Goal: Information Seeking & Learning: Learn about a topic

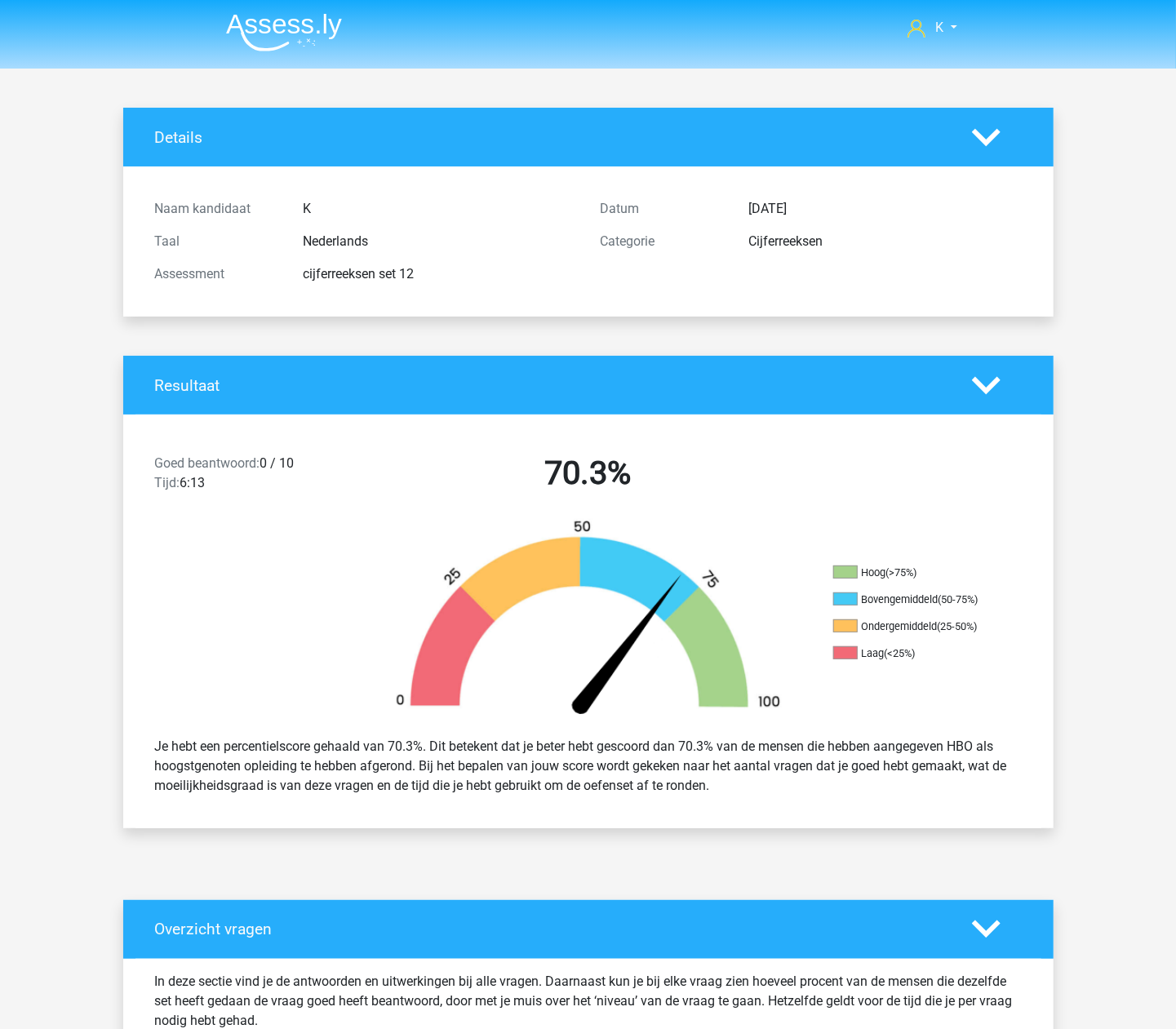
click at [294, 34] on img at bounding box center [283, 32] width 116 height 39
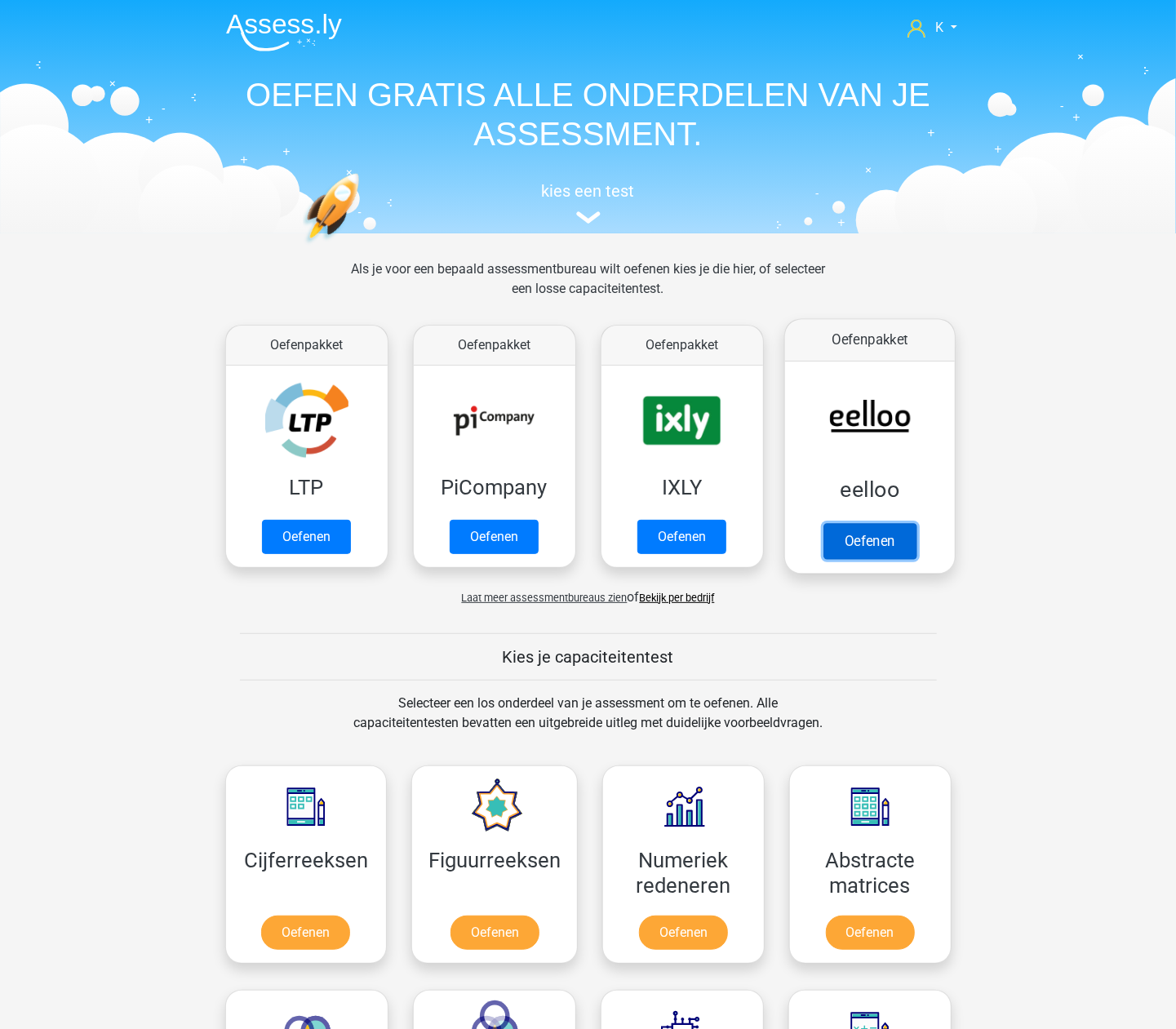
click at [871, 547] on link "Oefenen" at bounding box center [869, 541] width 93 height 36
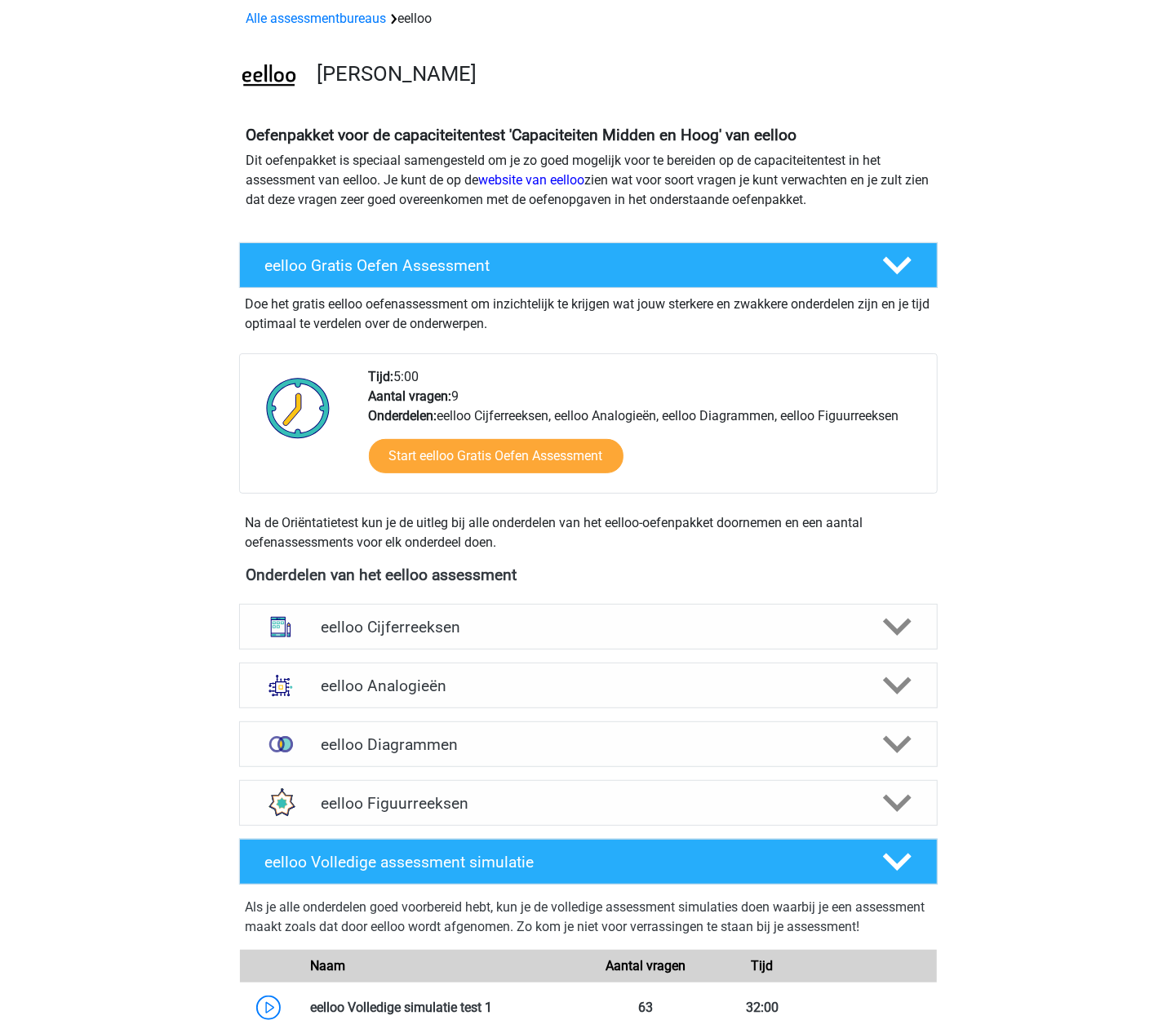
scroll to position [109, 0]
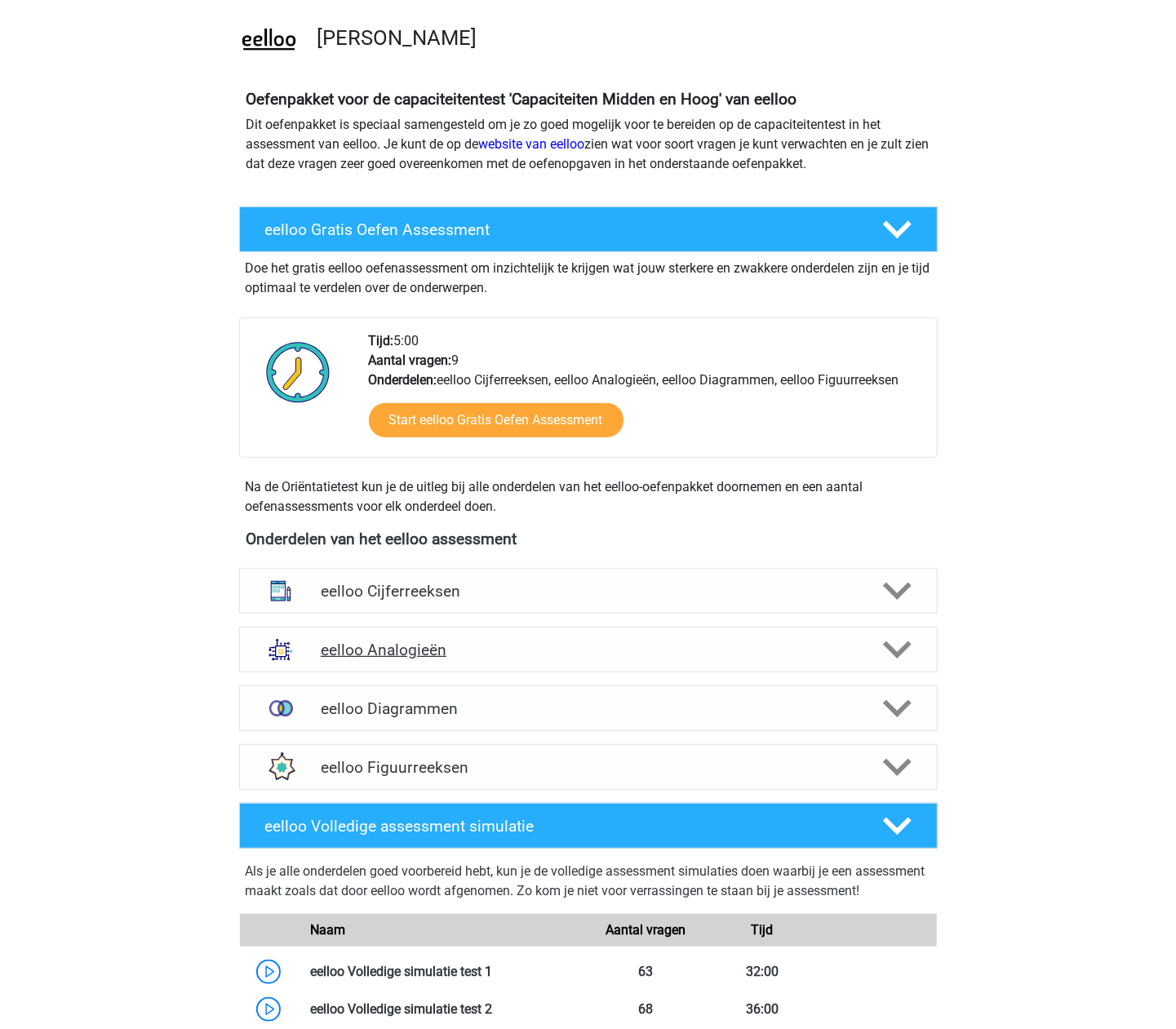
click at [419, 659] on h4 "eelloo Analogieën" at bounding box center [588, 651] width 535 height 19
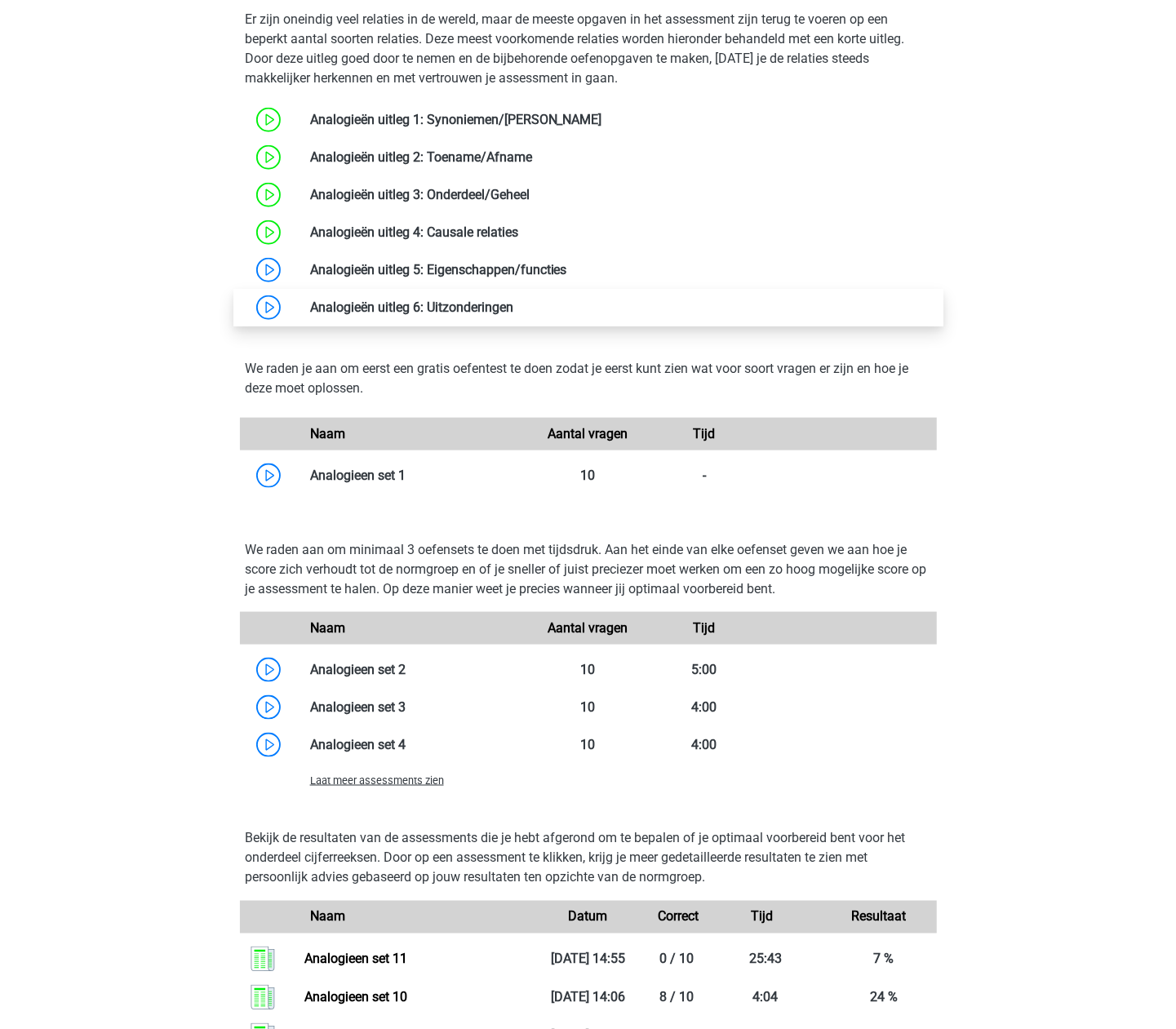
scroll to position [1088, 0]
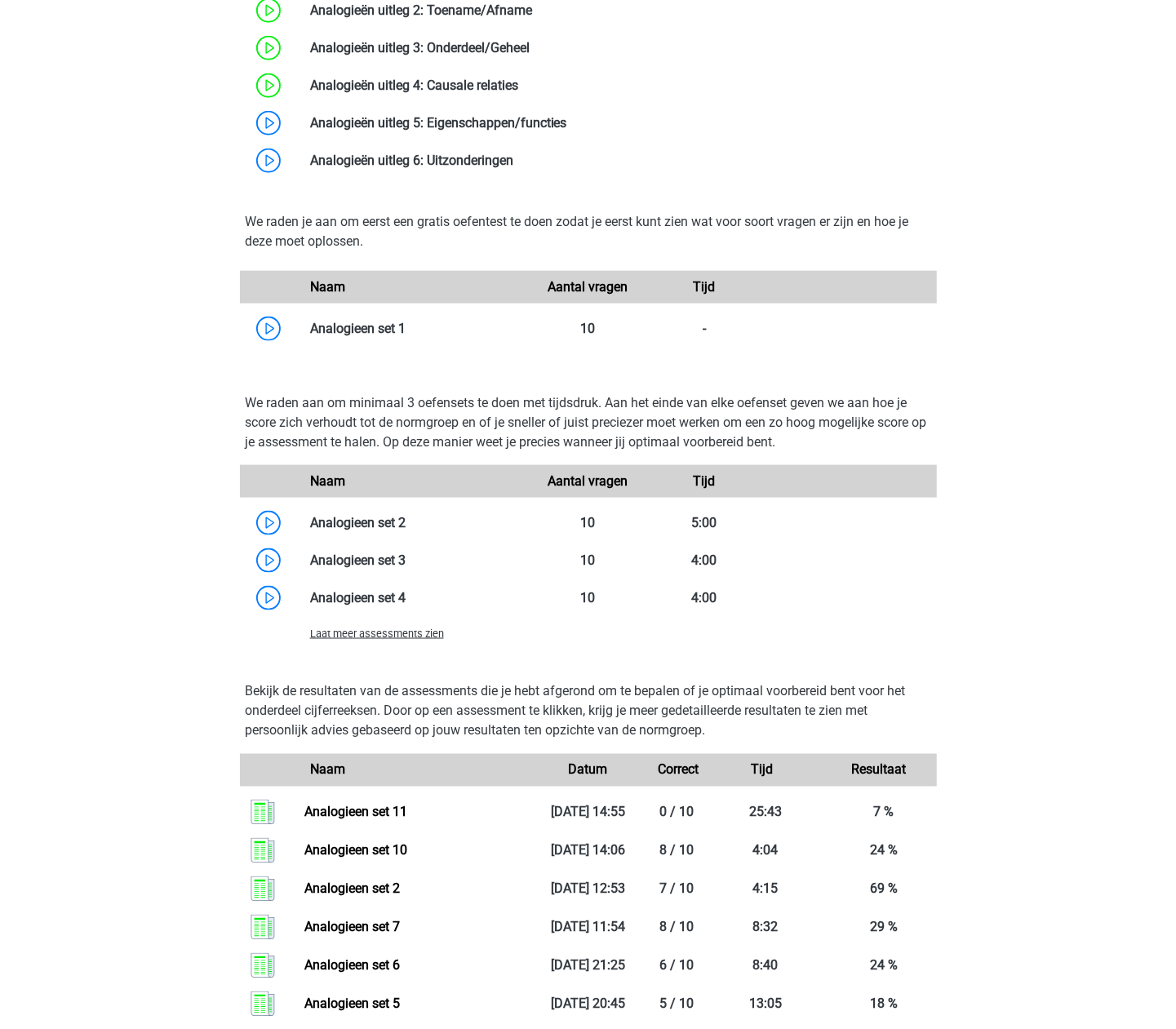
click at [401, 639] on span "Laat meer assessments zien" at bounding box center [377, 633] width 134 height 12
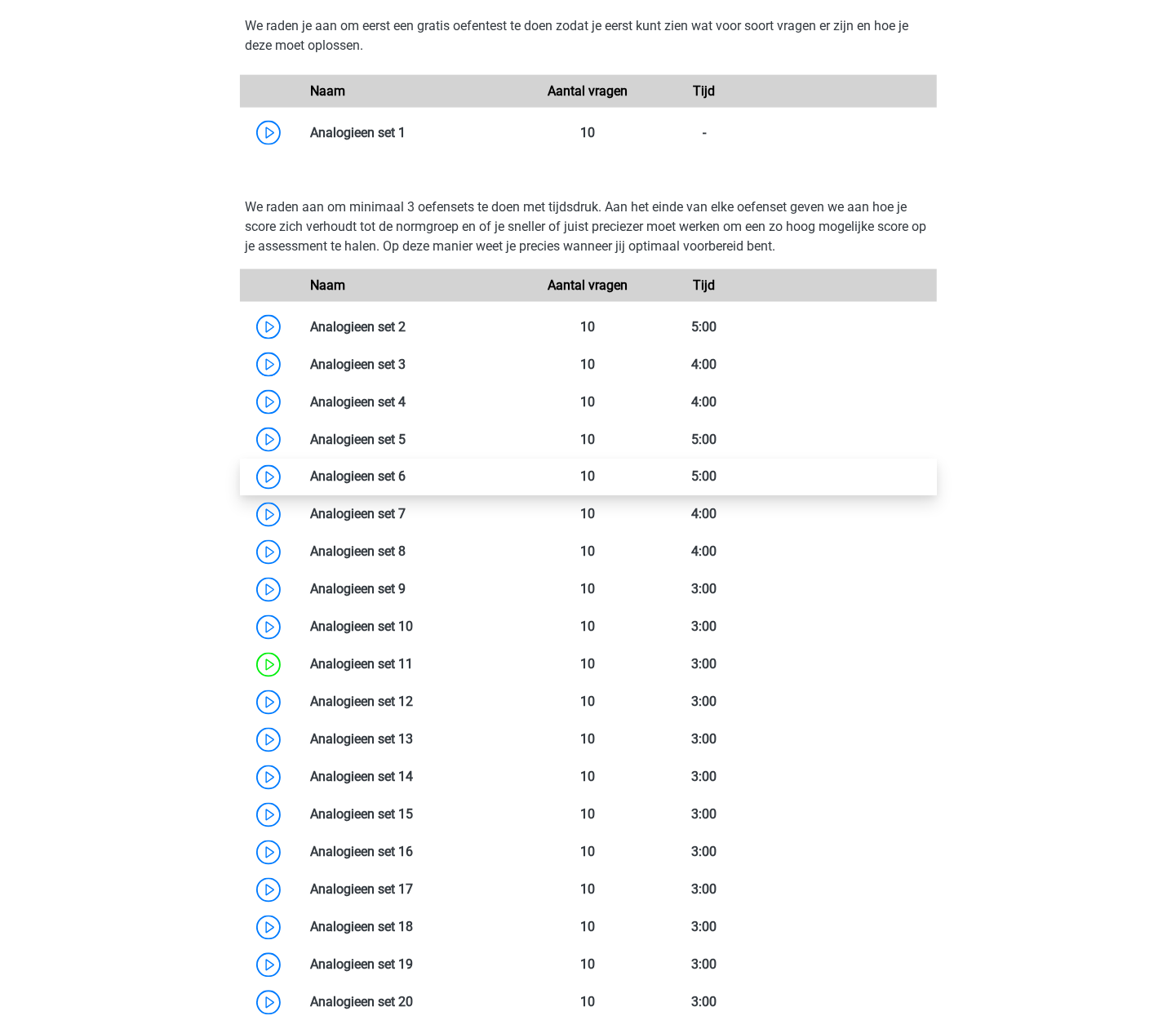
scroll to position [1306, 0]
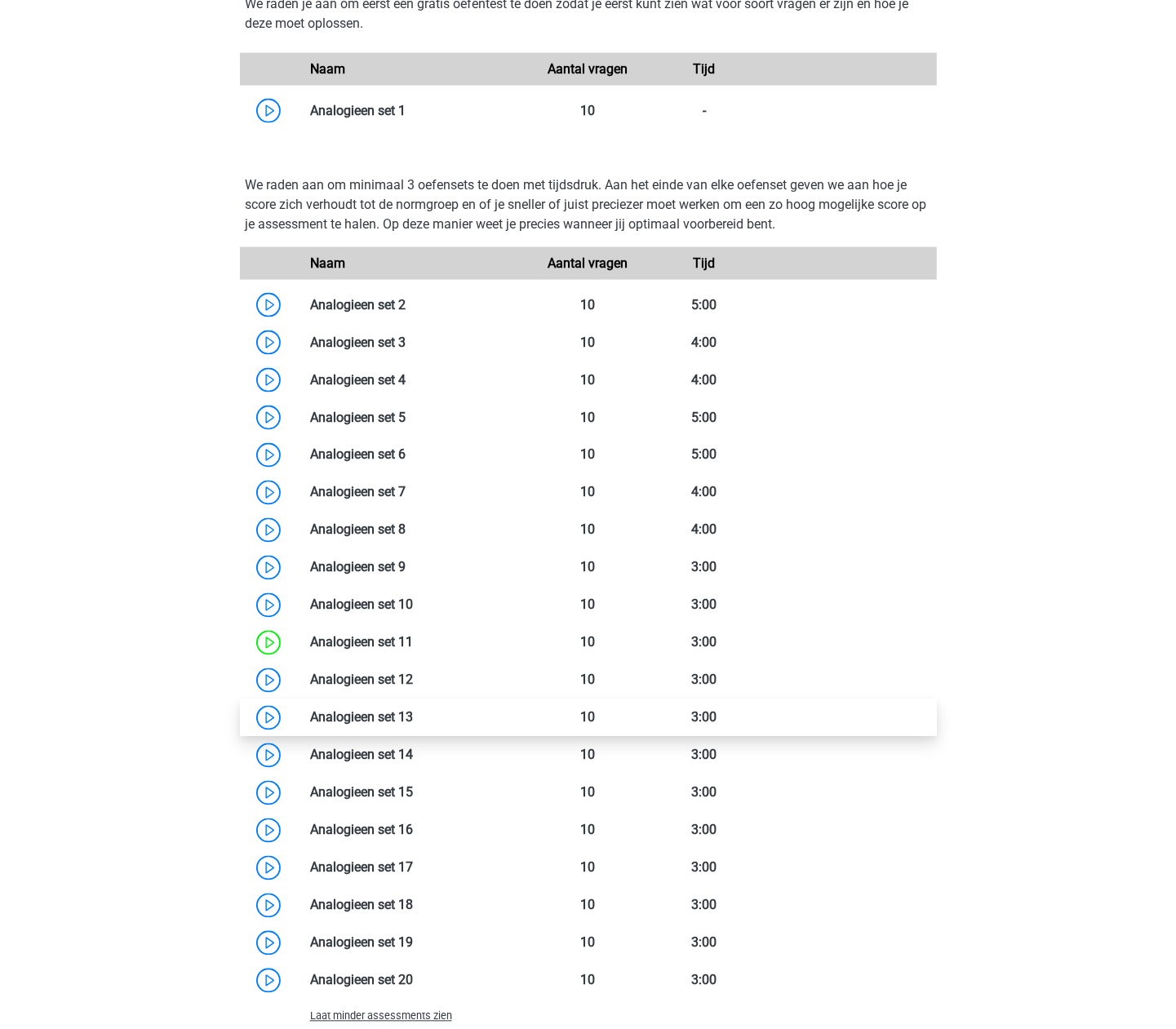
click at [413, 718] on link at bounding box center [413, 718] width 0 height 15
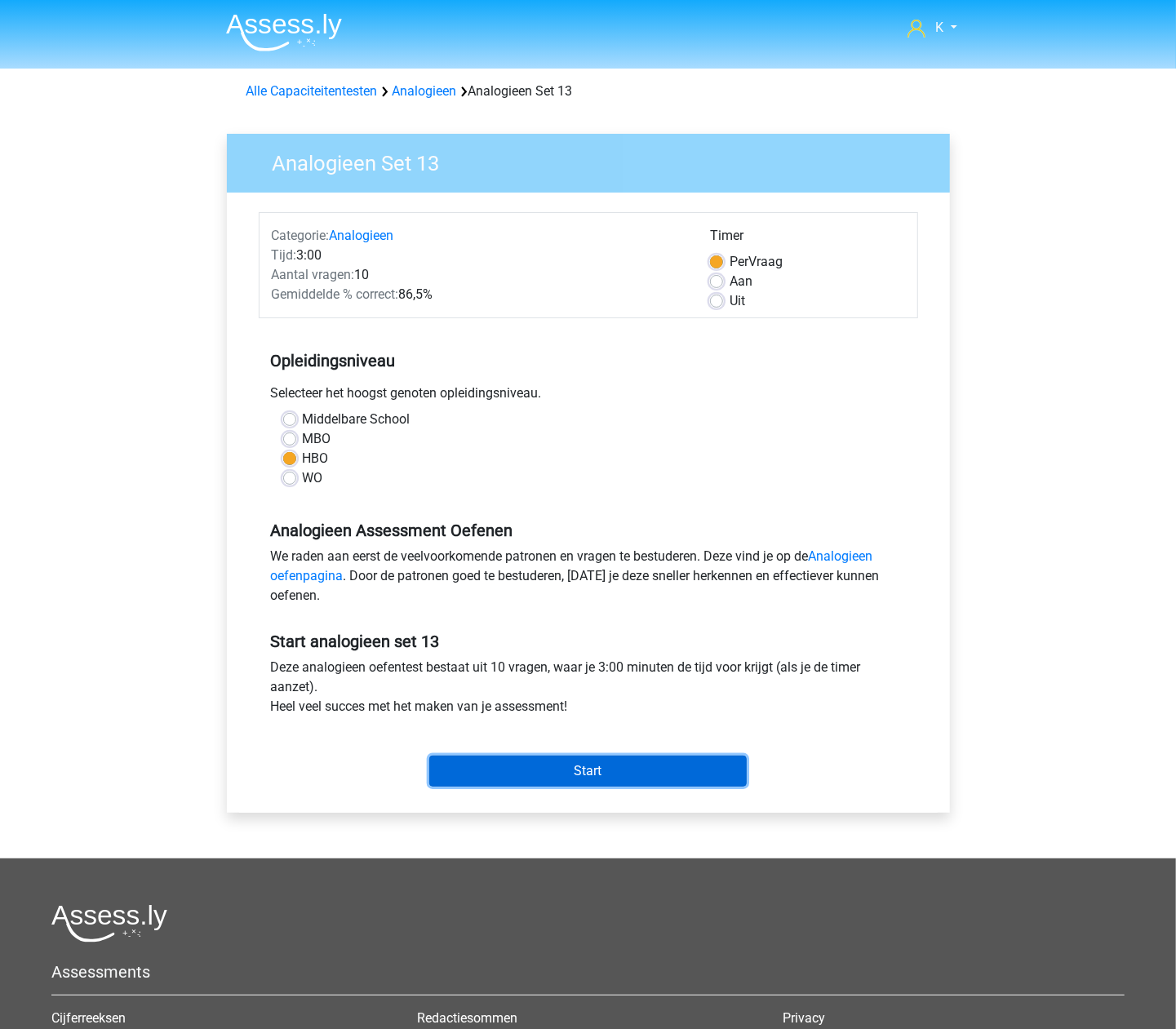
click at [569, 777] on input "Start" at bounding box center [588, 771] width 318 height 31
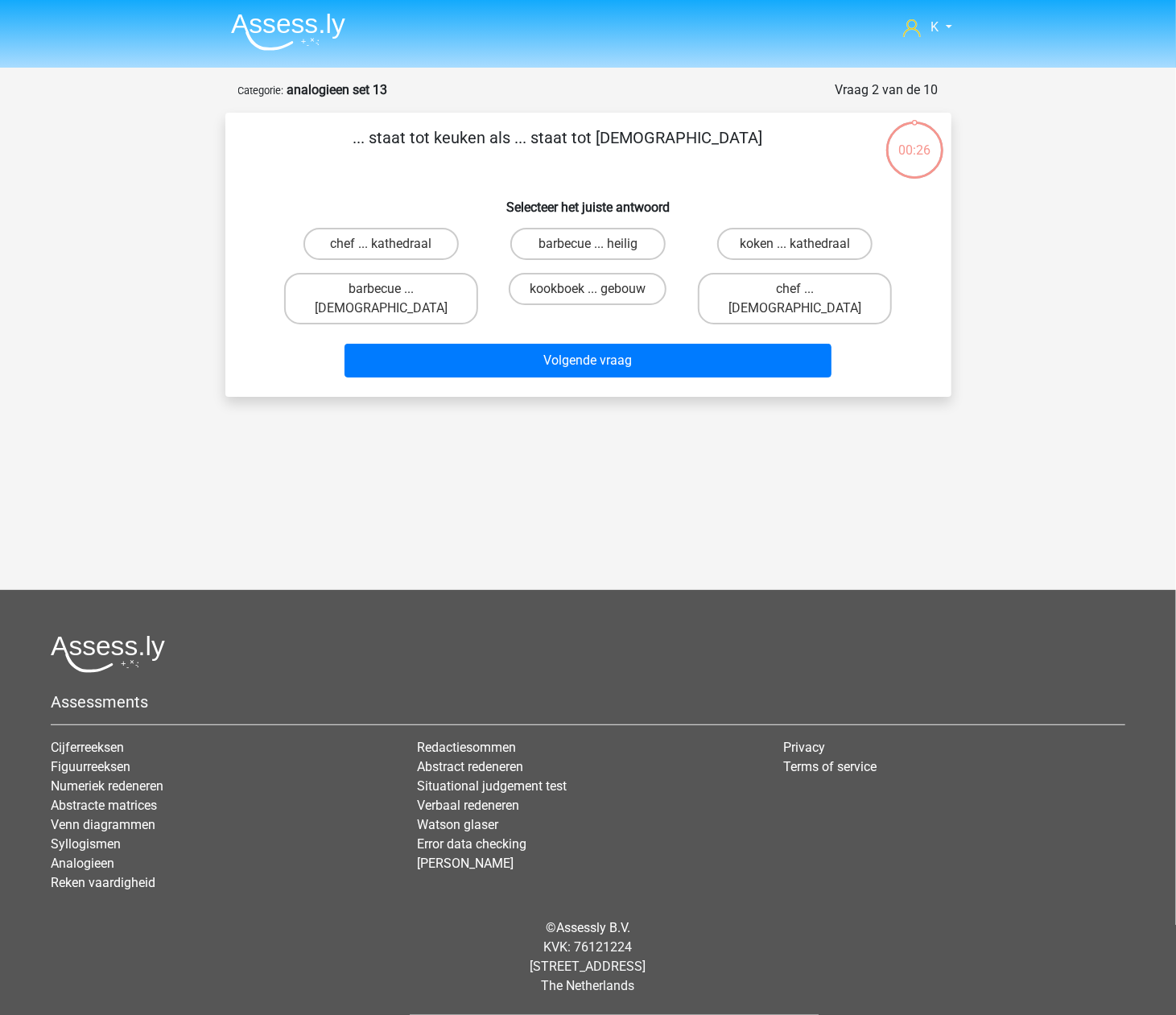
click at [306, 35] on img at bounding box center [288, 31] width 114 height 38
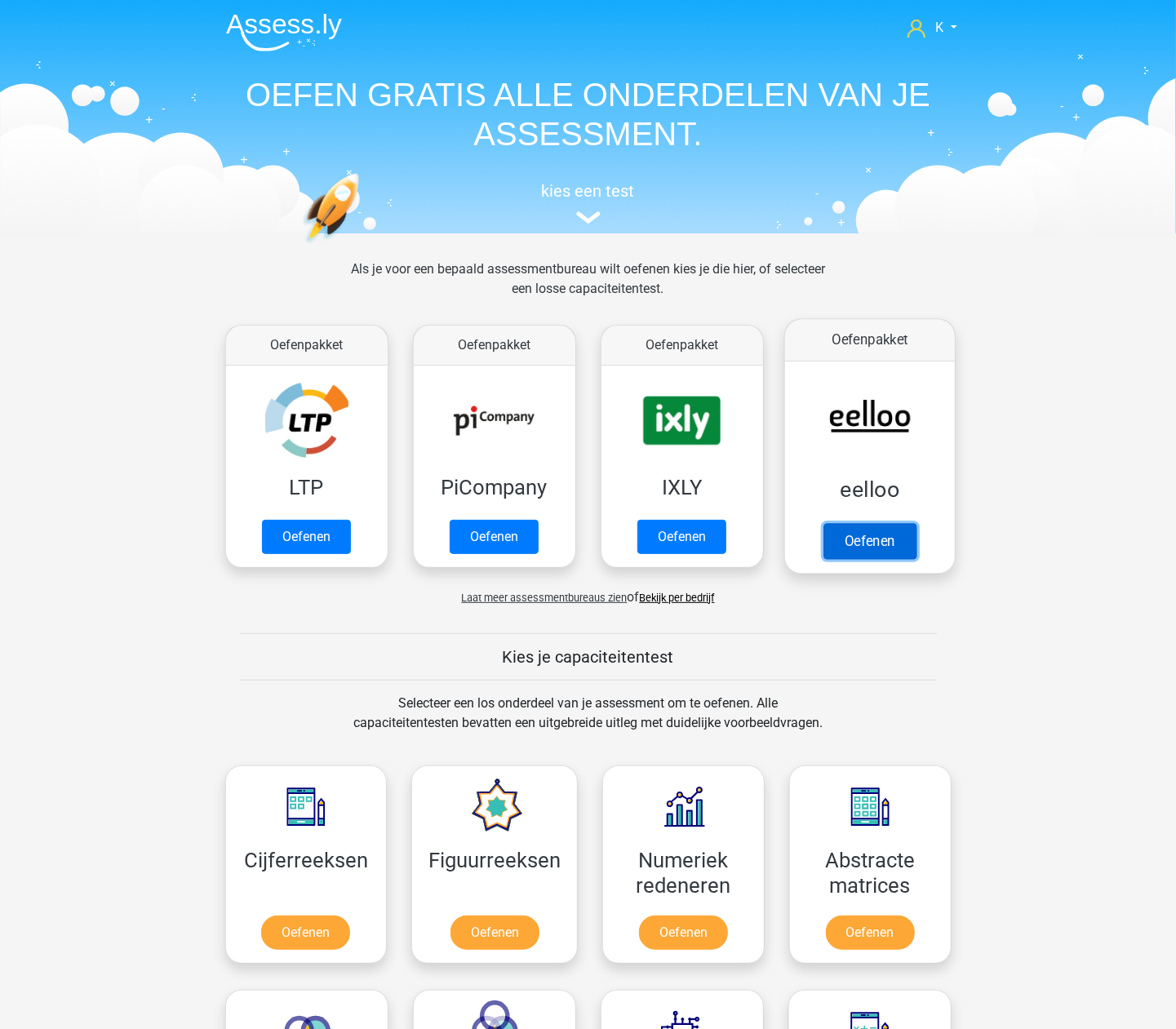
click at [876, 523] on link "Oefenen" at bounding box center [869, 541] width 93 height 36
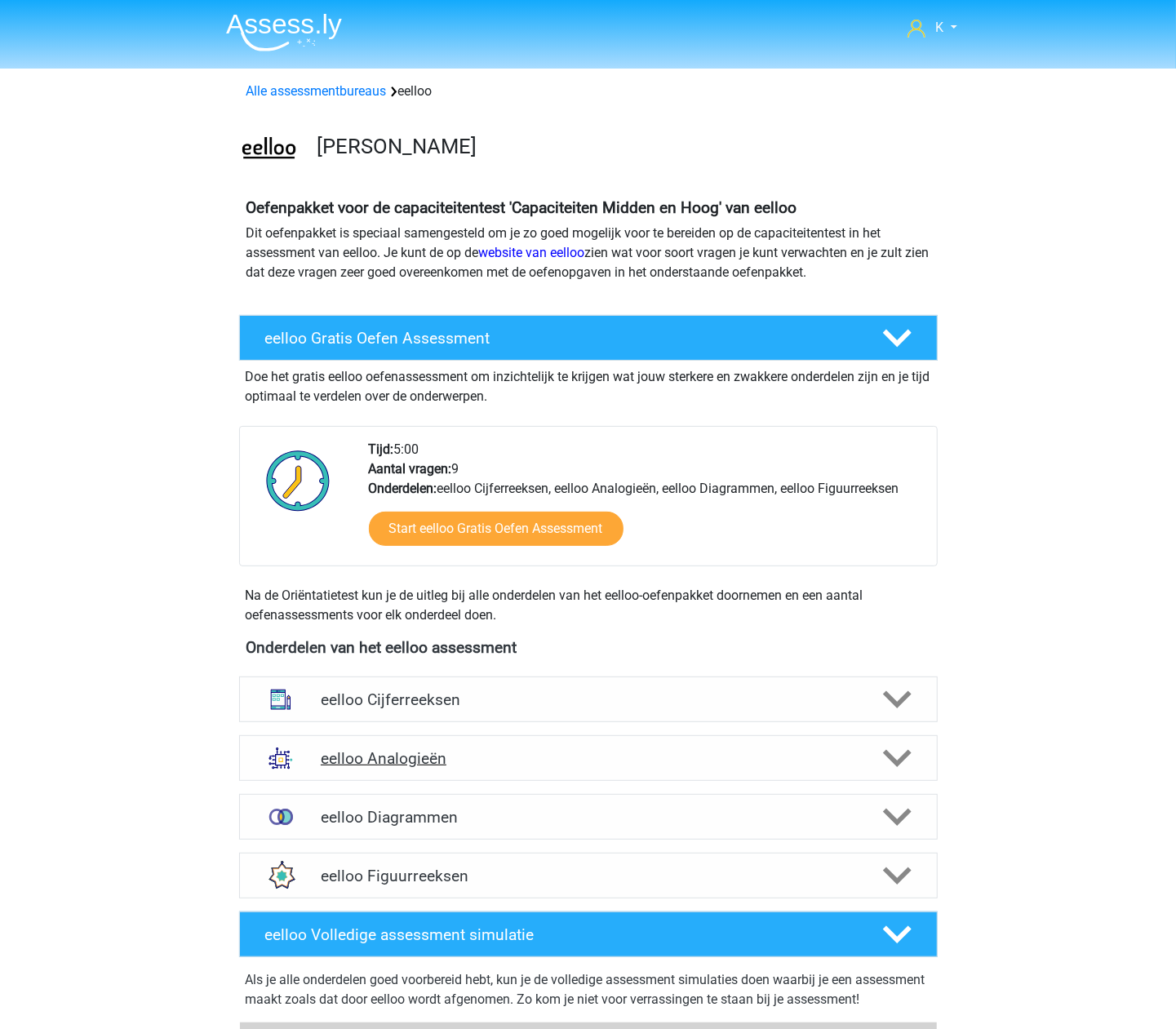
click at [431, 758] on h4 "eelloo Analogieën" at bounding box center [588, 758] width 535 height 19
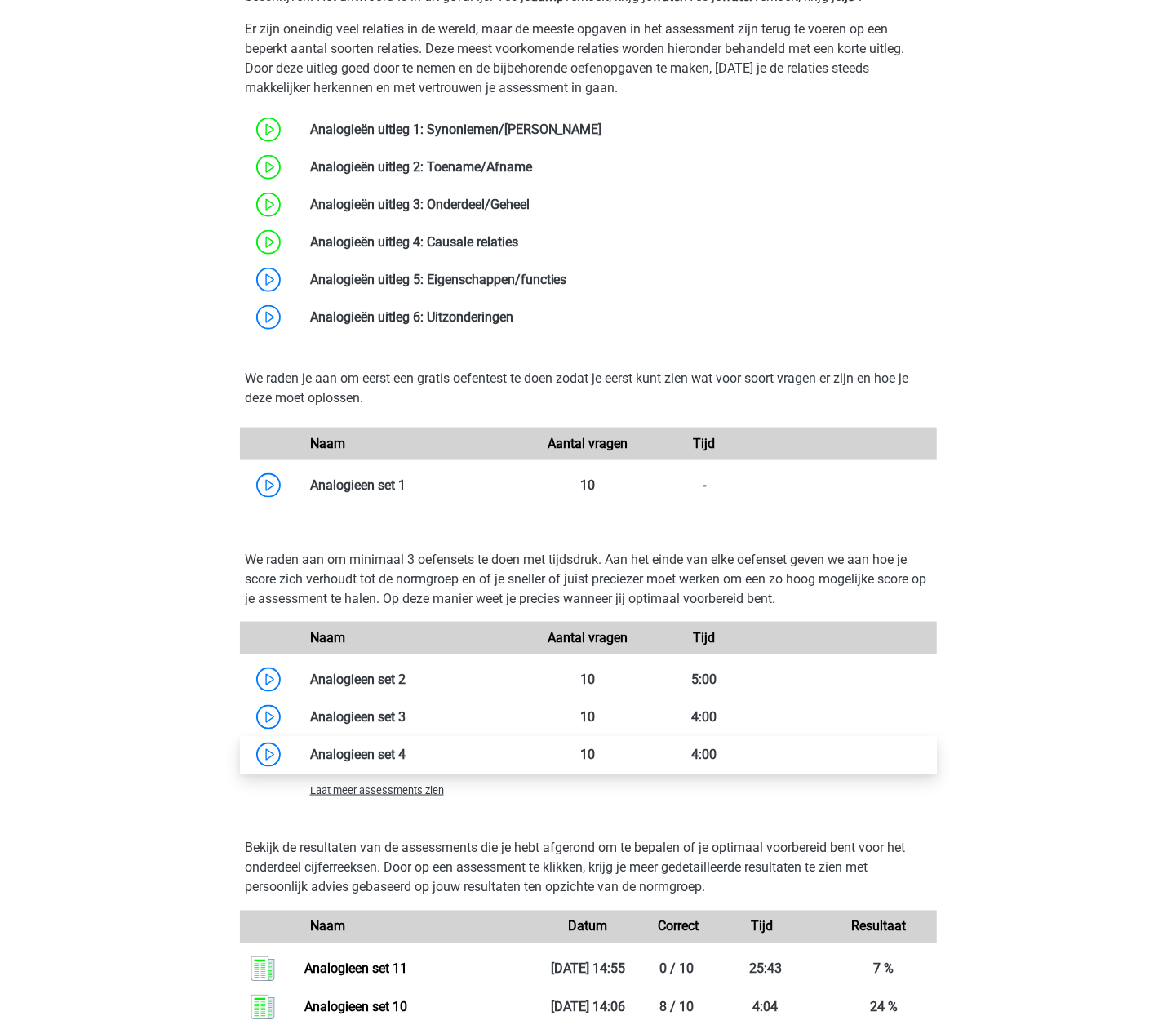
scroll to position [979, 0]
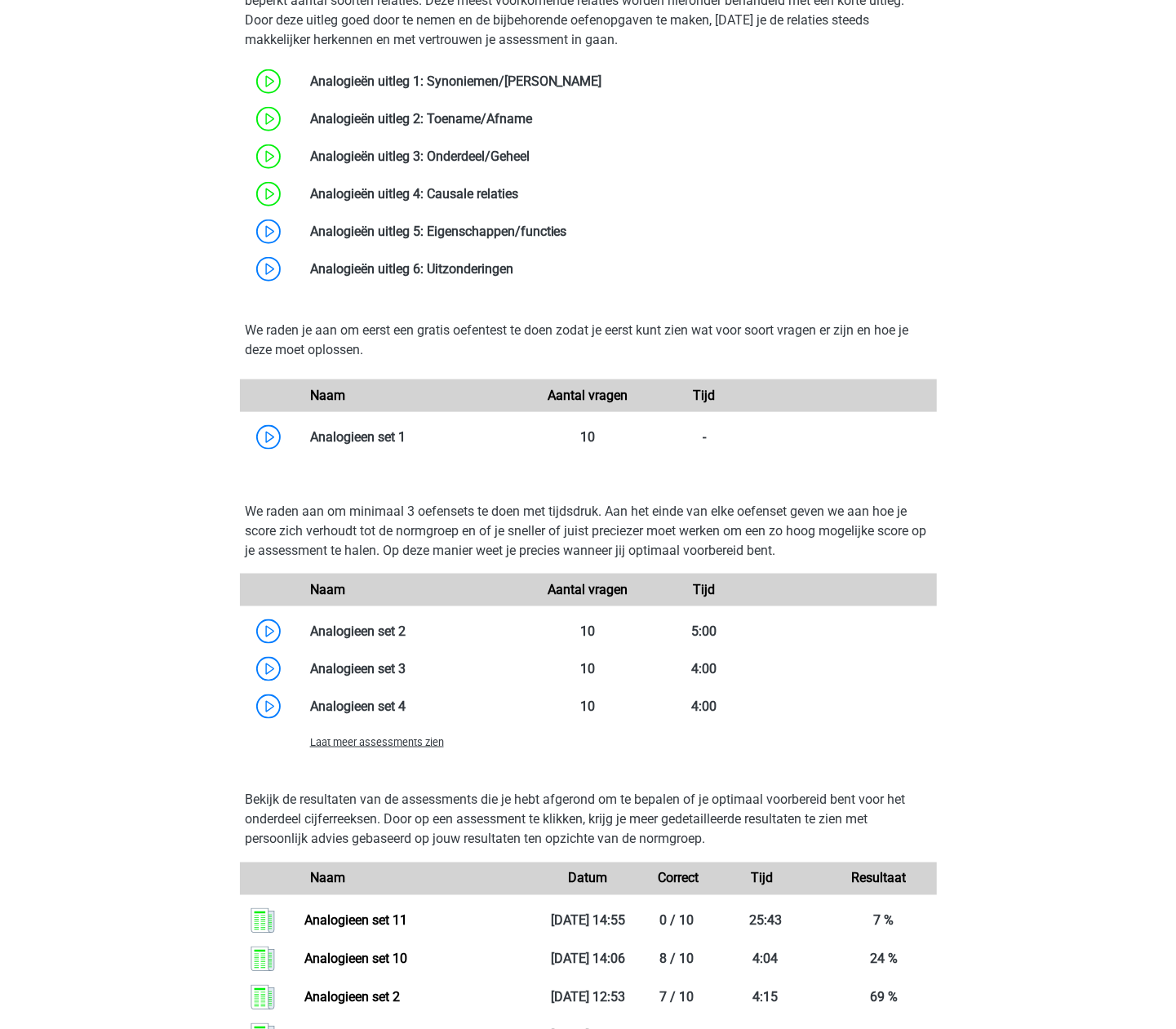
click at [406, 739] on span "Laat meer assessments zien" at bounding box center [377, 742] width 134 height 12
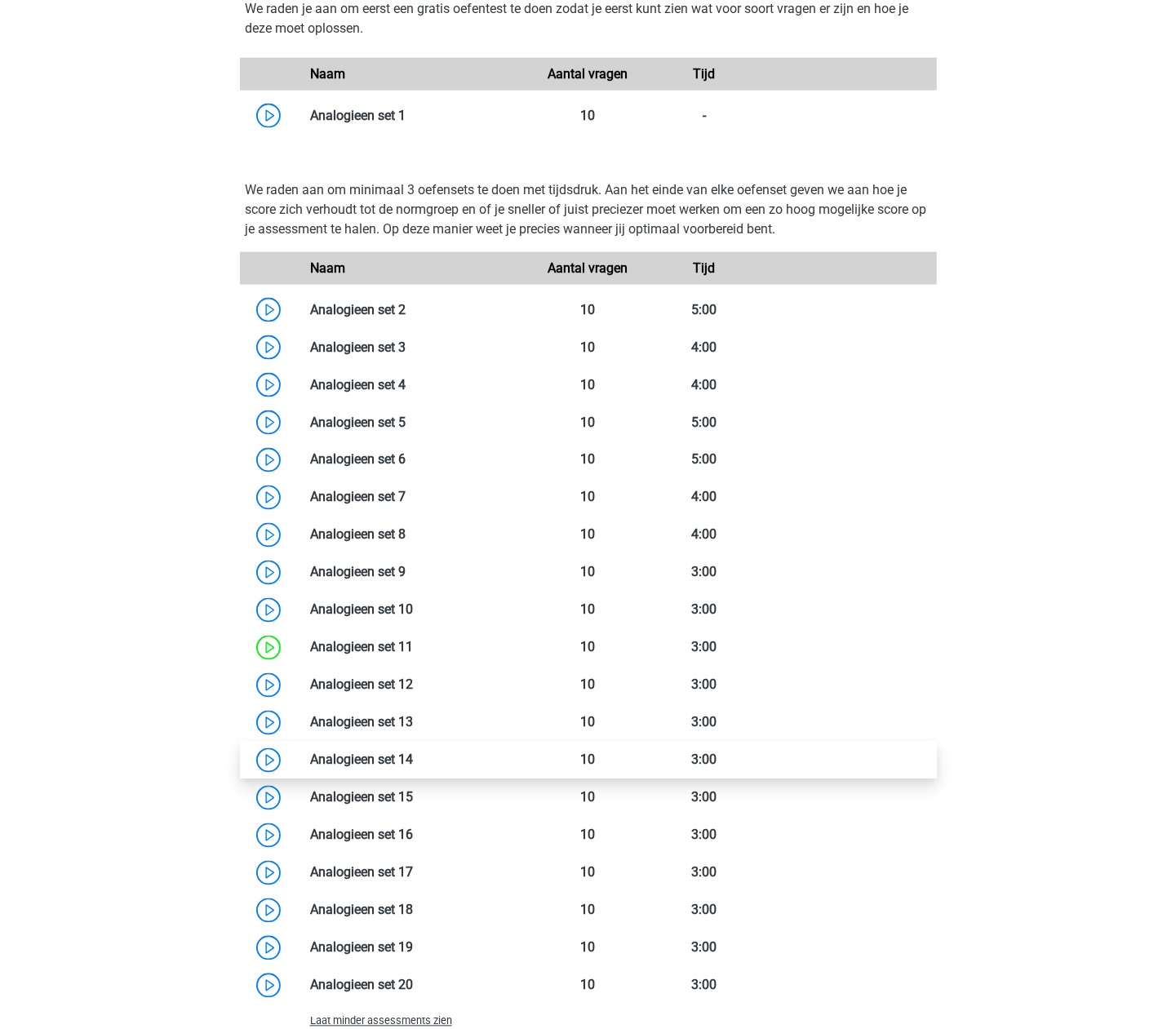
scroll to position [1306, 0]
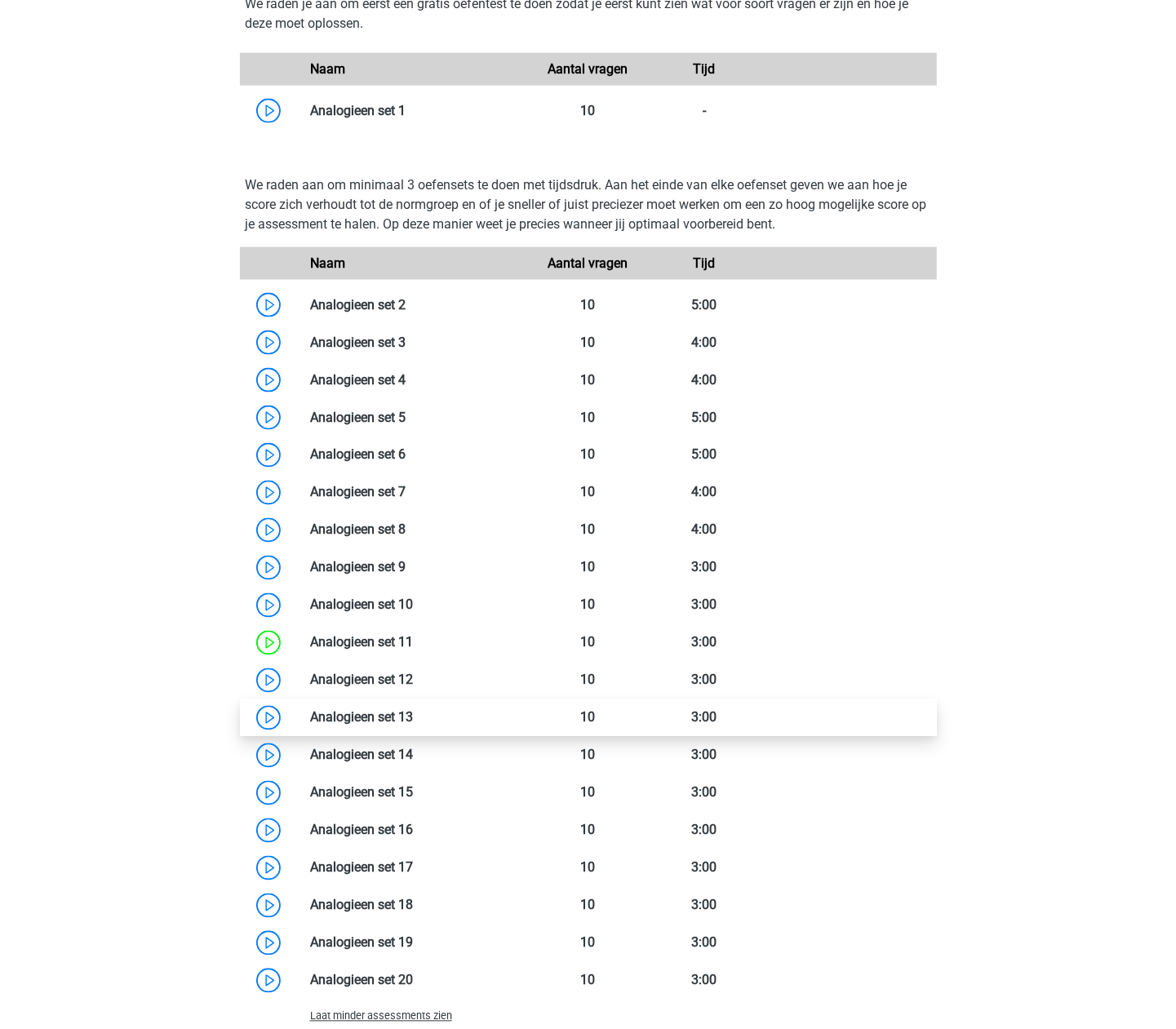
click at [413, 726] on link at bounding box center [413, 718] width 0 height 15
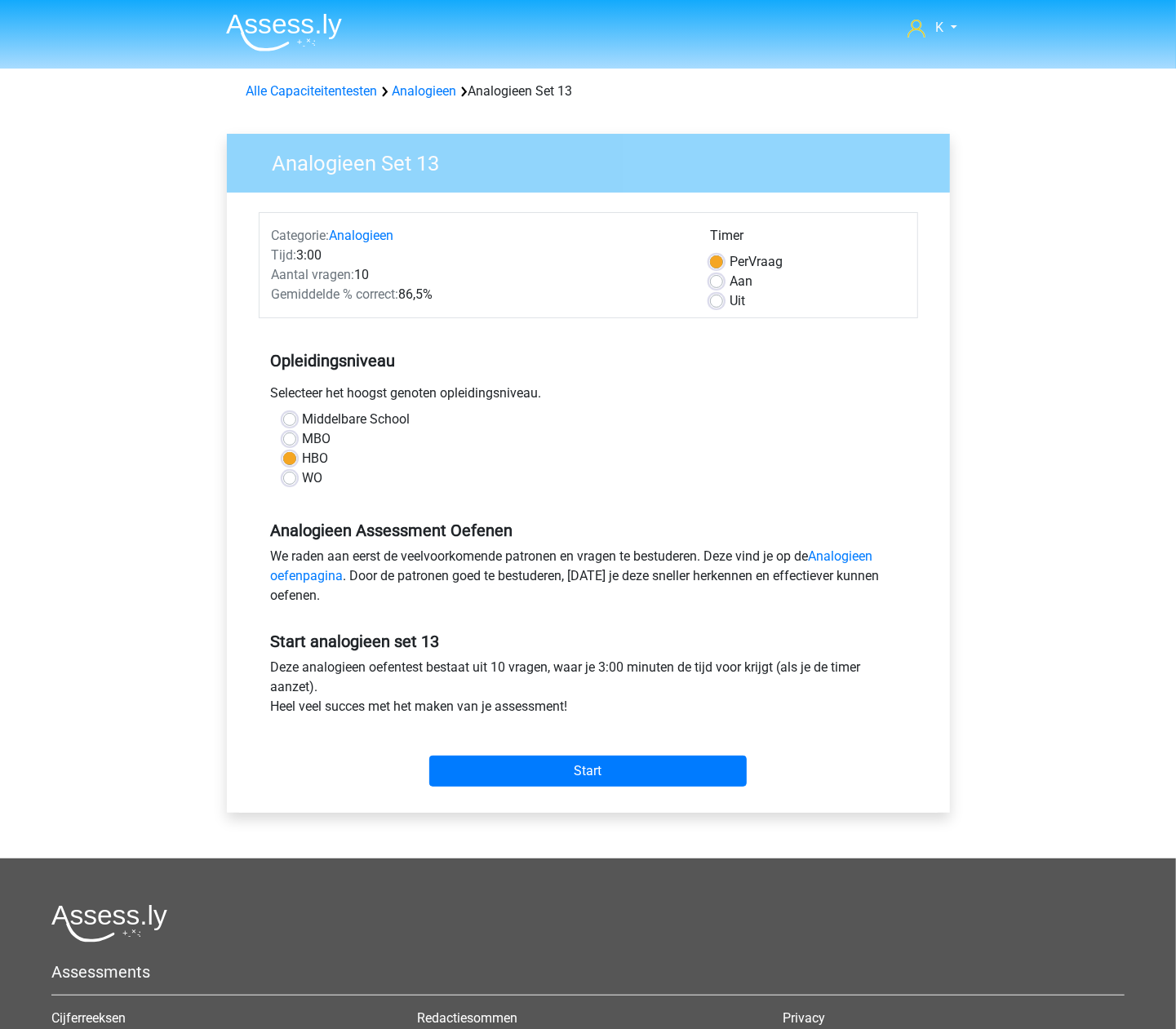
click at [307, 477] on label "WO" at bounding box center [313, 478] width 21 height 20
click at [296, 477] on input "WO" at bounding box center [289, 476] width 13 height 16
radio input "true"
click at [739, 305] on label "Uit" at bounding box center [737, 300] width 15 height 20
click at [723, 305] on input "Uit" at bounding box center [716, 299] width 13 height 16
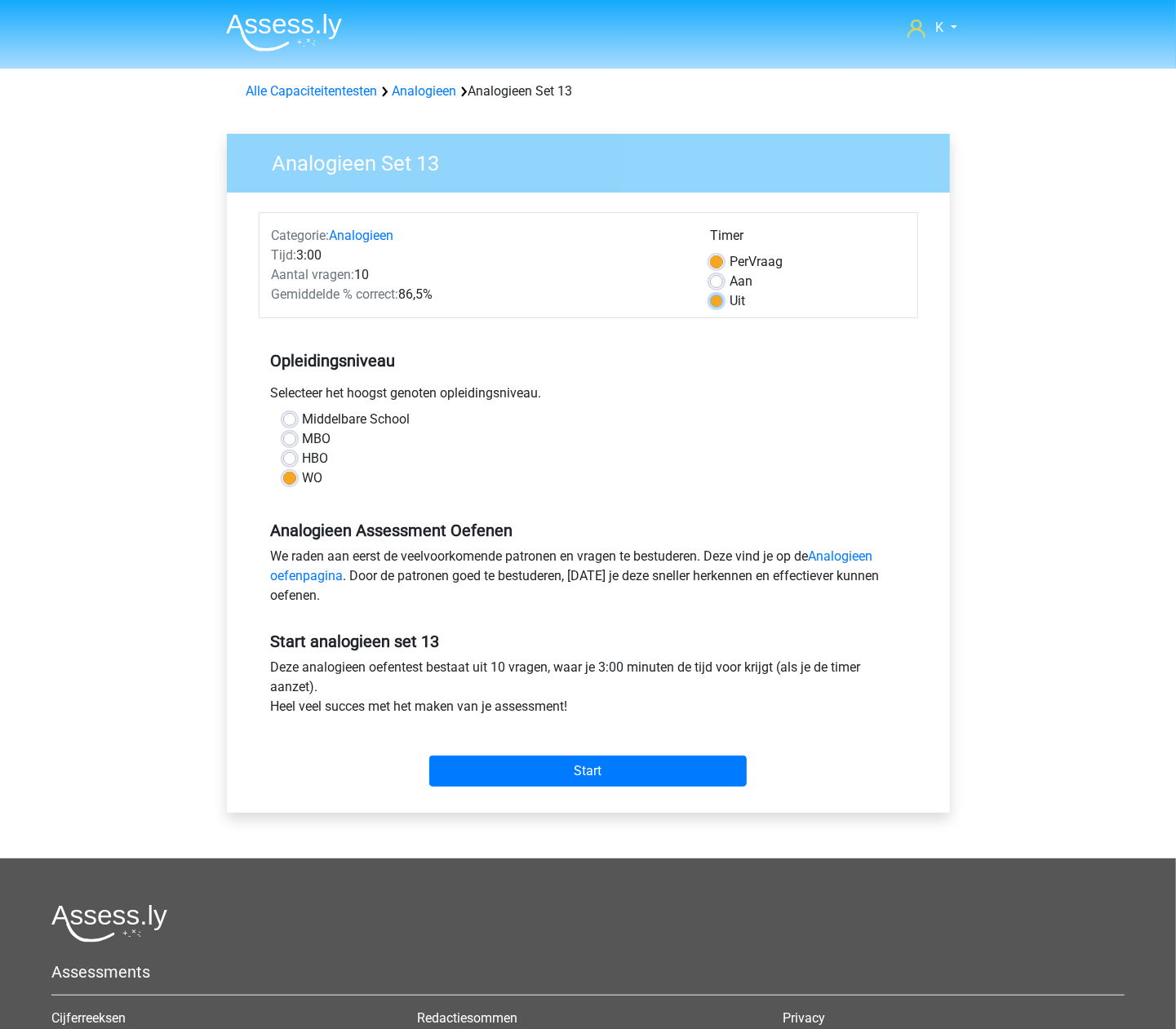
radio input "true"
click at [631, 770] on input "Start" at bounding box center [588, 771] width 318 height 31
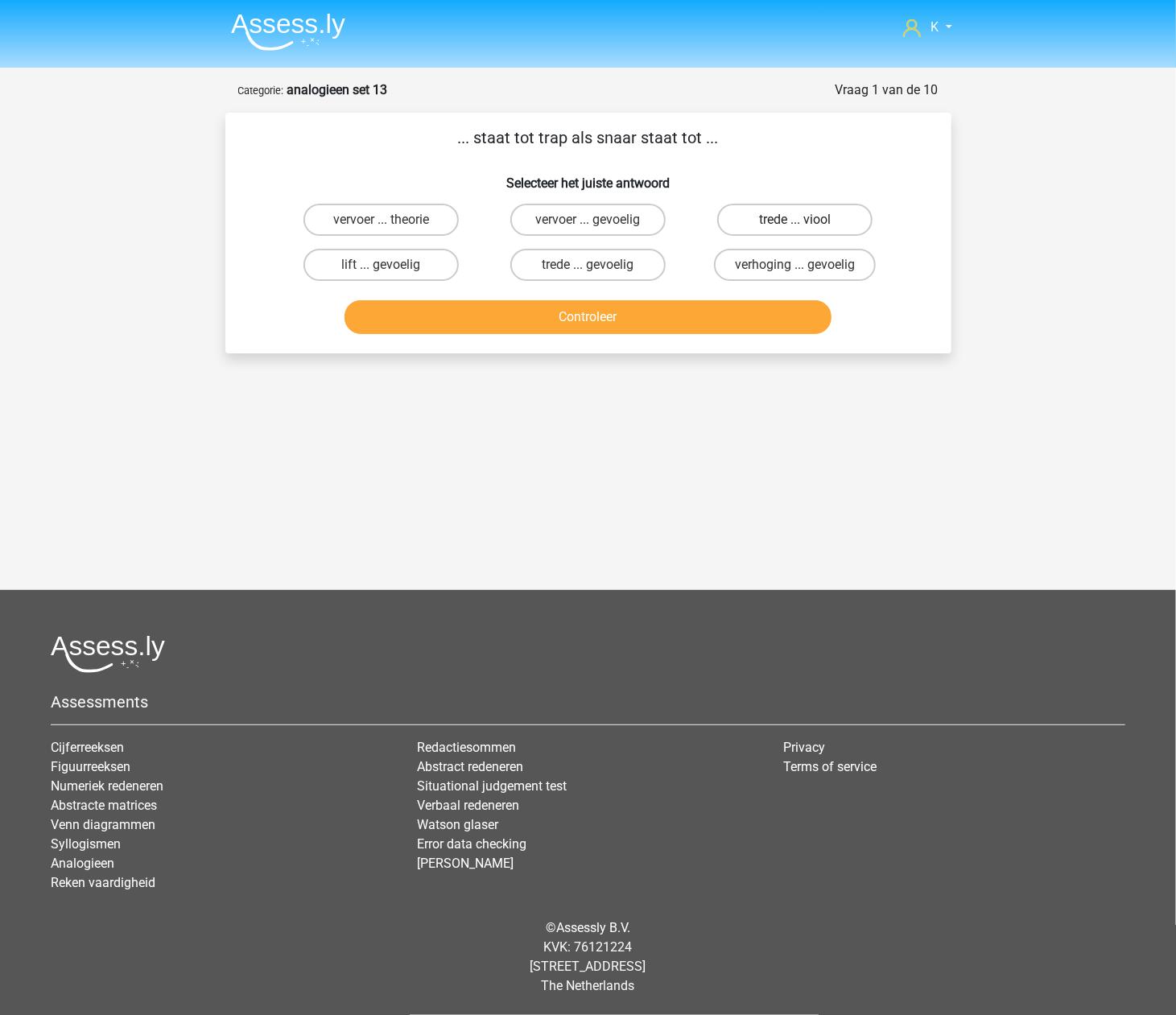
click at [837, 224] on label "trede ... viool" at bounding box center [795, 220] width 155 height 32
click at [806, 224] on input "trede ... viool" at bounding box center [800, 225] width 10 height 10
radio input "true"
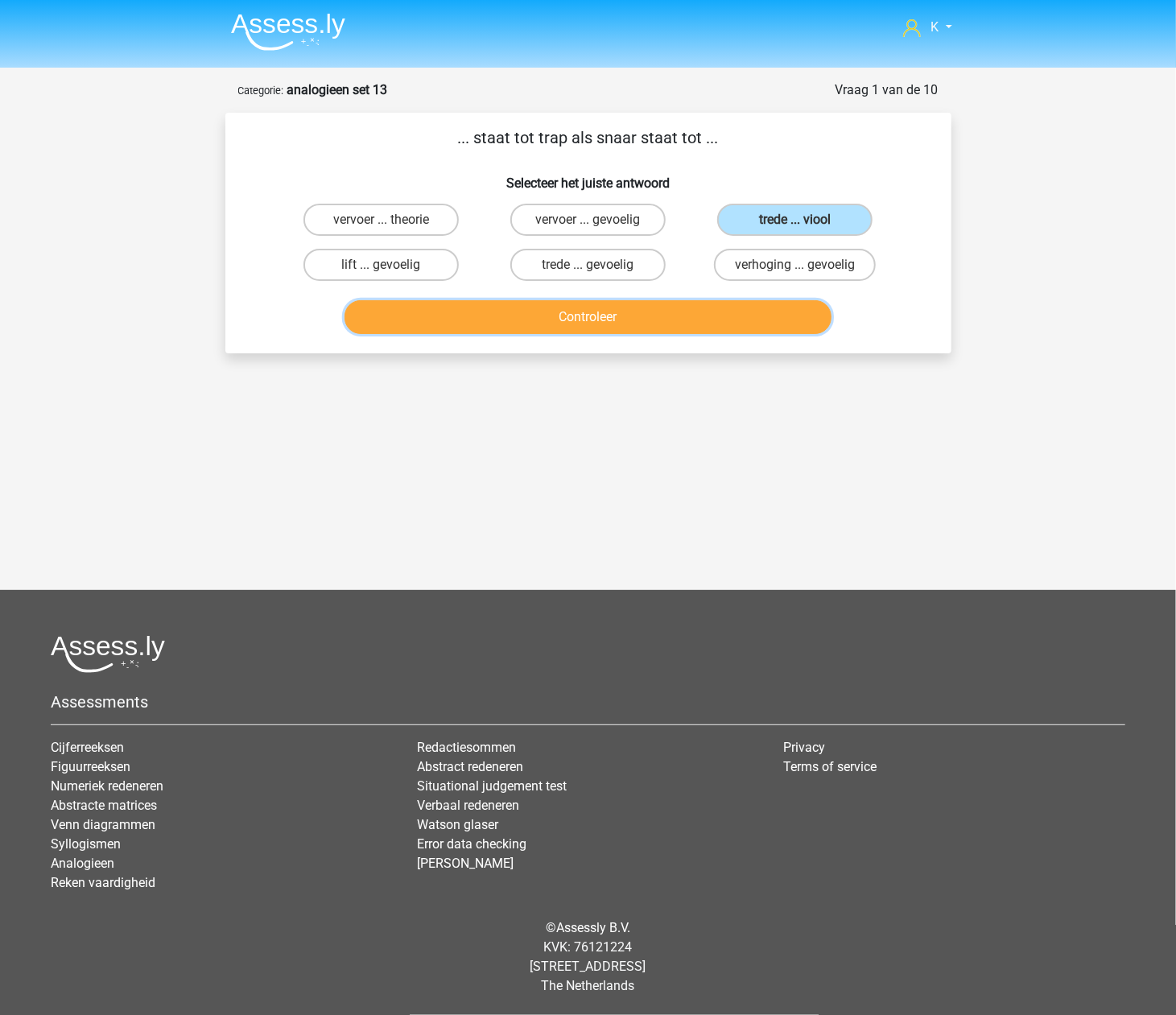
click at [712, 313] on button "Controleer" at bounding box center [588, 318] width 487 height 34
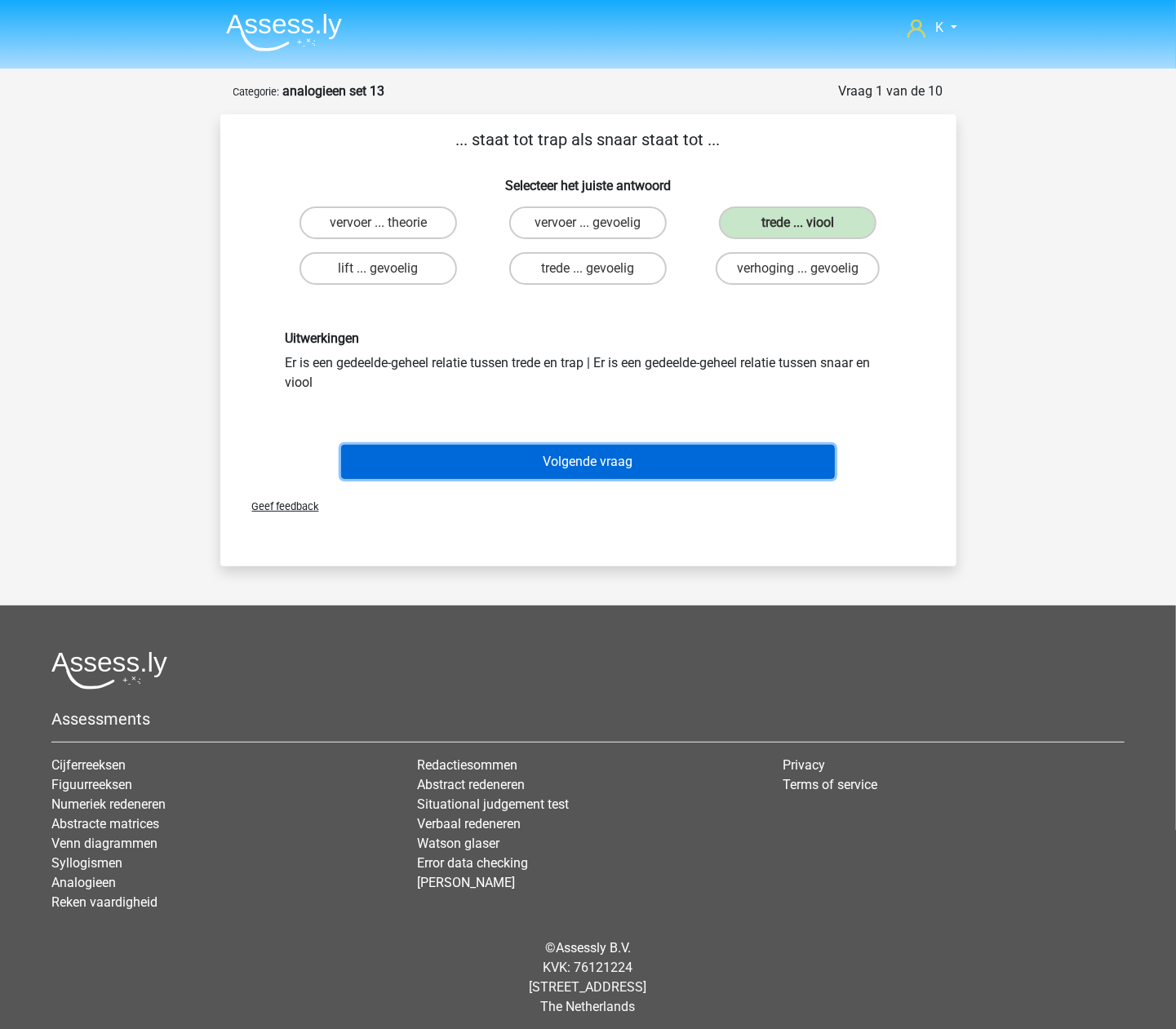
click at [664, 449] on button "Volgende vraag" at bounding box center [588, 462] width 494 height 34
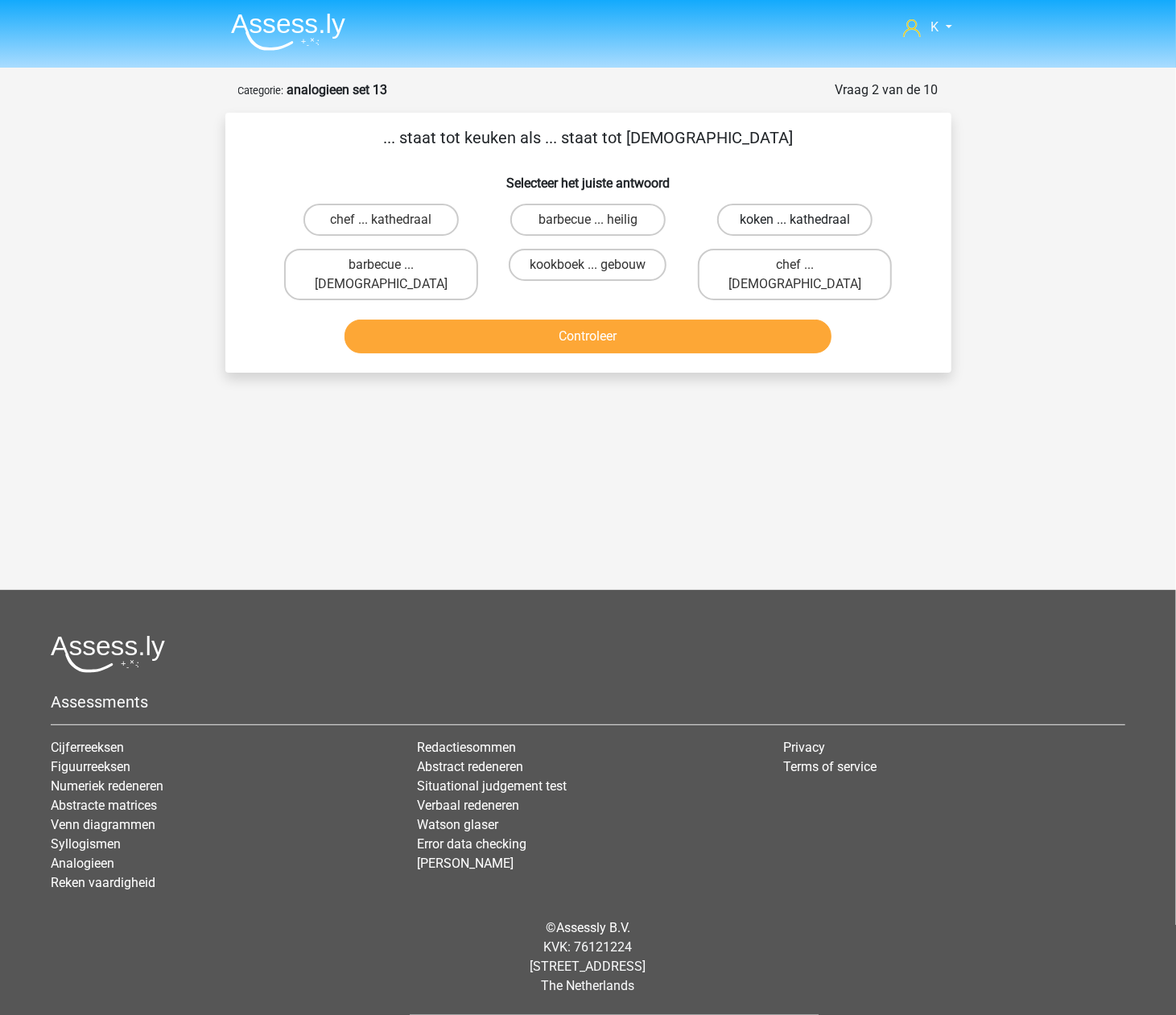
click at [741, 211] on label "koken ... kathedraal" at bounding box center [795, 220] width 155 height 32
click at [795, 220] on input "koken ... kathedraal" at bounding box center [800, 225] width 10 height 10
radio input "true"
click at [665, 320] on button "Controleer" at bounding box center [588, 337] width 487 height 34
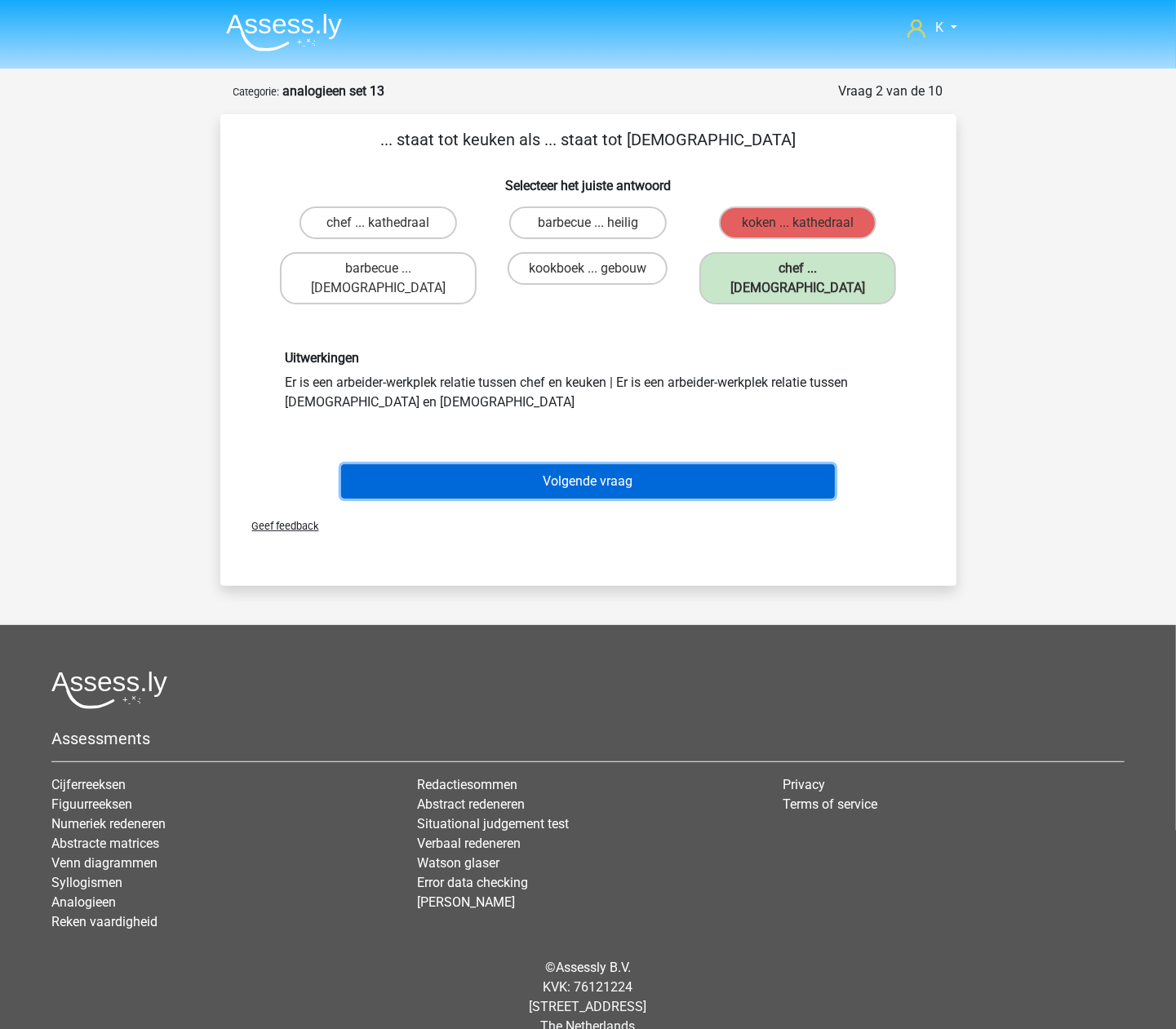
click at [625, 465] on button "Volgende vraag" at bounding box center [588, 482] width 494 height 34
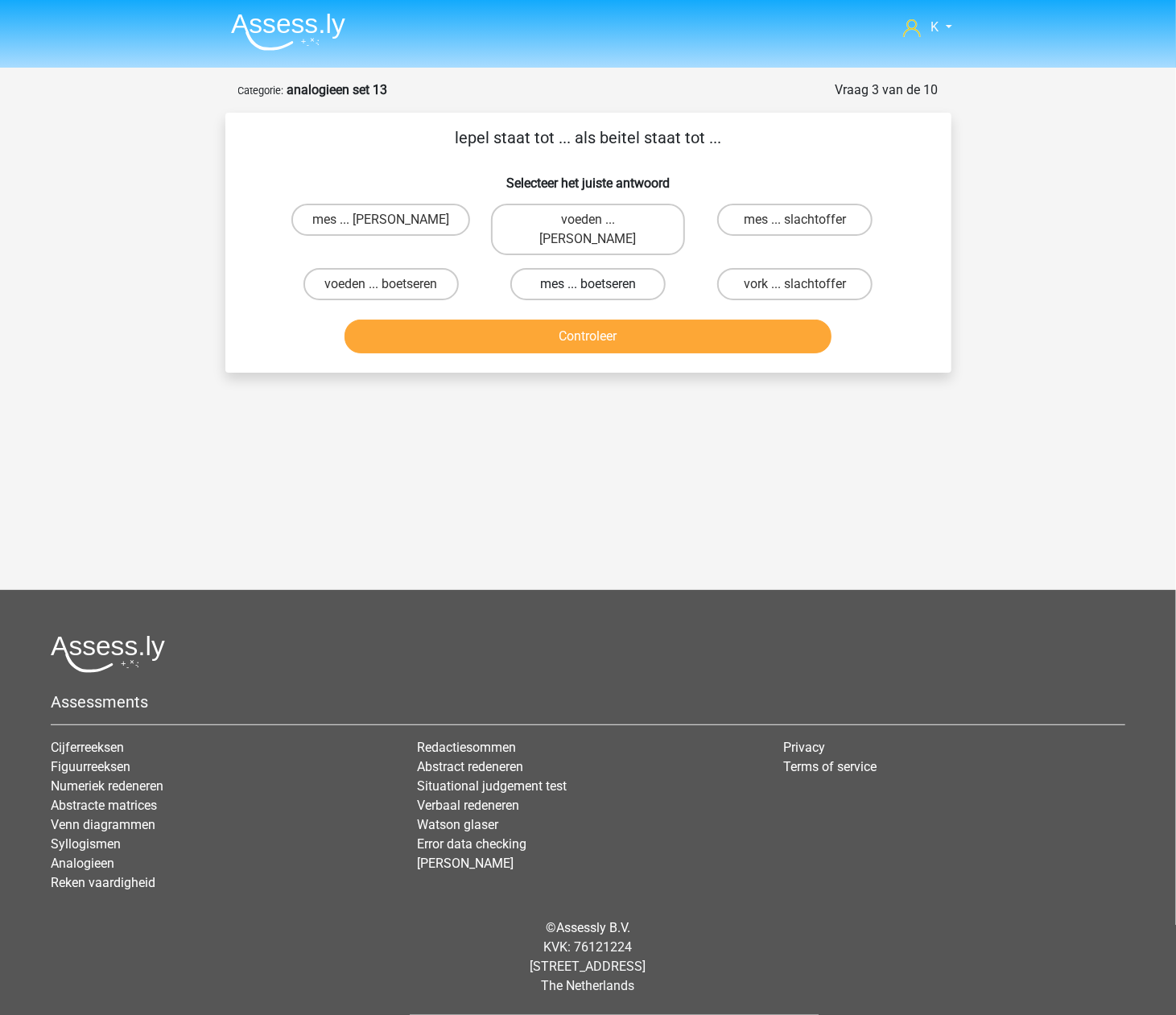
click at [645, 269] on label "mes ... boetseren" at bounding box center [588, 285] width 155 height 32
click at [599, 285] on input "mes ... boetseren" at bounding box center [593, 290] width 10 height 10
radio input "true"
click at [628, 320] on button "Controleer" at bounding box center [588, 337] width 487 height 34
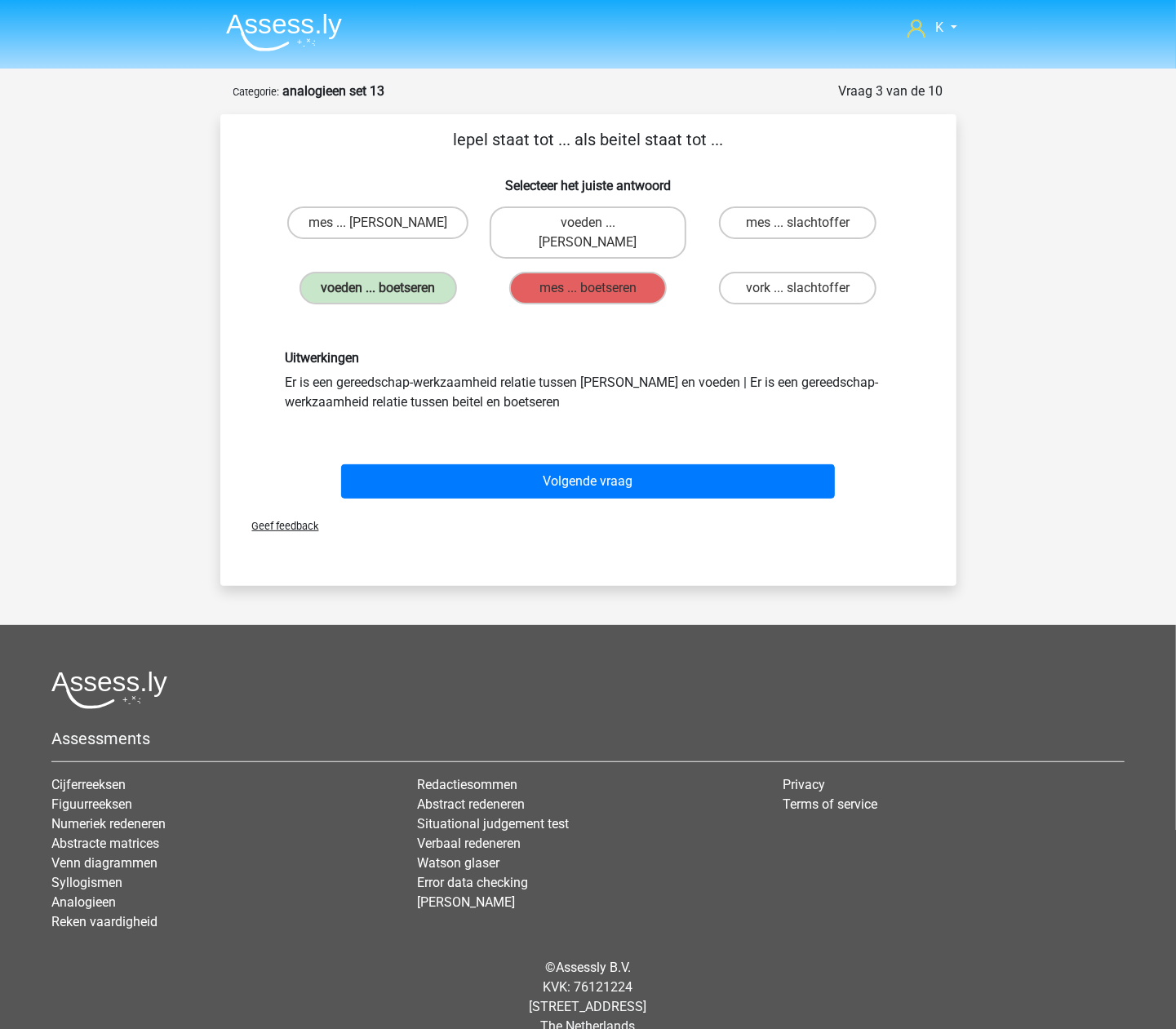
click at [289, 33] on img at bounding box center [283, 32] width 116 height 39
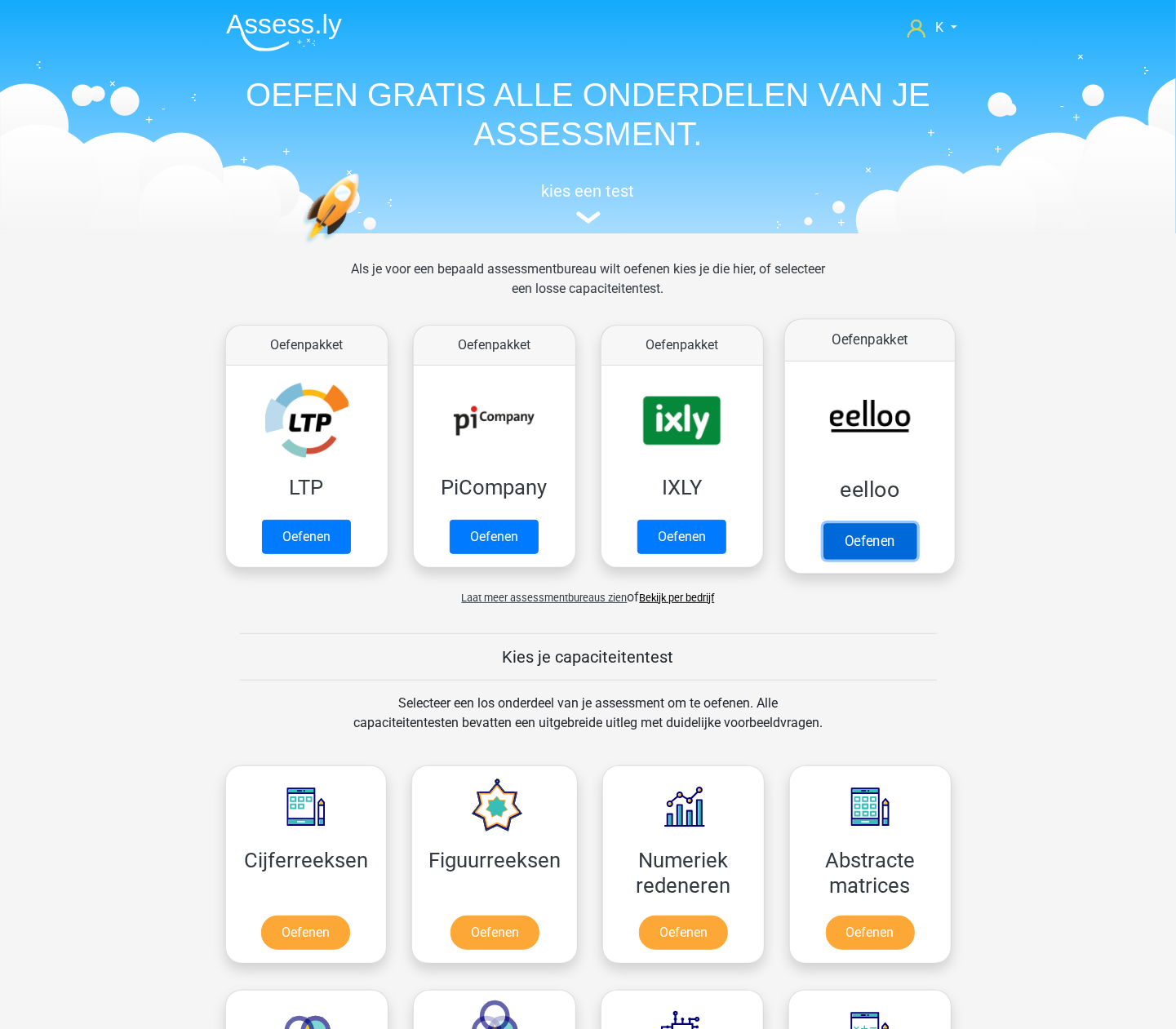
click at [906, 523] on link "Oefenen" at bounding box center [869, 541] width 93 height 36
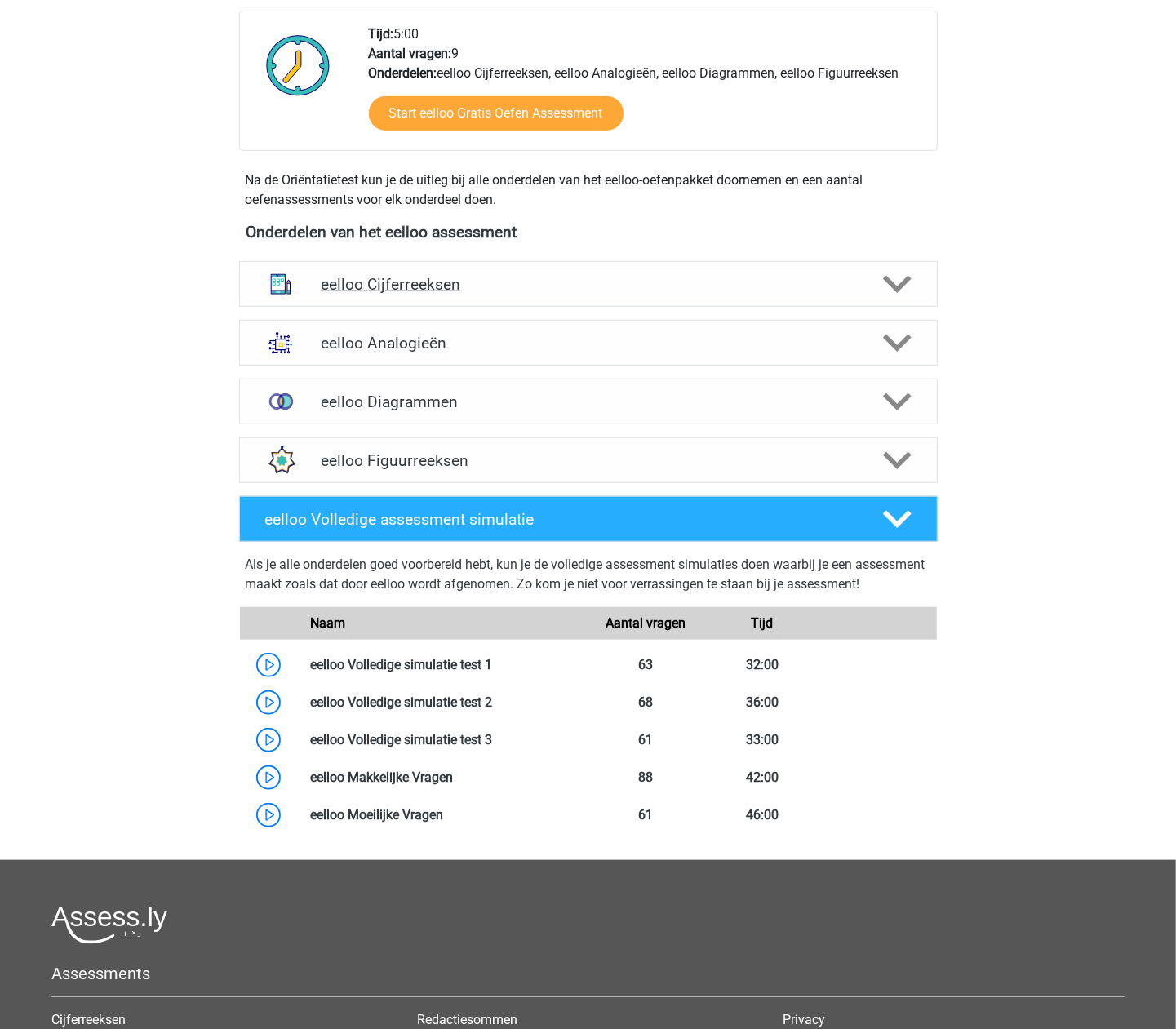
scroll to position [653, 0]
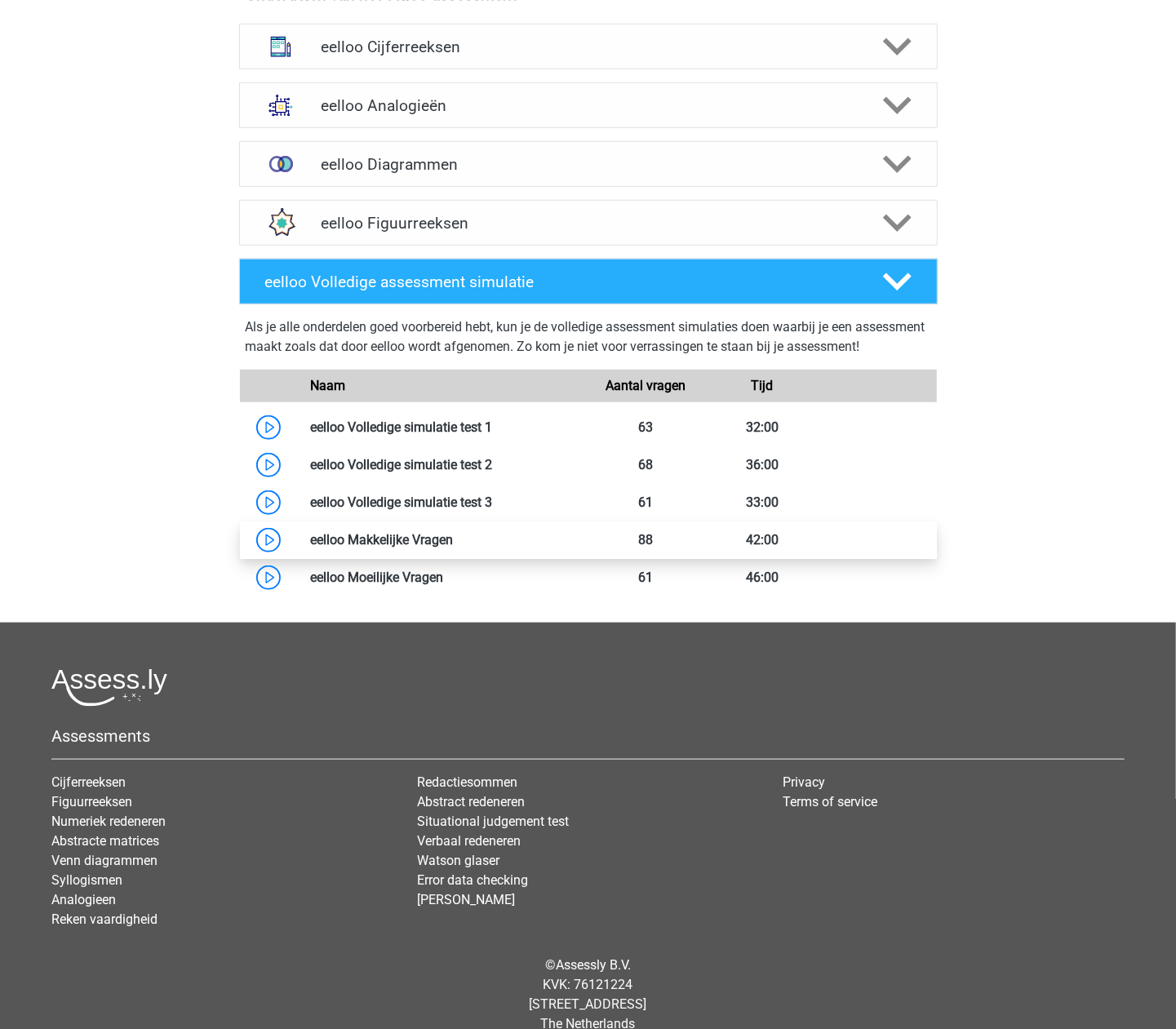
click at [453, 548] on link at bounding box center [453, 540] width 0 height 15
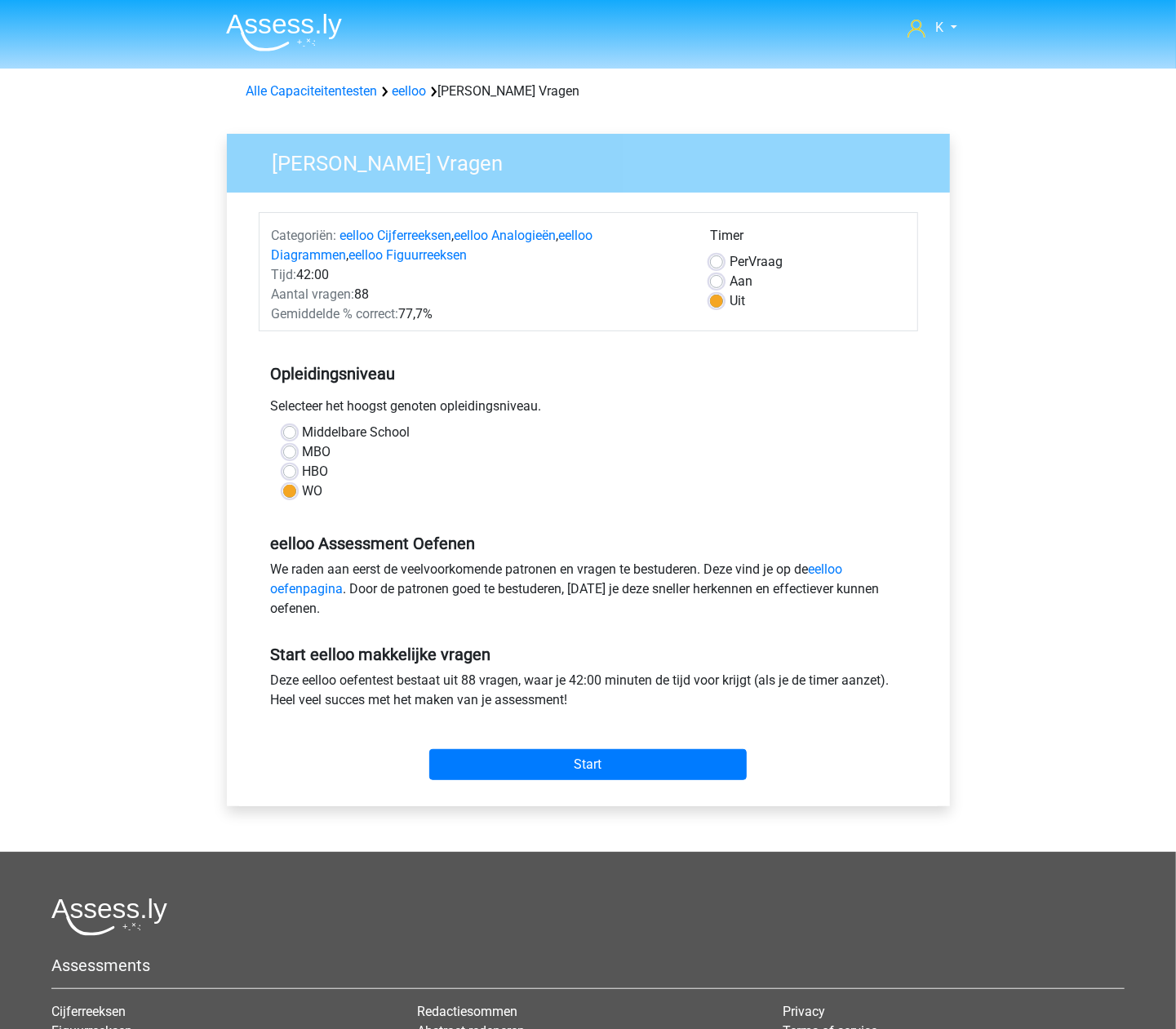
click at [727, 271] on div "Per Vraag" at bounding box center [808, 262] width 195 height 20
click at [729, 263] on span "Per" at bounding box center [739, 262] width 19 height 15
click at [723, 263] on input "Per Vraag" at bounding box center [716, 260] width 13 height 16
radio input "true"
click at [692, 769] on input "Start" at bounding box center [588, 764] width 318 height 31
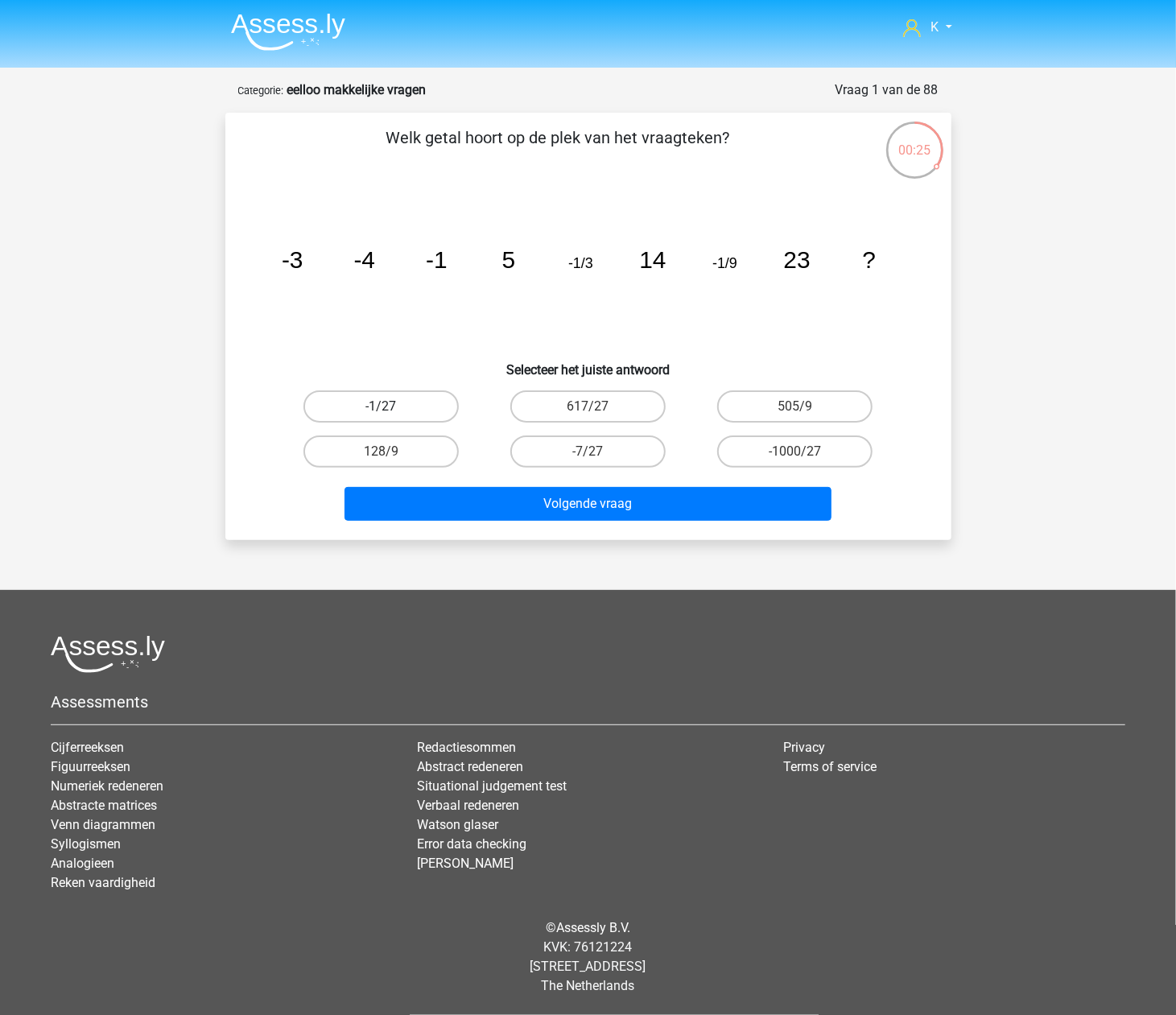
click at [404, 397] on label "-1/27" at bounding box center [381, 406] width 155 height 32
click at [391, 407] on input "-1/27" at bounding box center [386, 412] width 10 height 10
radio input "true"
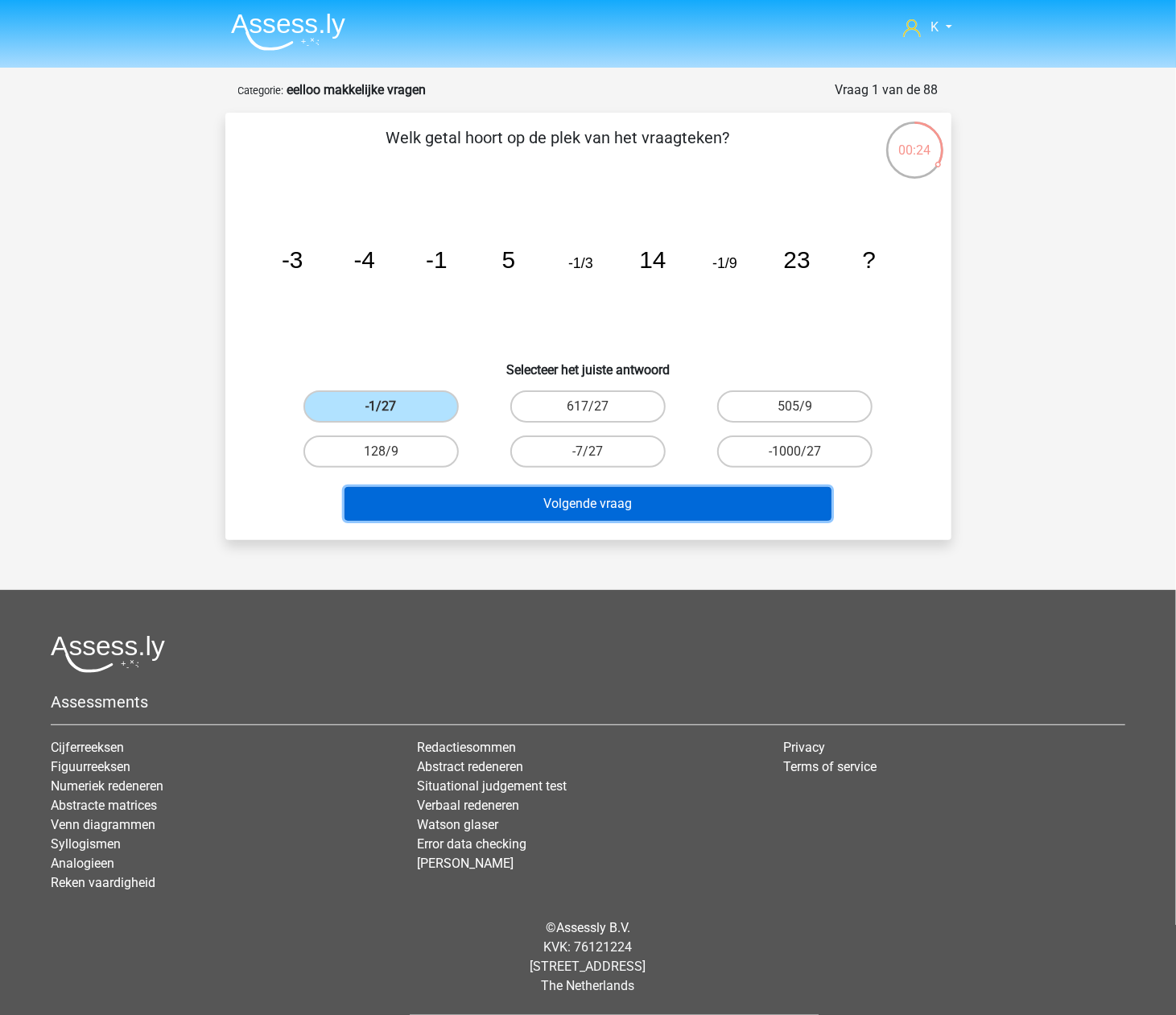
click at [496, 509] on button "Volgende vraag" at bounding box center [588, 504] width 487 height 34
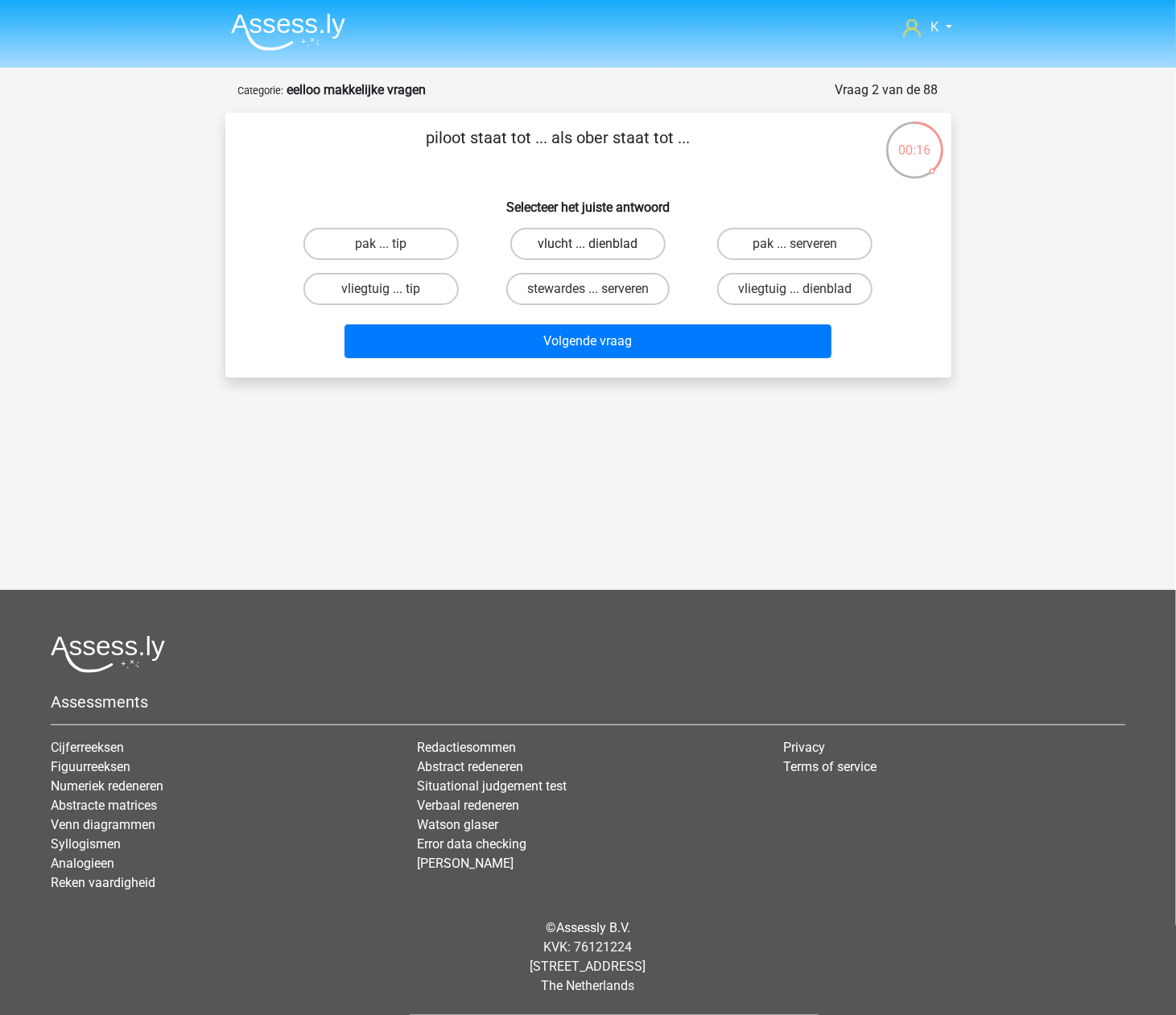
click at [587, 238] on label "vlucht ... dienblad" at bounding box center [588, 244] width 155 height 32
click at [588, 244] on input "vlucht ... dienblad" at bounding box center [593, 249] width 10 height 10
radio input "true"
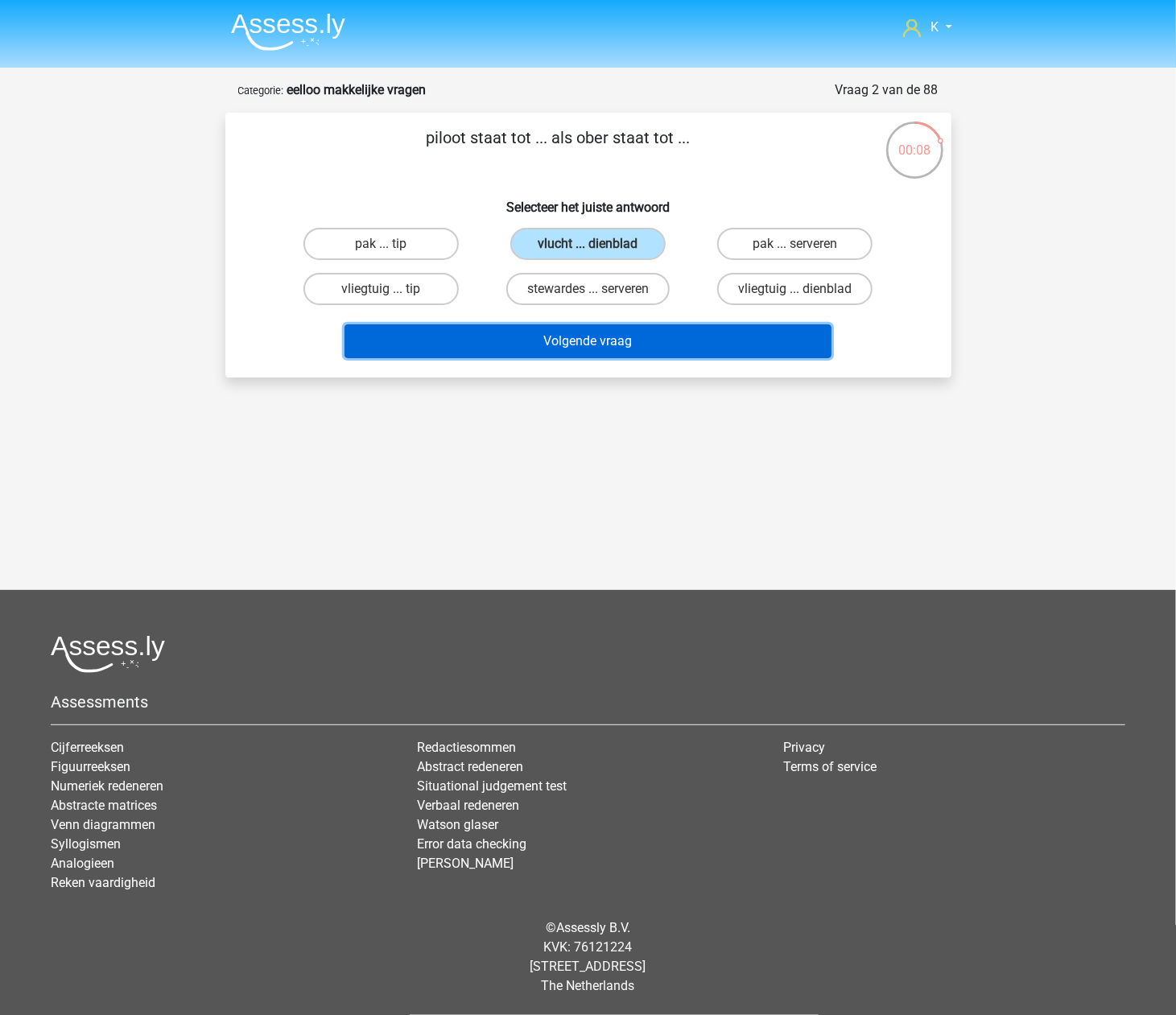
click at [539, 336] on button "Volgende vraag" at bounding box center [588, 341] width 487 height 34
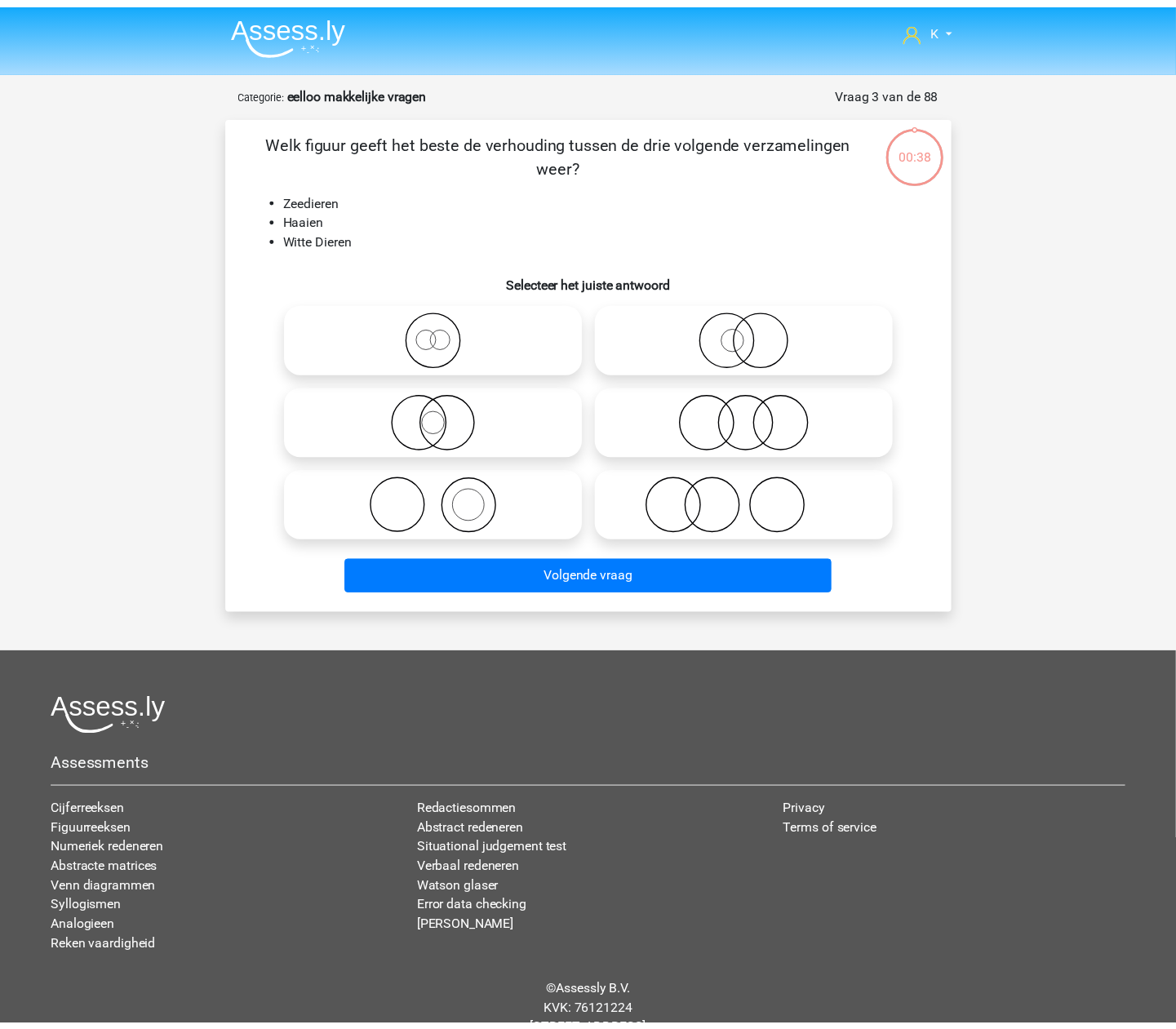
scroll to position [54, 0]
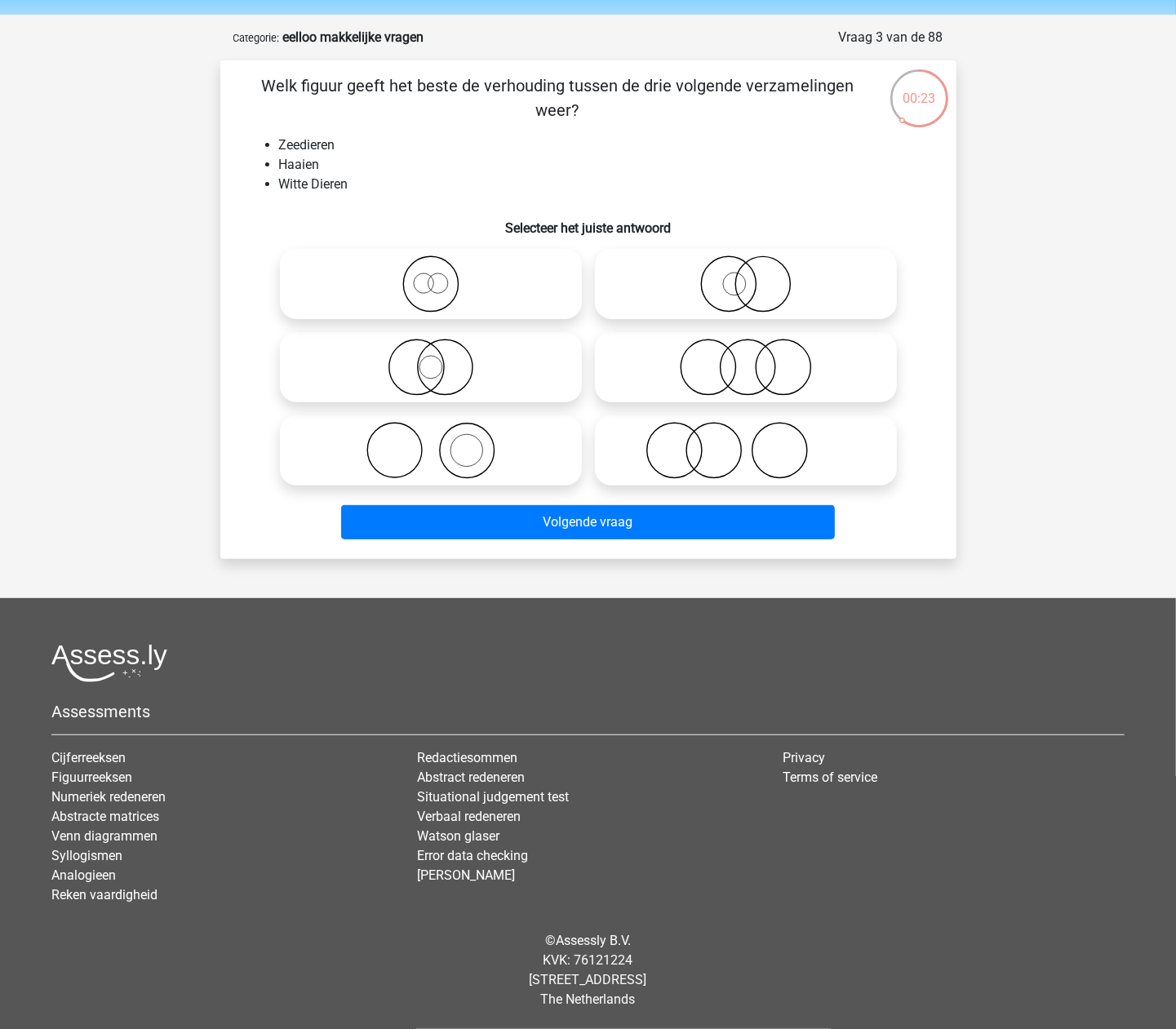
click at [729, 289] on icon at bounding box center [746, 283] width 289 height 57
click at [746, 276] on input "radio" at bounding box center [751, 271] width 10 height 10
radio input "true"
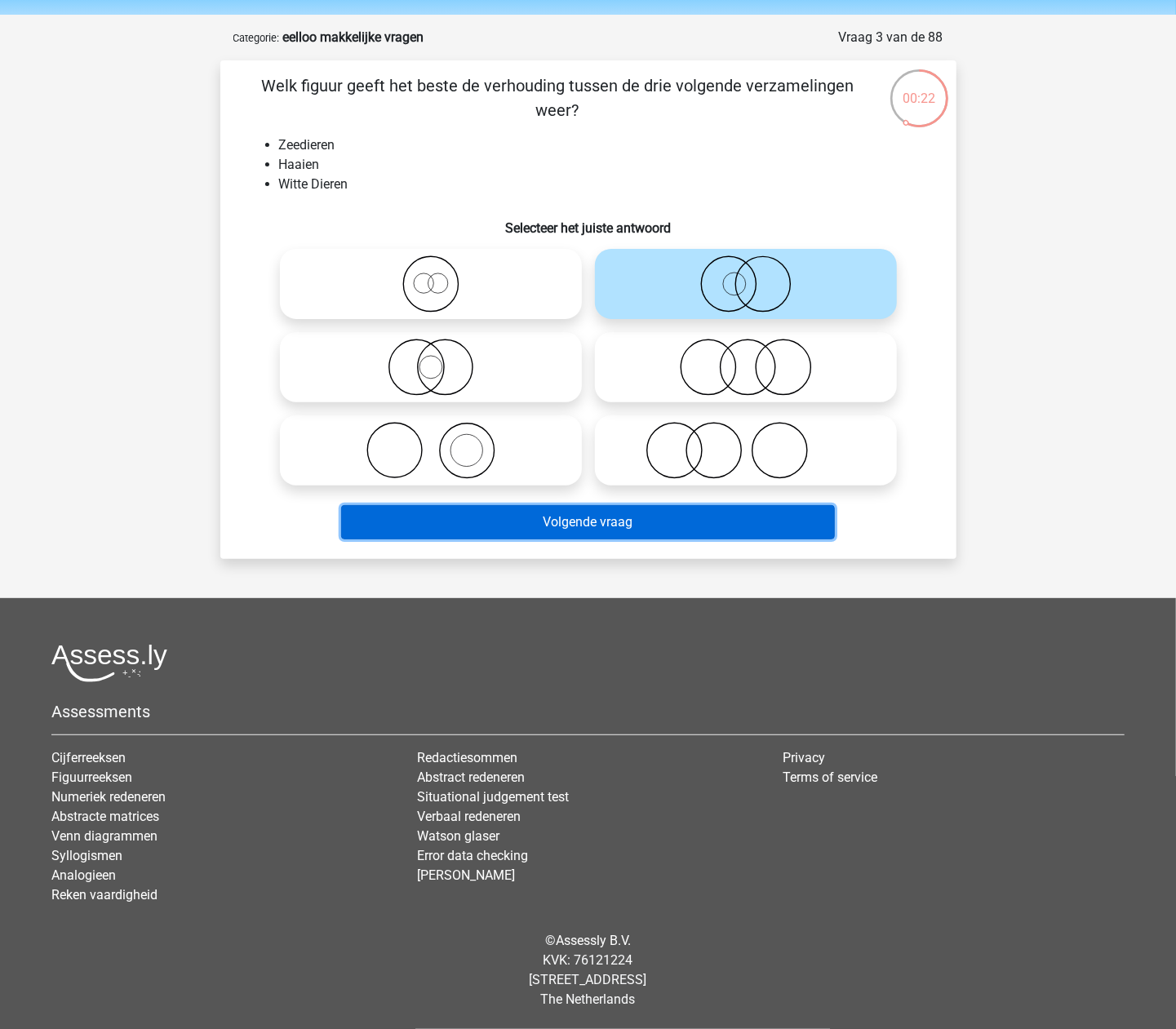
click at [654, 520] on button "Volgende vraag" at bounding box center [588, 522] width 494 height 34
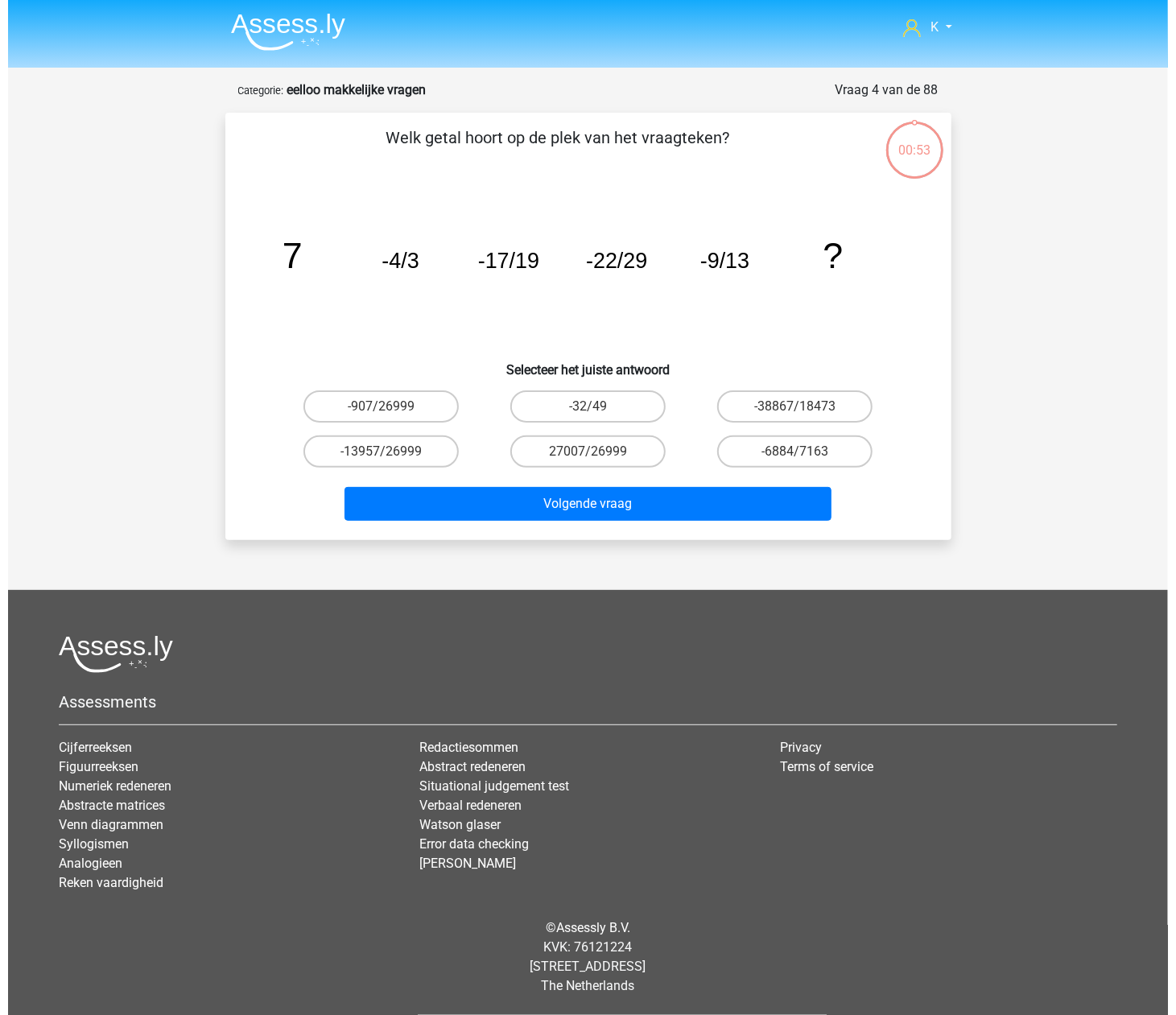
scroll to position [0, 0]
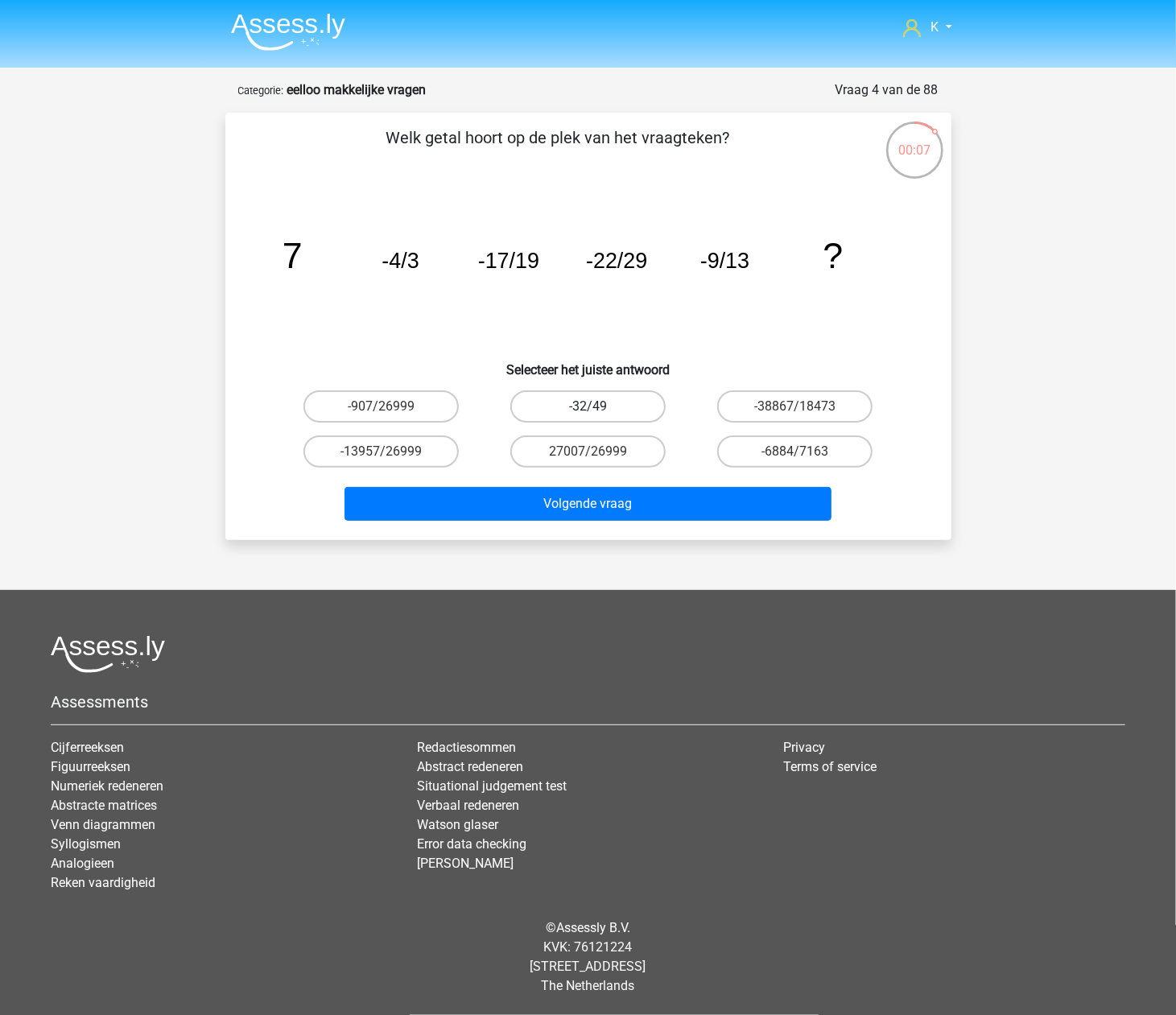
click at [652, 409] on label "-32/49" at bounding box center [588, 406] width 155 height 32
click at [599, 409] on input "-32/49" at bounding box center [593, 412] width 10 height 10
radio input "true"
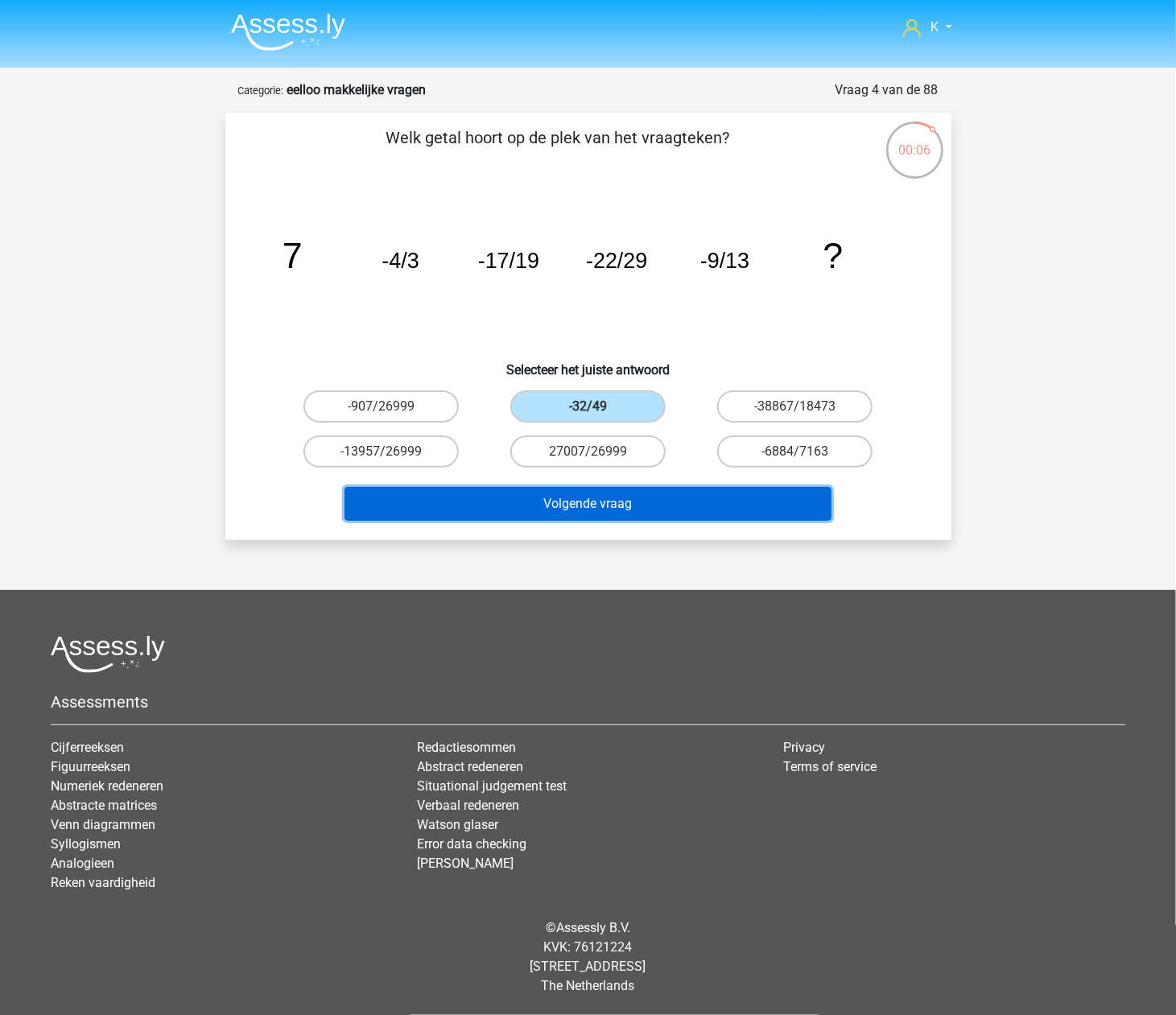
click at [635, 504] on button "Volgende vraag" at bounding box center [588, 504] width 487 height 34
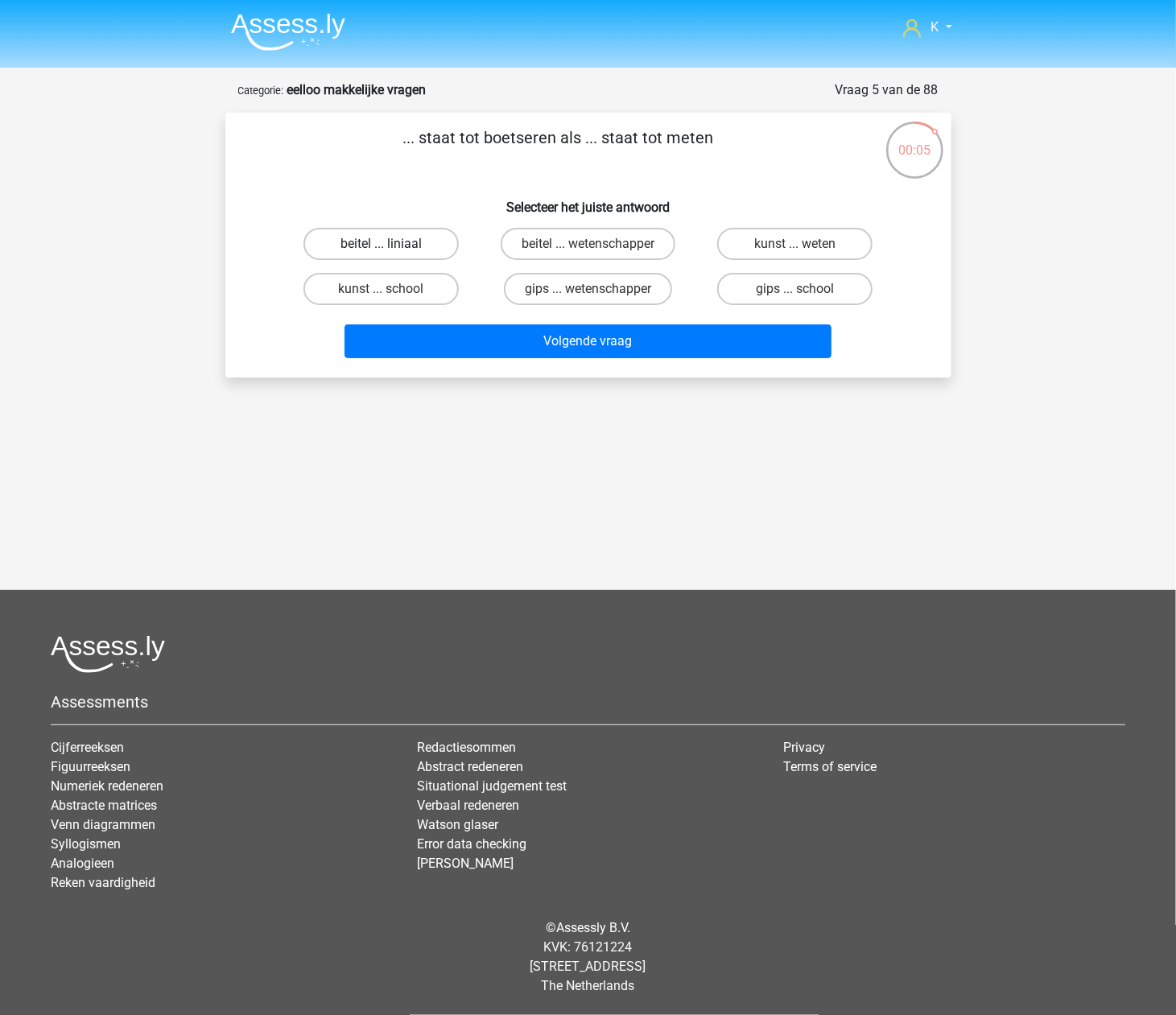
click at [449, 252] on label "beitel ... liniaal" at bounding box center [381, 244] width 155 height 32
click at [391, 252] on input "beitel ... liniaal" at bounding box center [386, 249] width 10 height 10
radio input "true"
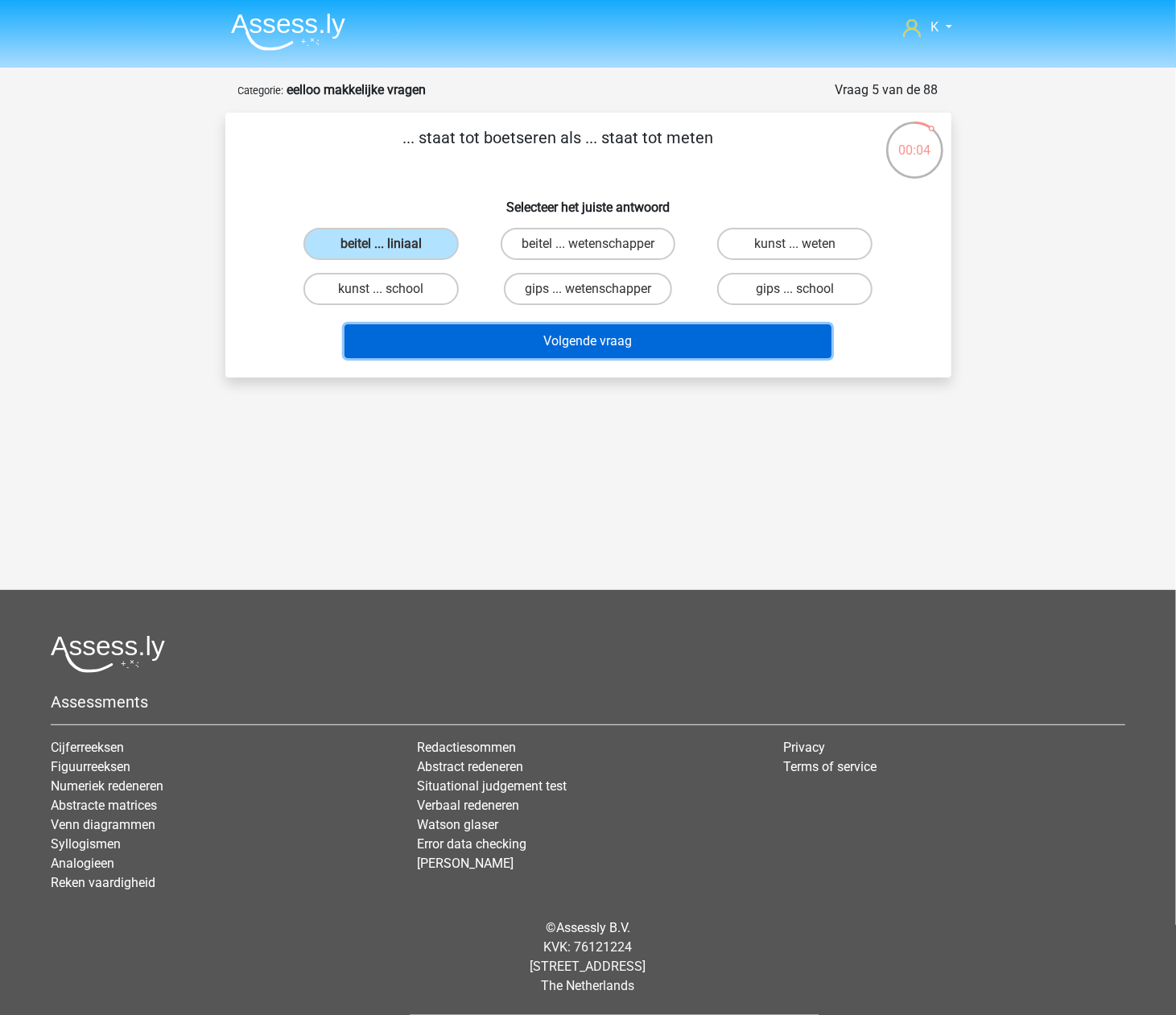
click at [499, 345] on button "Volgende vraag" at bounding box center [588, 341] width 487 height 34
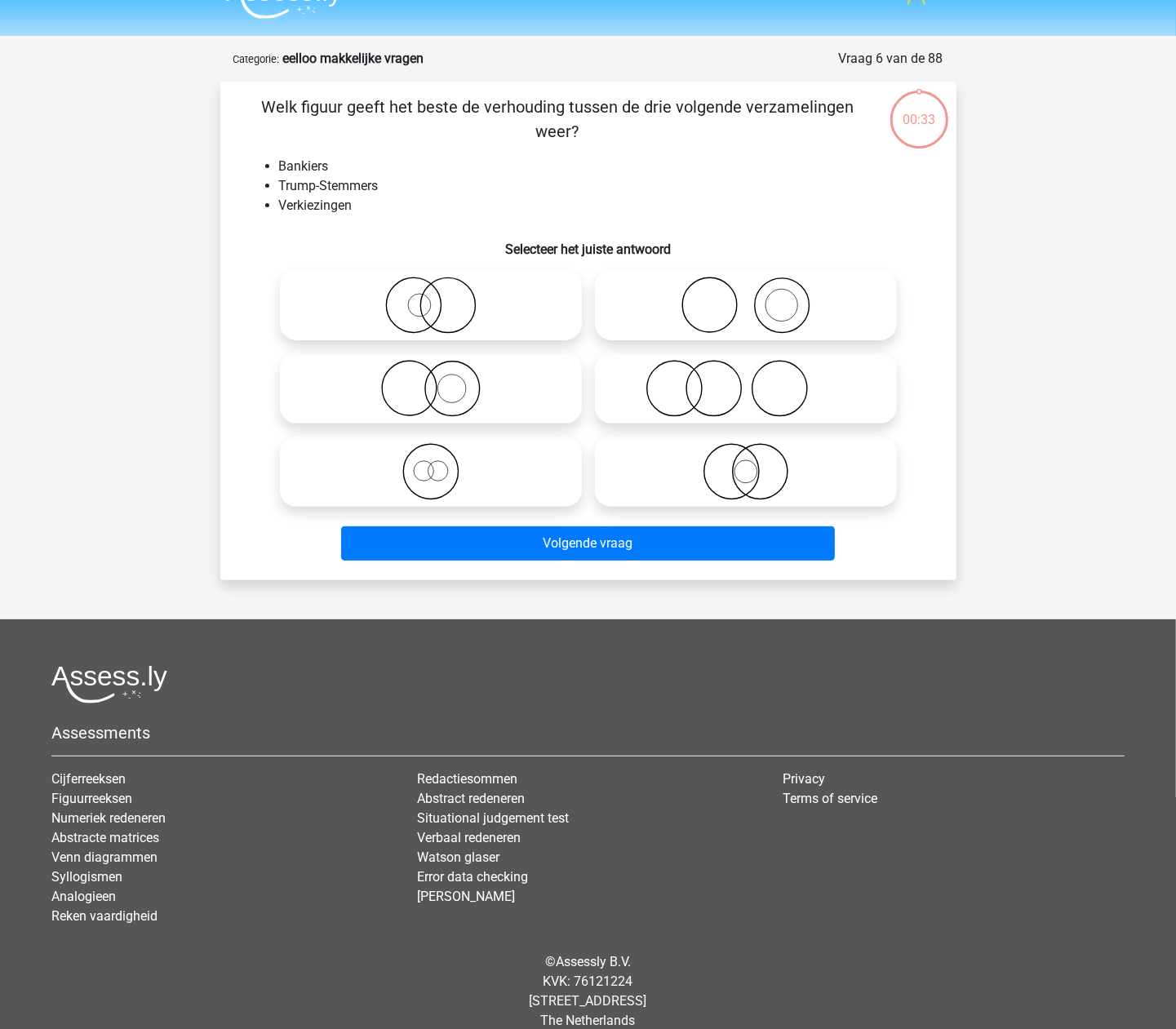
scroll to position [54, 0]
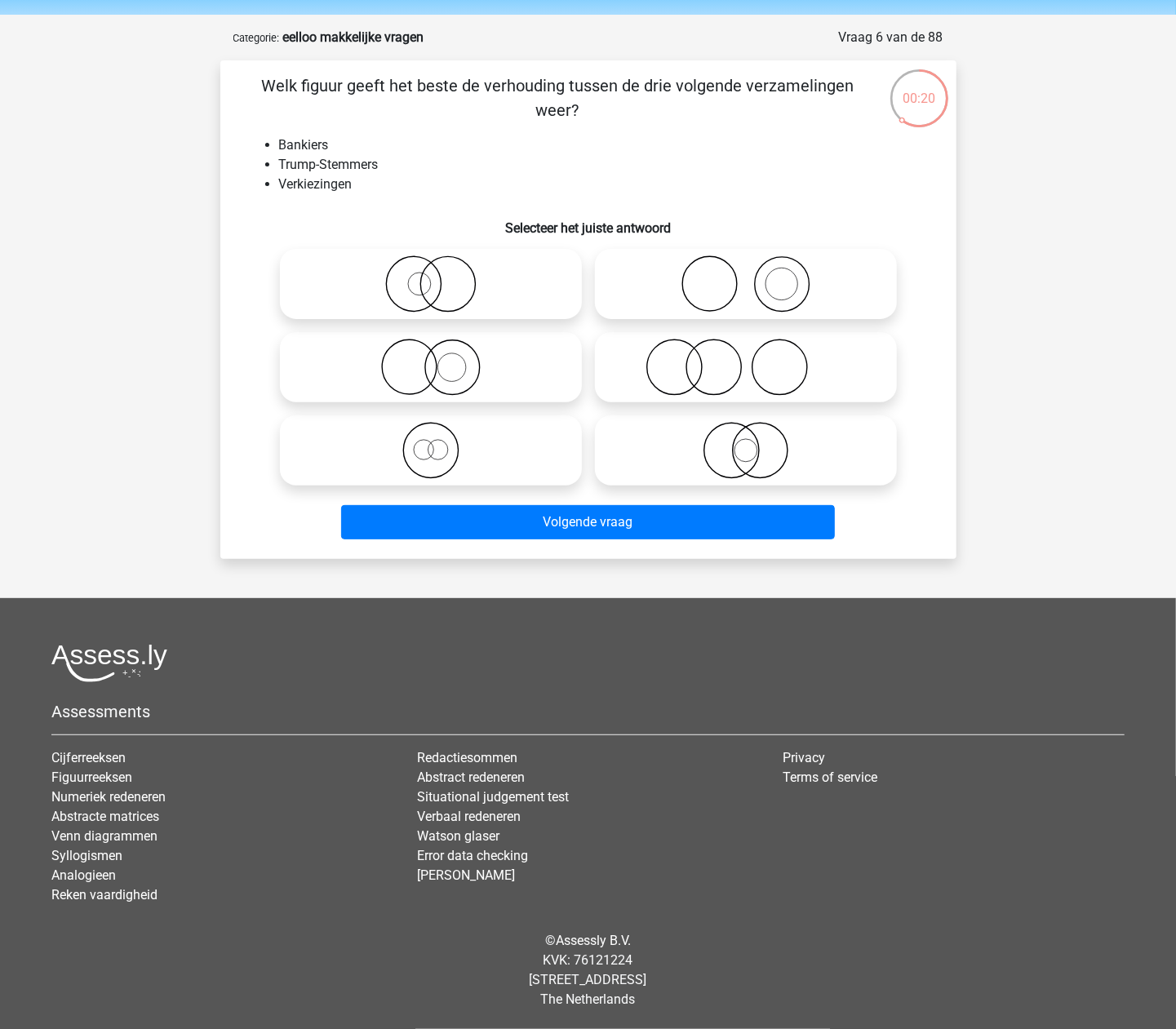
click at [745, 357] on icon at bounding box center [746, 367] width 289 height 57
click at [746, 357] on input "radio" at bounding box center [751, 354] width 10 height 10
radio input "true"
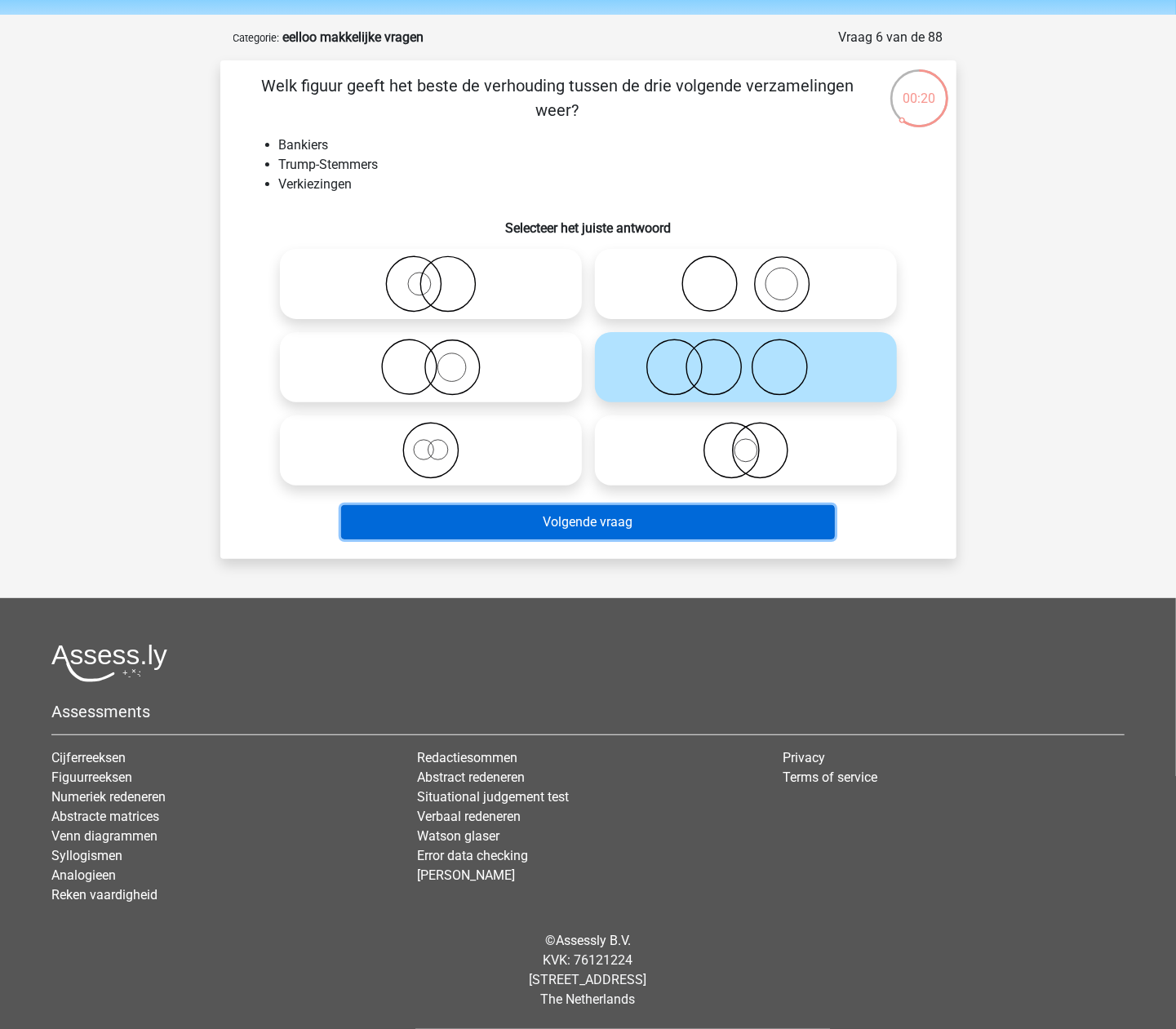
click at [720, 526] on button "Volgende vraag" at bounding box center [588, 522] width 494 height 34
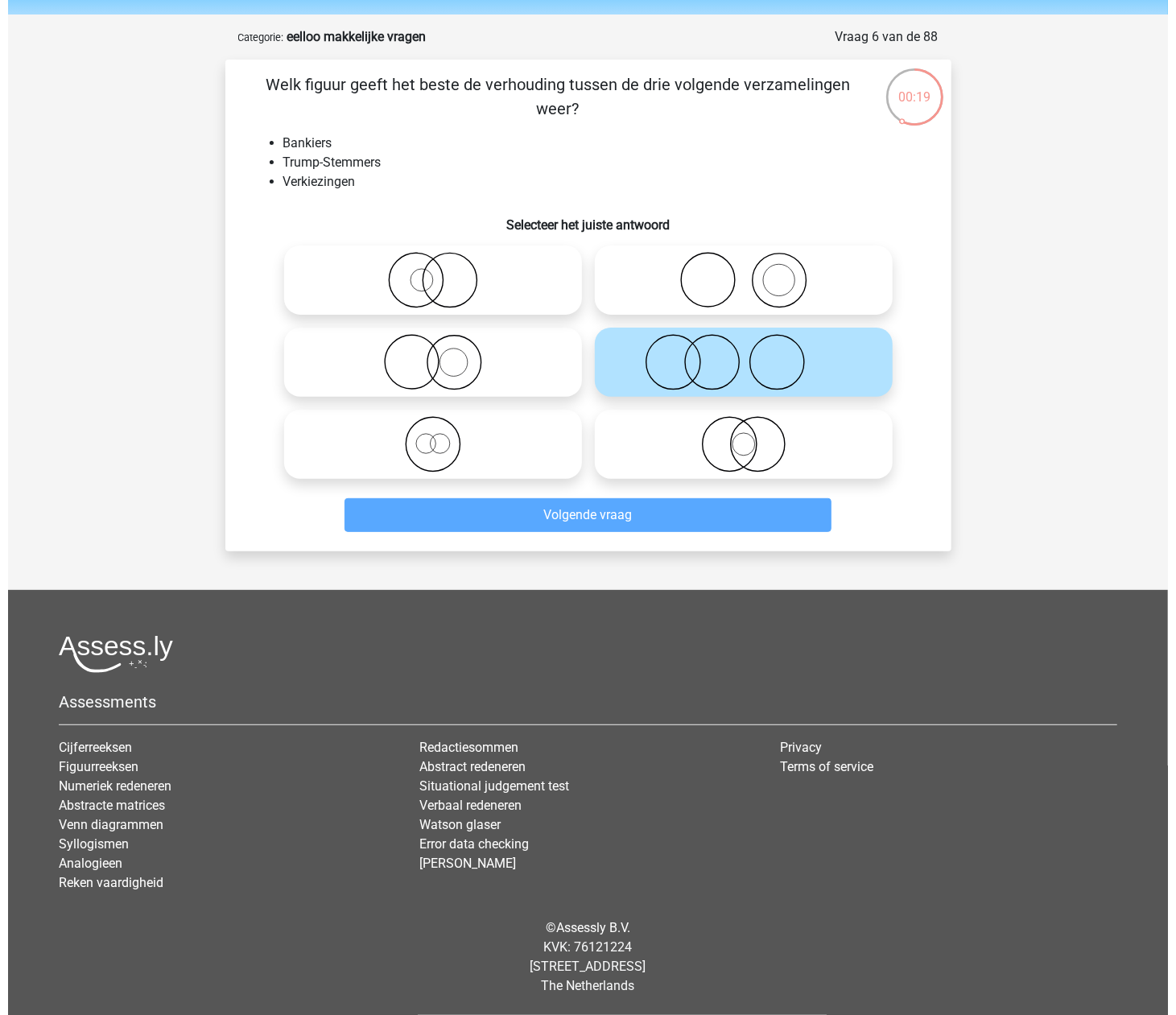
scroll to position [0, 0]
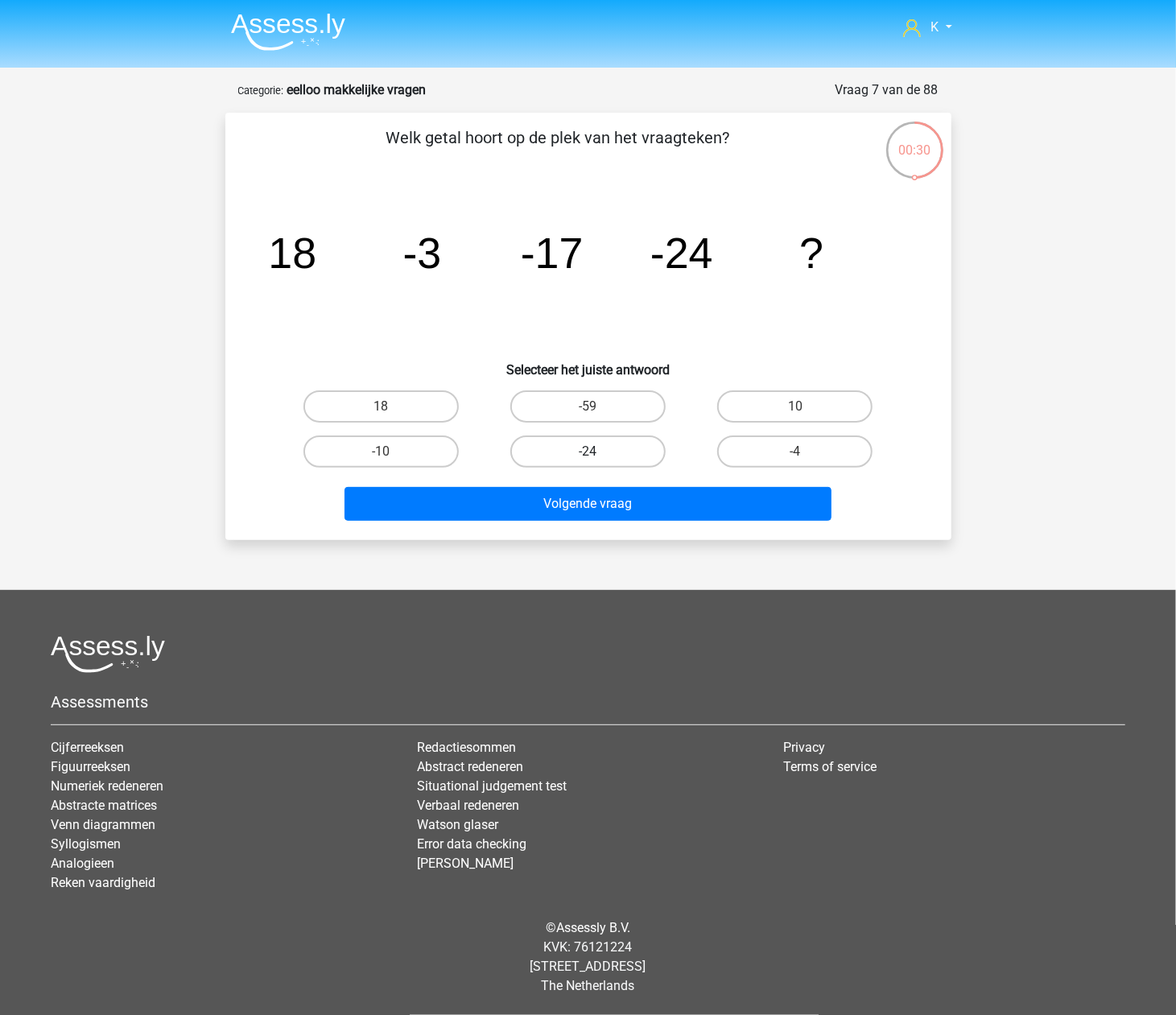
click at [534, 437] on label "-24" at bounding box center [588, 452] width 155 height 32
click at [588, 452] on input "-24" at bounding box center [593, 457] width 10 height 10
radio input "true"
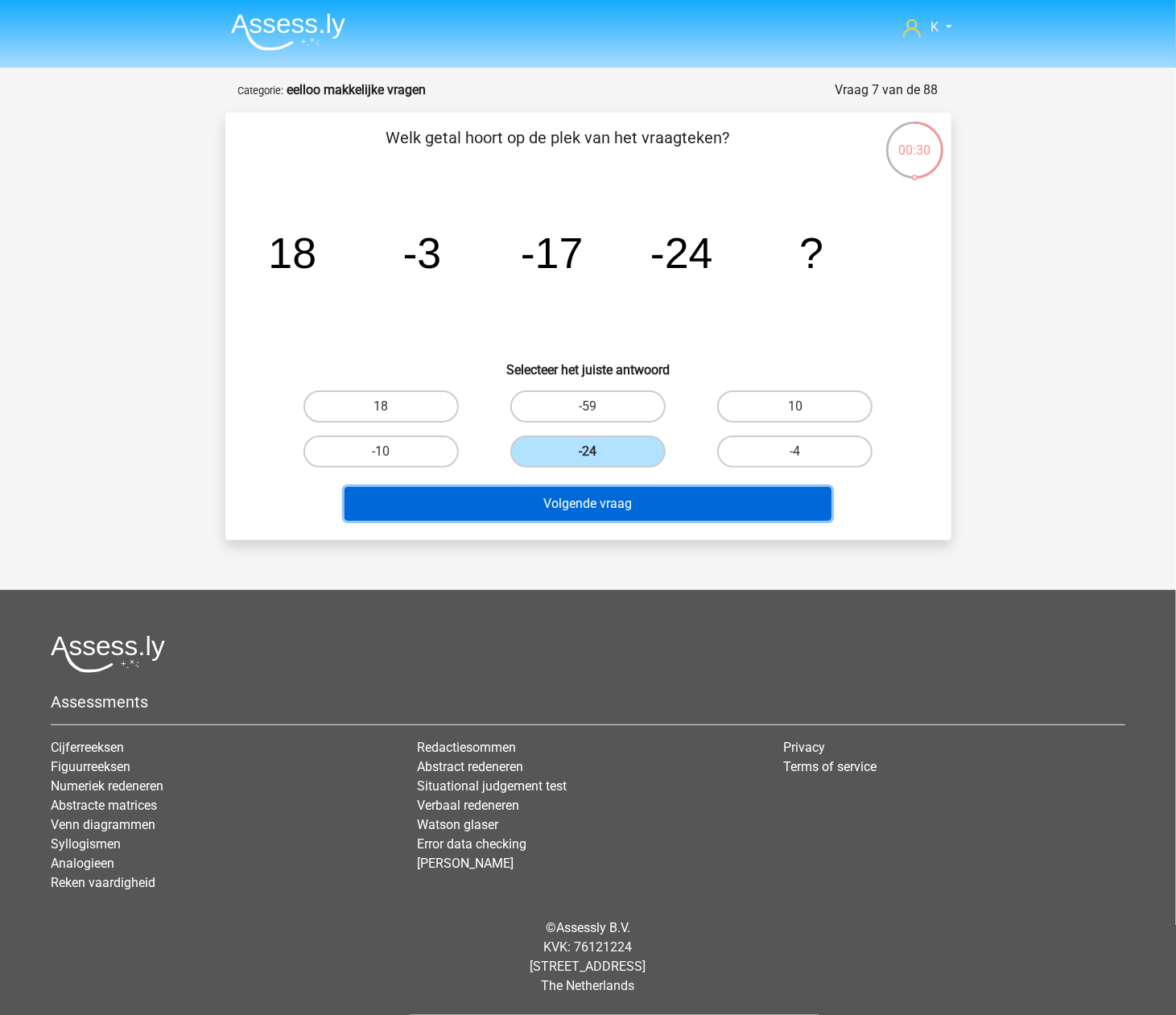
click at [578, 515] on button "Volgende vraag" at bounding box center [588, 504] width 487 height 34
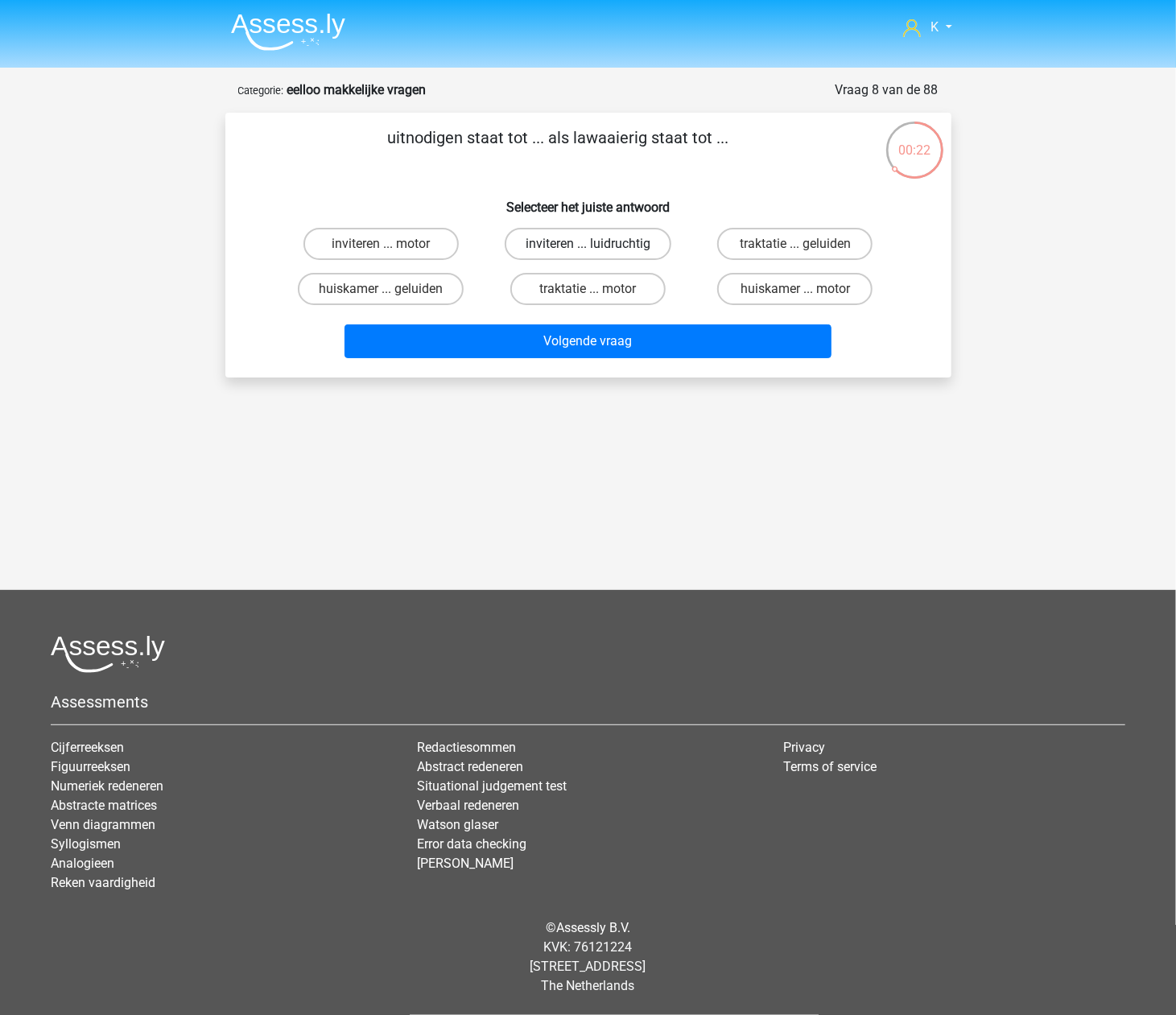
click at [606, 242] on label "inviteren ... luidruchtig" at bounding box center [588, 244] width 166 height 32
click at [599, 244] on input "inviteren ... luidruchtig" at bounding box center [593, 249] width 10 height 10
radio input "true"
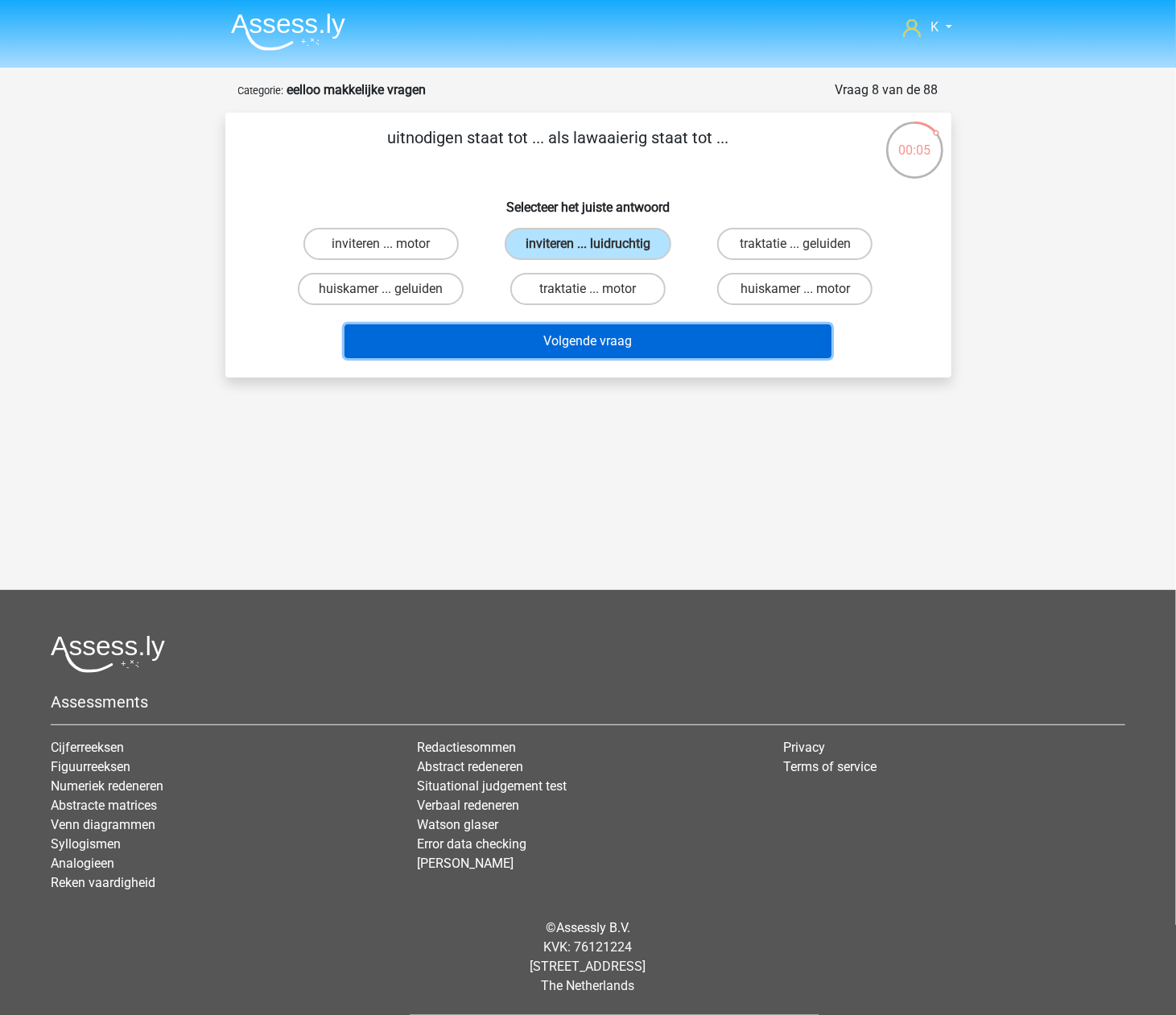
click at [602, 338] on button "Volgende vraag" at bounding box center [588, 341] width 487 height 34
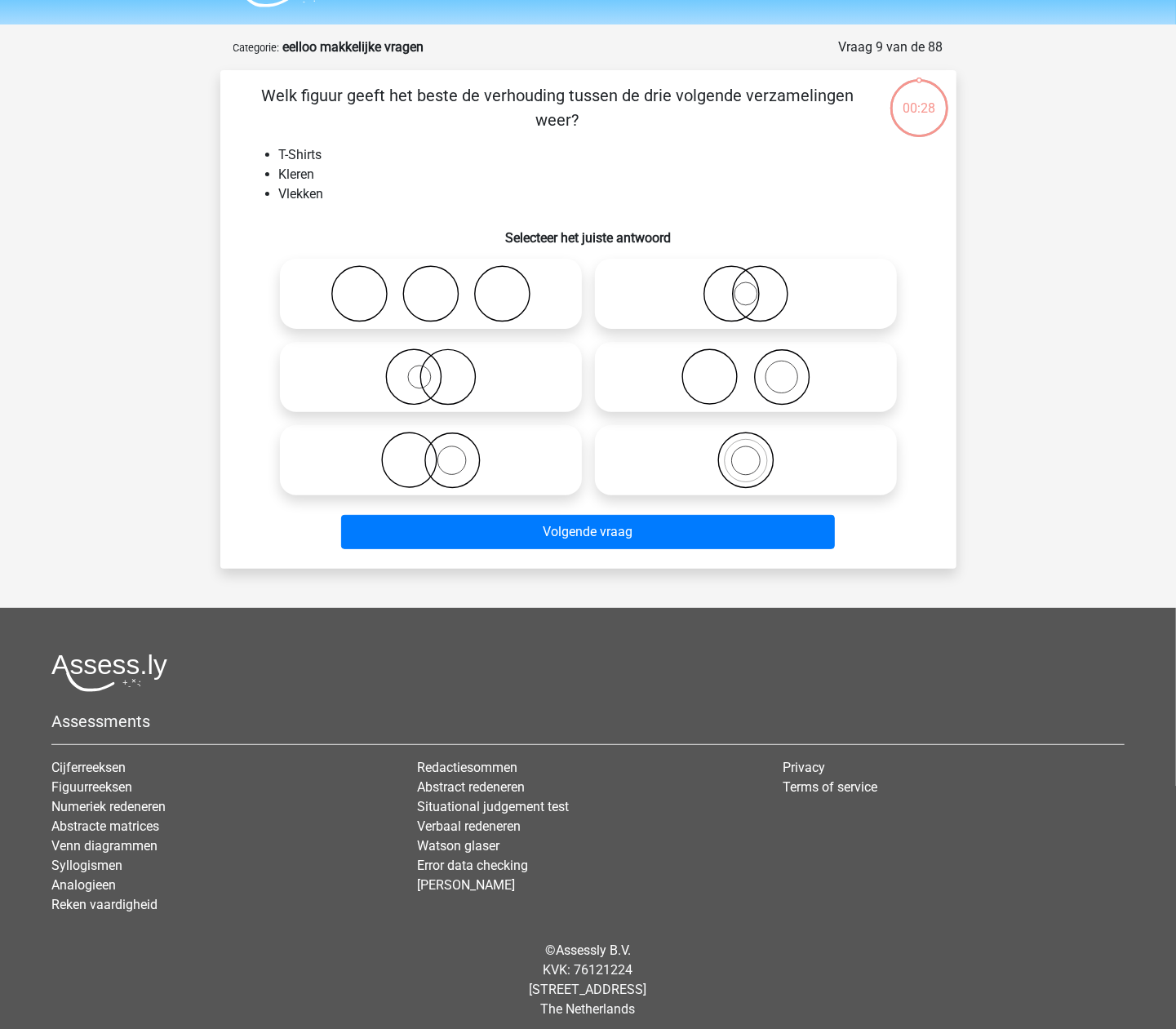
scroll to position [54, 0]
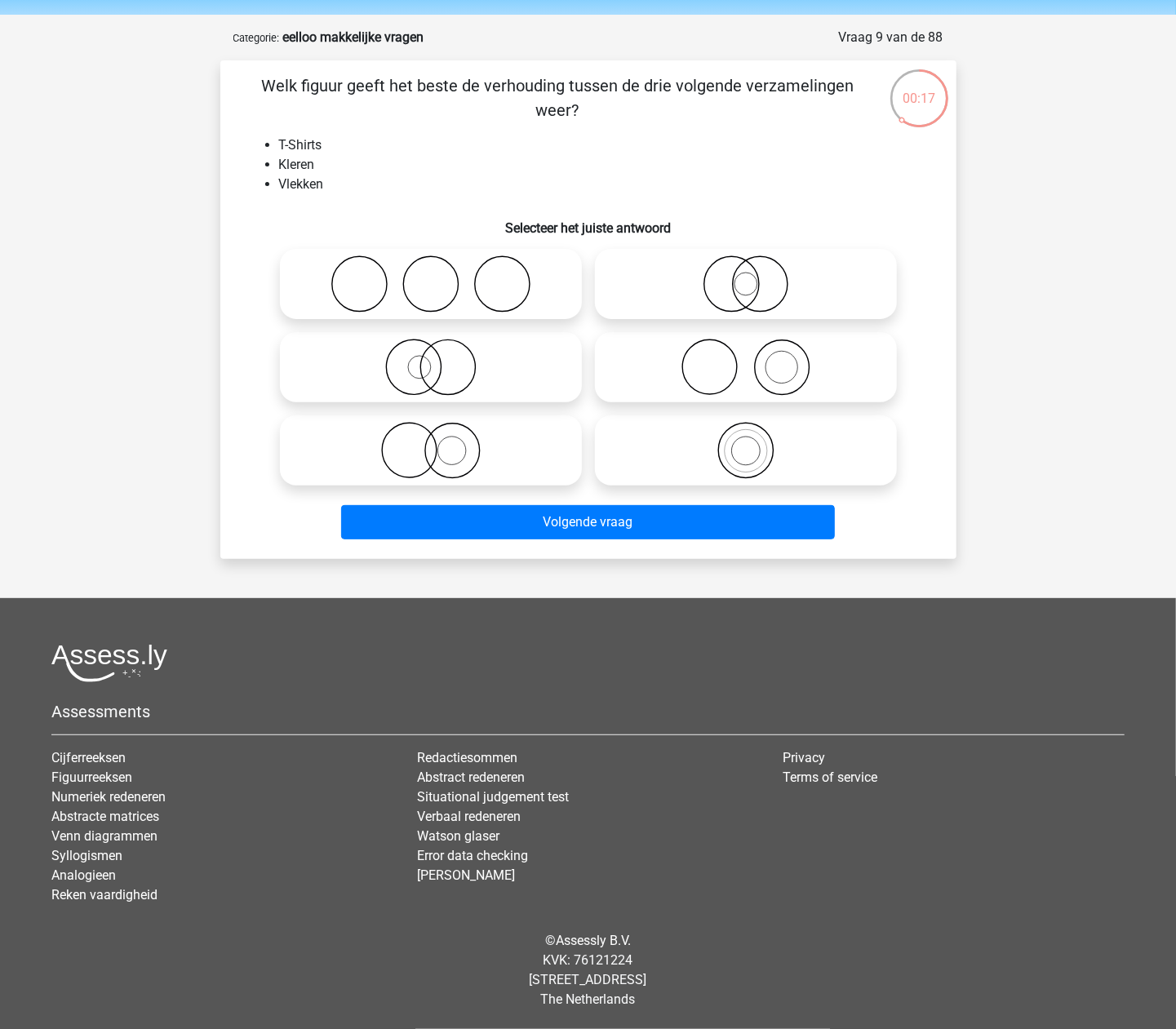
click at [790, 383] on icon at bounding box center [746, 367] width 289 height 57
click at [757, 360] on input "radio" at bounding box center [751, 354] width 10 height 10
radio input "true"
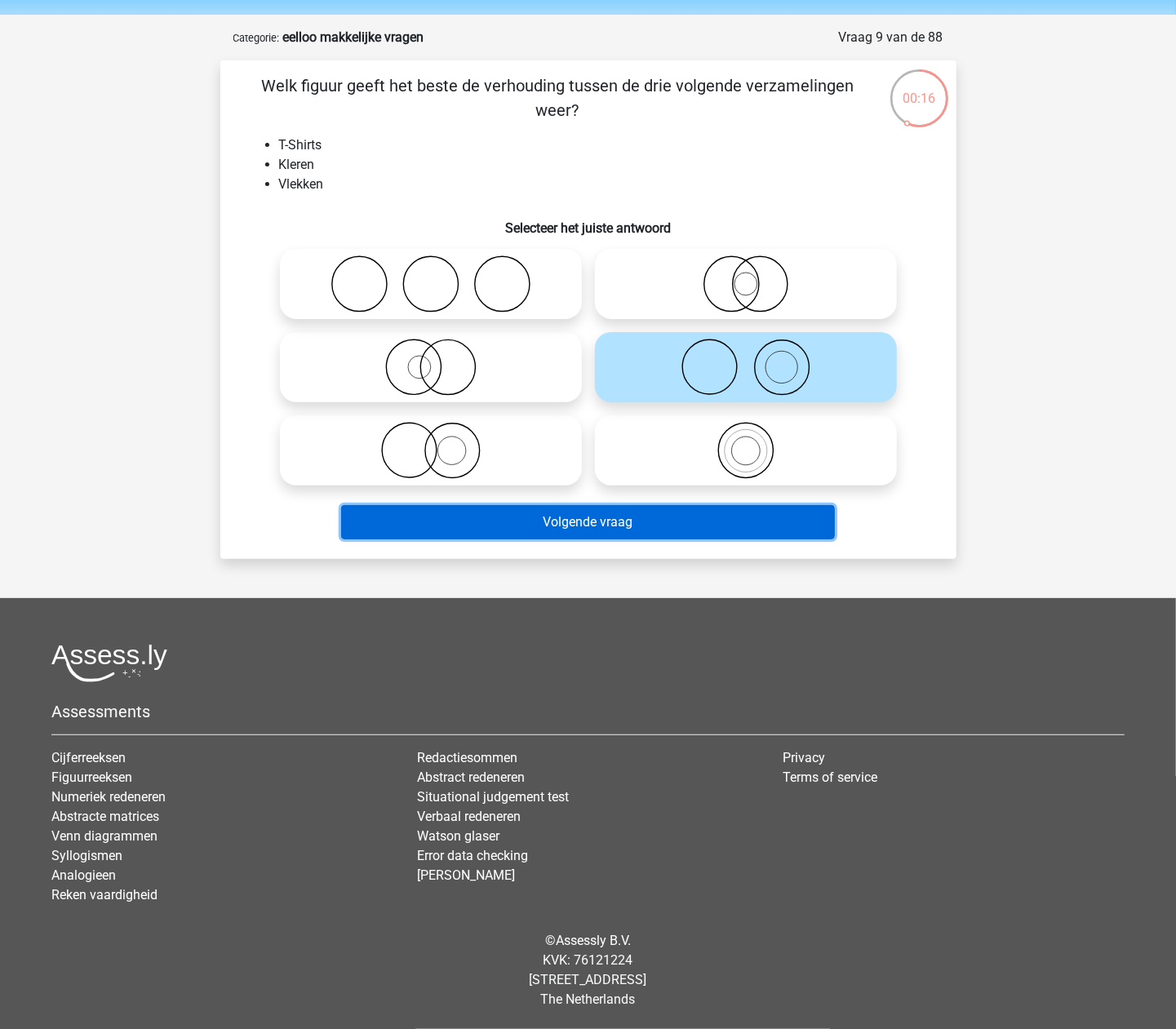
click at [722, 527] on button "Volgende vraag" at bounding box center [588, 522] width 494 height 34
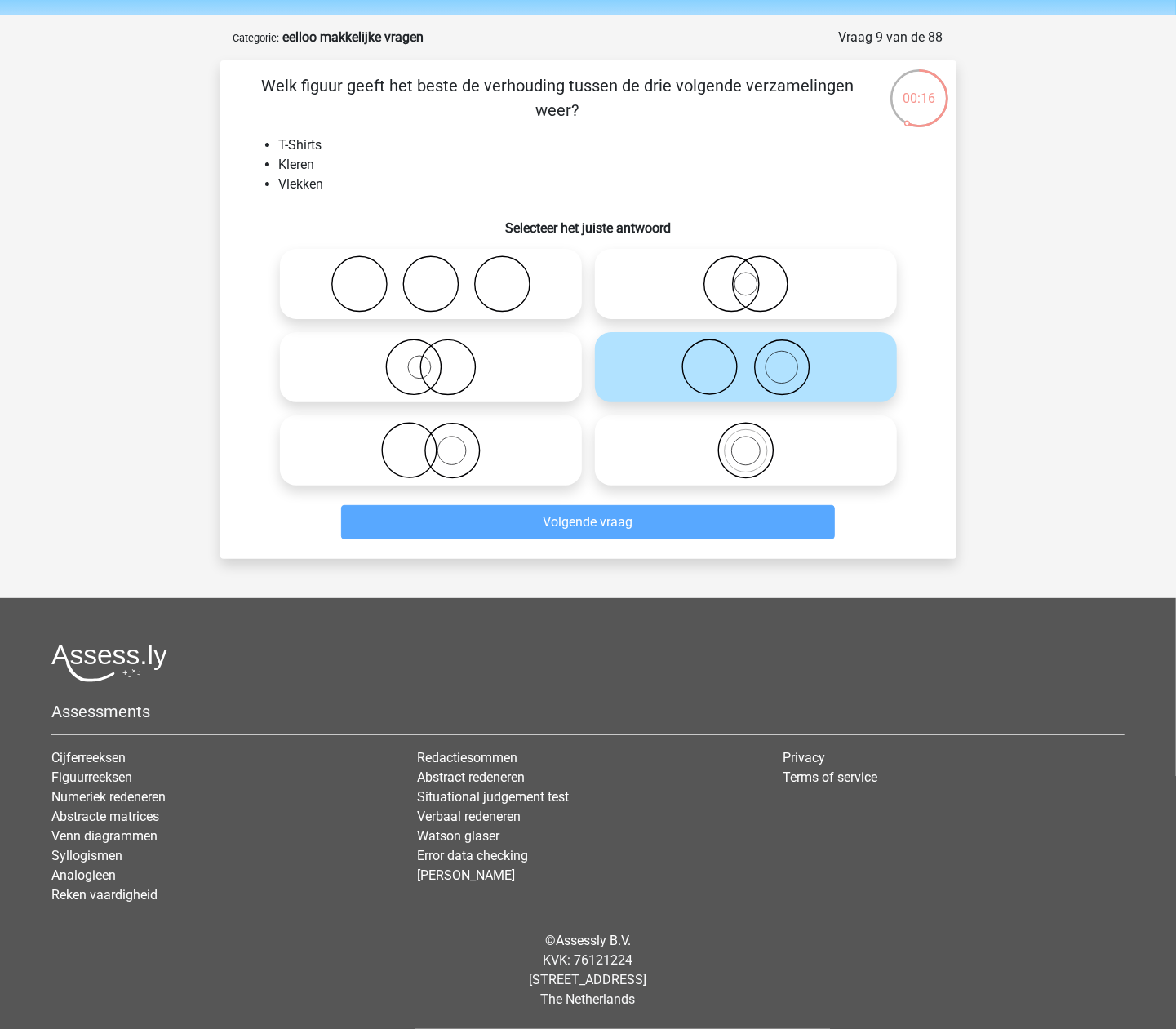
scroll to position [0, 0]
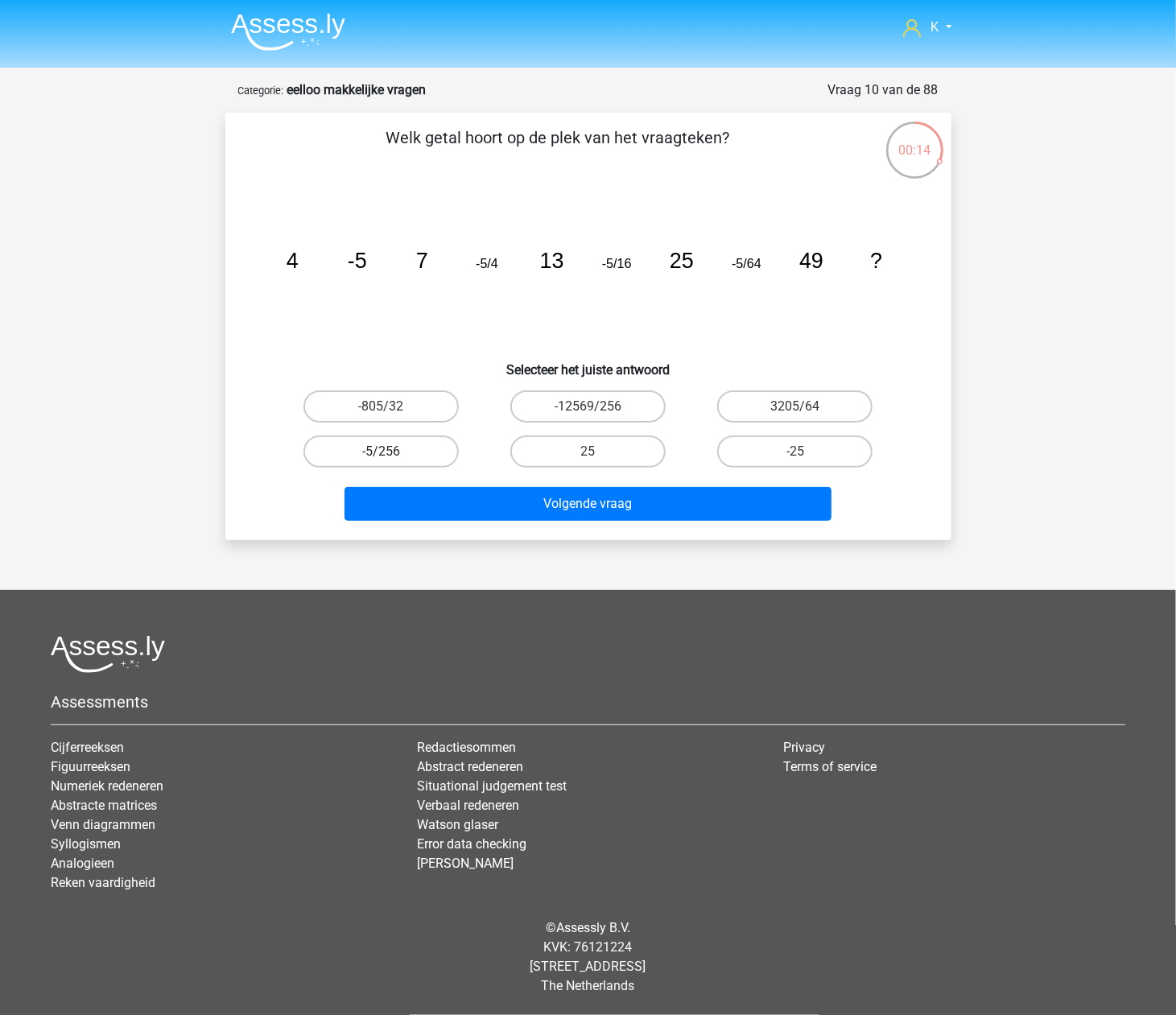
click at [442, 456] on label "-5/256" at bounding box center [381, 452] width 155 height 32
click at [391, 456] on input "-5/256" at bounding box center [386, 457] width 10 height 10
radio input "true"
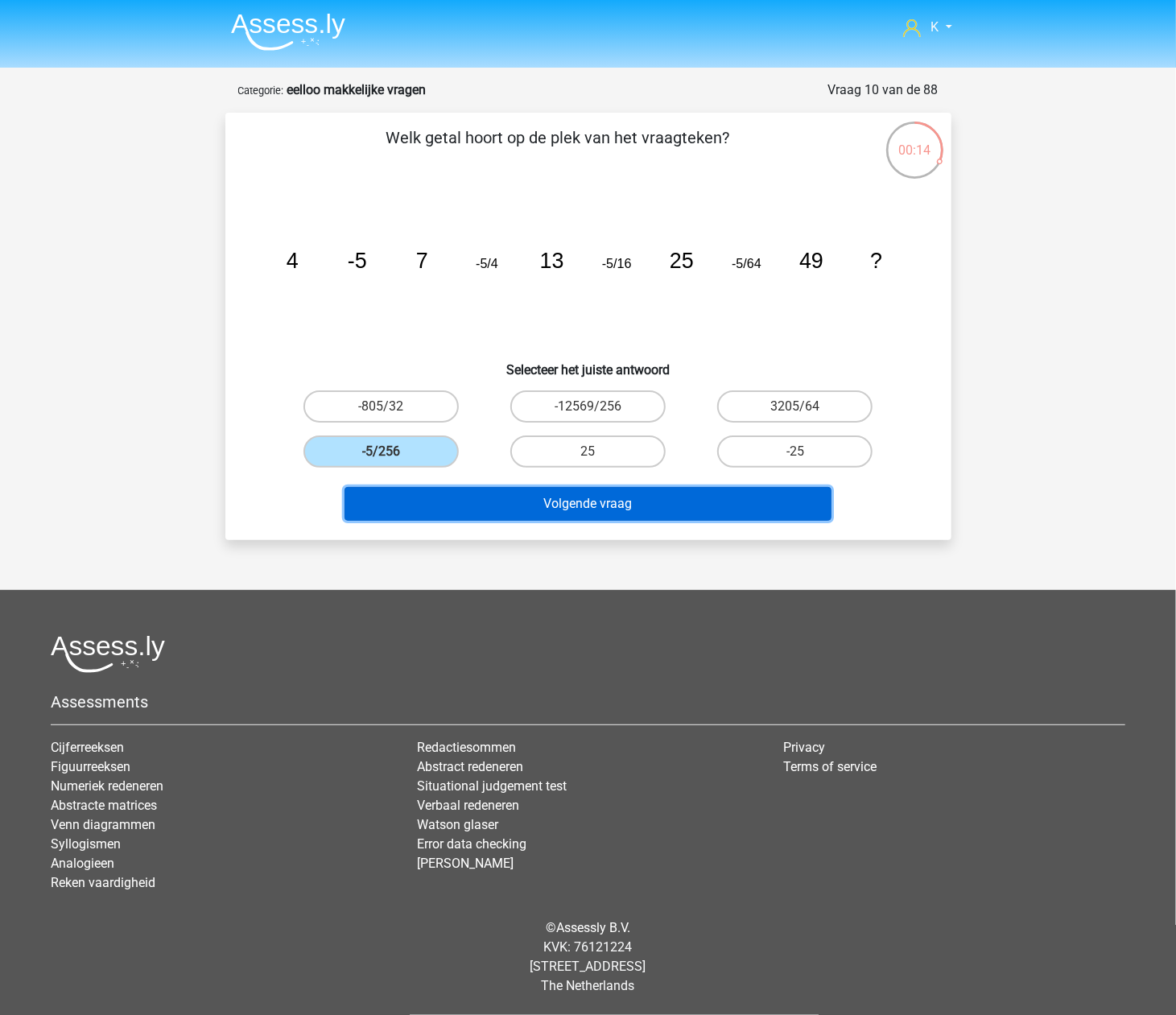
click at [464, 488] on button "Volgende vraag" at bounding box center [588, 504] width 487 height 34
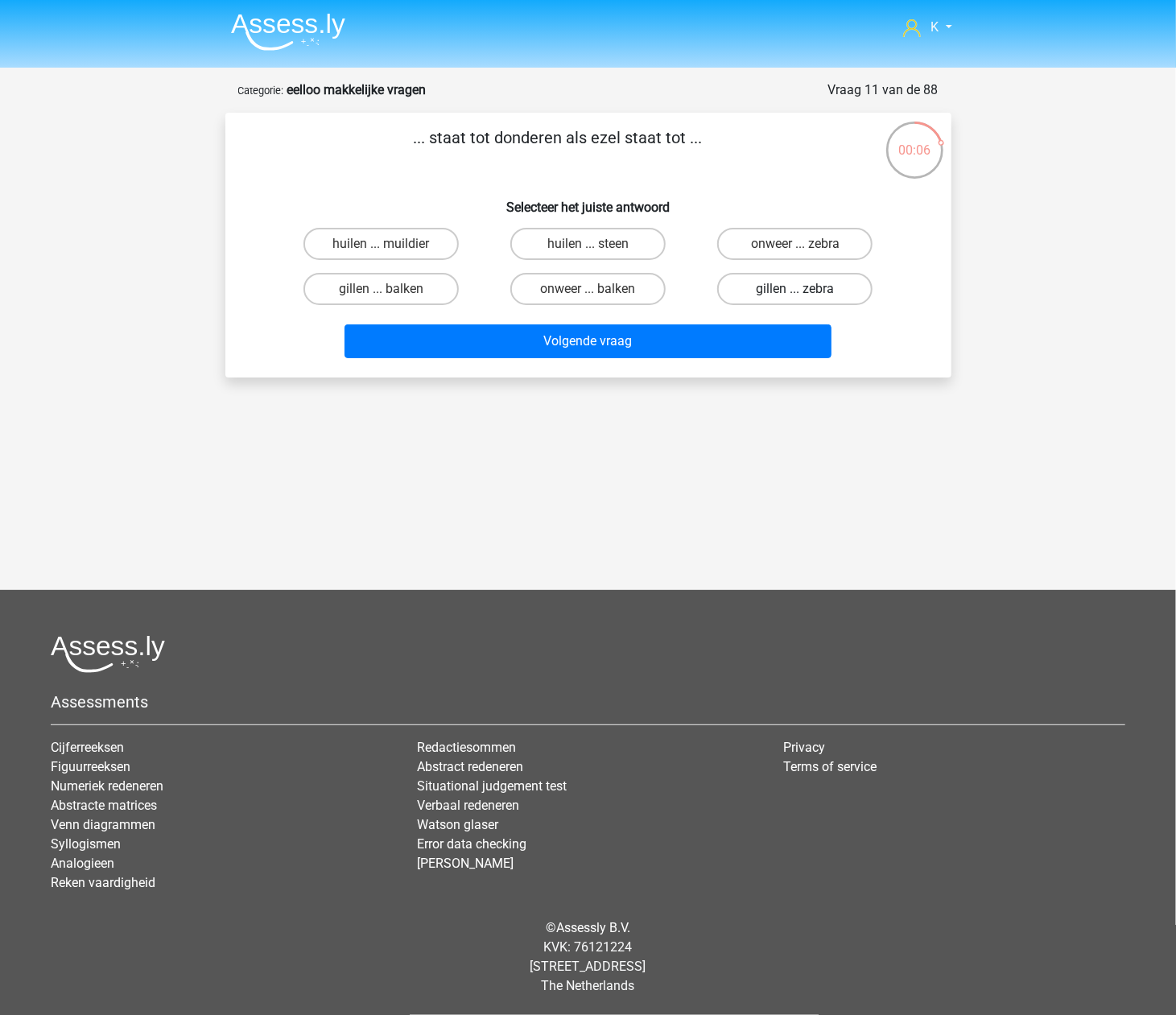
click at [732, 287] on label "gillen ... zebra" at bounding box center [795, 289] width 155 height 32
click at [795, 289] on input "gillen ... zebra" at bounding box center [800, 294] width 10 height 10
radio input "true"
click at [442, 243] on label "huilen ... muildier" at bounding box center [381, 244] width 155 height 32
click at [391, 244] on input "huilen ... muildier" at bounding box center [386, 249] width 10 height 10
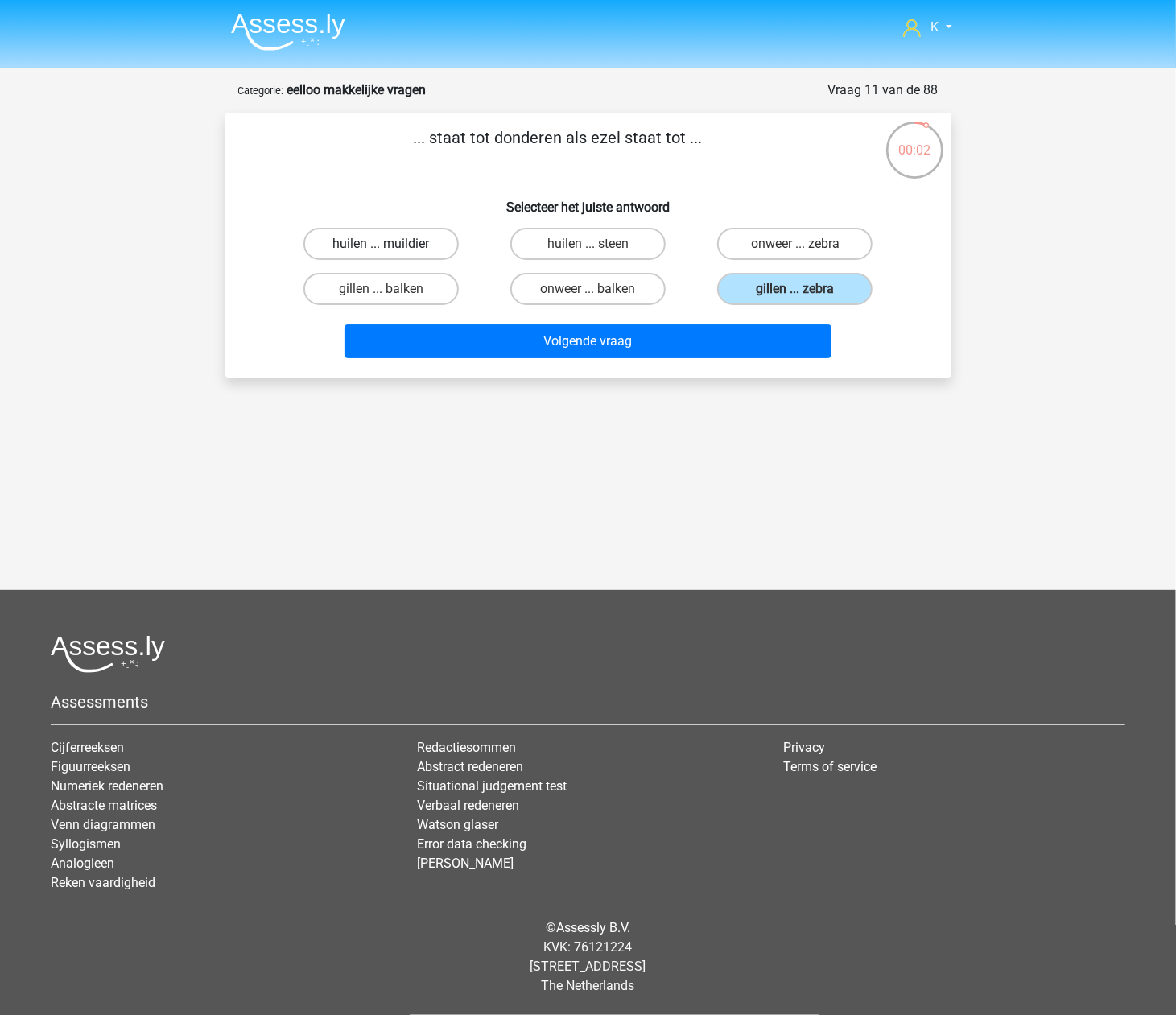
radio input "true"
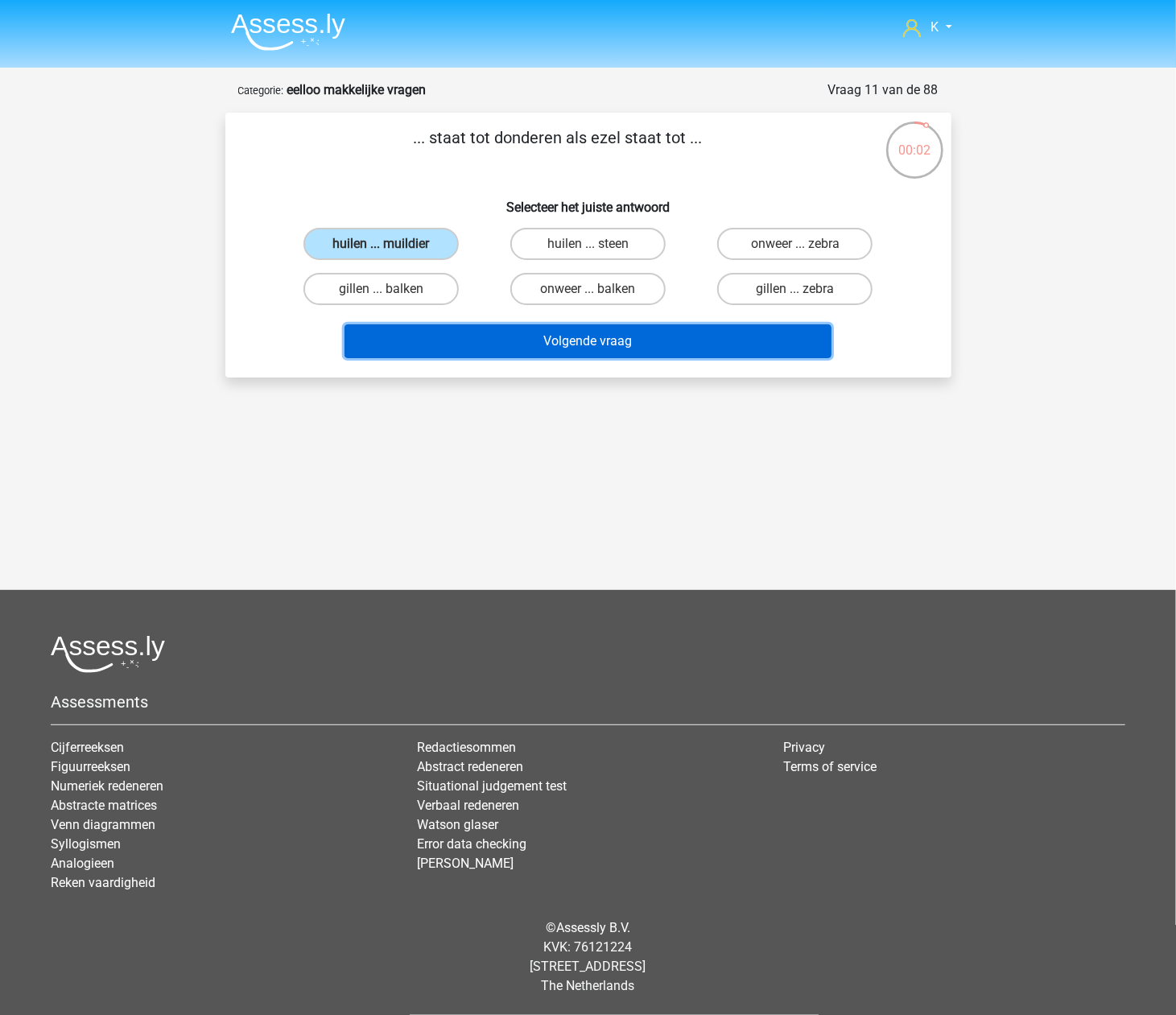
click at [458, 336] on button "Volgende vraag" at bounding box center [588, 341] width 487 height 34
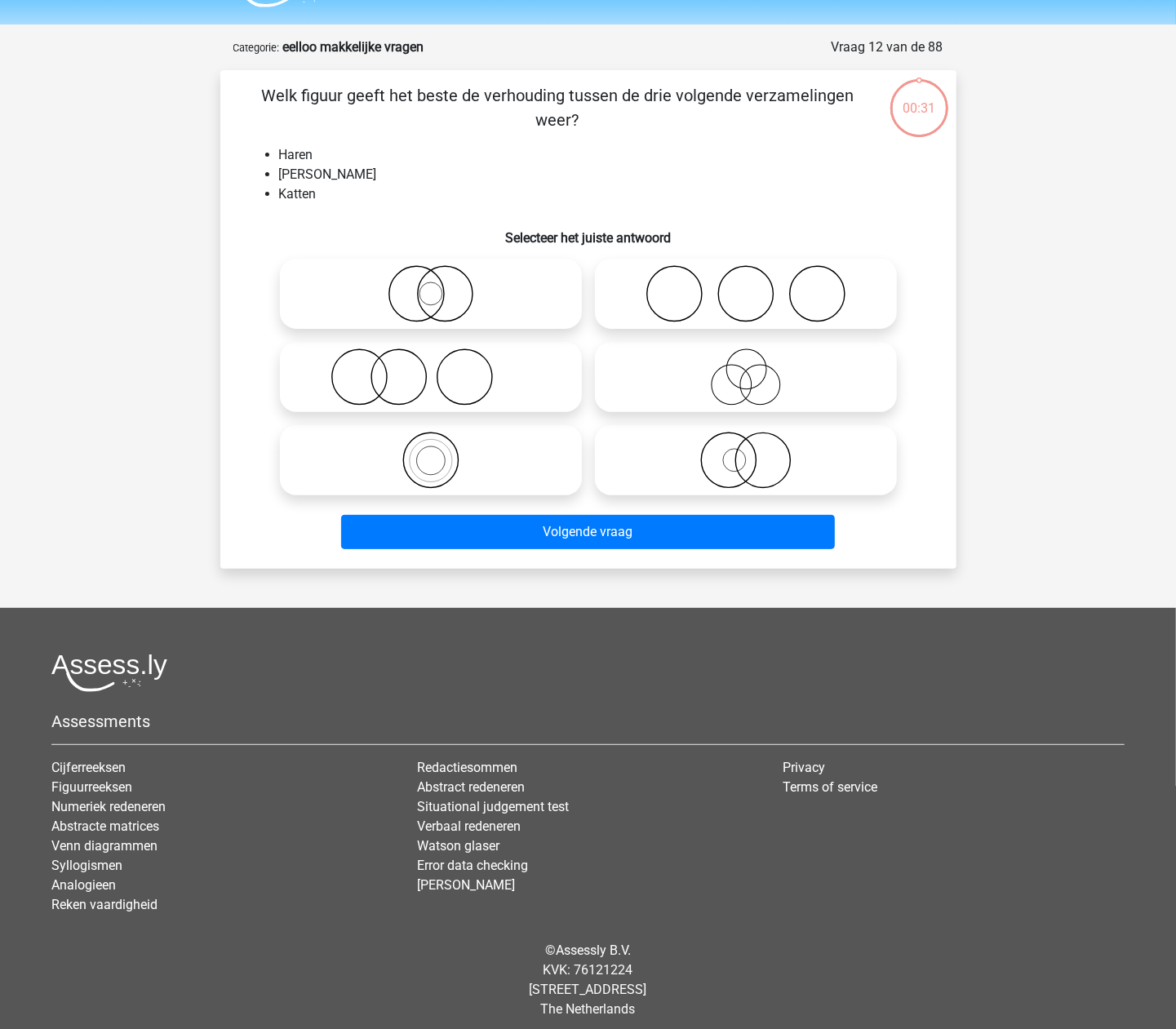
scroll to position [54, 0]
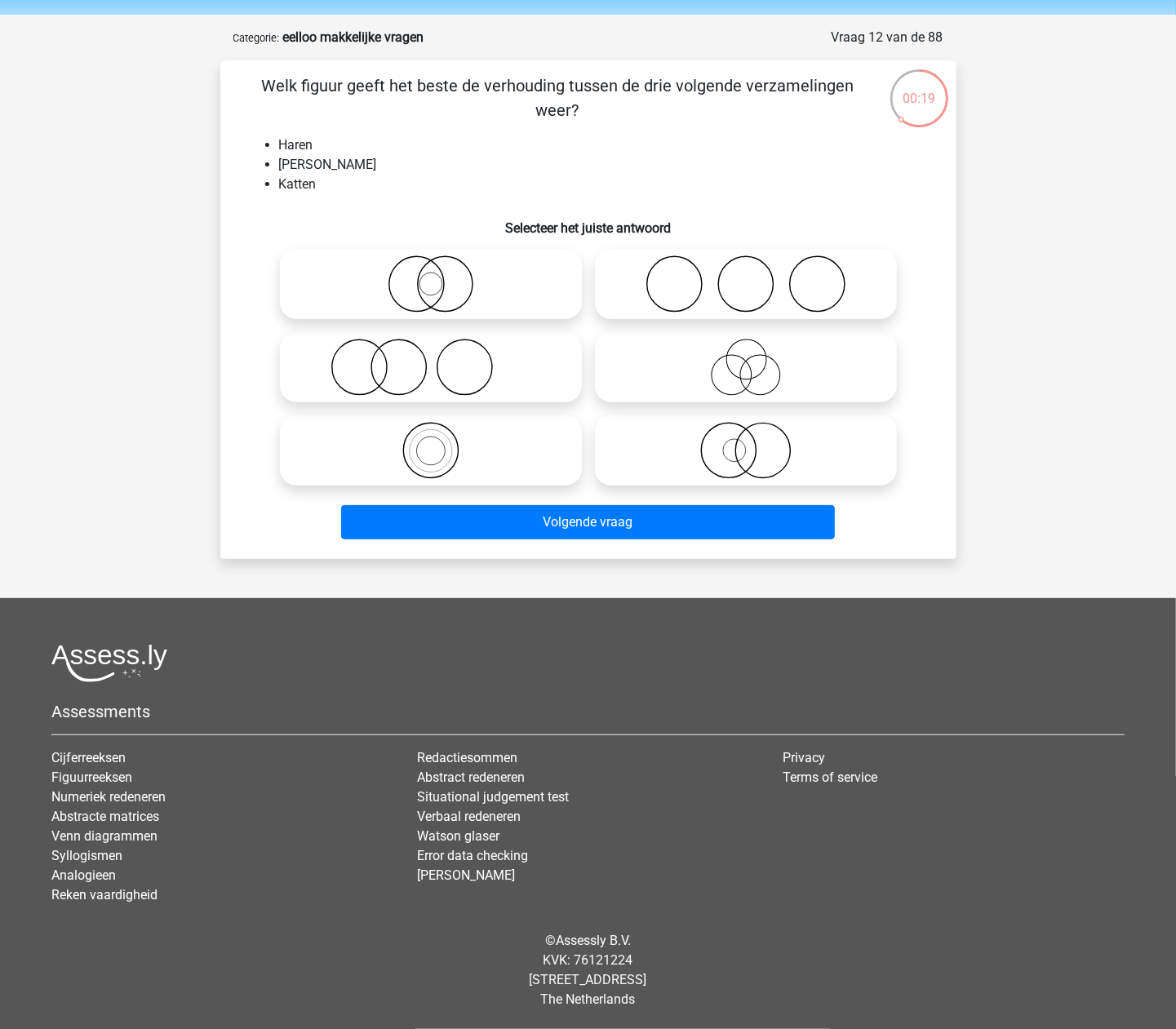
click at [360, 389] on icon at bounding box center [431, 367] width 289 height 57
click at [431, 360] on input "radio" at bounding box center [436, 354] width 10 height 10
radio input "true"
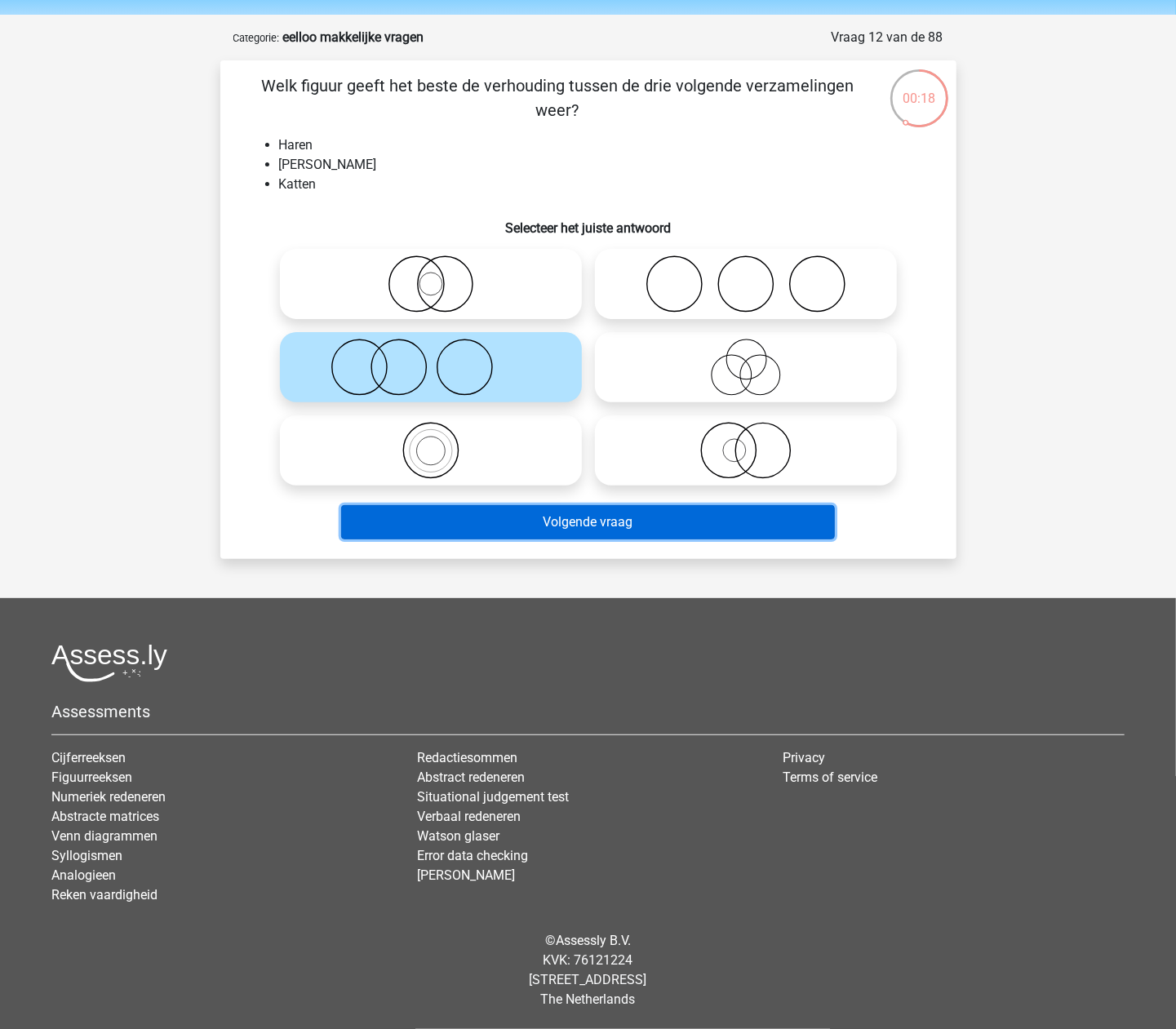
click at [491, 517] on button "Volgende vraag" at bounding box center [588, 522] width 494 height 34
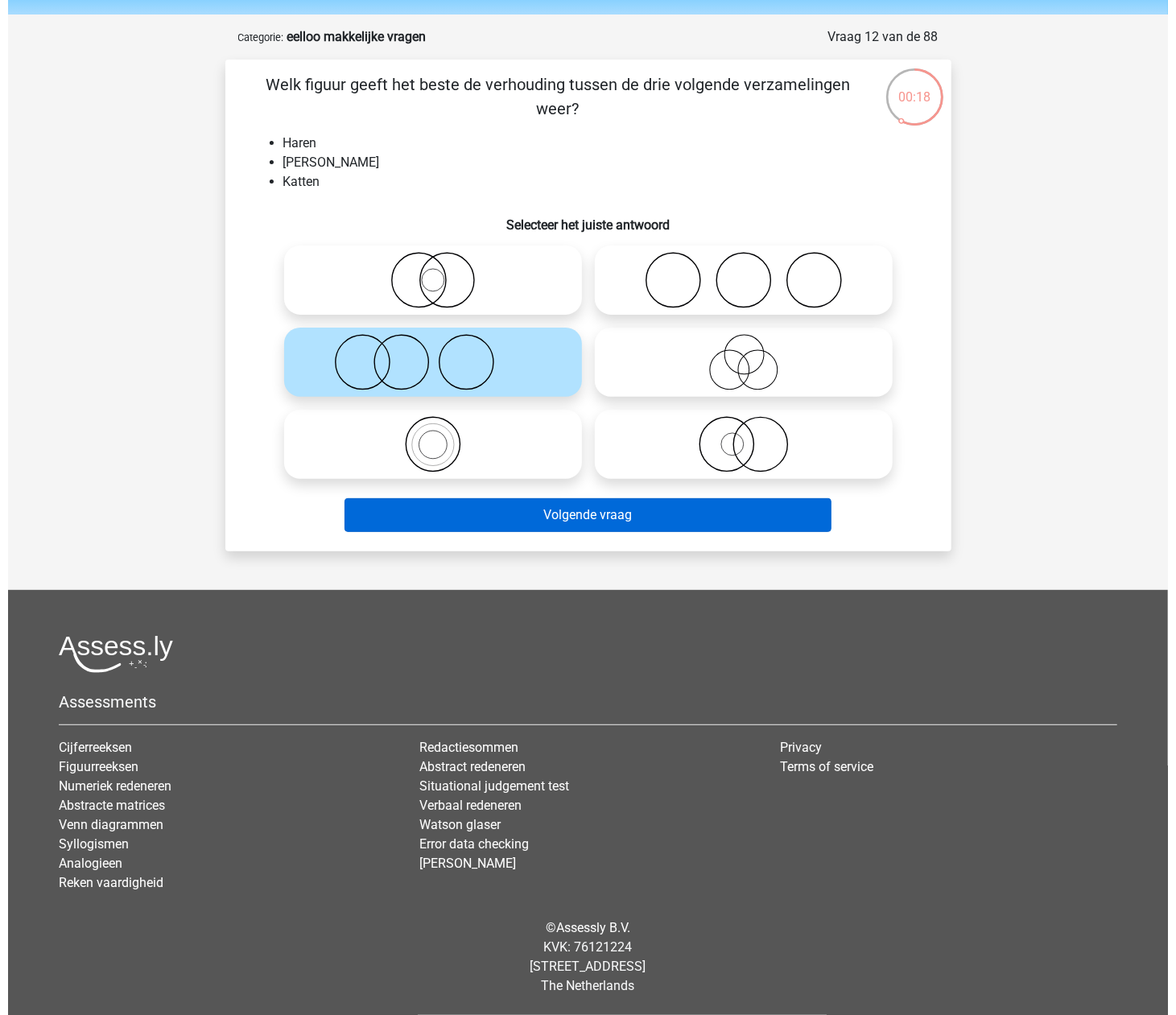
scroll to position [0, 0]
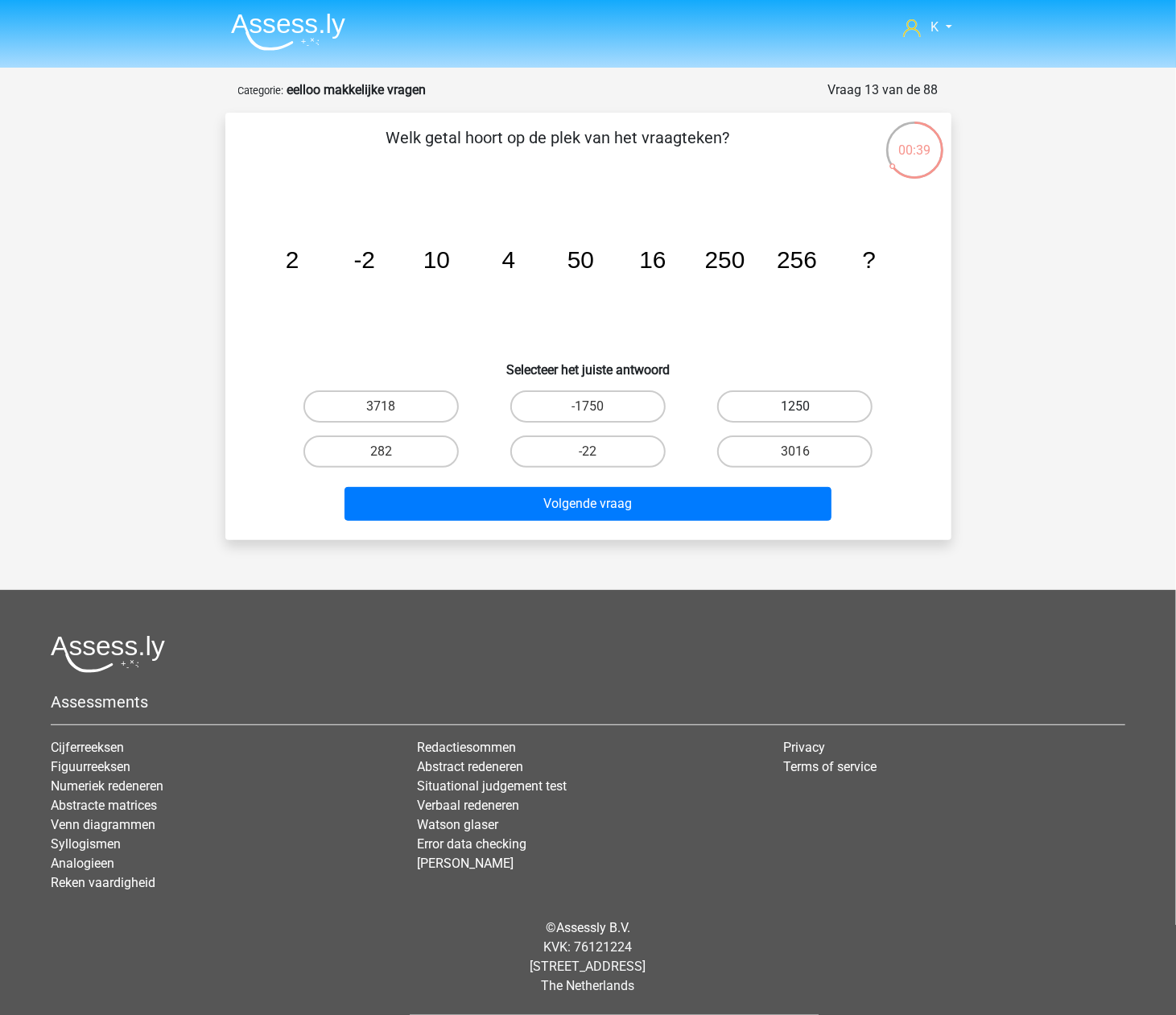
click at [748, 408] on label "1250" at bounding box center [795, 406] width 155 height 32
click at [795, 408] on input "1250" at bounding box center [800, 412] width 10 height 10
radio input "true"
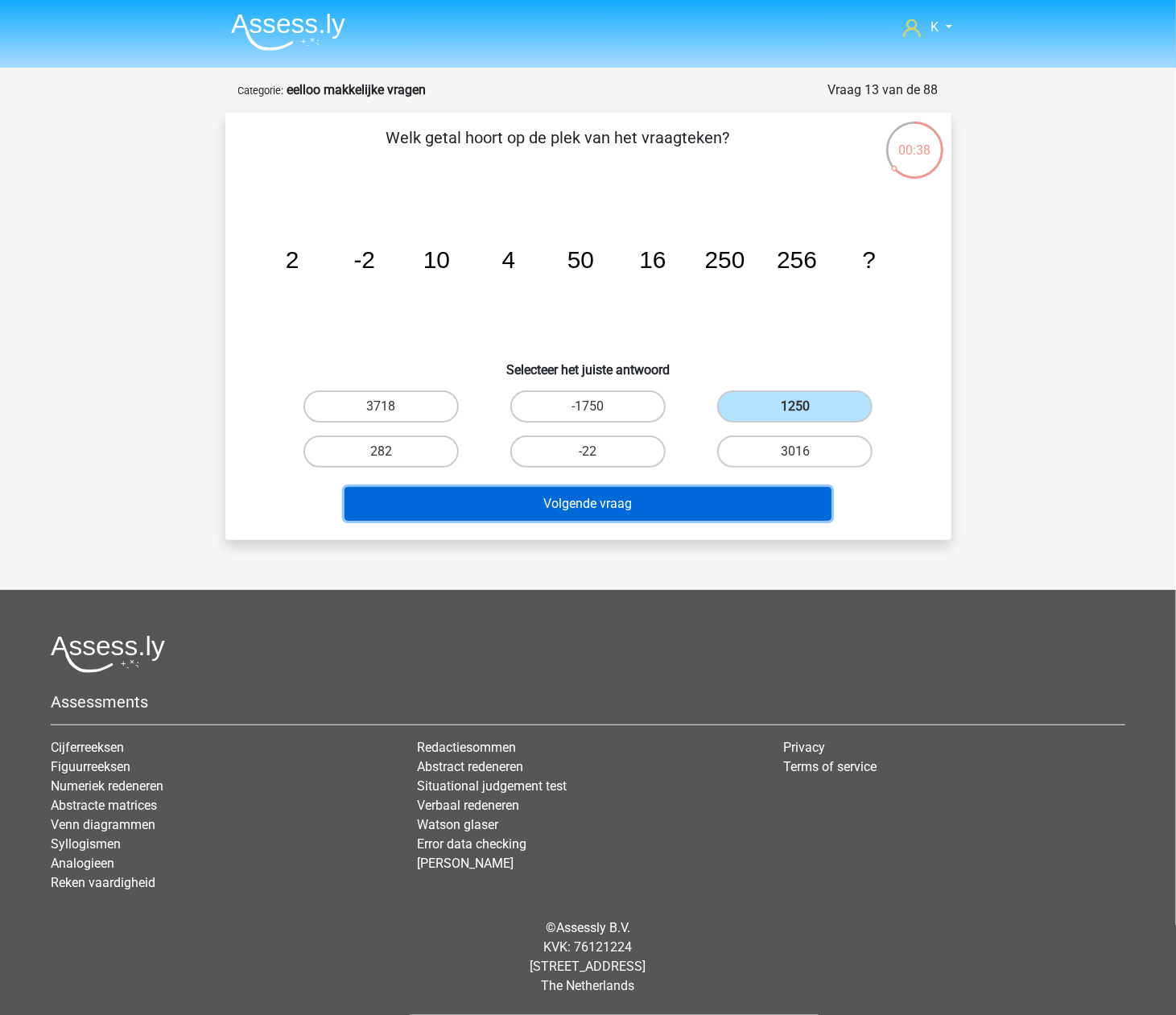
drag, startPoint x: 674, startPoint y: 508, endPoint x: 731, endPoint y: 506, distance: 57.0
click at [673, 508] on button "Volgende vraag" at bounding box center [588, 504] width 487 height 34
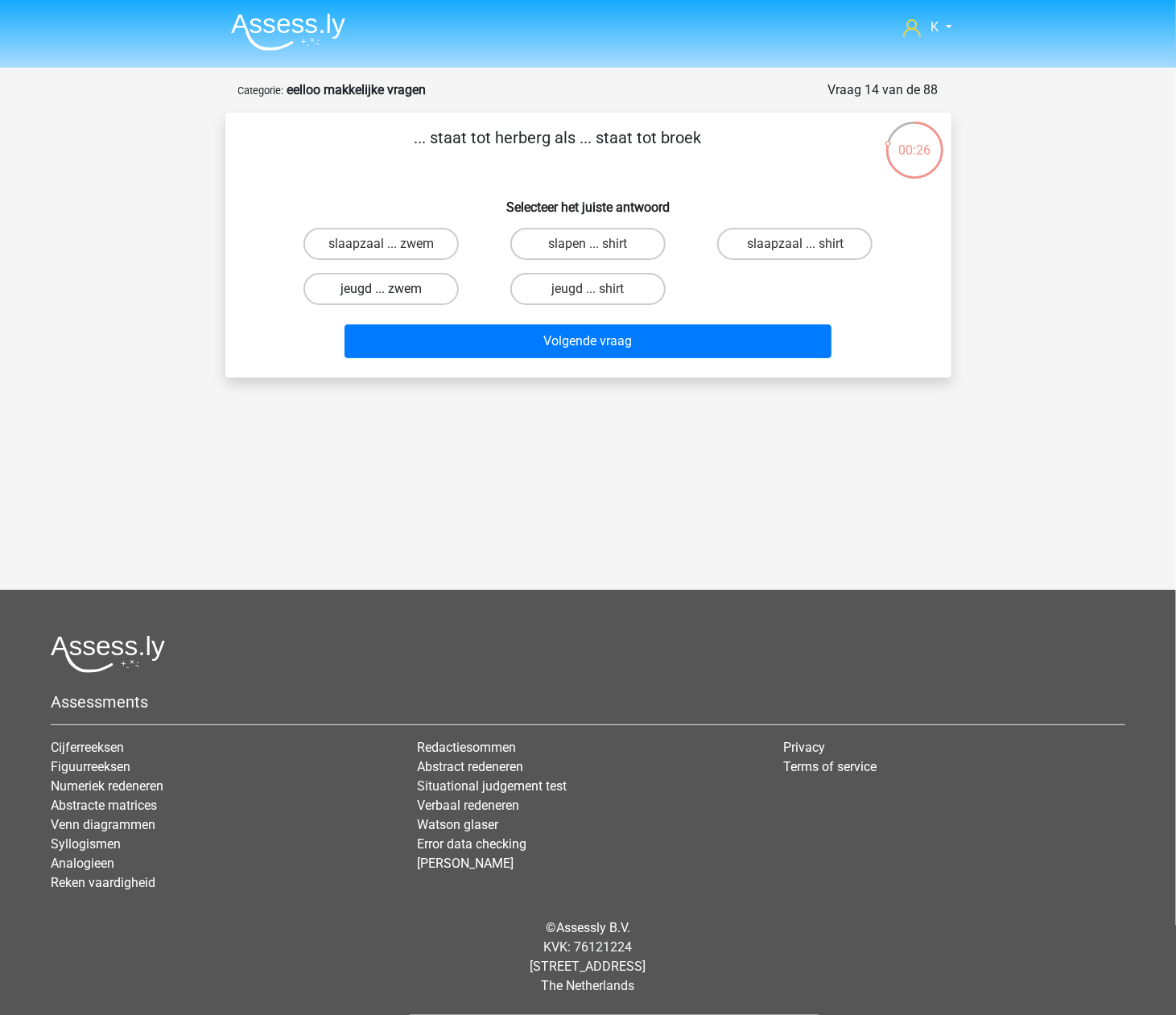
click at [425, 291] on label "jeugd ... zwem" at bounding box center [381, 289] width 155 height 32
click at [391, 291] on input "jeugd ... zwem" at bounding box center [386, 294] width 10 height 10
radio input "true"
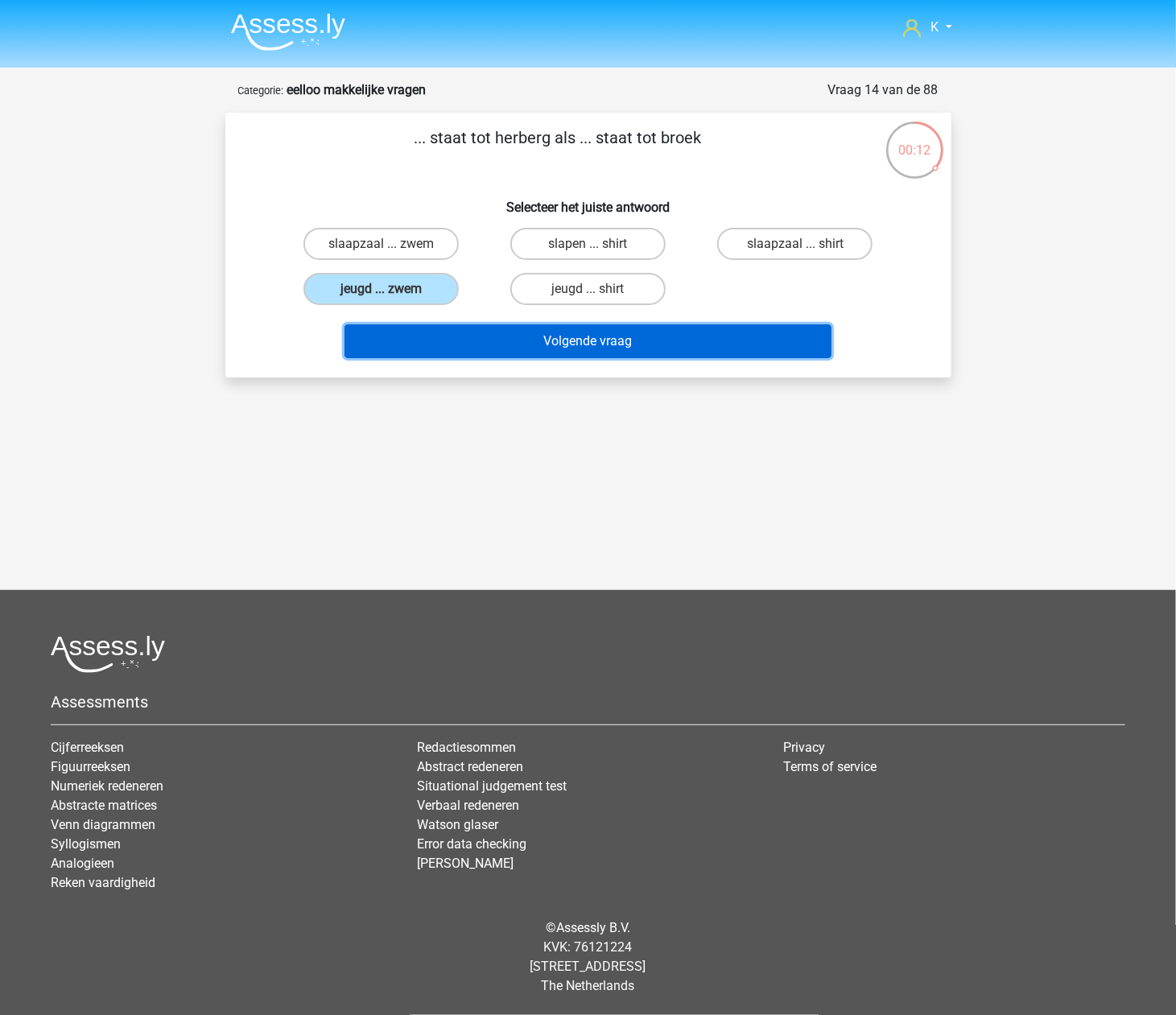
click at [555, 337] on button "Volgende vraag" at bounding box center [588, 341] width 487 height 34
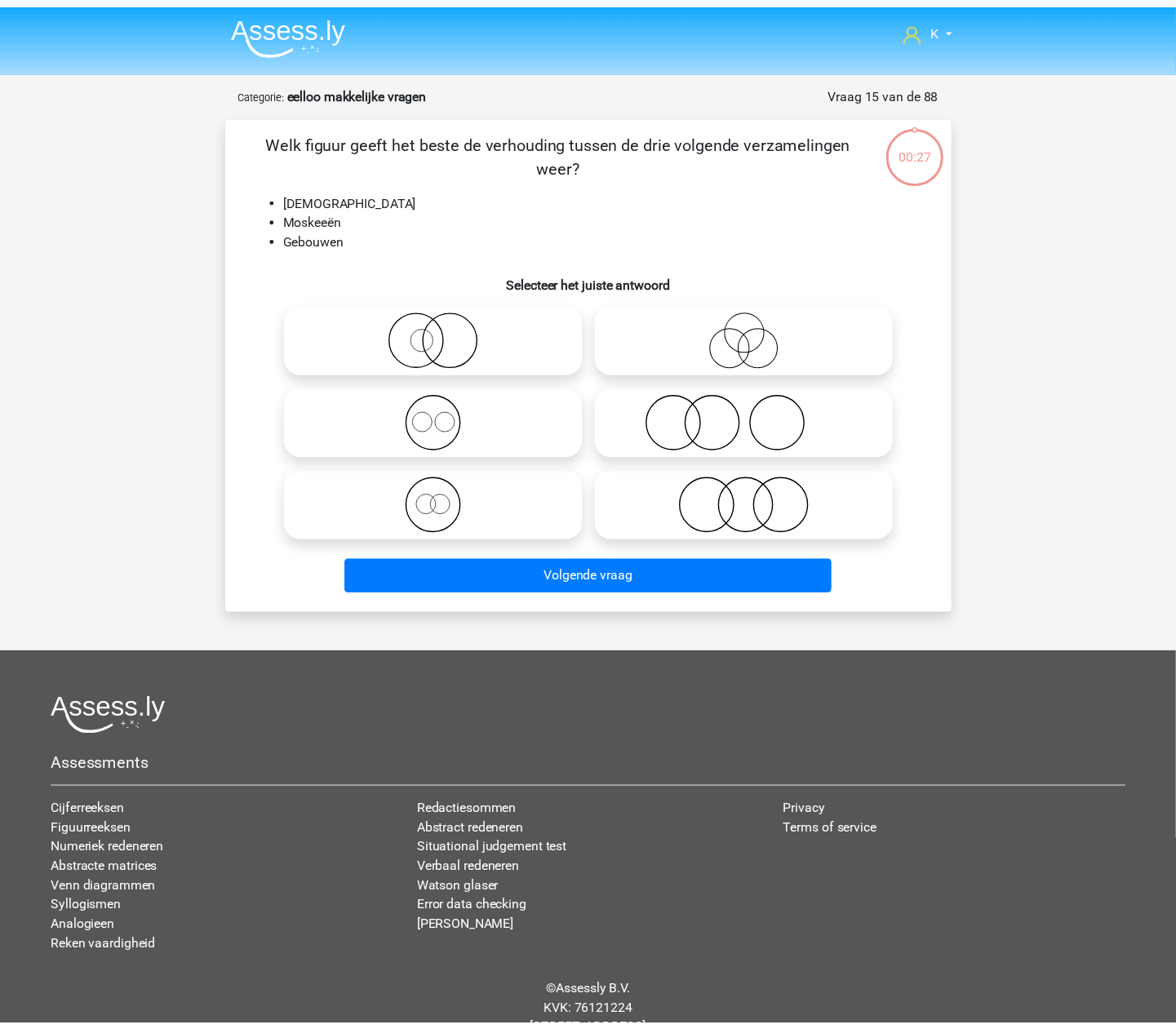
scroll to position [54, 0]
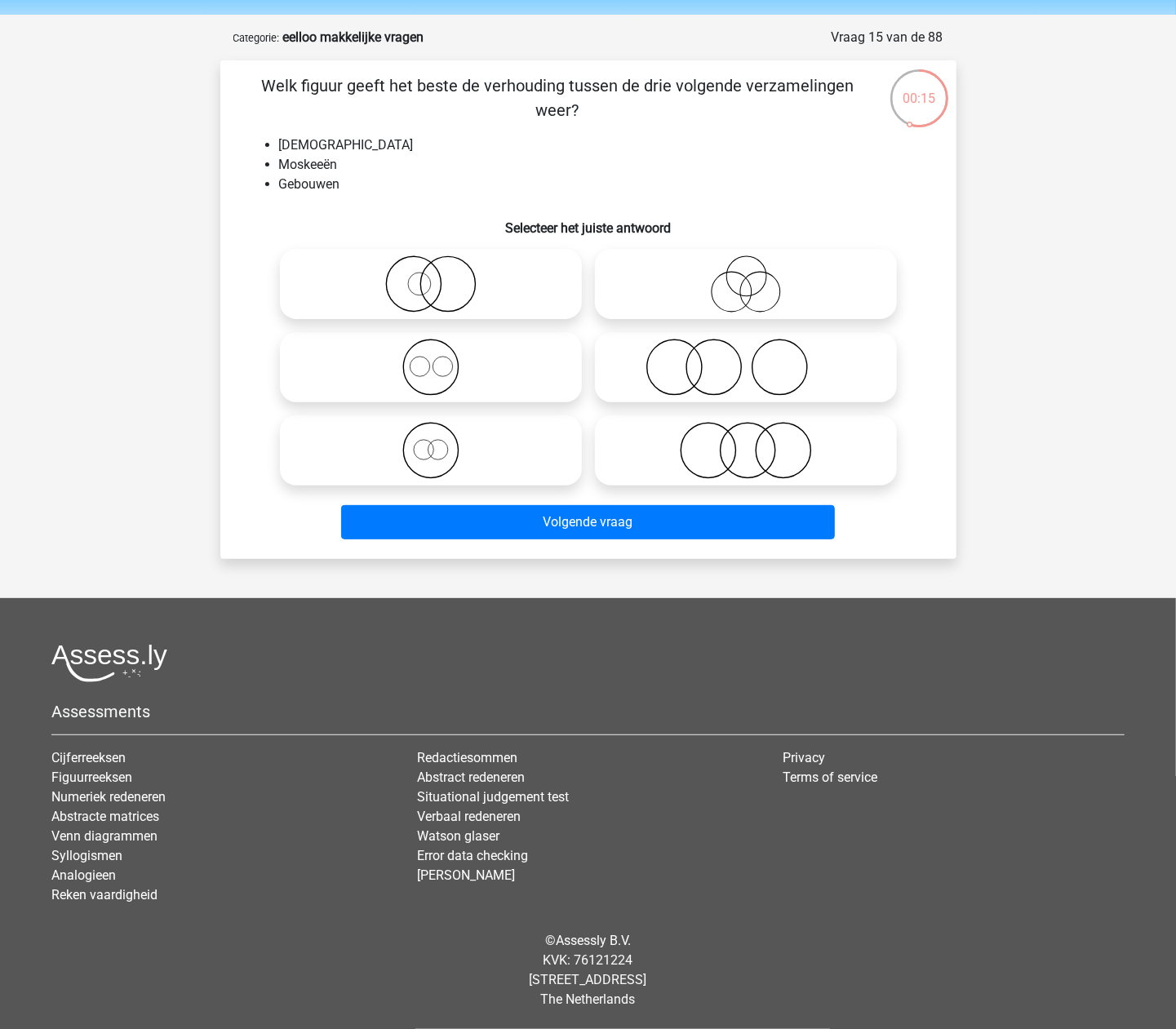
click at [452, 357] on icon at bounding box center [431, 367] width 289 height 57
click at [442, 357] on input "radio" at bounding box center [436, 354] width 10 height 10
radio input "true"
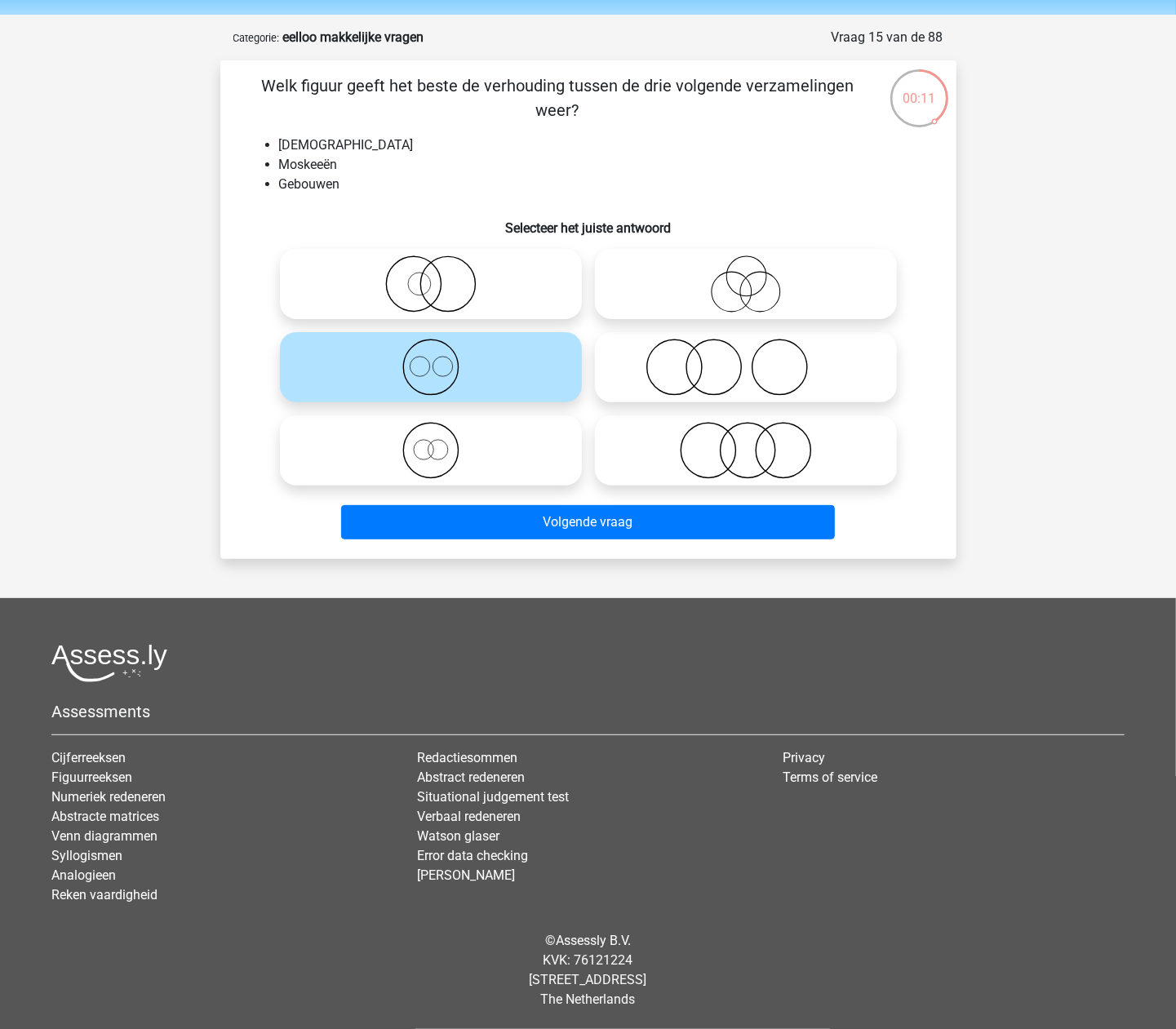
click at [496, 474] on icon at bounding box center [431, 450] width 289 height 57
click at [442, 443] on input "radio" at bounding box center [436, 437] width 10 height 10
radio input "true"
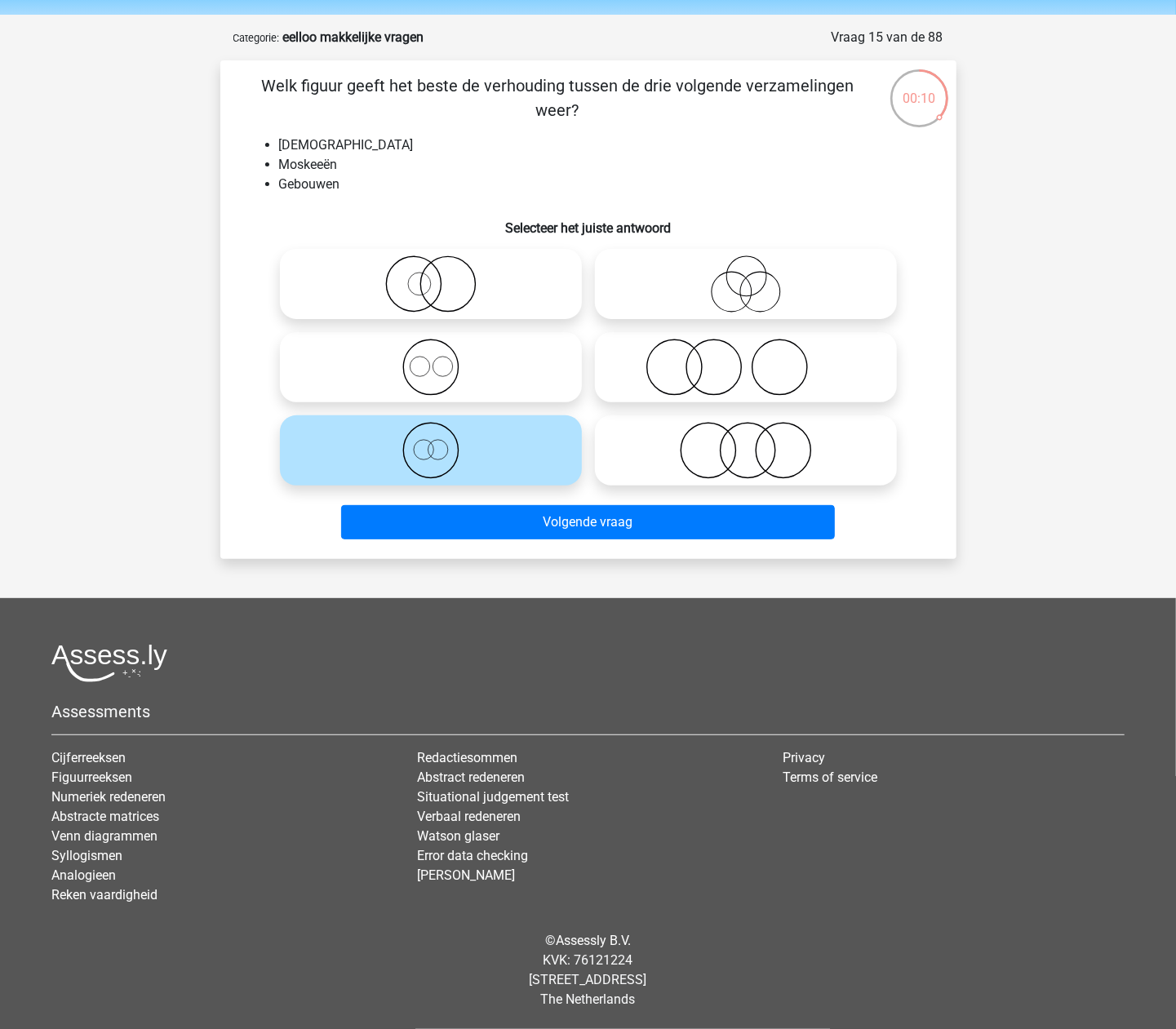
click at [501, 371] on icon at bounding box center [431, 367] width 289 height 57
click at [442, 360] on input "radio" at bounding box center [436, 354] width 10 height 10
radio input "true"
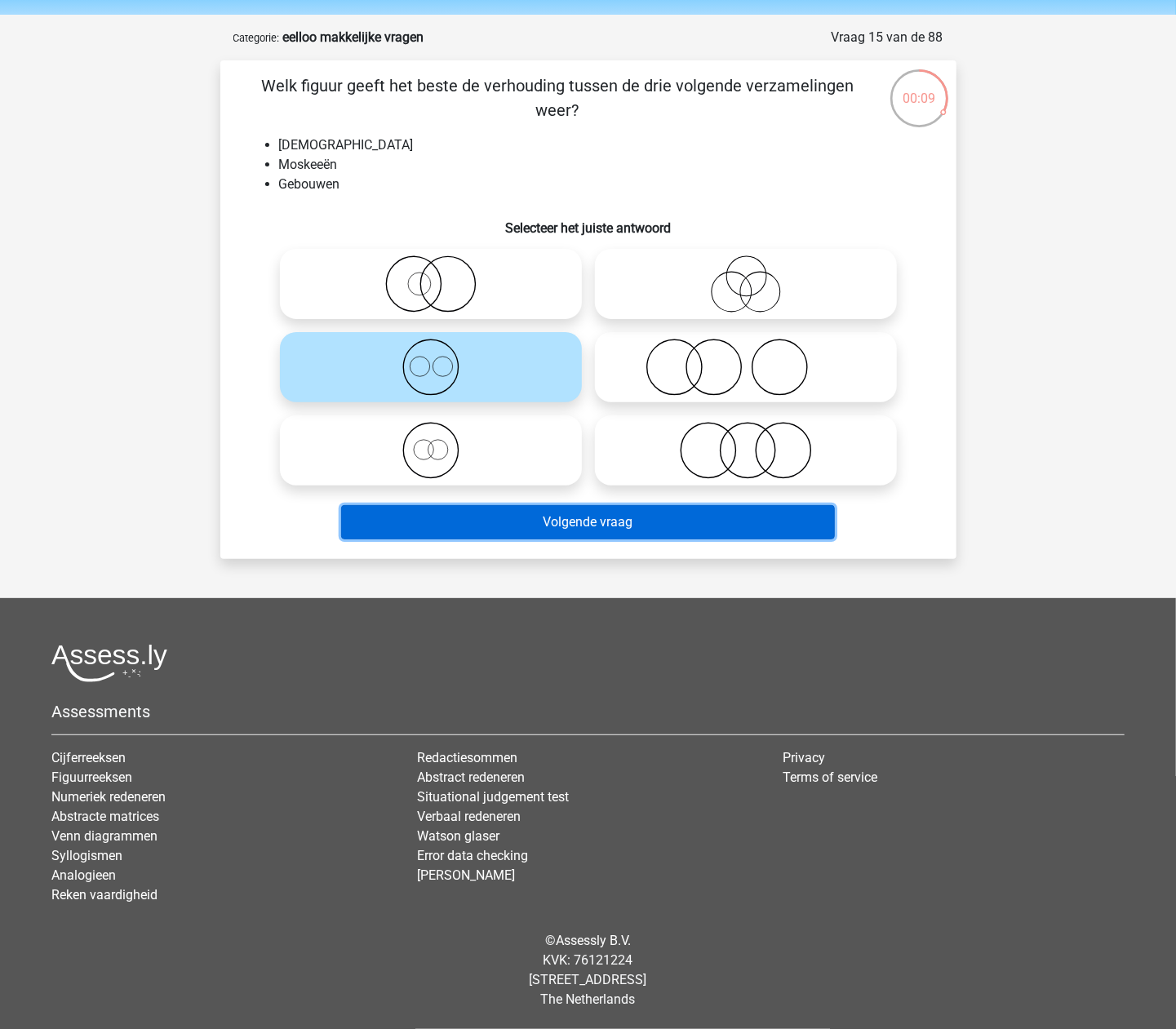
click at [516, 513] on button "Volgende vraag" at bounding box center [588, 522] width 494 height 34
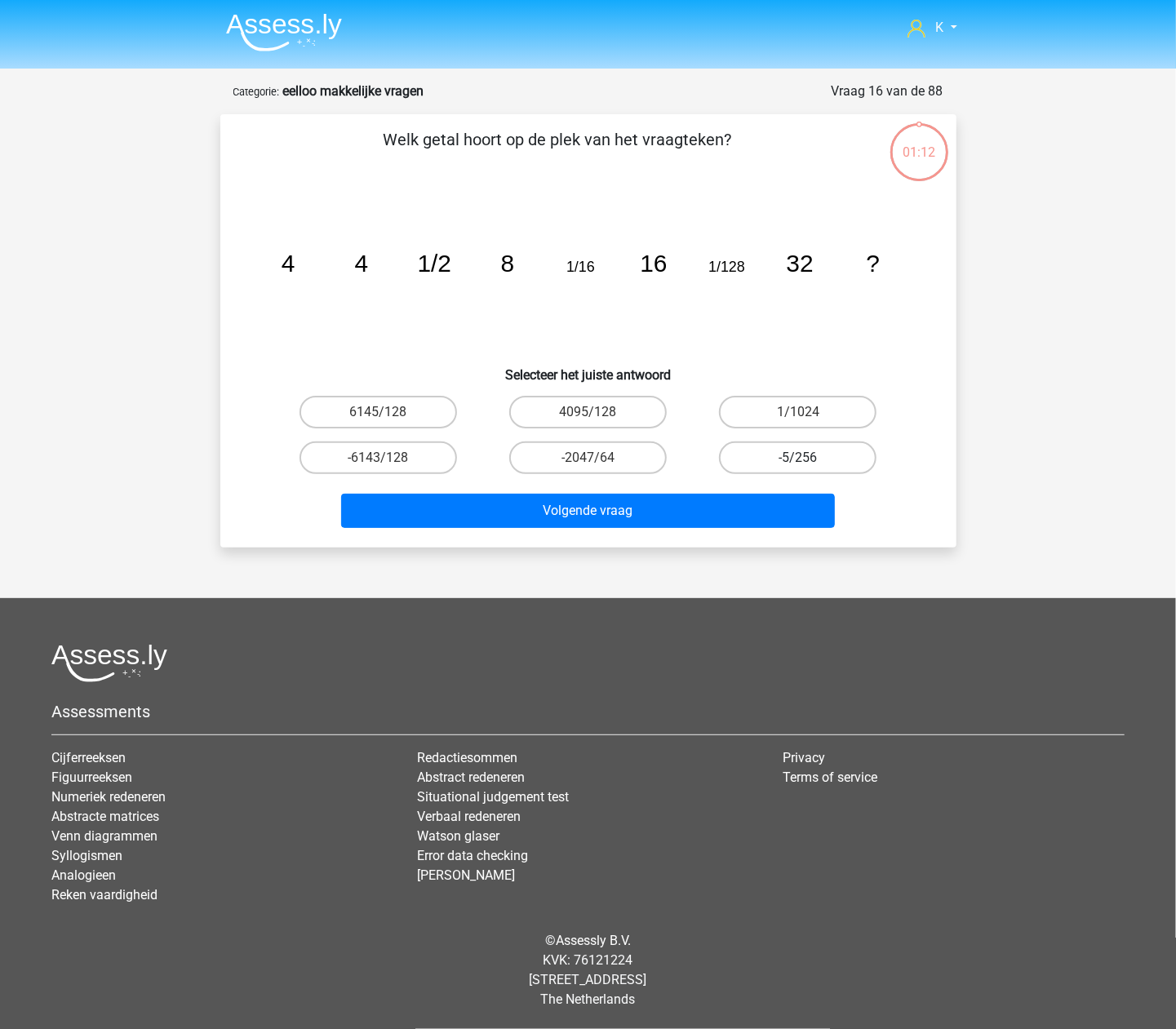
scroll to position [0, 0]
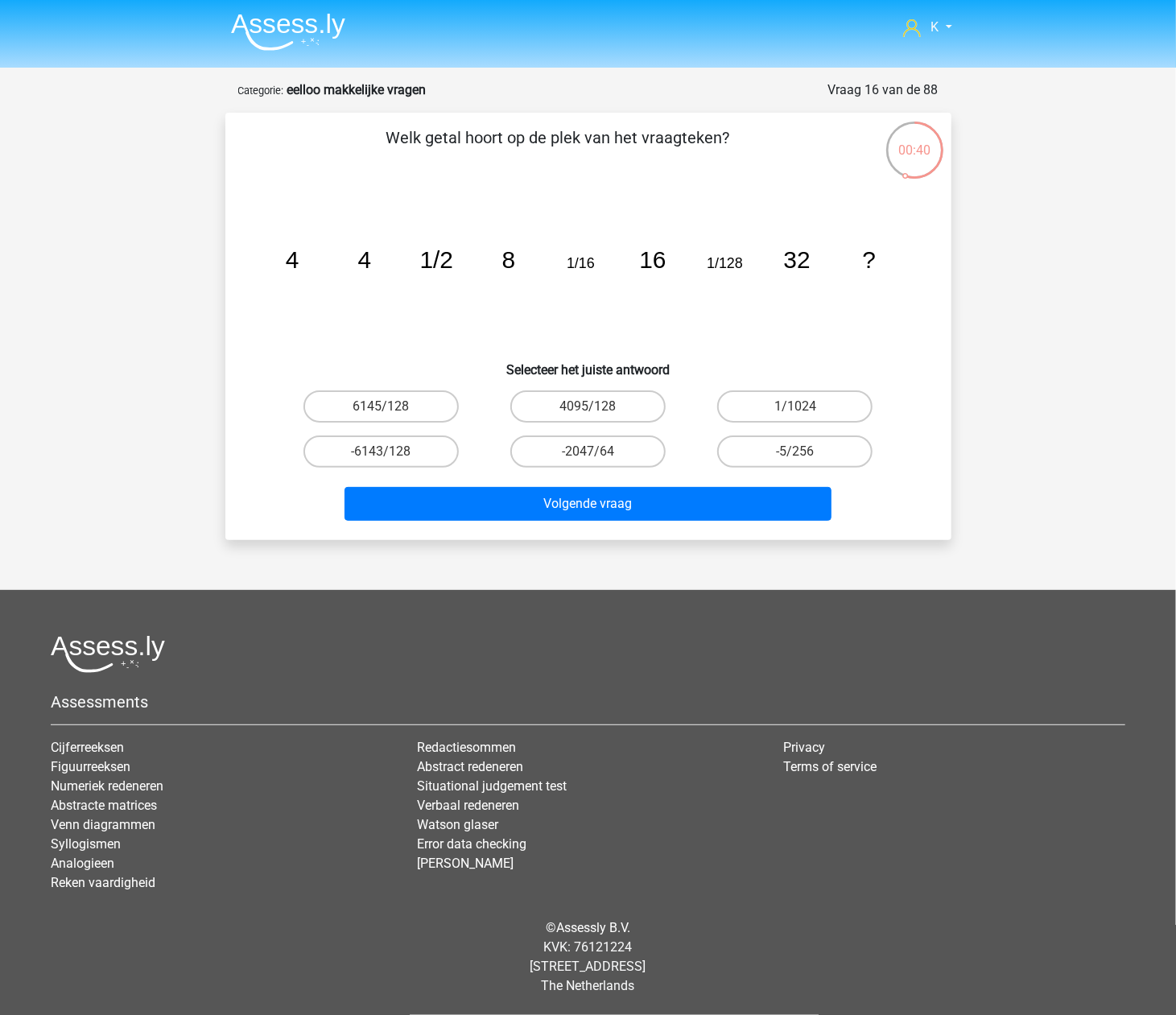
click at [799, 414] on input "1/1024" at bounding box center [800, 412] width 10 height 10
radio input "true"
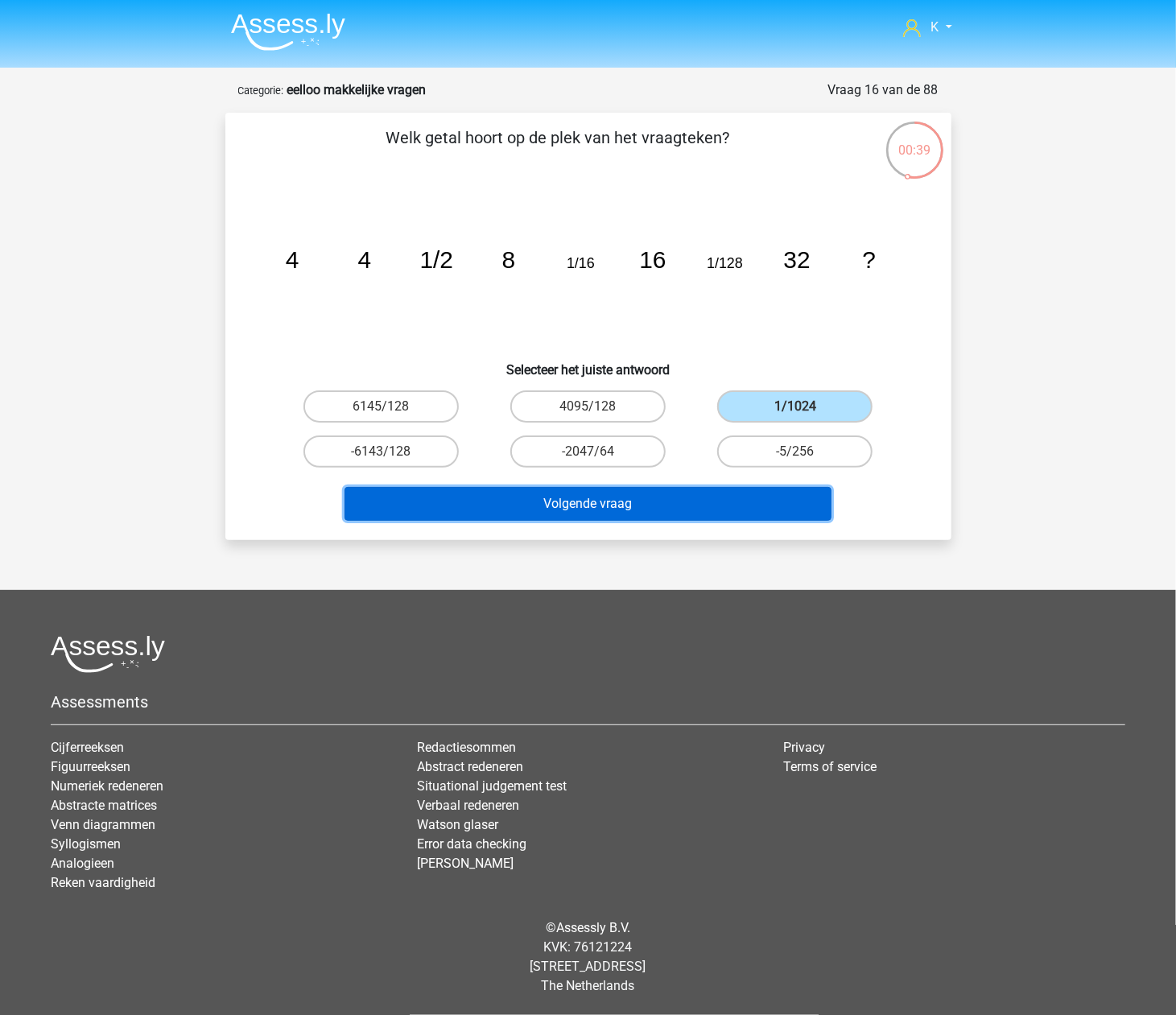
click at [740, 494] on button "Volgende vraag" at bounding box center [588, 504] width 487 height 34
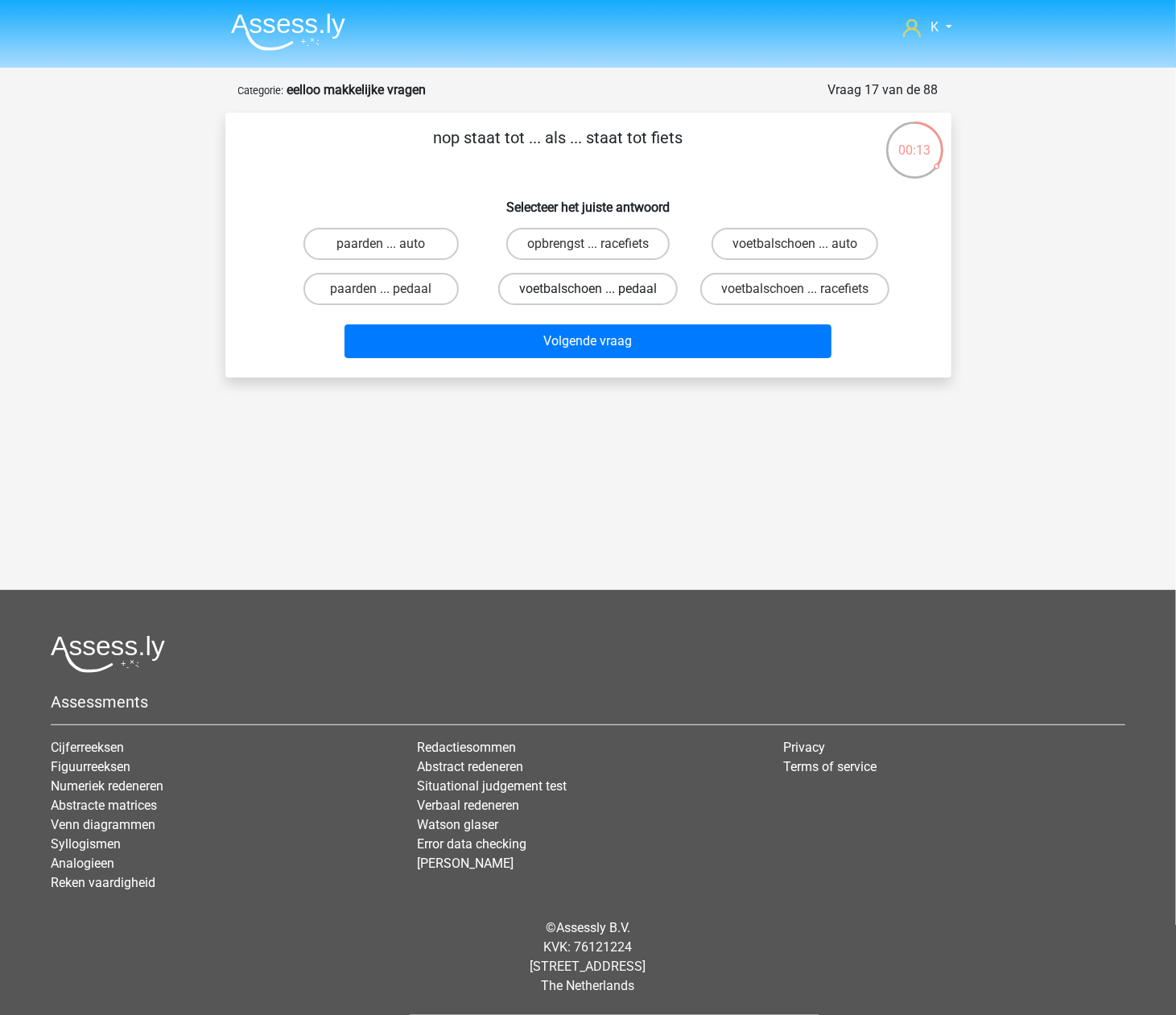
click at [586, 293] on label "voetbalschoen ... pedaal" at bounding box center [588, 289] width 180 height 32
click at [588, 293] on input "voetbalschoen ... pedaal" at bounding box center [593, 294] width 10 height 10
radio input "true"
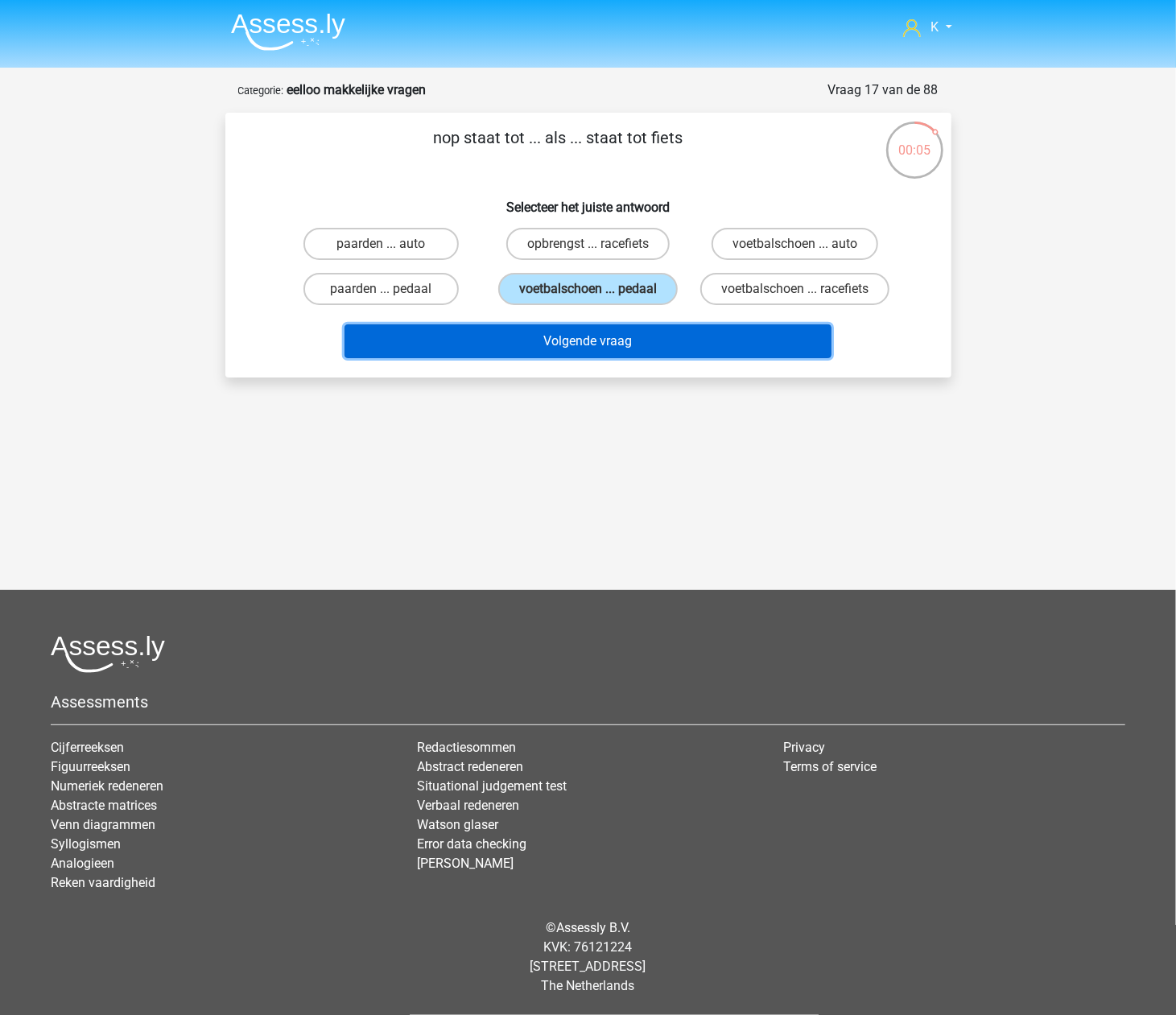
click at [707, 336] on button "Volgende vraag" at bounding box center [588, 341] width 487 height 34
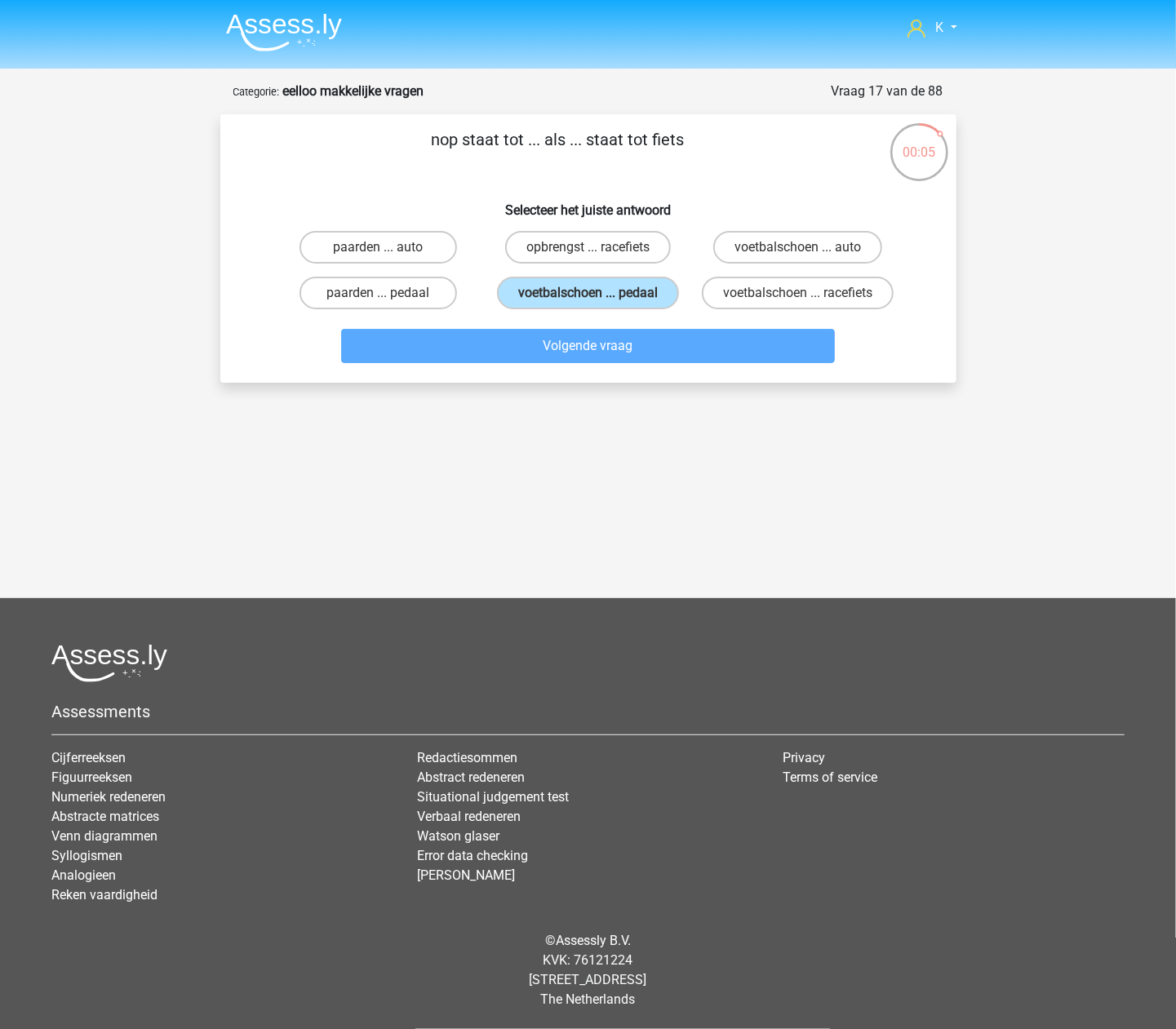
scroll to position [54, 0]
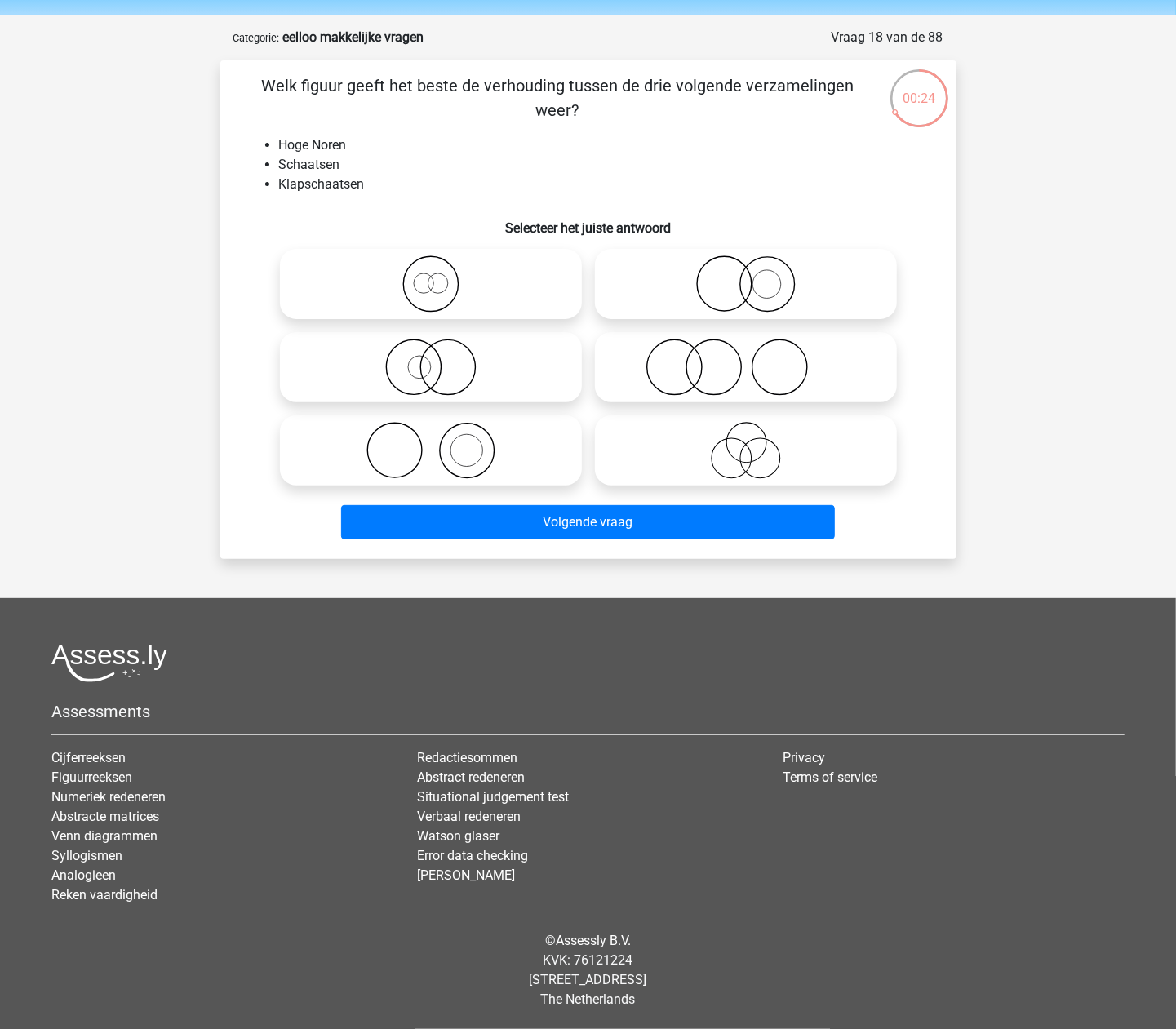
click at [520, 275] on icon at bounding box center [431, 283] width 289 height 57
click at [442, 275] on input "radio" at bounding box center [436, 271] width 10 height 10
radio input "true"
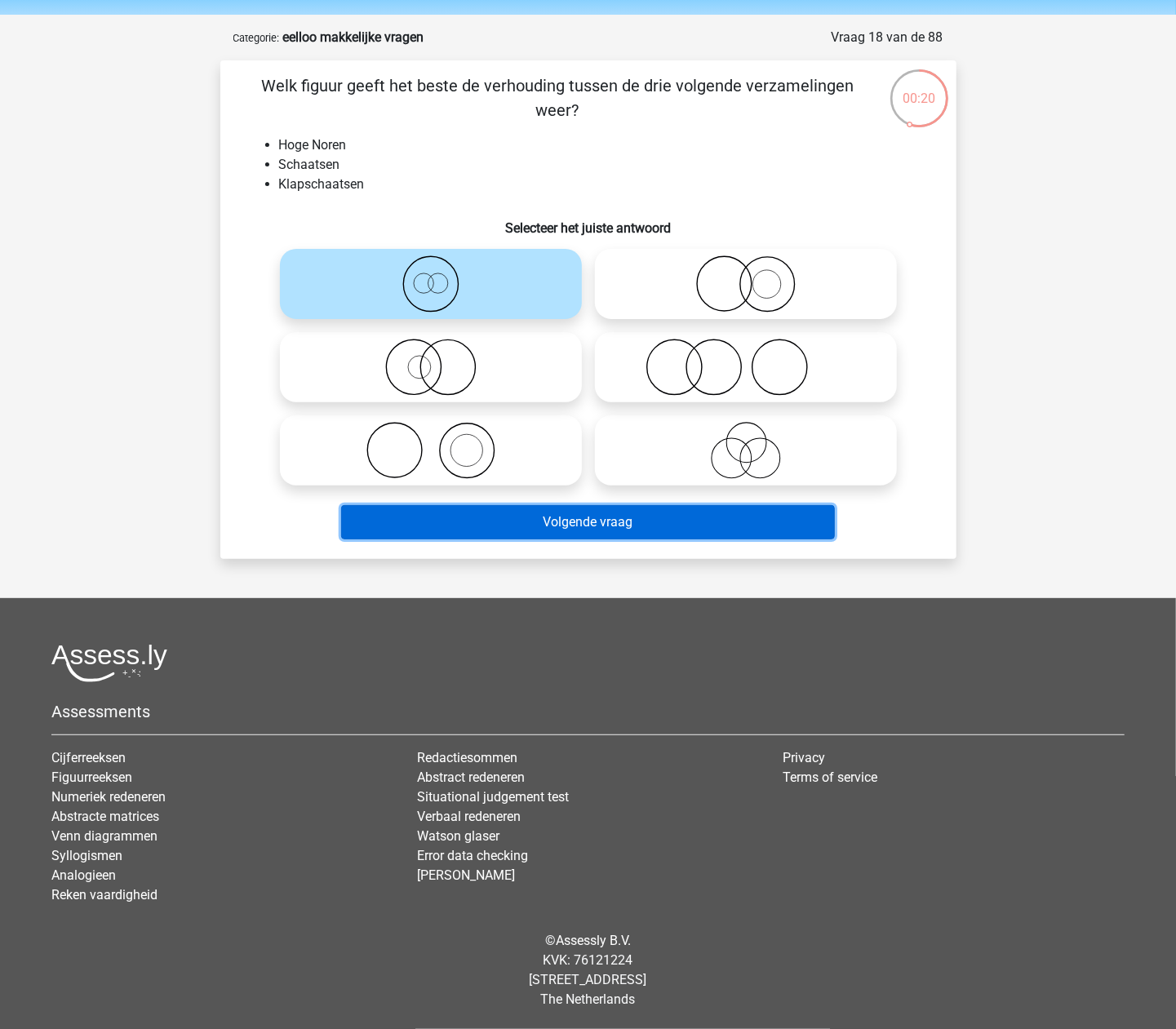
click at [570, 522] on button "Volgende vraag" at bounding box center [588, 522] width 494 height 34
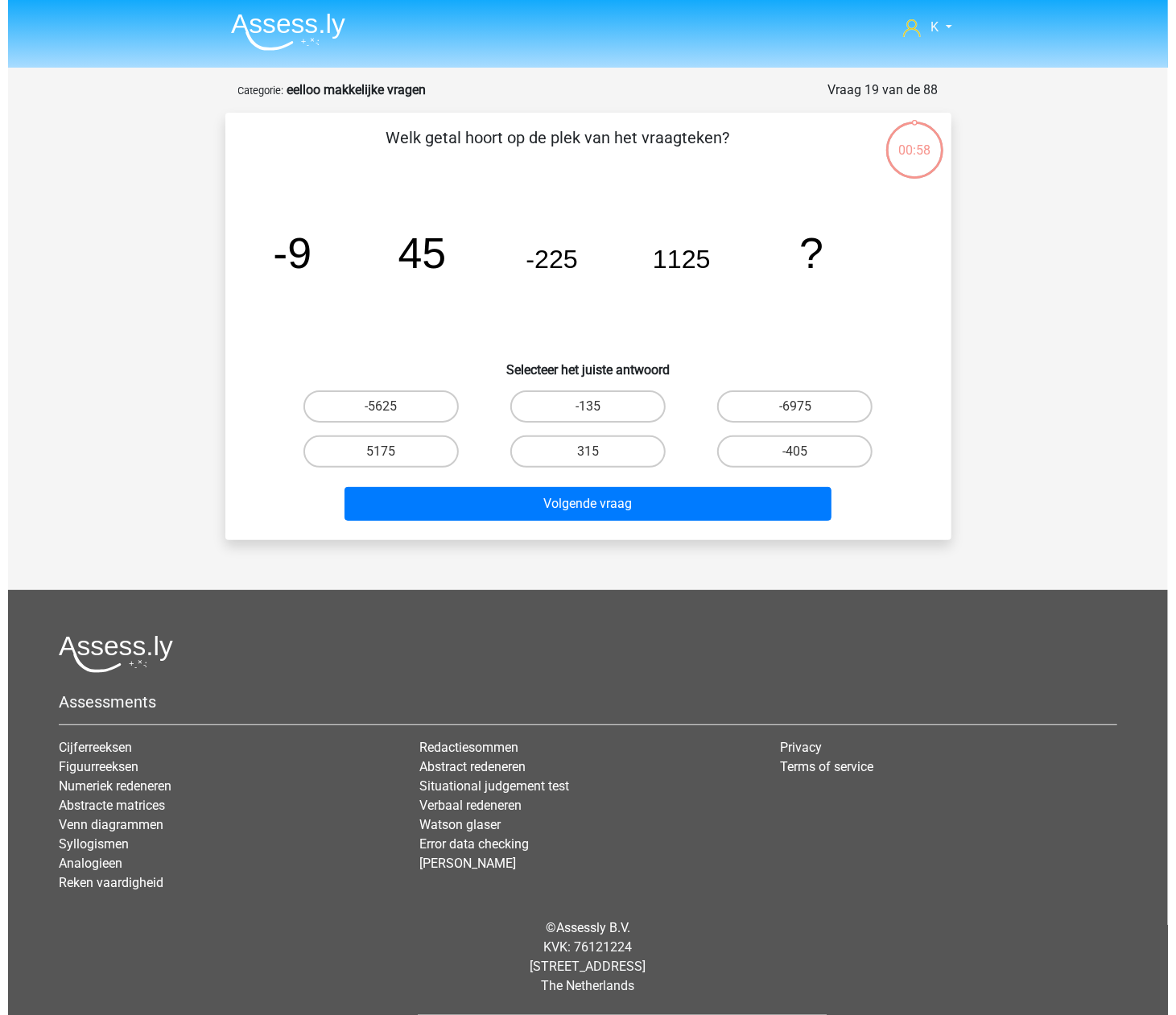
scroll to position [0, 0]
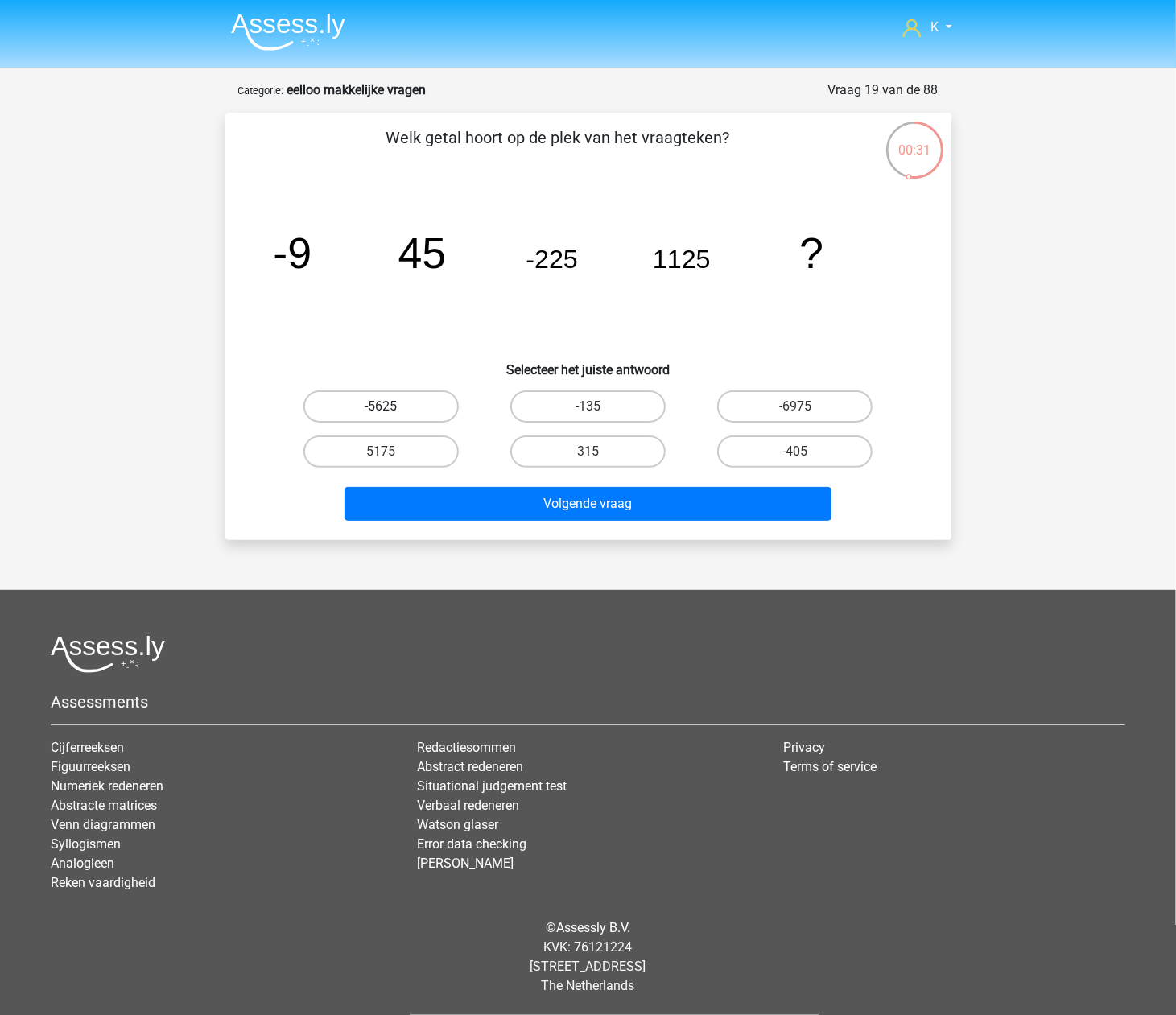
click at [413, 412] on label "-5625" at bounding box center [381, 406] width 155 height 32
click at [391, 412] on input "-5625" at bounding box center [386, 412] width 10 height 10
radio input "true"
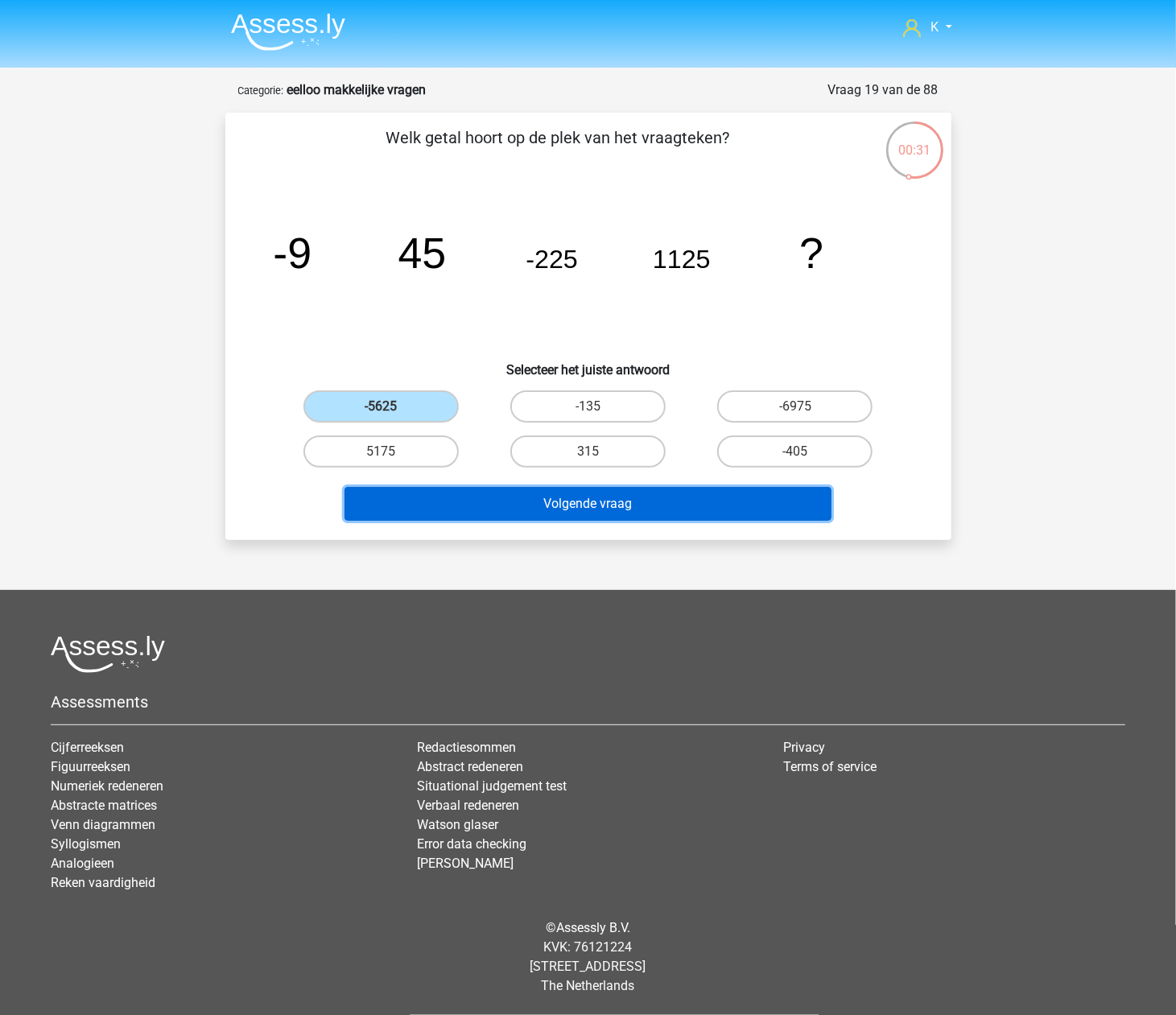
click at [444, 497] on button "Volgende vraag" at bounding box center [588, 504] width 487 height 34
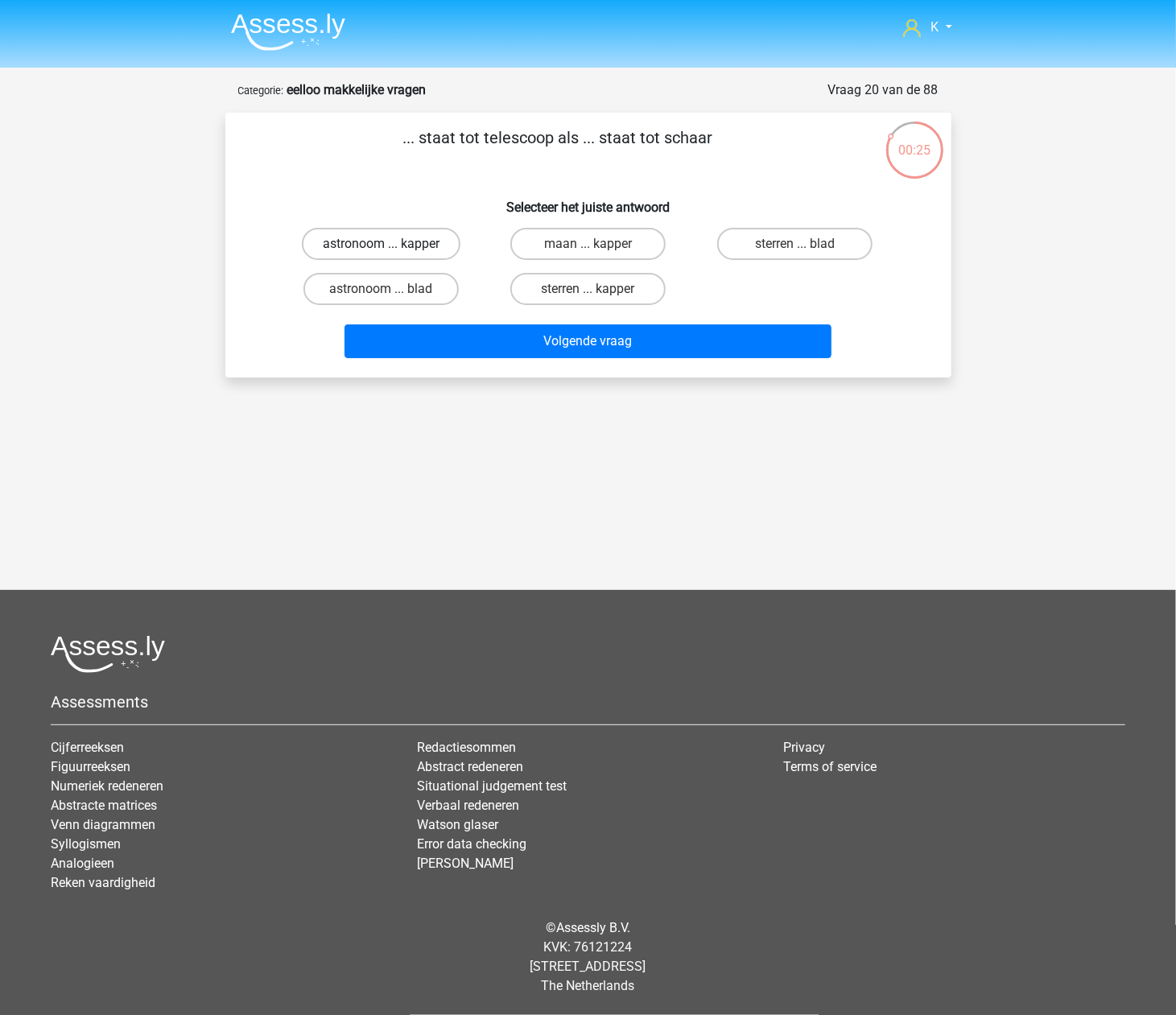
click at [420, 245] on label "astronoom ... kapper" at bounding box center [382, 244] width 159 height 32
click at [391, 245] on input "astronoom ... kapper" at bounding box center [386, 249] width 10 height 10
radio input "true"
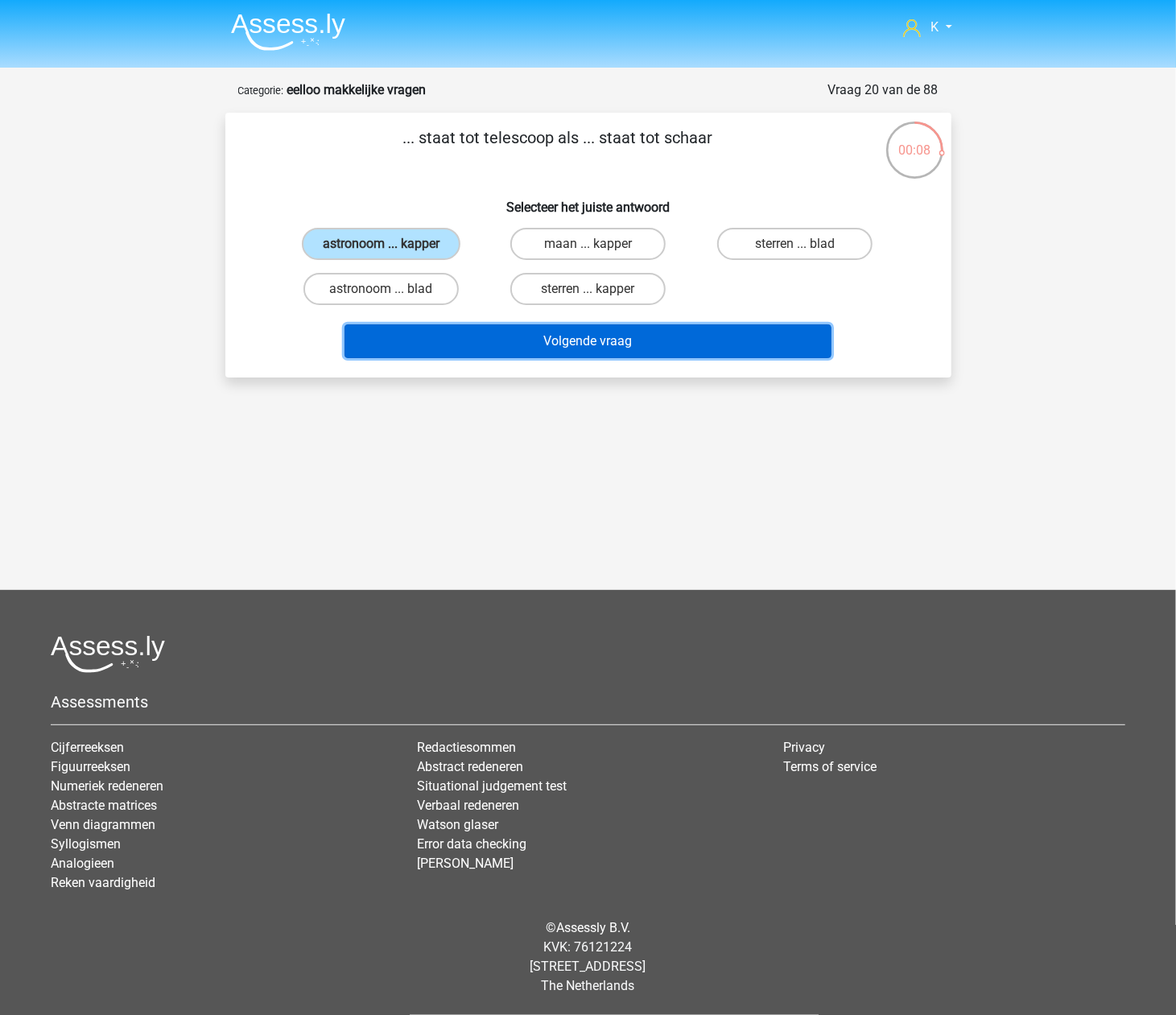
click at [552, 339] on button "Volgende vraag" at bounding box center [588, 341] width 487 height 34
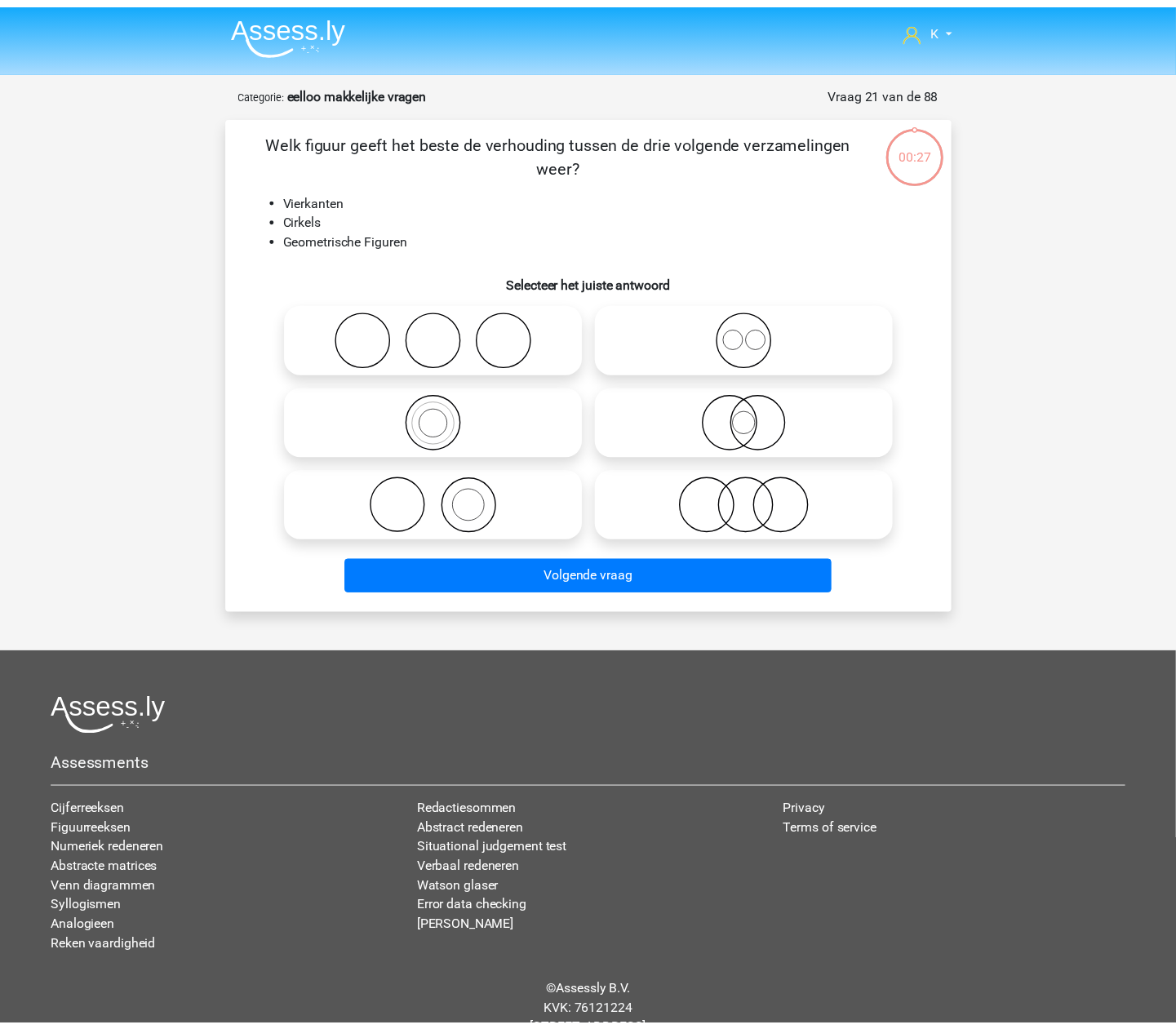
scroll to position [54, 0]
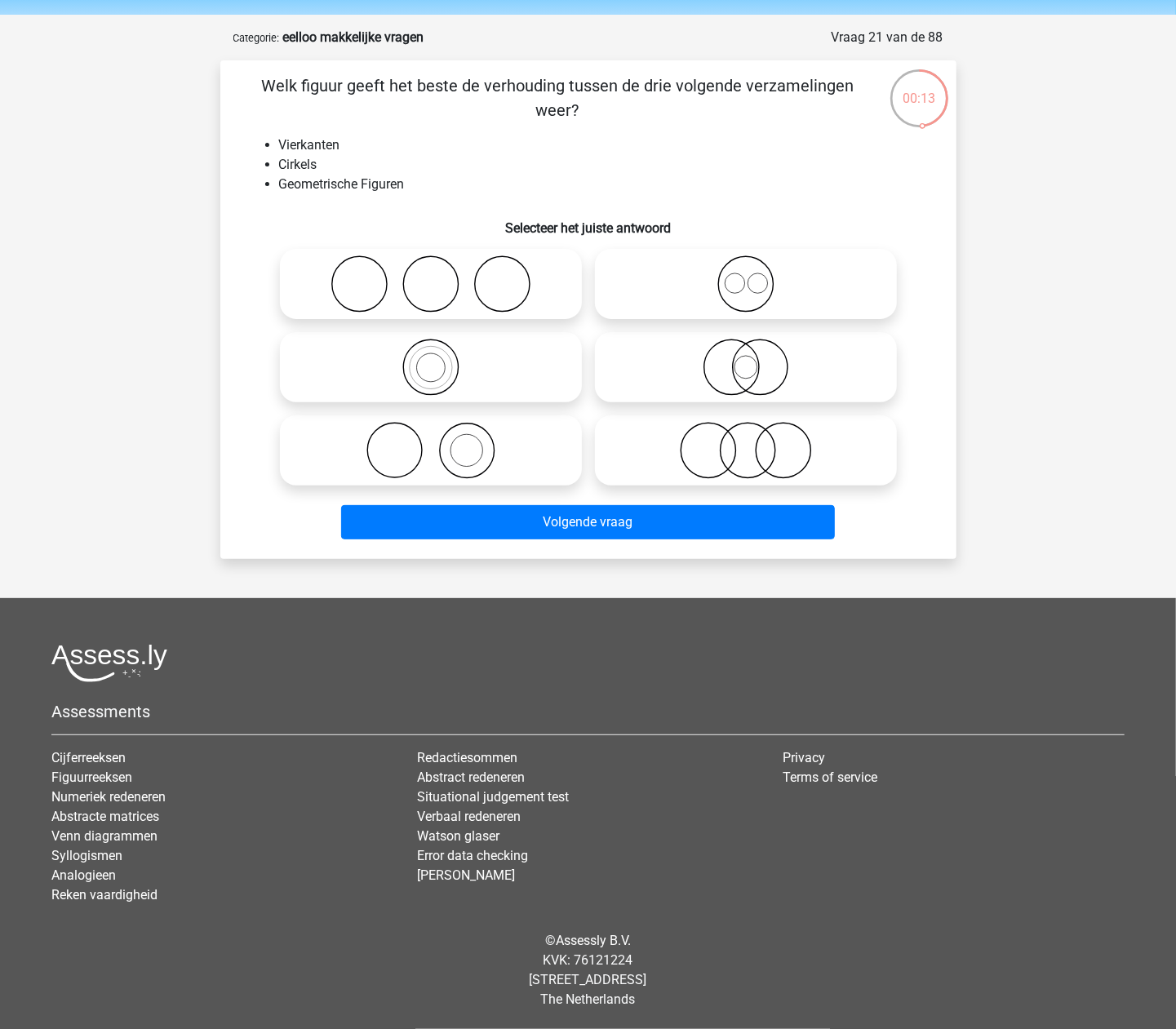
click at [716, 291] on icon at bounding box center [746, 283] width 289 height 57
click at [746, 276] on input "radio" at bounding box center [751, 271] width 10 height 10
radio input "true"
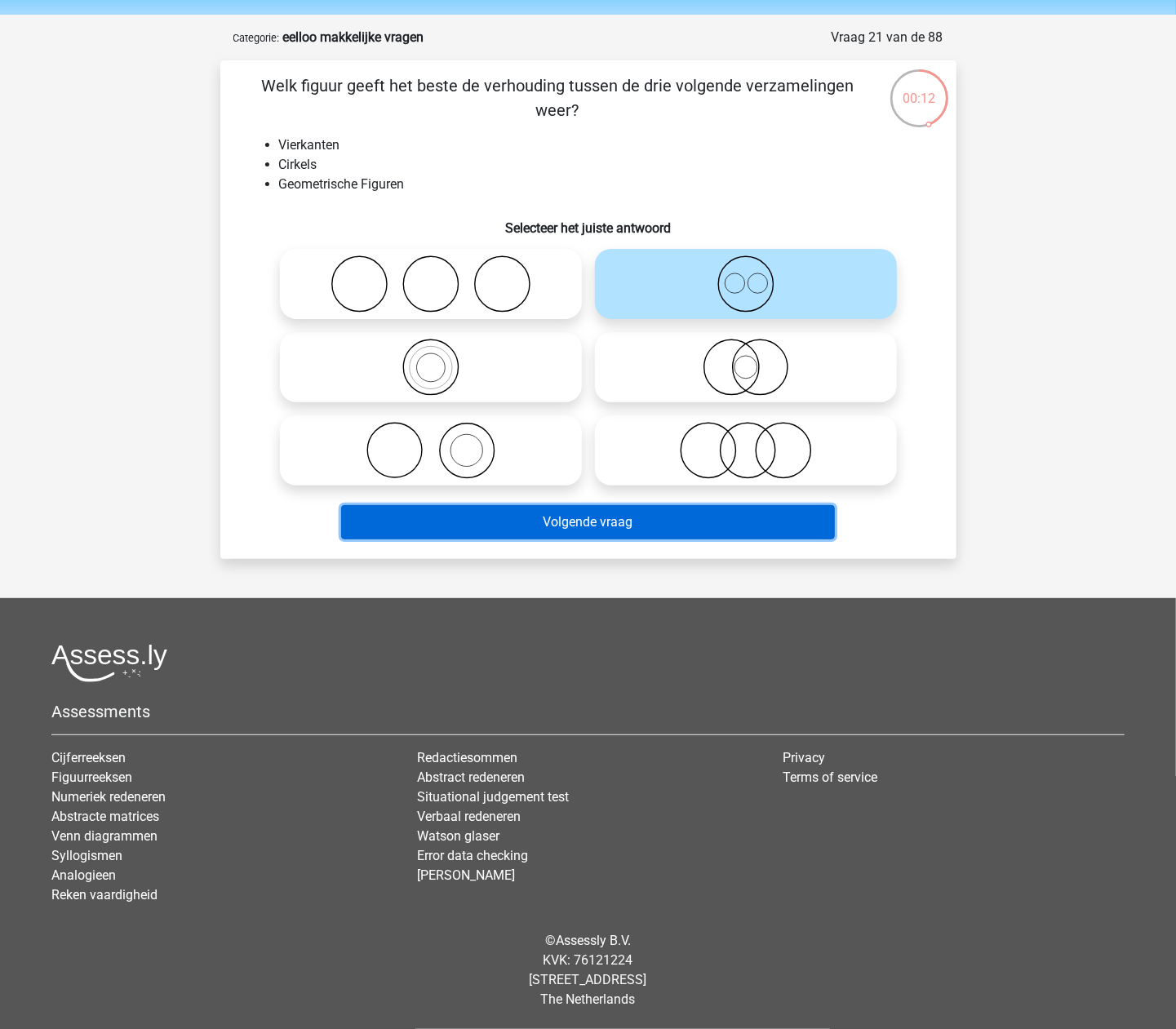
click at [690, 516] on button "Volgende vraag" at bounding box center [588, 522] width 494 height 34
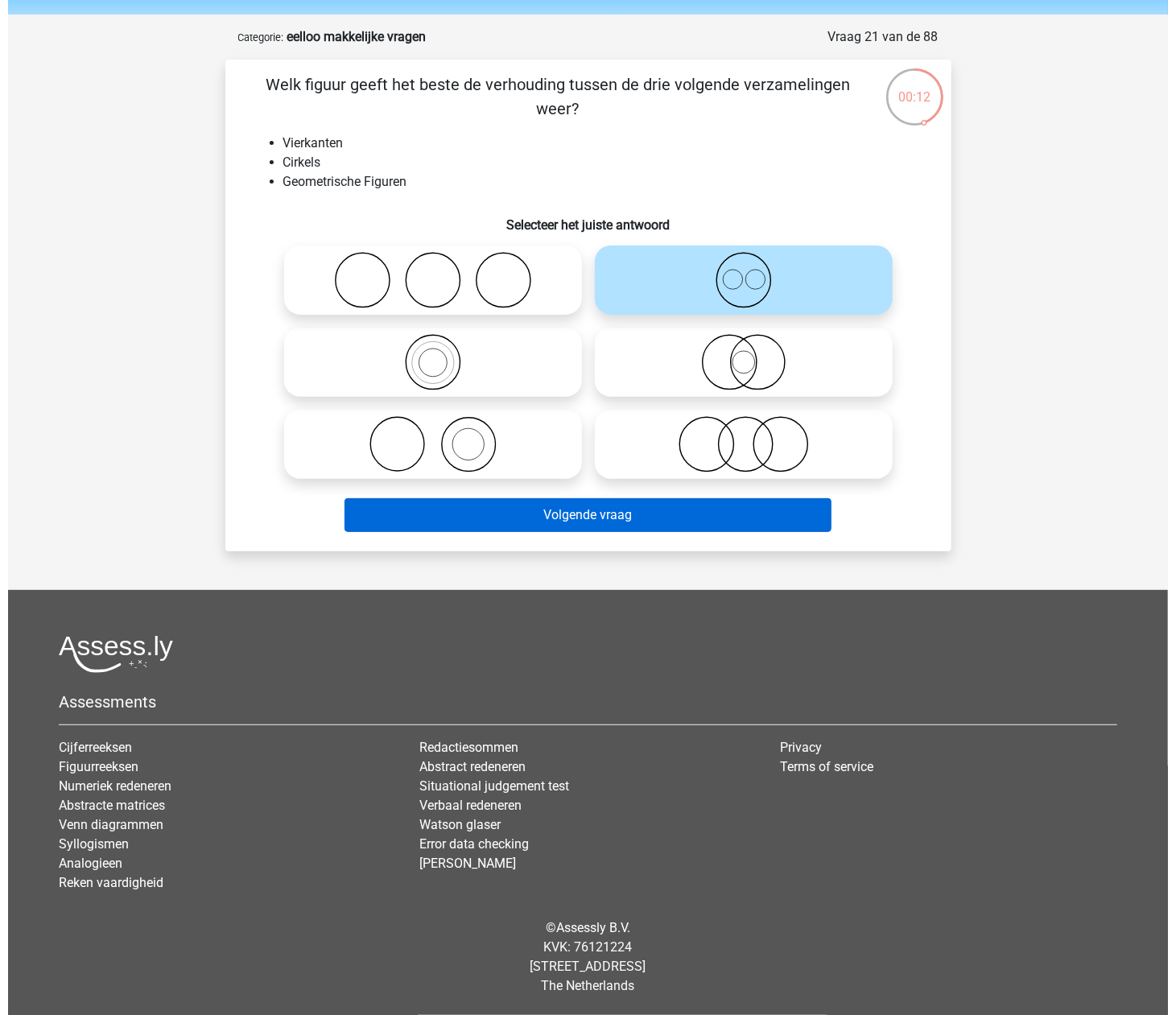
scroll to position [0, 0]
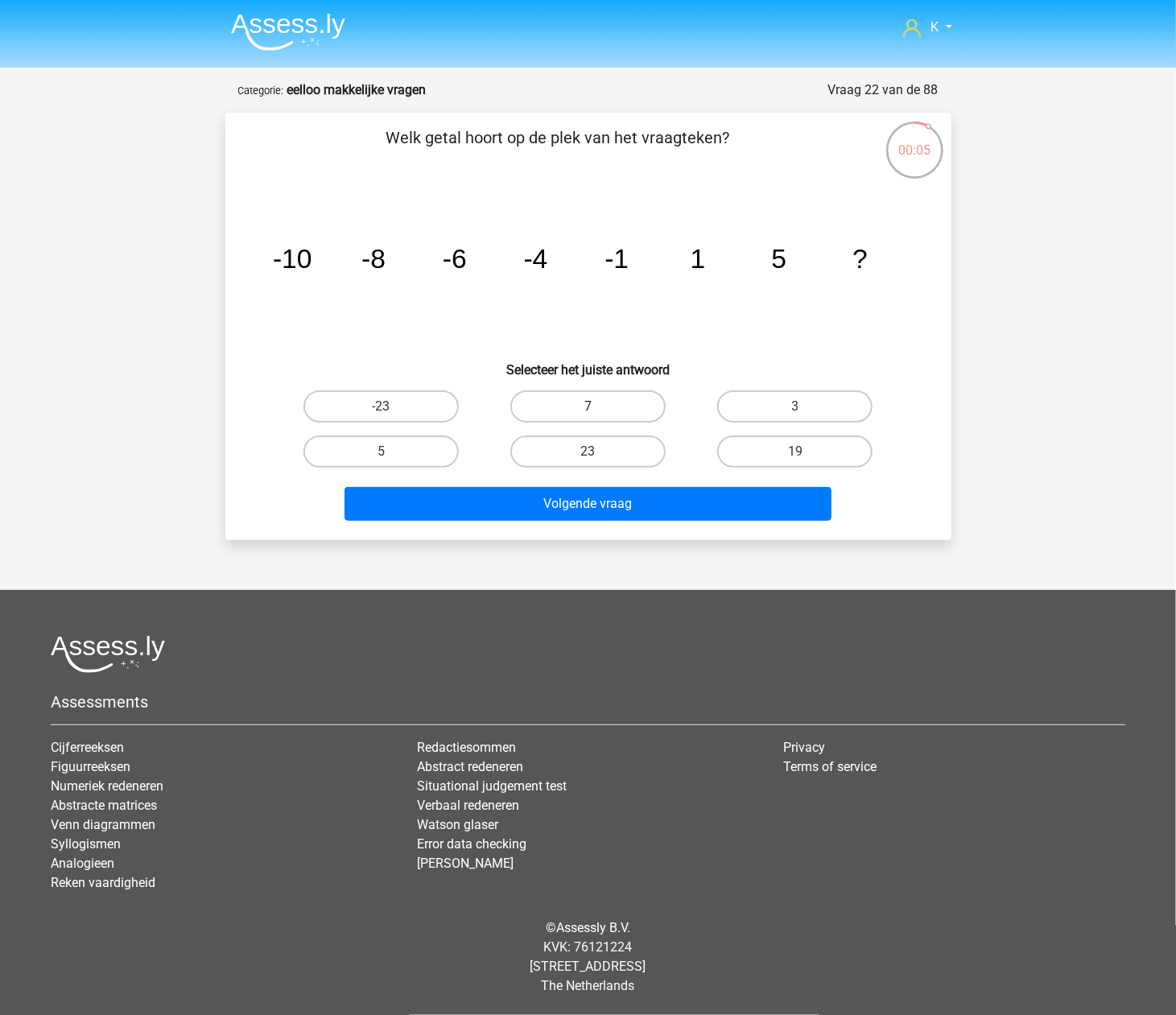
click at [641, 399] on label "7" at bounding box center [588, 406] width 155 height 32
click at [599, 407] on input "7" at bounding box center [593, 412] width 10 height 10
radio input "true"
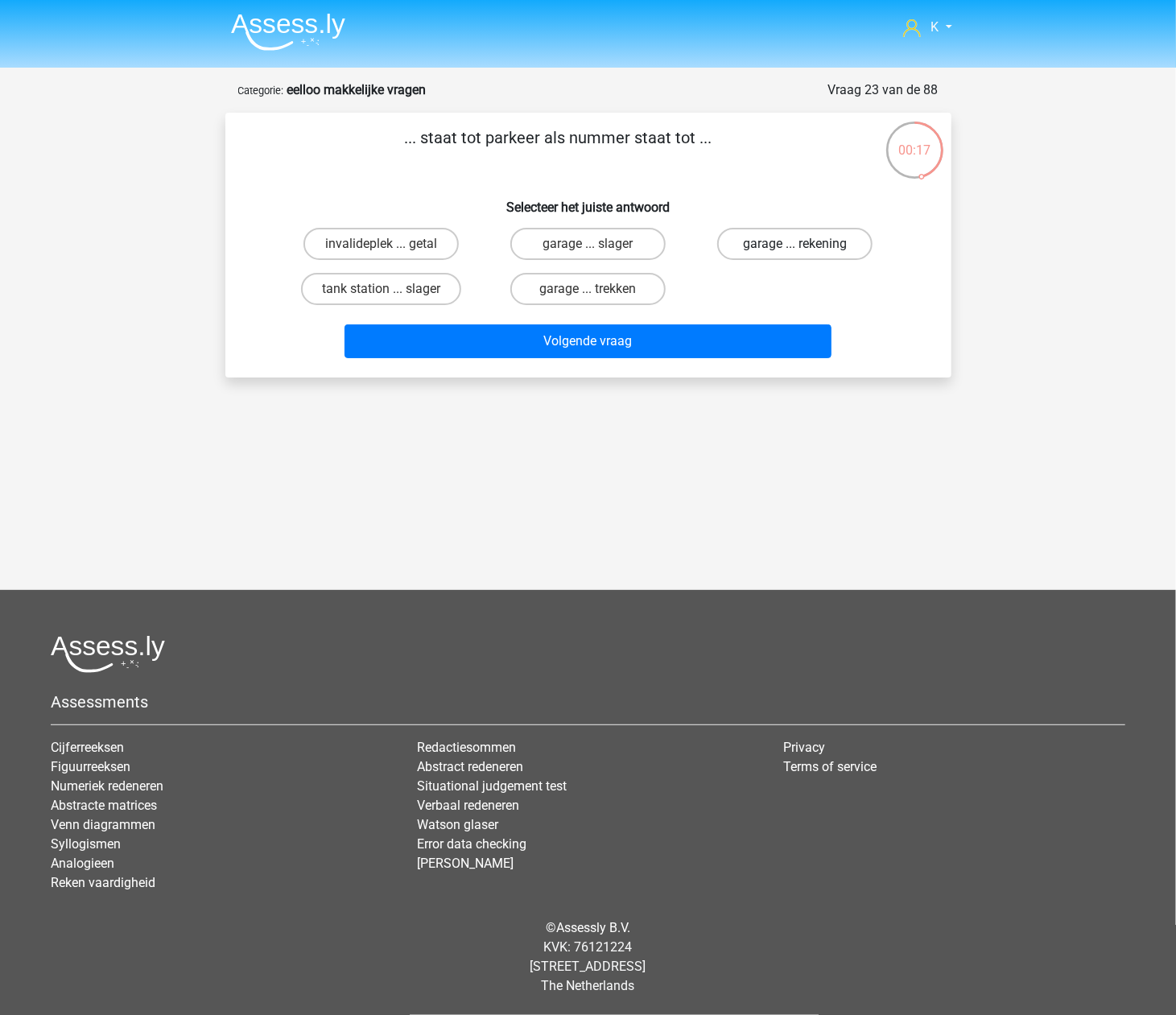
click at [818, 245] on label "garage ... rekening" at bounding box center [795, 244] width 155 height 32
click at [806, 245] on input "garage ... rekening" at bounding box center [800, 249] width 10 height 10
radio input "true"
click at [425, 233] on label "invalideplek ... getal" at bounding box center [381, 244] width 155 height 32
click at [391, 244] on input "invalideplek ... getal" at bounding box center [386, 249] width 10 height 10
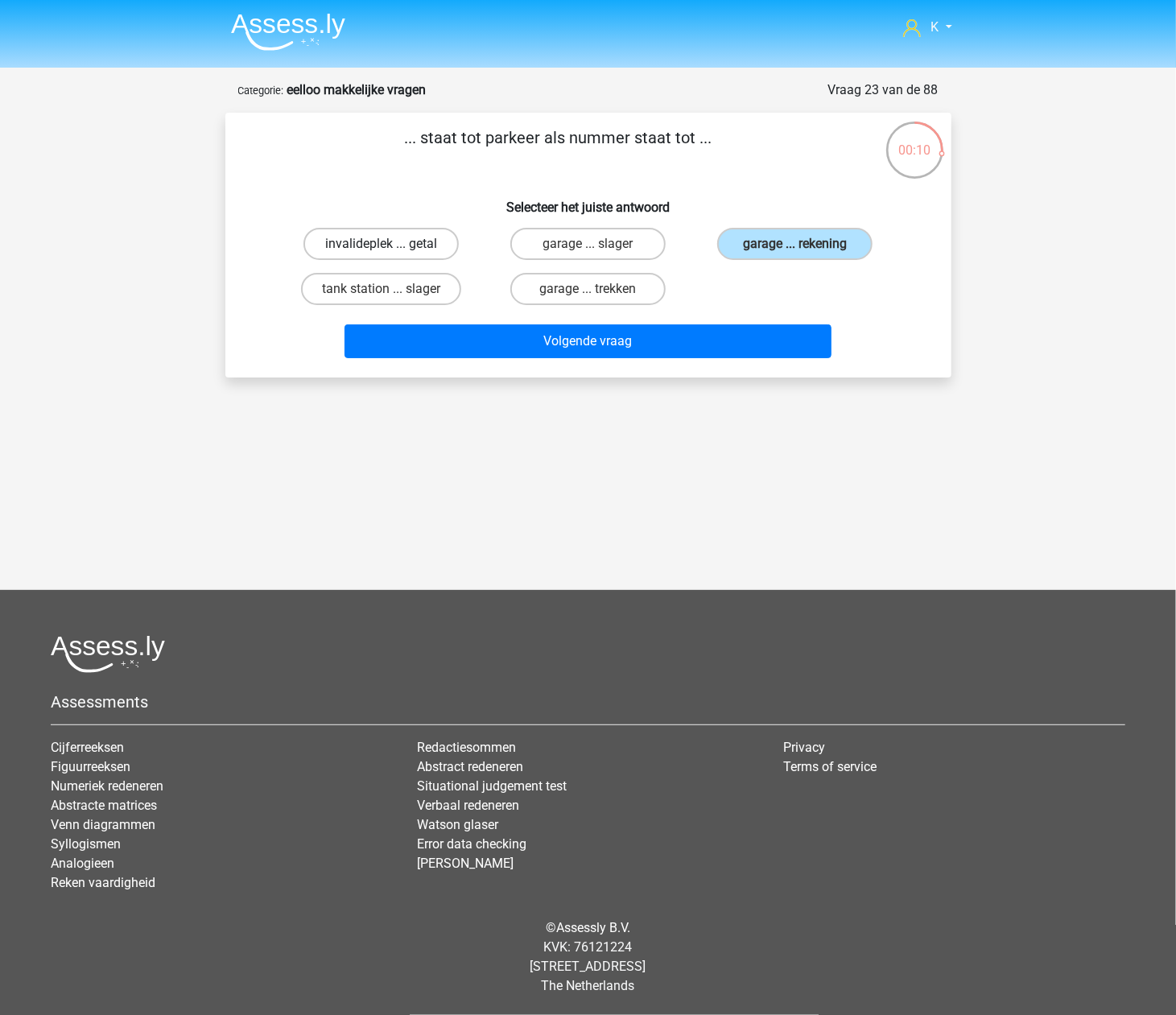
radio input "true"
click at [780, 248] on label "garage ... rekening" at bounding box center [795, 244] width 155 height 32
click at [795, 248] on input "garage ... rekening" at bounding box center [800, 249] width 10 height 10
radio input "true"
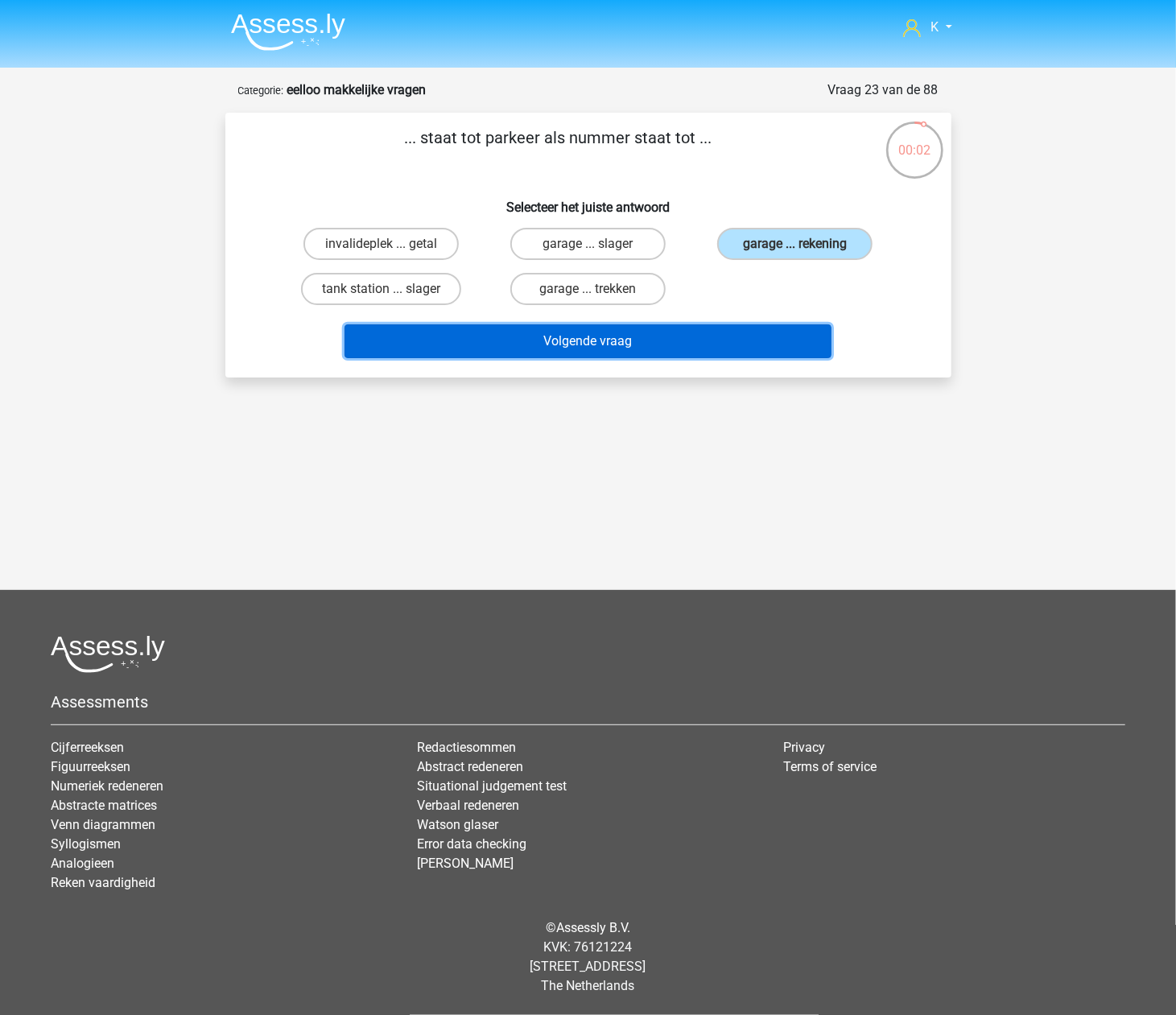
click at [710, 348] on button "Volgende vraag" at bounding box center [588, 341] width 487 height 34
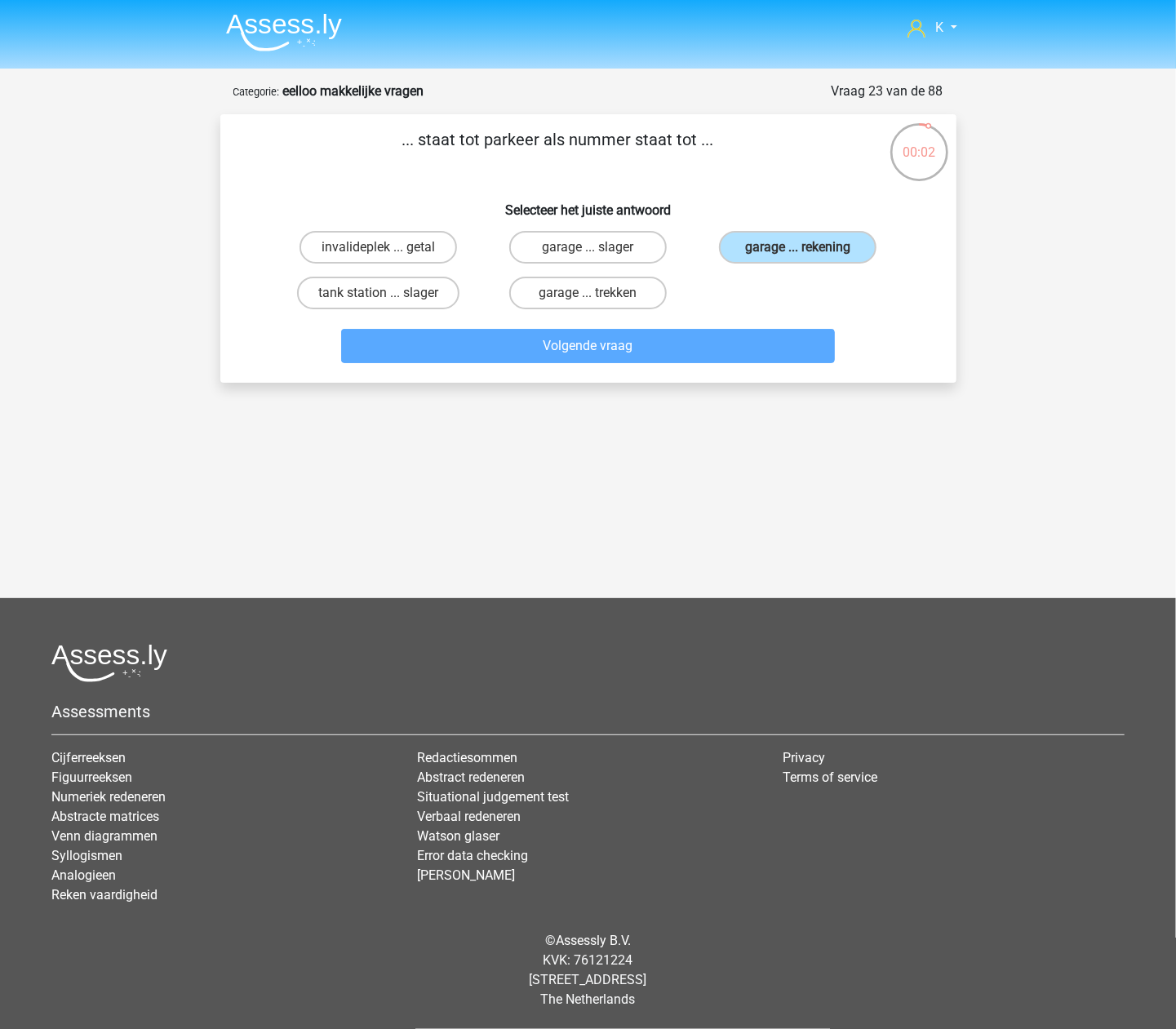
scroll to position [54, 0]
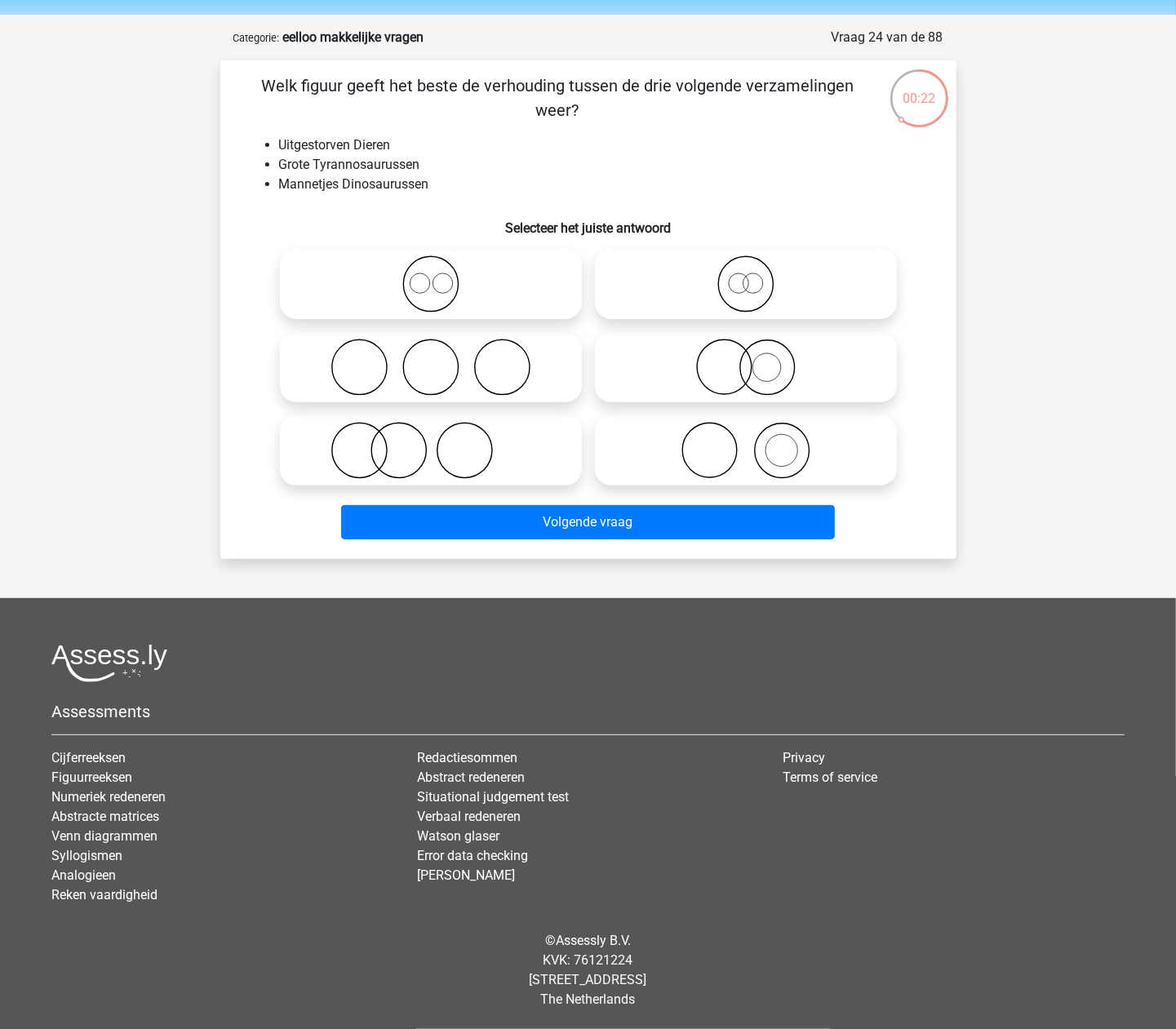
click at [743, 288] on icon at bounding box center [746, 283] width 289 height 57
click at [746, 276] on input "radio" at bounding box center [751, 271] width 10 height 10
radio input "true"
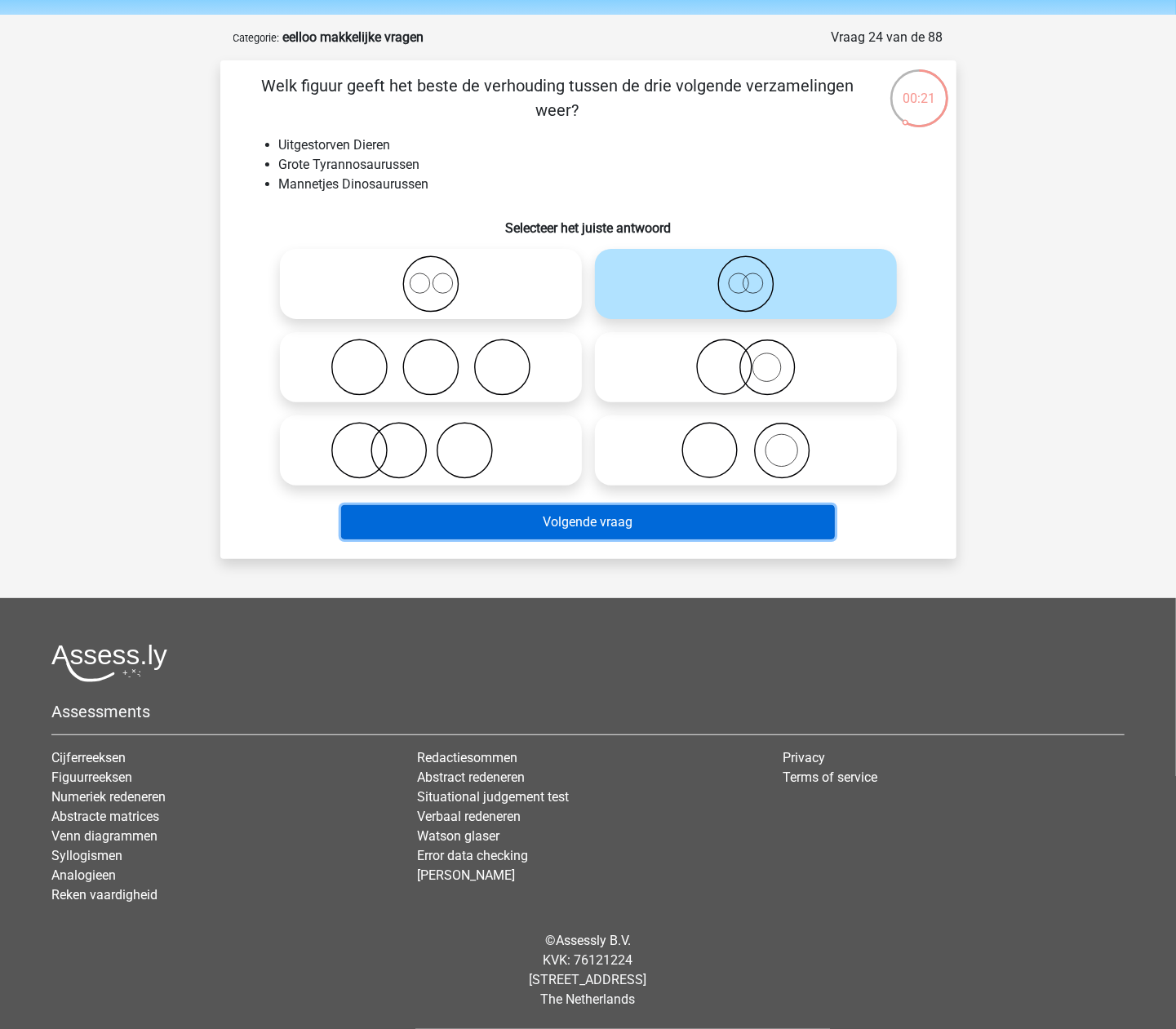
click at [689, 520] on button "Volgende vraag" at bounding box center [588, 522] width 494 height 34
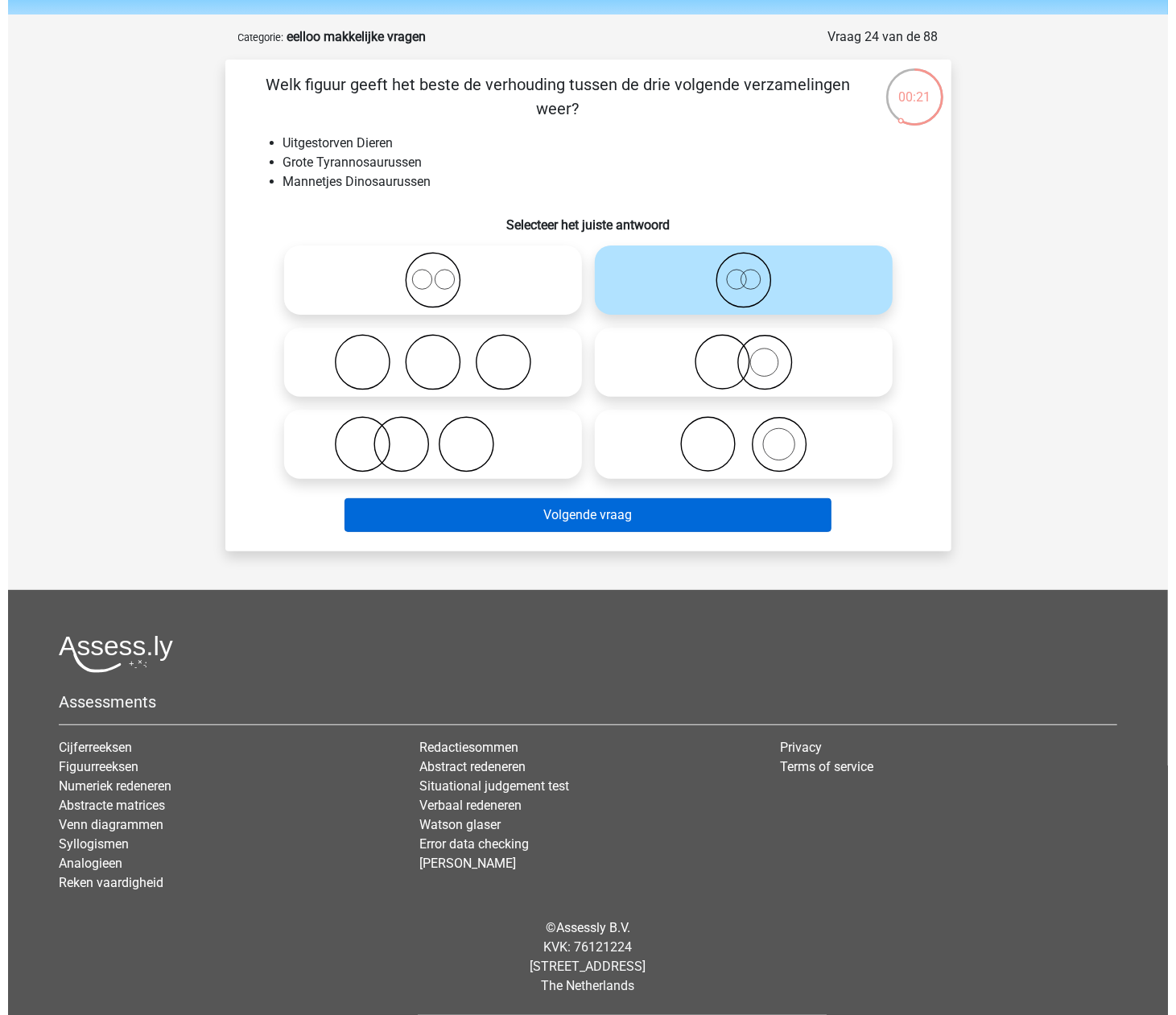
scroll to position [0, 0]
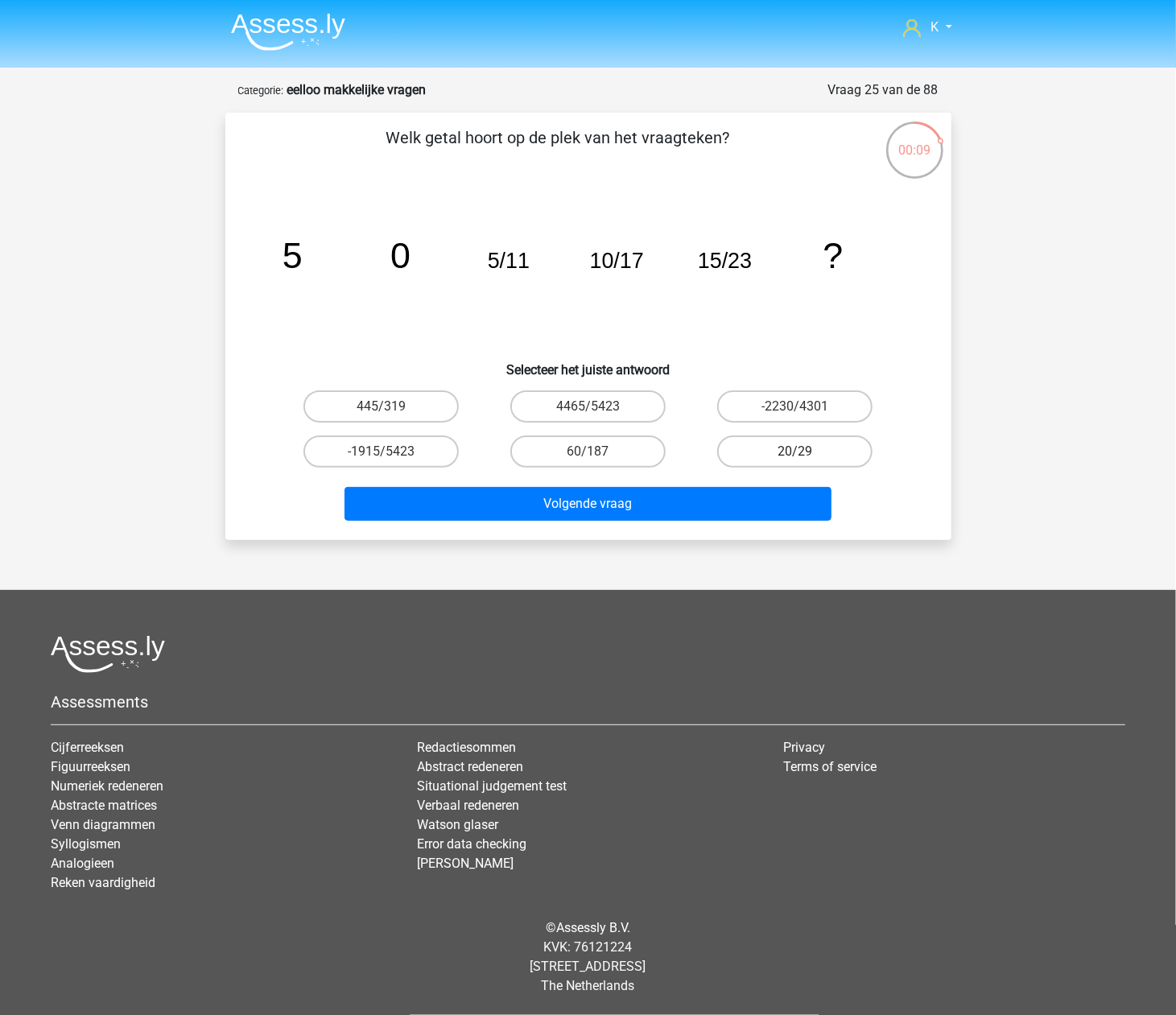
click at [815, 459] on label "20/29" at bounding box center [795, 452] width 155 height 32
click at [806, 459] on input "20/29" at bounding box center [800, 457] width 10 height 10
radio input "true"
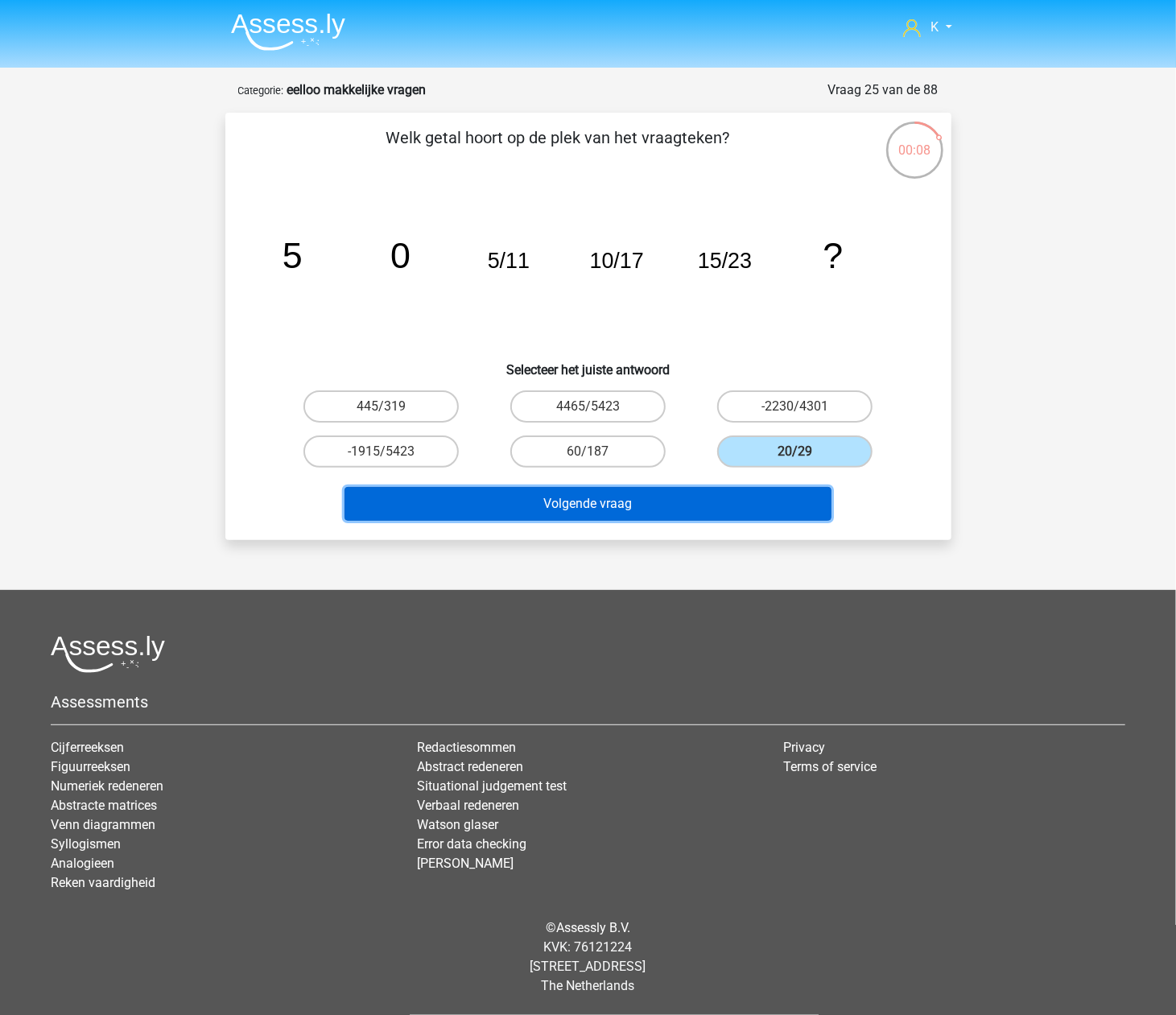
click at [755, 511] on button "Volgende vraag" at bounding box center [588, 504] width 487 height 34
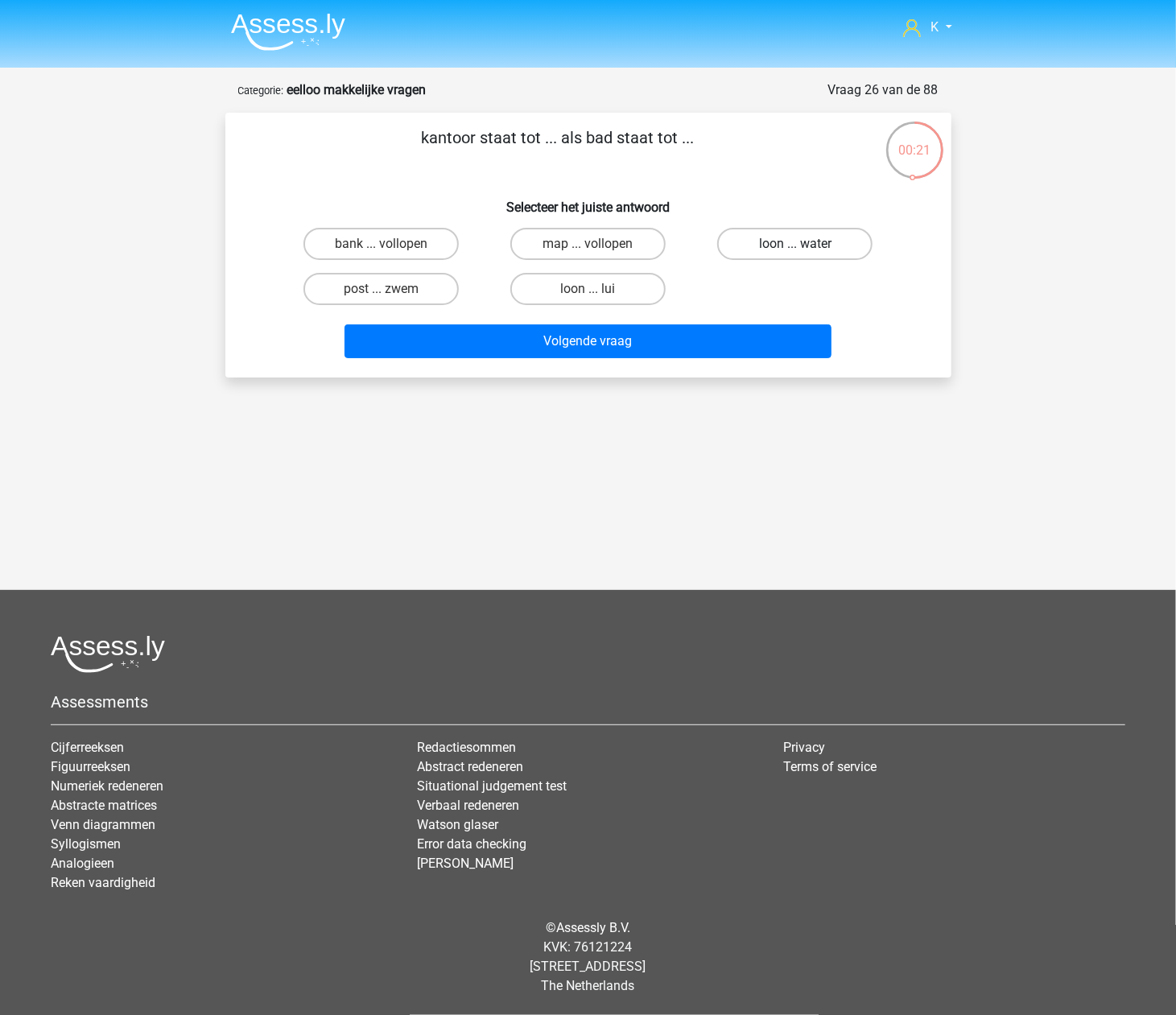
click at [784, 248] on label "loon ... water" at bounding box center [795, 244] width 155 height 32
click at [795, 248] on input "loon ... water" at bounding box center [800, 249] width 10 height 10
radio input "true"
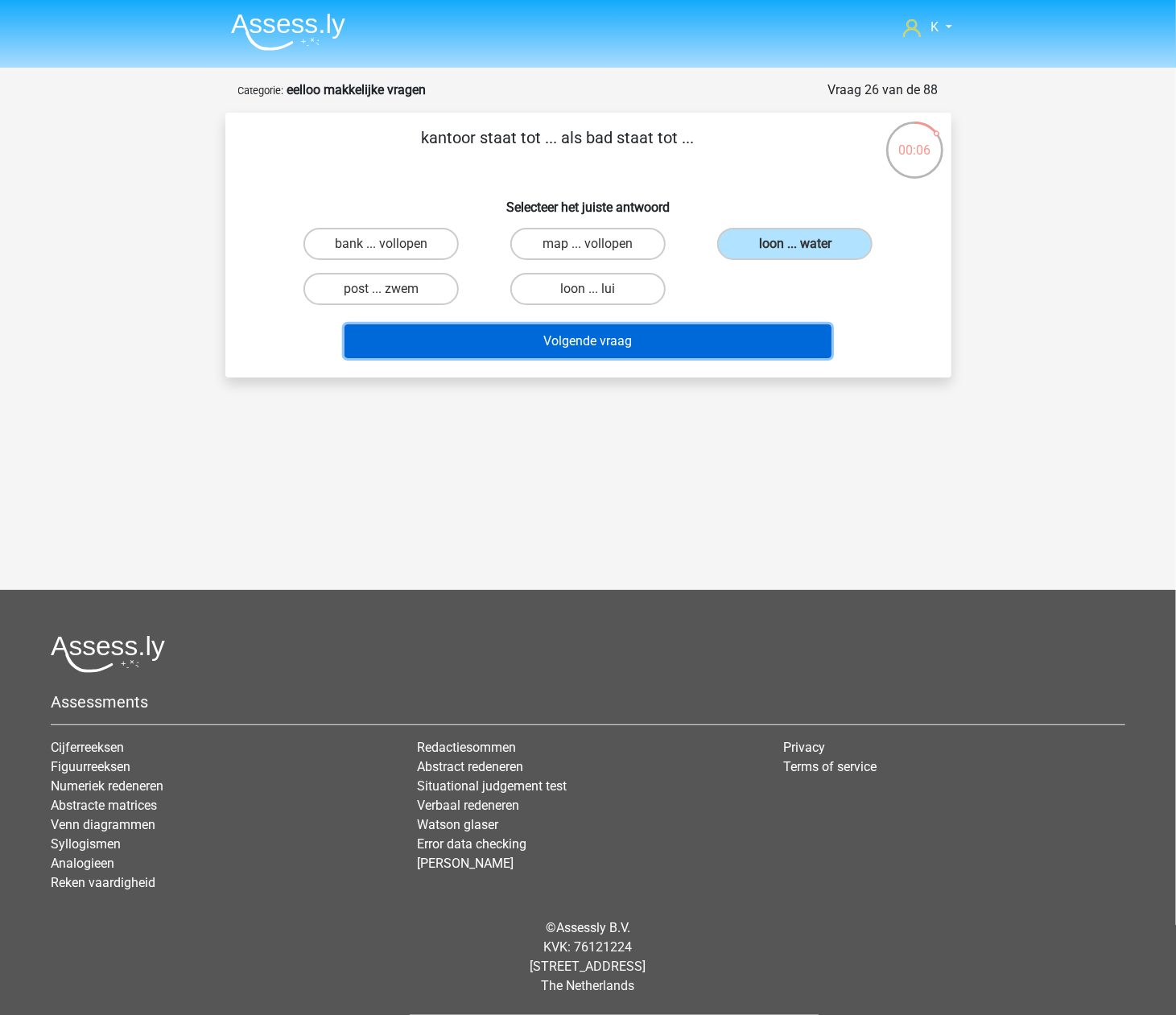
click at [528, 337] on button "Volgende vraag" at bounding box center [588, 341] width 487 height 34
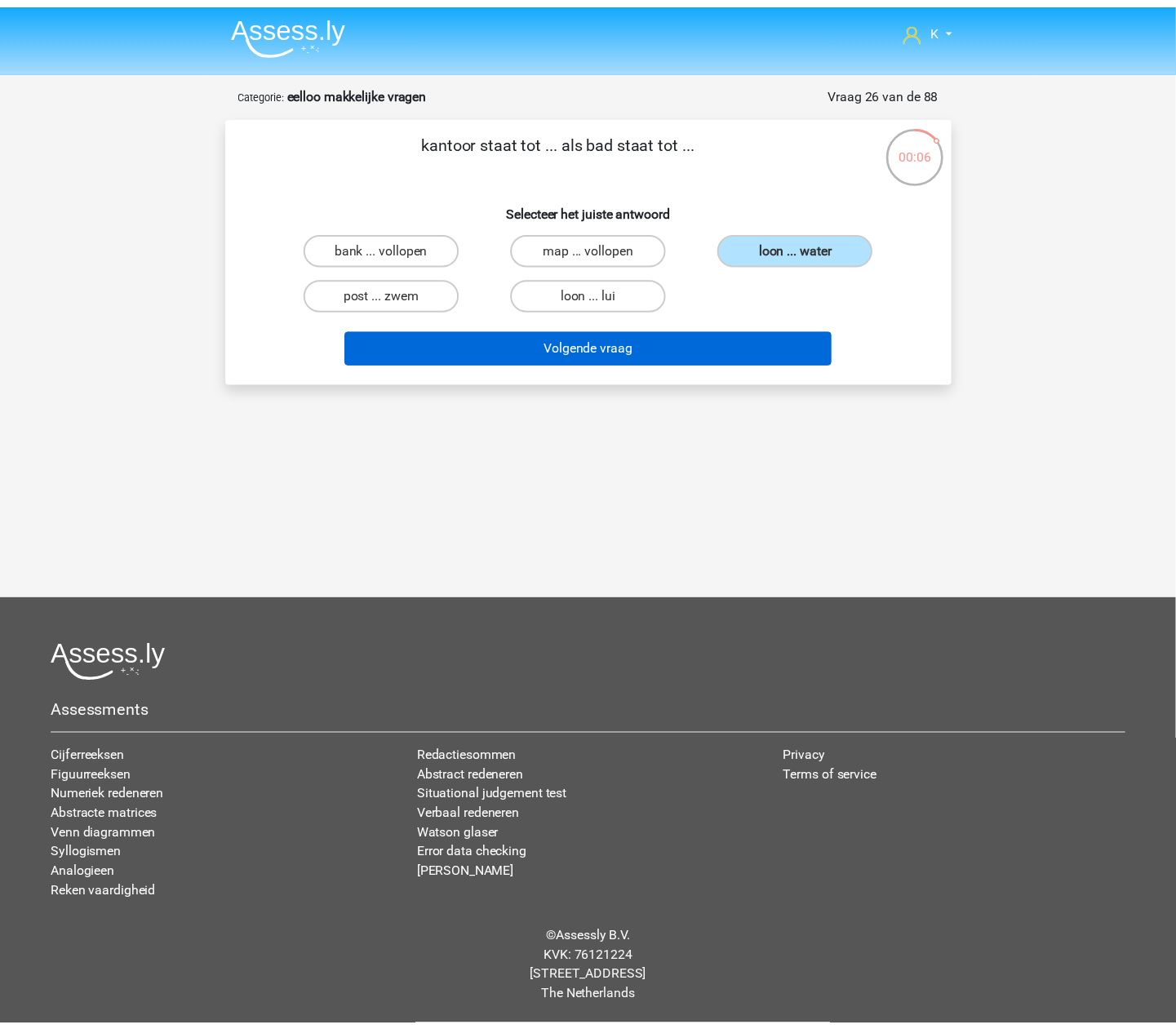
scroll to position [54, 0]
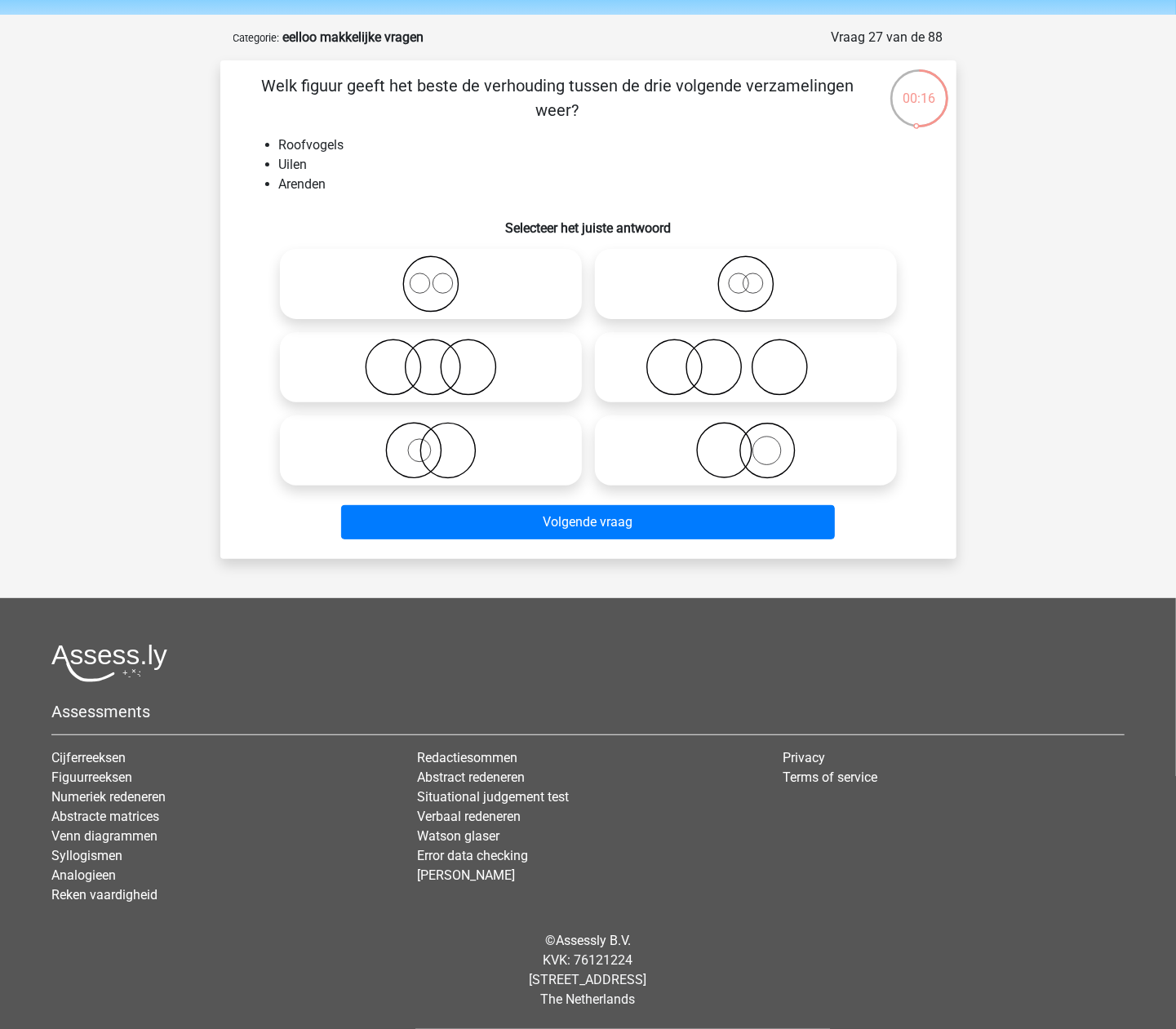
click at [559, 286] on icon at bounding box center [431, 283] width 289 height 57
click at [442, 276] on input "radio" at bounding box center [436, 271] width 10 height 10
radio input "true"
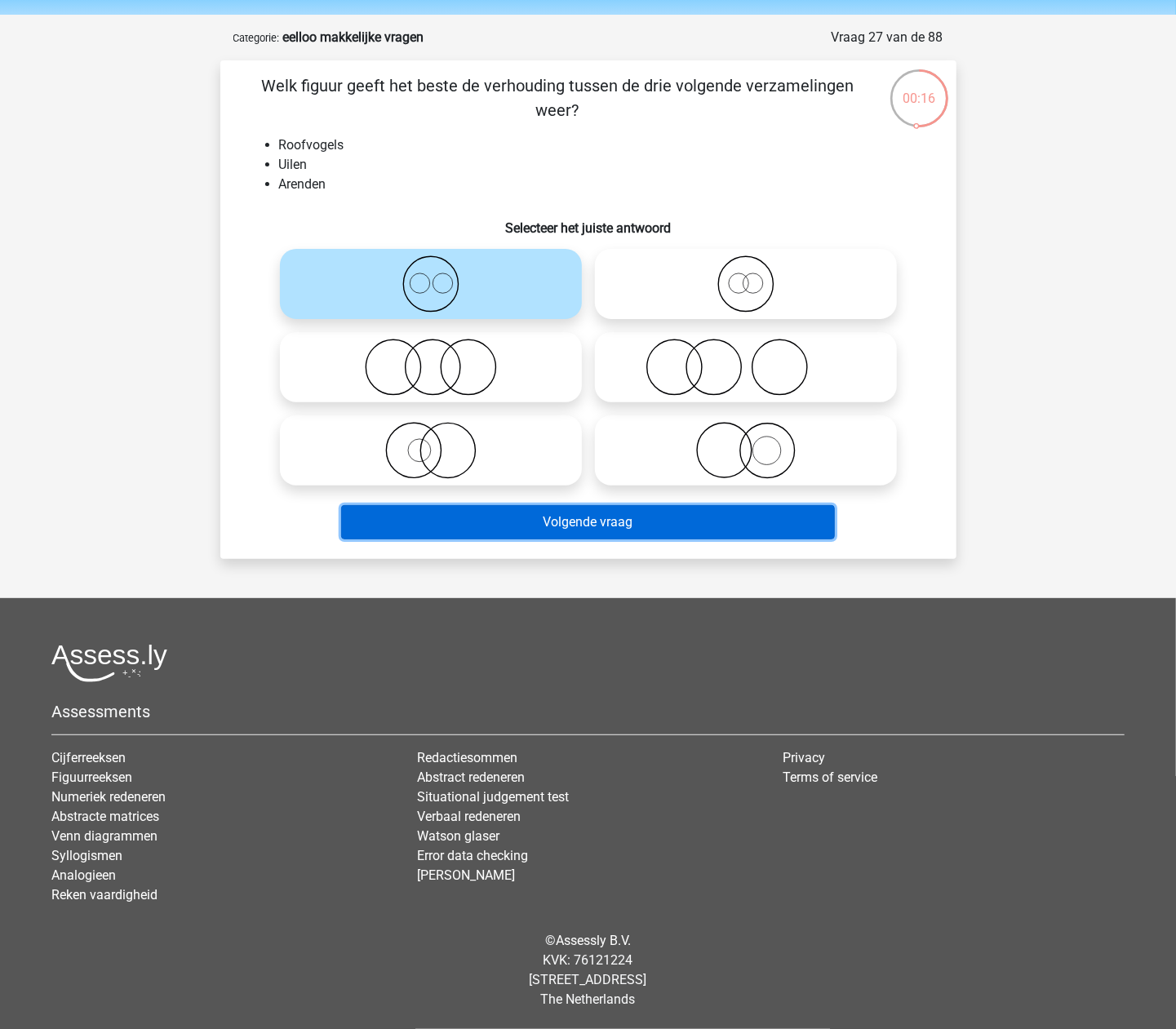
click at [624, 527] on button "Volgende vraag" at bounding box center [588, 522] width 494 height 34
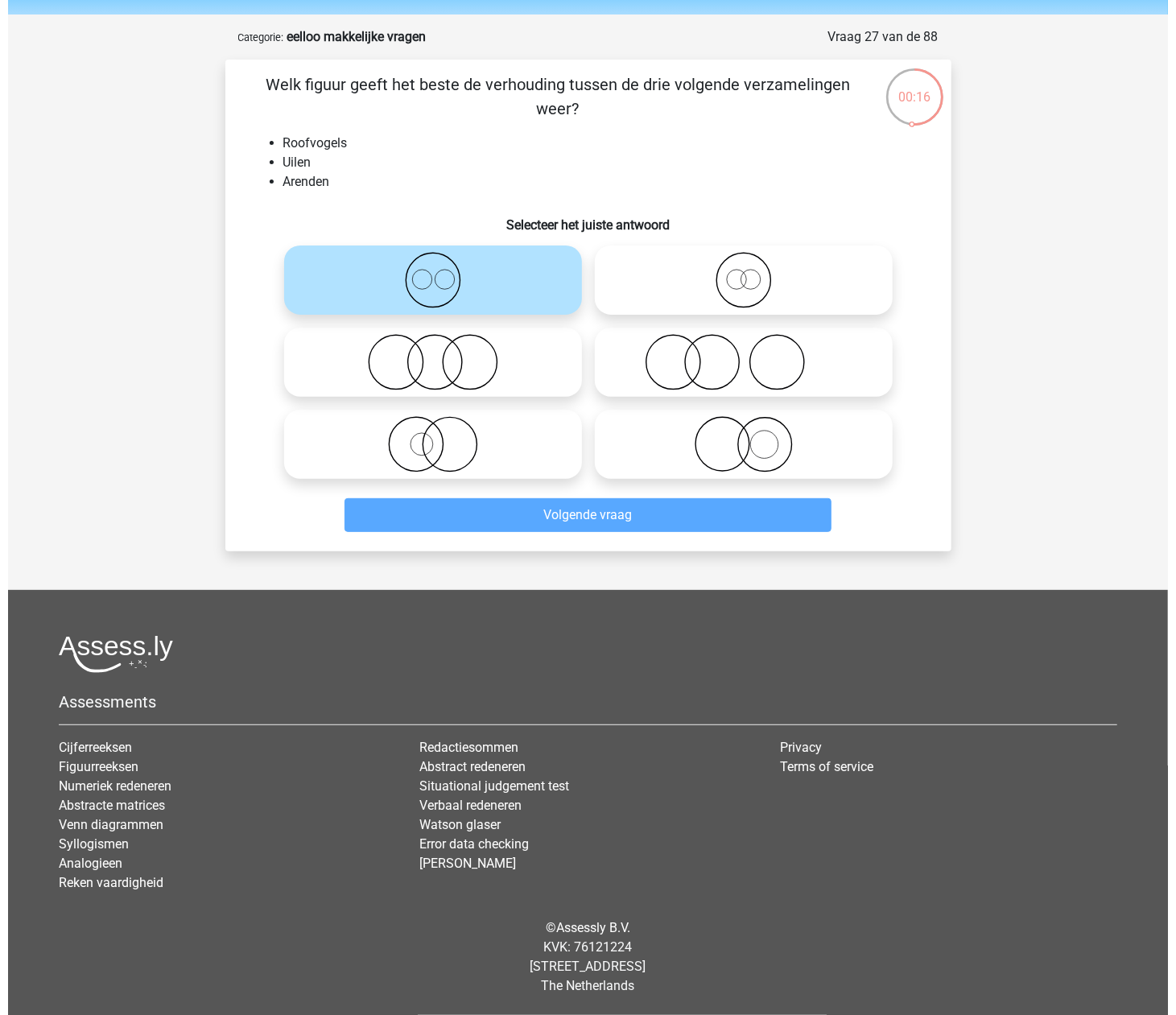
scroll to position [0, 0]
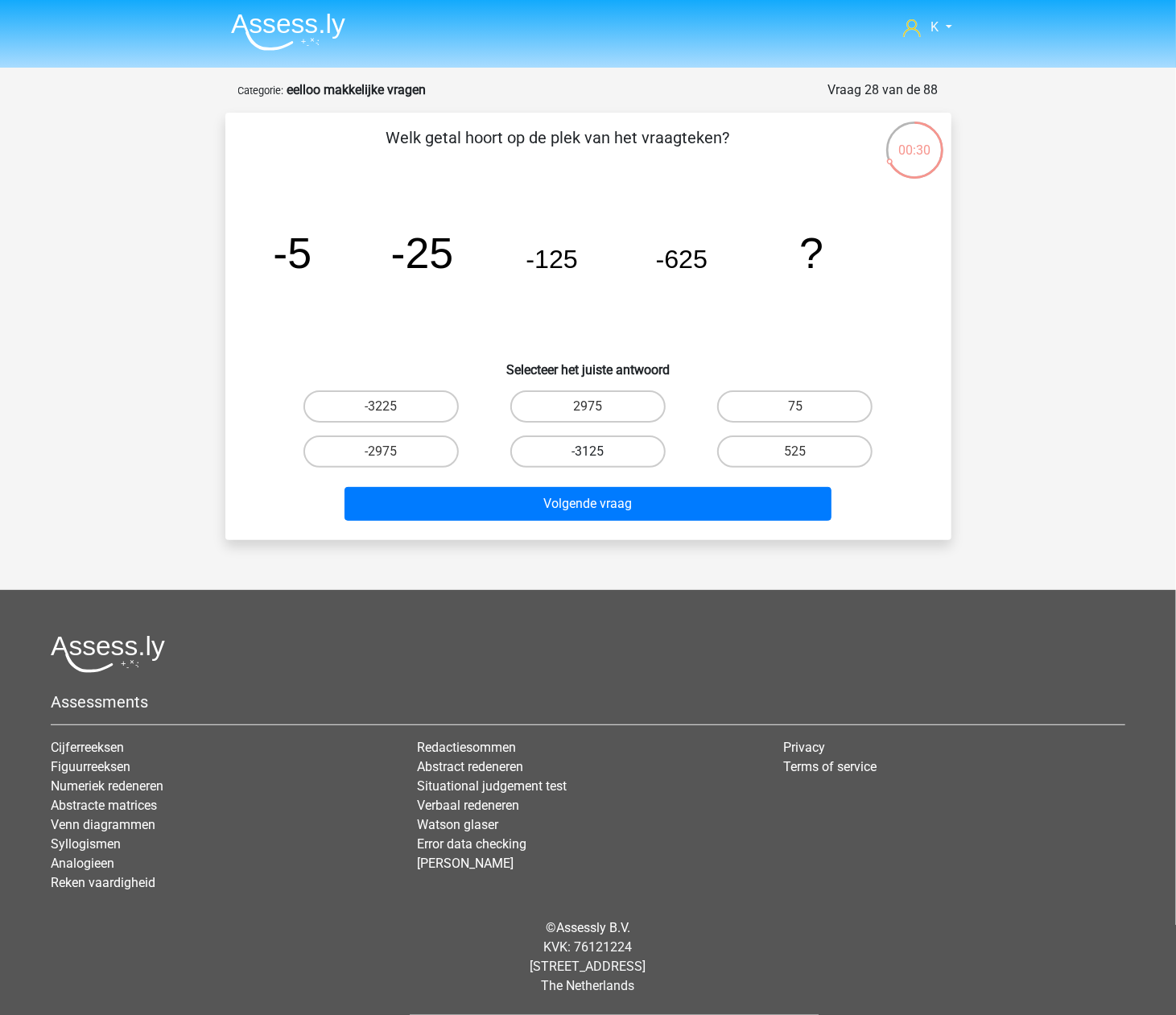
click at [605, 451] on label "-3125" at bounding box center [588, 452] width 155 height 32
click at [599, 452] on input "-3125" at bounding box center [593, 457] width 10 height 10
radio input "true"
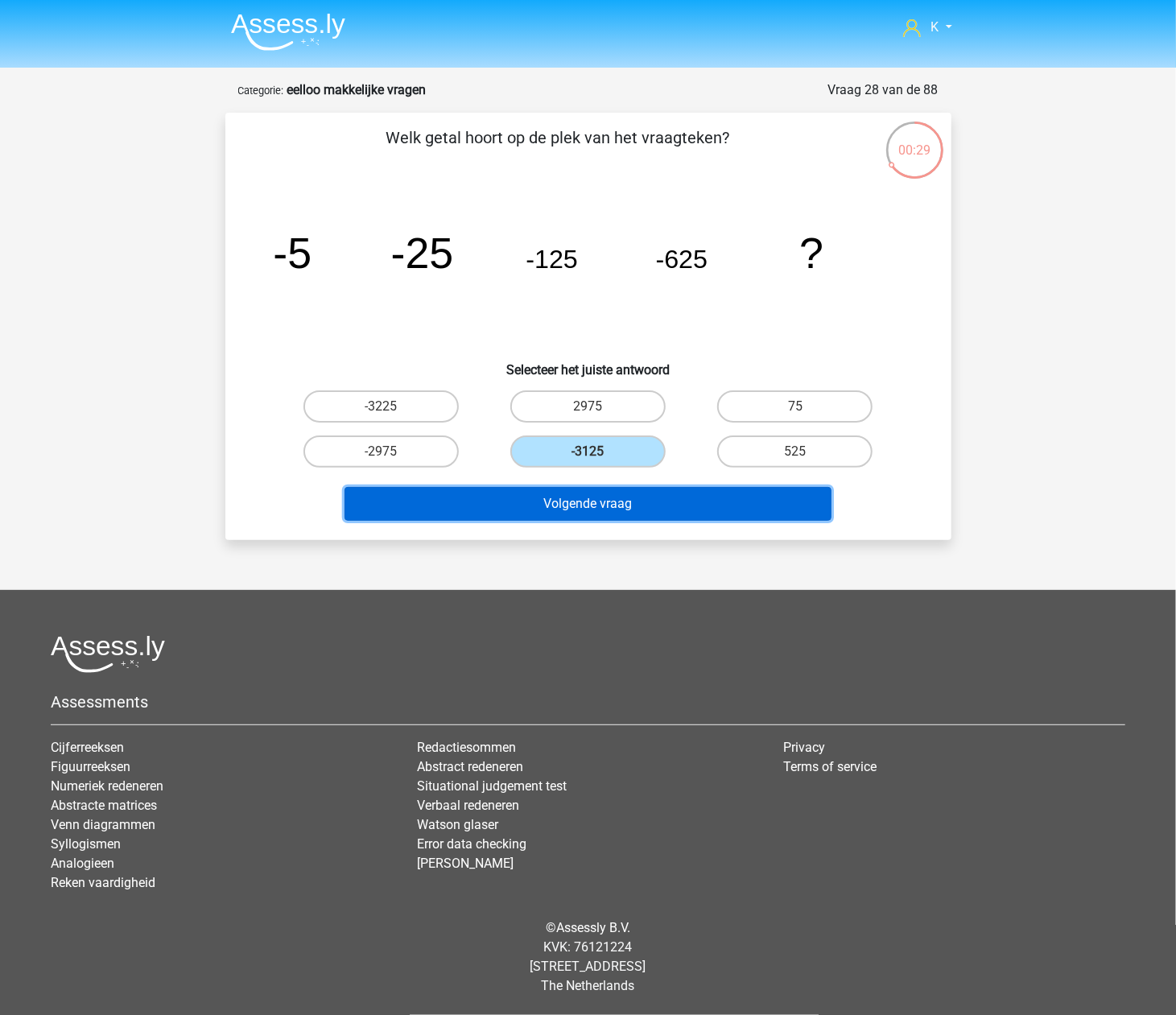
click at [618, 503] on button "Volgende vraag" at bounding box center [588, 504] width 487 height 34
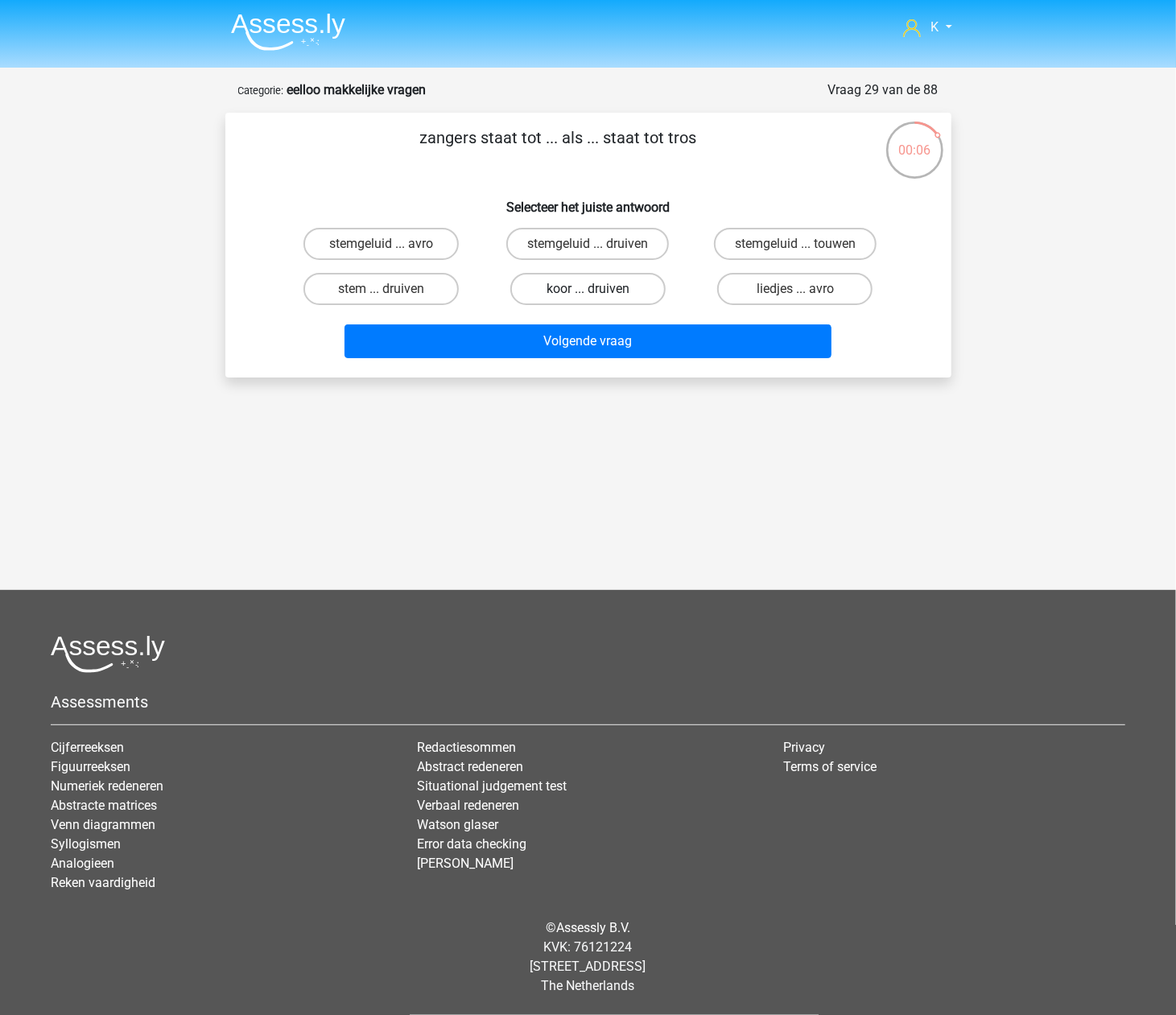
click at [566, 285] on label "koor ... druiven" at bounding box center [588, 289] width 155 height 32
click at [588, 289] on input "koor ... druiven" at bounding box center [593, 294] width 10 height 10
radio input "true"
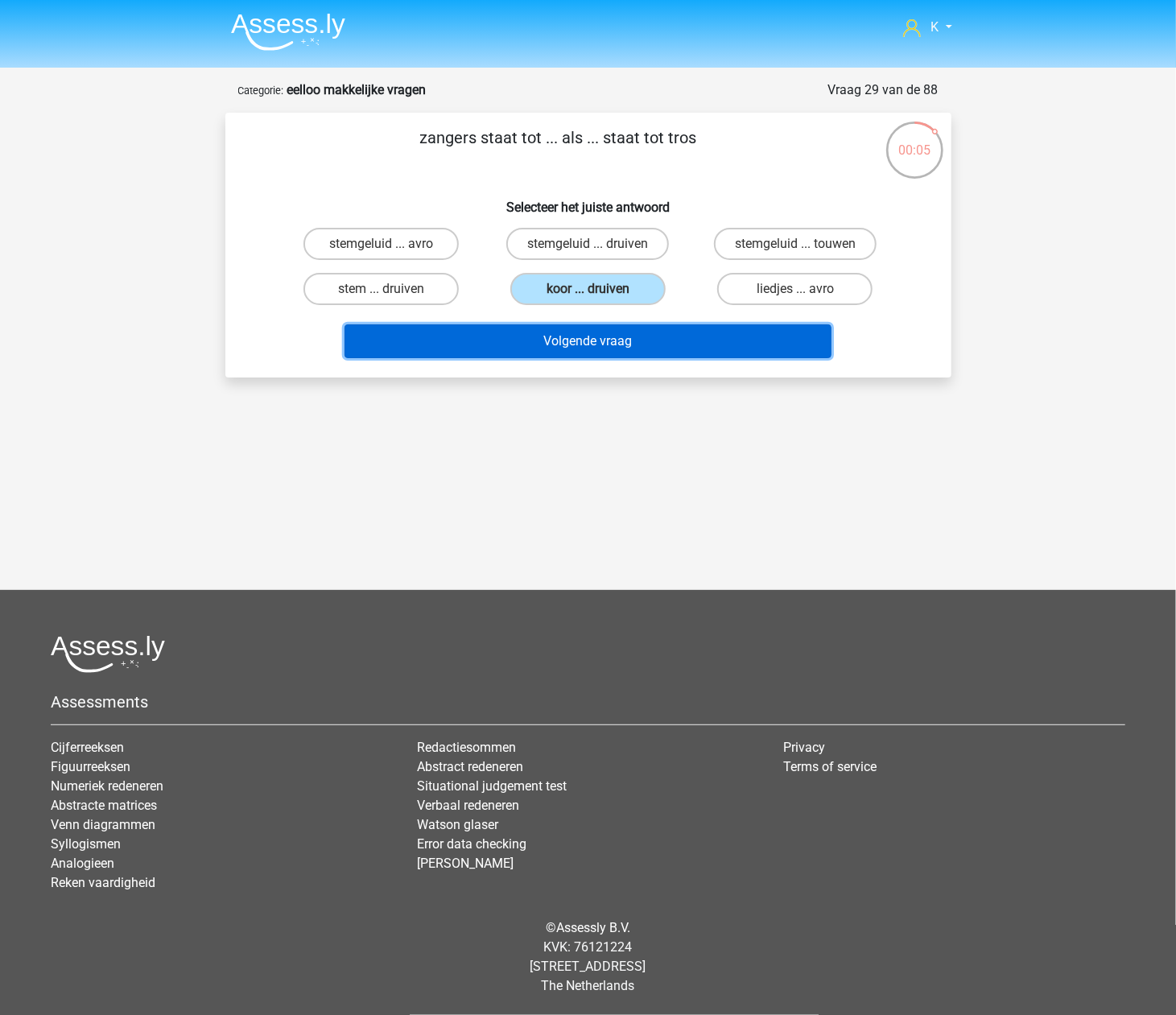
click at [567, 332] on button "Volgende vraag" at bounding box center [588, 341] width 487 height 34
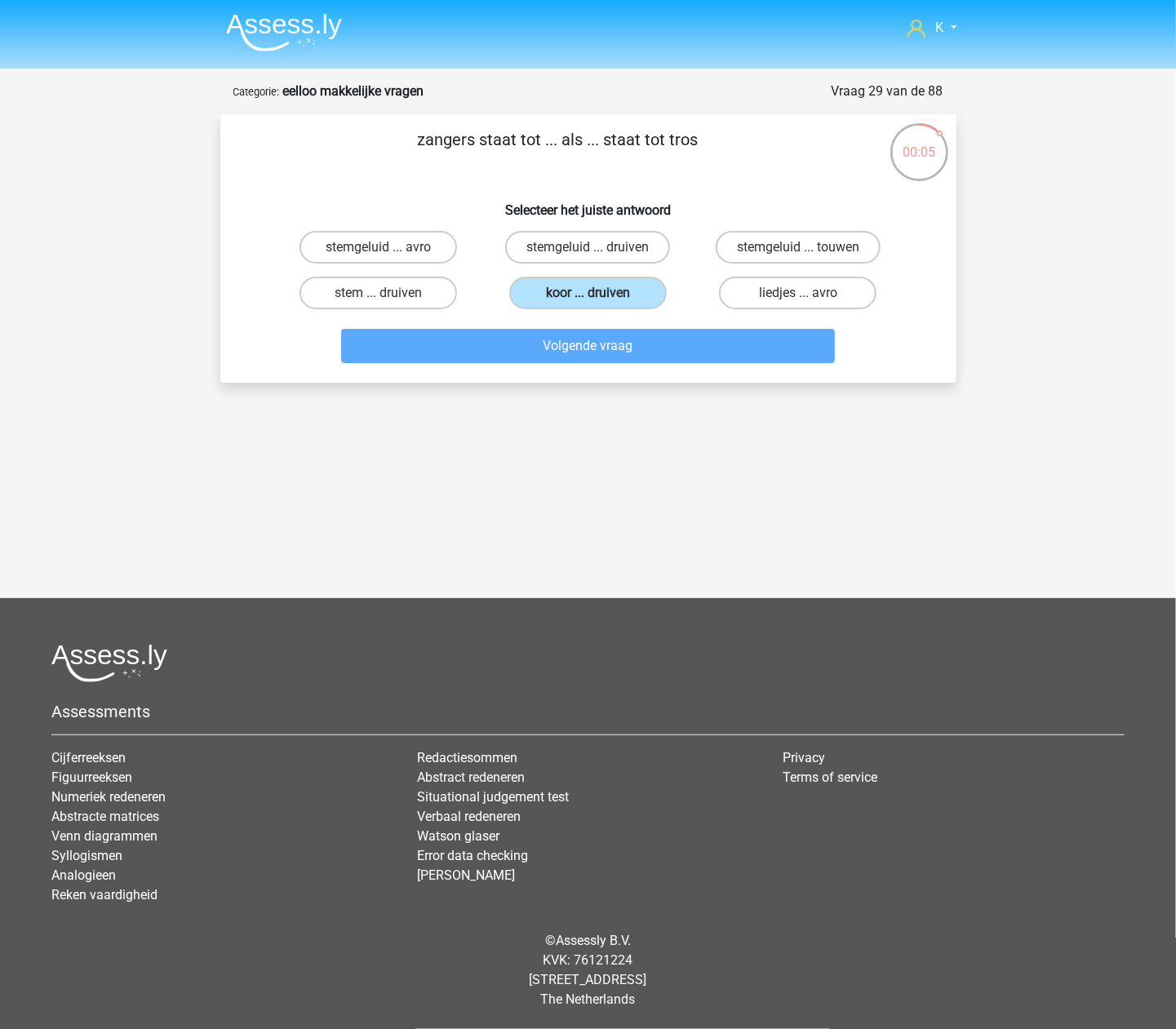
scroll to position [54, 0]
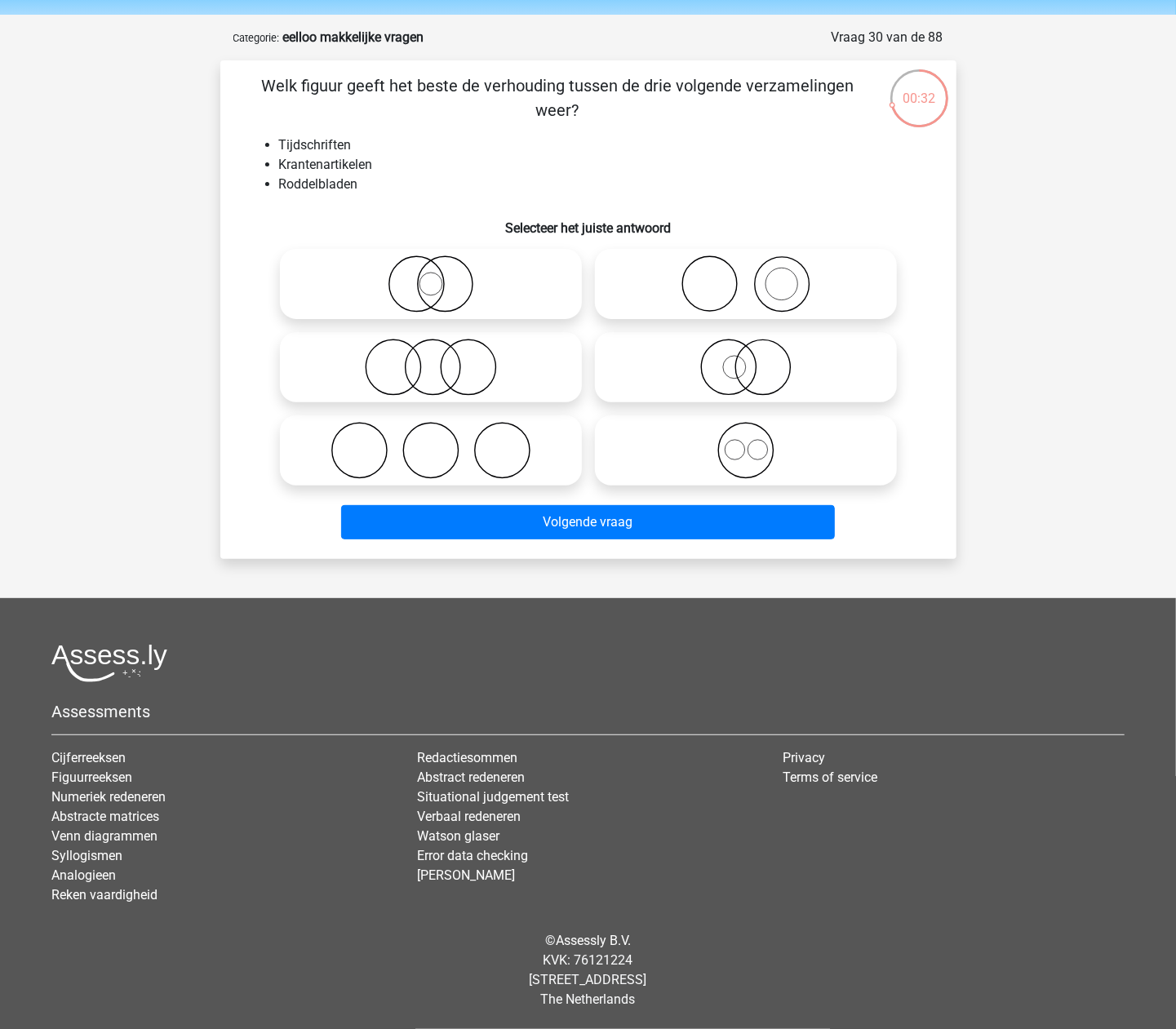
click at [728, 271] on icon at bounding box center [746, 283] width 289 height 57
click at [746, 271] on input "radio" at bounding box center [751, 271] width 10 height 10
radio input "true"
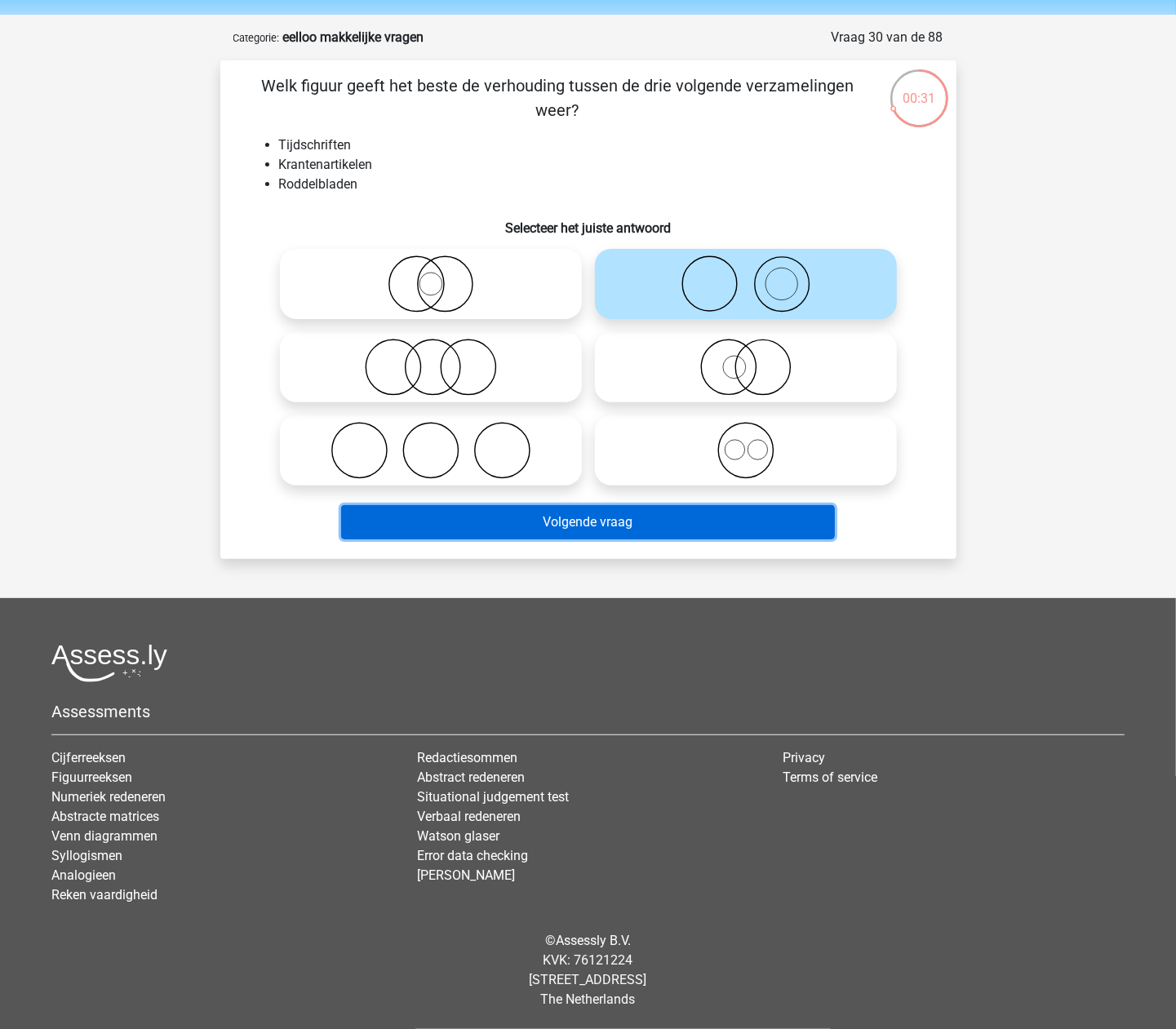
click at [742, 522] on button "Volgende vraag" at bounding box center [588, 522] width 494 height 34
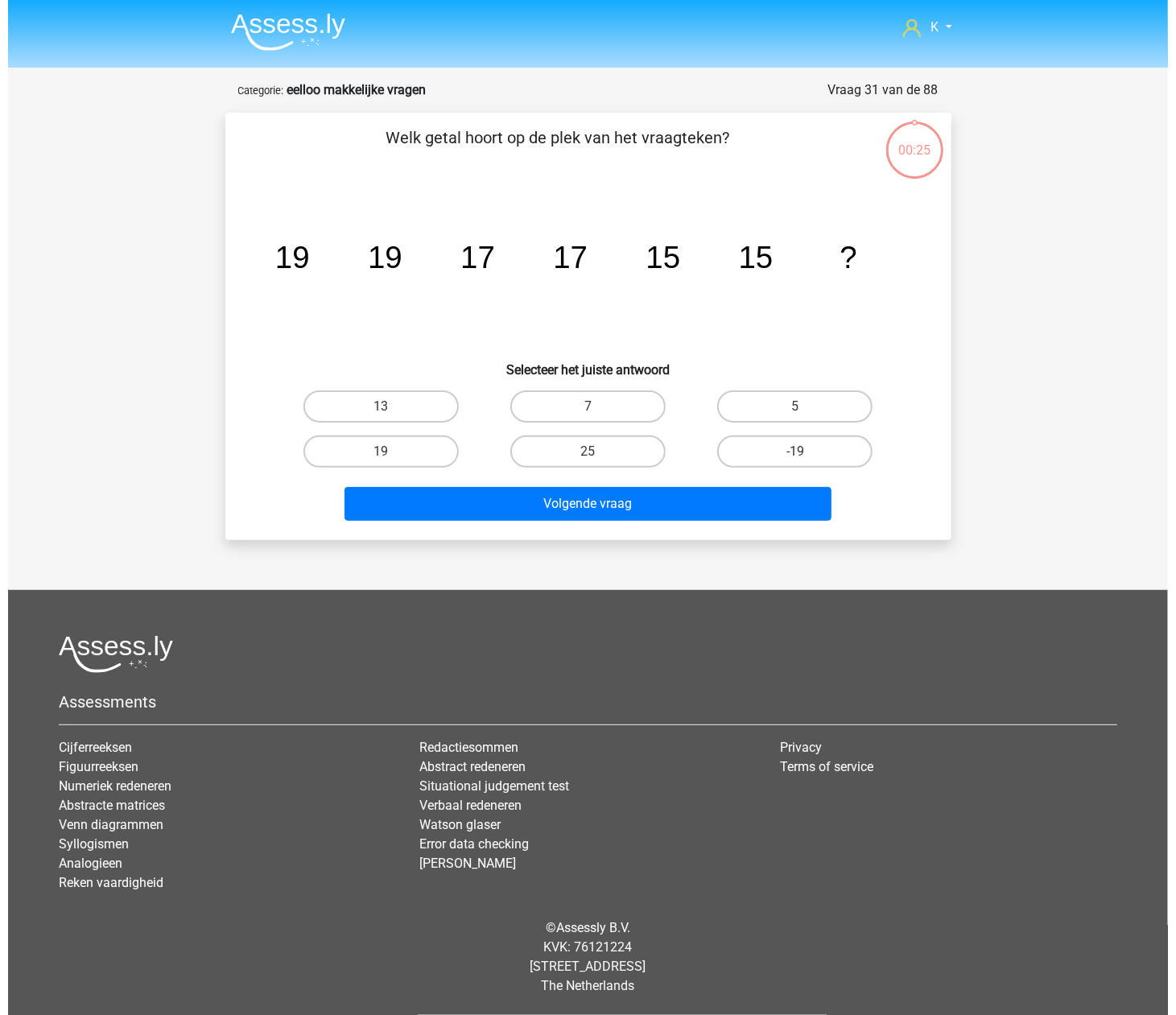
scroll to position [0, 0]
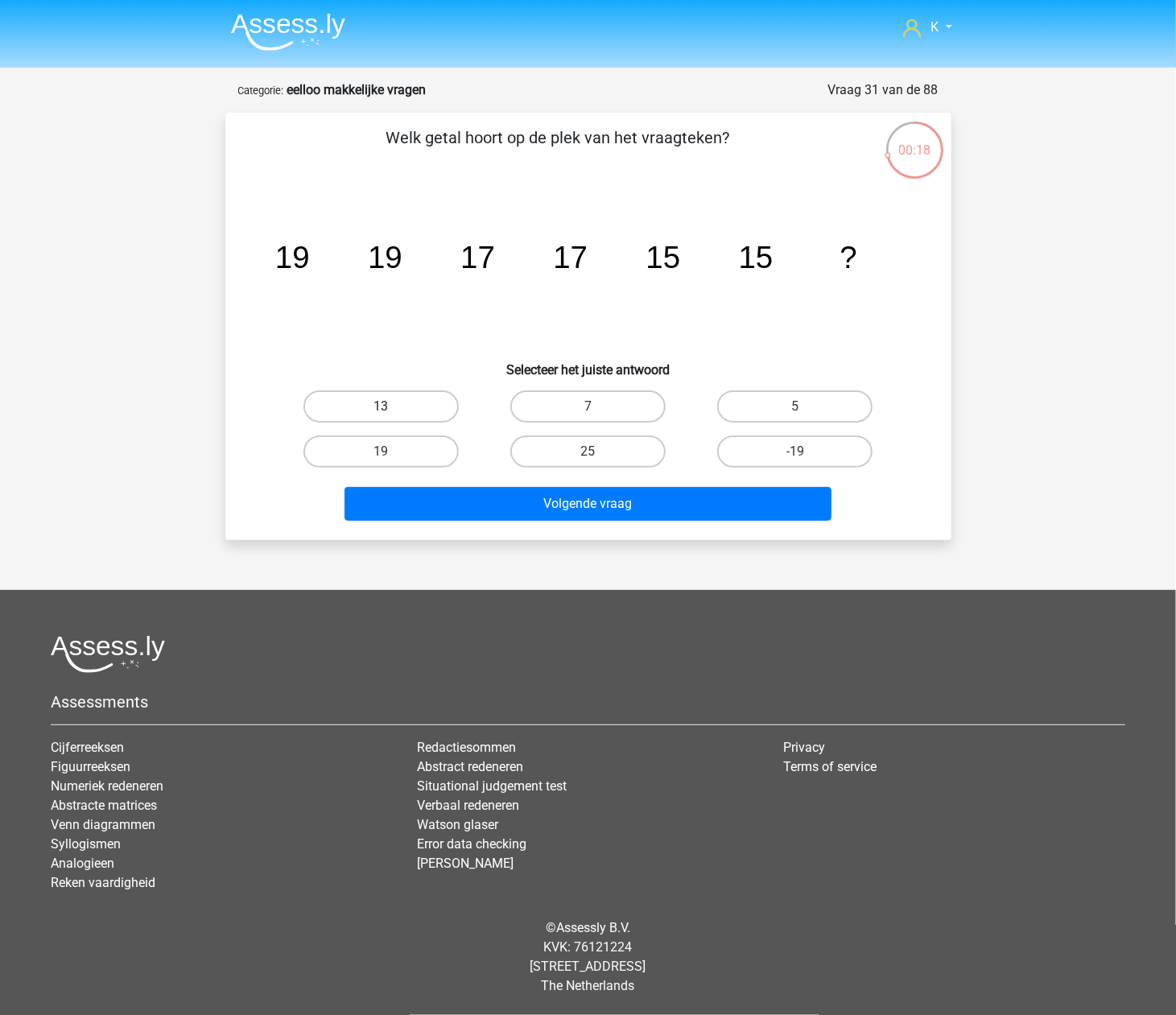
click at [409, 409] on label "13" at bounding box center [381, 406] width 155 height 32
click at [391, 409] on input "13" at bounding box center [386, 412] width 10 height 10
radio input "true"
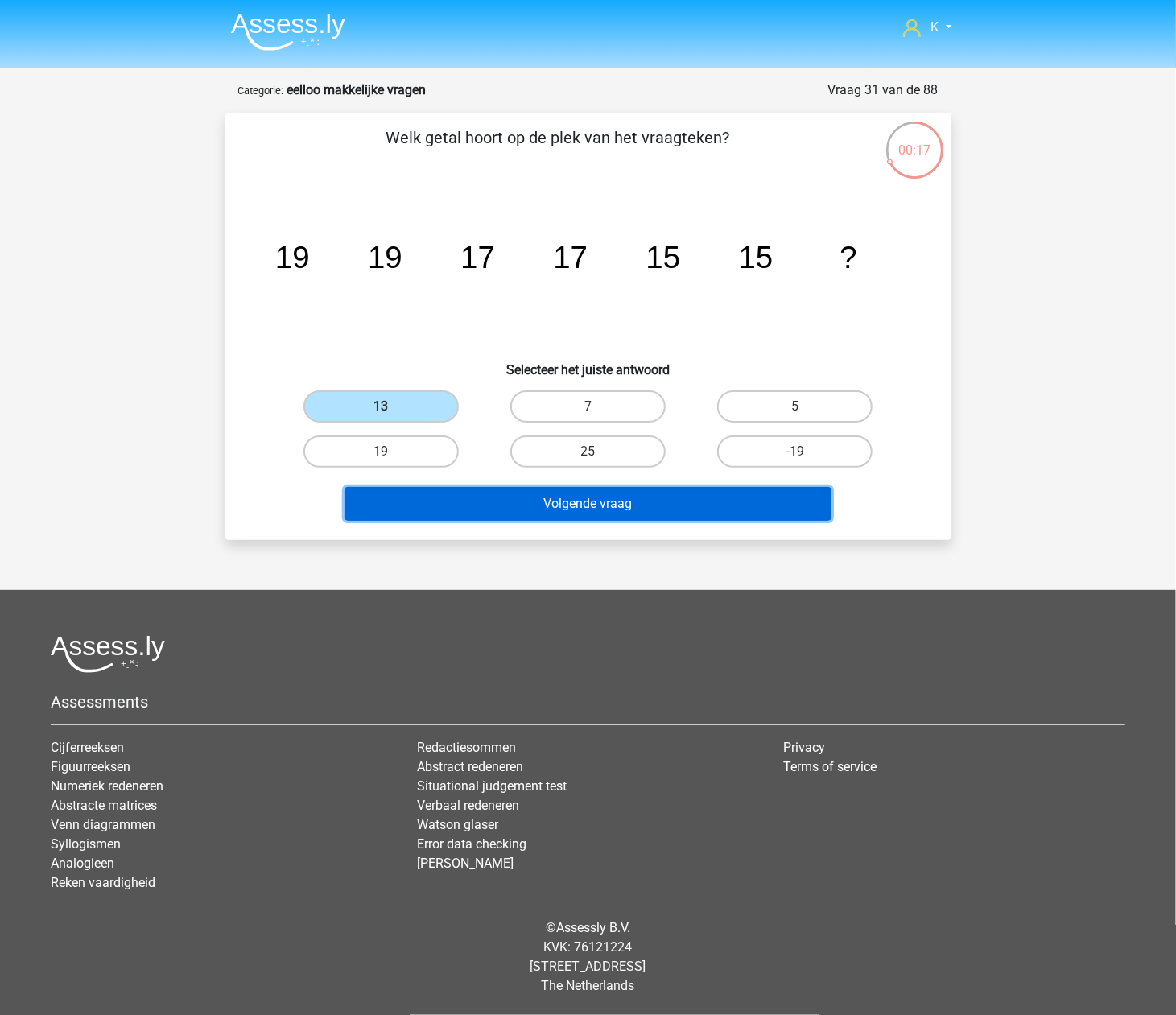
click at [458, 500] on button "Volgende vraag" at bounding box center [588, 504] width 487 height 34
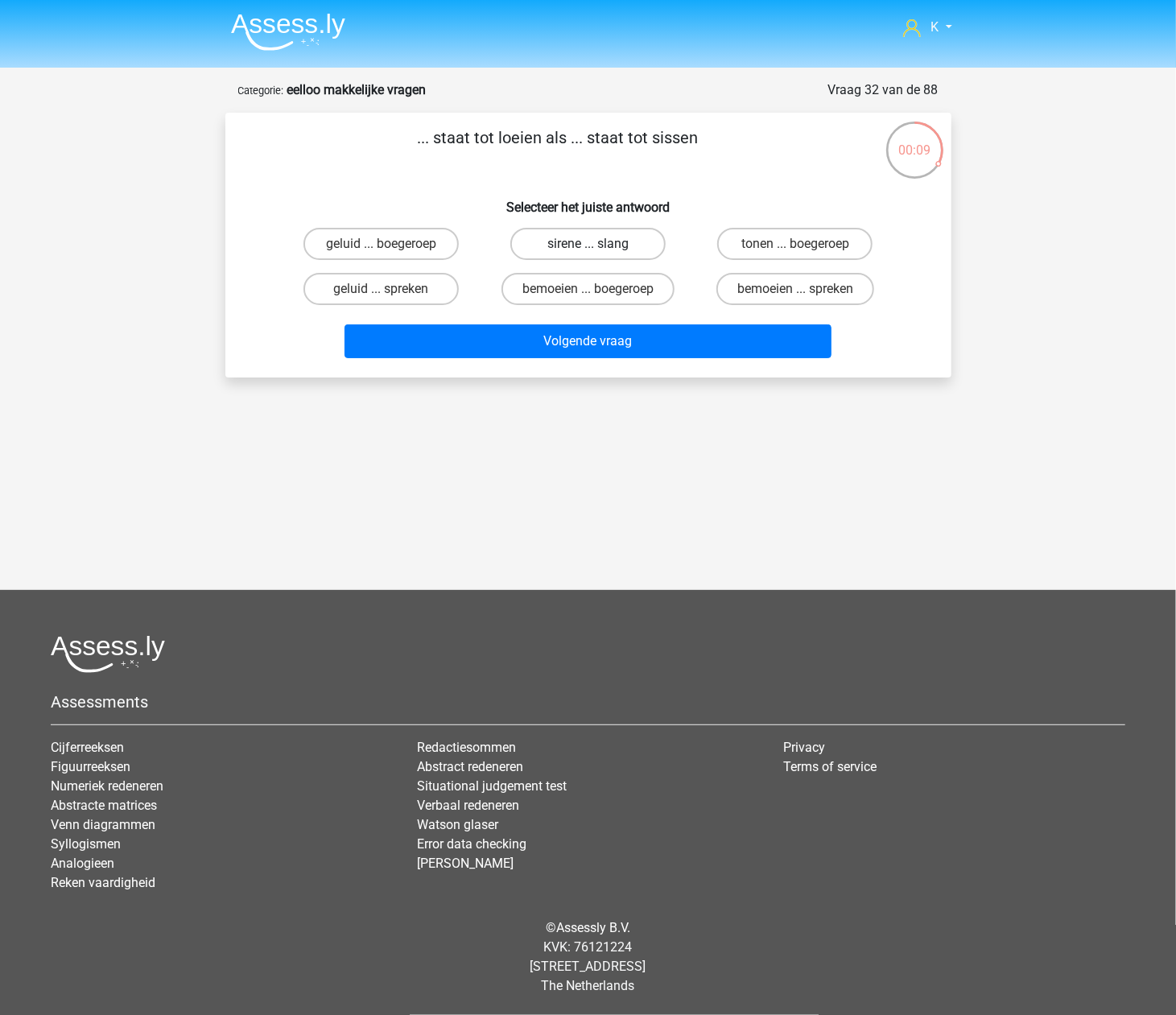
click at [614, 240] on label "sirene ... slang" at bounding box center [588, 244] width 155 height 32
click at [599, 244] on input "sirene ... slang" at bounding box center [593, 249] width 10 height 10
radio input "true"
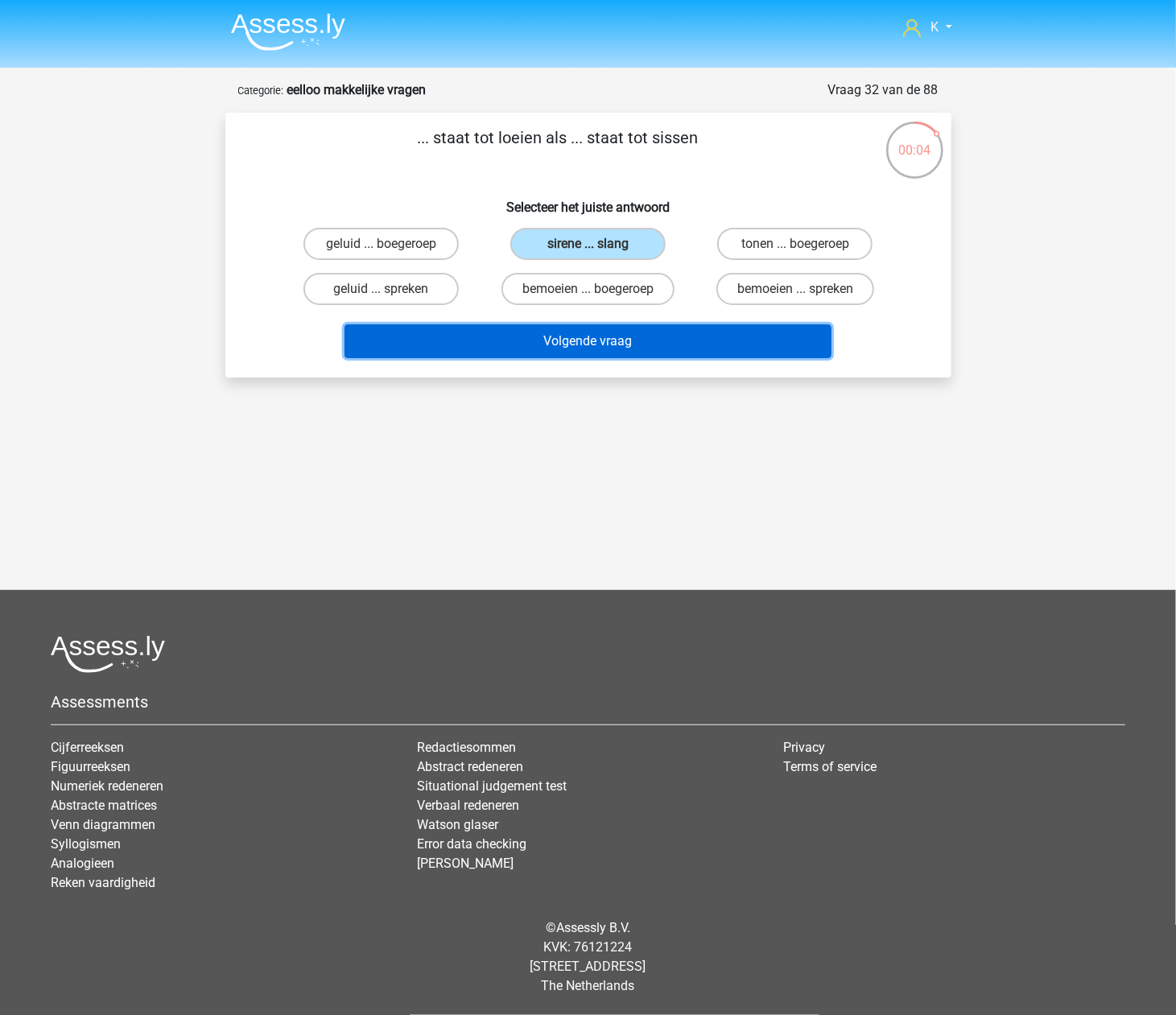
click at [580, 335] on button "Volgende vraag" at bounding box center [588, 341] width 487 height 34
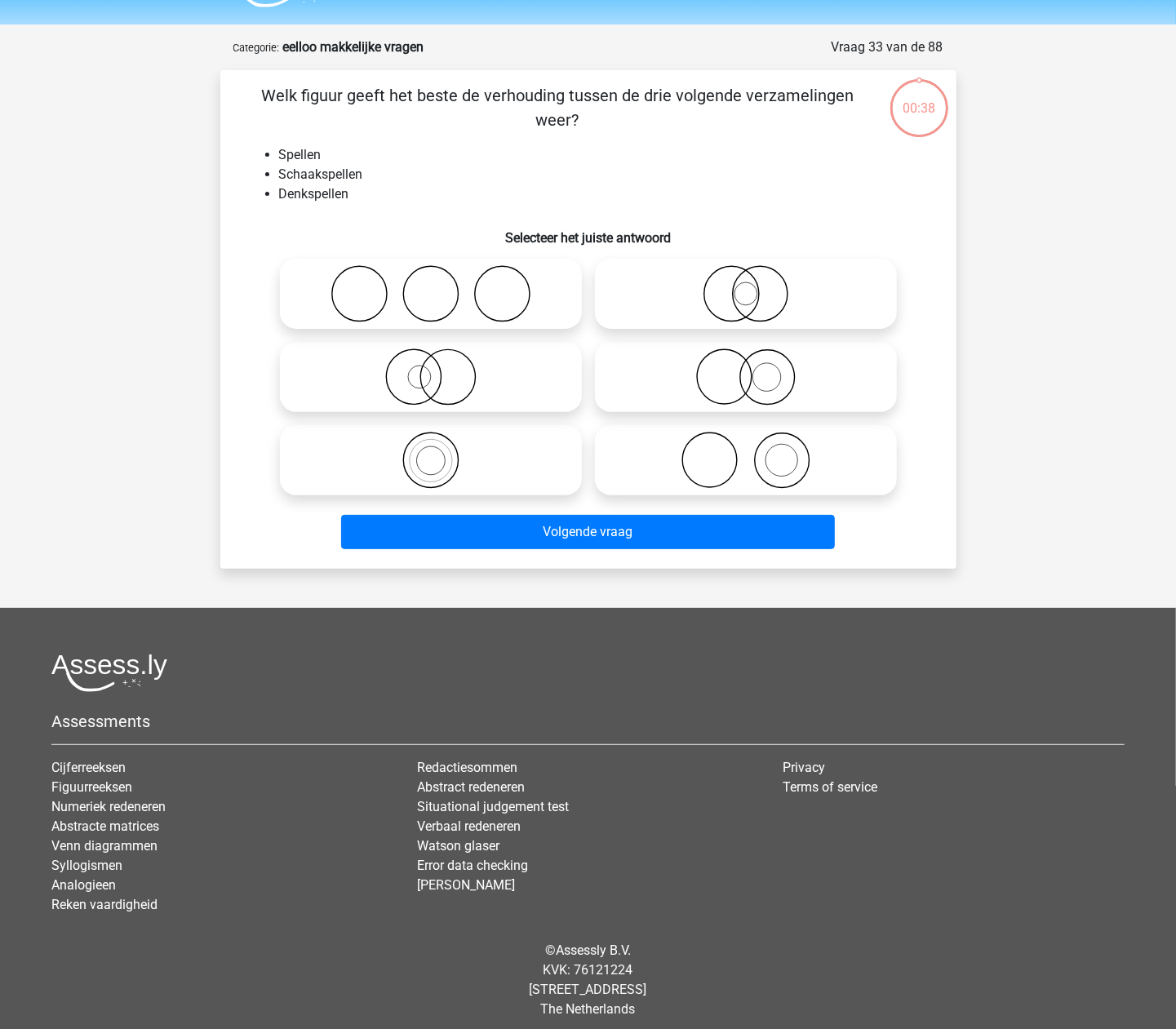
scroll to position [54, 0]
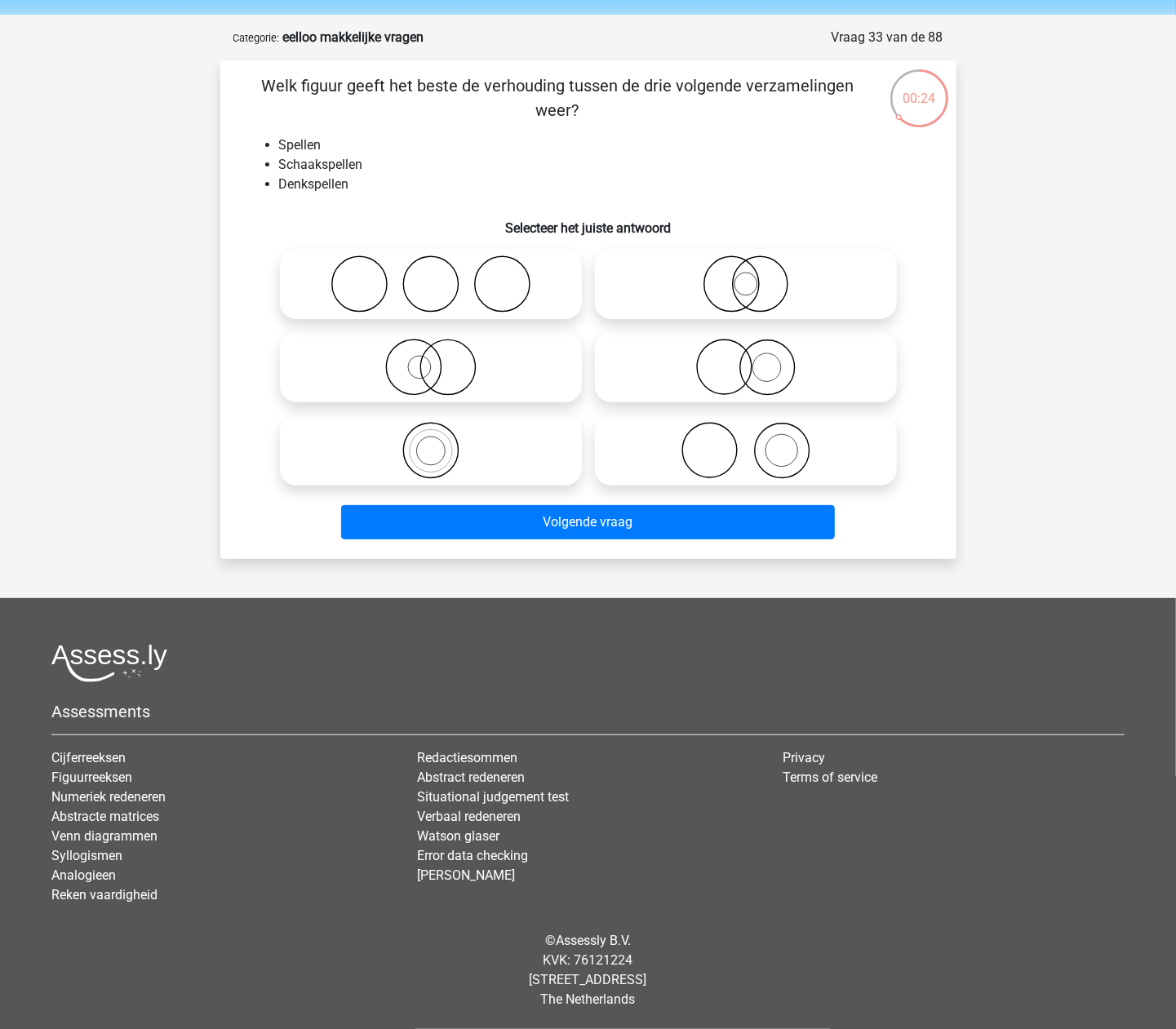
click at [460, 439] on icon at bounding box center [431, 450] width 289 height 57
click at [442, 439] on input "radio" at bounding box center [436, 437] width 10 height 10
radio input "true"
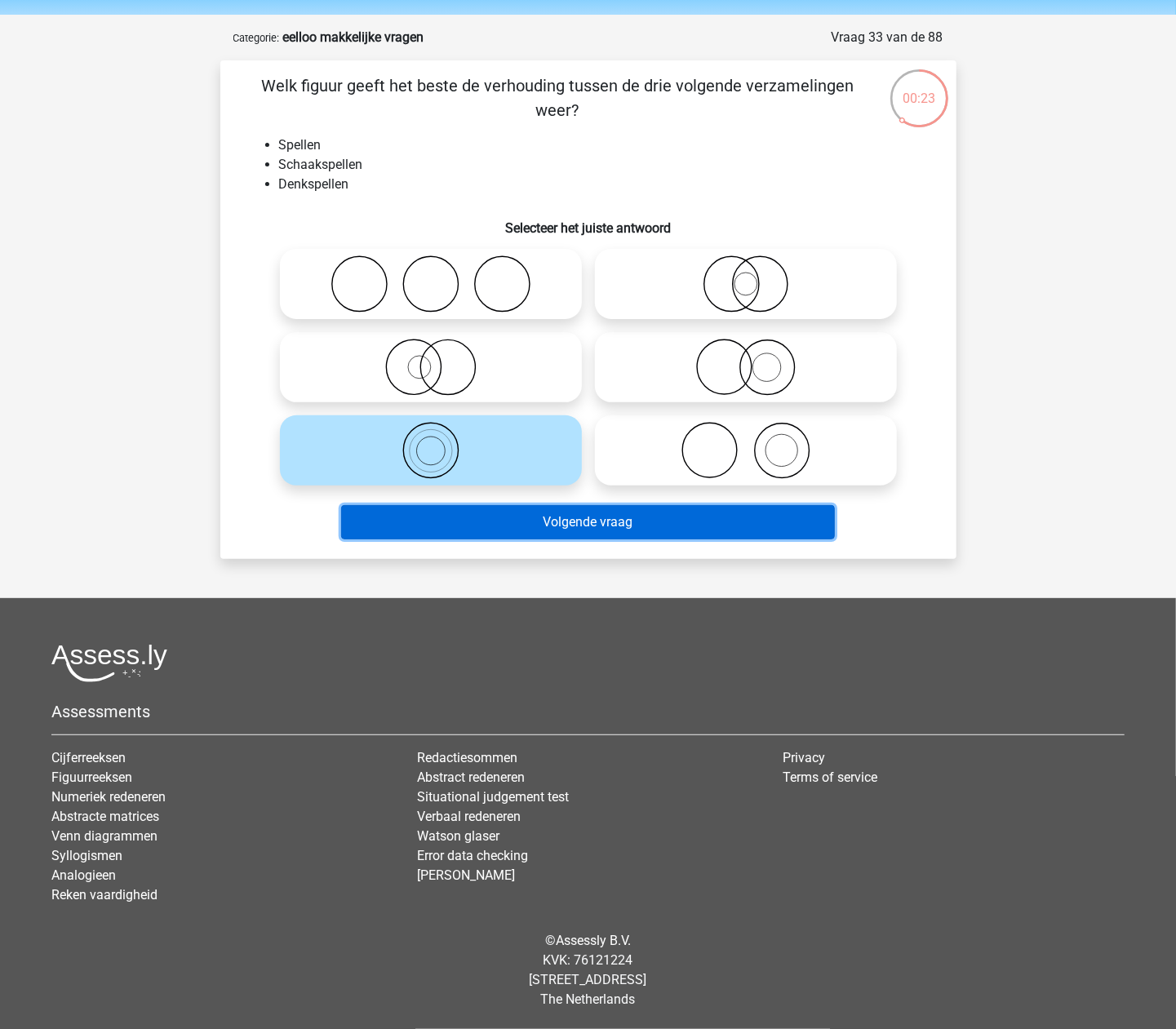
click at [511, 524] on button "Volgende vraag" at bounding box center [588, 522] width 494 height 34
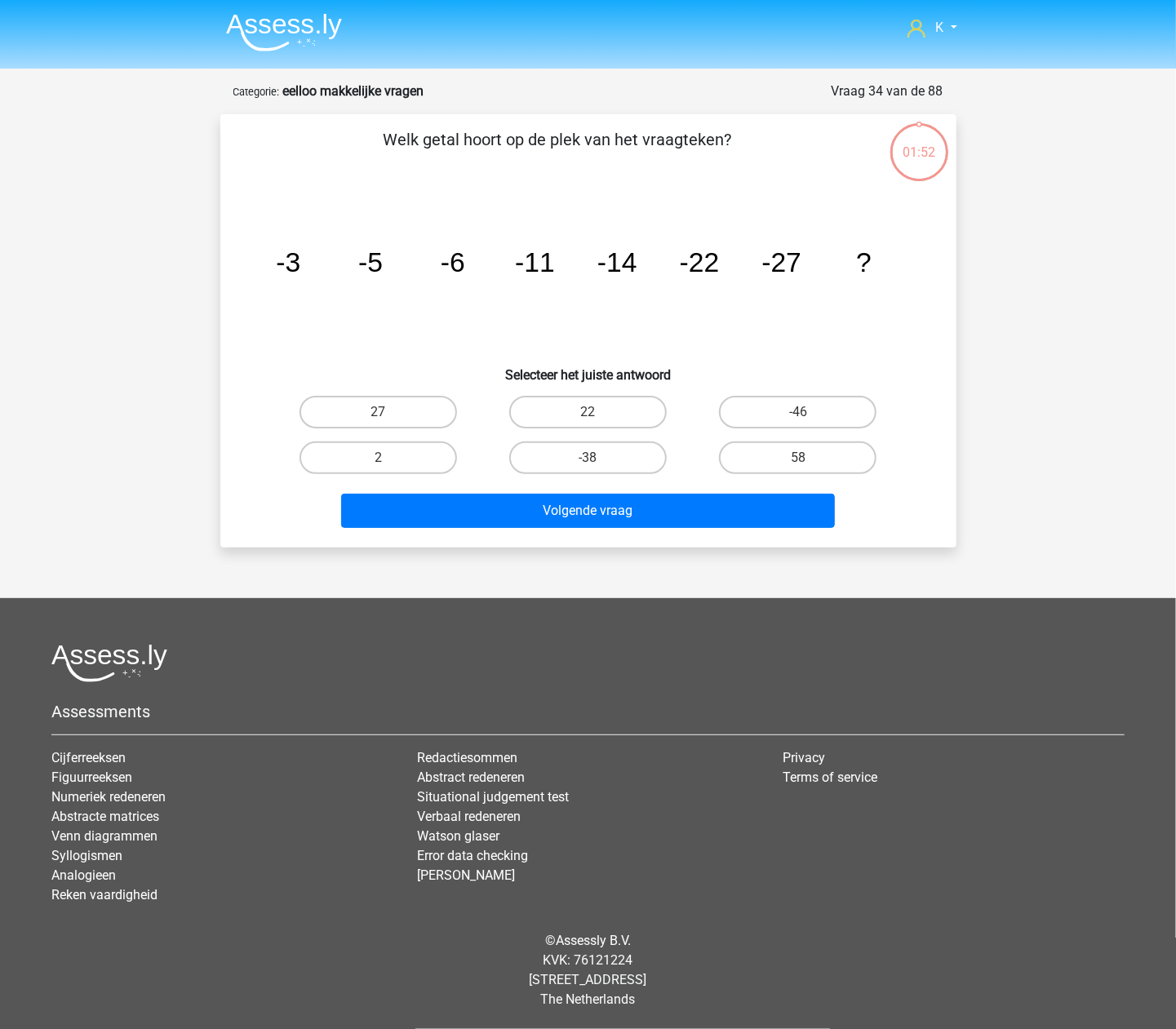
scroll to position [0, 0]
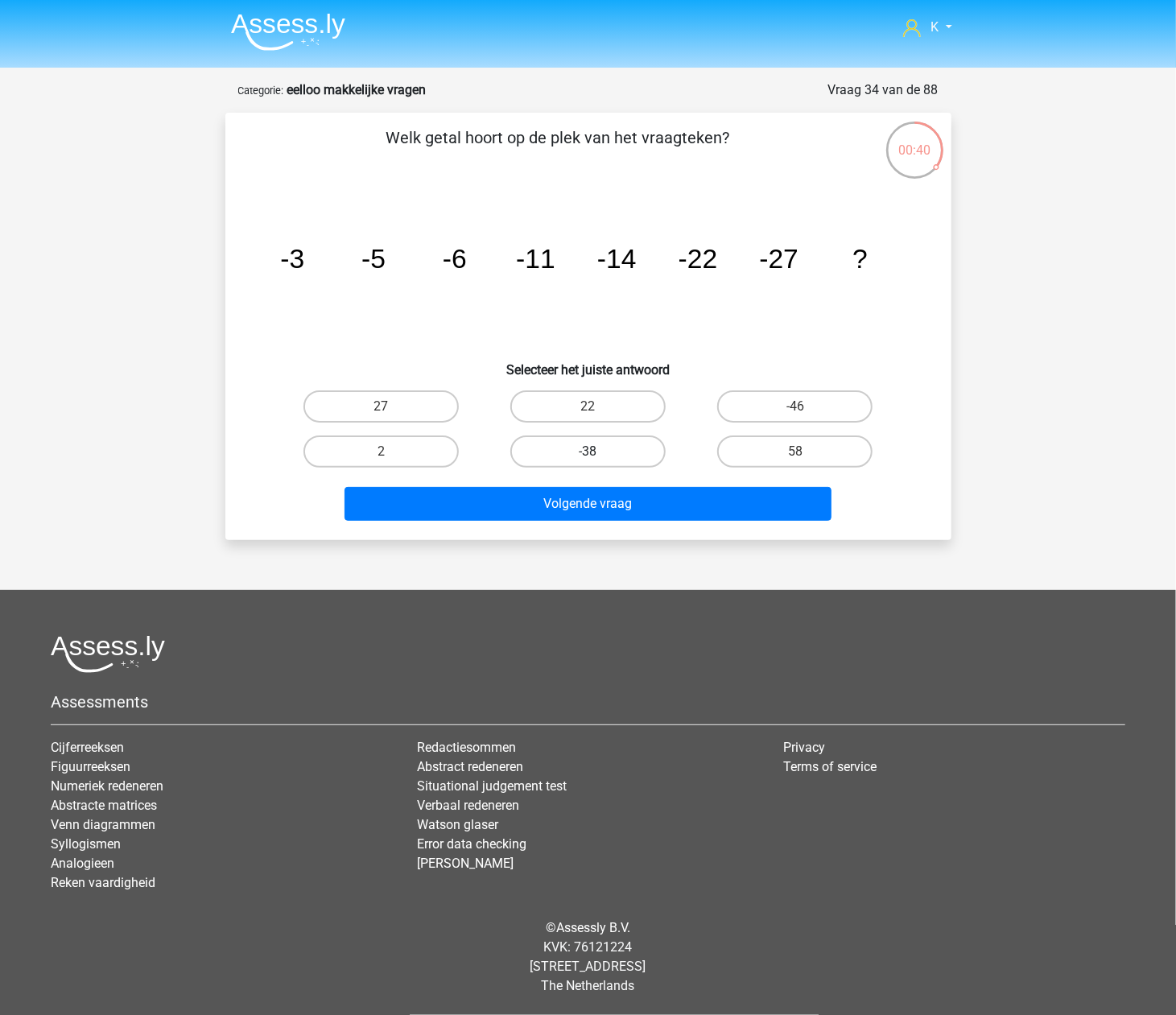
click at [626, 446] on label "-38" at bounding box center [588, 452] width 155 height 32
click at [599, 452] on input "-38" at bounding box center [593, 457] width 10 height 10
radio input "true"
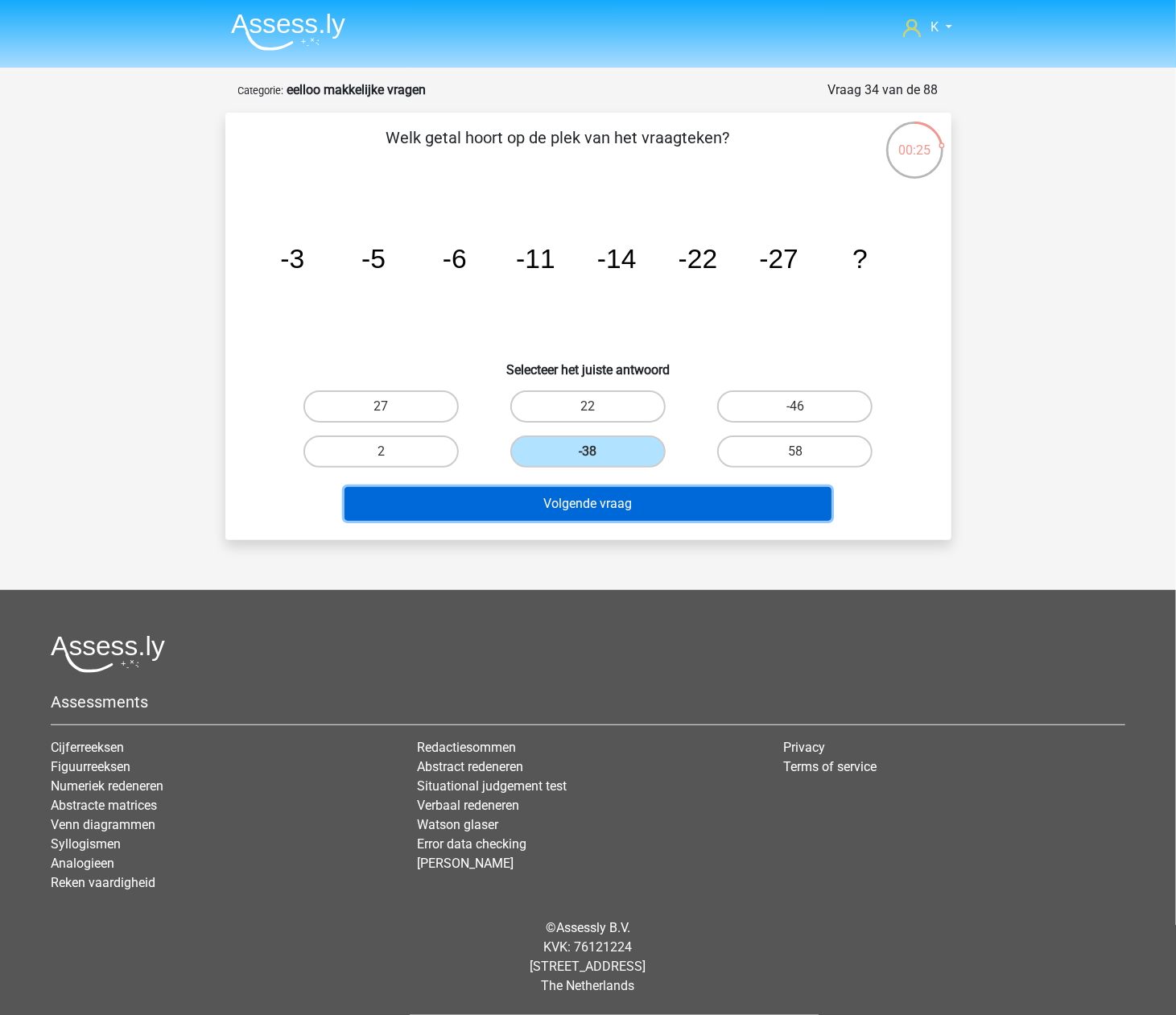
click at [623, 513] on button "Volgende vraag" at bounding box center [588, 504] width 487 height 34
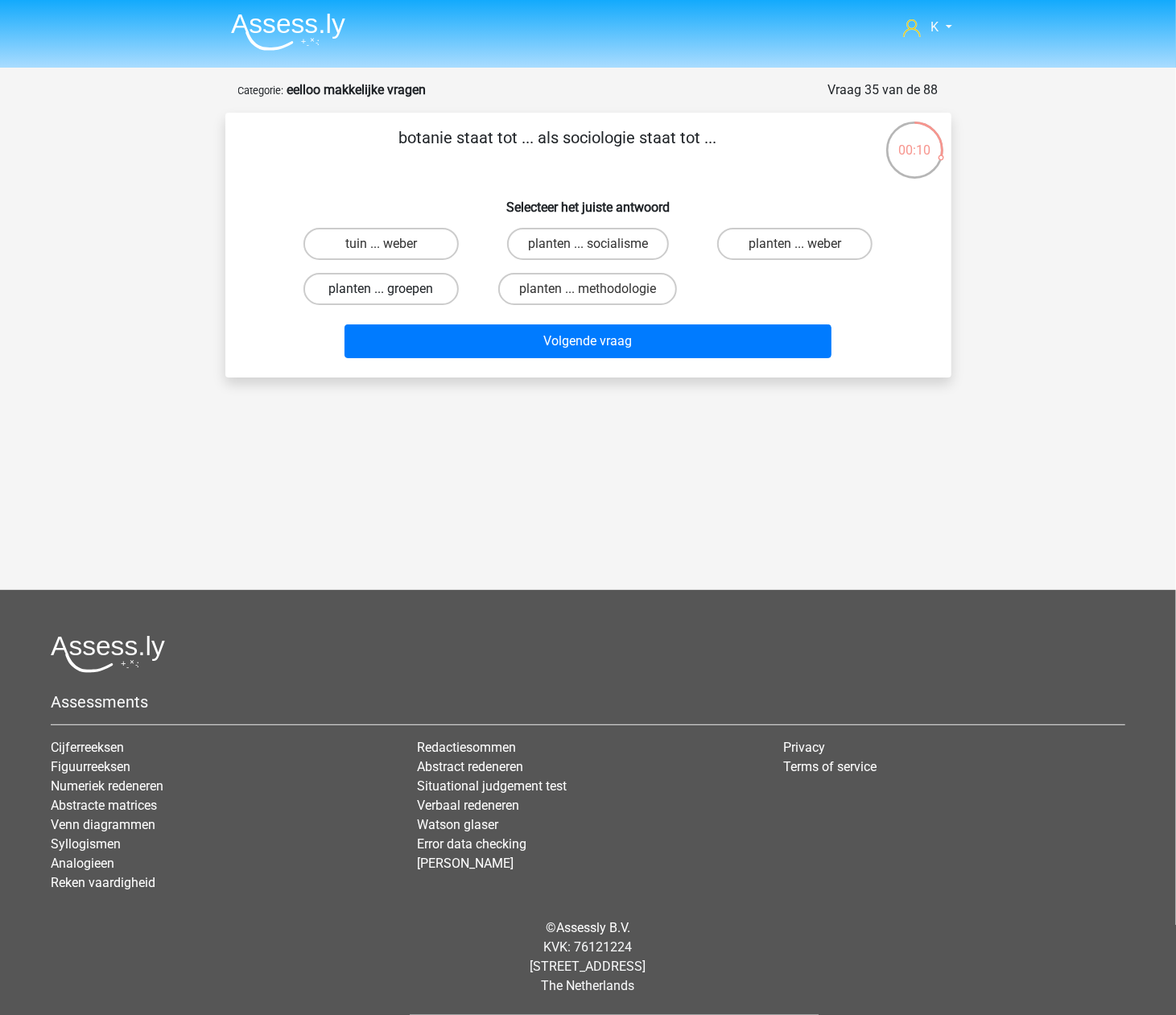
click at [428, 298] on label "planten ... groepen" at bounding box center [381, 289] width 155 height 32
click at [391, 298] on input "planten ... groepen" at bounding box center [386, 294] width 10 height 10
radio input "true"
click at [755, 246] on label "planten ... weber" at bounding box center [795, 244] width 155 height 32
click at [795, 246] on input "planten ... weber" at bounding box center [800, 249] width 10 height 10
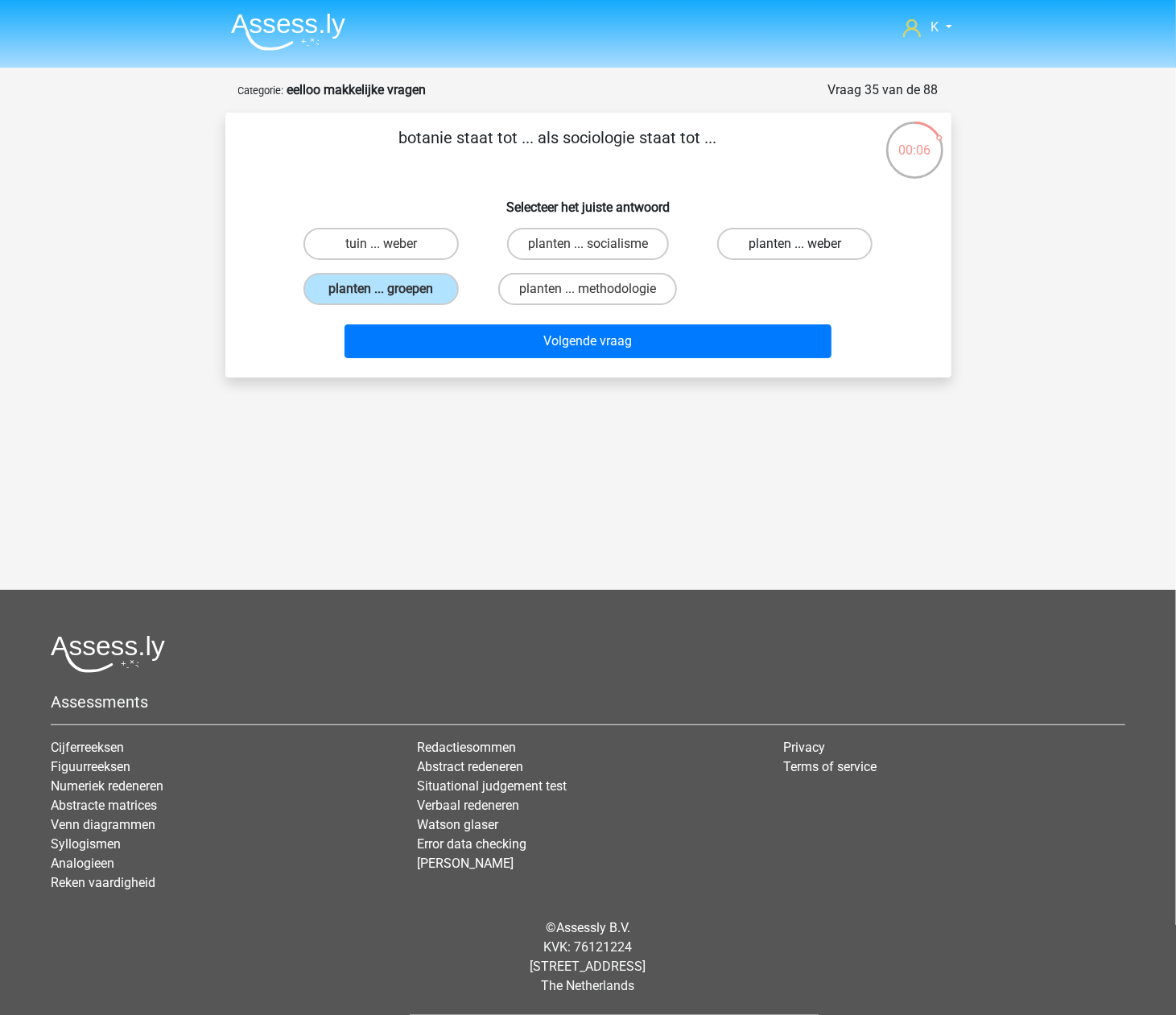
radio input "true"
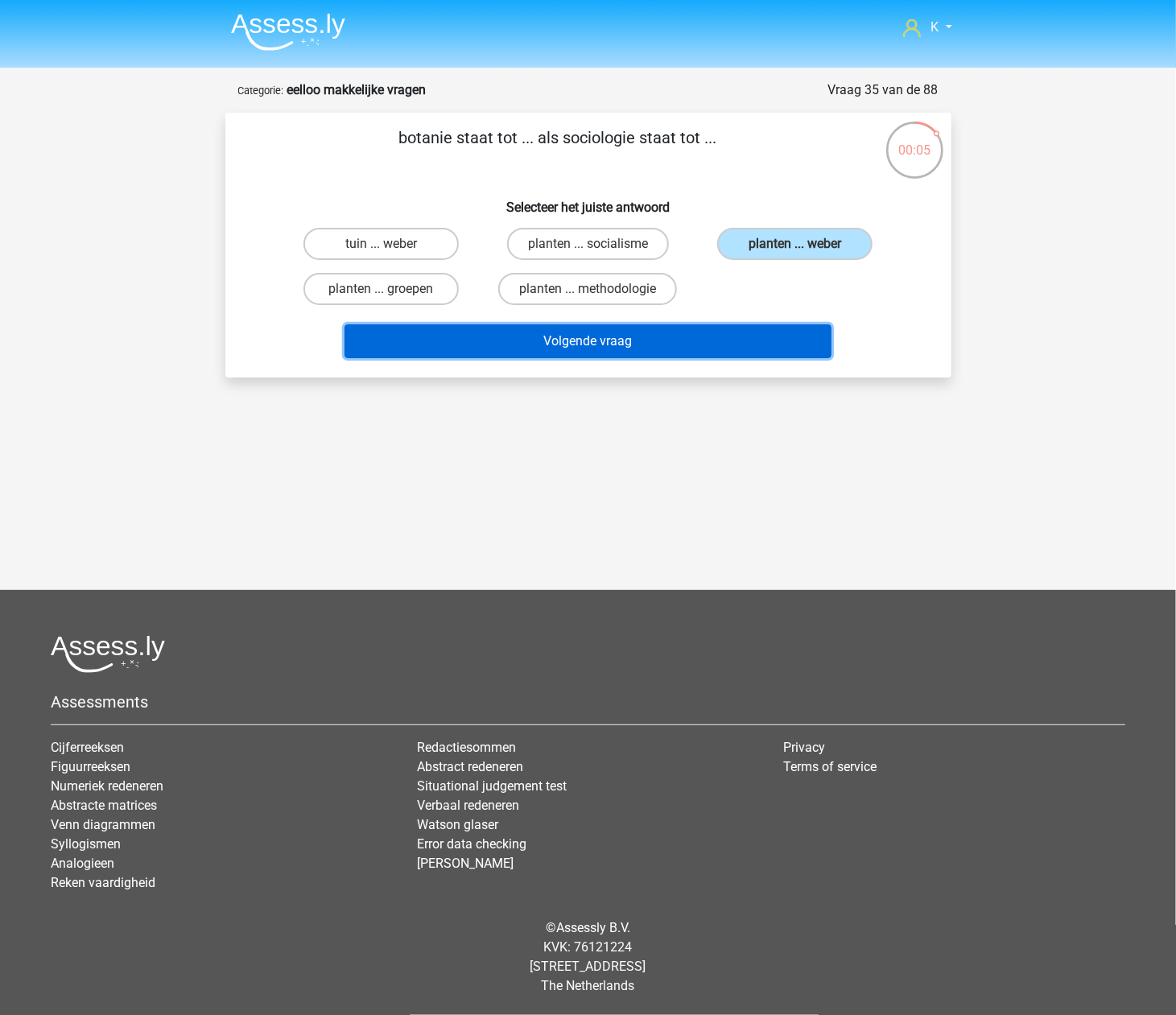
click at [734, 334] on button "Volgende vraag" at bounding box center [588, 341] width 487 height 34
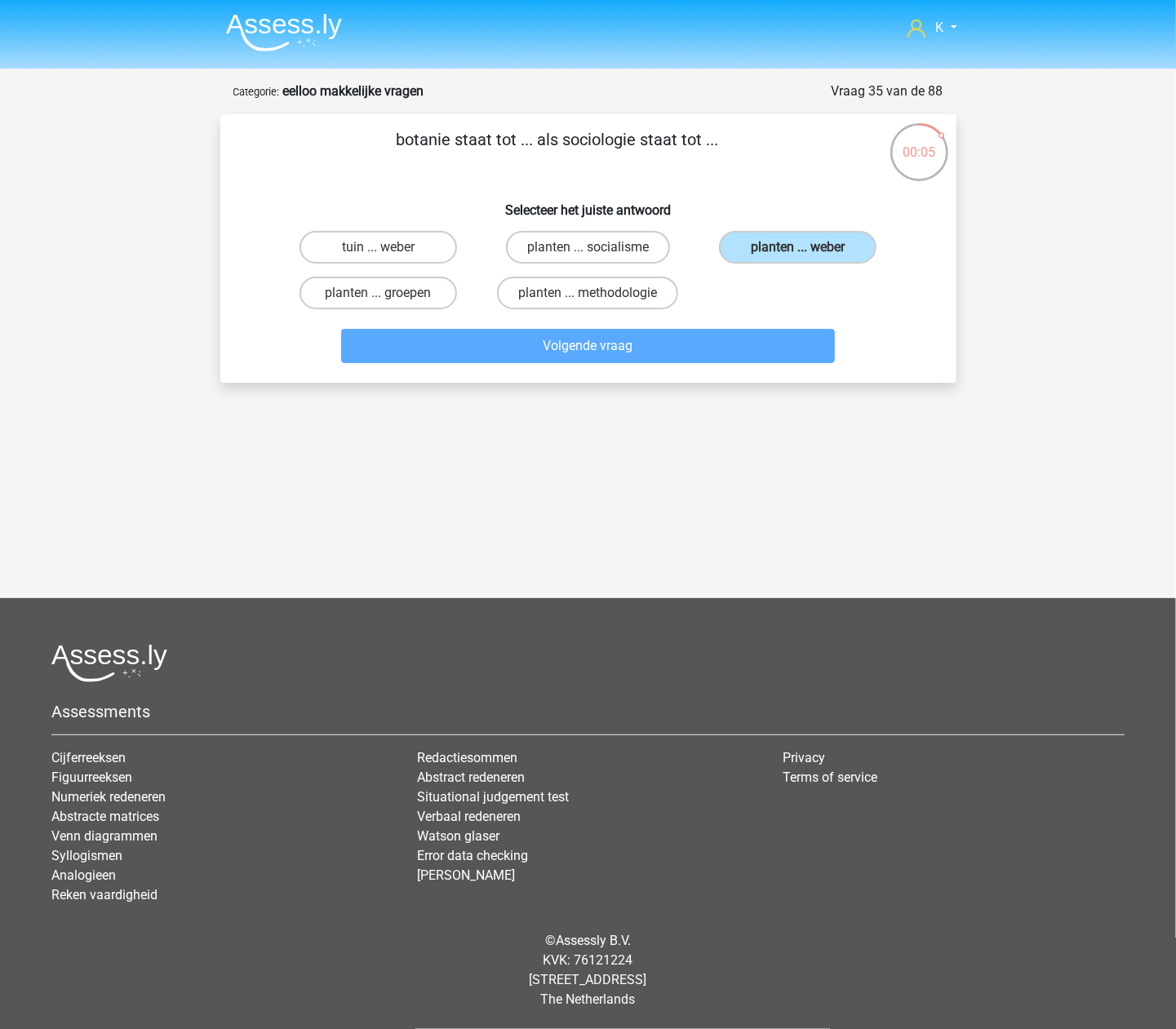
scroll to position [54, 0]
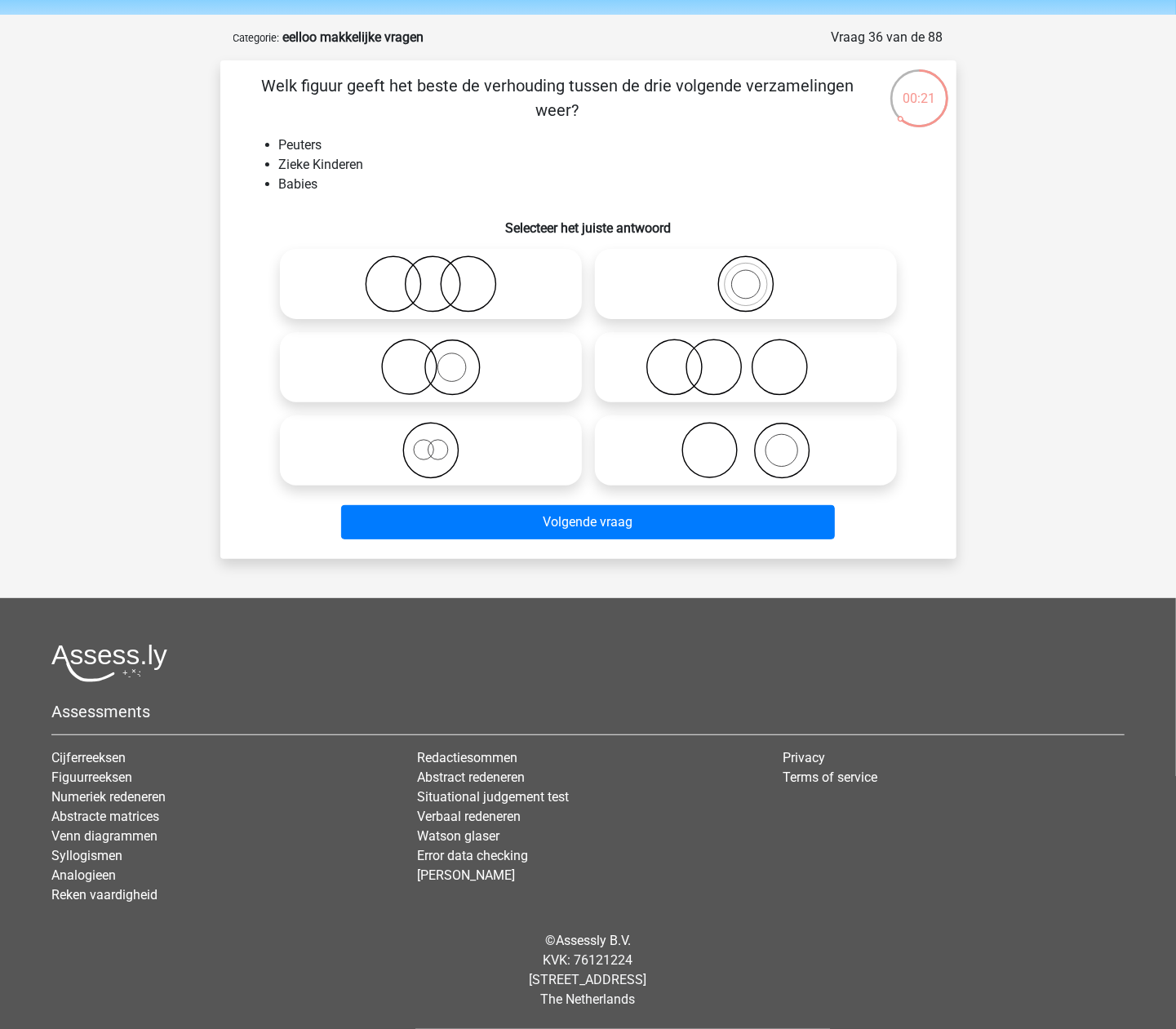
click at [497, 278] on icon at bounding box center [431, 283] width 289 height 57
click at [442, 276] on input "radio" at bounding box center [436, 271] width 10 height 10
radio input "true"
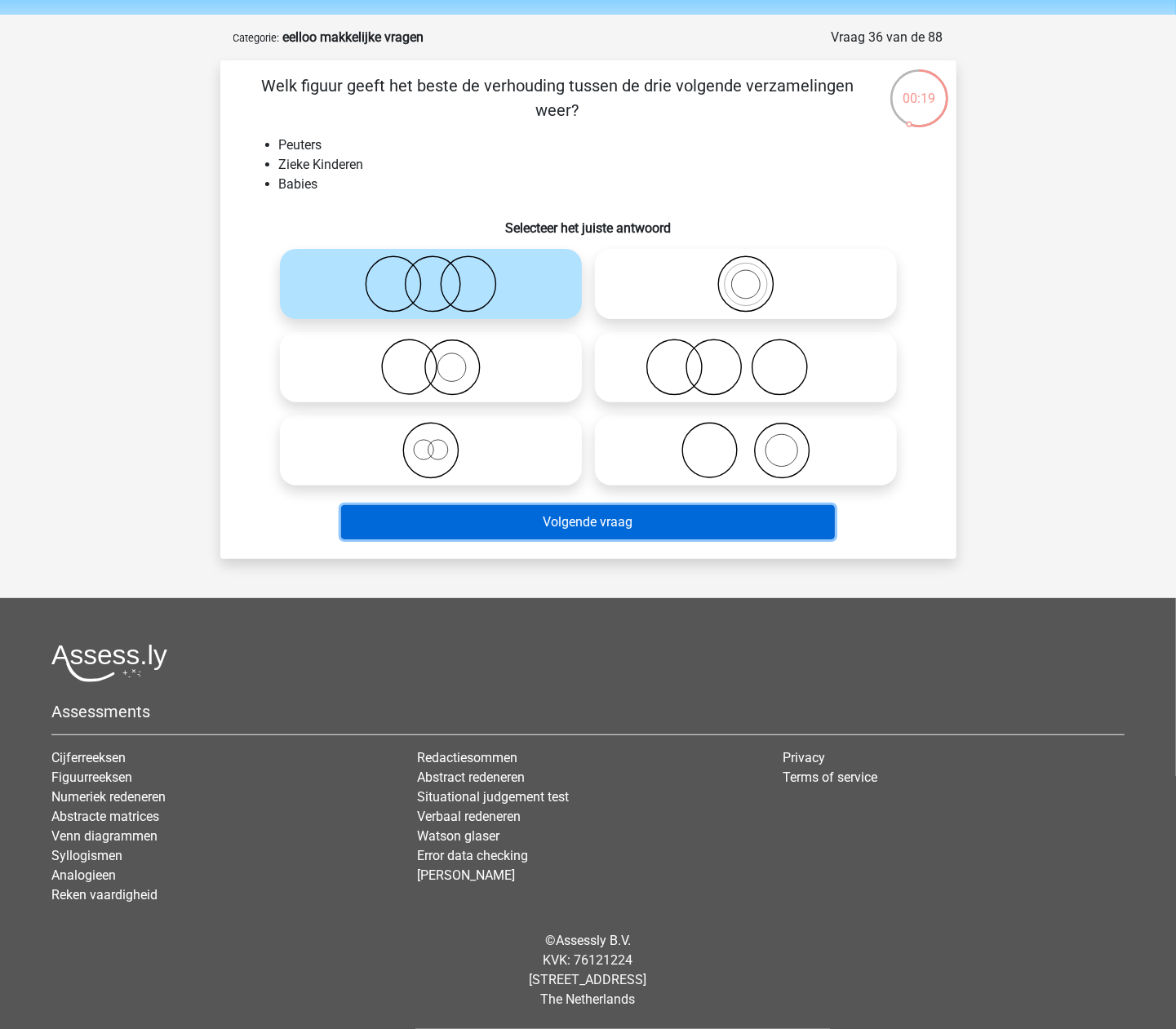
click at [589, 519] on button "Volgende vraag" at bounding box center [588, 522] width 494 height 34
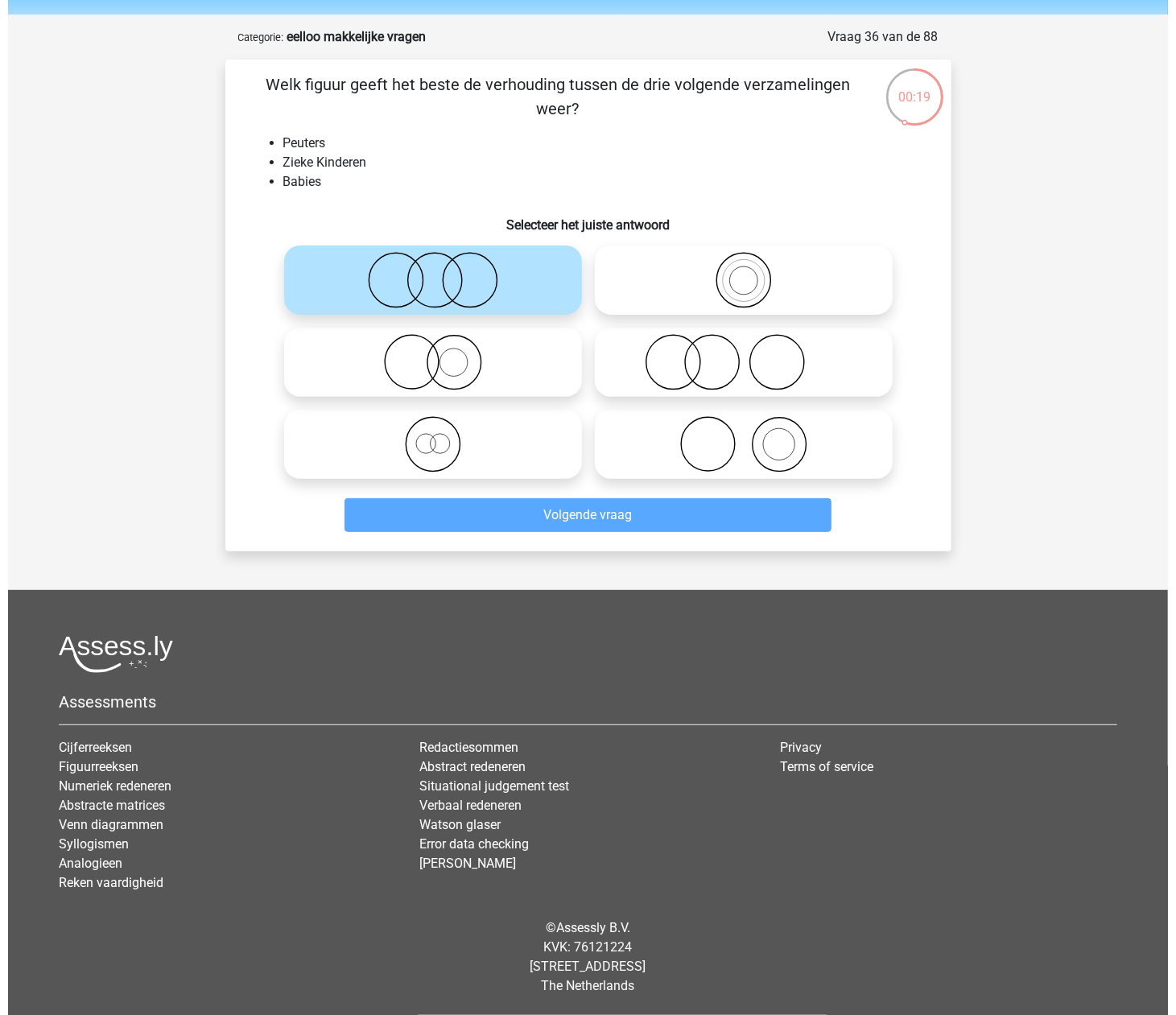
scroll to position [0, 0]
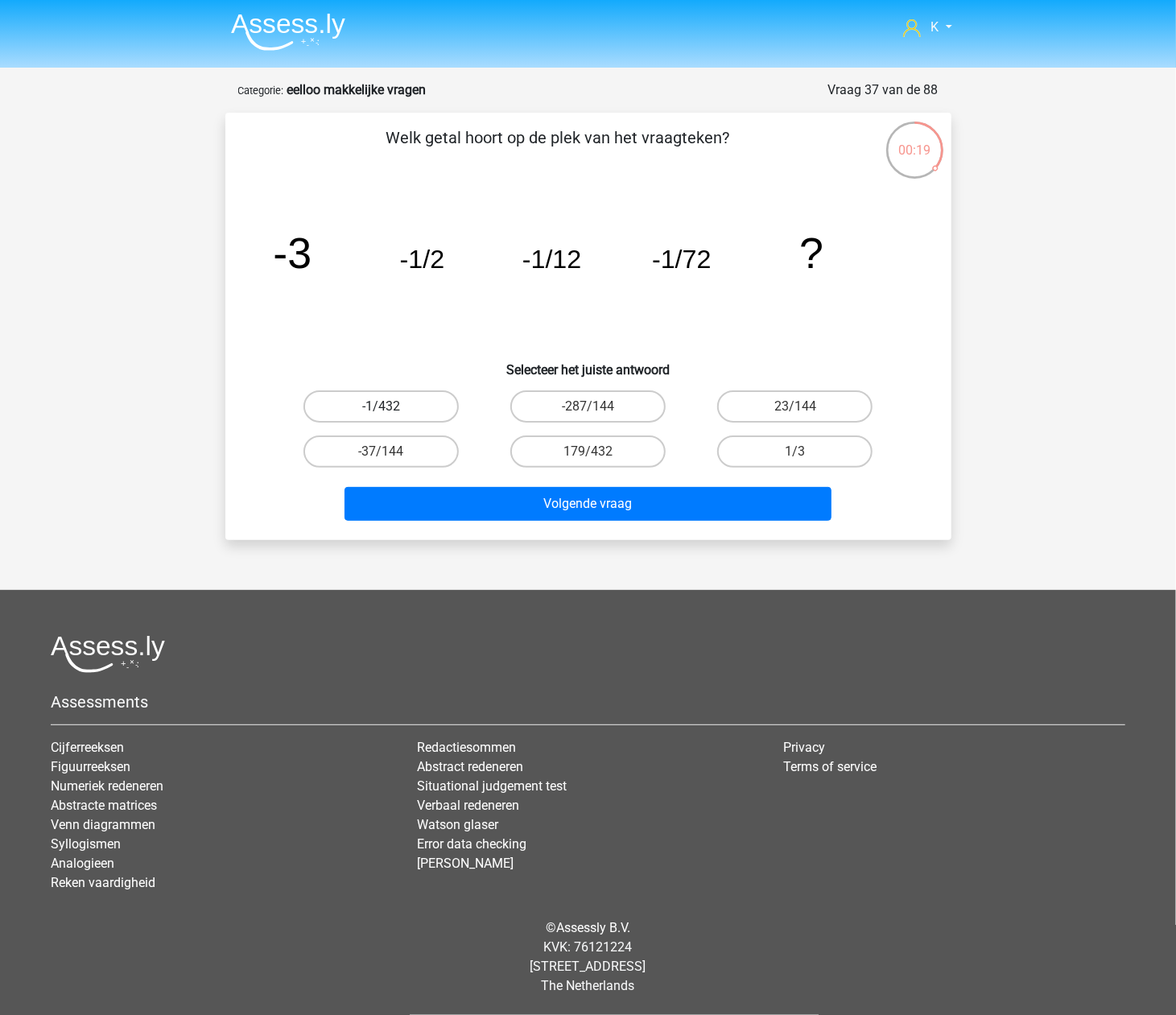
click at [407, 410] on label "-1/432" at bounding box center [381, 406] width 155 height 32
click at [391, 410] on input "-1/432" at bounding box center [386, 412] width 10 height 10
radio input "true"
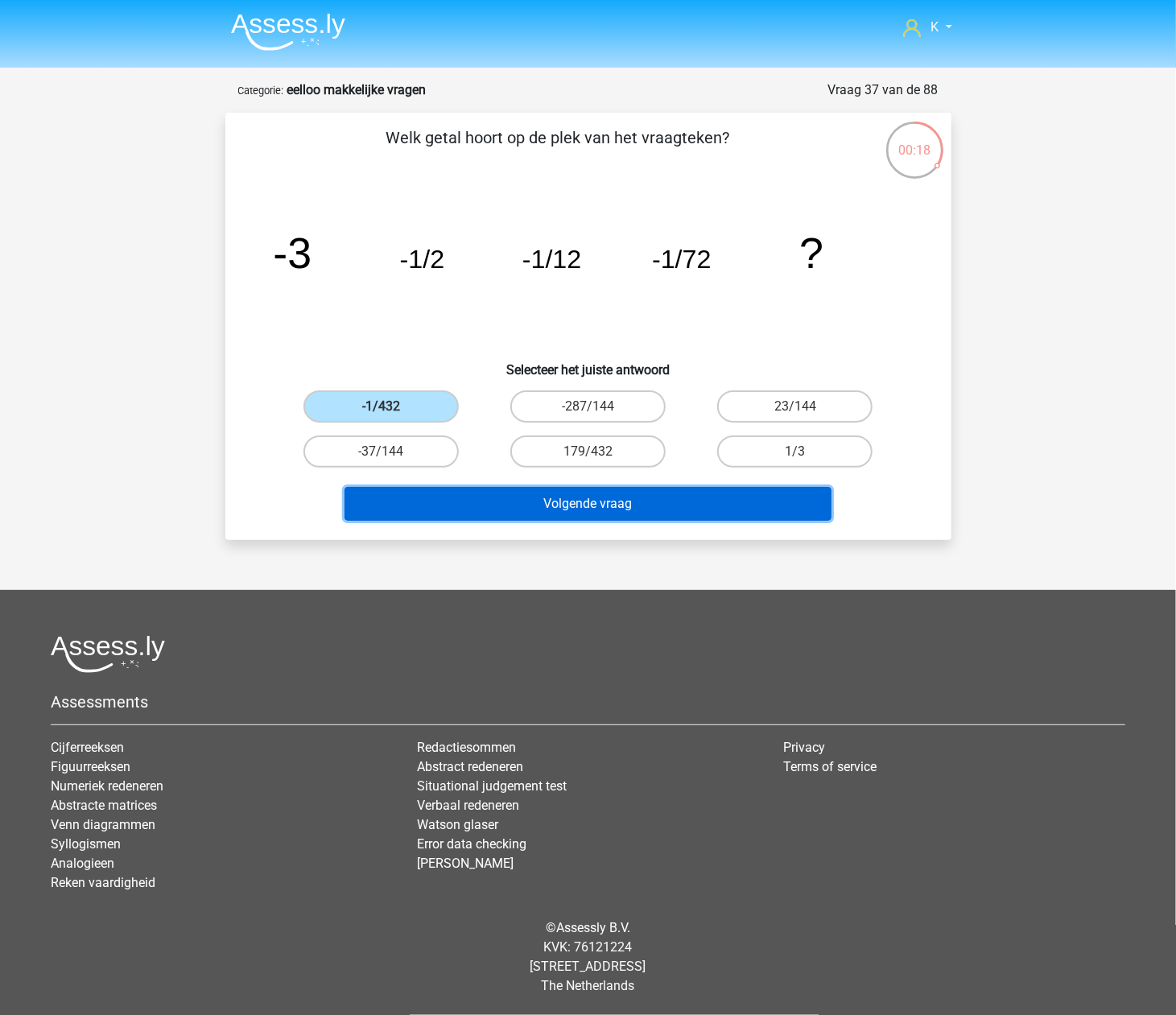
click at [477, 491] on button "Volgende vraag" at bounding box center [588, 504] width 487 height 34
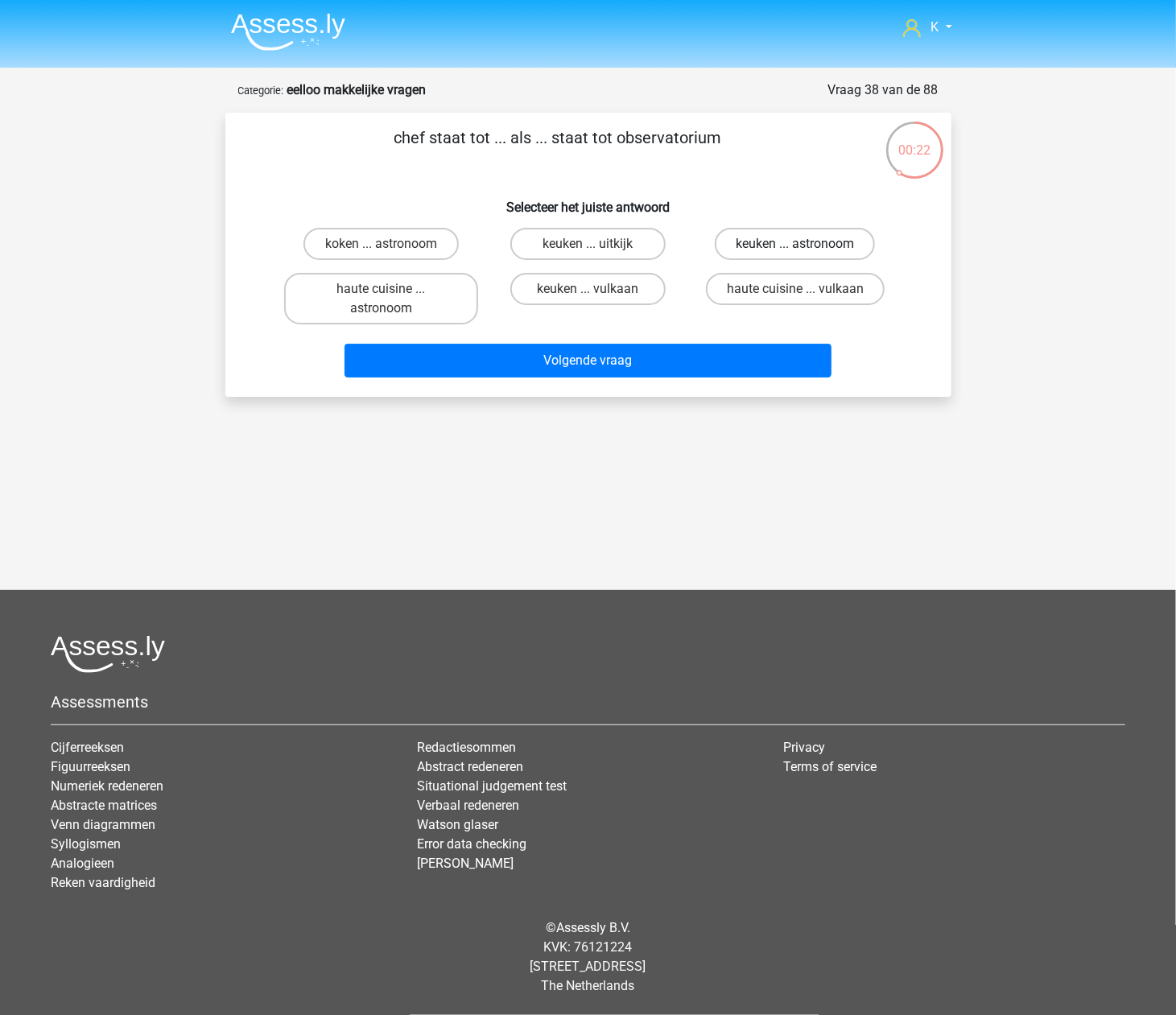
click at [795, 234] on label "keuken ... astronoom" at bounding box center [795, 244] width 160 height 32
click at [795, 244] on input "keuken ... astronoom" at bounding box center [800, 249] width 10 height 10
radio input "true"
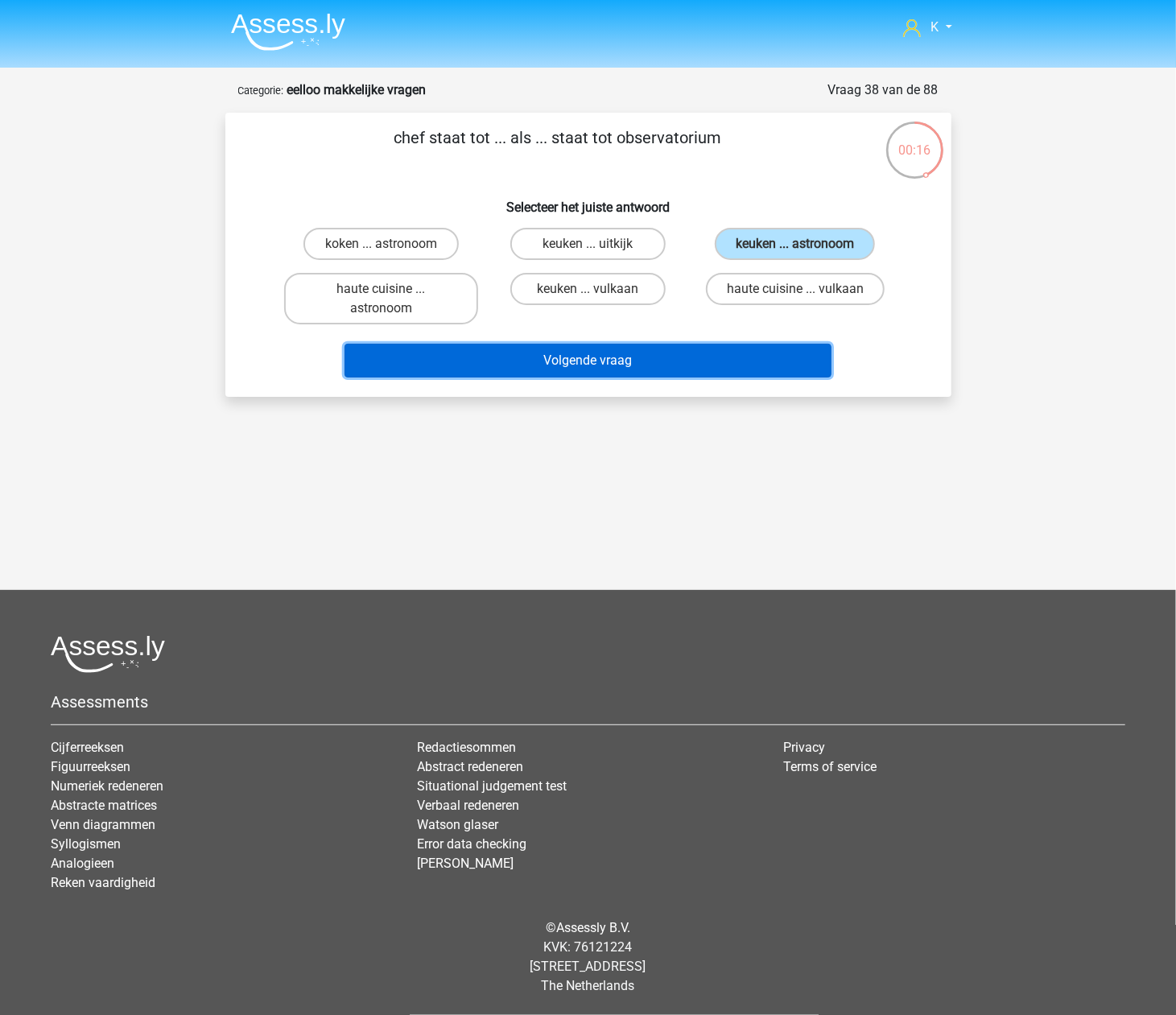
click at [555, 356] on button "Volgende vraag" at bounding box center [588, 361] width 487 height 34
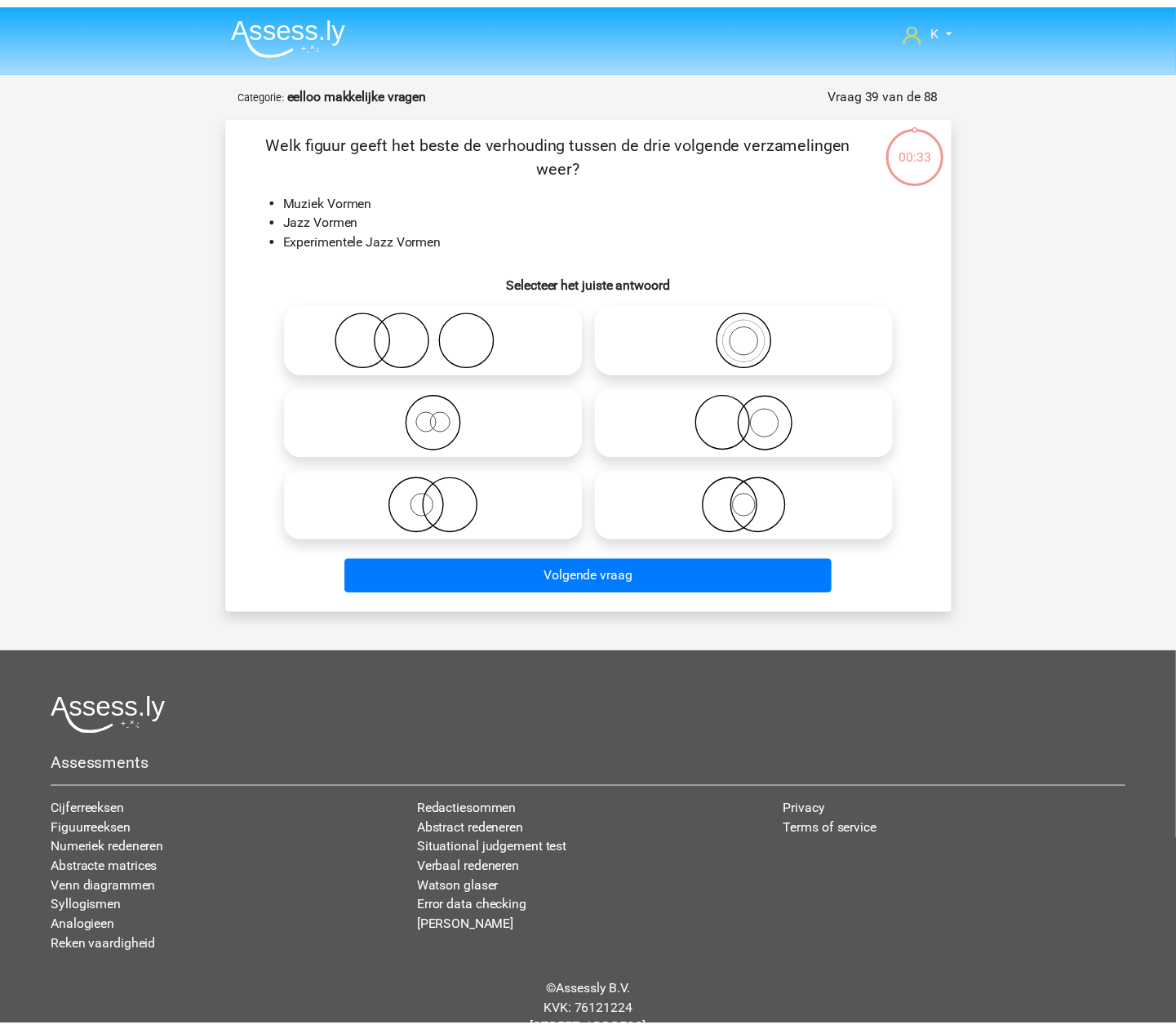
scroll to position [54, 0]
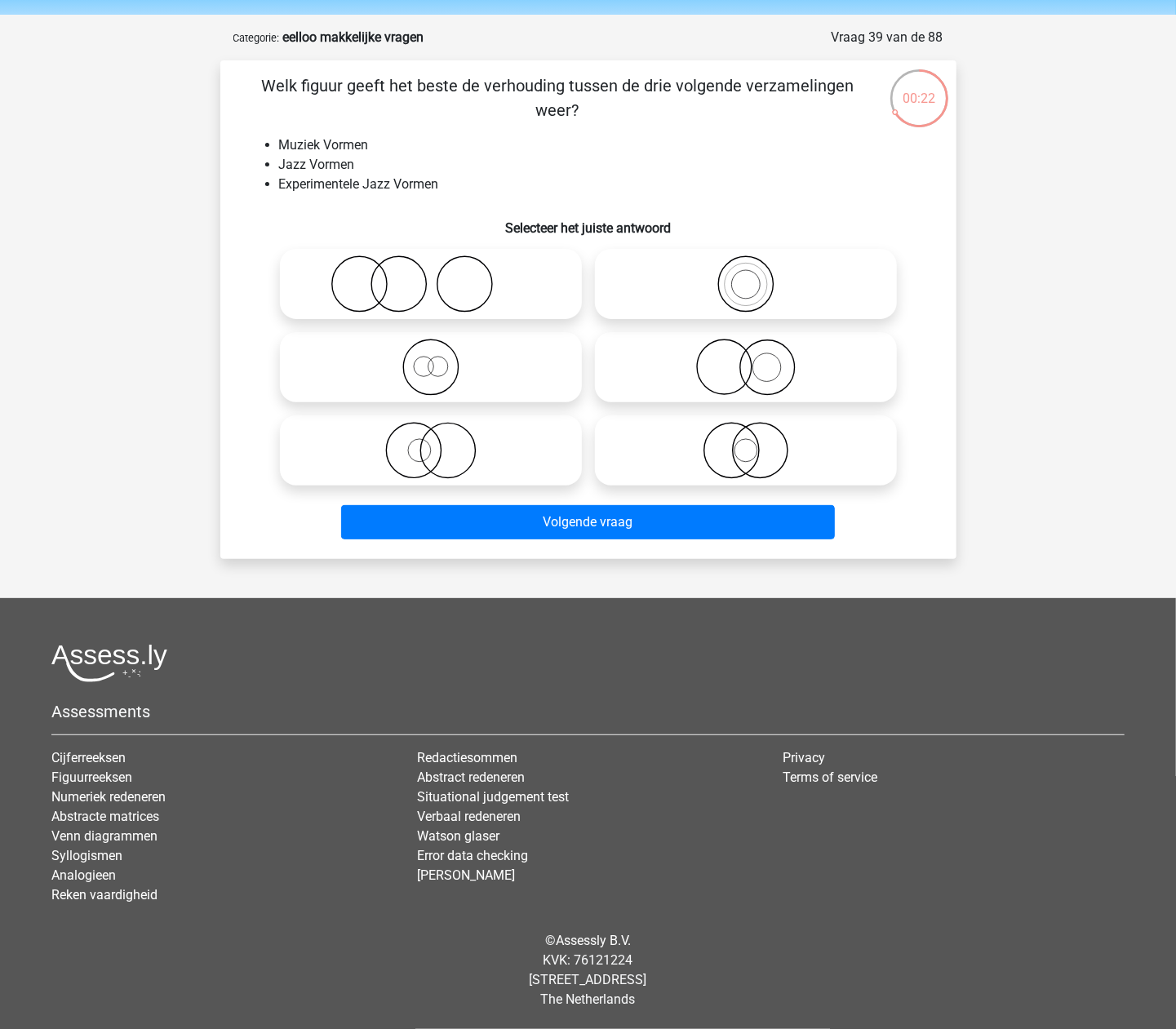
click at [787, 302] on icon at bounding box center [746, 283] width 289 height 57
click at [757, 276] on input "radio" at bounding box center [751, 271] width 10 height 10
radio input "true"
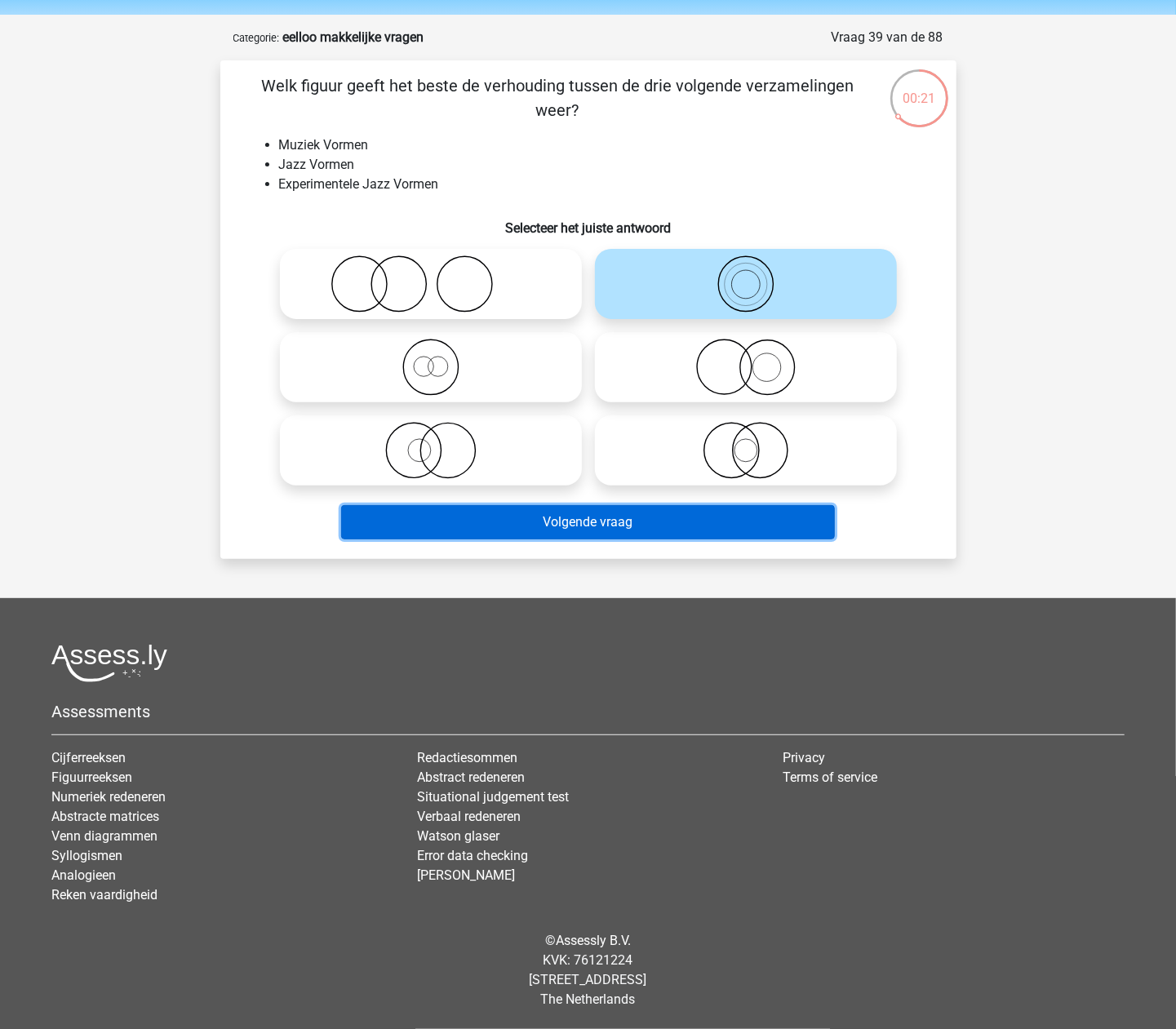
click at [735, 526] on button "Volgende vraag" at bounding box center [588, 522] width 494 height 34
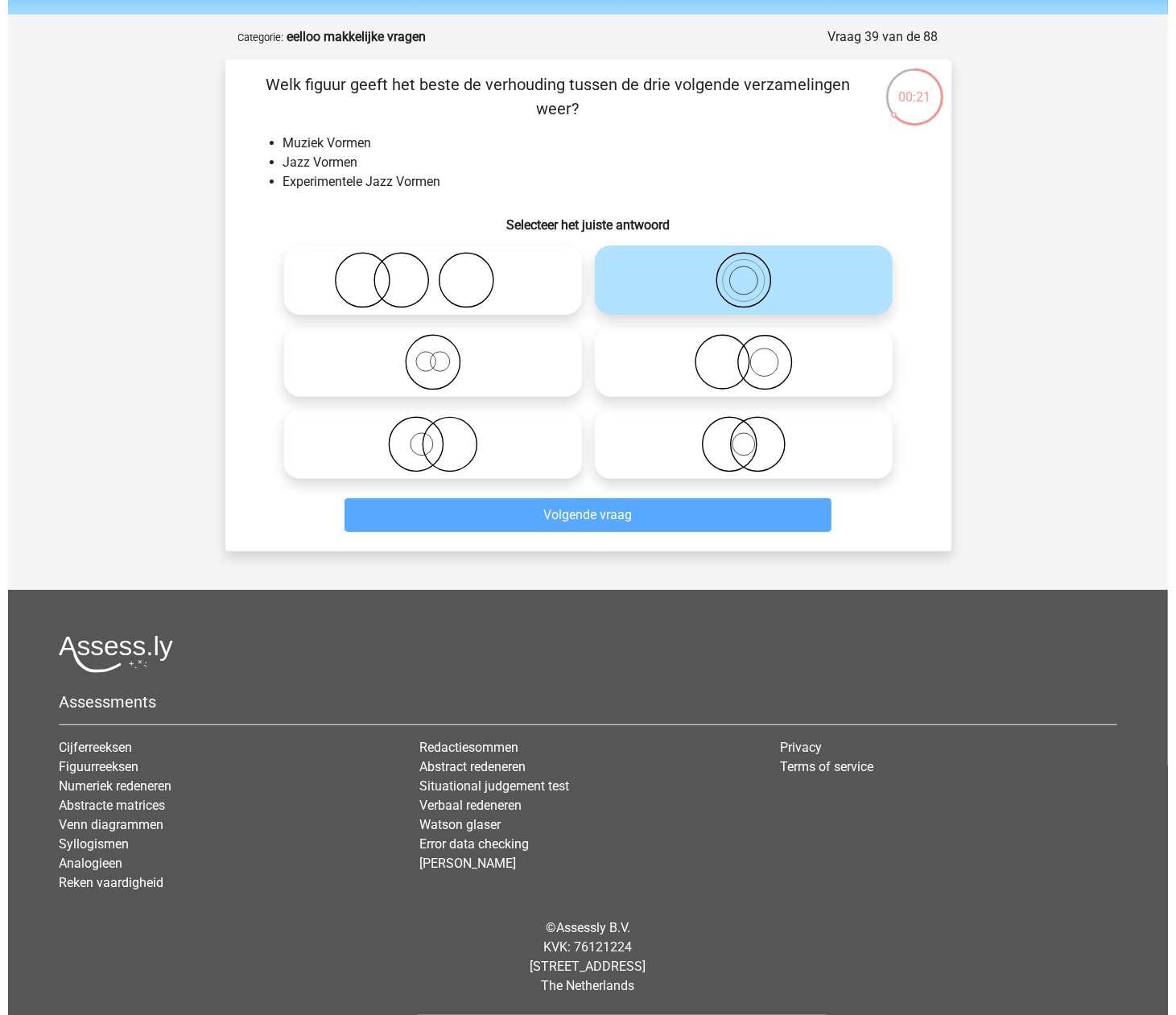
scroll to position [0, 0]
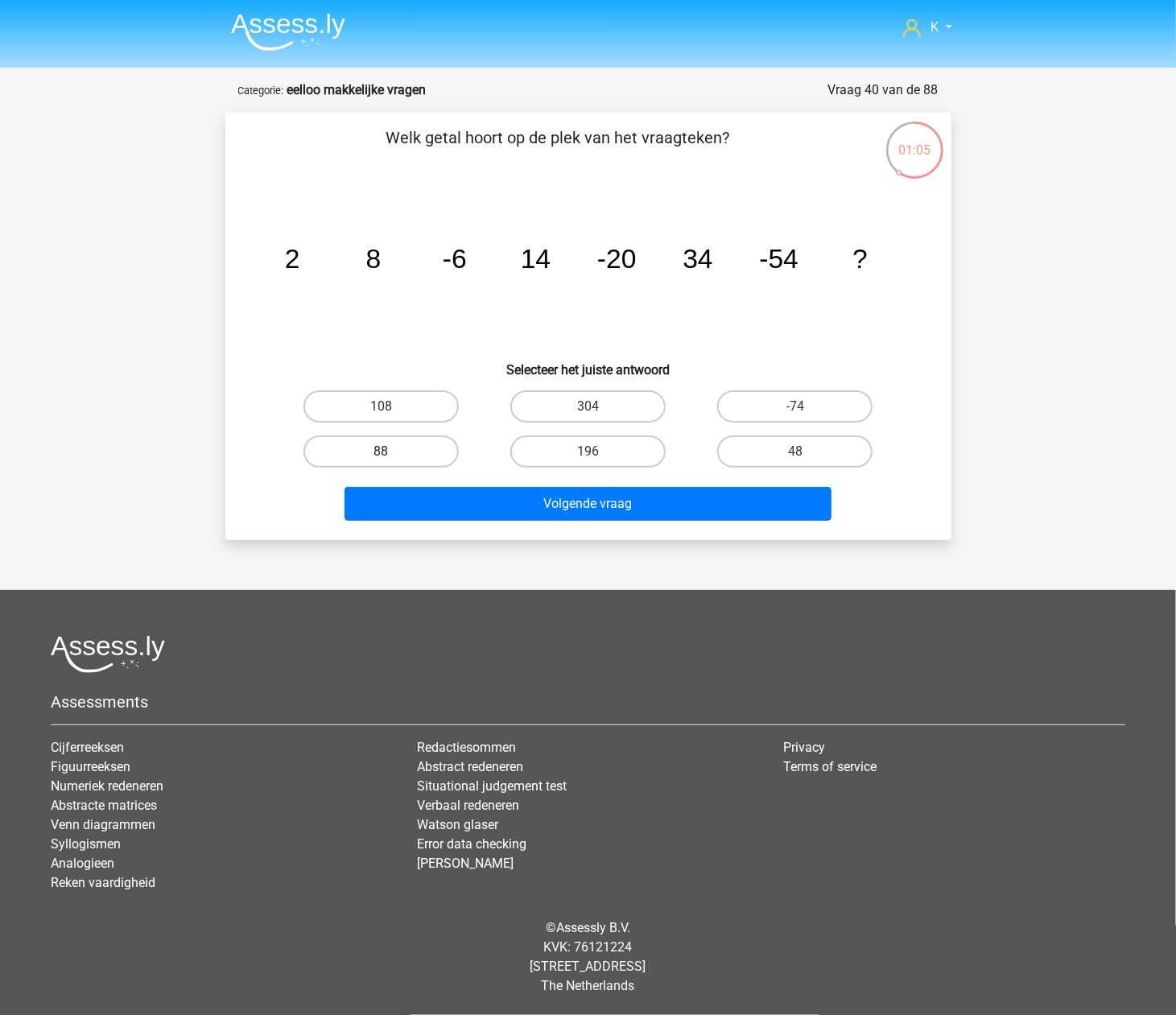
click at [397, 446] on label "88" at bounding box center [381, 452] width 155 height 32
click at [391, 452] on input "88" at bounding box center [386, 457] width 10 height 10
radio input "true"
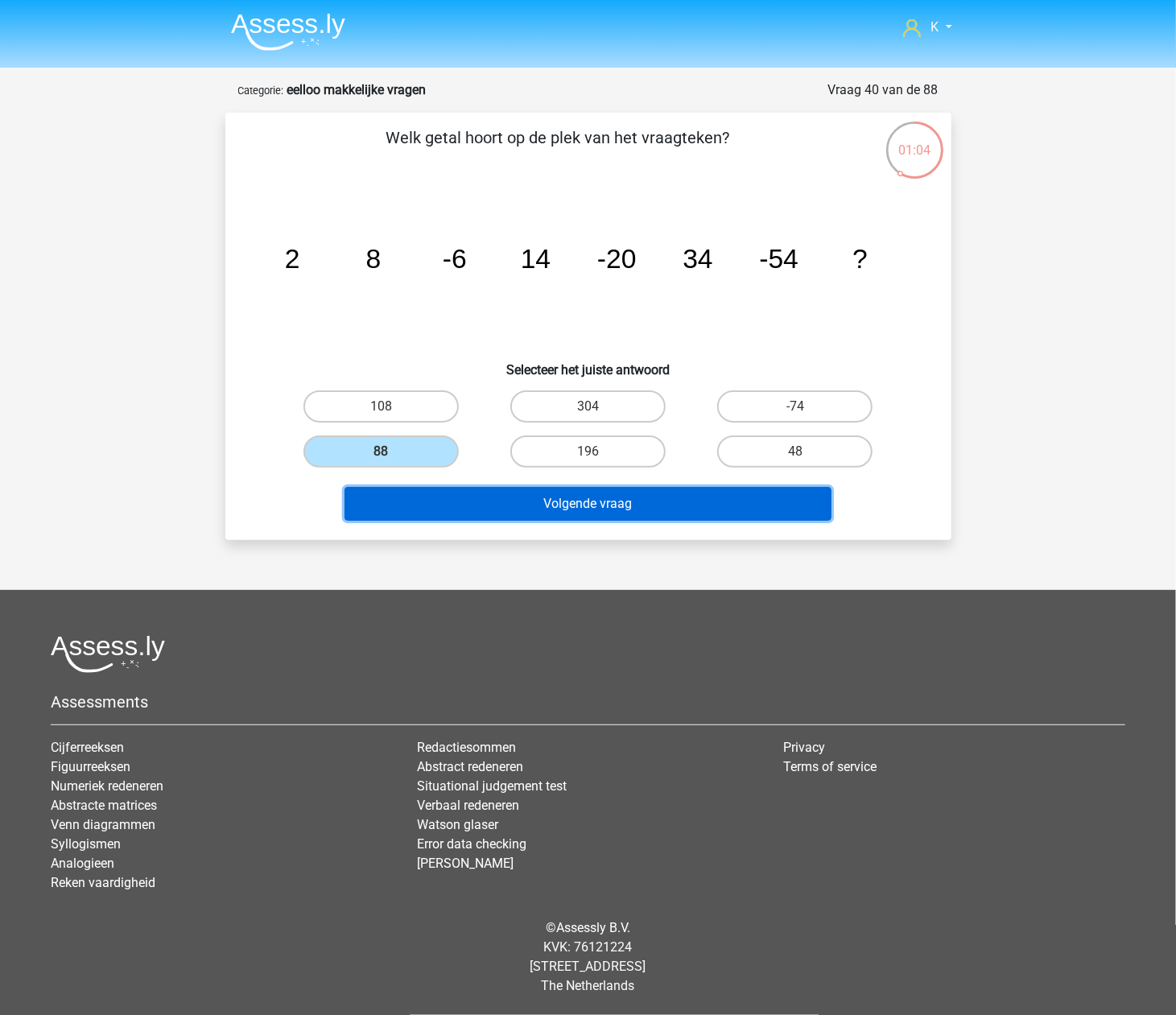
click at [430, 508] on button "Volgende vraag" at bounding box center [588, 504] width 487 height 34
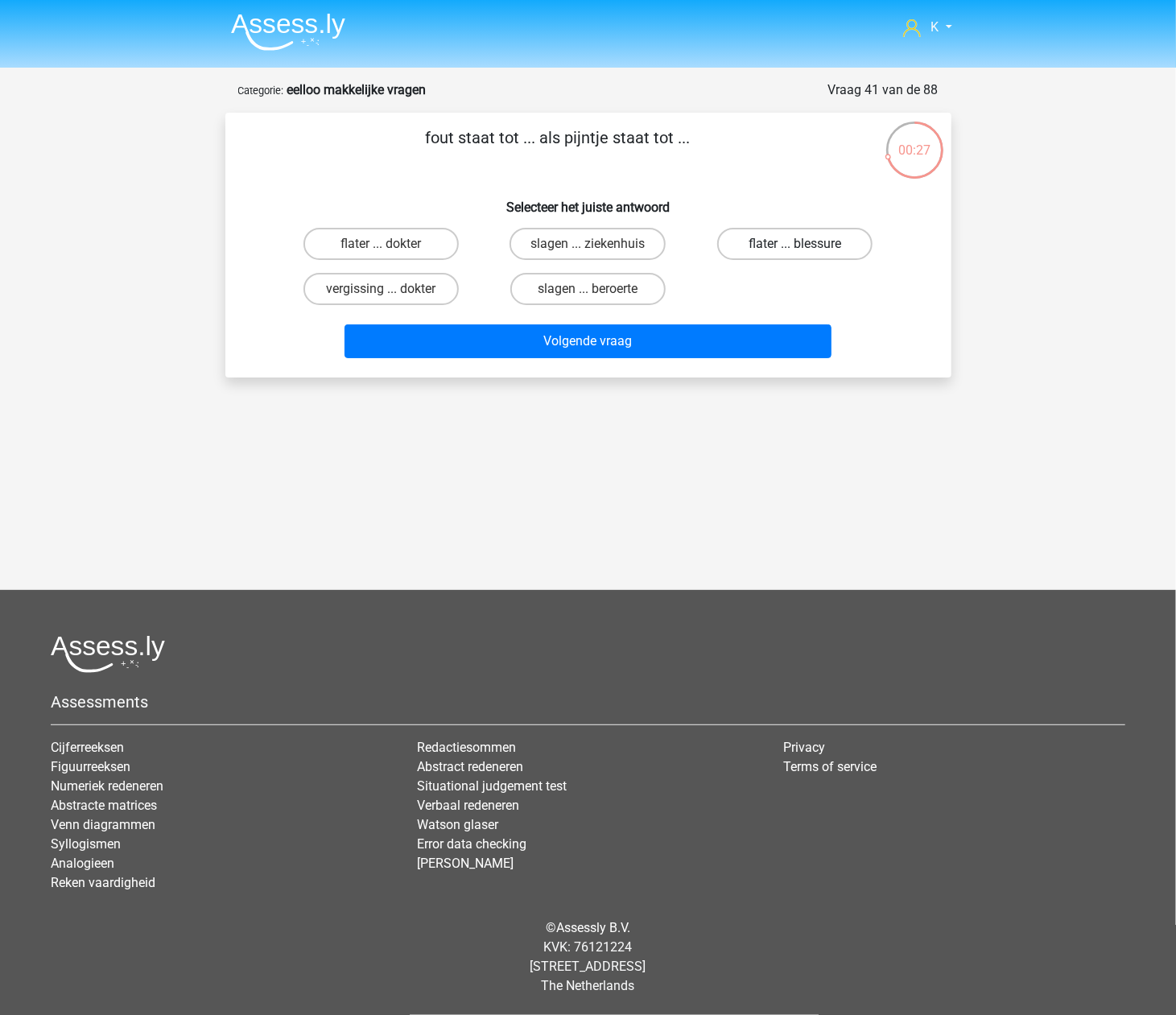
click at [819, 239] on label "flater ... blessure" at bounding box center [795, 244] width 155 height 32
click at [806, 244] on input "flater ... blessure" at bounding box center [800, 249] width 10 height 10
radio input "true"
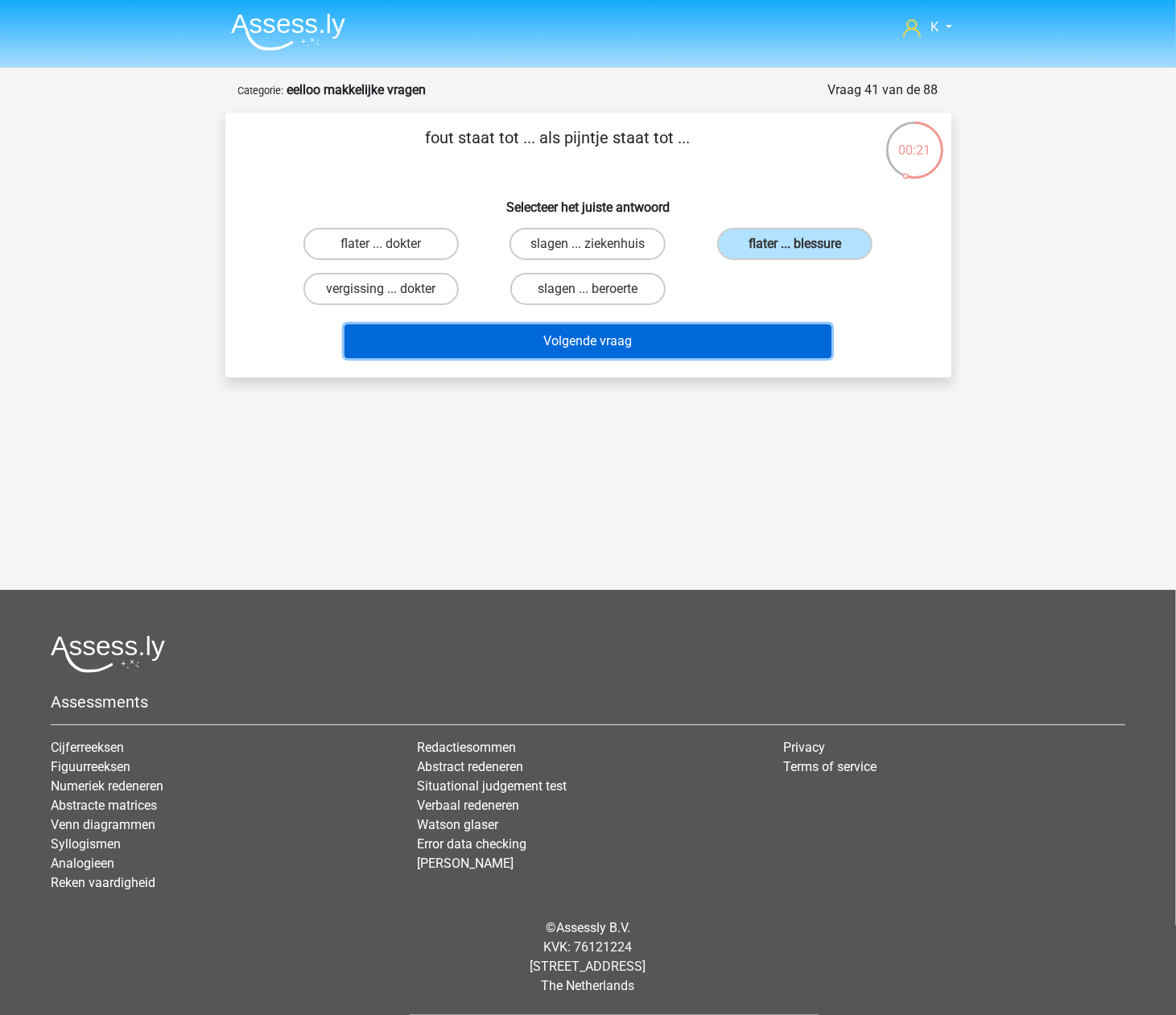
click at [738, 345] on button "Volgende vraag" at bounding box center [588, 341] width 487 height 34
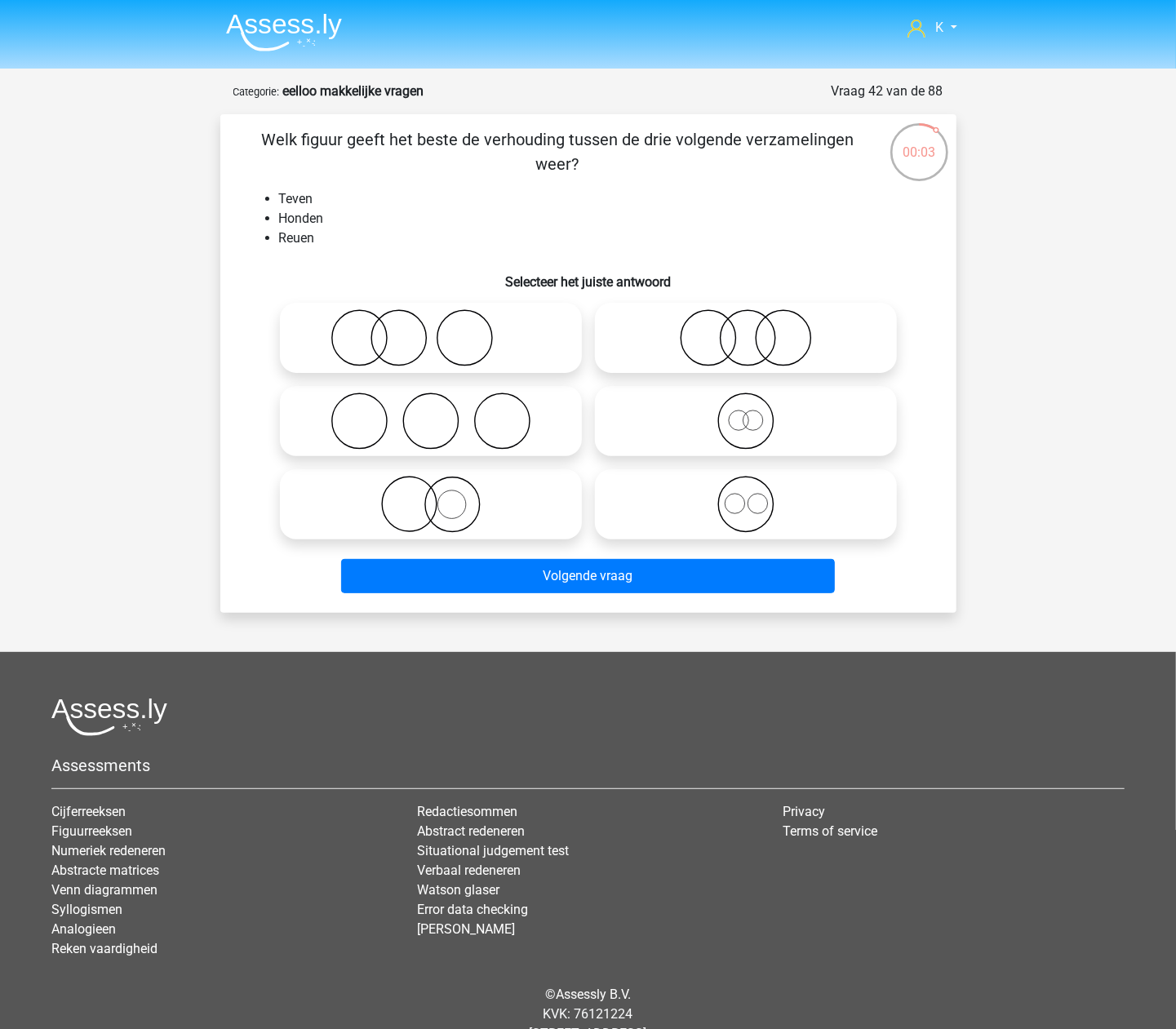
click at [746, 501] on icon at bounding box center [746, 504] width 289 height 57
click at [746, 497] on input "radio" at bounding box center [751, 491] width 10 height 10
radio input "true"
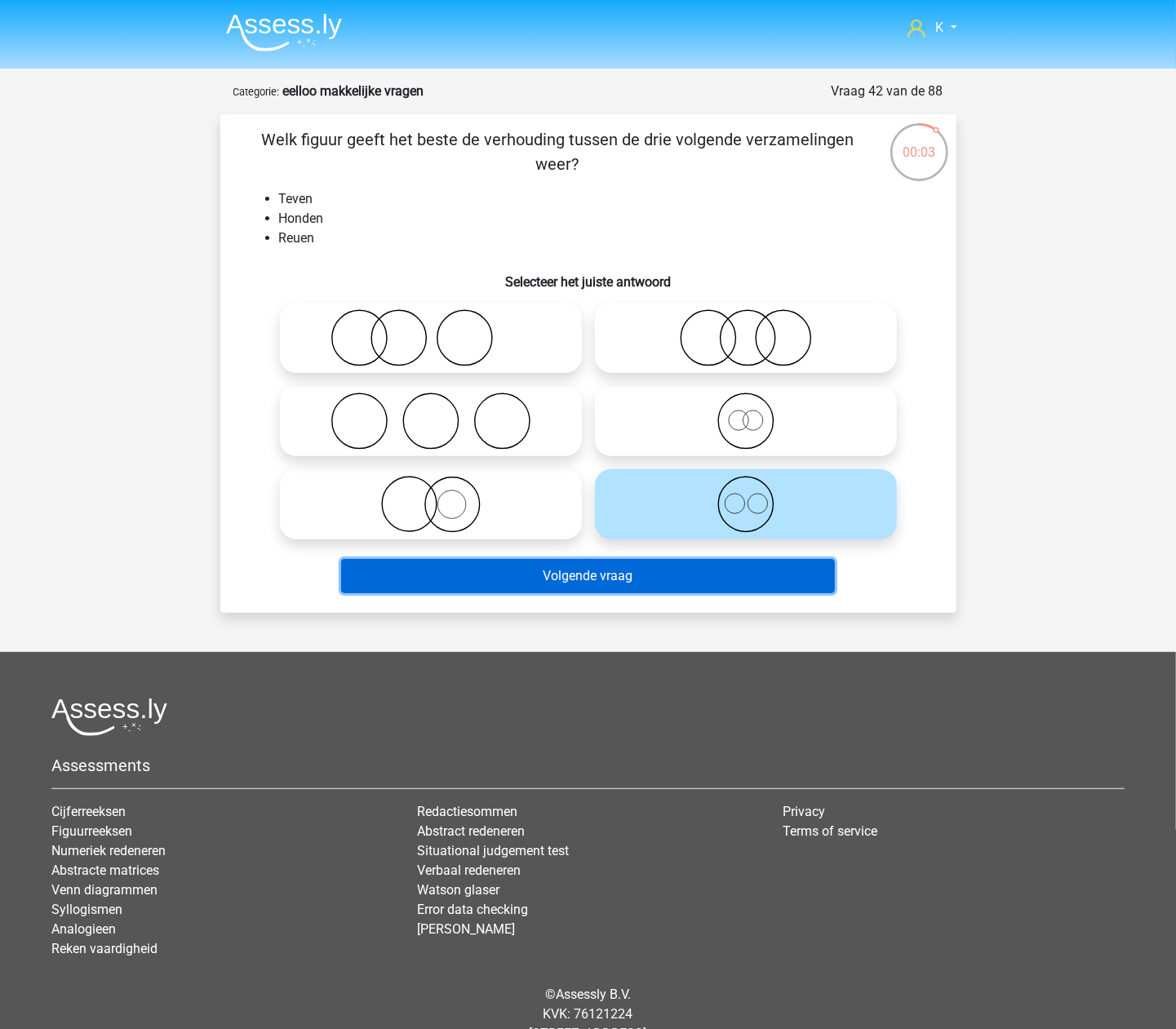
click at [722, 566] on button "Volgende vraag" at bounding box center [588, 576] width 494 height 34
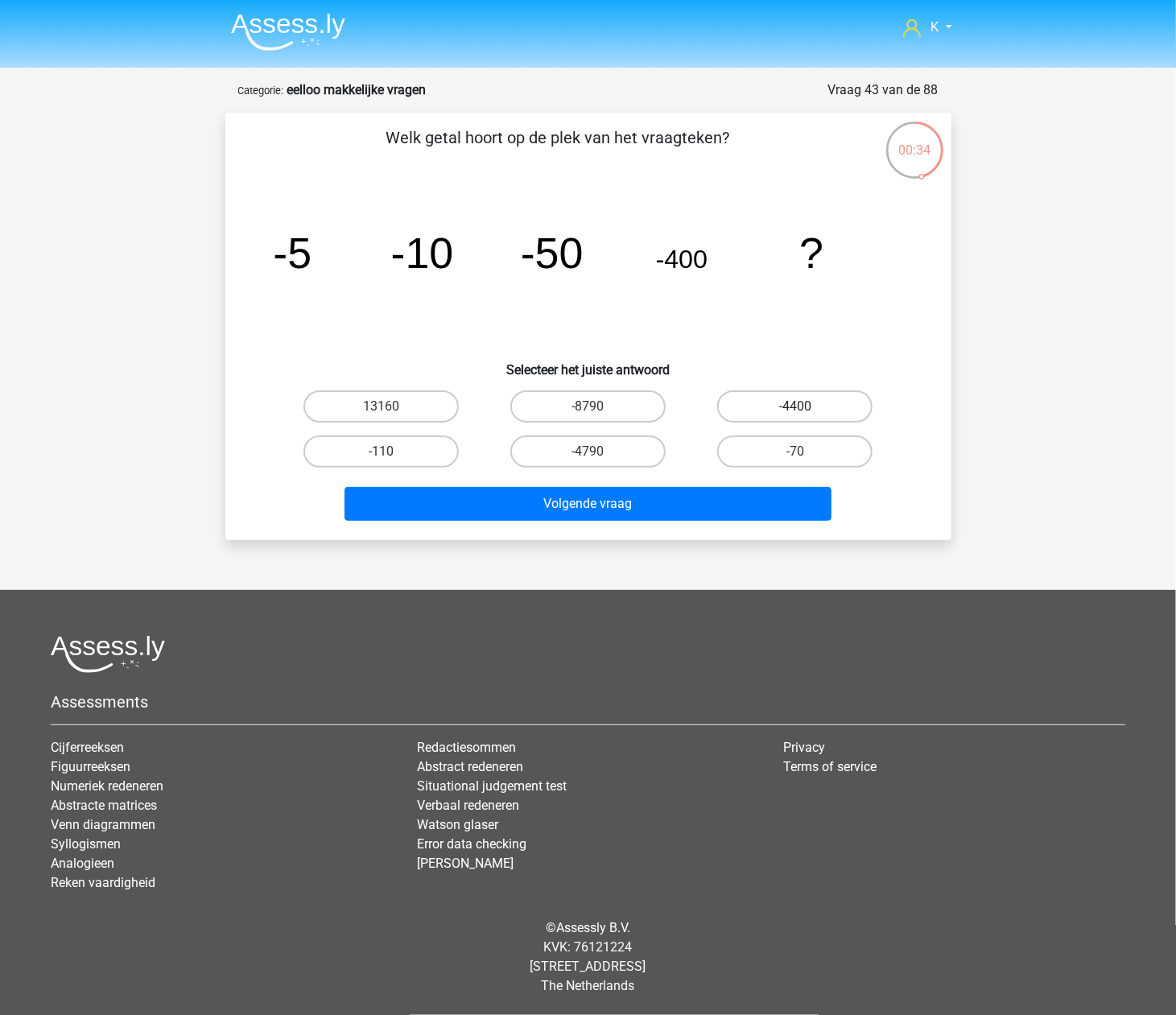
click at [819, 403] on label "-4400" at bounding box center [795, 406] width 155 height 32
click at [806, 407] on input "-4400" at bounding box center [800, 412] width 10 height 10
radio input "true"
click at [740, 527] on div "Welk getal hoort op de plek van het vraagteken? image/svg+xml -5 -10 -50 -400 ?…" at bounding box center [588, 326] width 726 height 427
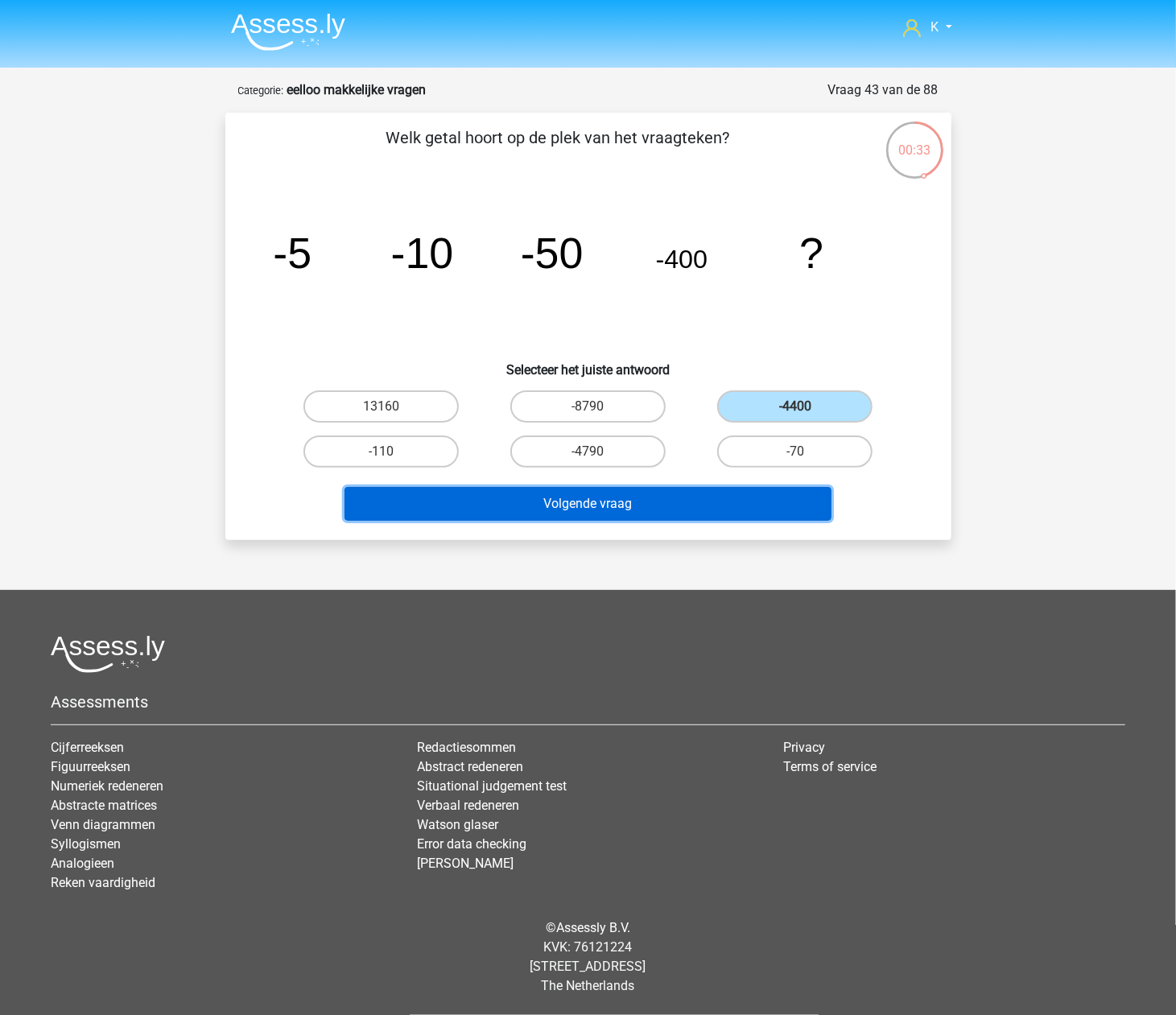
click at [742, 507] on button "Volgende vraag" at bounding box center [588, 504] width 487 height 34
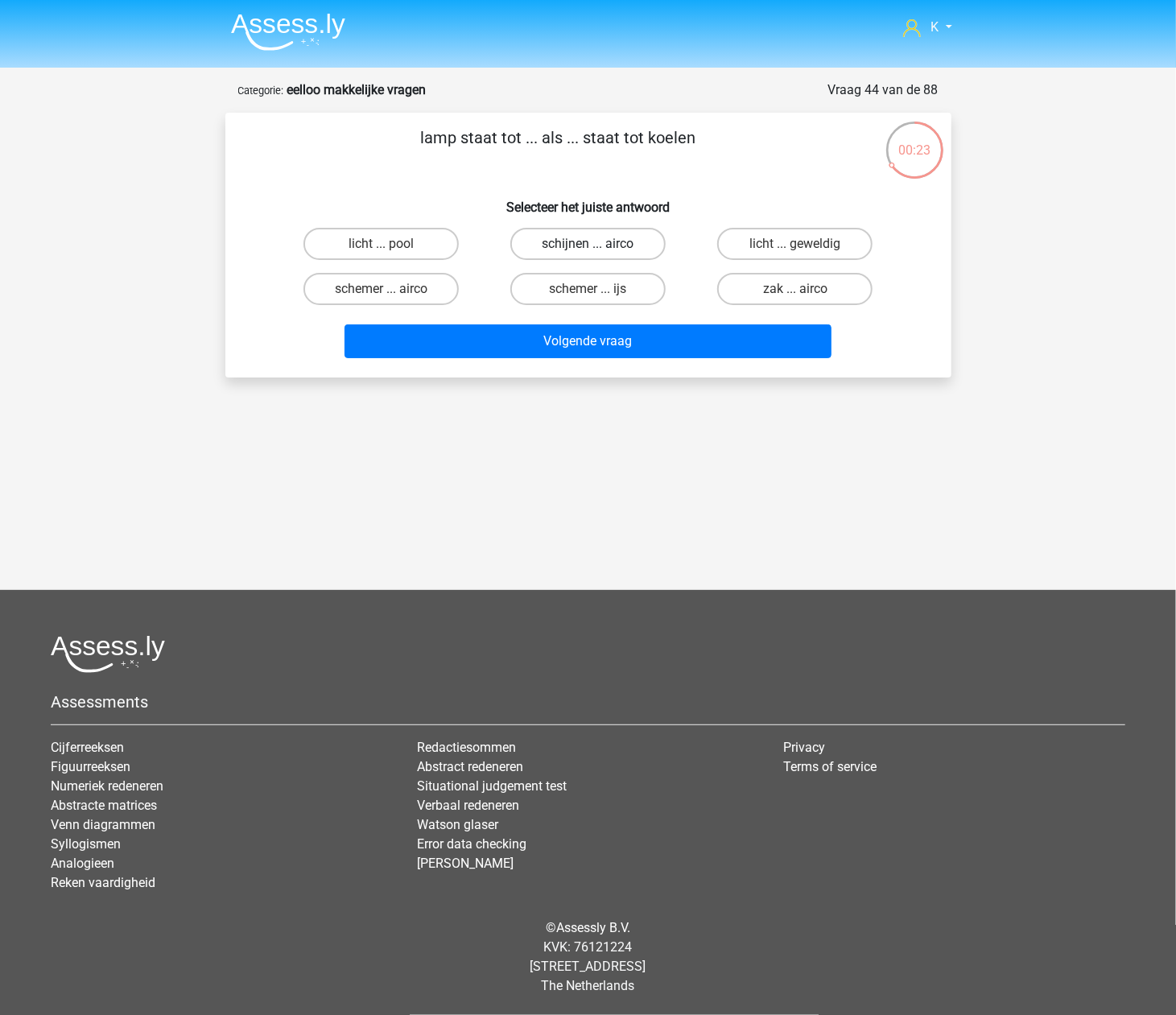
click at [589, 231] on label "schijnen ... airco" at bounding box center [588, 244] width 155 height 32
click at [589, 244] on input "schijnen ... airco" at bounding box center [593, 249] width 10 height 10
radio input "true"
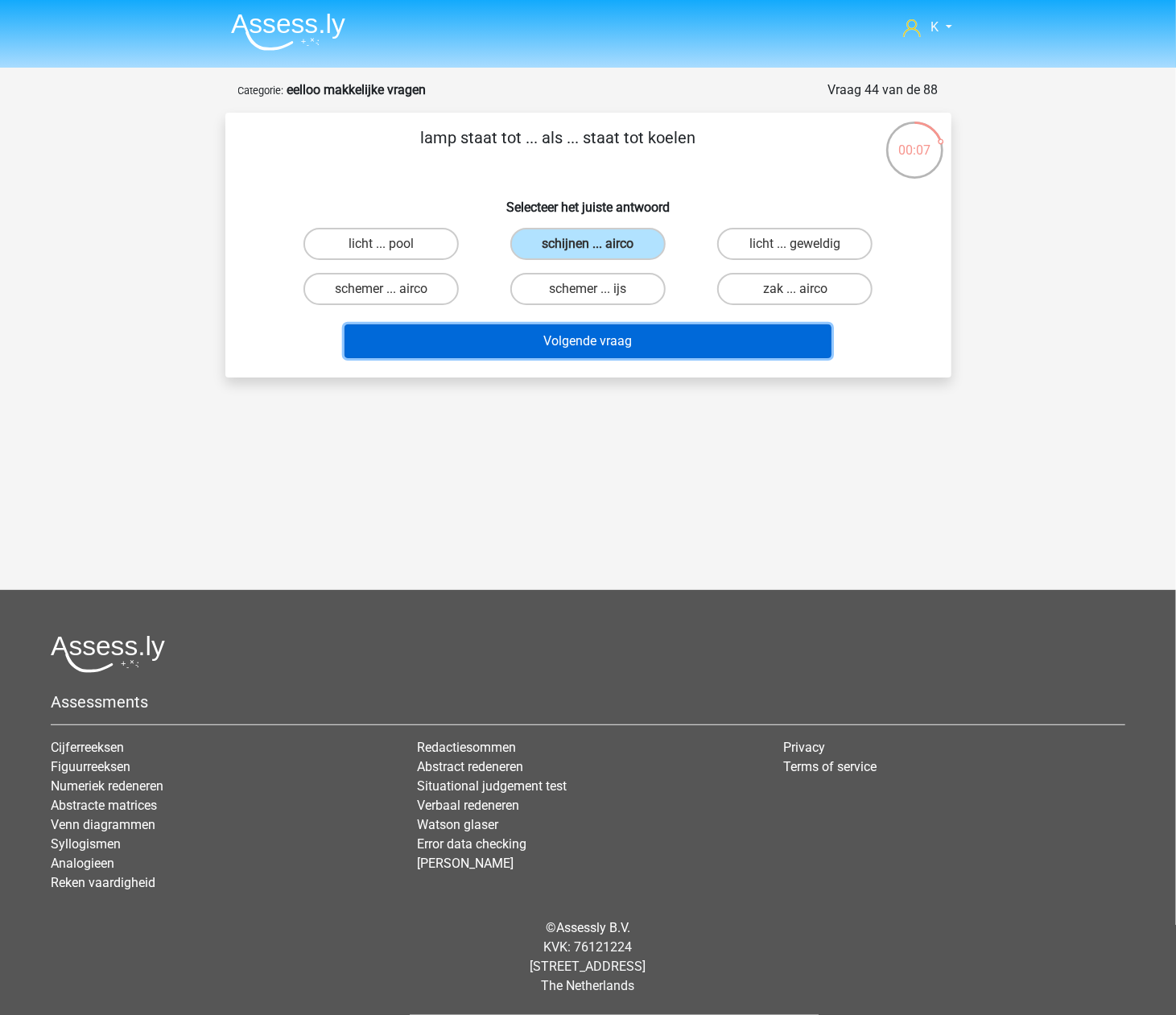
click at [628, 342] on button "Volgende vraag" at bounding box center [588, 341] width 487 height 34
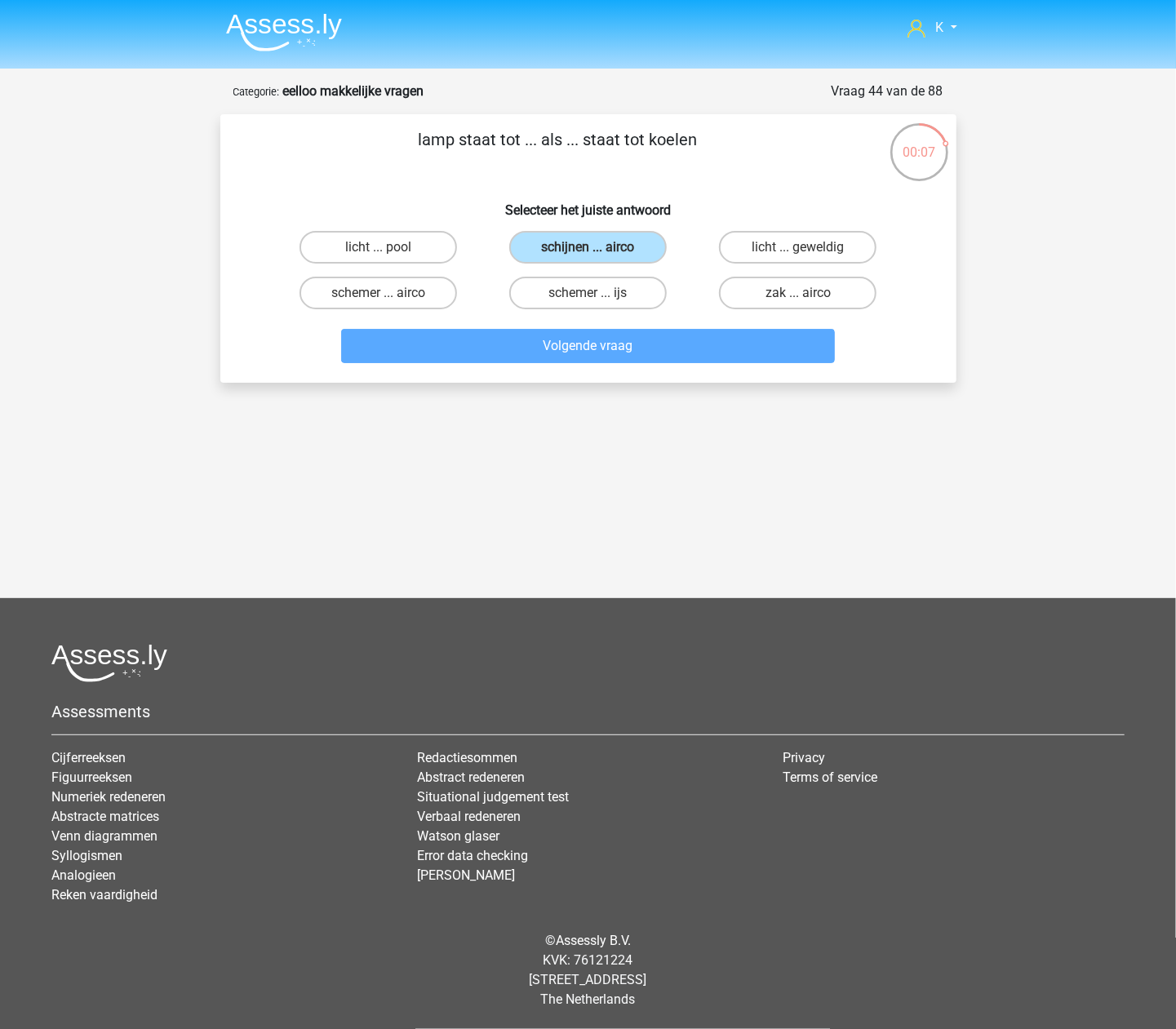
scroll to position [54, 0]
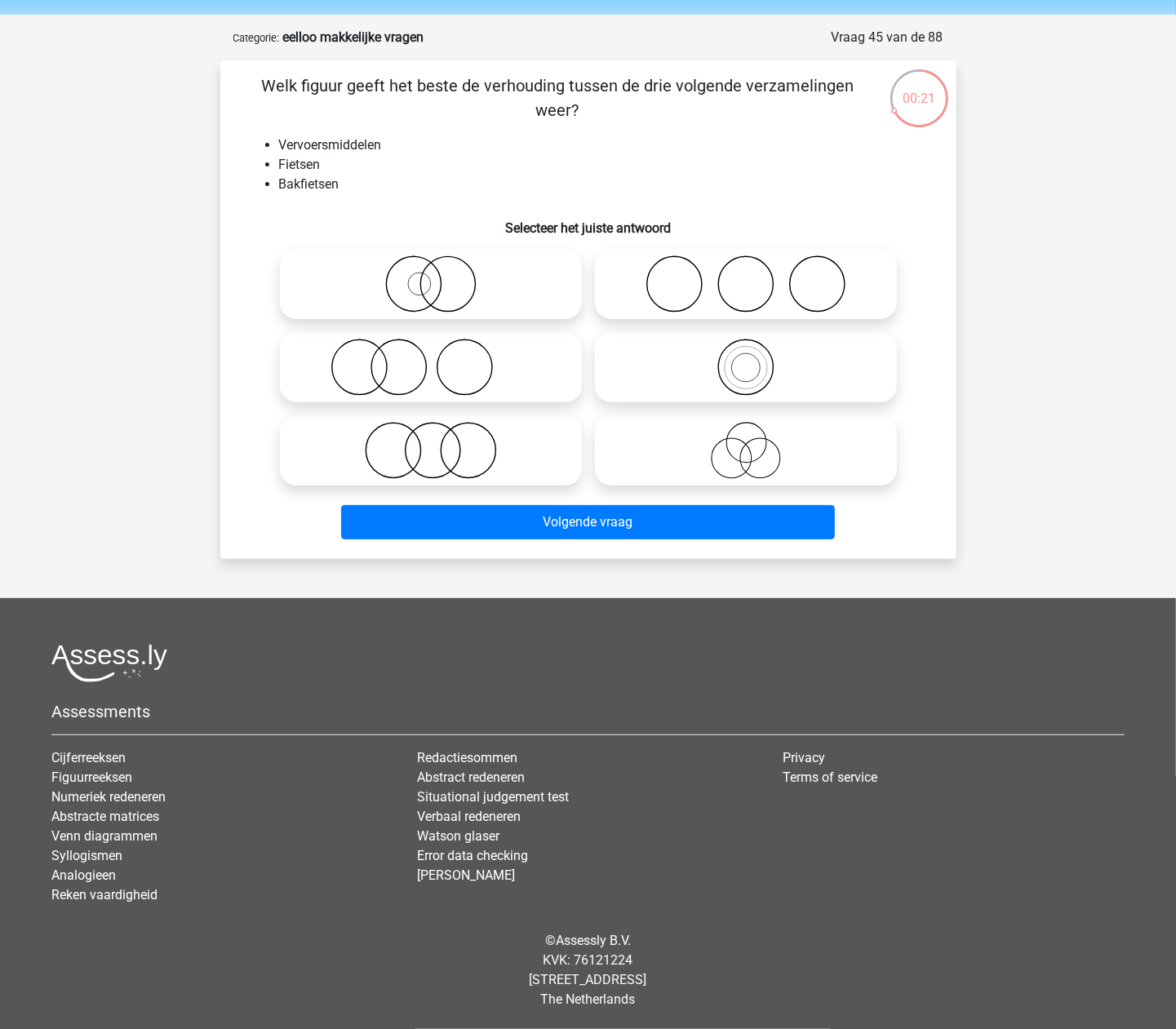
click at [764, 362] on icon at bounding box center [746, 367] width 289 height 57
click at [757, 360] on input "radio" at bounding box center [751, 354] width 10 height 10
radio input "true"
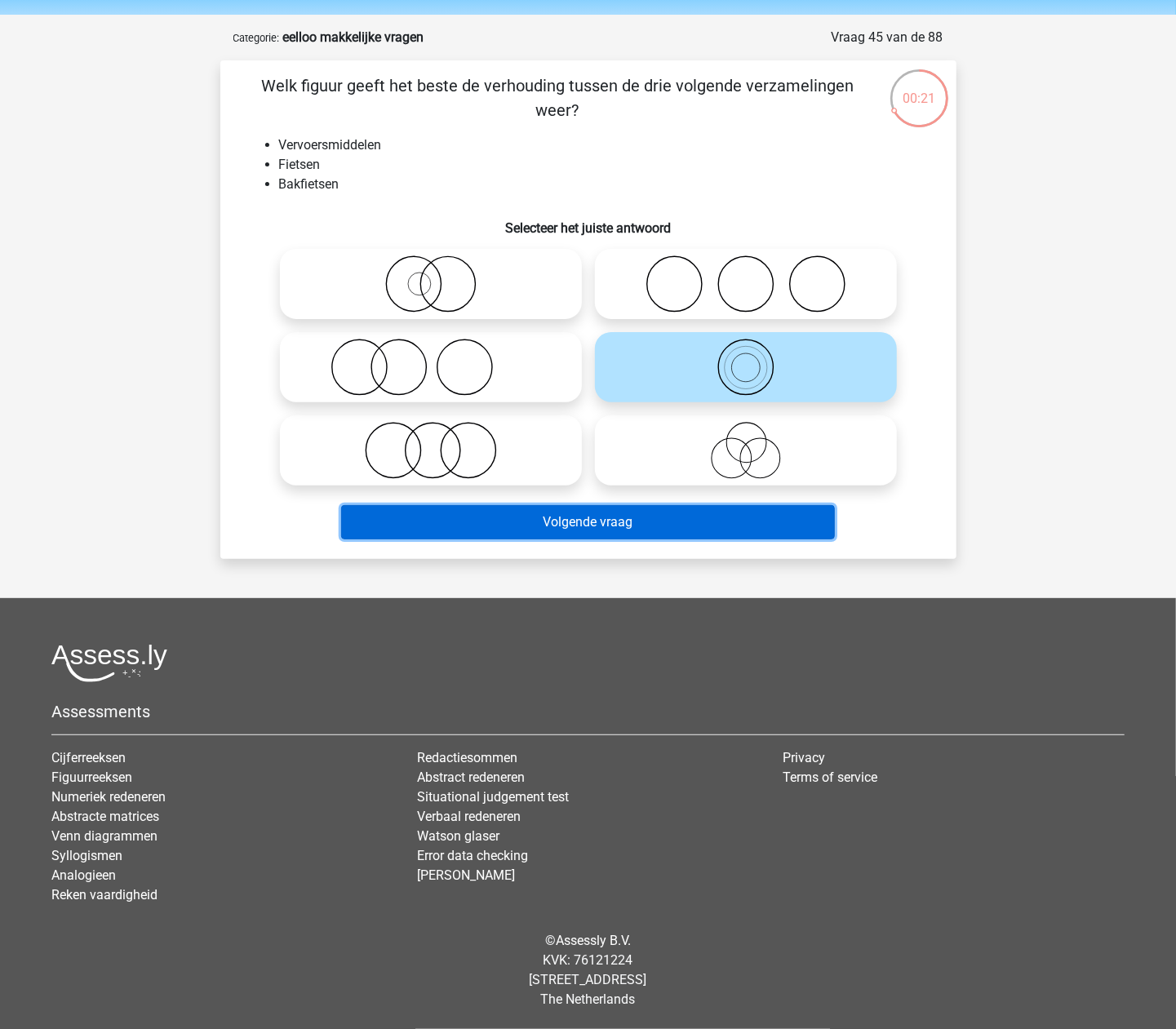
click at [799, 516] on button "Volgende vraag" at bounding box center [588, 522] width 494 height 34
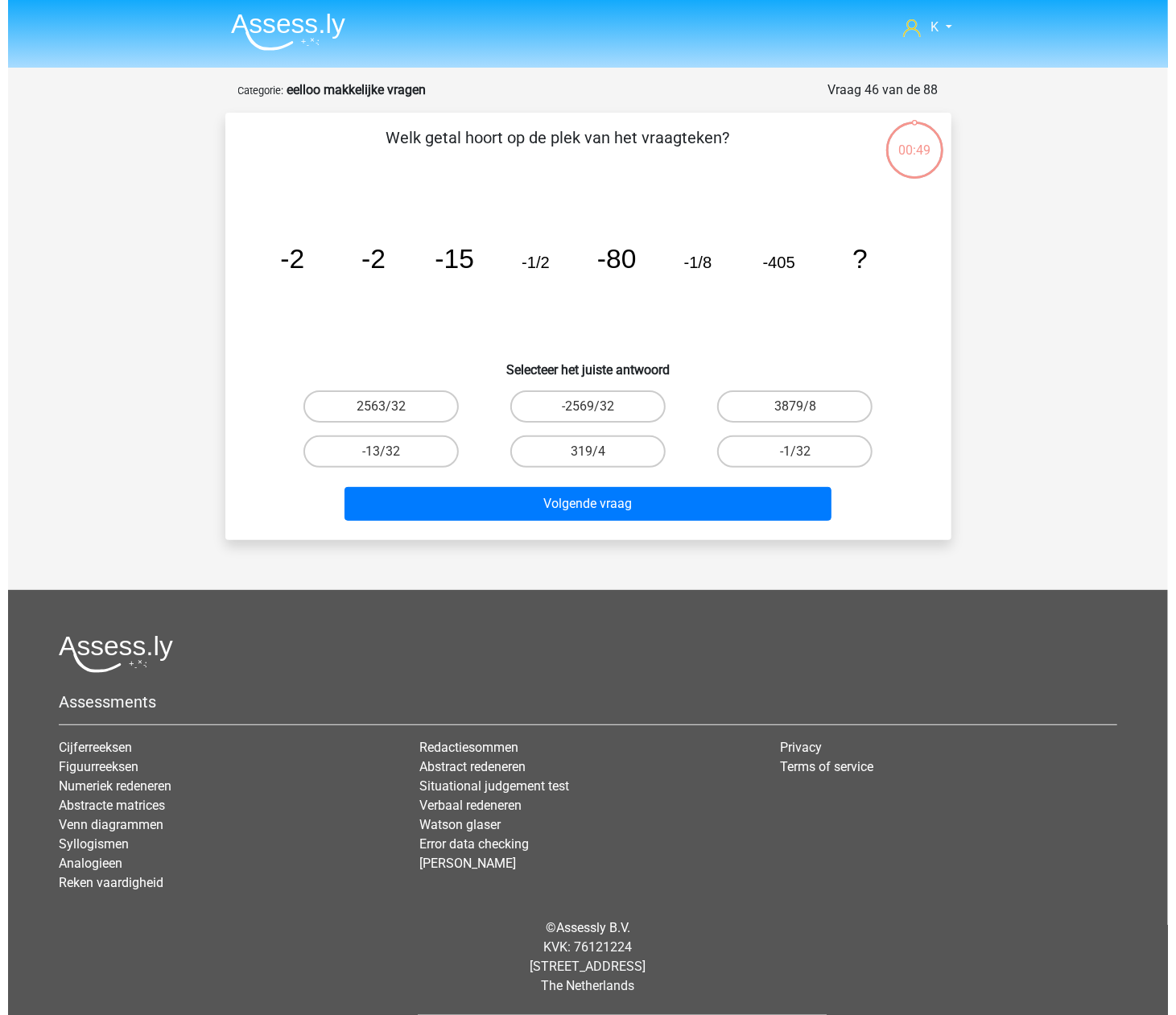
scroll to position [0, 0]
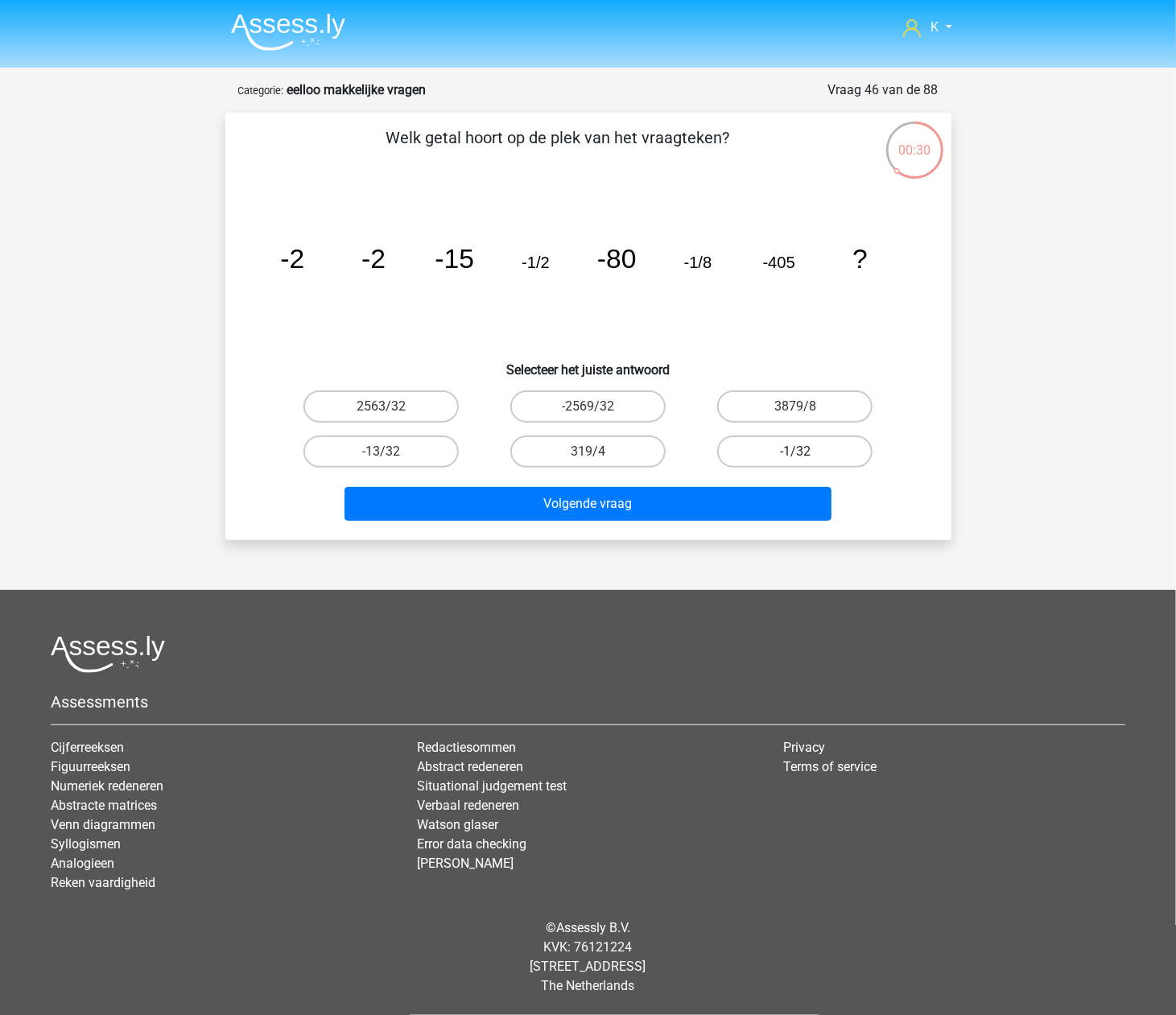
click at [802, 446] on label "-1/32" at bounding box center [795, 452] width 155 height 32
click at [802, 452] on input "-1/32" at bounding box center [800, 457] width 10 height 10
radio input "true"
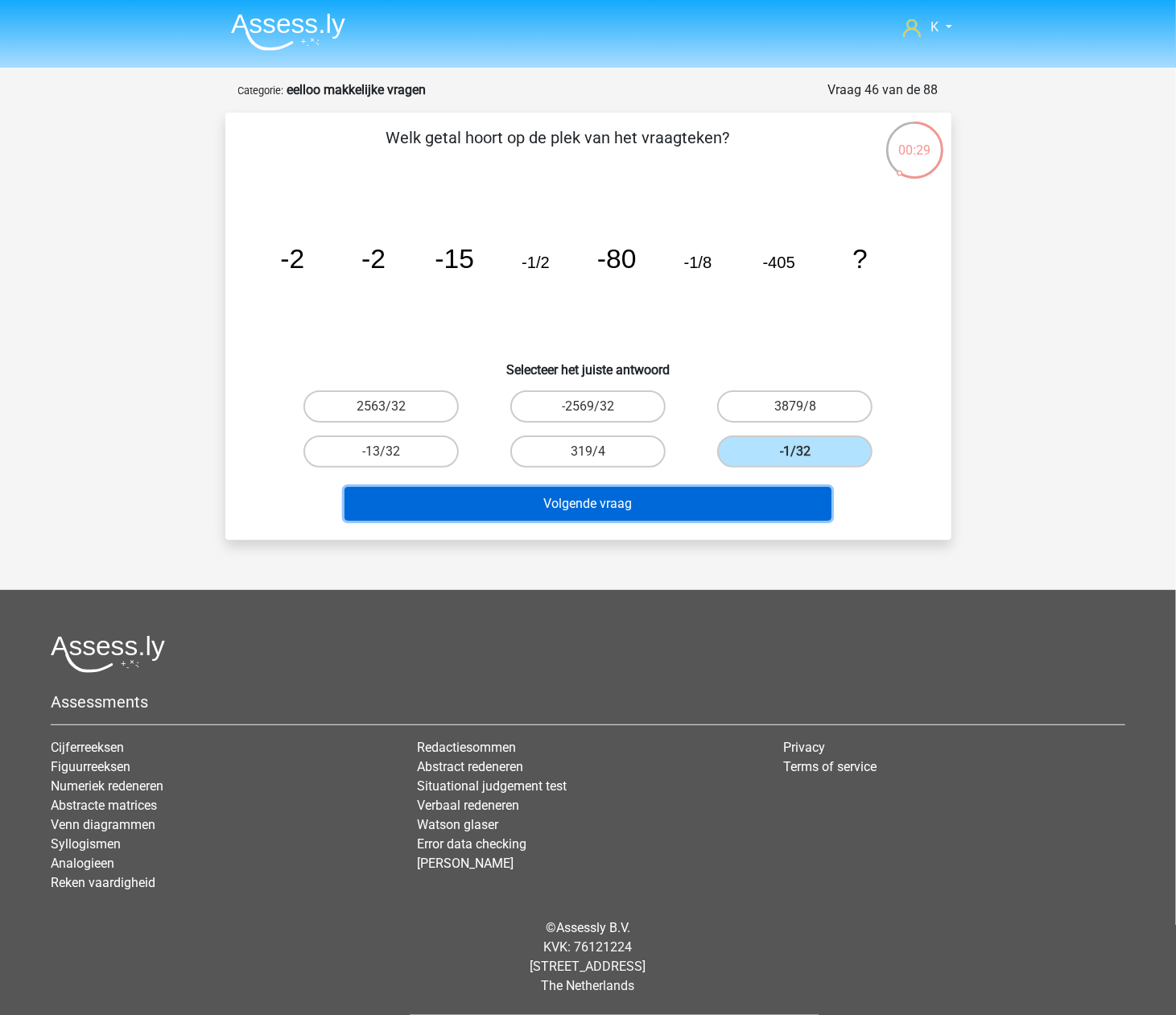
click at [749, 509] on button "Volgende vraag" at bounding box center [588, 504] width 487 height 34
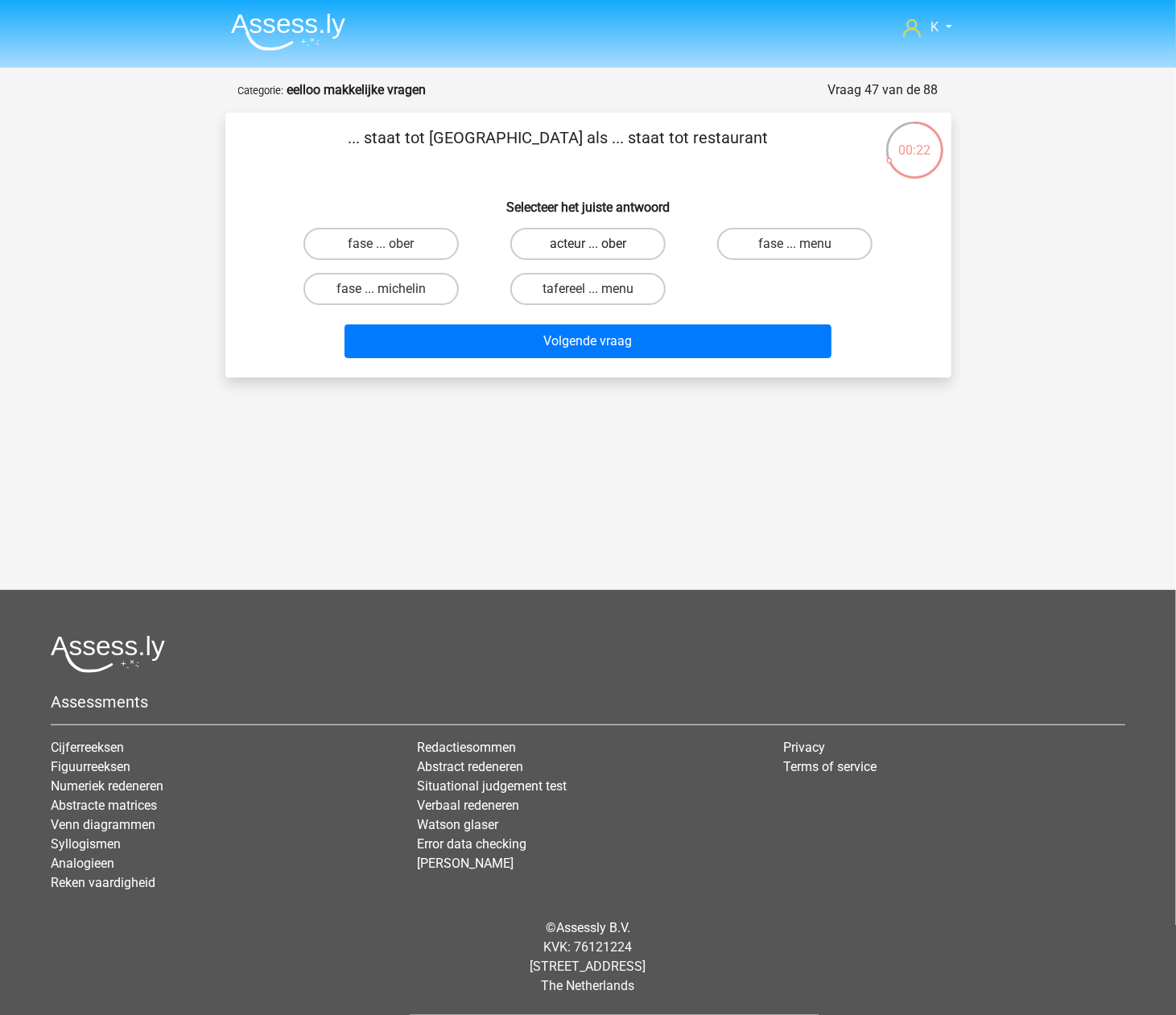
click at [599, 243] on label "acteur ... ober" at bounding box center [588, 244] width 155 height 32
click at [599, 244] on input "acteur ... ober" at bounding box center [593, 249] width 10 height 10
radio input "true"
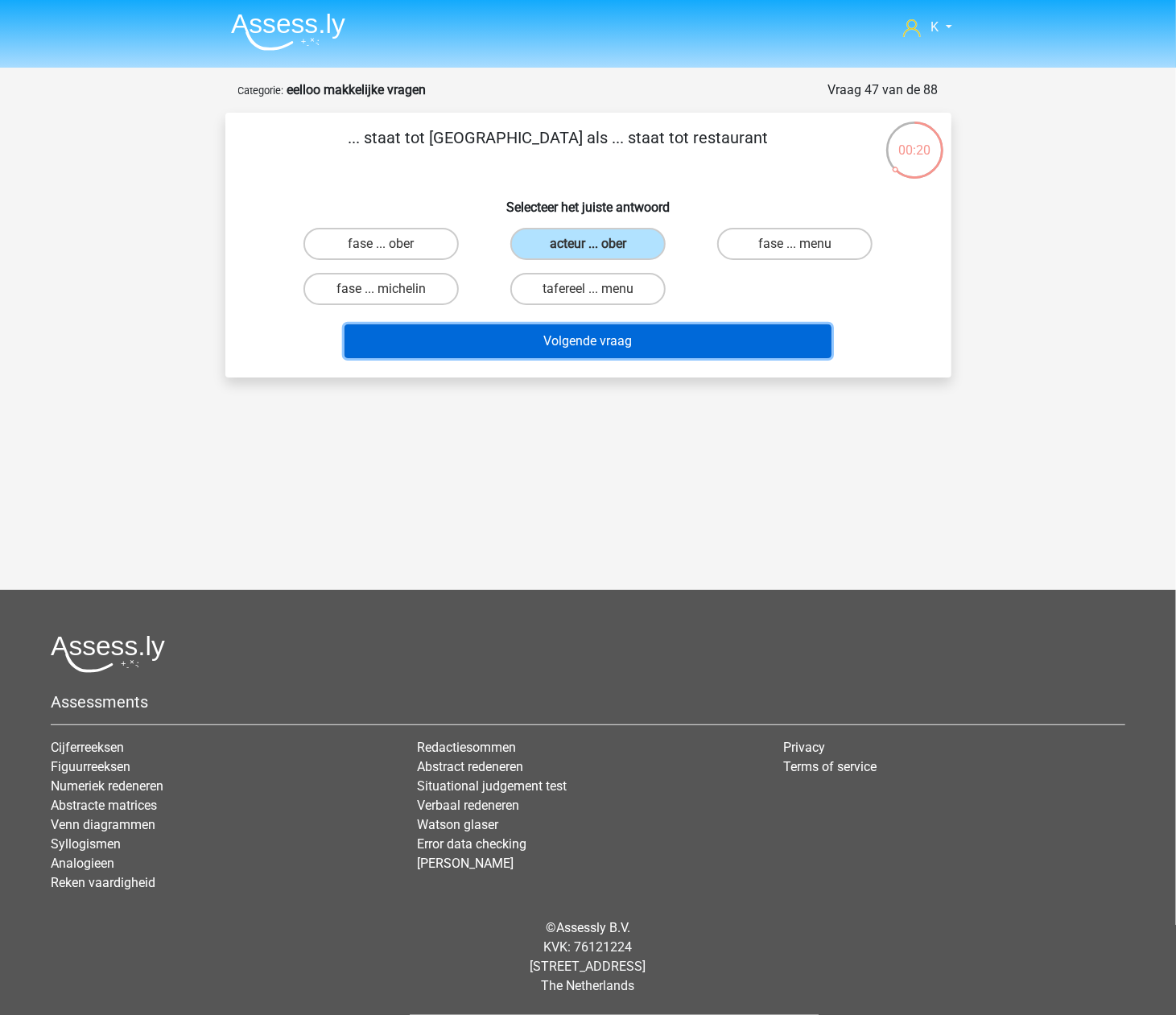
click at [715, 335] on button "Volgende vraag" at bounding box center [588, 341] width 487 height 34
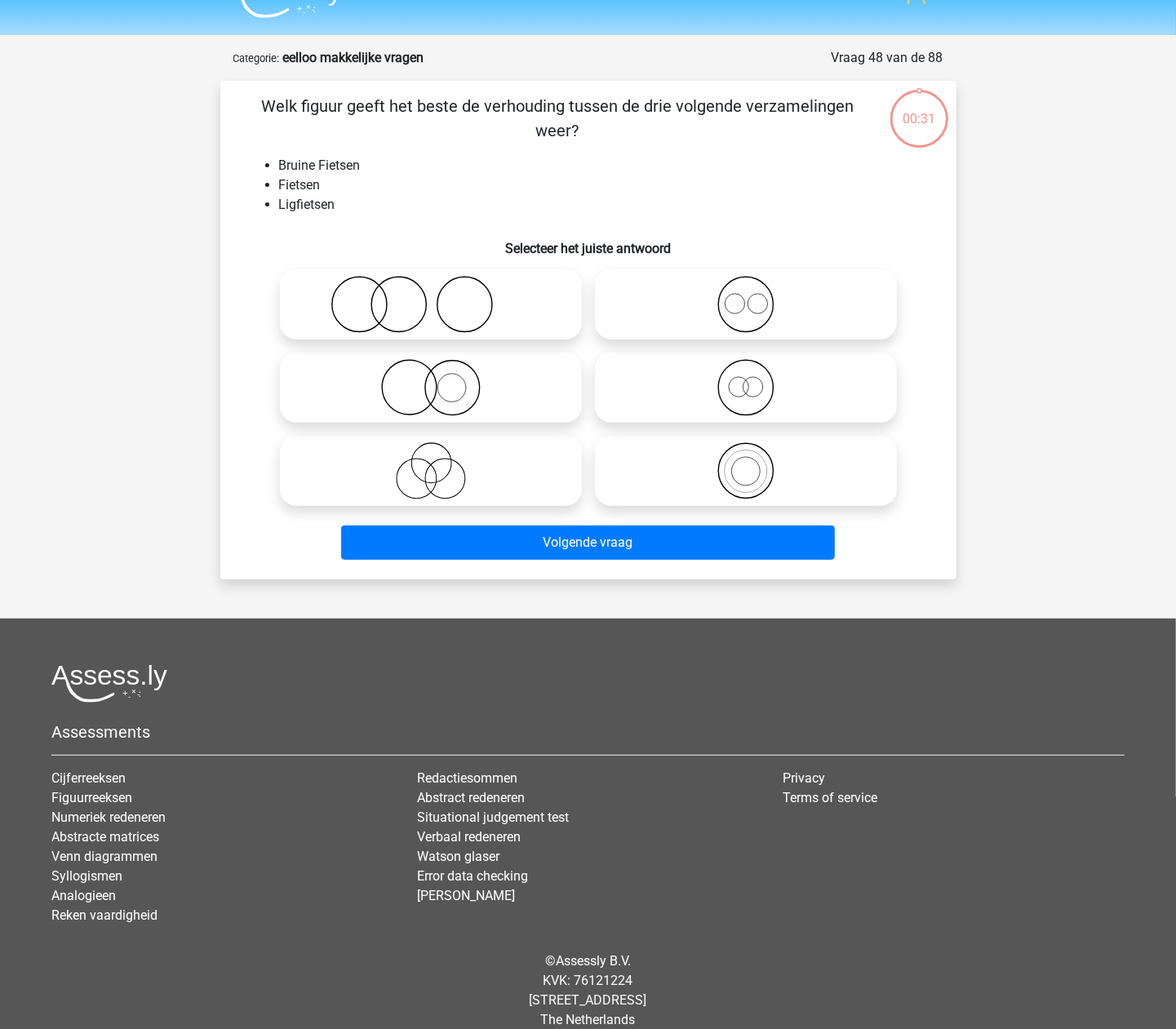
scroll to position [54, 0]
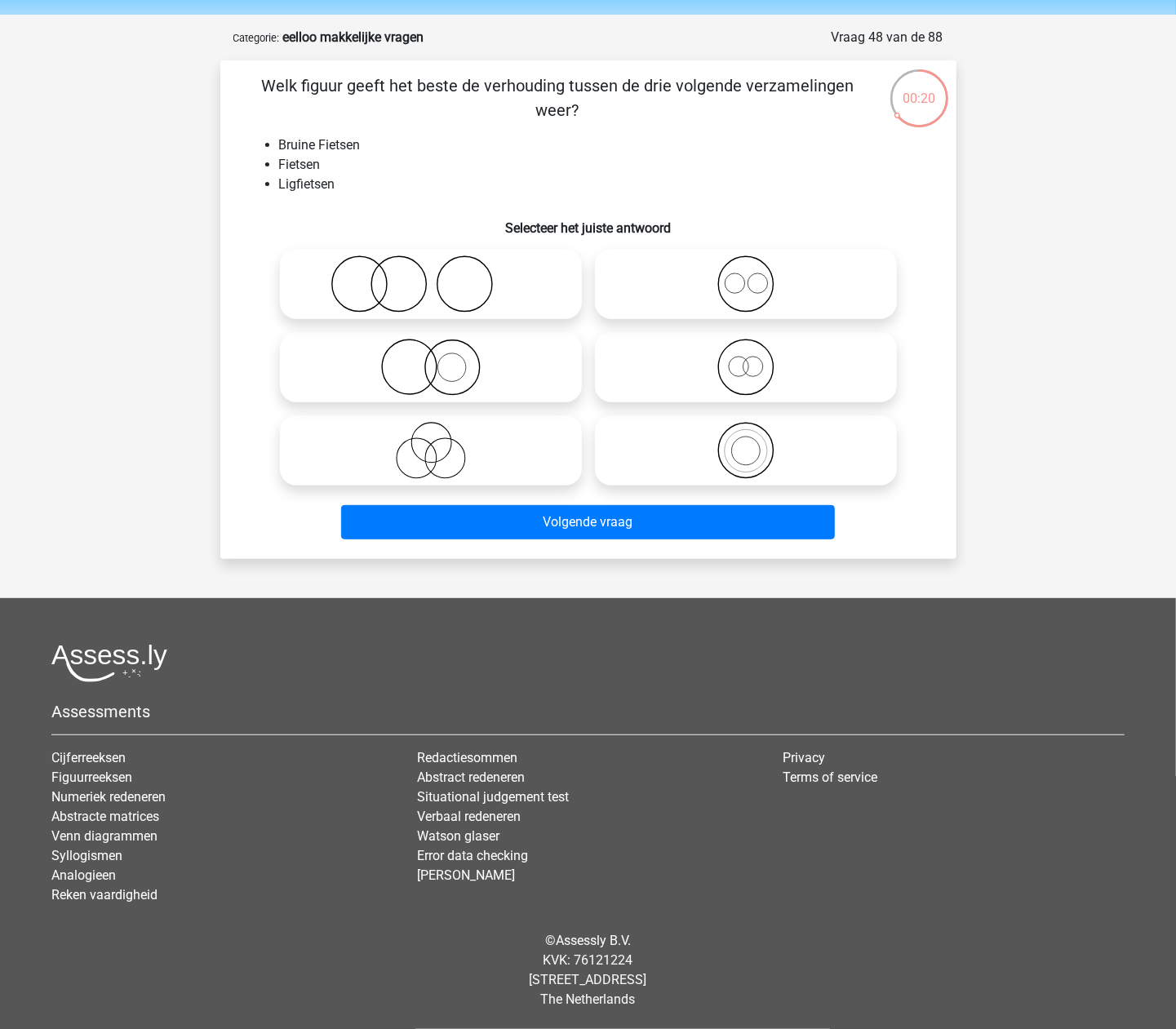
click at [783, 374] on icon at bounding box center [746, 367] width 289 height 57
click at [757, 360] on input "radio" at bounding box center [751, 354] width 10 height 10
radio input "true"
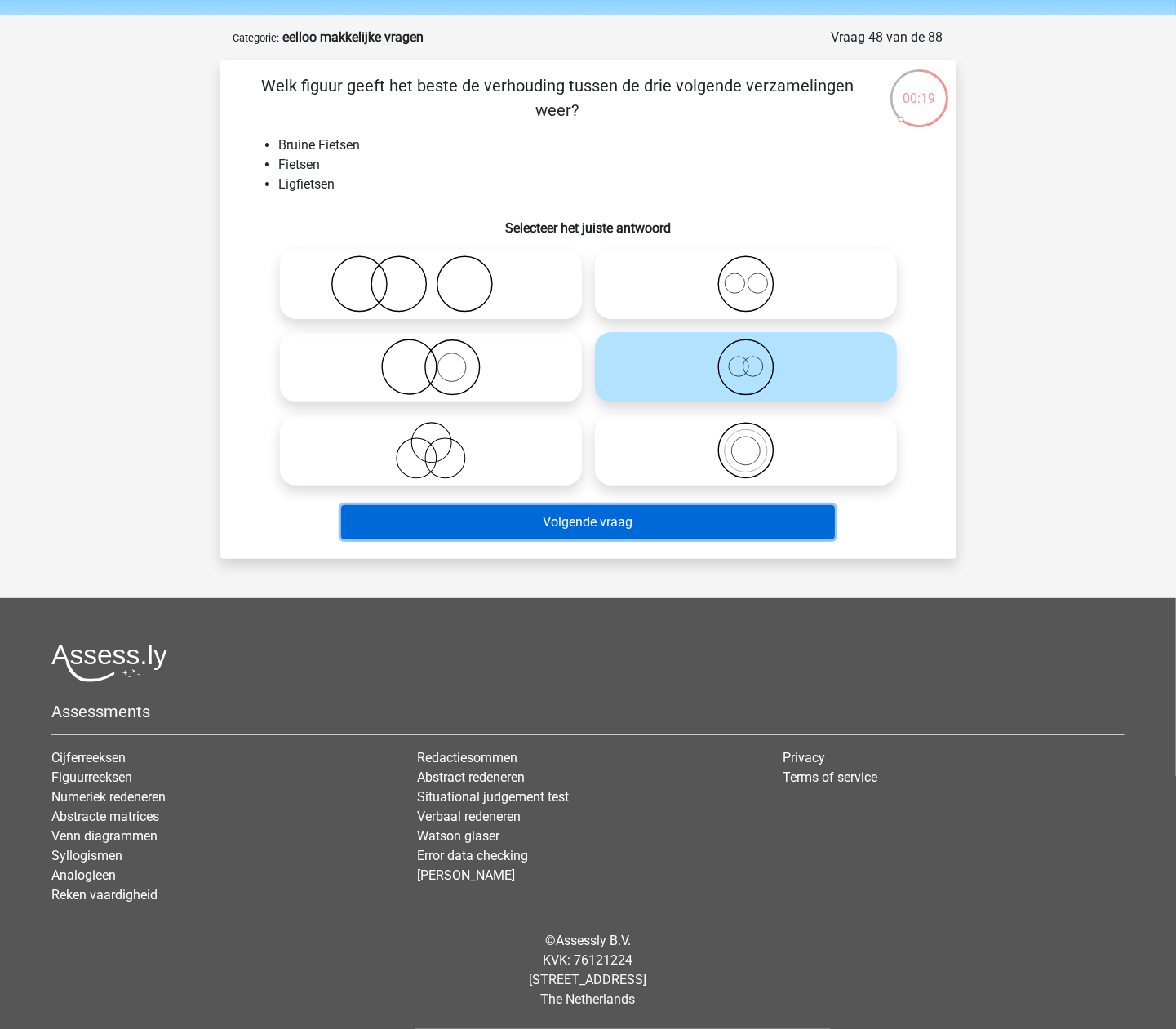
click at [765, 518] on button "Volgende vraag" at bounding box center [588, 522] width 494 height 34
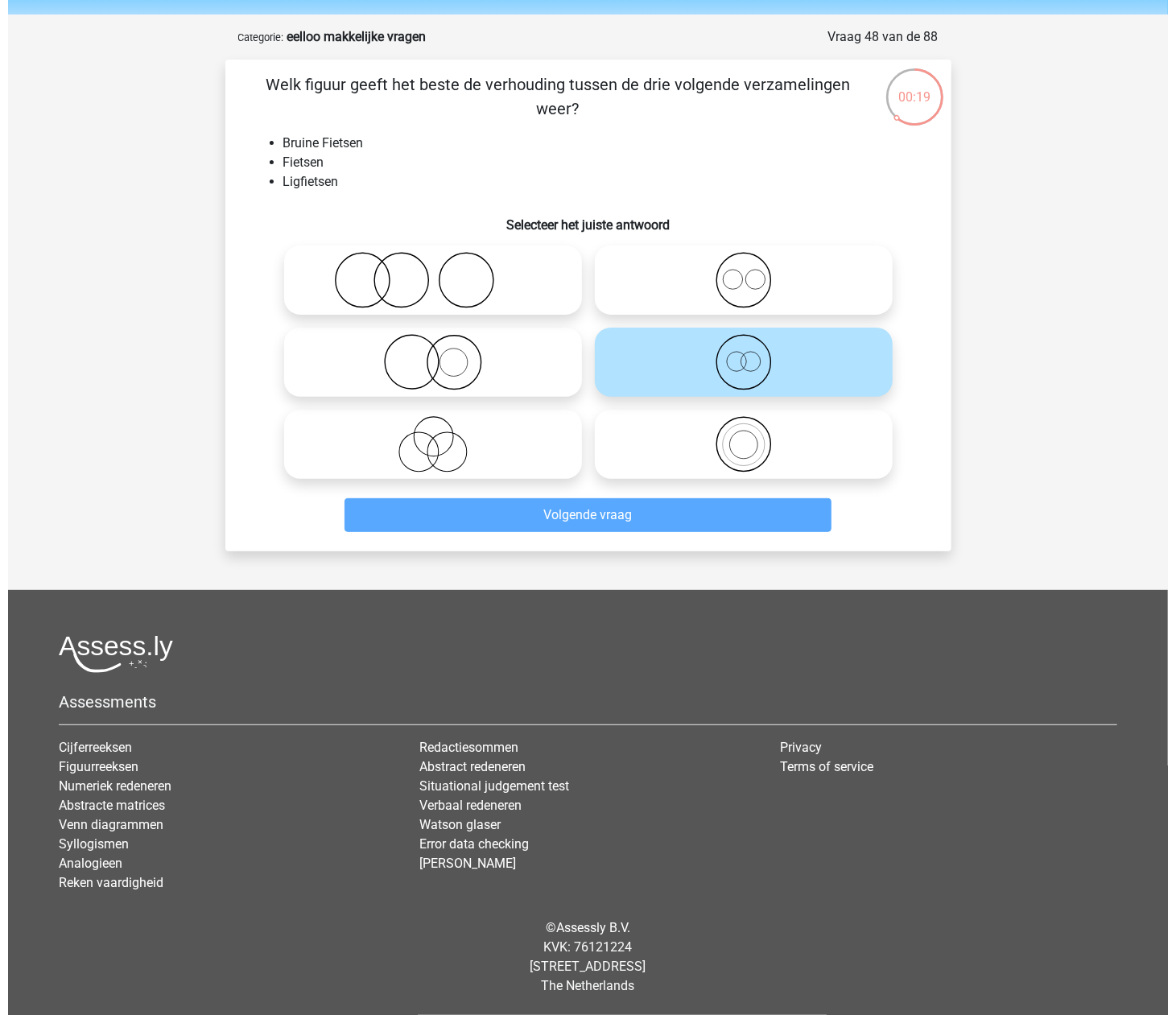
scroll to position [0, 0]
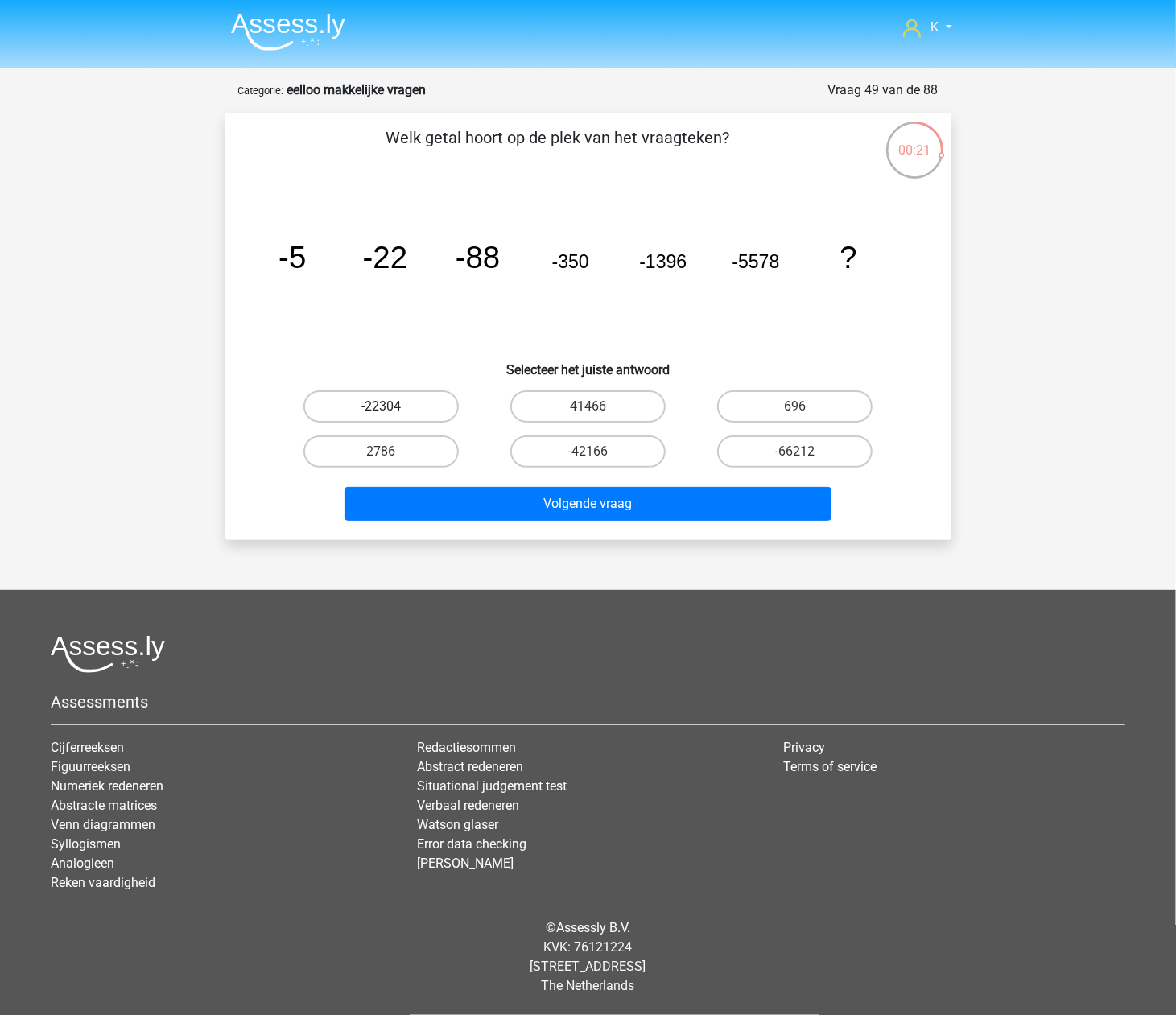
click at [426, 408] on label "-22304" at bounding box center [381, 406] width 155 height 32
click at [391, 408] on input "-22304" at bounding box center [386, 412] width 10 height 10
radio input "true"
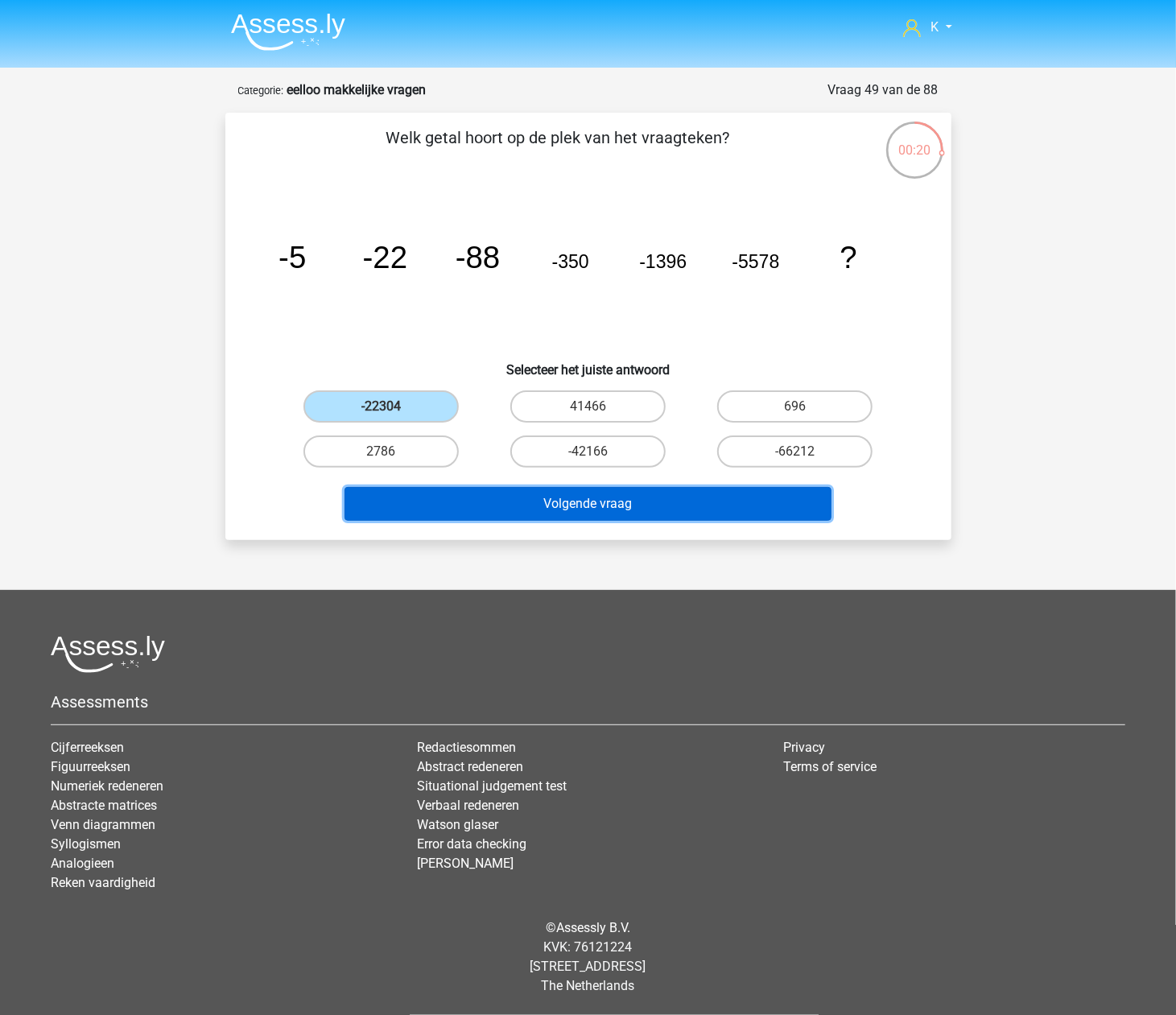
click at [472, 491] on button "Volgende vraag" at bounding box center [588, 504] width 487 height 34
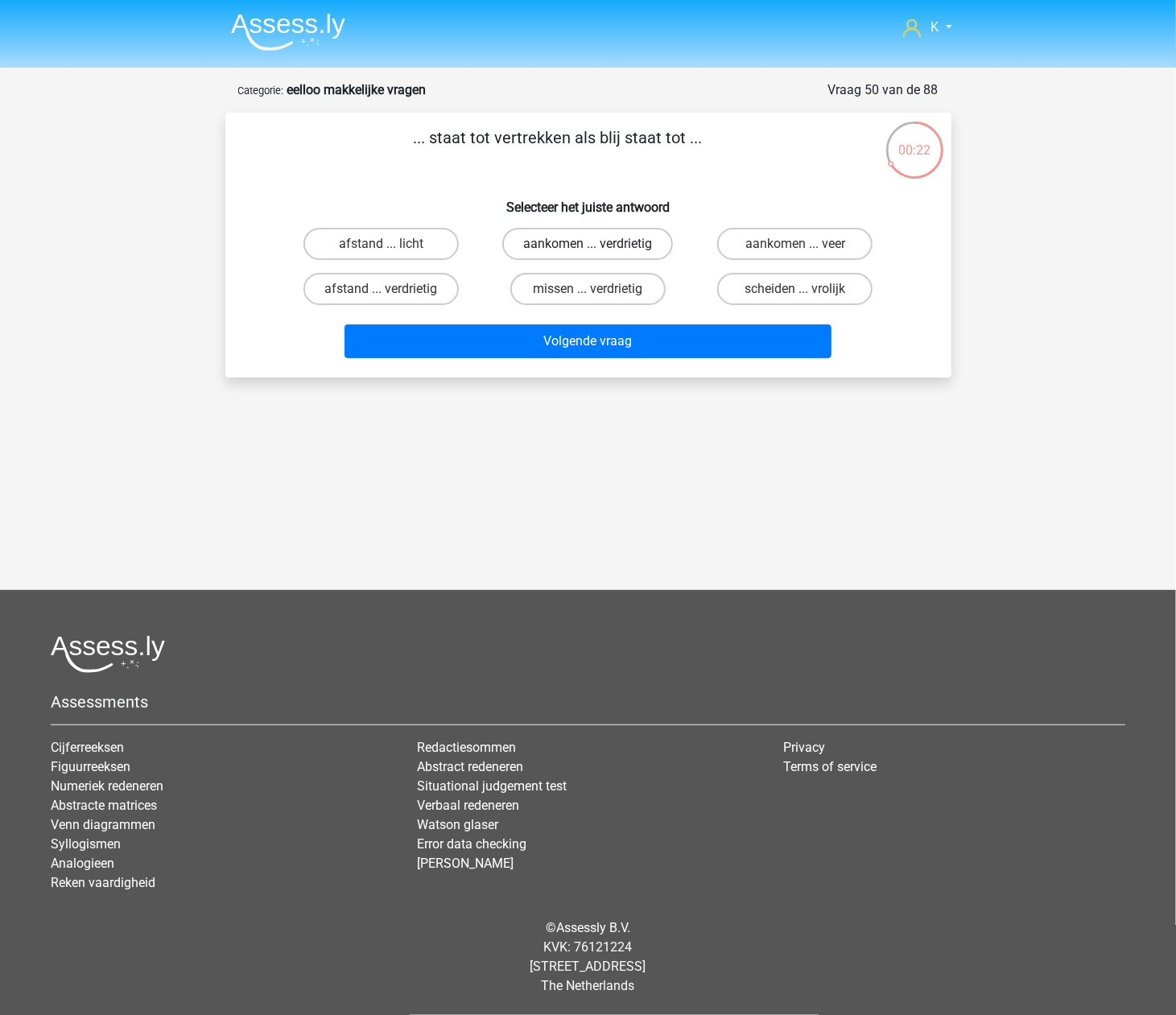
click at [550, 242] on label "aankomen ... verdrietig" at bounding box center [588, 244] width 171 height 32
click at [588, 244] on input "aankomen ... verdrietig" at bounding box center [593, 249] width 10 height 10
radio input "true"
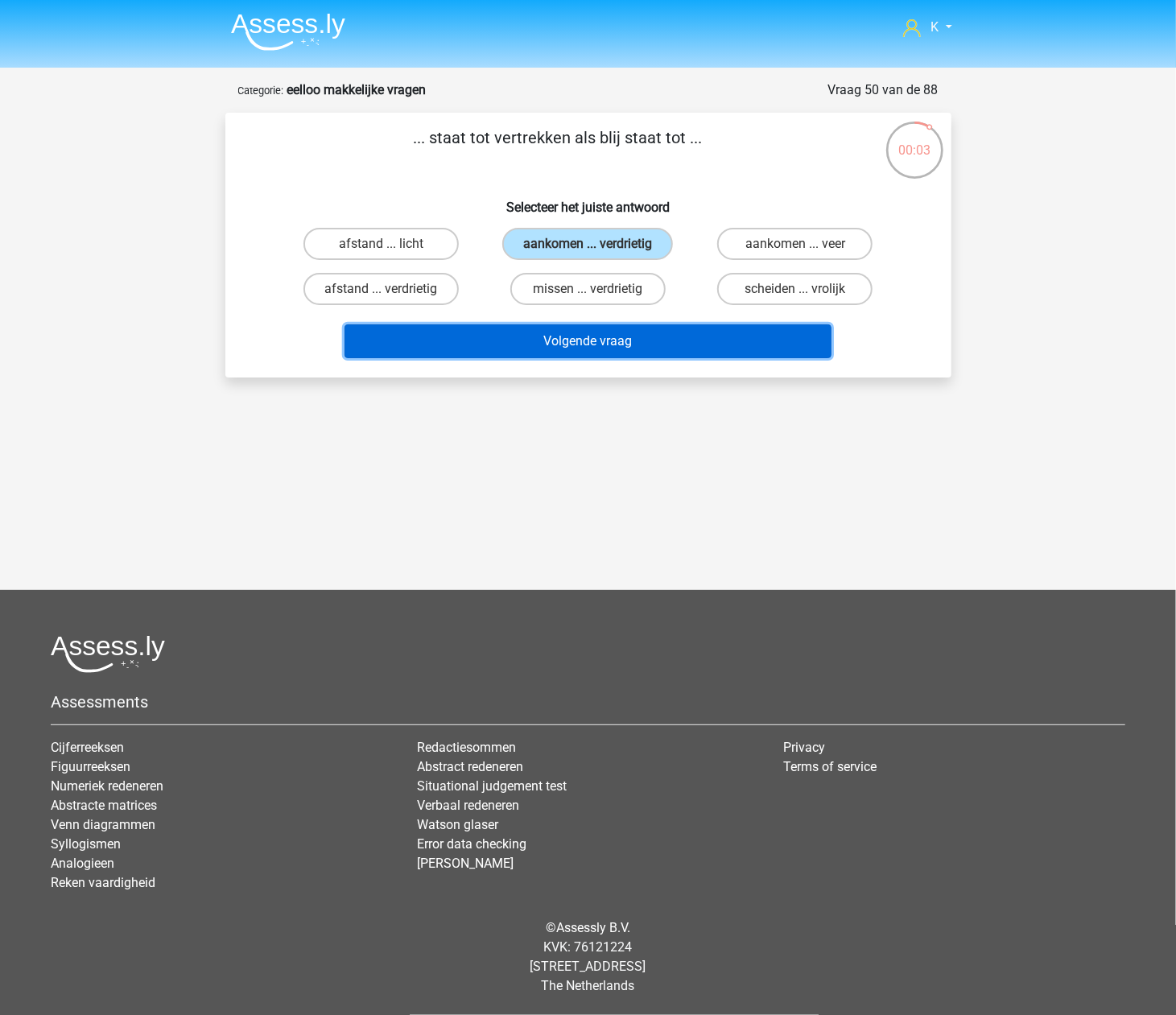
click at [635, 332] on button "Volgende vraag" at bounding box center [588, 341] width 487 height 34
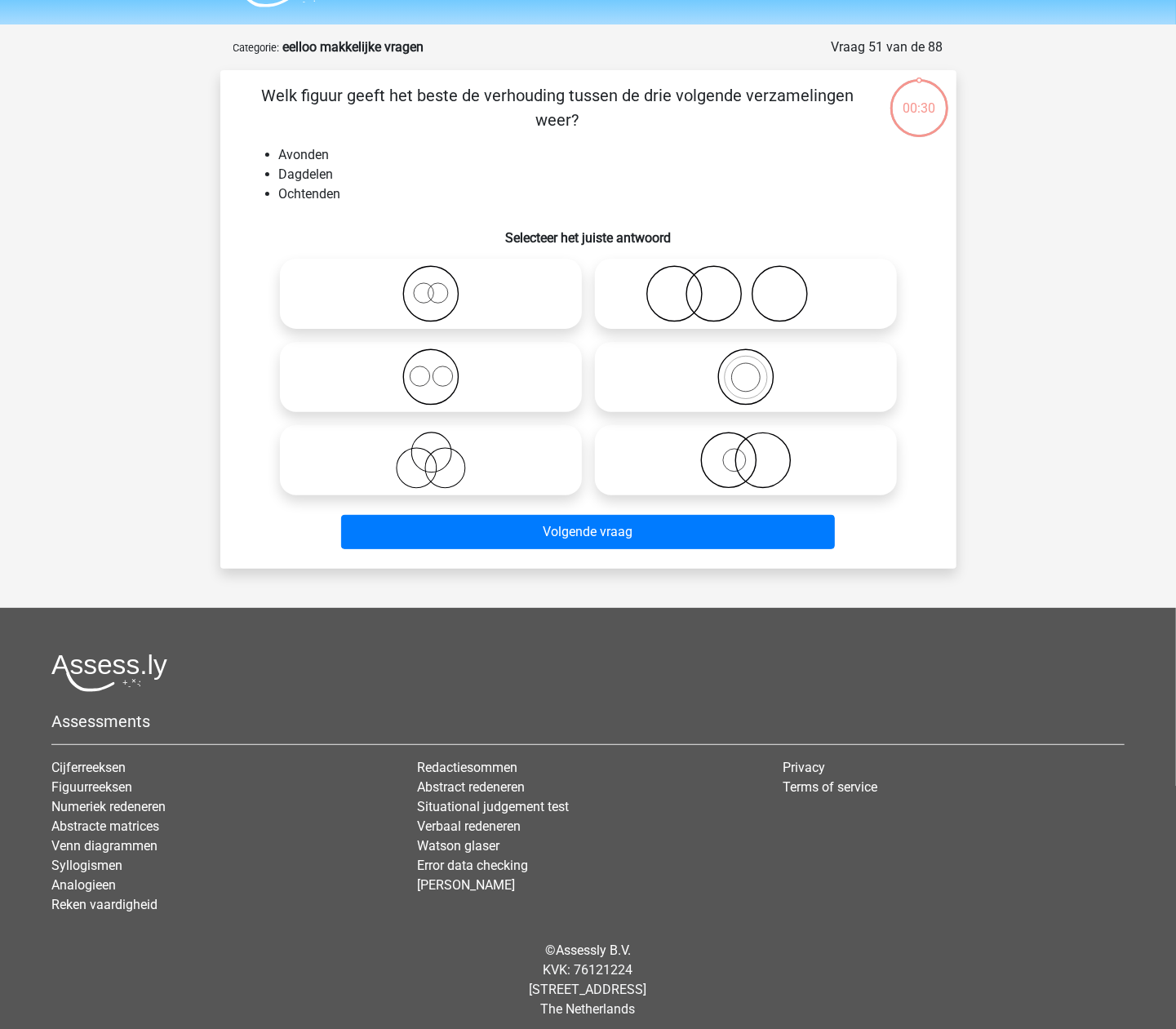
scroll to position [54, 0]
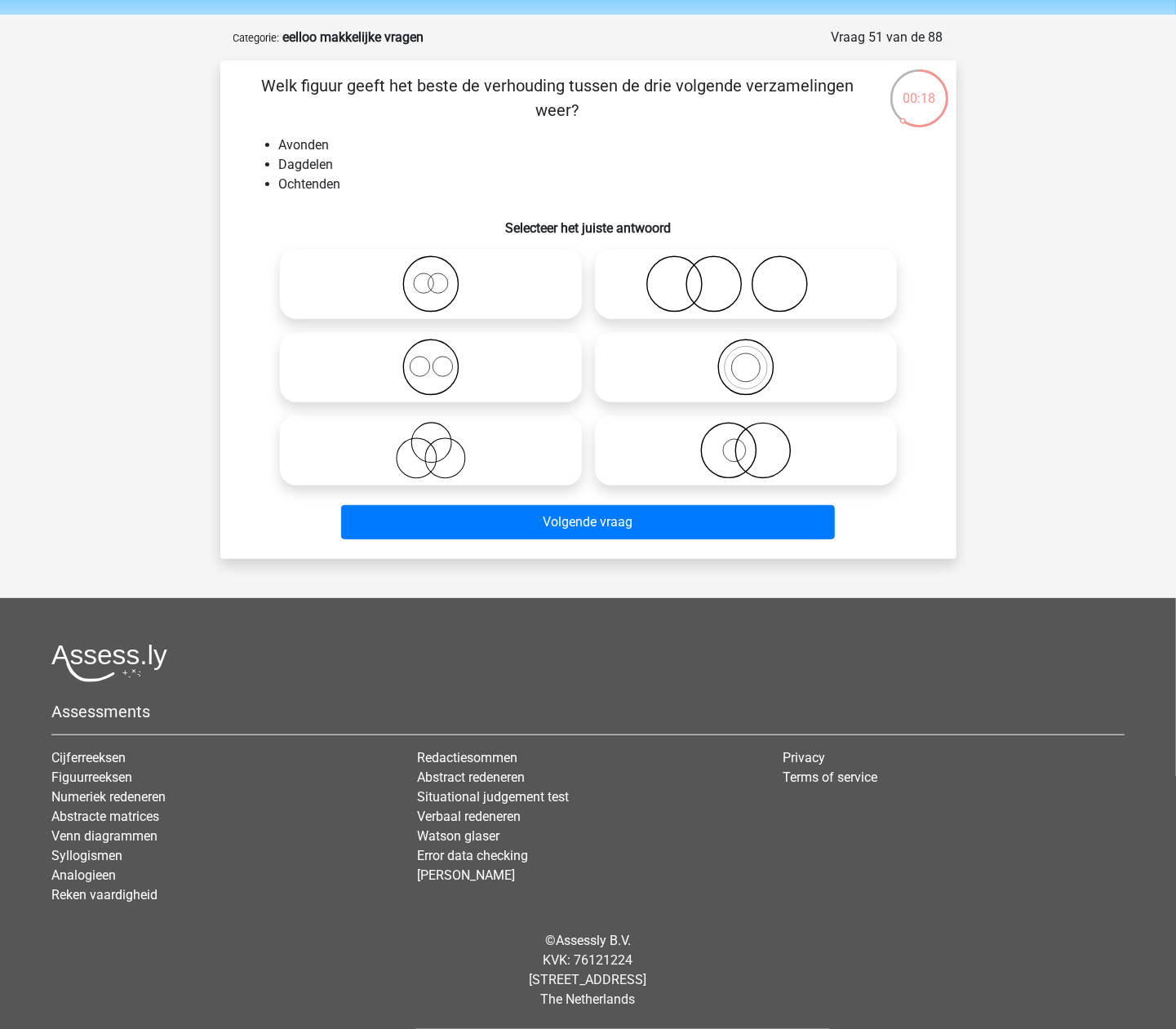
click at [498, 274] on icon at bounding box center [431, 283] width 289 height 57
click at [442, 274] on input "radio" at bounding box center [436, 271] width 10 height 10
radio input "true"
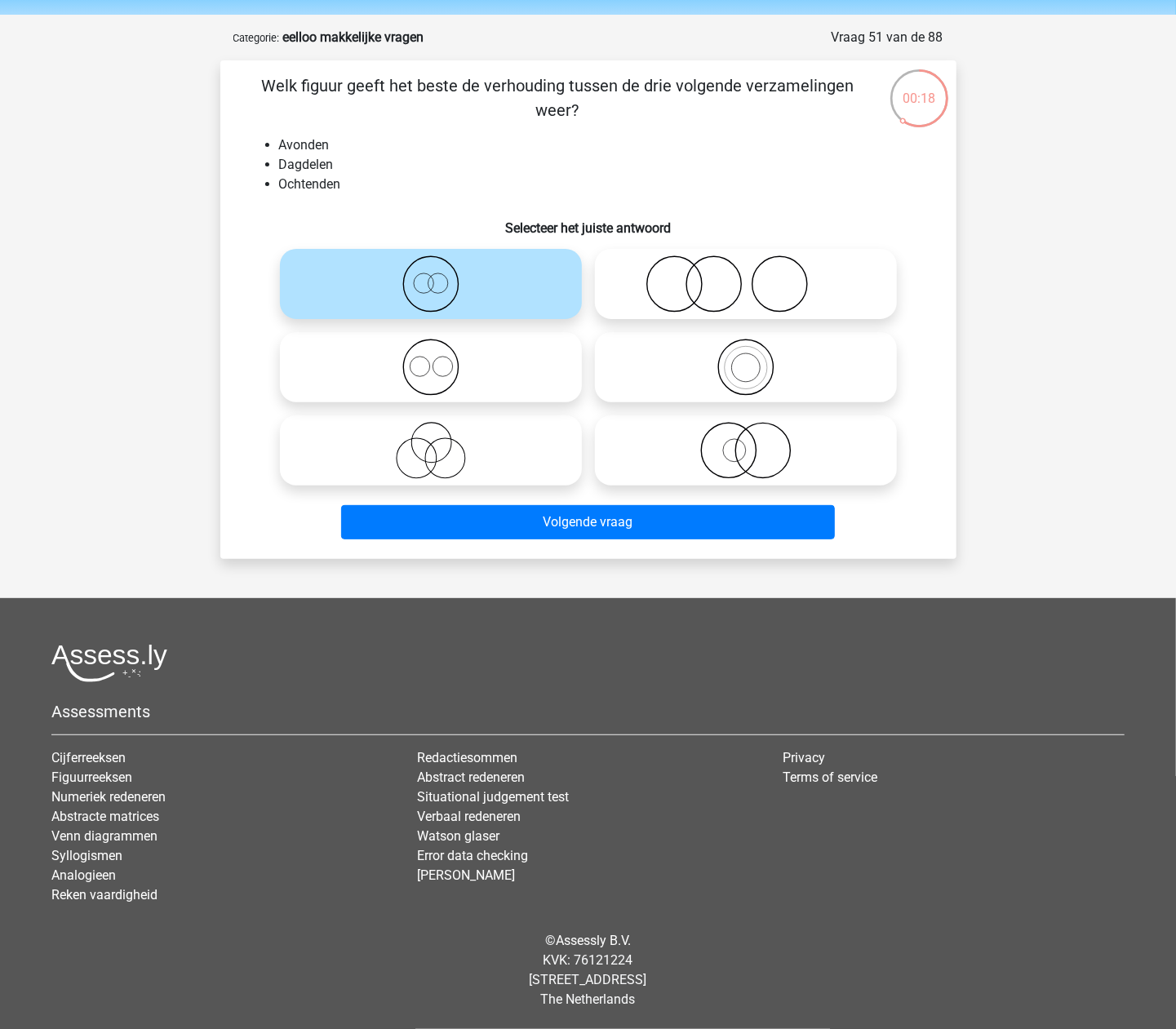
click at [534, 362] on icon at bounding box center [431, 367] width 289 height 57
click at [442, 360] on input "radio" at bounding box center [436, 354] width 10 height 10
radio input "true"
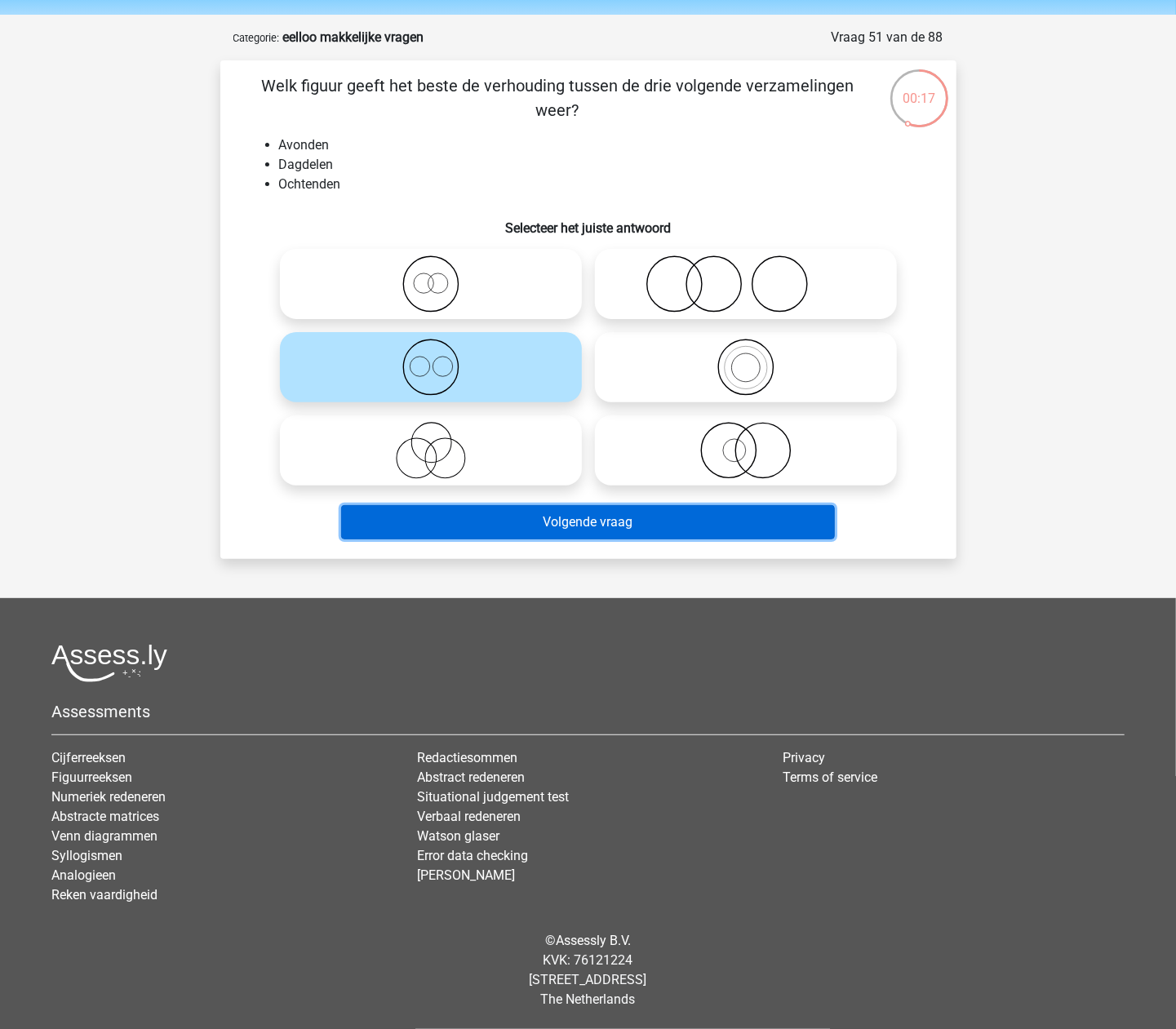
click at [621, 531] on button "Volgende vraag" at bounding box center [588, 522] width 494 height 34
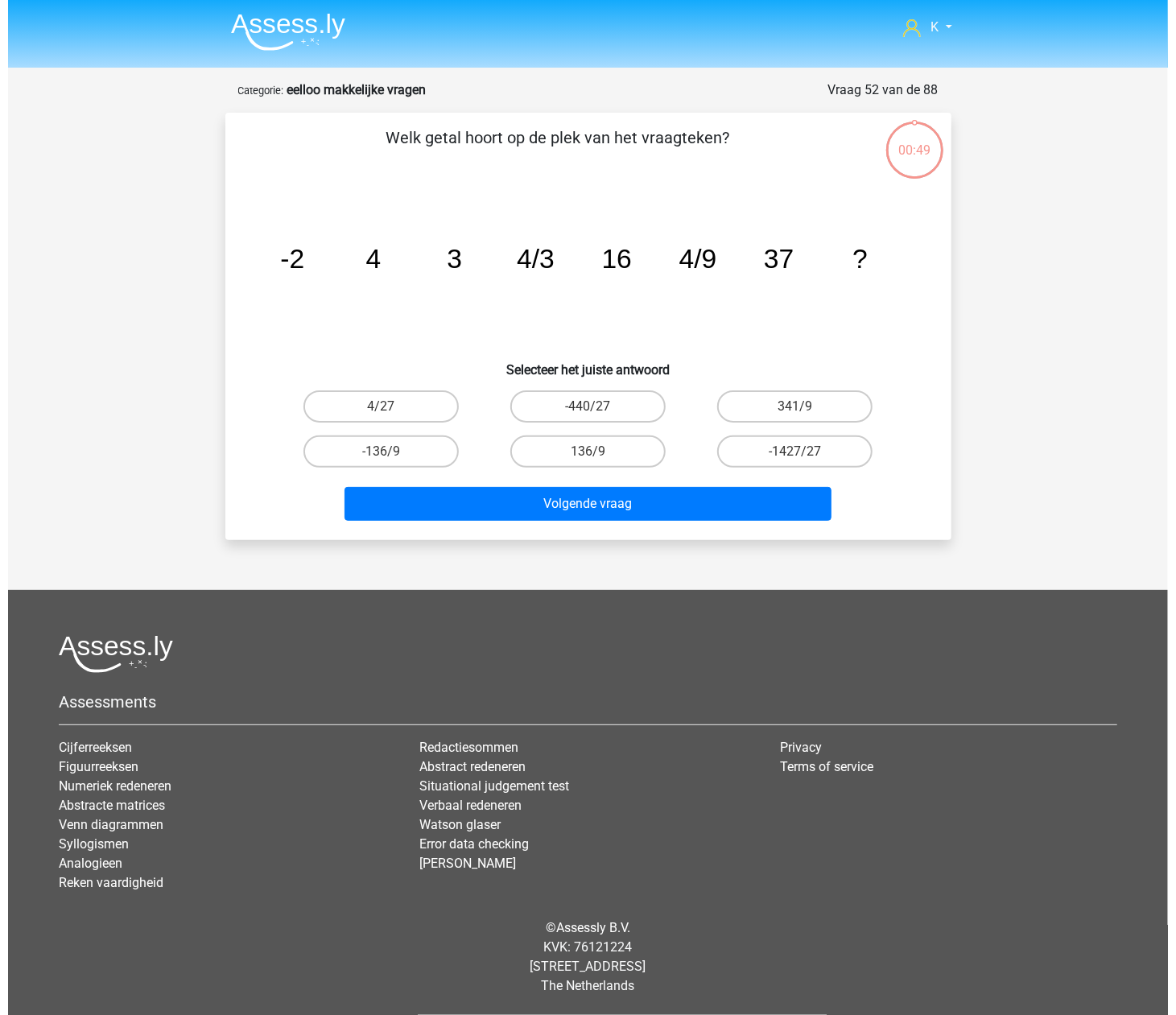
scroll to position [0, 0]
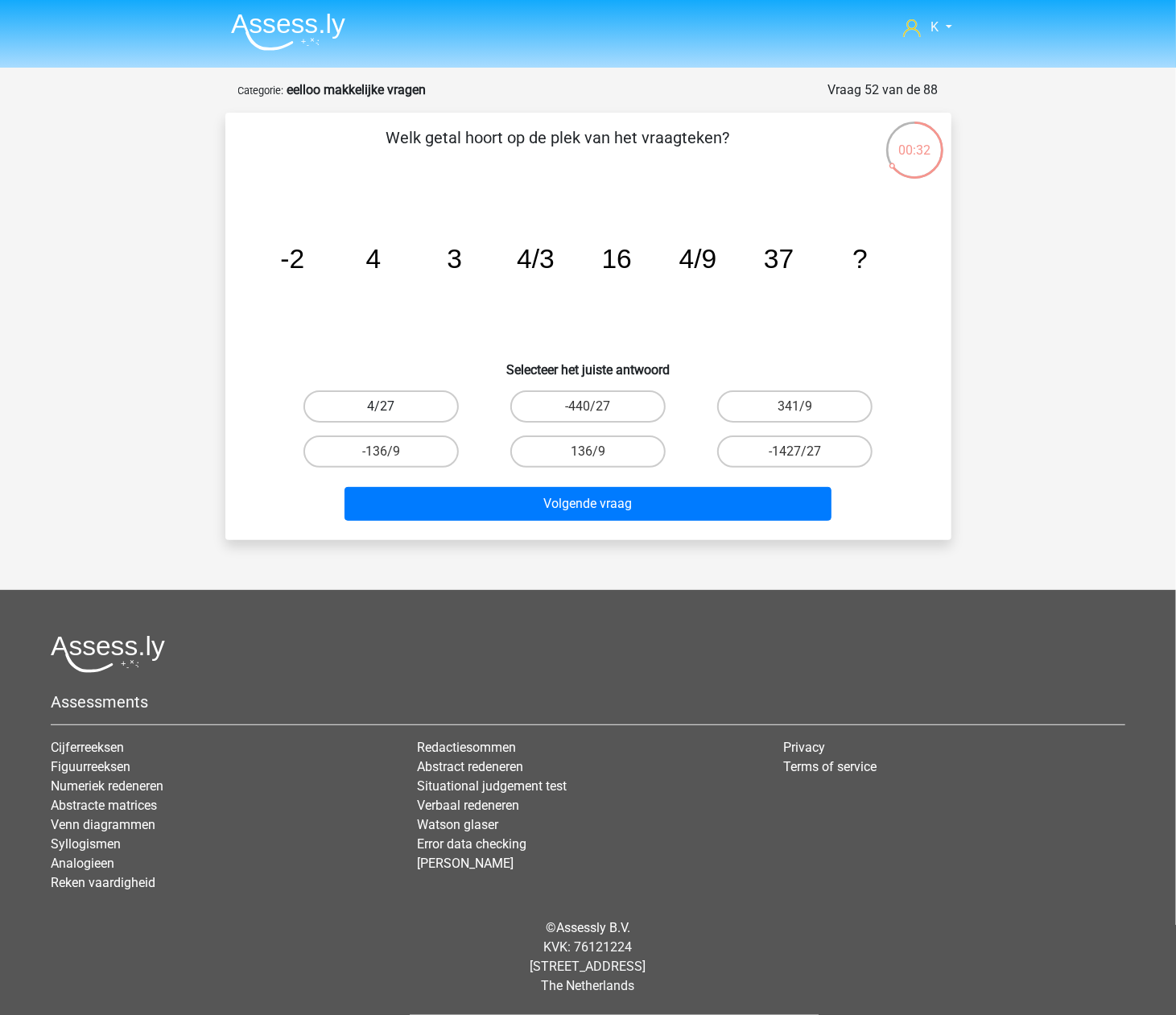
click at [377, 410] on label "4/27" at bounding box center [381, 406] width 155 height 32
click at [381, 410] on input "4/27" at bounding box center [386, 412] width 10 height 10
radio input "true"
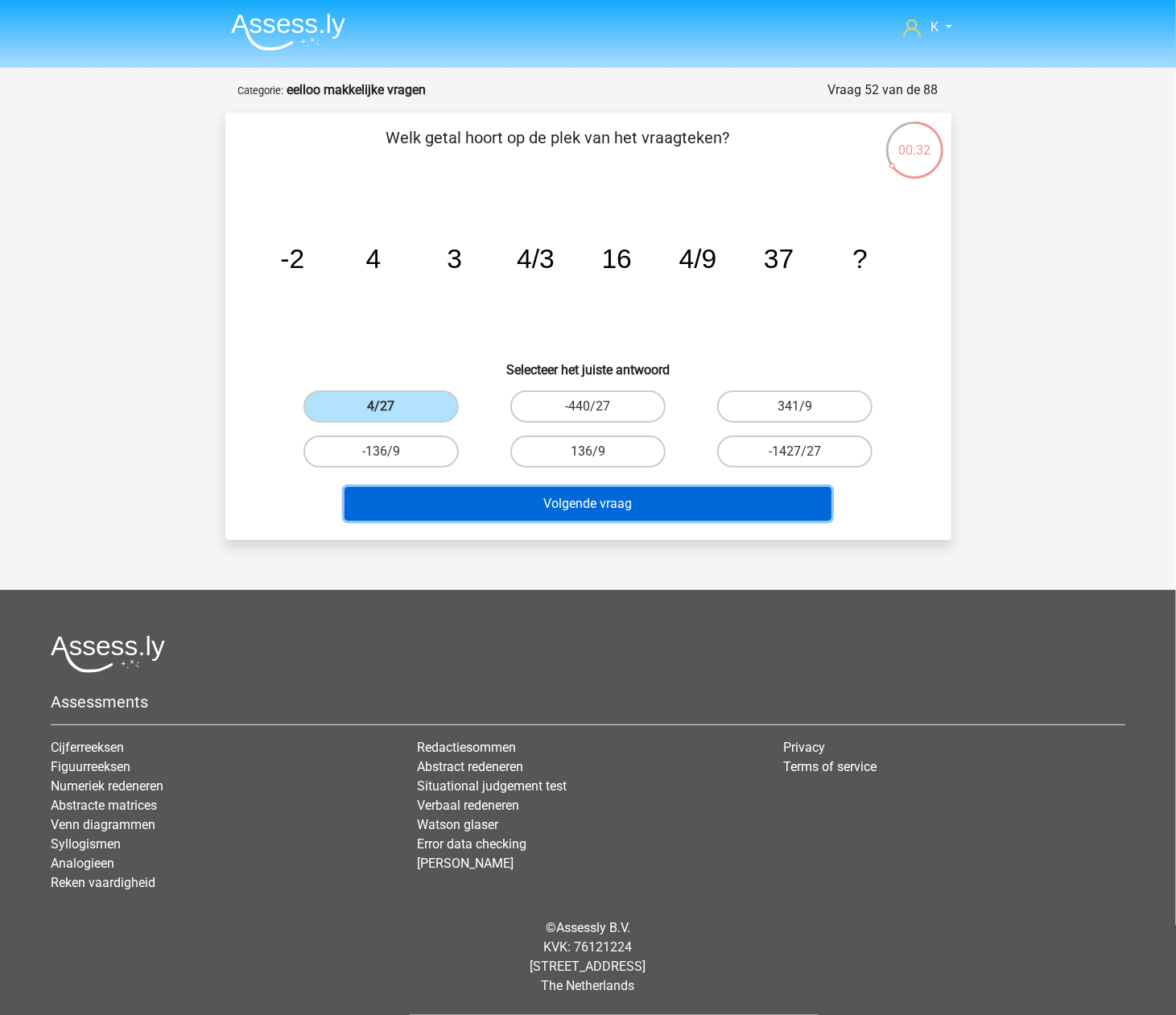
click at [446, 494] on button "Volgende vraag" at bounding box center [588, 504] width 487 height 34
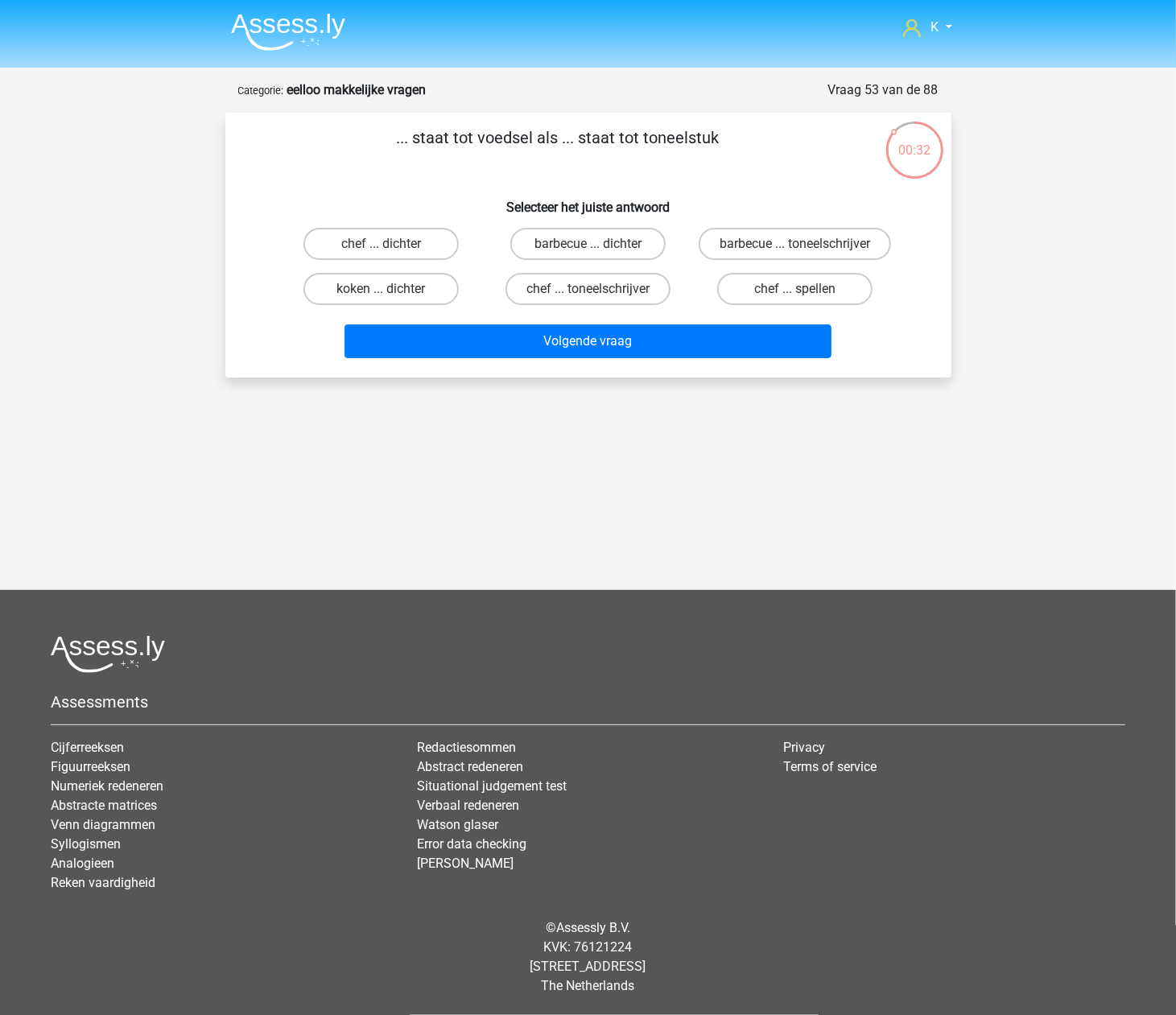
click at [442, 226] on div "chef ... dichter" at bounding box center [381, 243] width 207 height 45
click at [436, 242] on label "chef ... dichter" at bounding box center [381, 244] width 155 height 32
click at [391, 244] on input "chef ... dichter" at bounding box center [386, 249] width 10 height 10
radio input "true"
click at [590, 300] on input "chef ... toneelschrijver" at bounding box center [593, 294] width 10 height 10
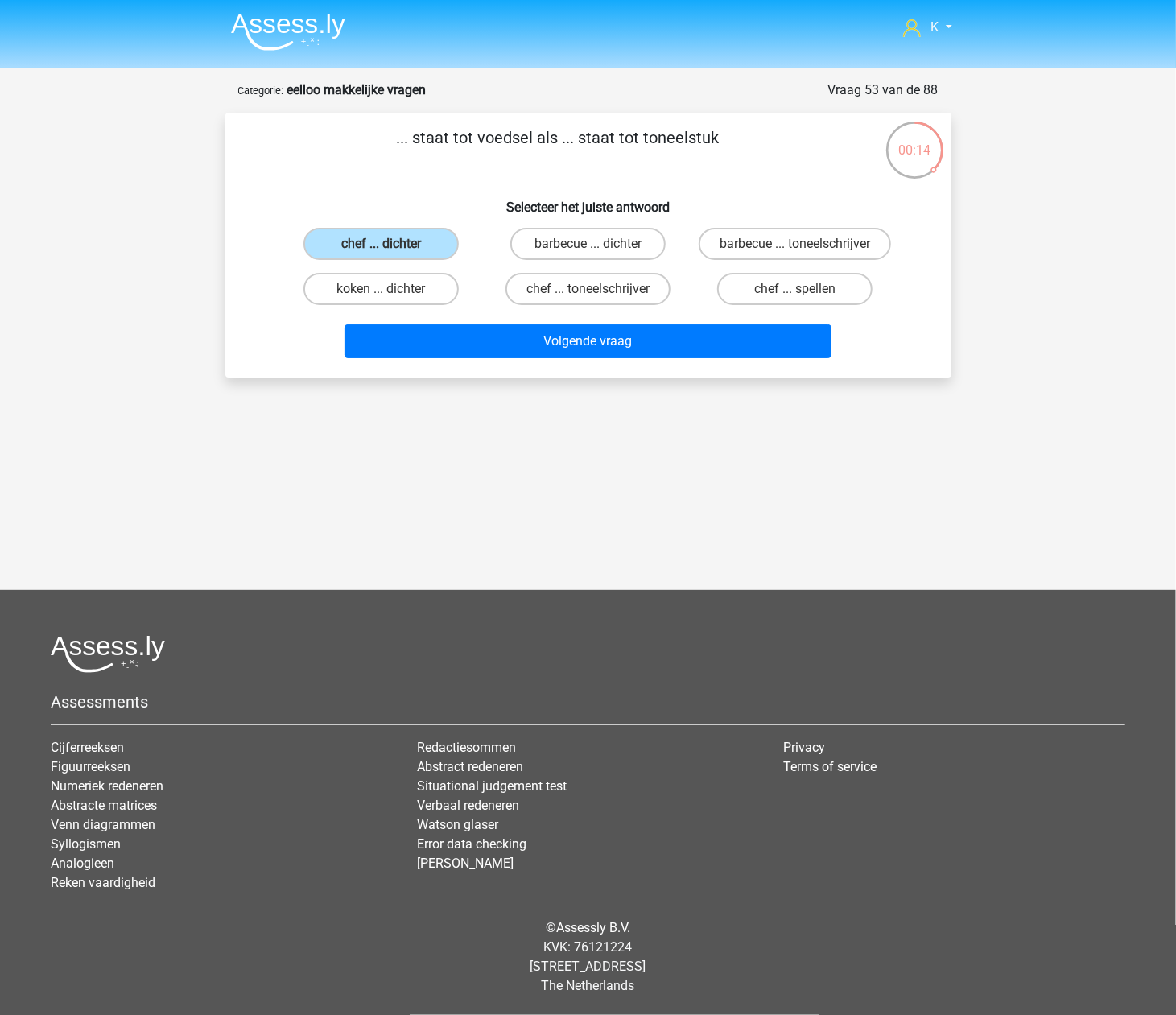
radio input "true"
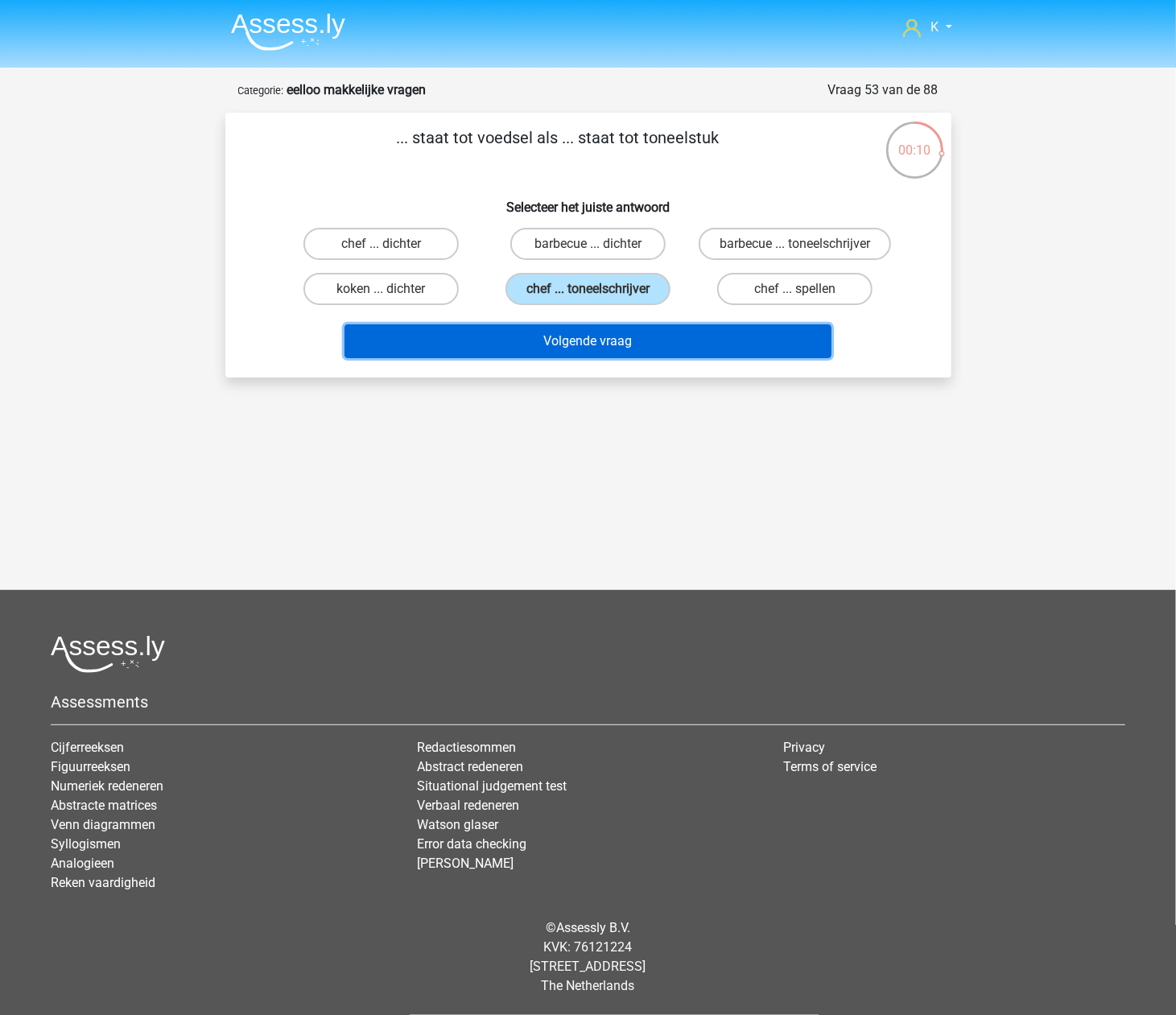
click at [658, 350] on button "Volgende vraag" at bounding box center [588, 341] width 487 height 34
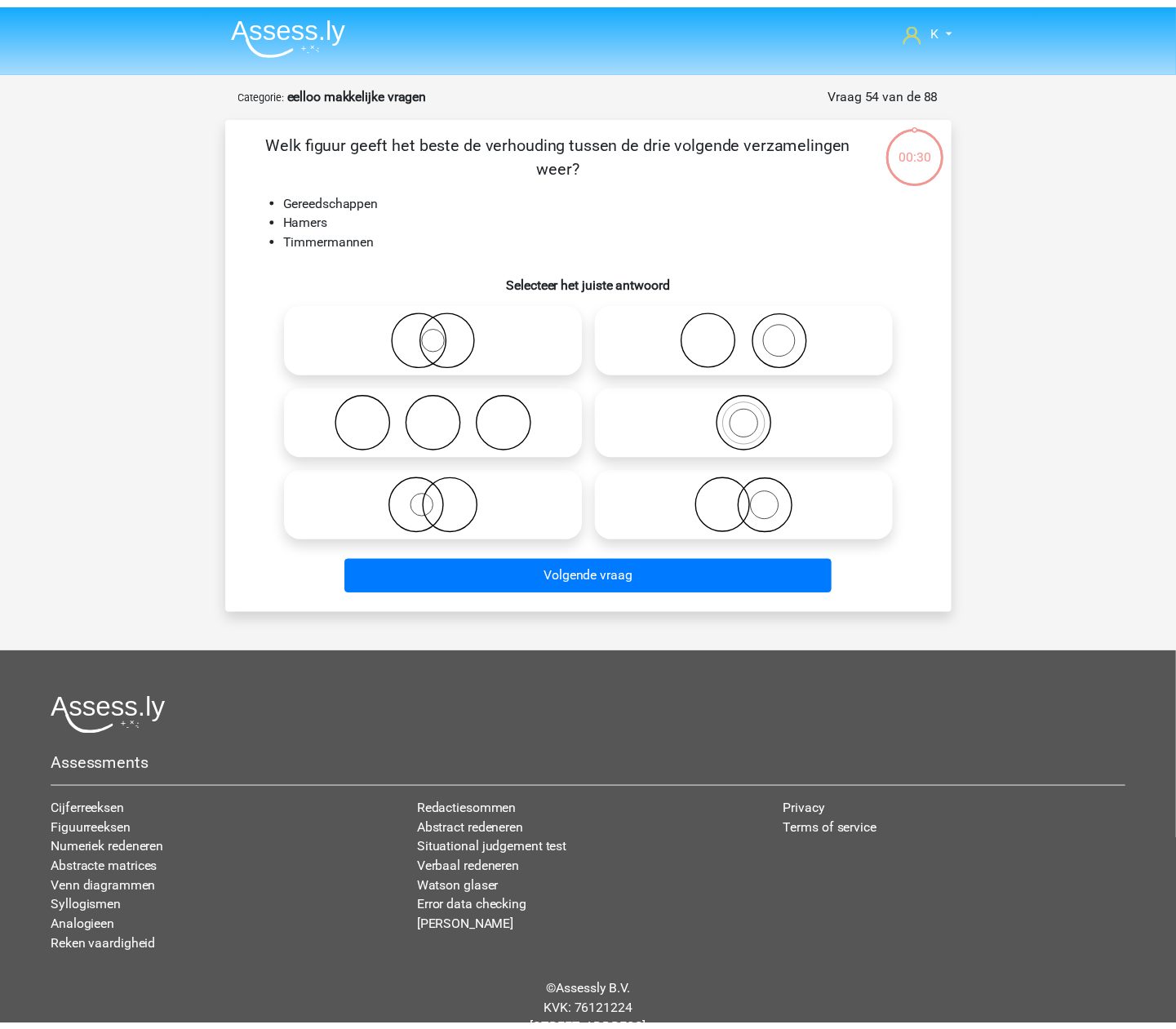
scroll to position [54, 0]
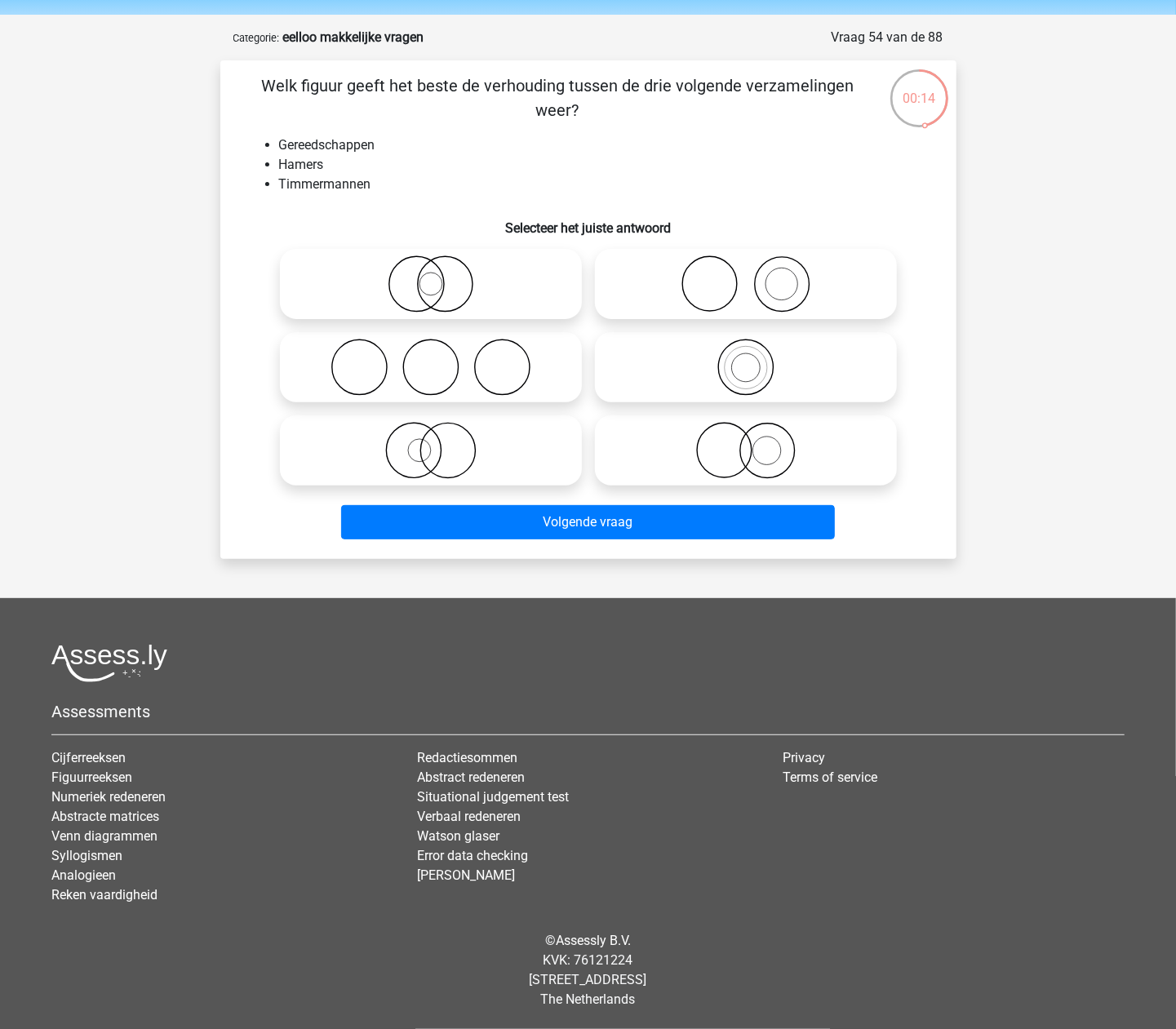
click at [782, 285] on icon at bounding box center [746, 283] width 289 height 57
click at [757, 276] on input "radio" at bounding box center [751, 271] width 10 height 10
radio input "true"
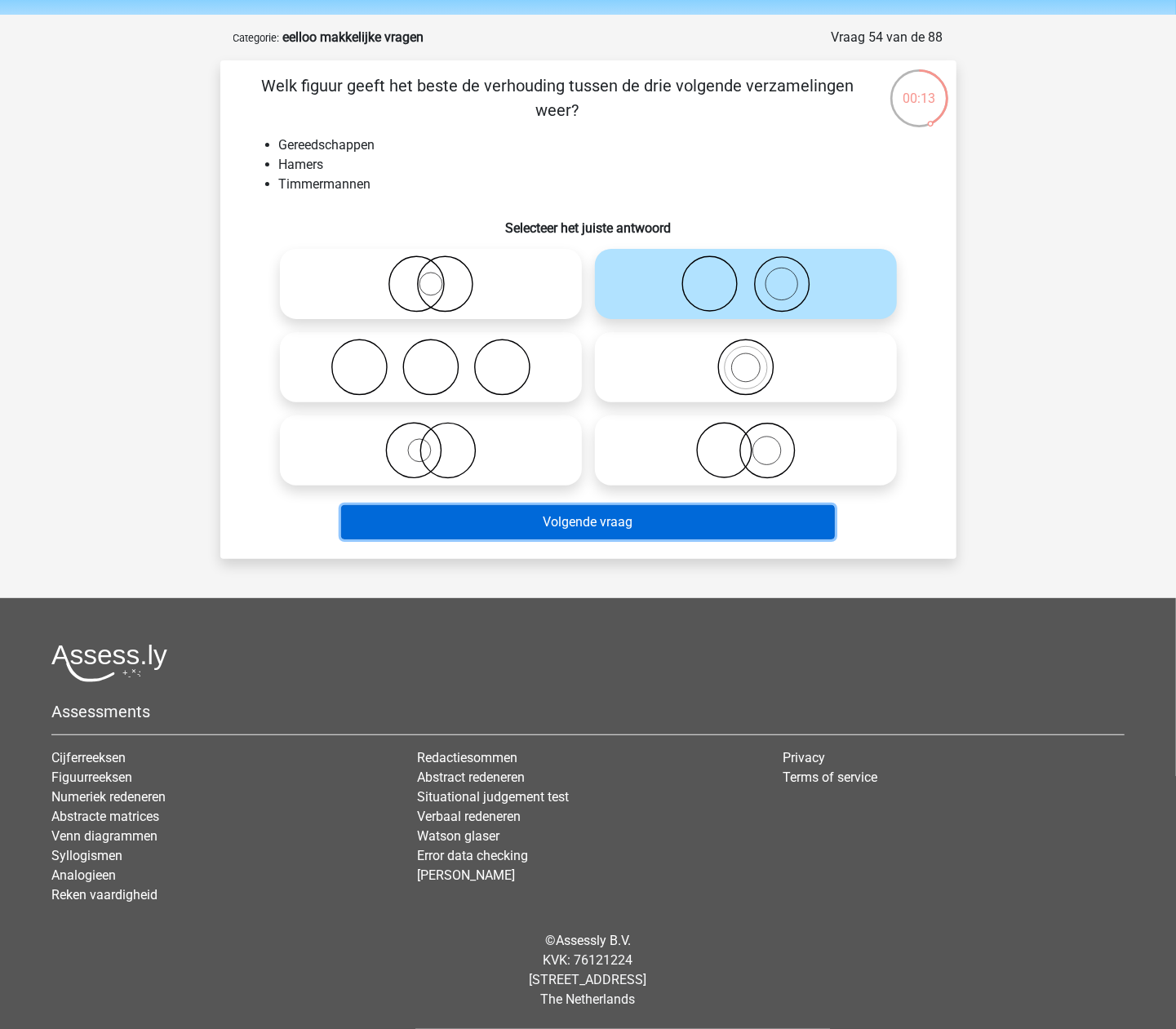
click at [706, 518] on button "Volgende vraag" at bounding box center [588, 522] width 494 height 34
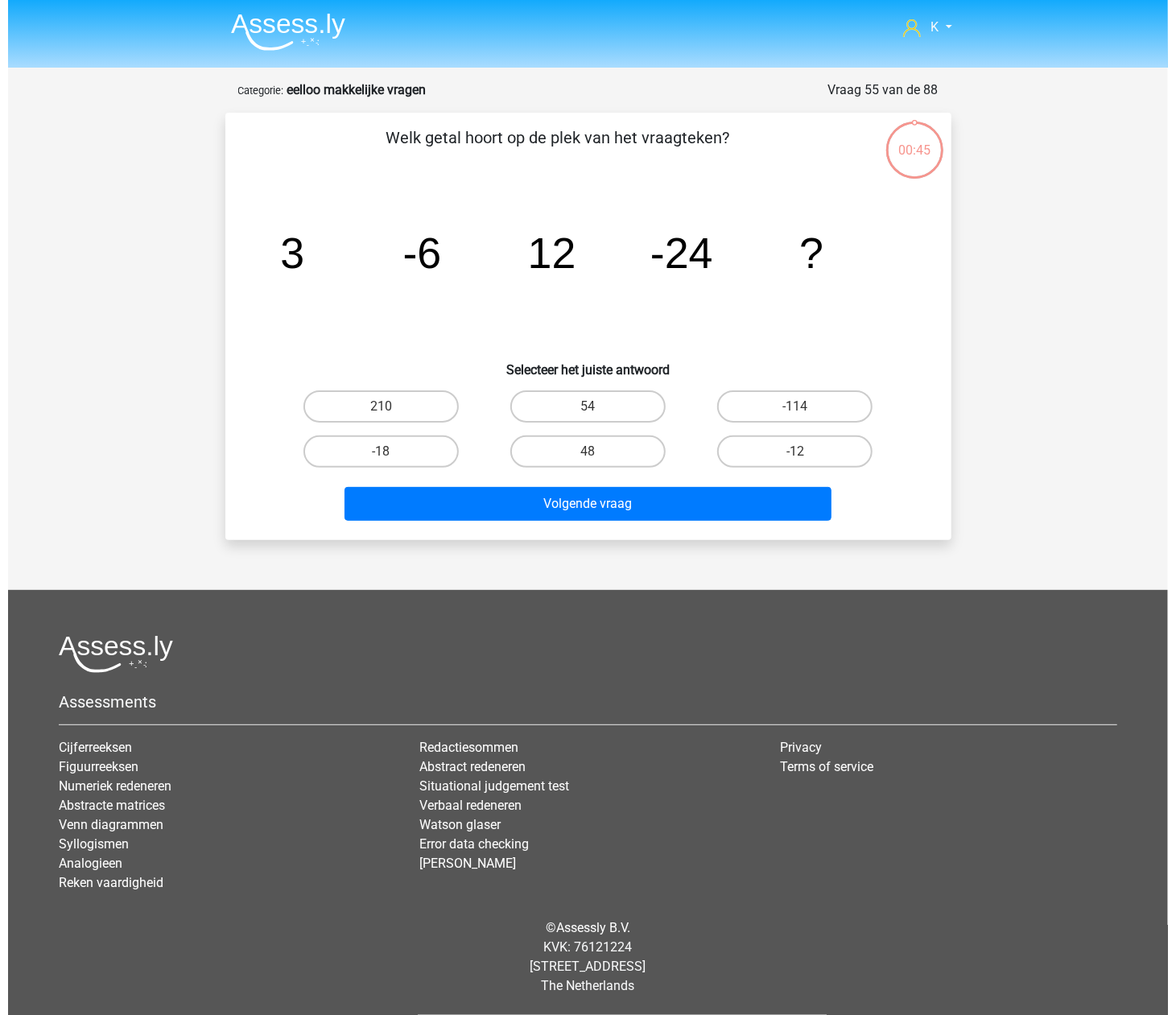
scroll to position [0, 0]
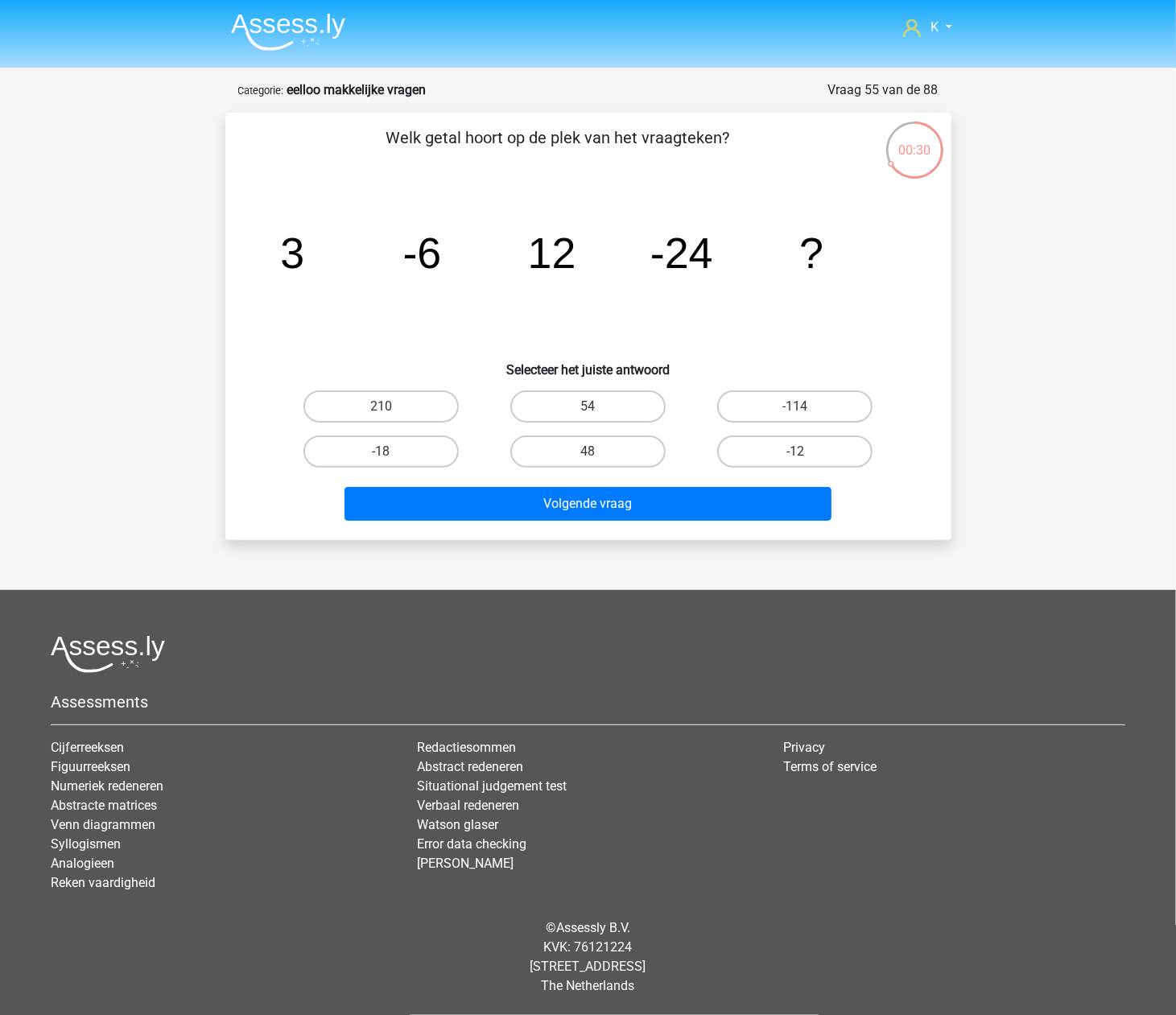
click at [593, 452] on input "48" at bounding box center [593, 457] width 10 height 10
radio input "true"
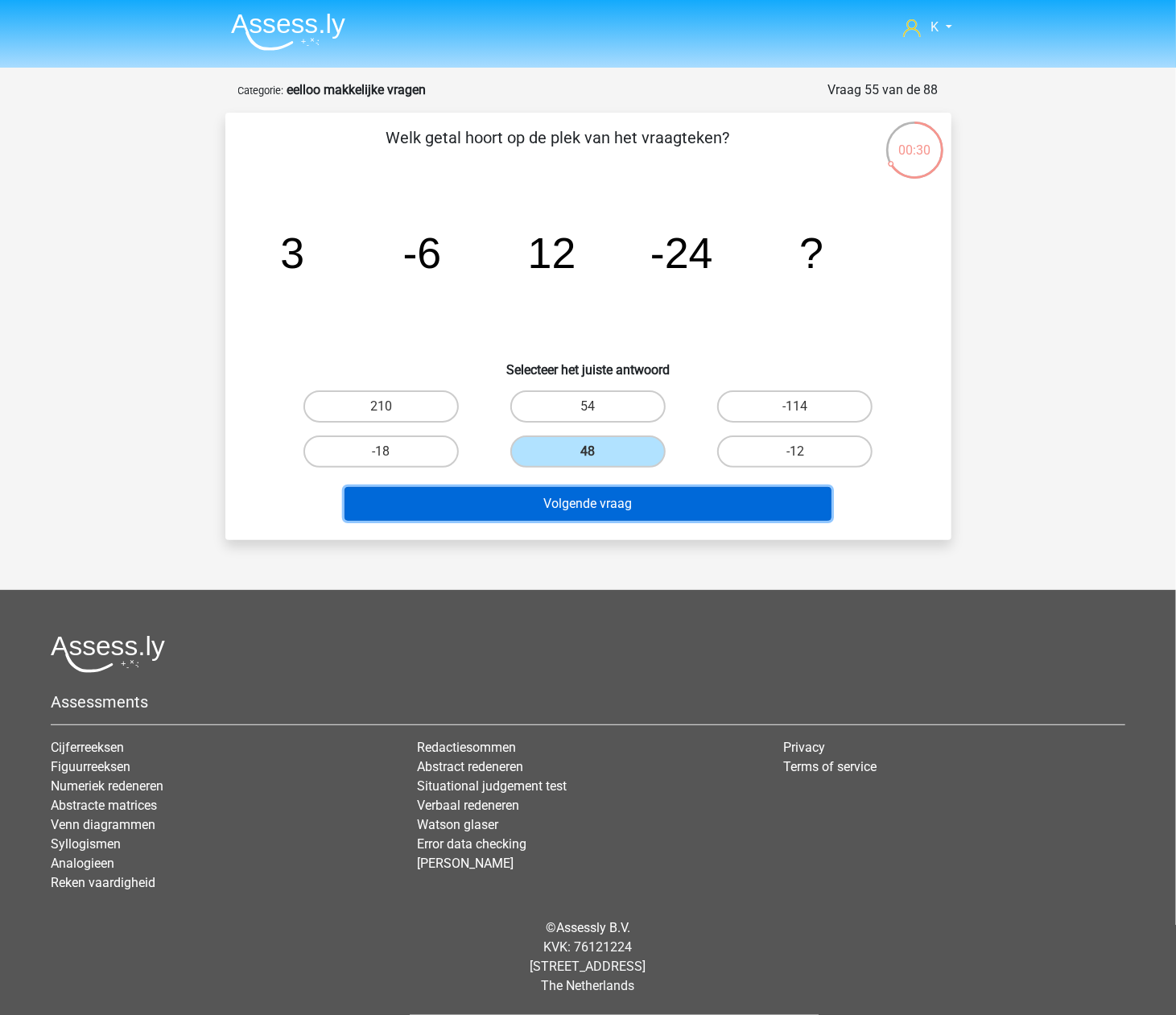
click at [612, 493] on button "Volgende vraag" at bounding box center [588, 504] width 487 height 34
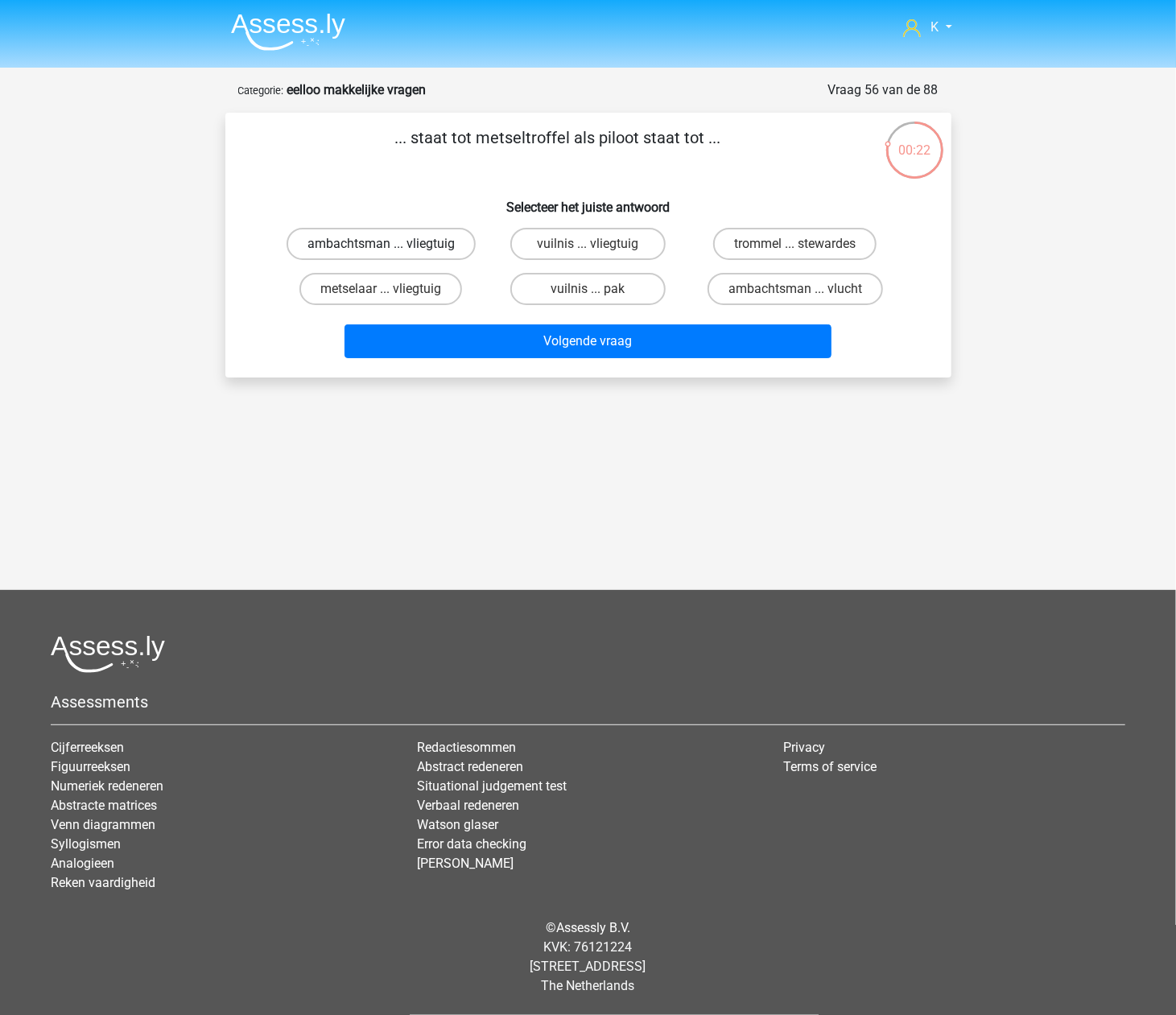
click at [458, 249] on label "ambachtsman ... vliegtuig" at bounding box center [381, 244] width 189 height 32
click at [391, 249] on input "ambachtsman ... vliegtuig" at bounding box center [386, 249] width 10 height 10
radio input "true"
click at [393, 286] on label "metselaar ... vliegtuig" at bounding box center [381, 289] width 163 height 32
click at [391, 289] on input "metselaar ... vliegtuig" at bounding box center [386, 294] width 10 height 10
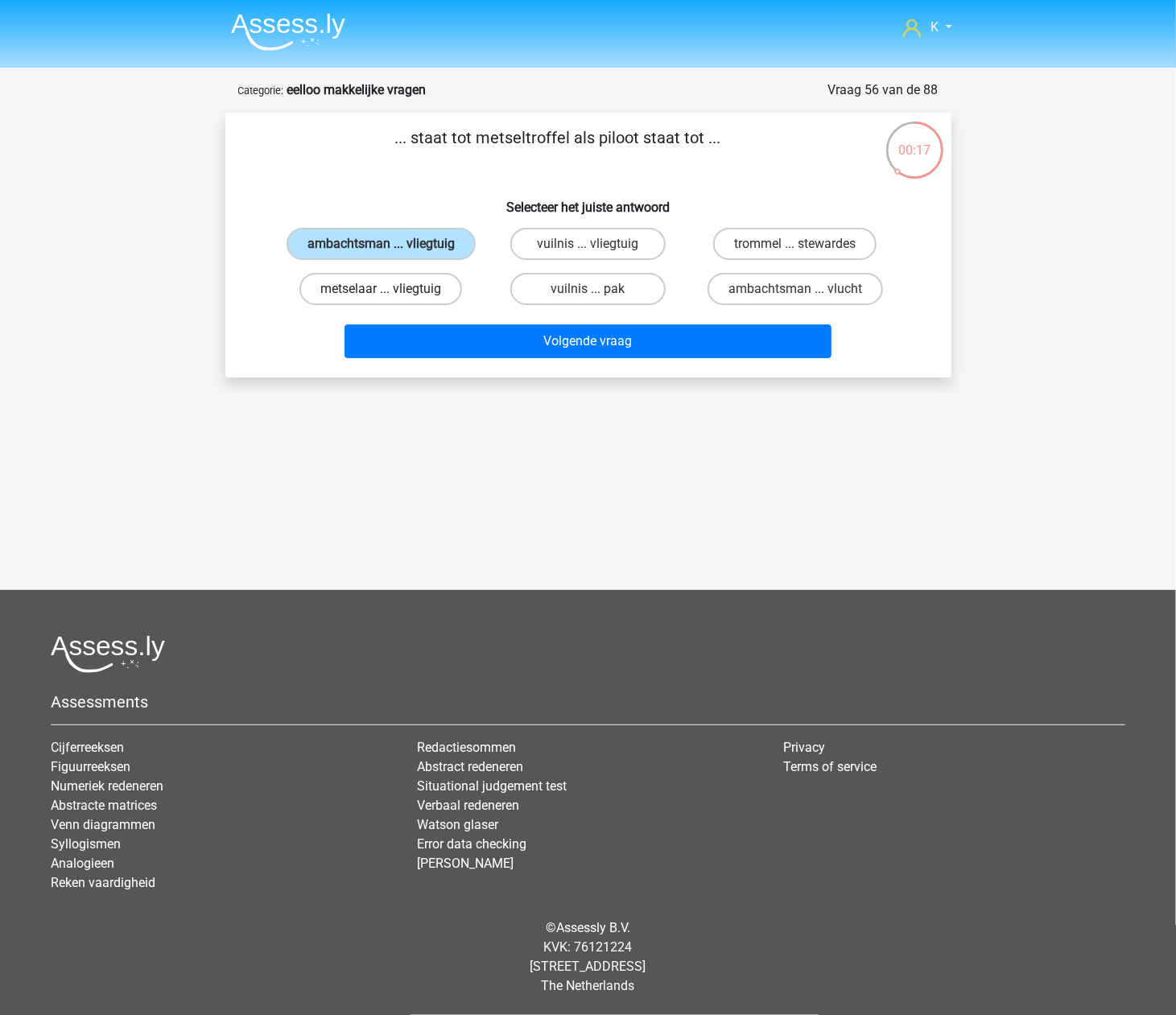
radio input "true"
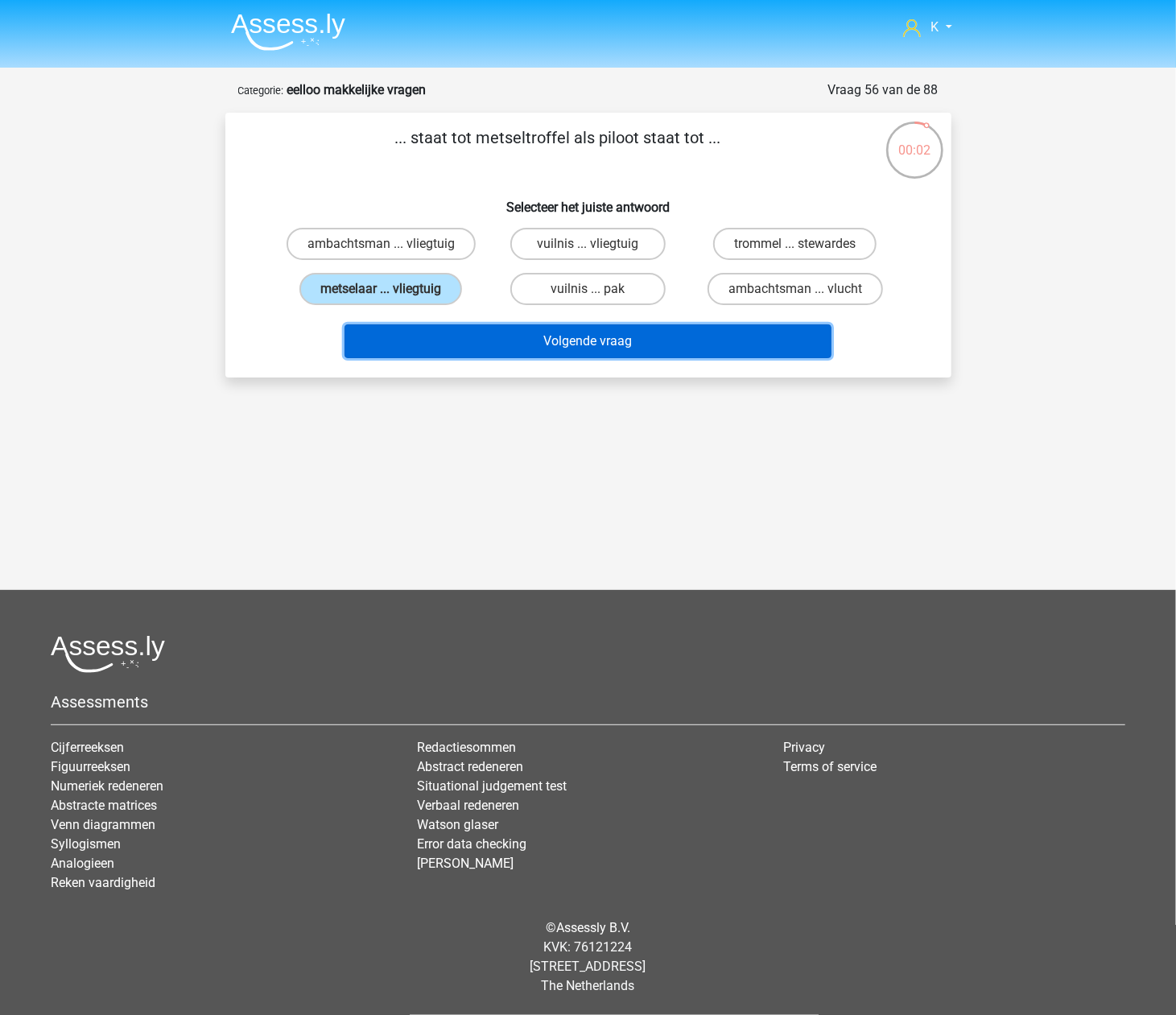
click at [609, 345] on button "Volgende vraag" at bounding box center [588, 341] width 487 height 34
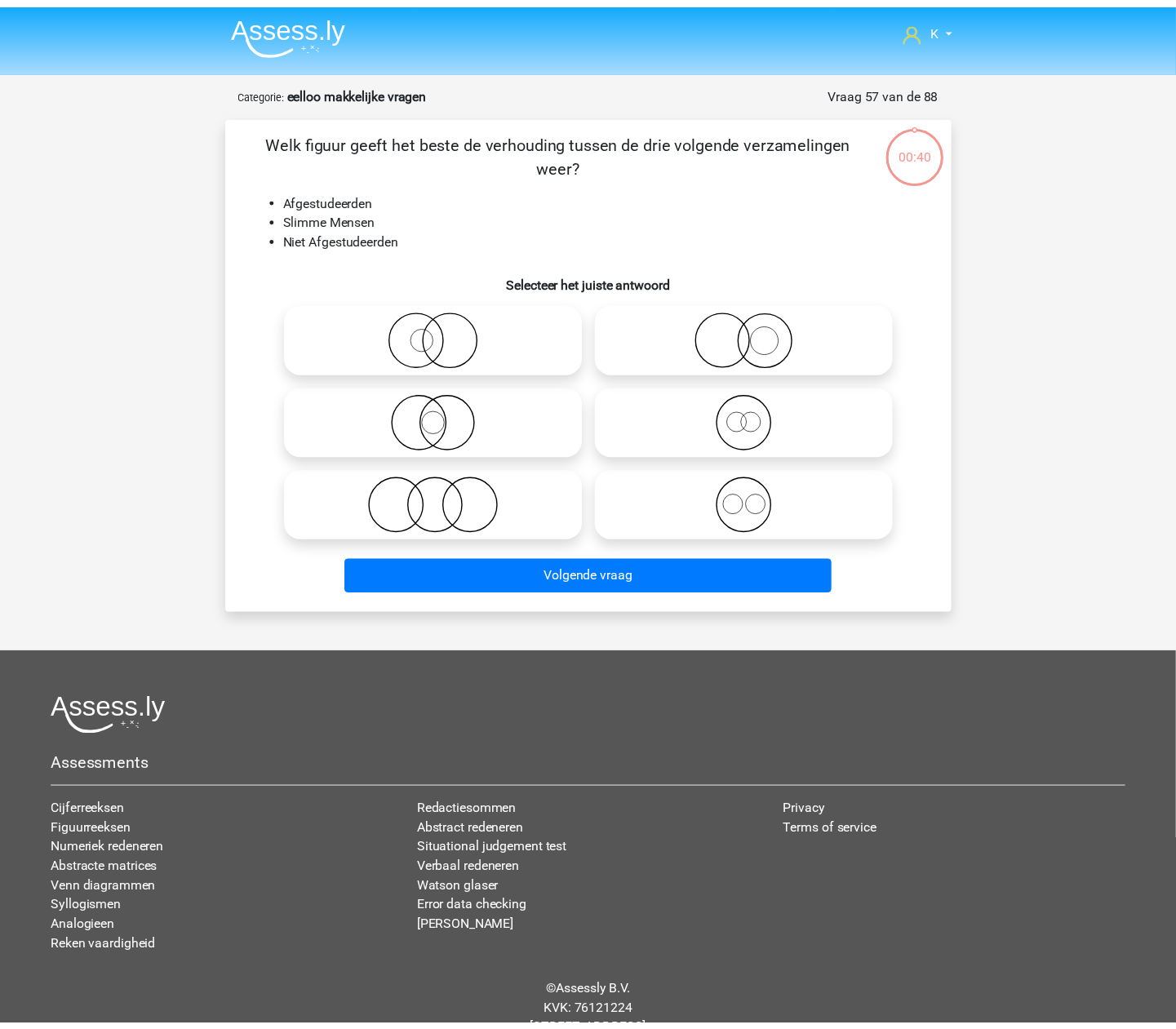
scroll to position [54, 0]
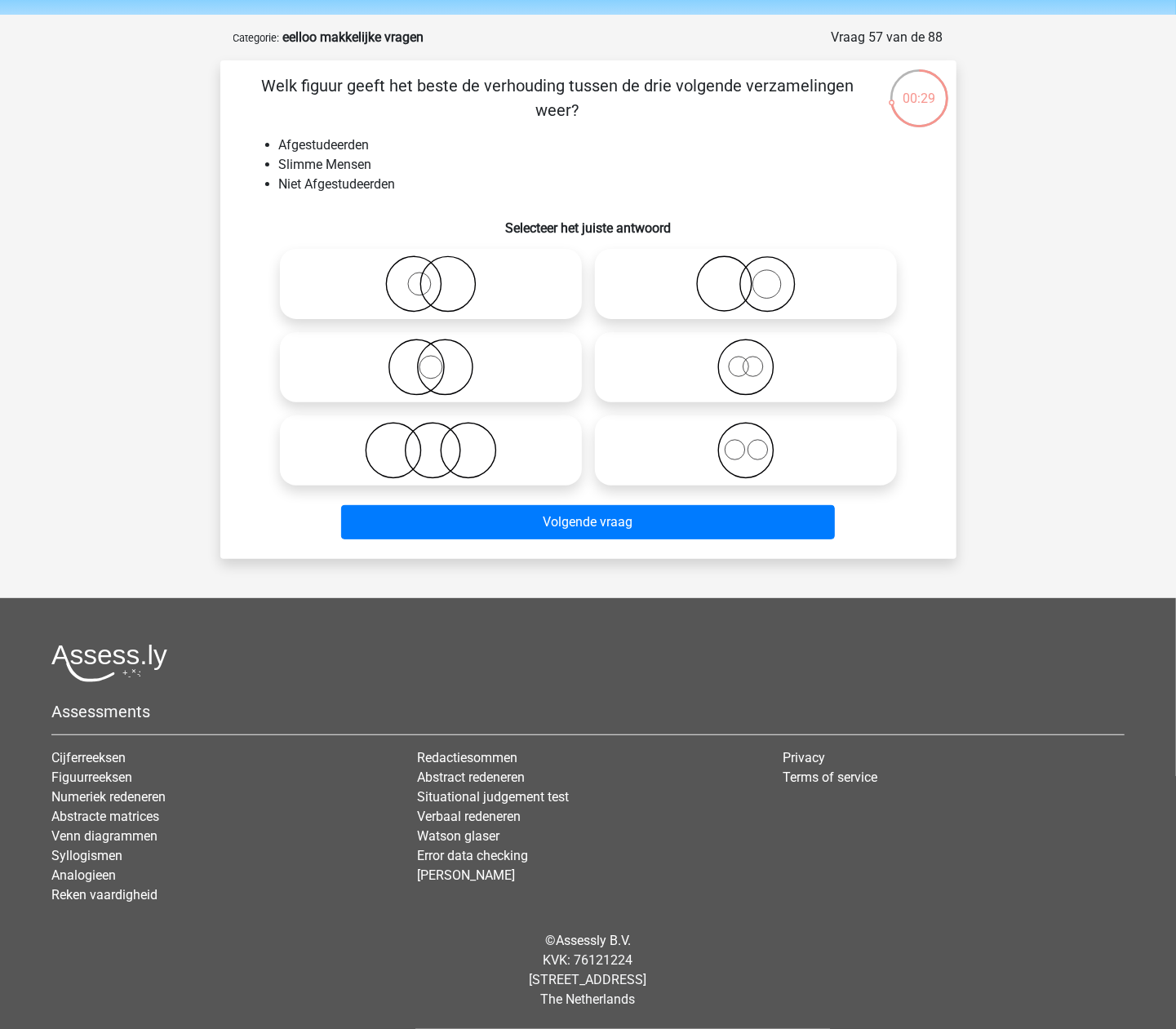
click at [357, 461] on icon at bounding box center [431, 450] width 289 height 57
click at [431, 443] on input "radio" at bounding box center [436, 437] width 10 height 10
radio input "true"
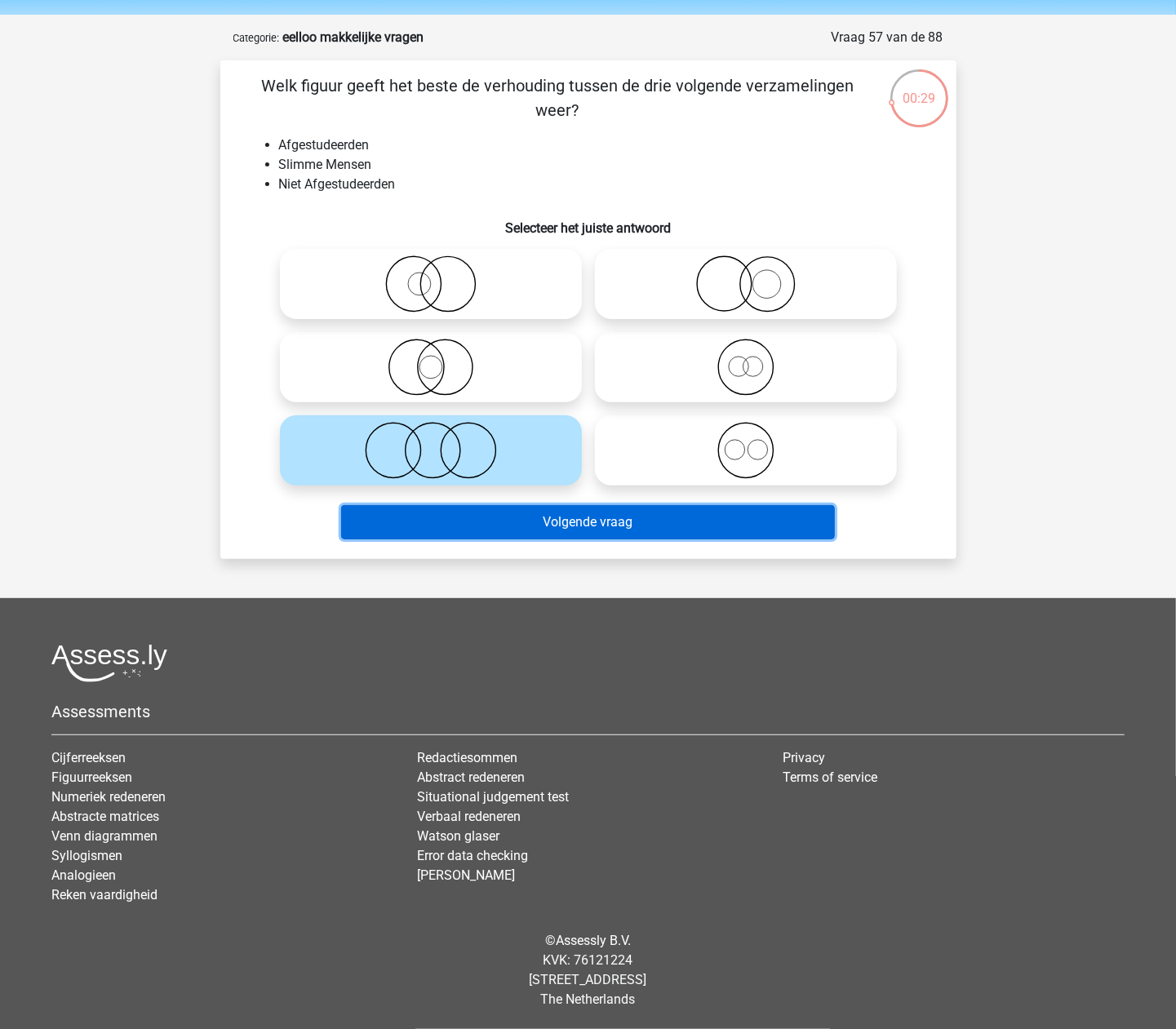
click at [448, 526] on button "Volgende vraag" at bounding box center [588, 522] width 494 height 34
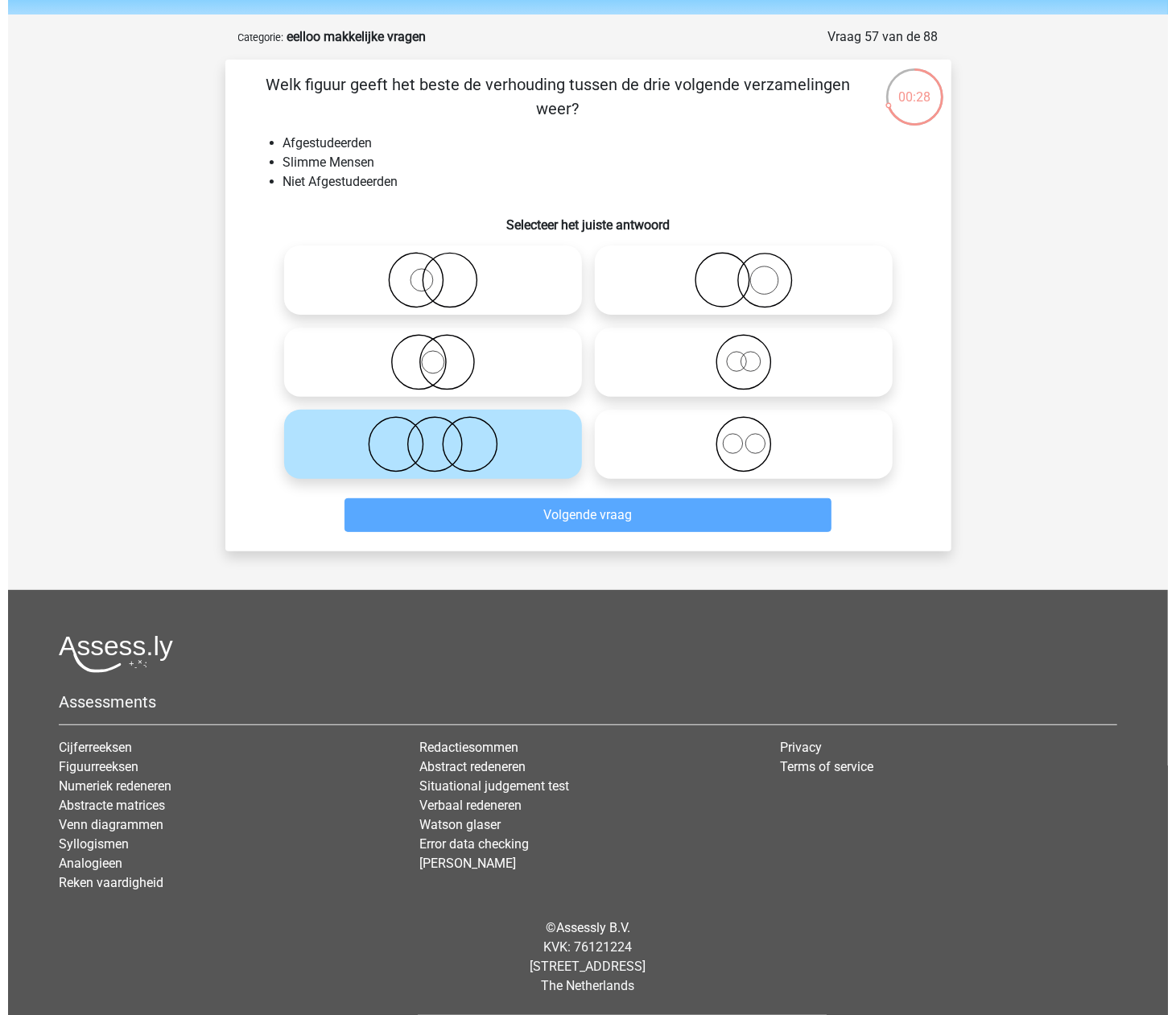
scroll to position [0, 0]
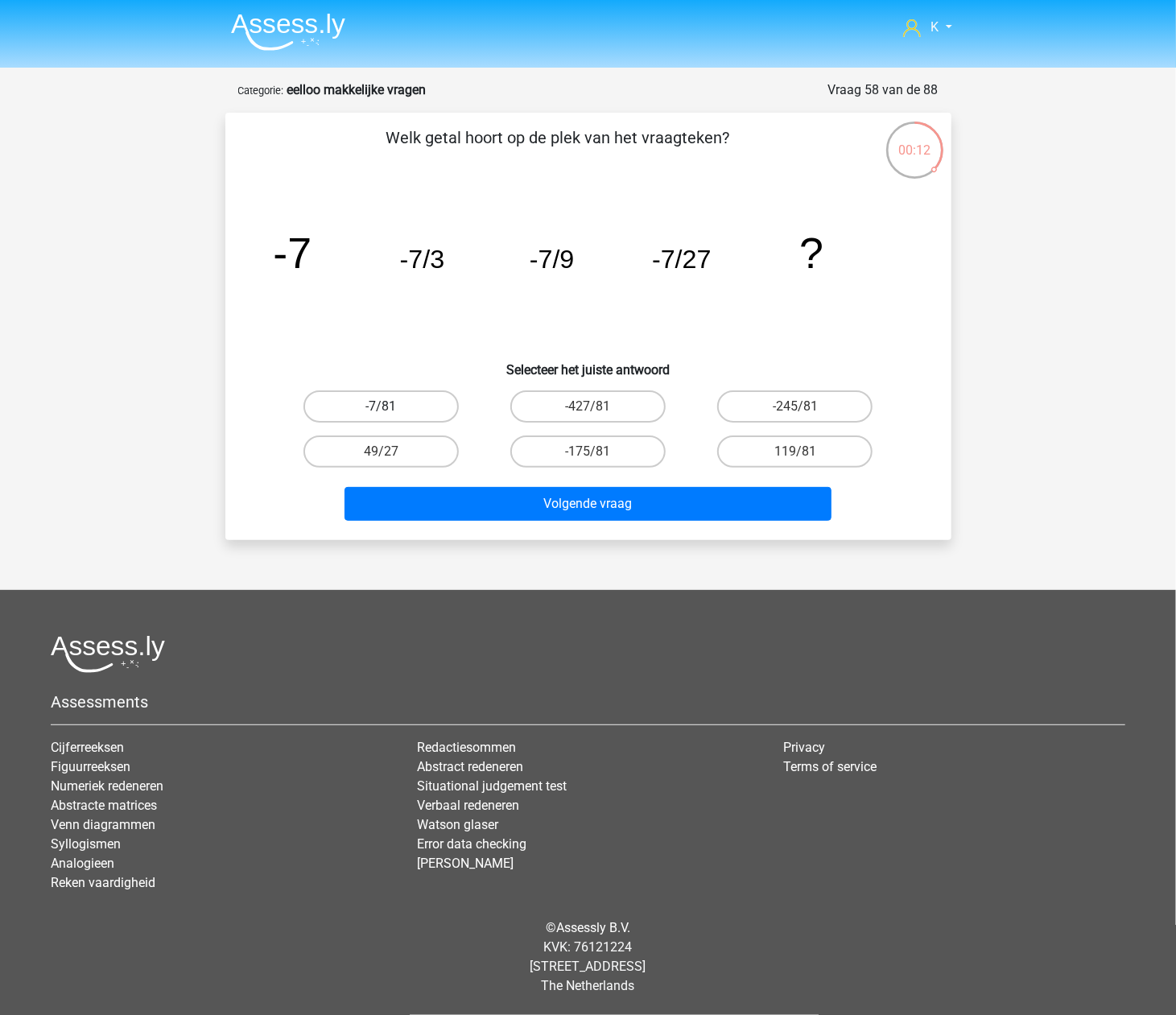
click at [439, 401] on label "-7/81" at bounding box center [381, 406] width 155 height 32
click at [391, 407] on input "-7/81" at bounding box center [386, 412] width 10 height 10
radio input "true"
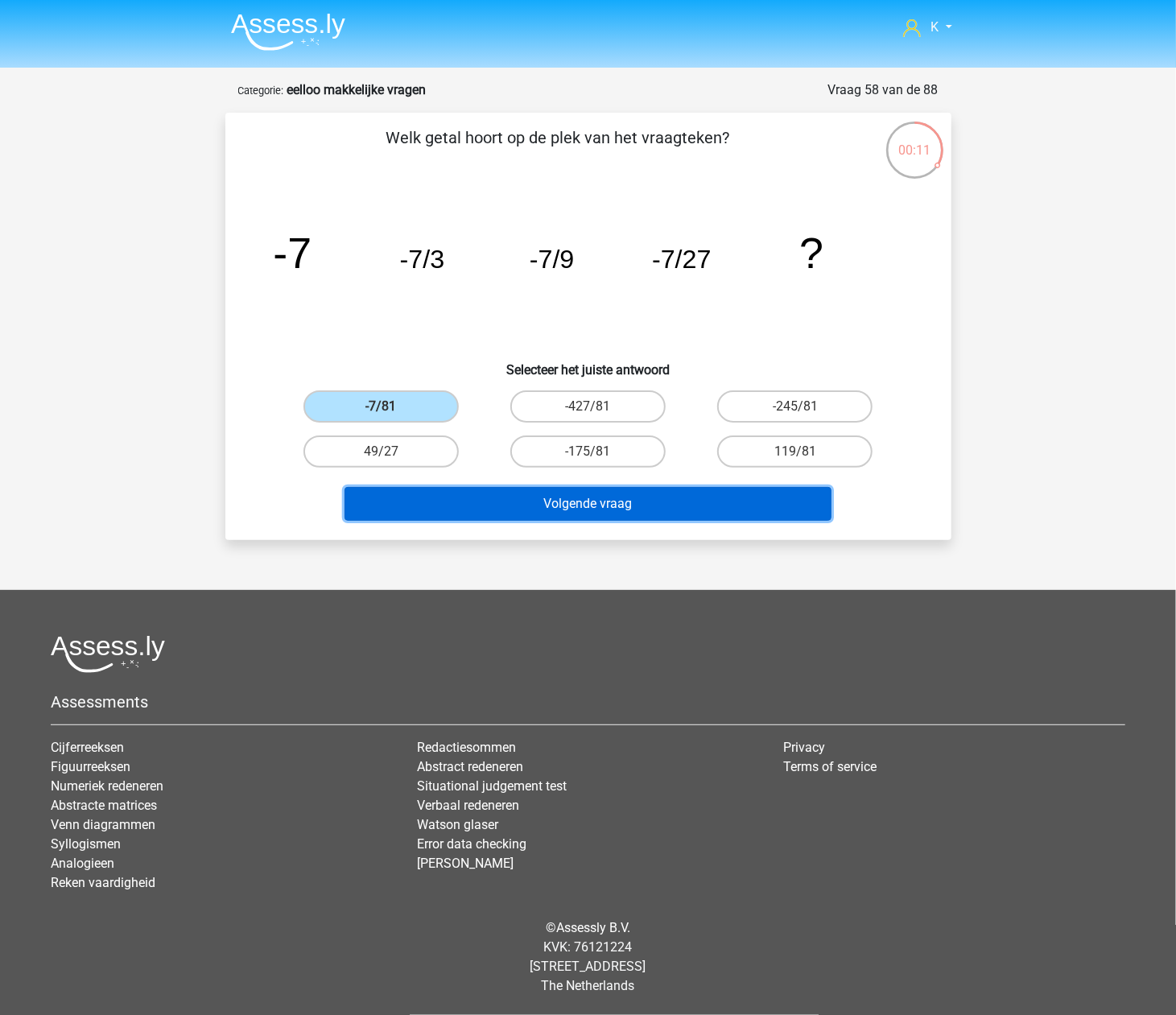
click at [465, 490] on button "Volgende vraag" at bounding box center [588, 504] width 487 height 34
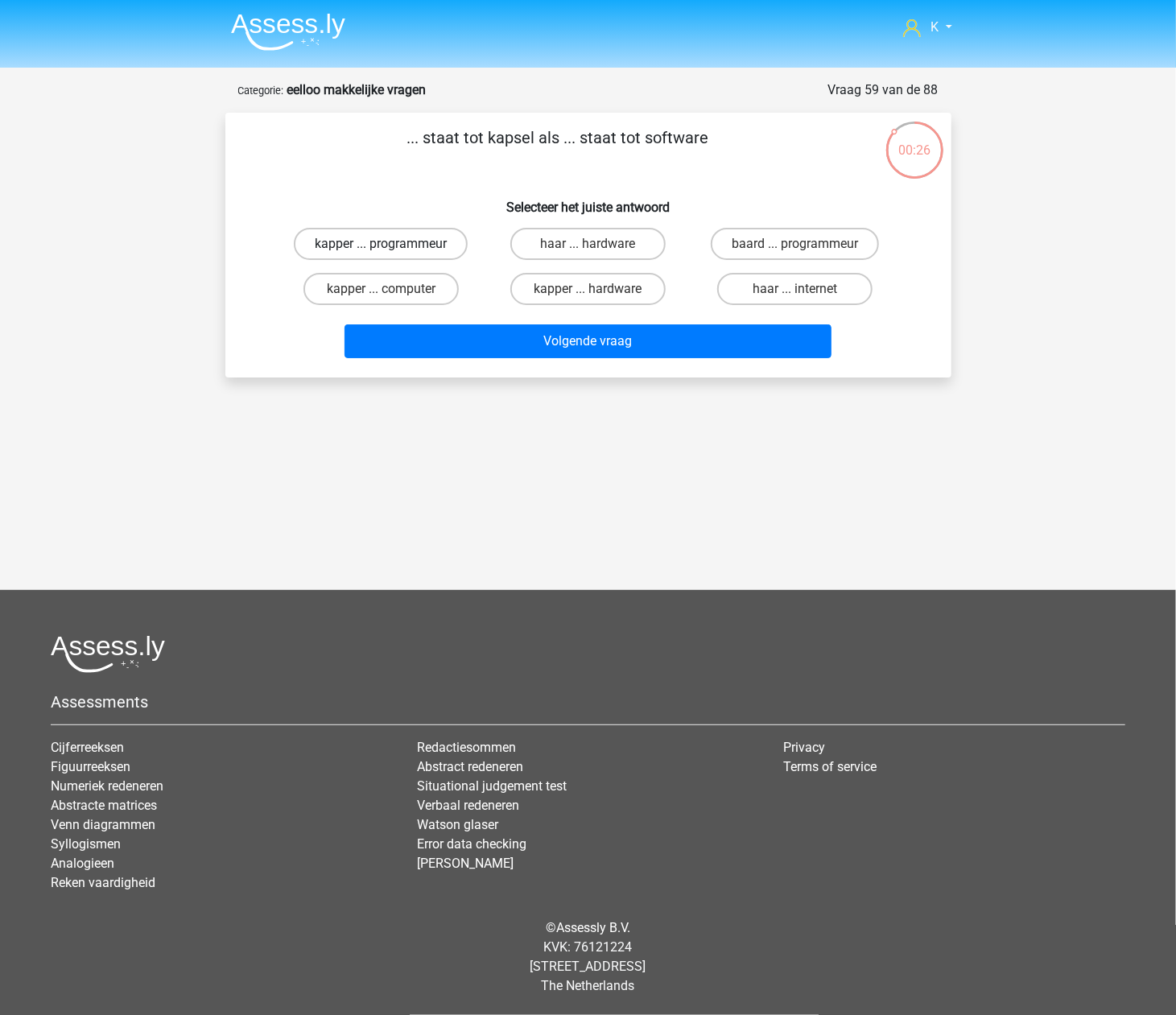
click at [388, 242] on label "kapper ... programmeur" at bounding box center [381, 244] width 174 height 32
click at [388, 244] on input "kapper ... programmeur" at bounding box center [386, 249] width 10 height 10
radio input "true"
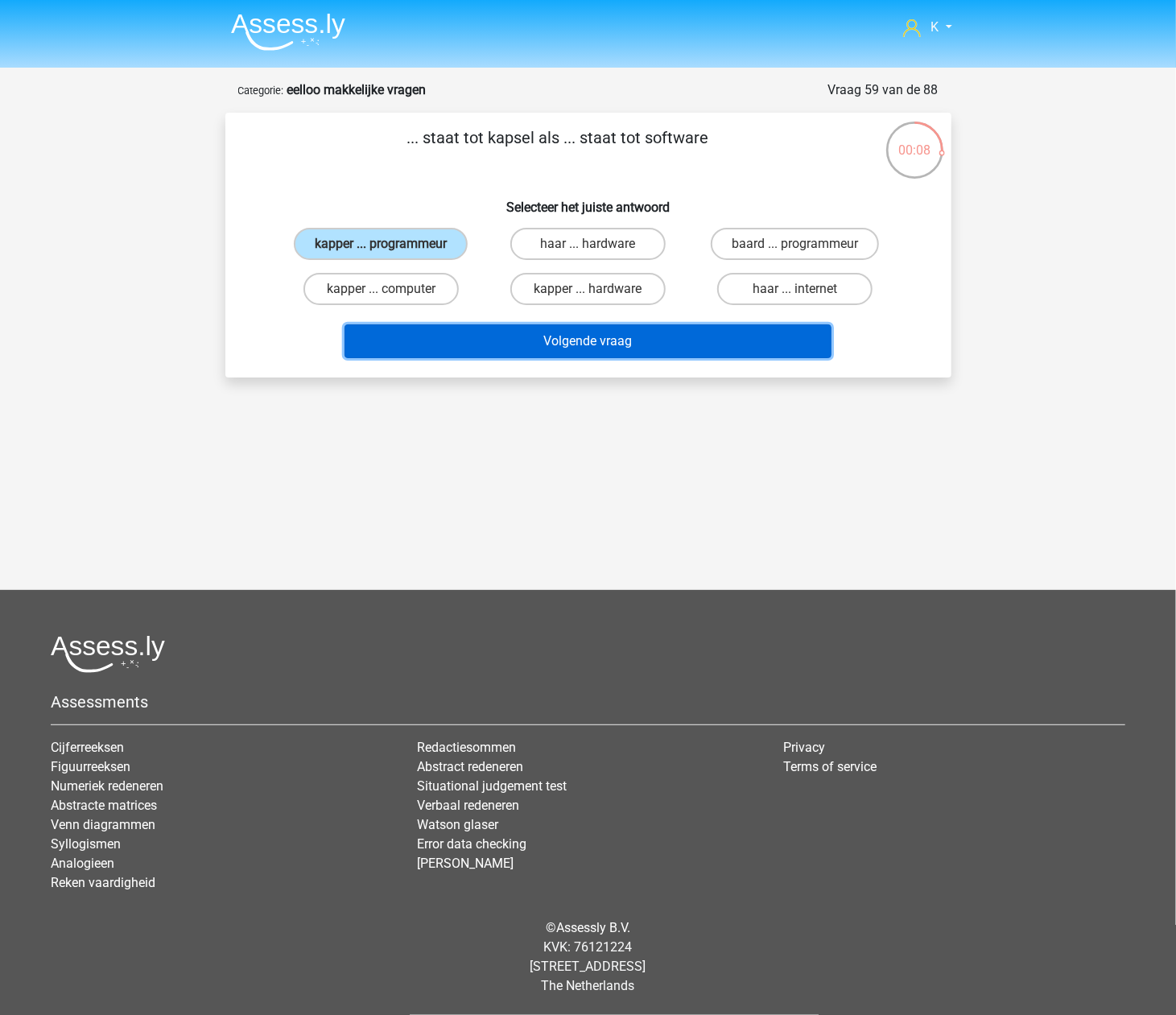
click at [692, 348] on button "Volgende vraag" at bounding box center [588, 341] width 487 height 34
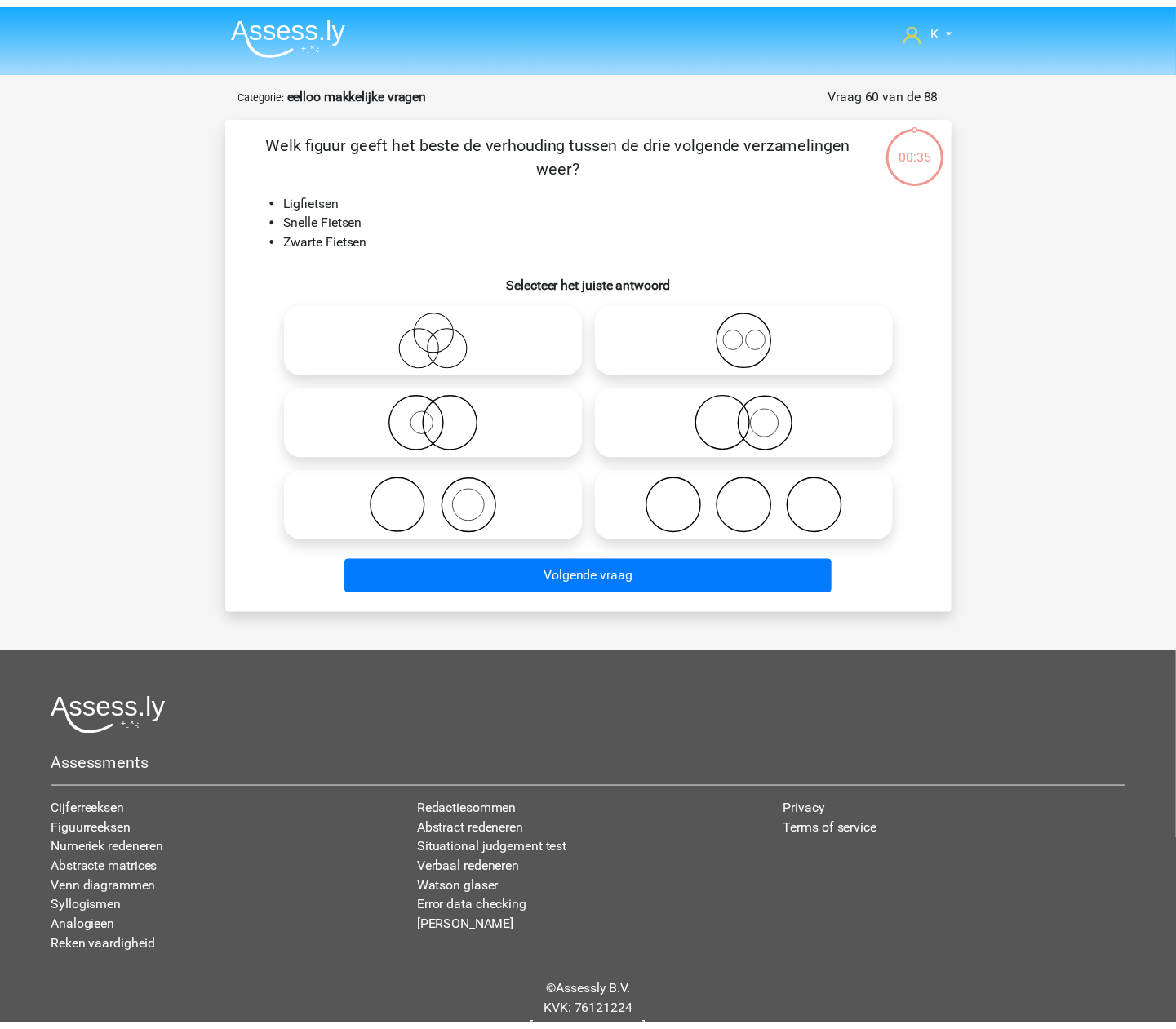
scroll to position [54, 0]
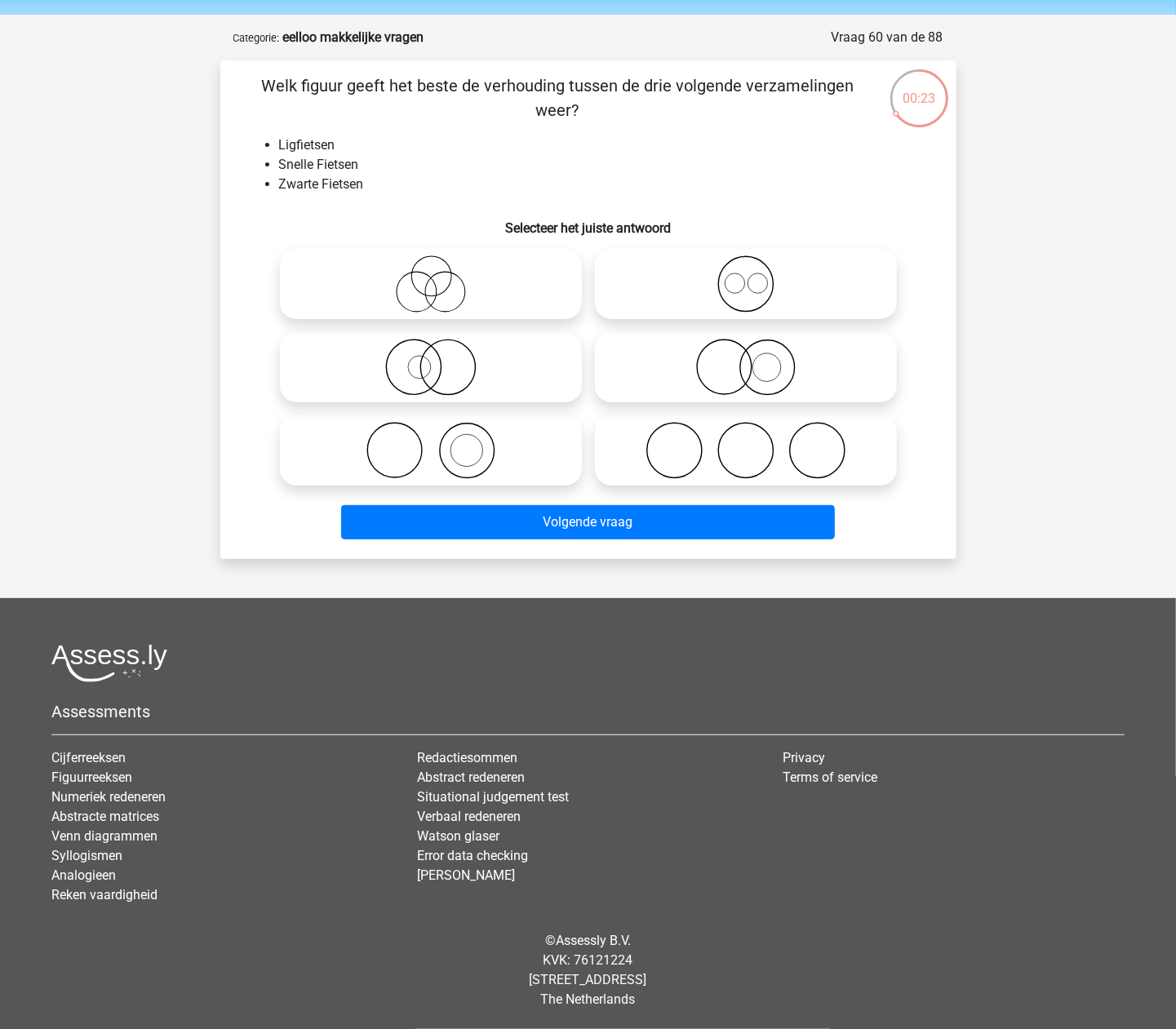
click at [500, 298] on icon at bounding box center [431, 283] width 289 height 57
click at [442, 276] on input "radio" at bounding box center [436, 271] width 10 height 10
radio input "true"
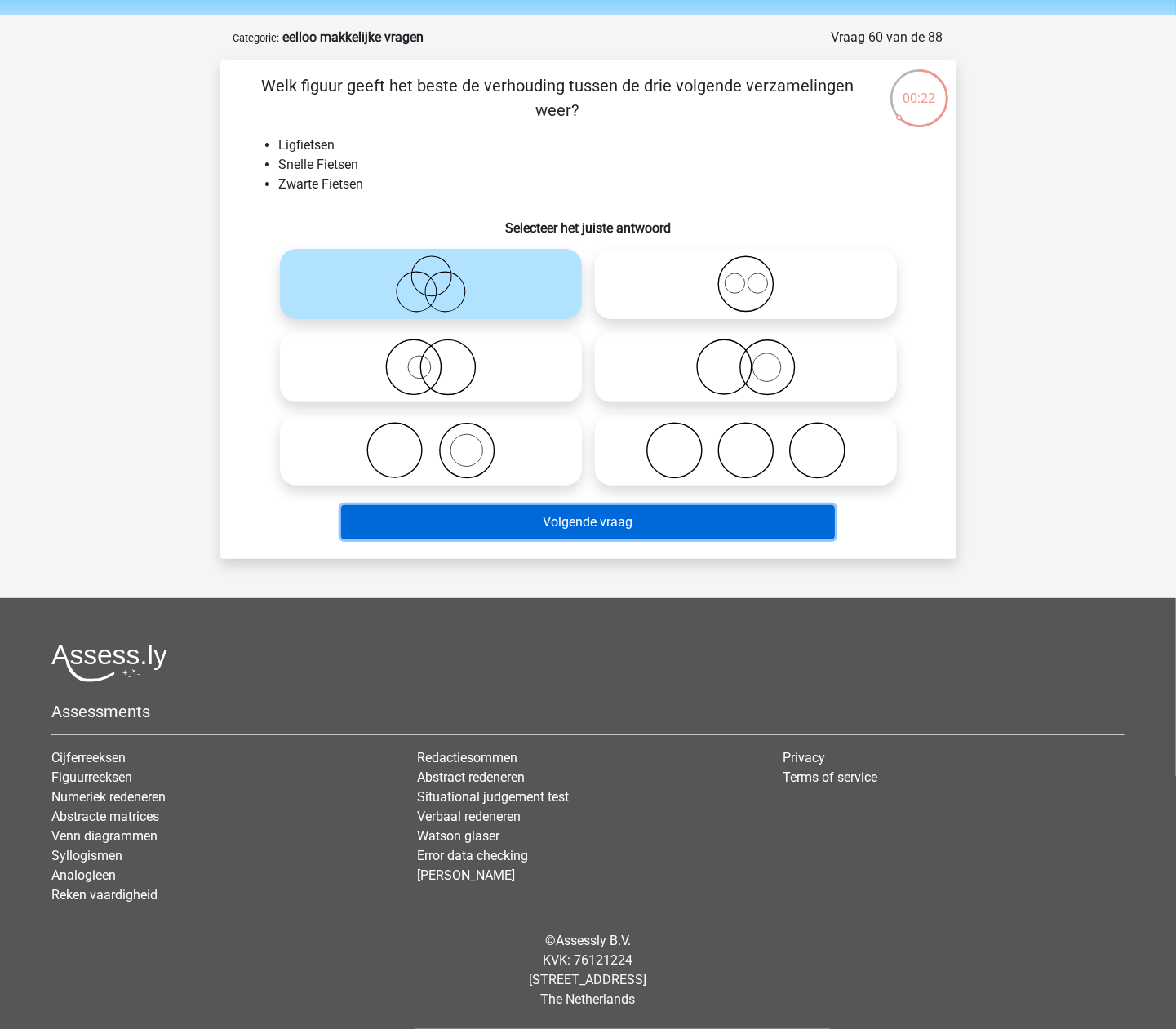
click at [585, 523] on button "Volgende vraag" at bounding box center [588, 522] width 494 height 34
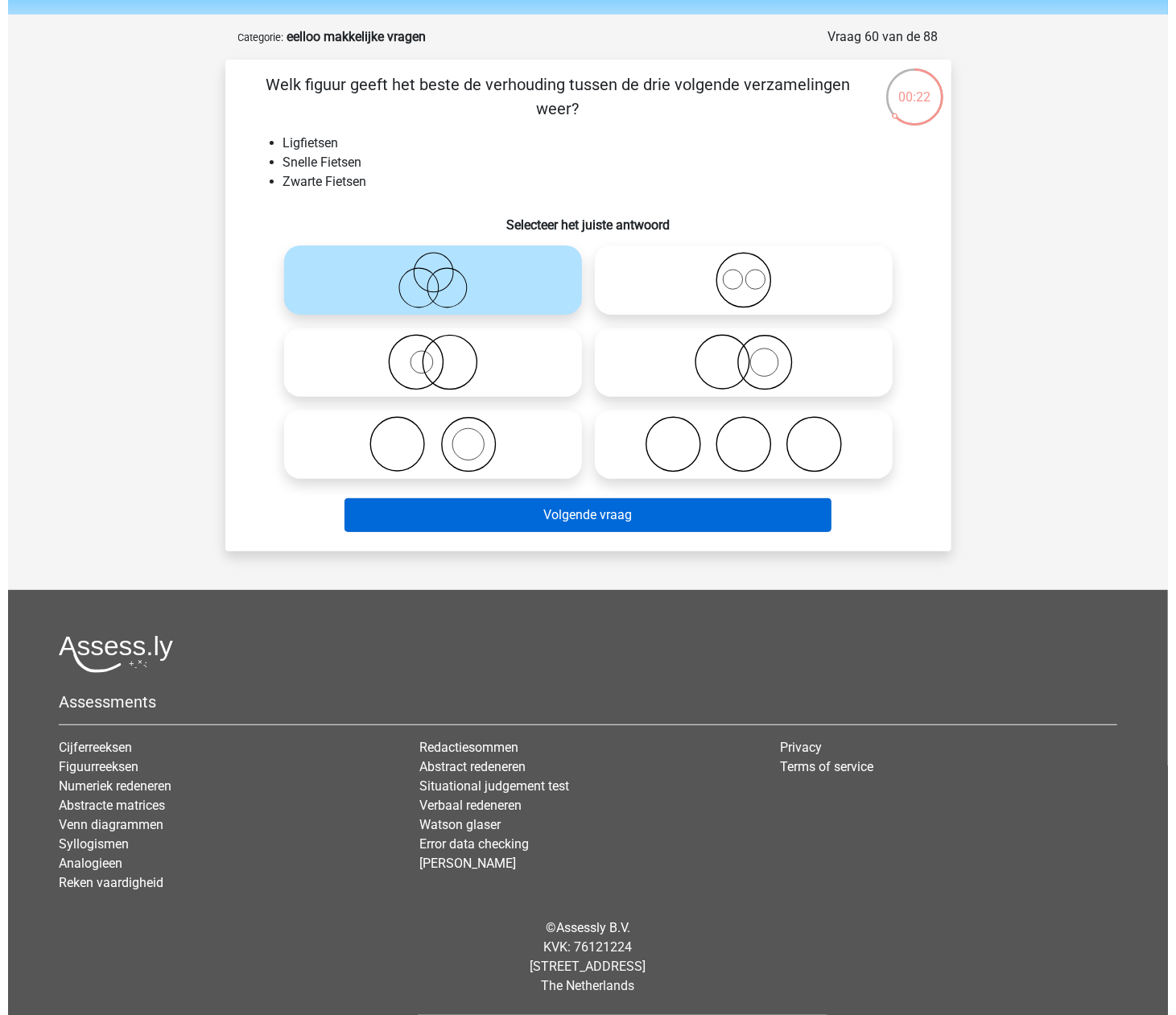
scroll to position [0, 0]
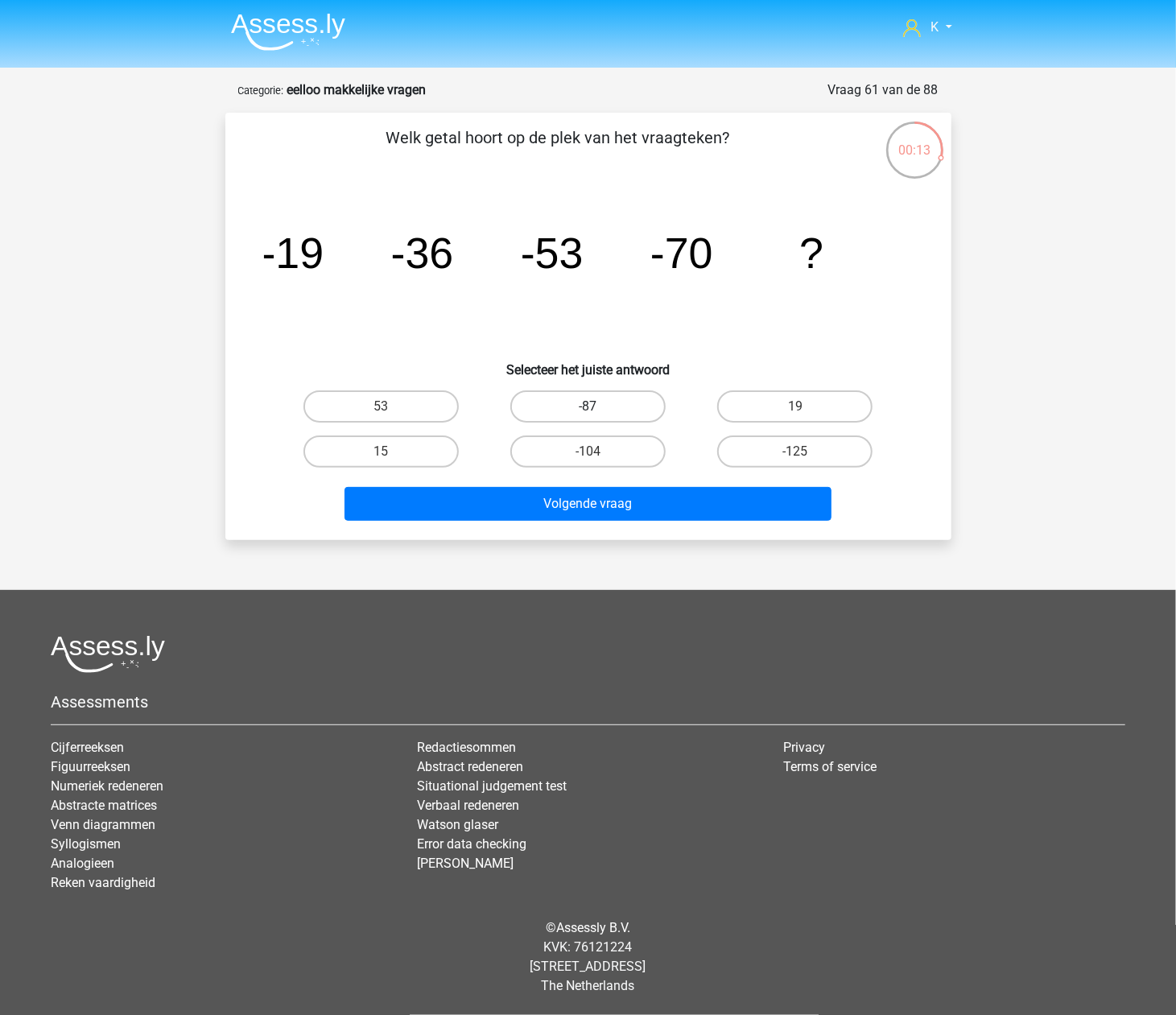
click at [664, 404] on div "-87" at bounding box center [588, 406] width 194 height 32
click at [642, 420] on label "-87" at bounding box center [588, 406] width 155 height 32
click at [599, 417] on input "-87" at bounding box center [593, 412] width 10 height 10
radio input "true"
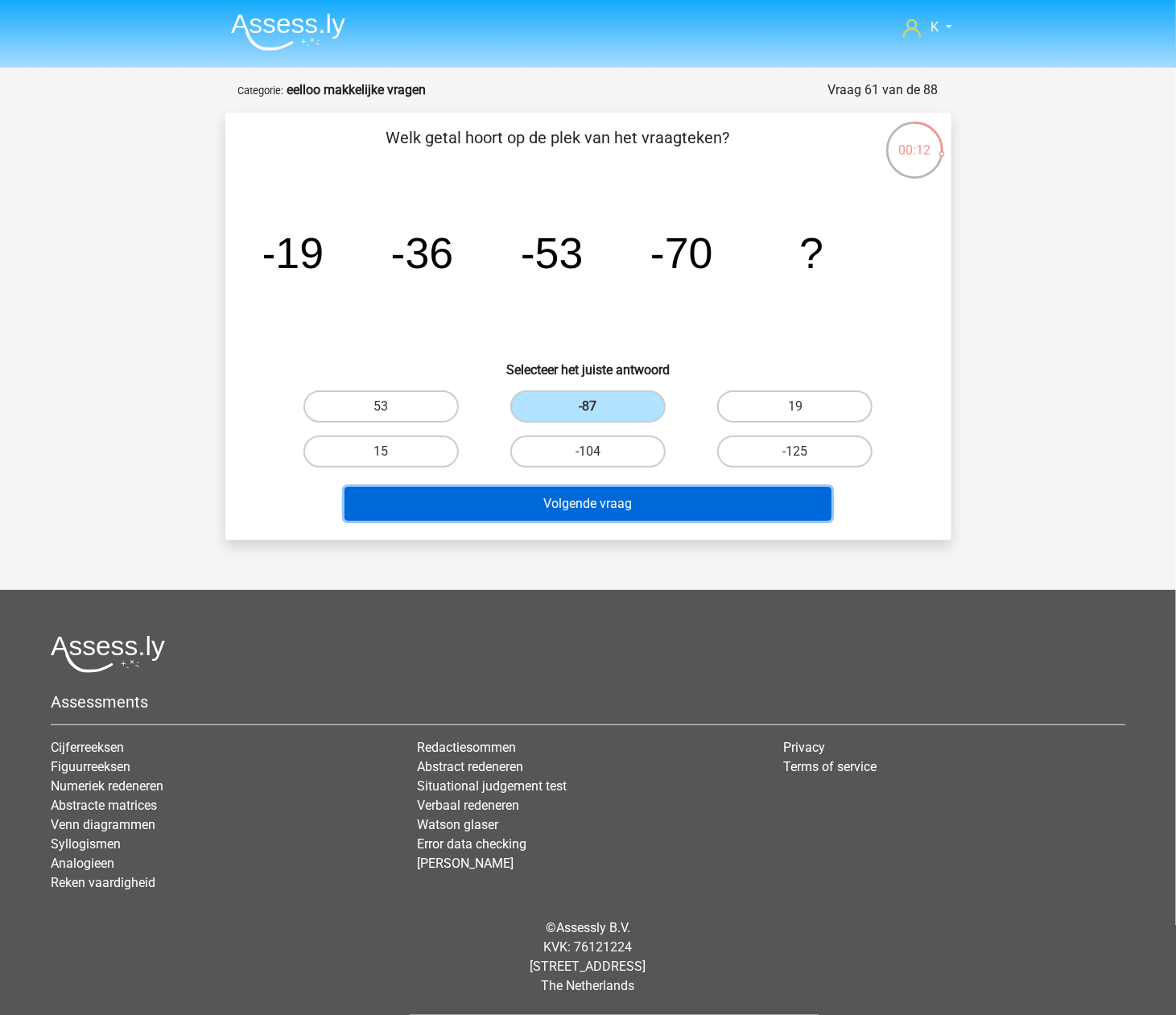
click at [653, 506] on button "Volgende vraag" at bounding box center [588, 504] width 487 height 34
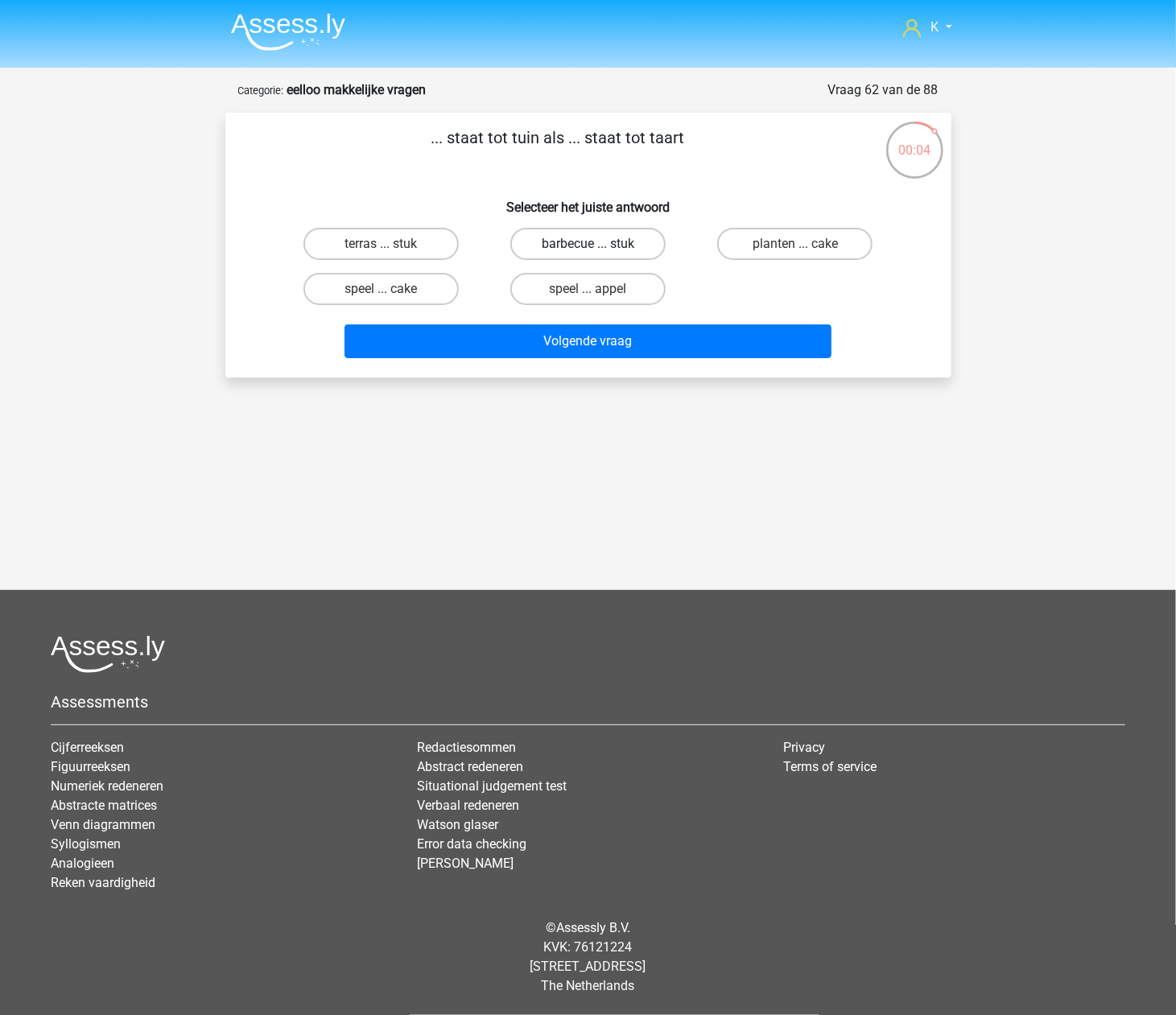
click at [575, 247] on label "barbecue ... stuk" at bounding box center [588, 244] width 155 height 32
click at [588, 247] on input "barbecue ... stuk" at bounding box center [593, 249] width 10 height 10
radio input "true"
click at [430, 243] on label "terras ... stuk" at bounding box center [381, 244] width 155 height 32
click at [391, 244] on input "terras ... stuk" at bounding box center [386, 249] width 10 height 10
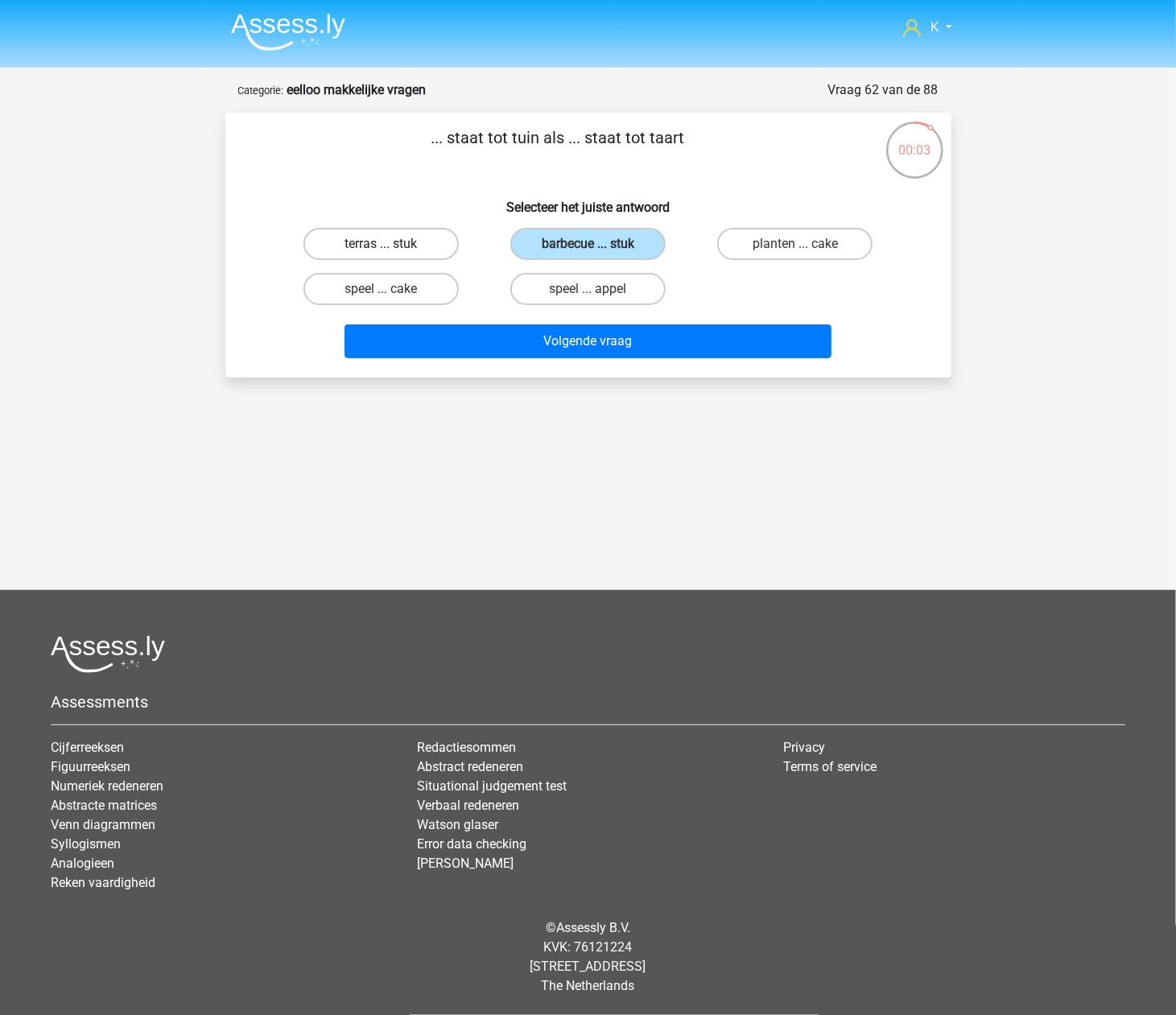
radio input "true"
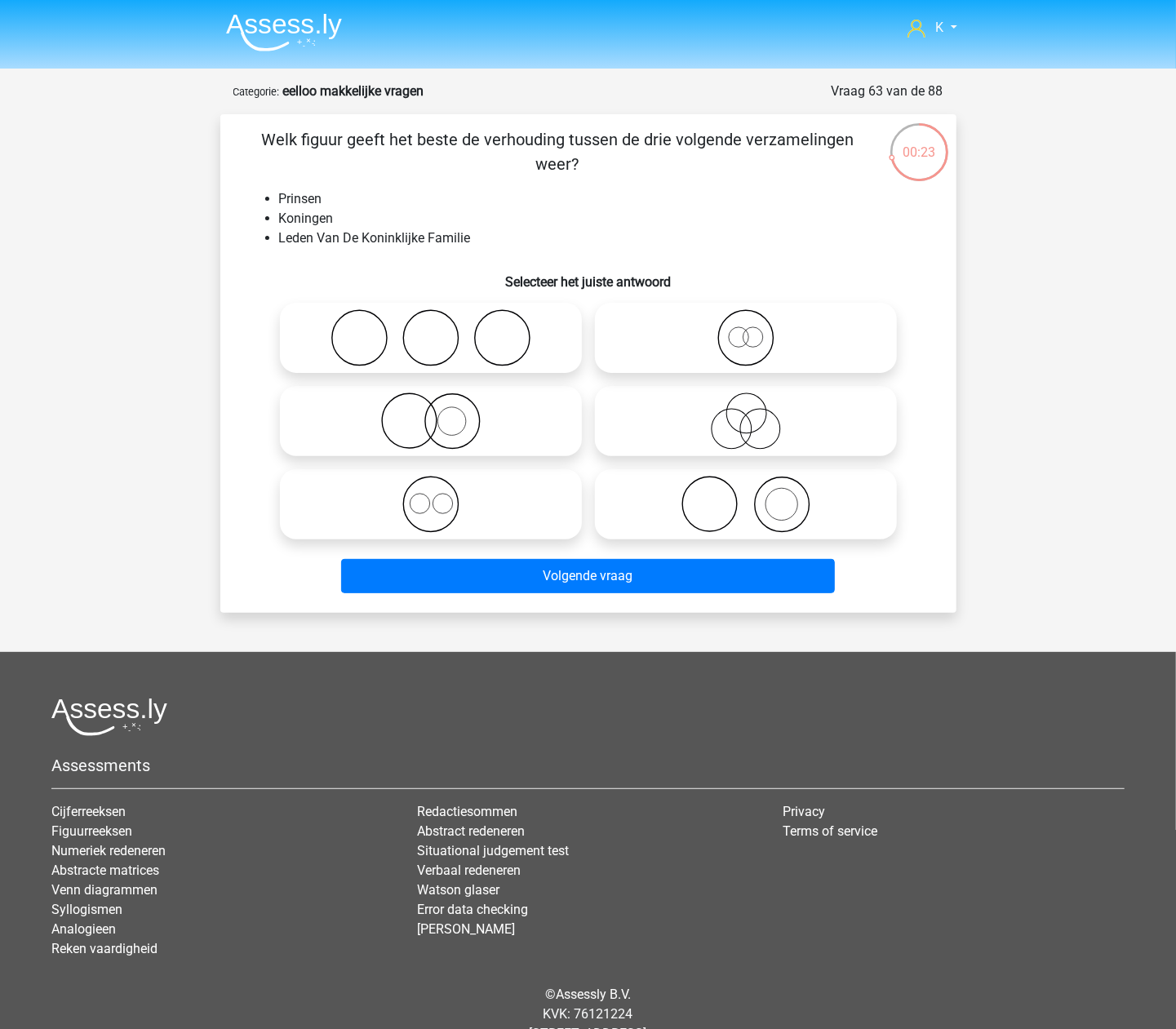
click at [503, 490] on icon at bounding box center [431, 504] width 289 height 57
click at [442, 490] on input "radio" at bounding box center [436, 491] width 10 height 10
radio input "true"
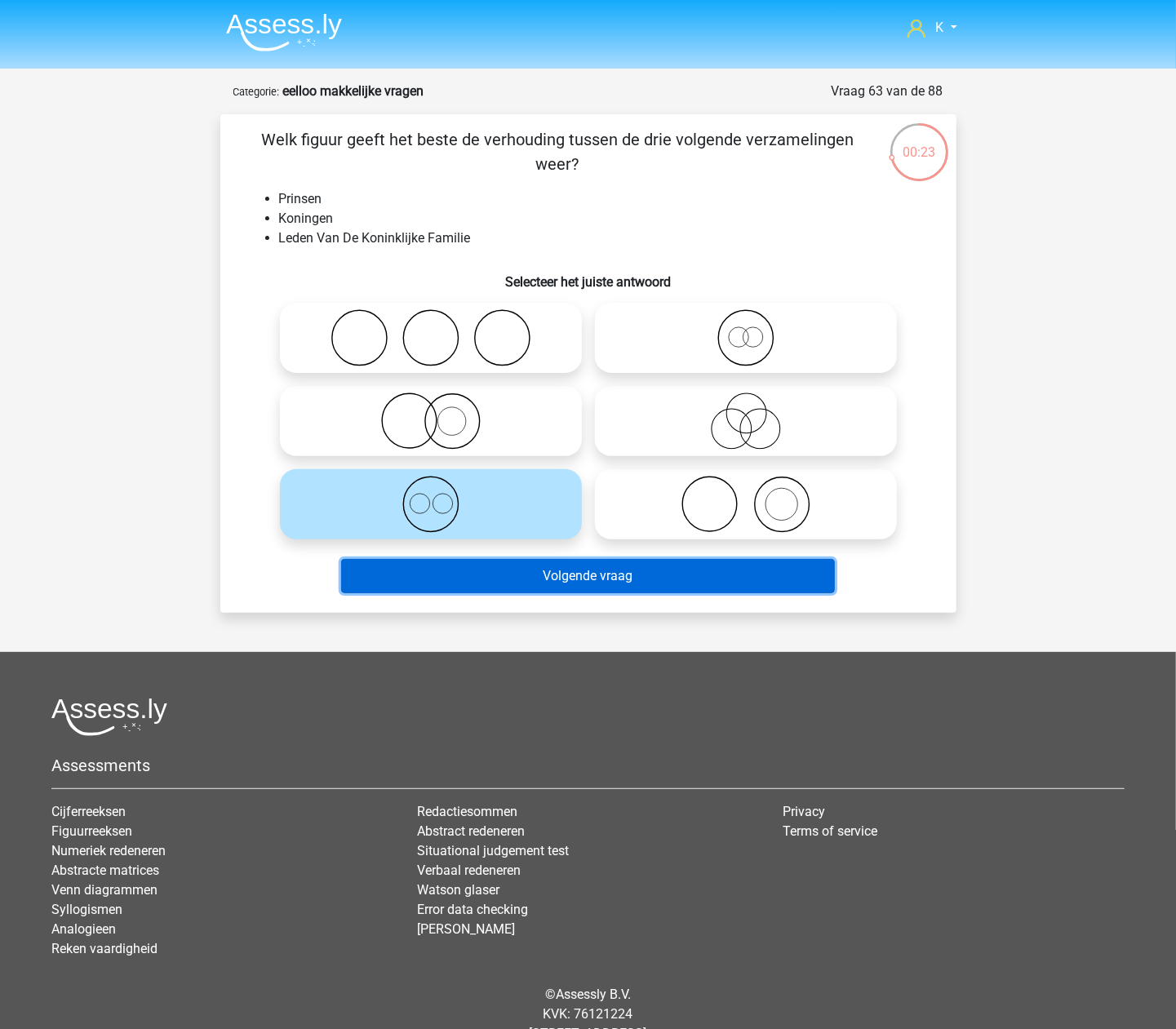
click at [555, 573] on button "Volgende vraag" at bounding box center [588, 576] width 494 height 34
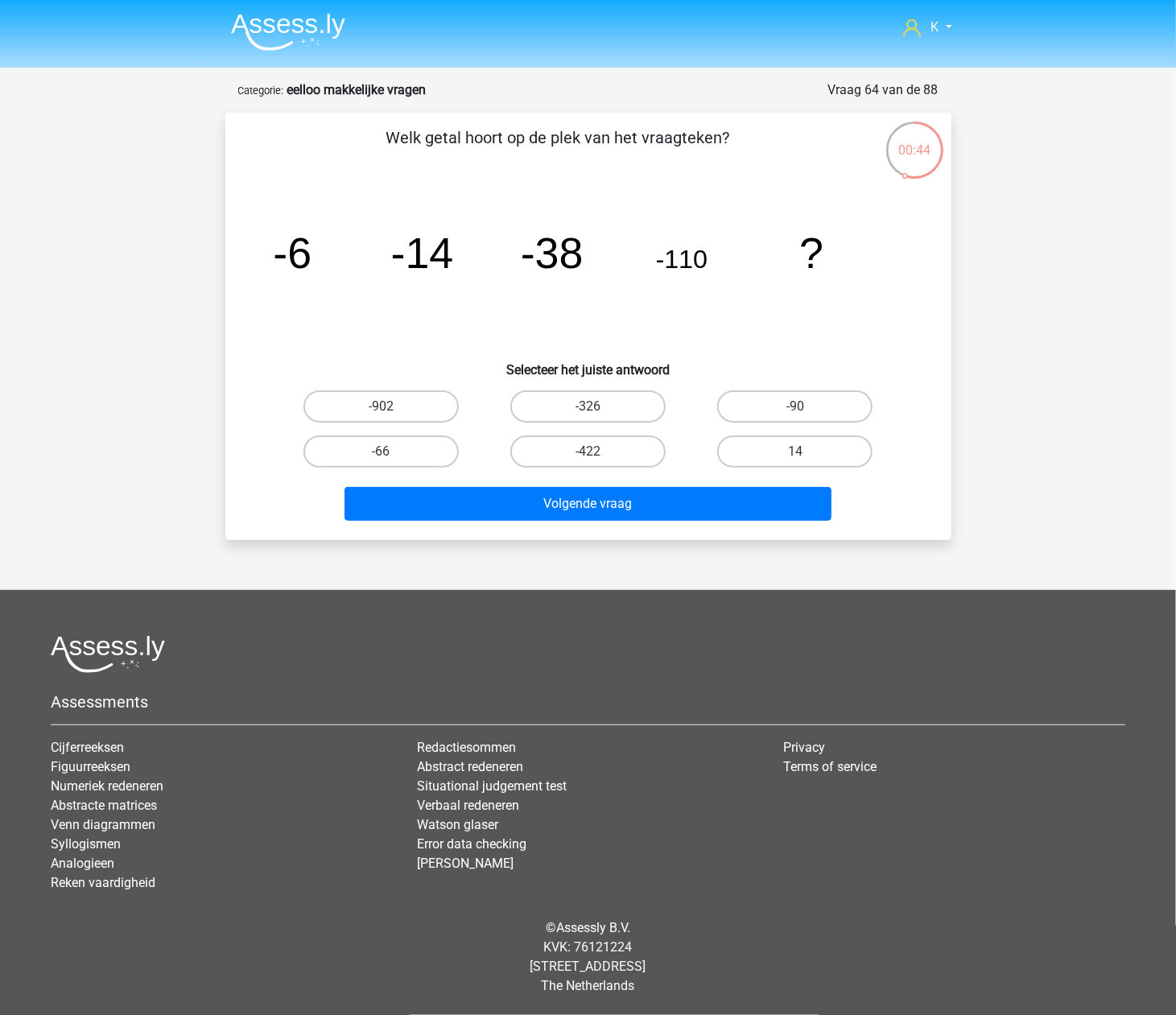
click at [564, 382] on div "Welk getal hoort op de plek van het vraagteken? image/svg+xml -6 -14 -38 -110 ?…" at bounding box center [588, 327] width 713 height 402
click at [590, 408] on input "-326" at bounding box center [593, 412] width 10 height 10
radio input "true"
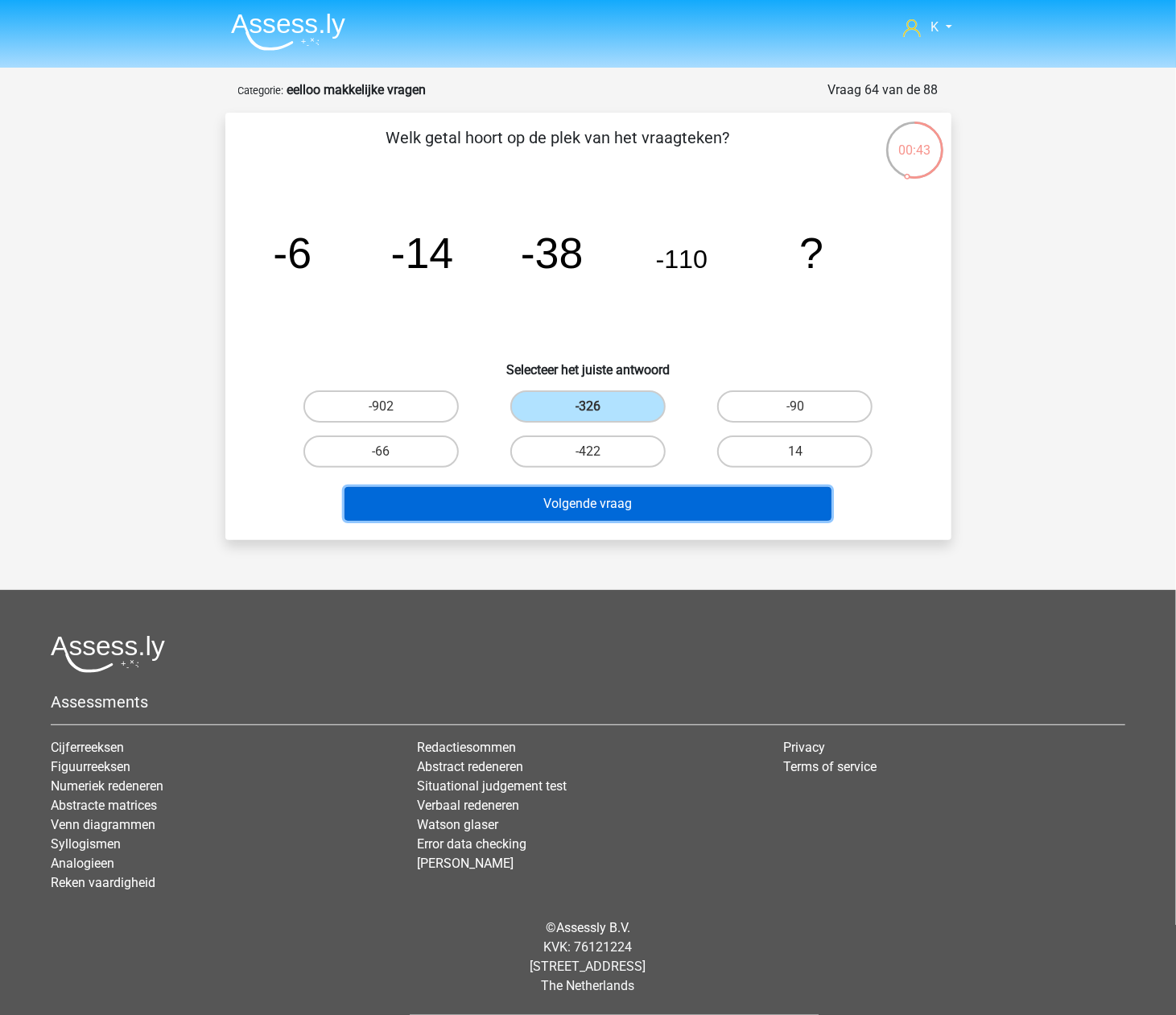
click at [596, 488] on button "Volgende vraag" at bounding box center [588, 504] width 487 height 34
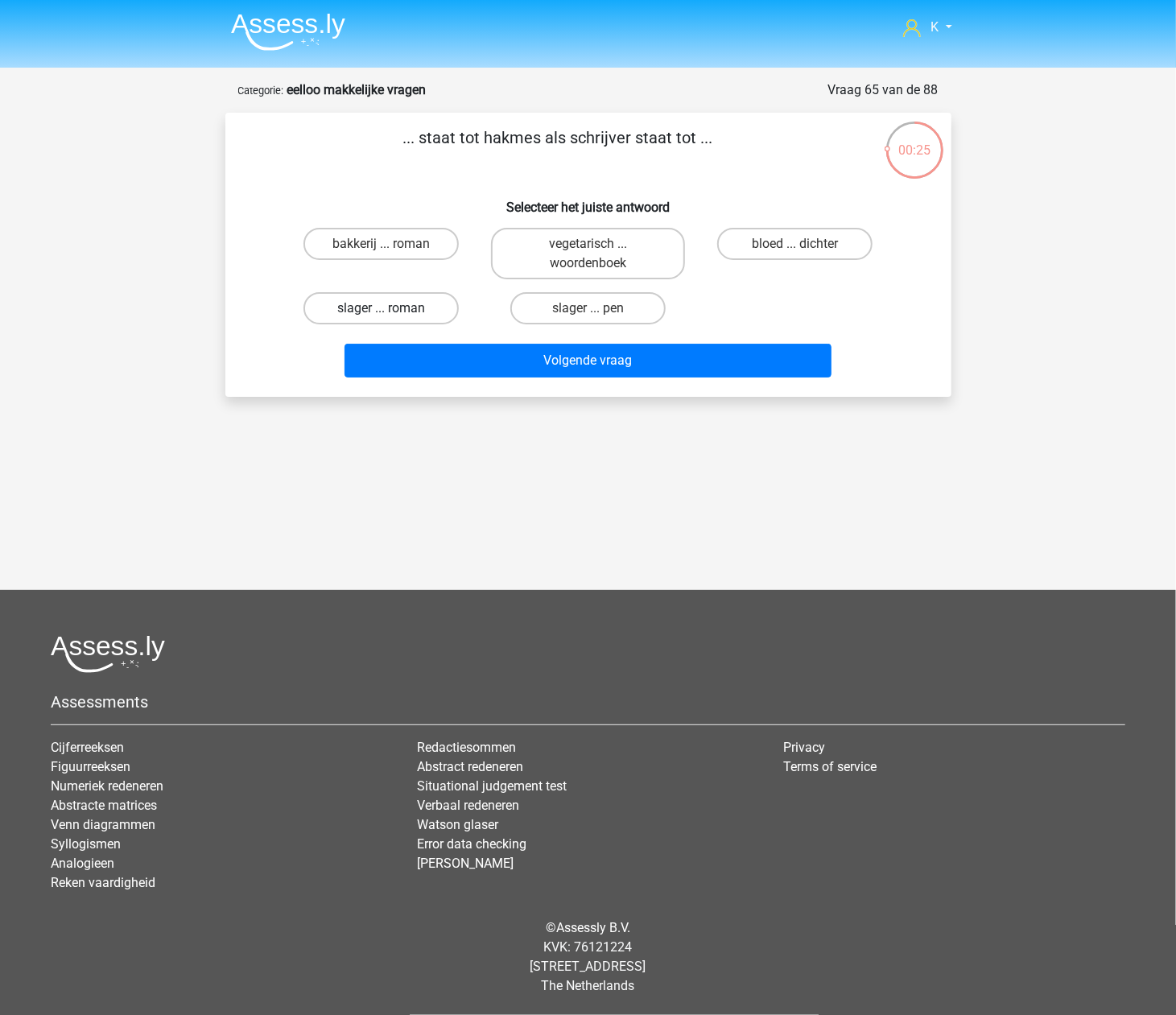
click at [412, 314] on label "slager ... roman" at bounding box center [381, 308] width 155 height 32
click at [391, 314] on input "slager ... roman" at bounding box center [386, 313] width 10 height 10
radio input "true"
click at [561, 303] on label "slager ... pen" at bounding box center [588, 308] width 155 height 32
click at [588, 308] on input "slager ... pen" at bounding box center [593, 313] width 10 height 10
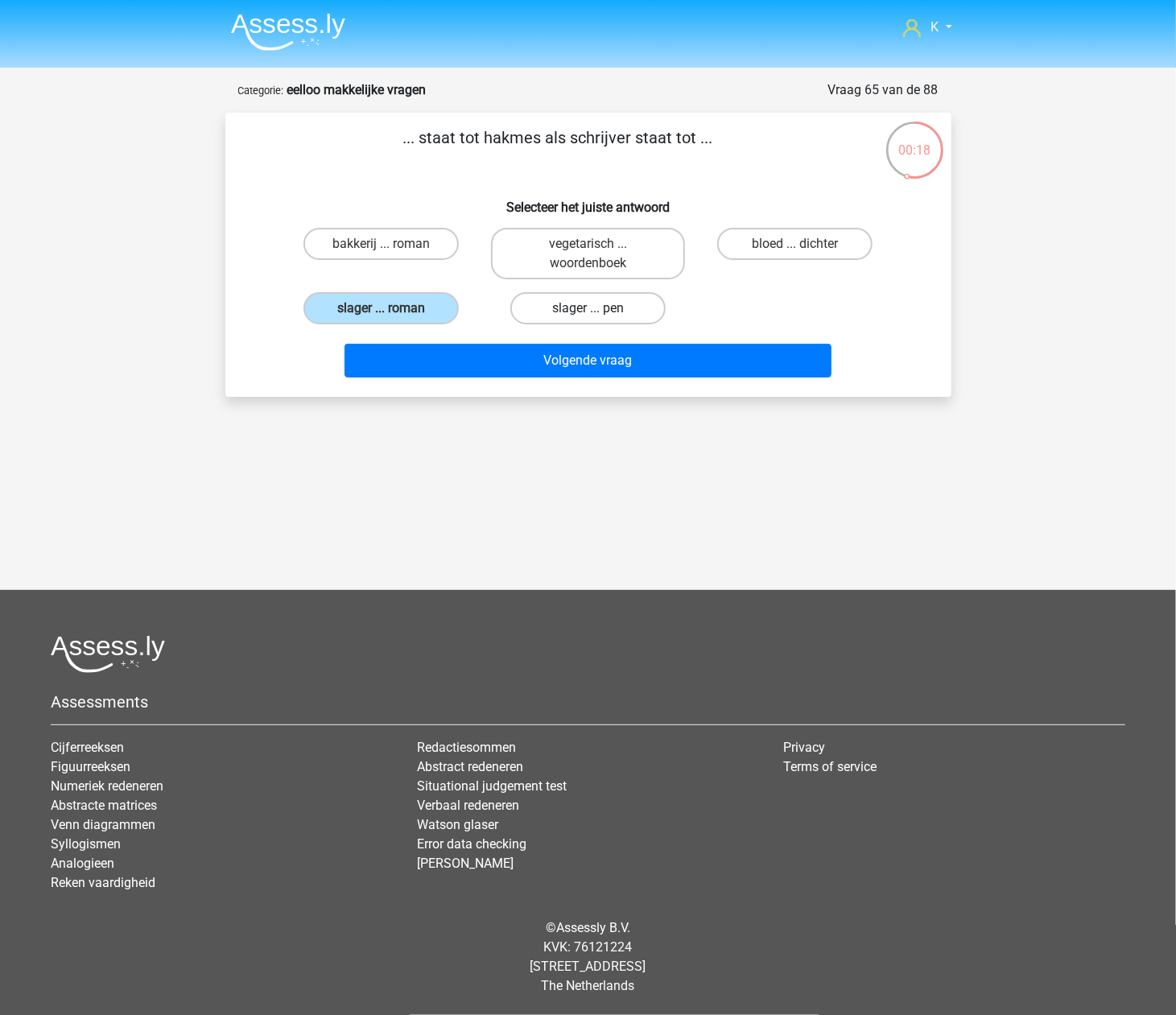
radio input "true"
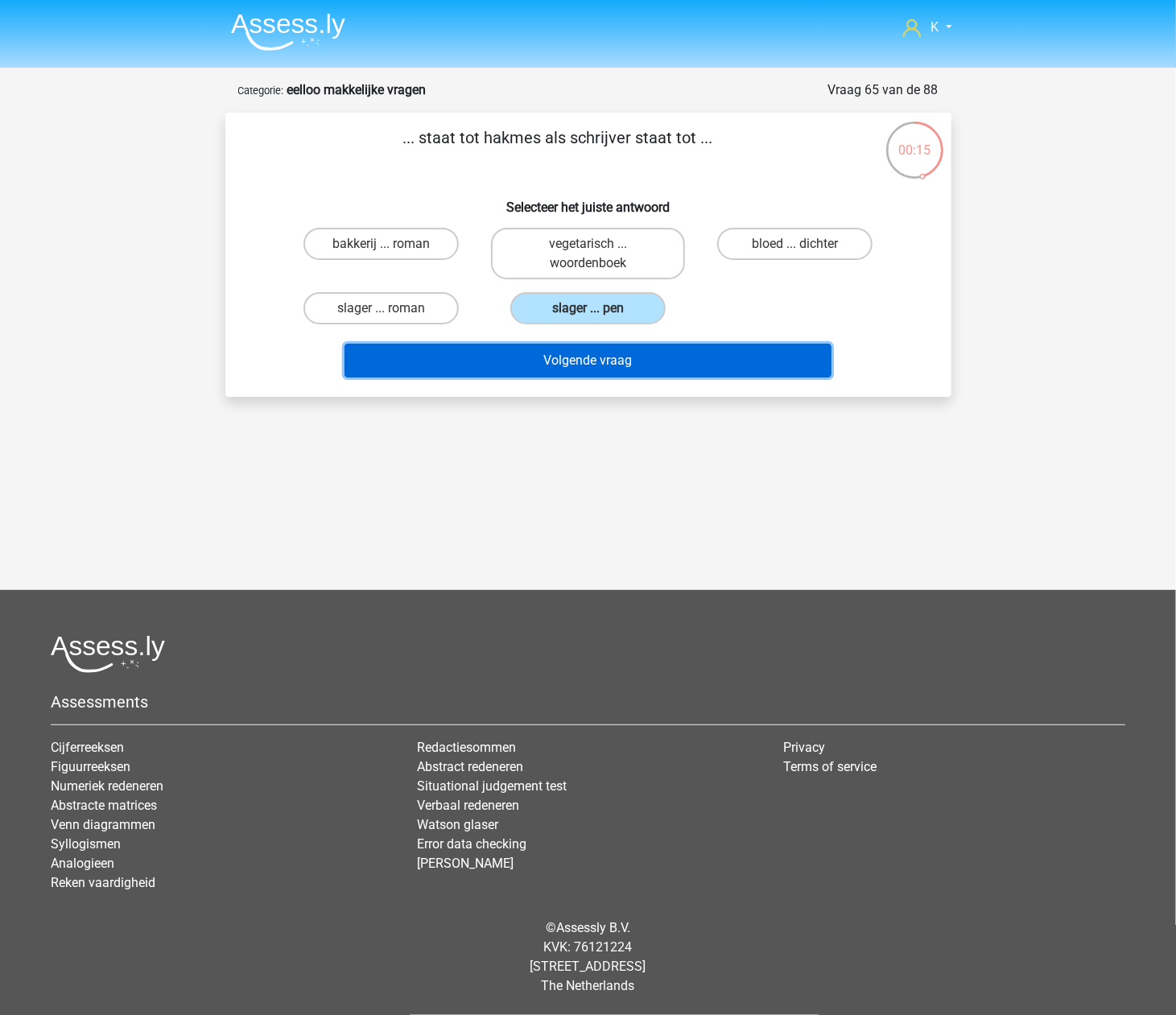
click at [710, 367] on button "Volgende vraag" at bounding box center [588, 361] width 487 height 34
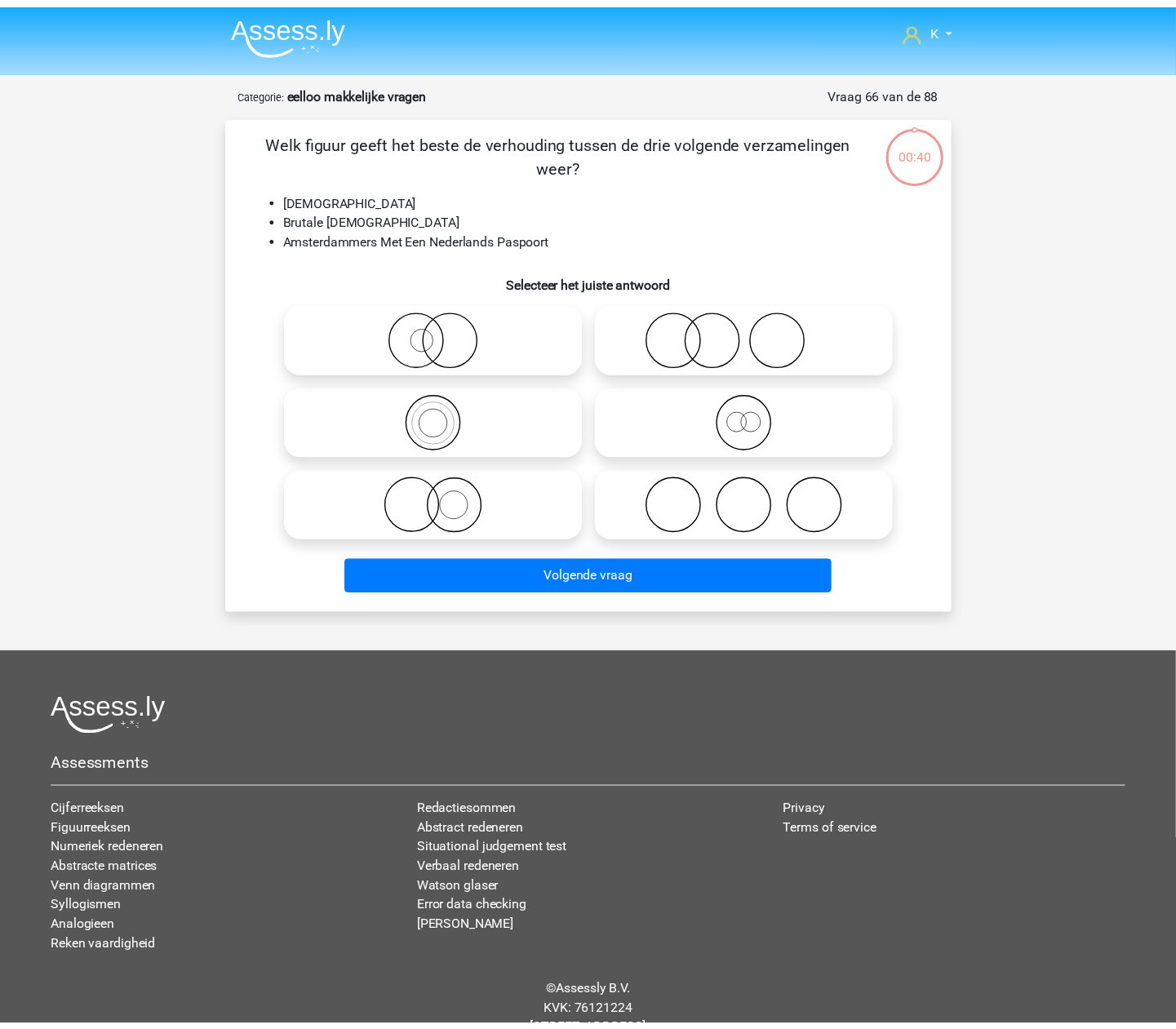
scroll to position [54, 0]
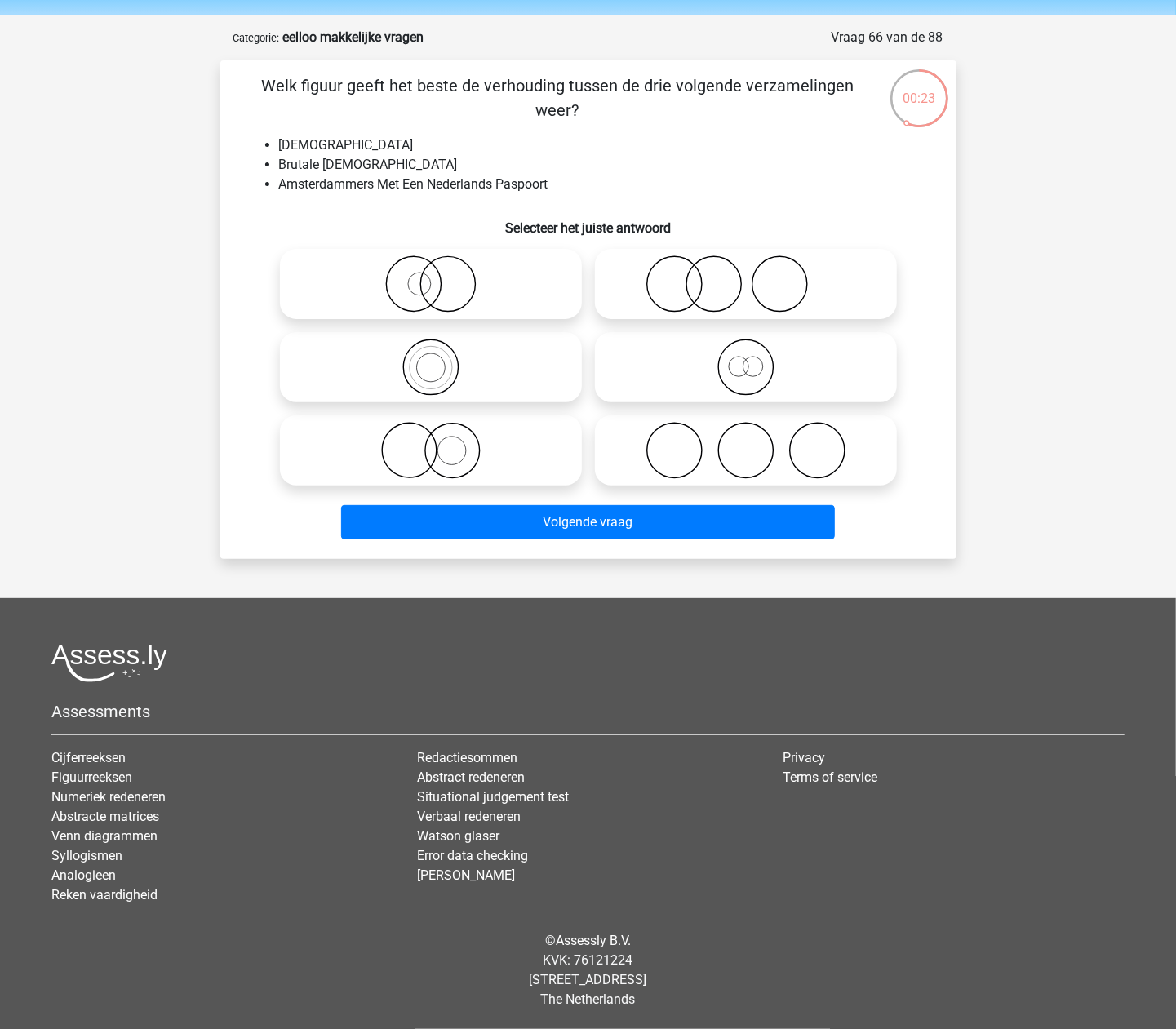
click at [757, 369] on icon at bounding box center [746, 367] width 289 height 57
click at [757, 360] on input "radio" at bounding box center [751, 354] width 10 height 10
radio input "true"
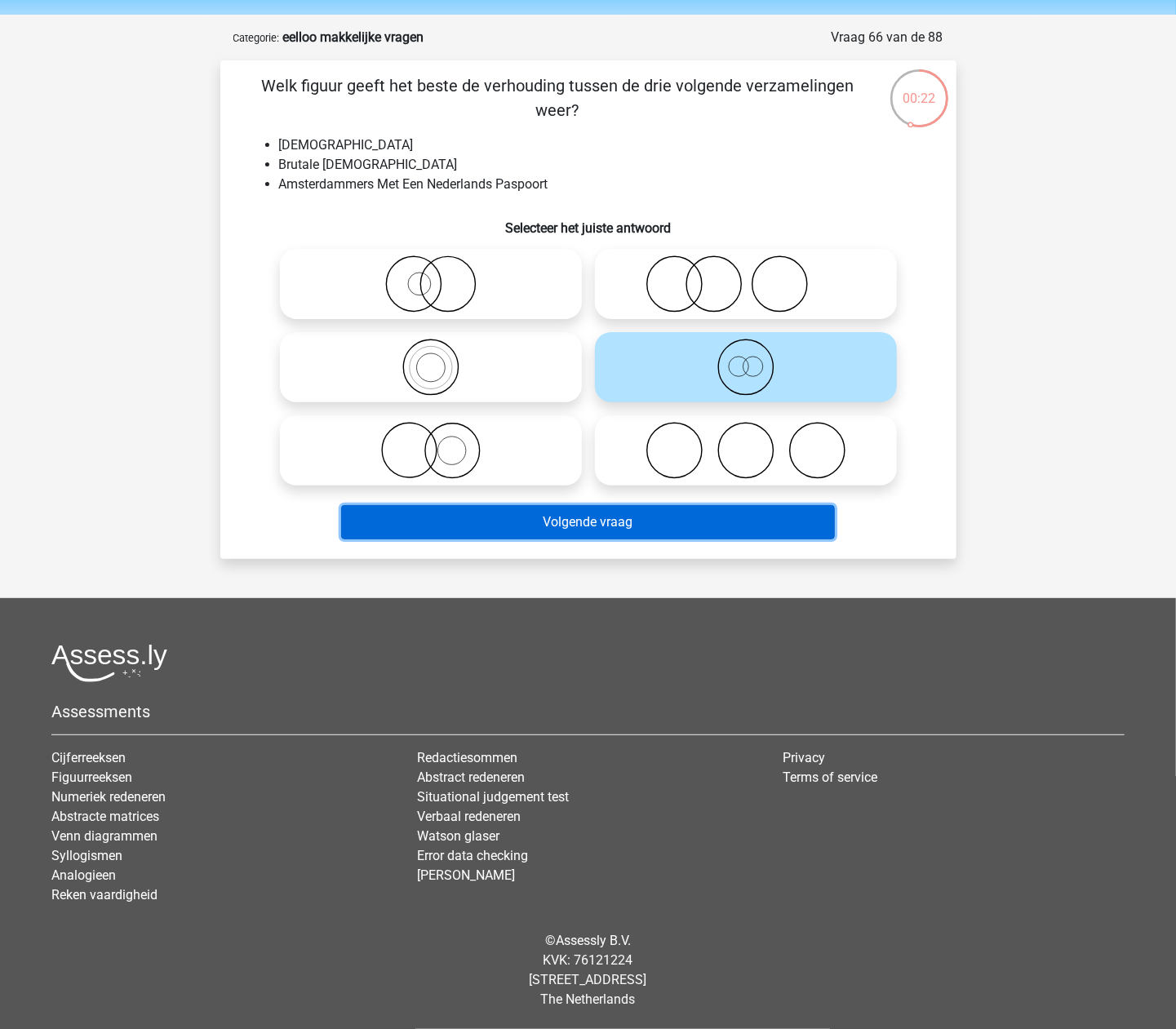
click at [745, 519] on button "Volgende vraag" at bounding box center [588, 522] width 494 height 34
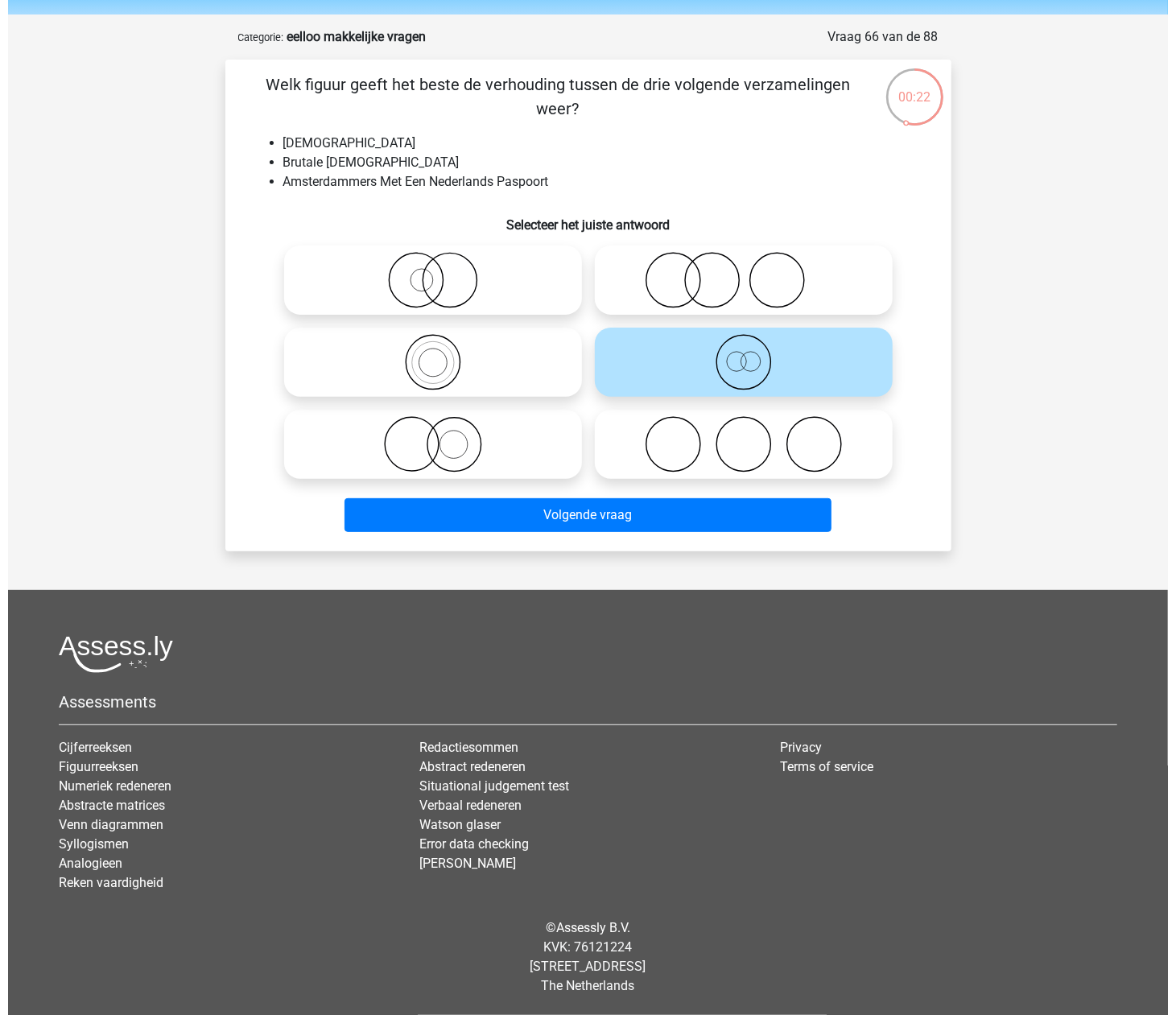
scroll to position [0, 0]
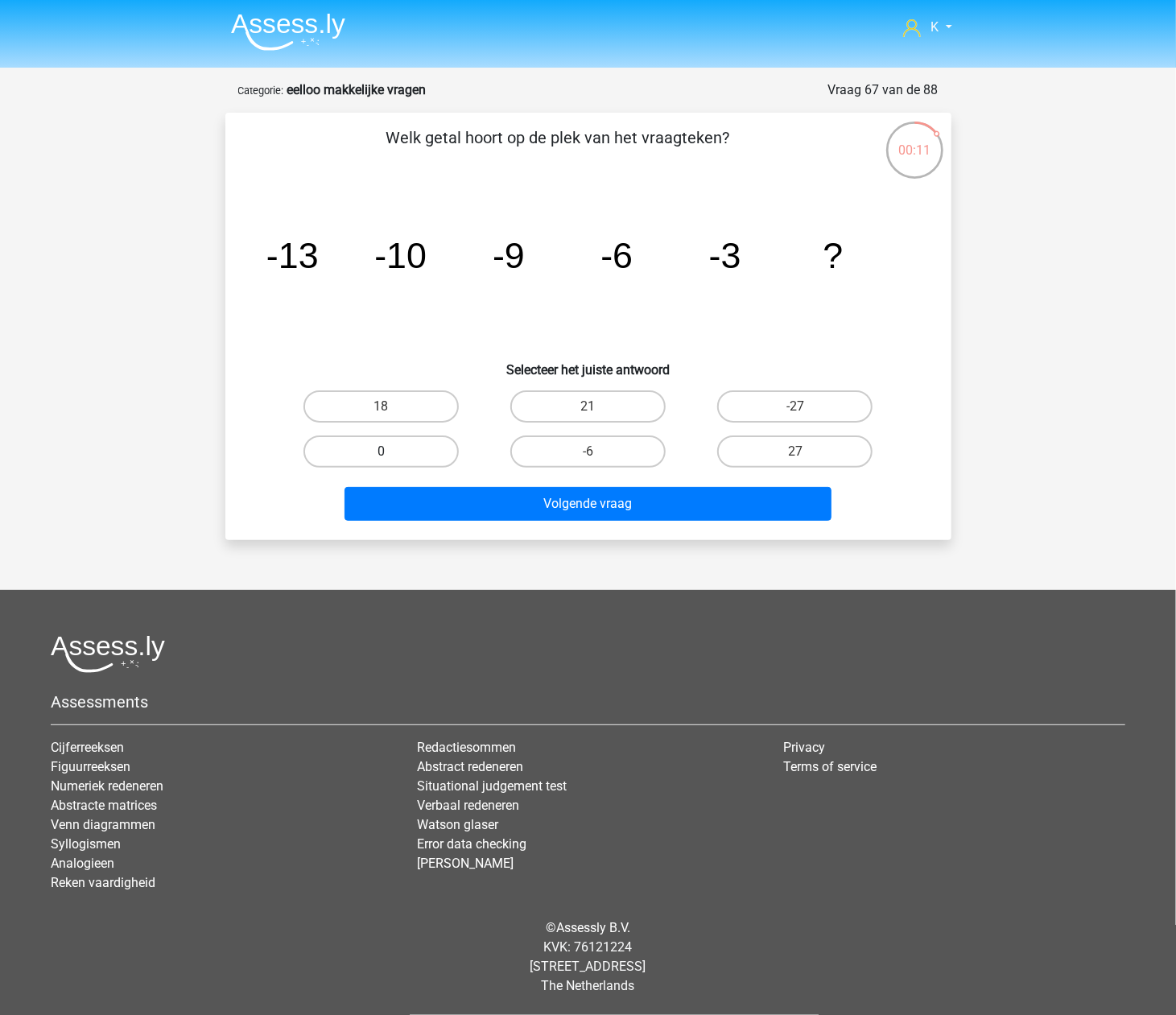
click at [357, 446] on label "0" at bounding box center [381, 452] width 155 height 32
click at [381, 452] on input "0" at bounding box center [386, 457] width 10 height 10
radio input "true"
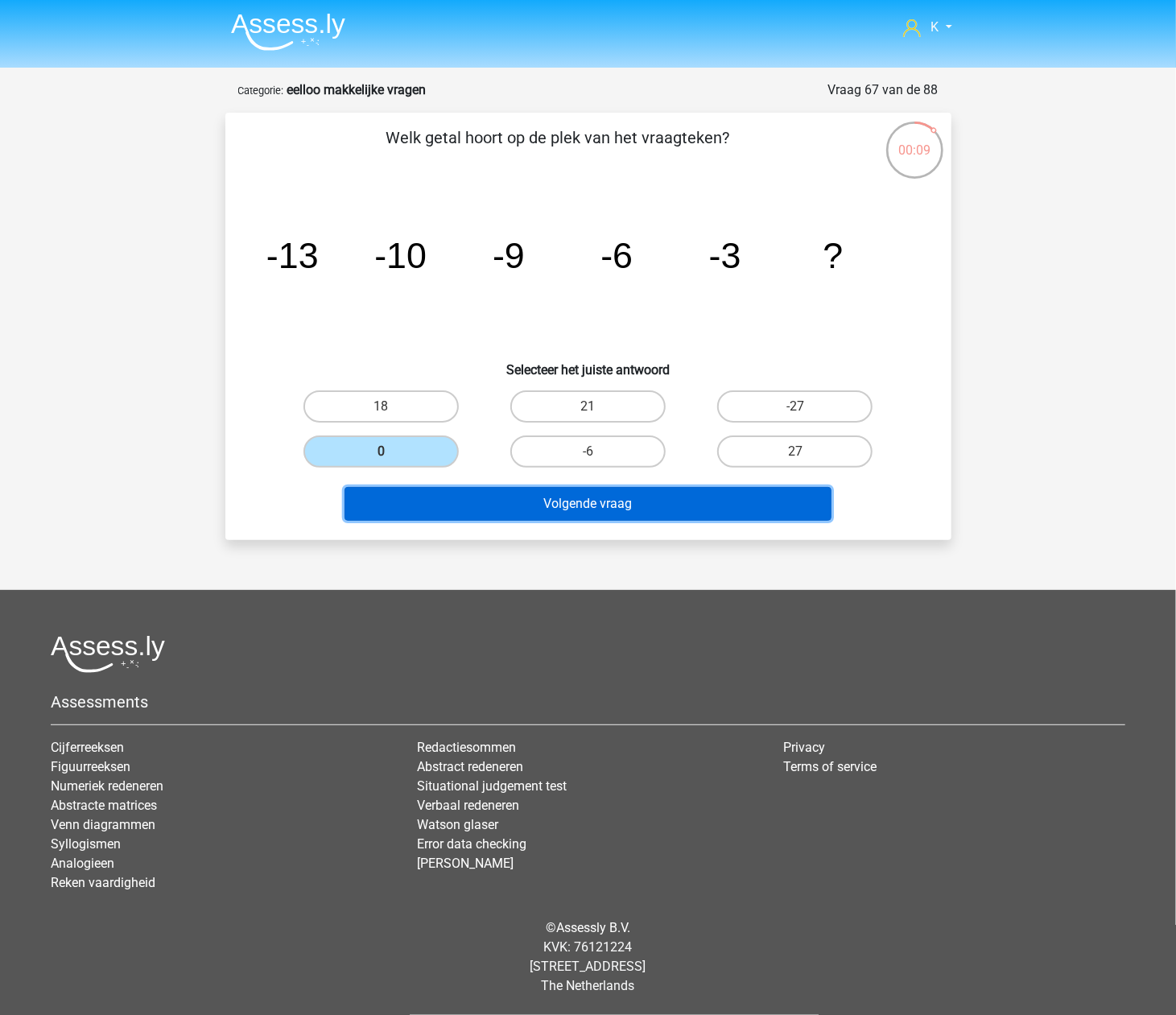
click at [515, 499] on button "Volgende vraag" at bounding box center [588, 504] width 487 height 34
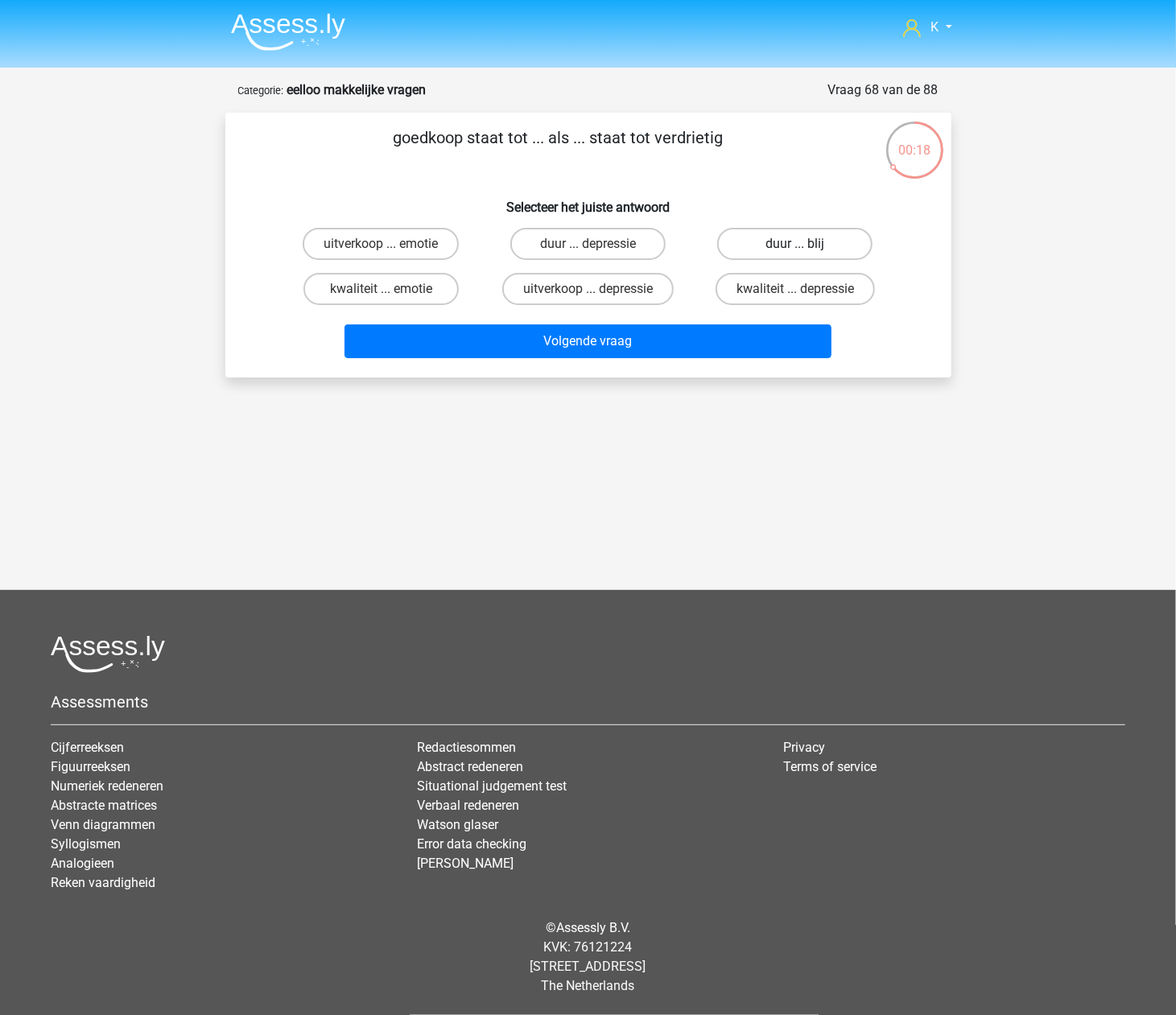
click at [831, 245] on label "duur ... blij" at bounding box center [795, 244] width 155 height 32
click at [806, 245] on input "duur ... blij" at bounding box center [800, 249] width 10 height 10
radio input "true"
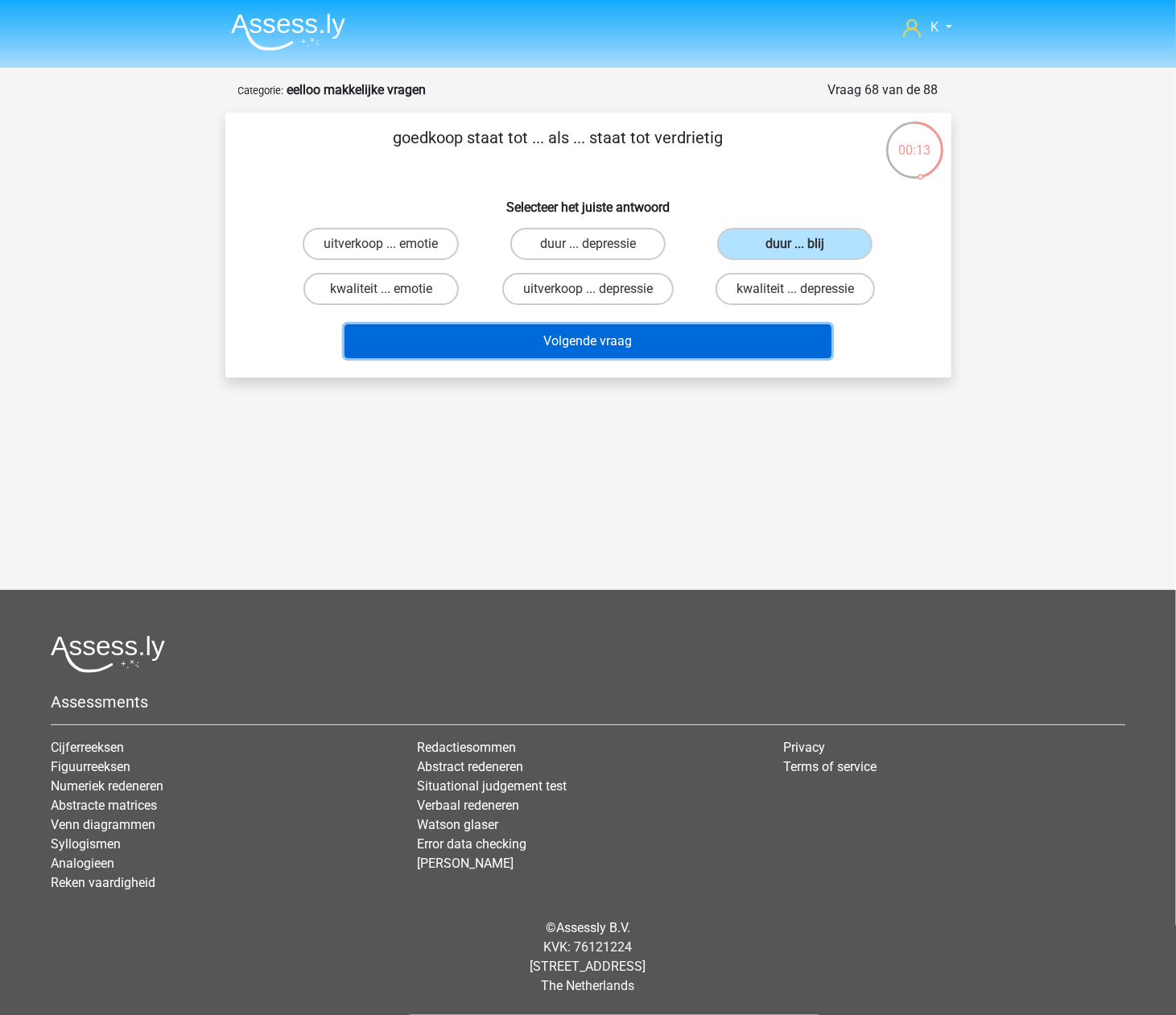
click at [767, 345] on button "Volgende vraag" at bounding box center [588, 341] width 487 height 34
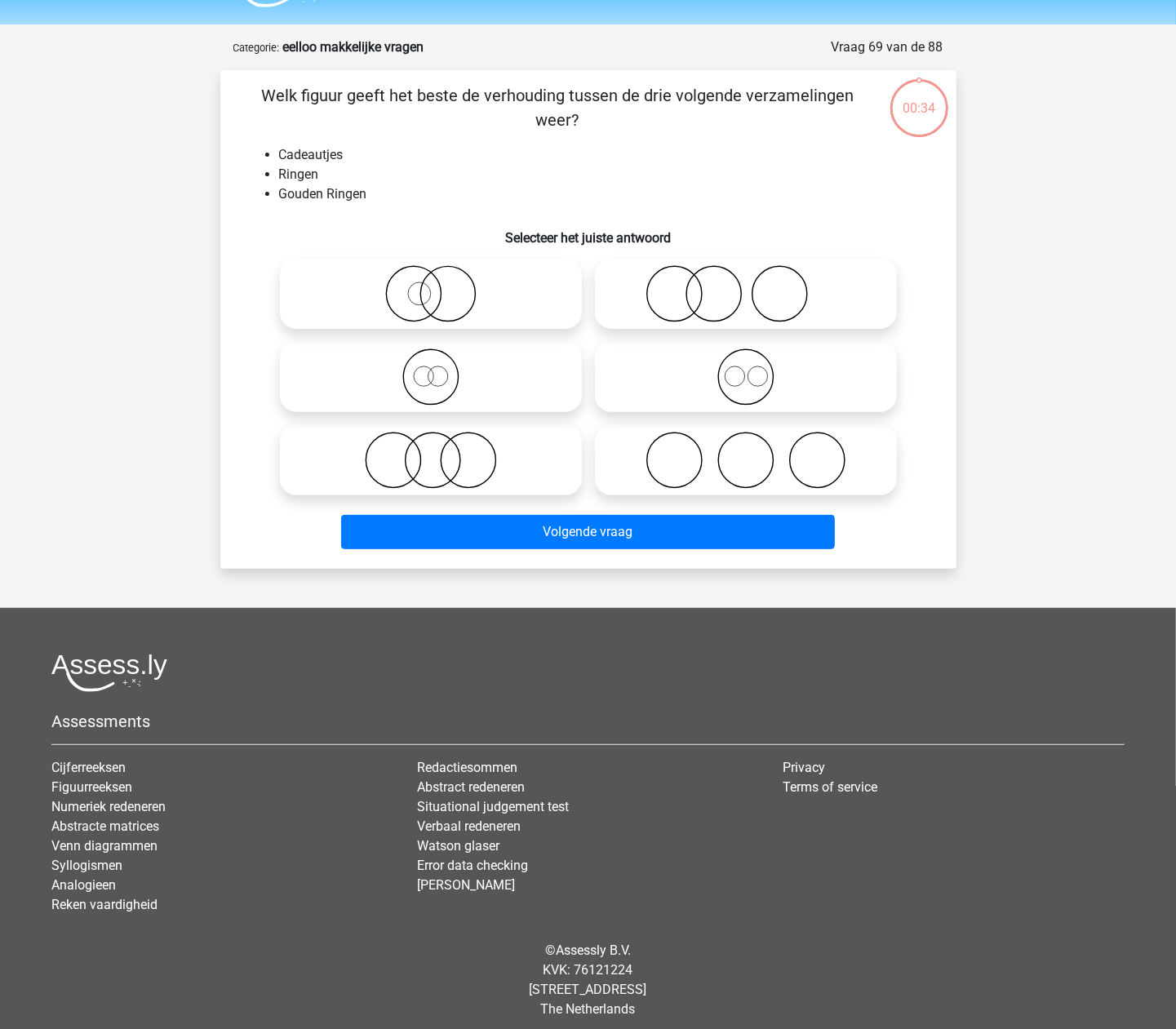
scroll to position [54, 0]
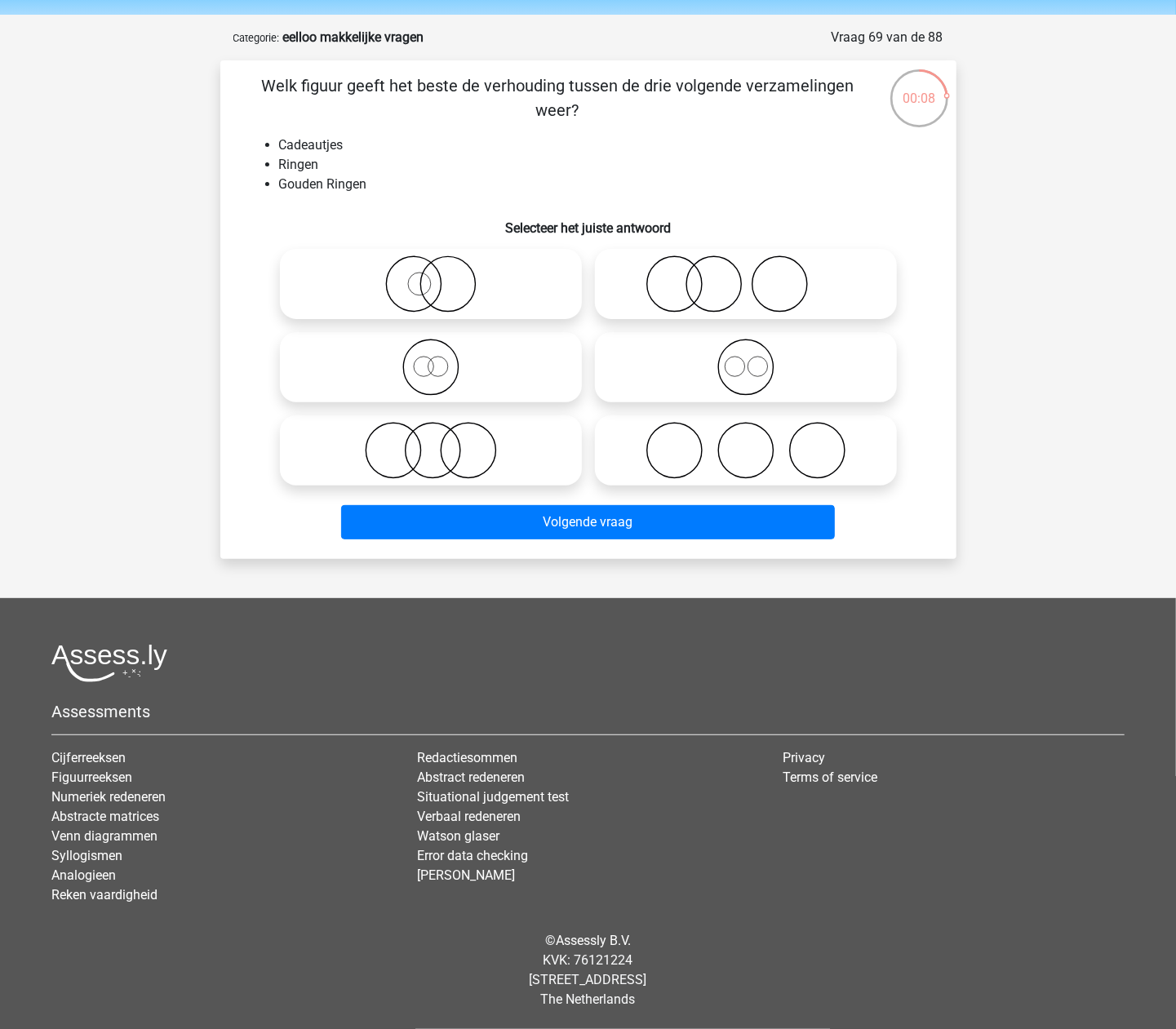
click at [837, 297] on icon at bounding box center [746, 283] width 289 height 57
click at [757, 276] on input "radio" at bounding box center [751, 271] width 10 height 10
radio input "true"
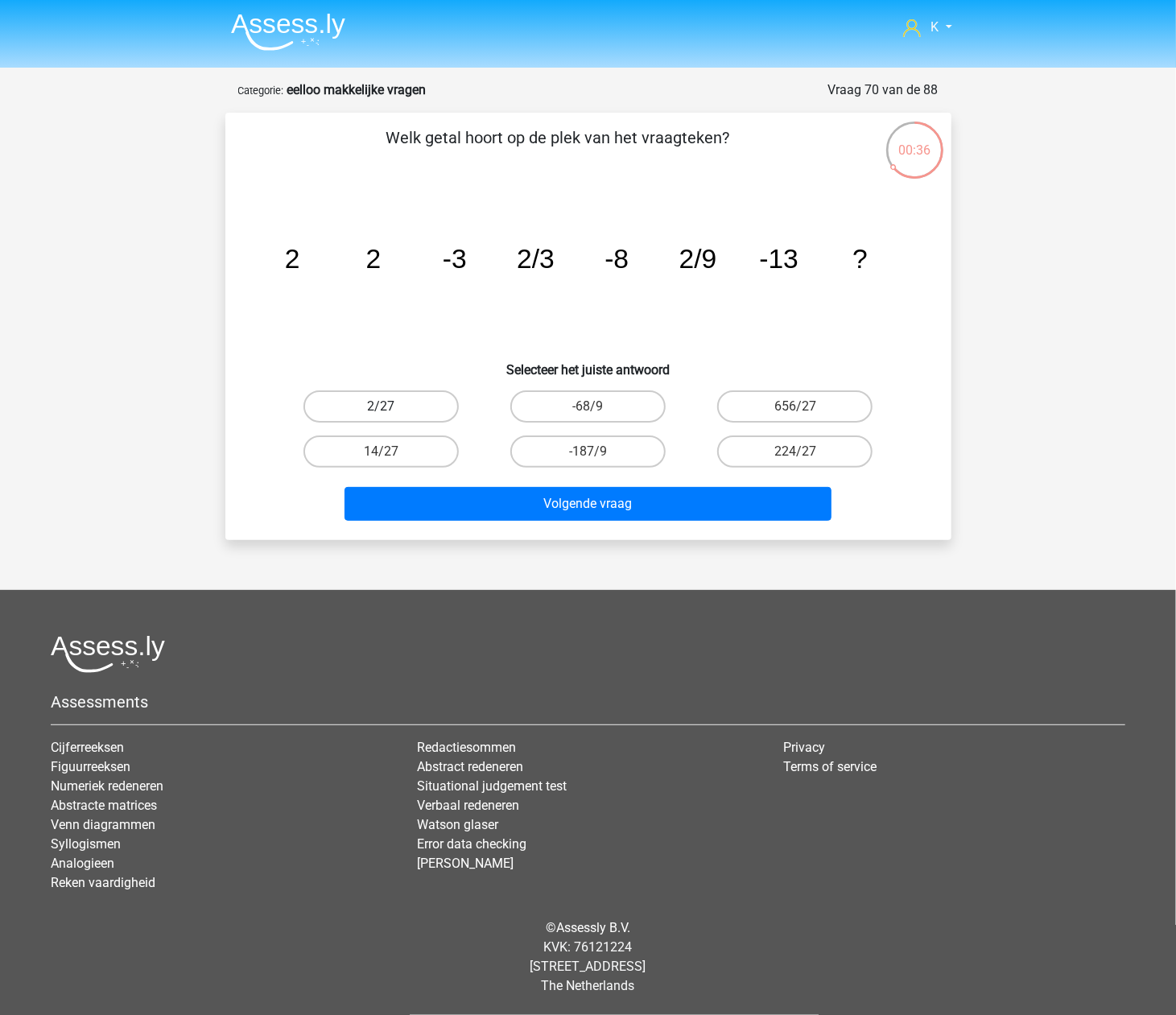
click at [406, 396] on label "2/27" at bounding box center [381, 406] width 155 height 32
click at [391, 407] on input "2/27" at bounding box center [386, 412] width 10 height 10
radio input "true"
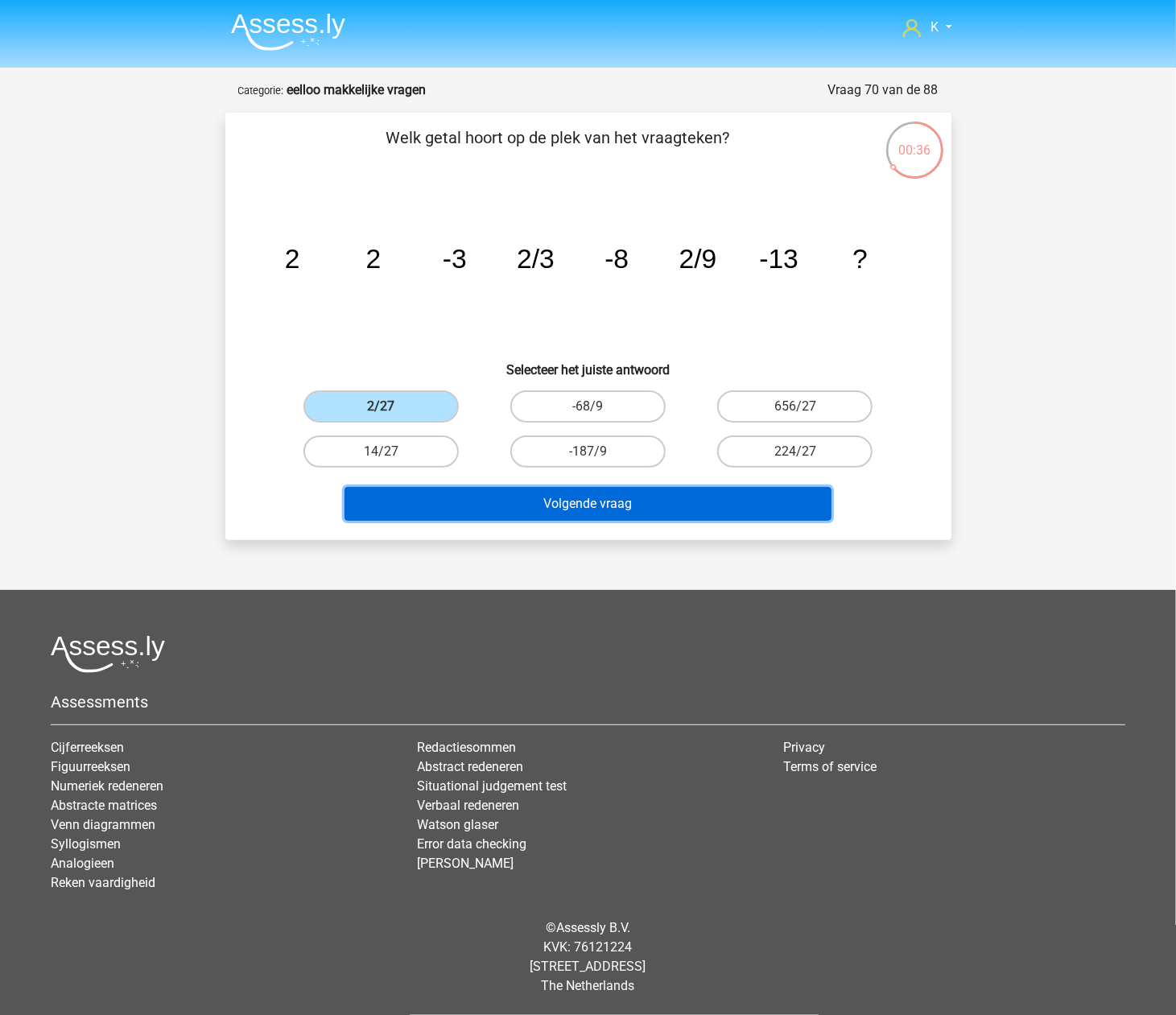
click at [496, 508] on button "Volgende vraag" at bounding box center [588, 504] width 487 height 34
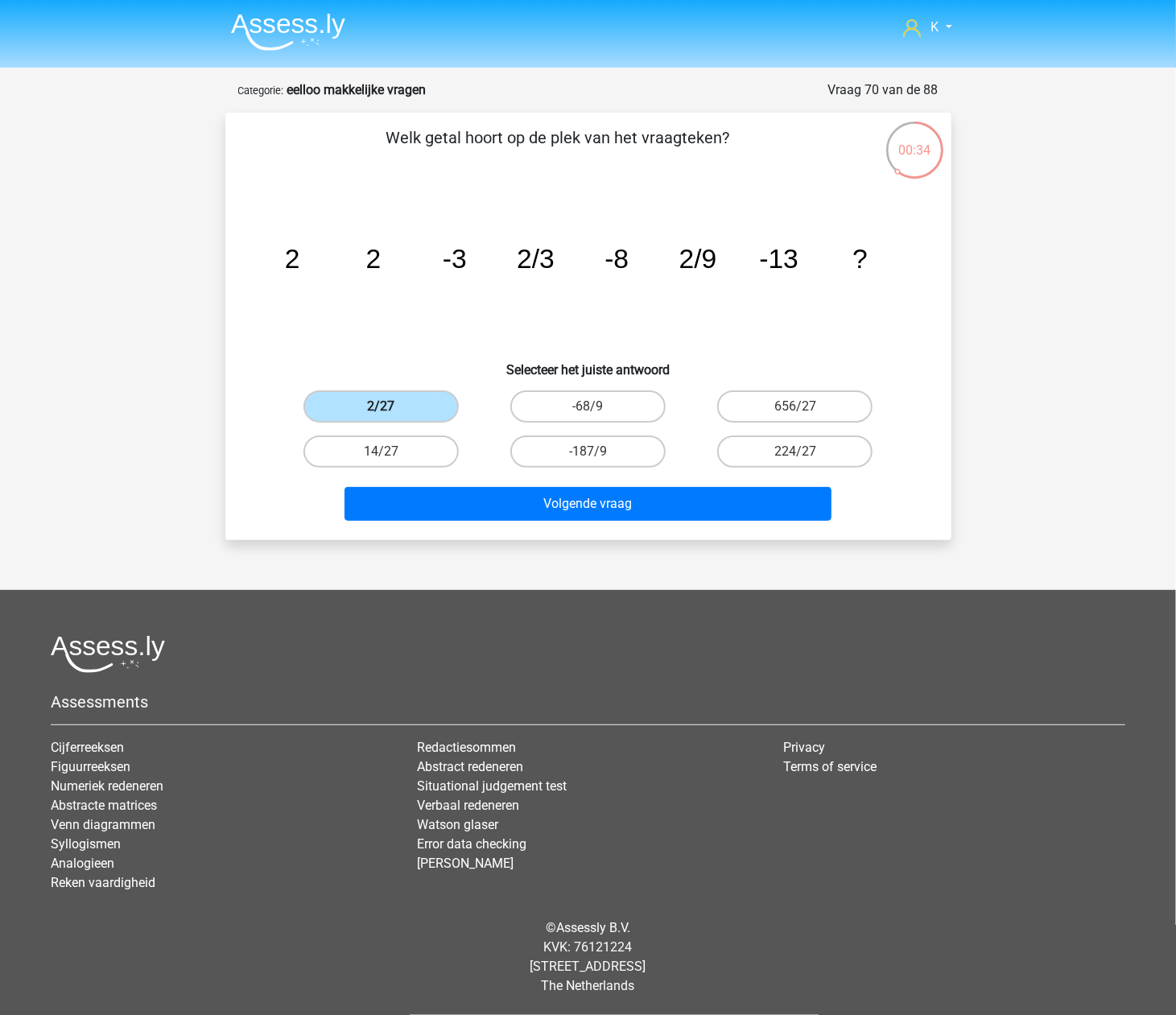
click at [366, 404] on label "2/27" at bounding box center [381, 406] width 155 height 32
click at [381, 407] on input "2/27" at bounding box center [386, 412] width 10 height 10
click at [366, 404] on label "2/27" at bounding box center [381, 406] width 155 height 32
click at [381, 407] on input "2/27" at bounding box center [386, 412] width 10 height 10
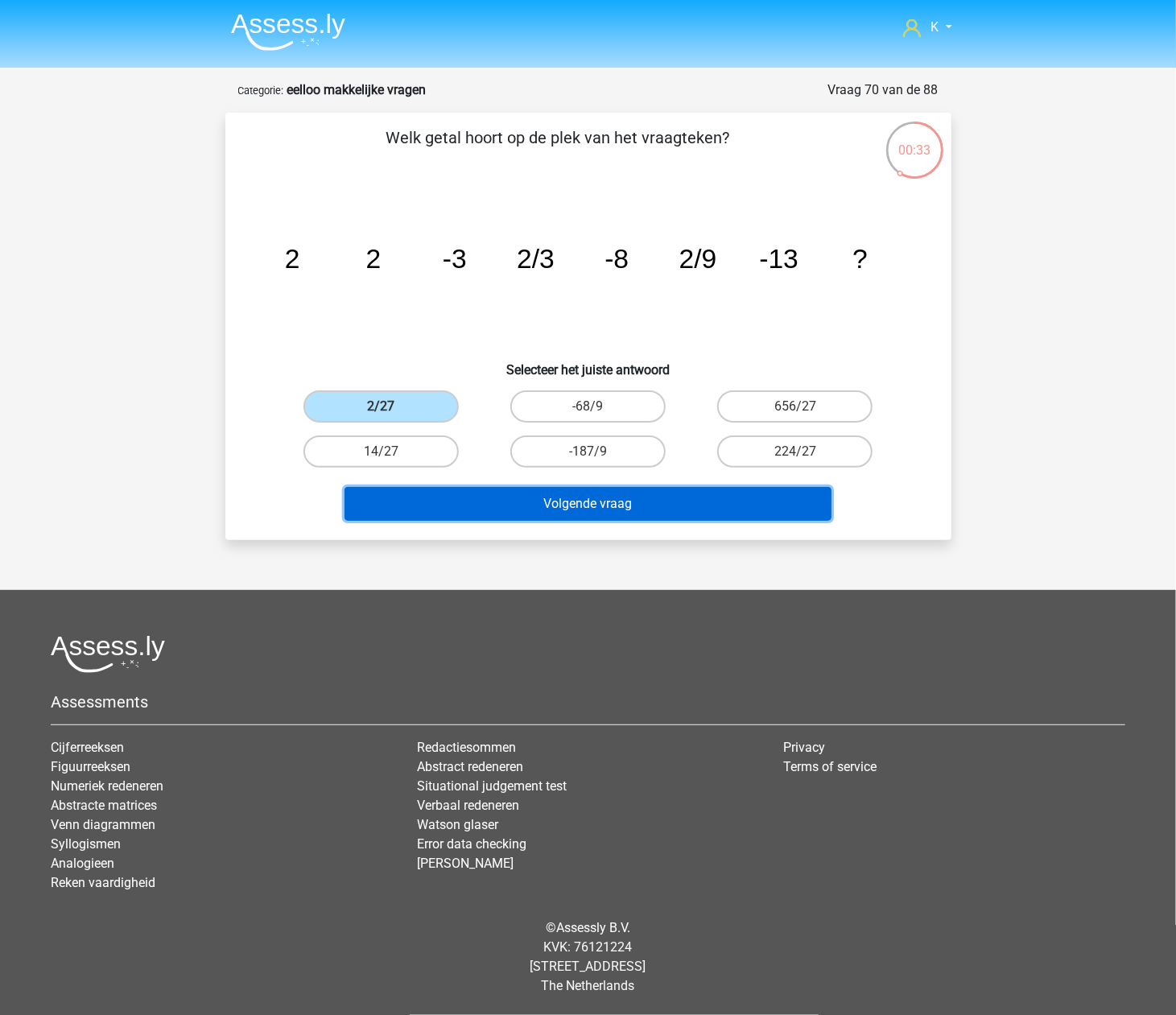
click at [516, 487] on button "Volgende vraag" at bounding box center [588, 504] width 487 height 34
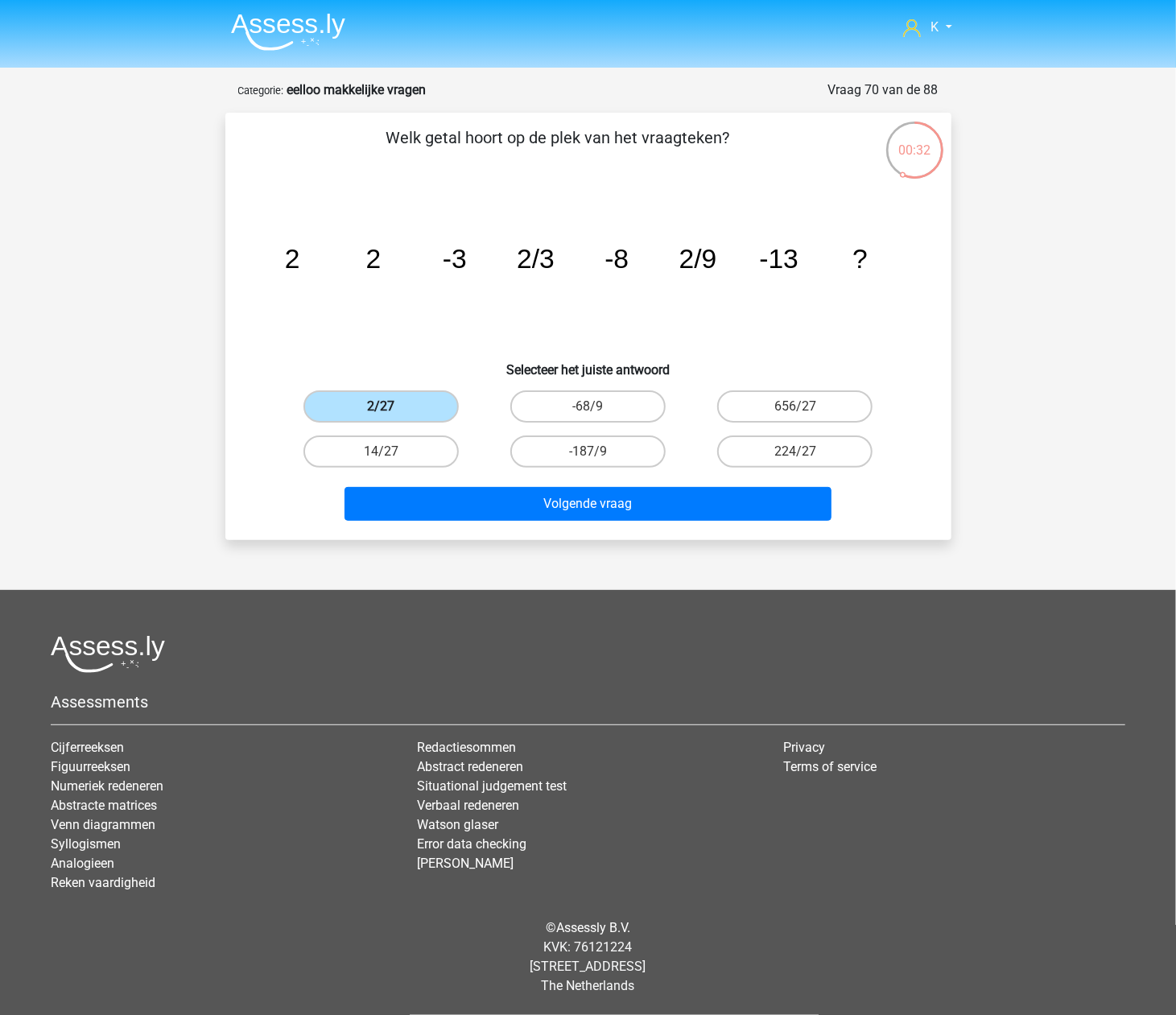
click at [414, 400] on label "2/27" at bounding box center [381, 406] width 155 height 32
click at [391, 407] on input "2/27" at bounding box center [386, 412] width 10 height 10
click at [414, 400] on label "2/27" at bounding box center [381, 406] width 155 height 32
click at [391, 407] on input "2/27" at bounding box center [386, 412] width 10 height 10
click at [515, 523] on div "Volgende vraag" at bounding box center [588, 508] width 621 height 41
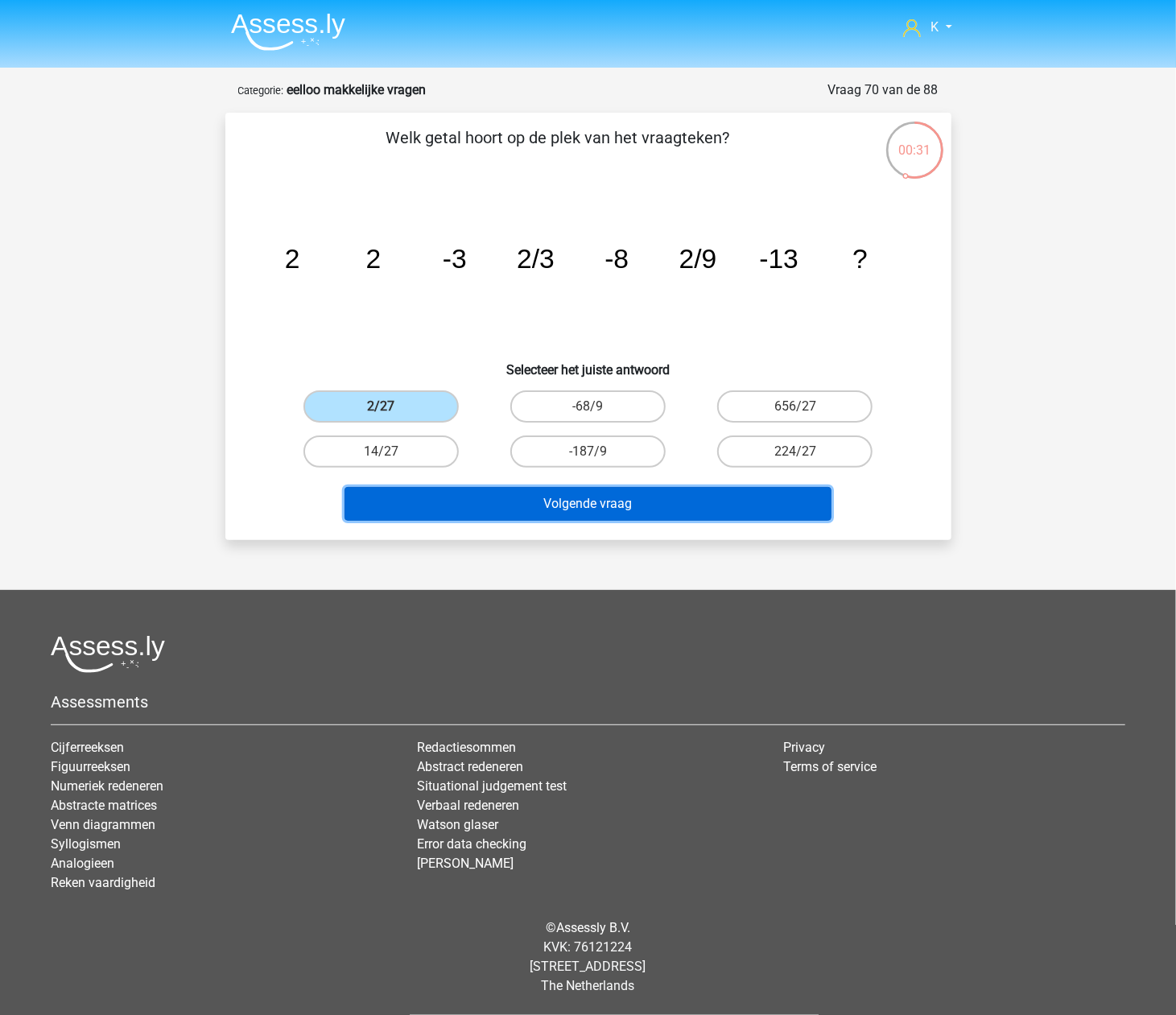
click at [515, 508] on button "Volgende vraag" at bounding box center [588, 504] width 487 height 34
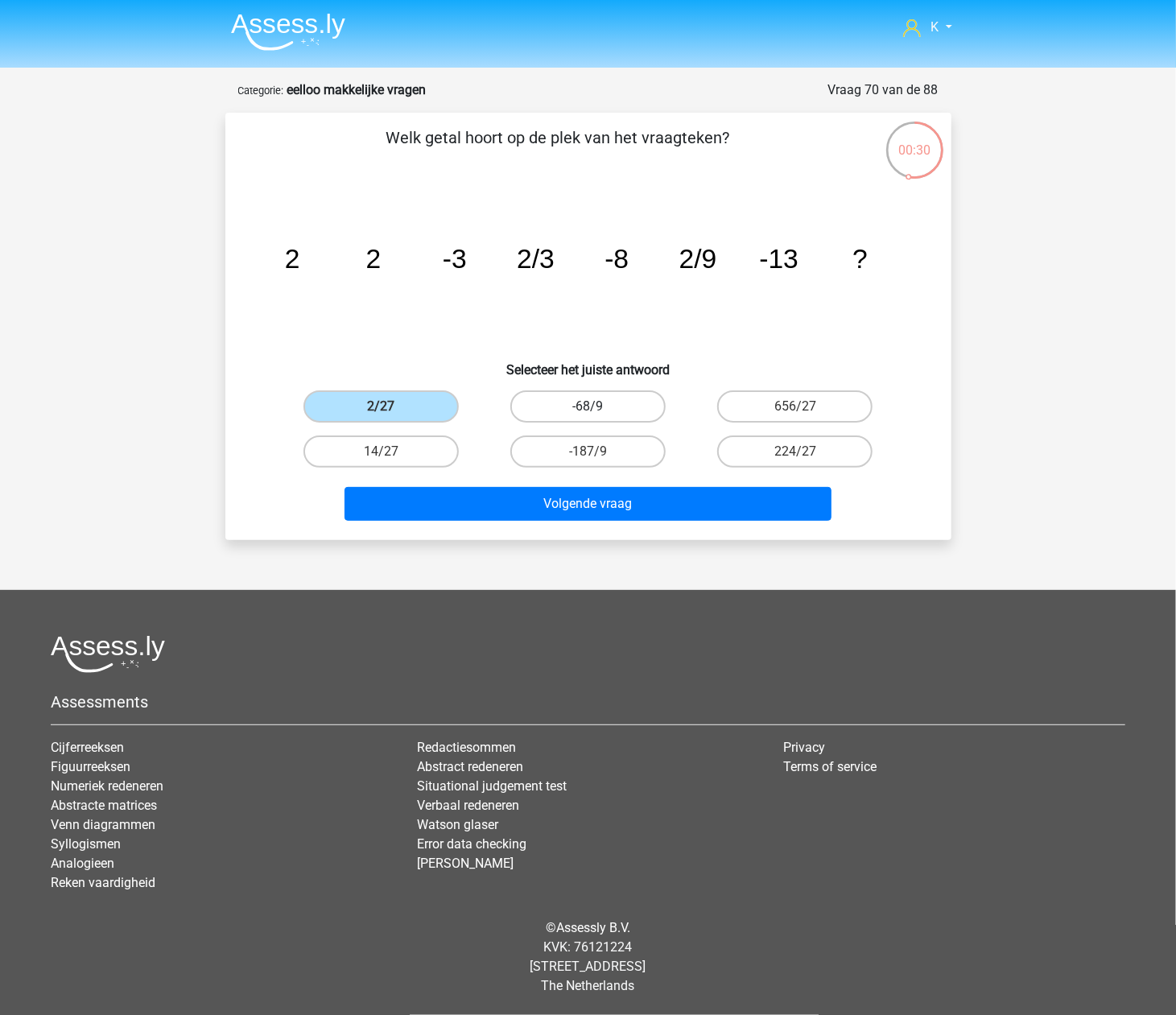
click at [529, 404] on label "-68/9" at bounding box center [588, 406] width 155 height 32
click at [588, 407] on input "-68/9" at bounding box center [593, 412] width 10 height 10
radio input "true"
click at [429, 397] on label "2/27" at bounding box center [381, 406] width 155 height 32
click at [391, 407] on input "2/27" at bounding box center [386, 412] width 10 height 10
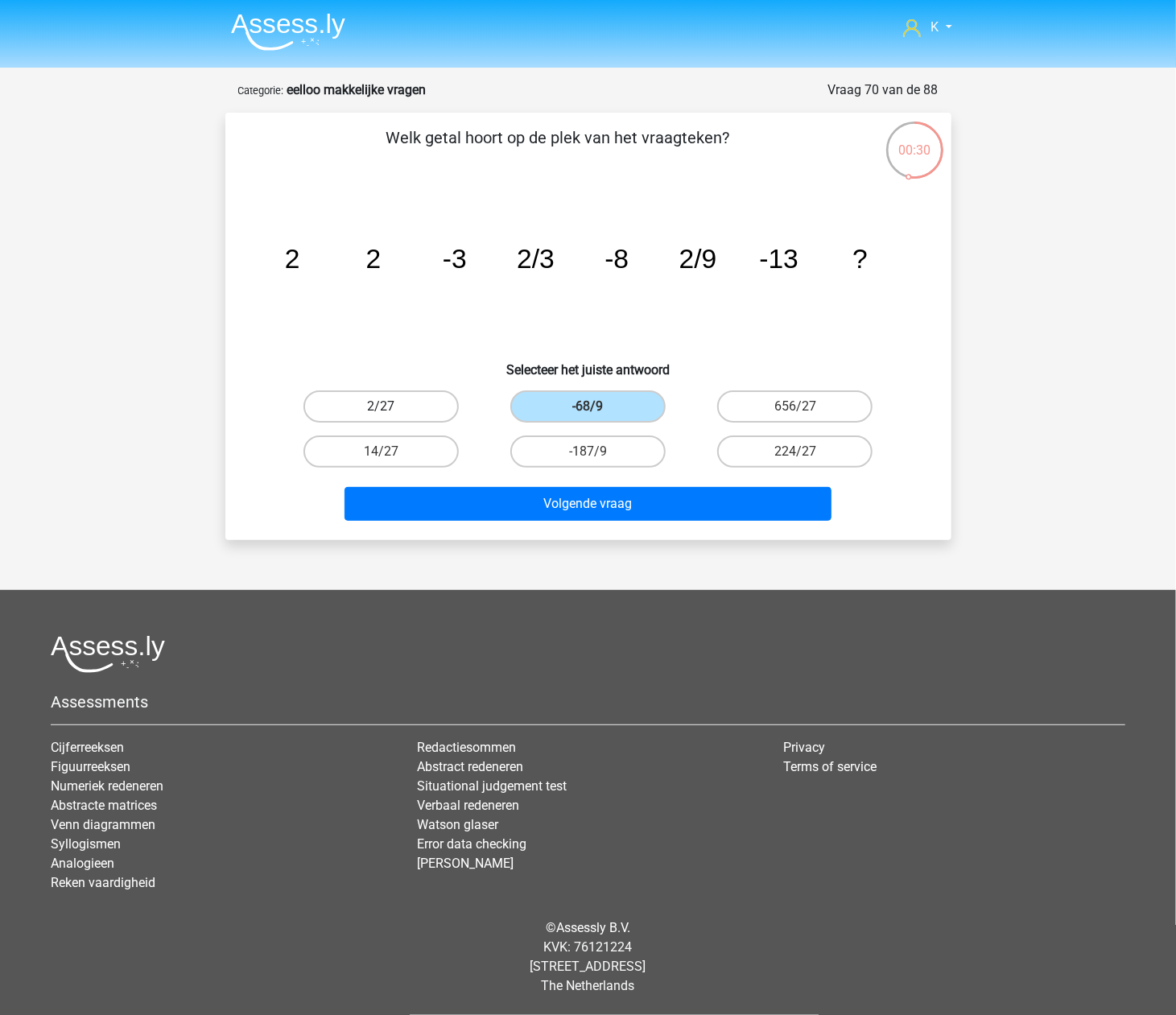
radio input "true"
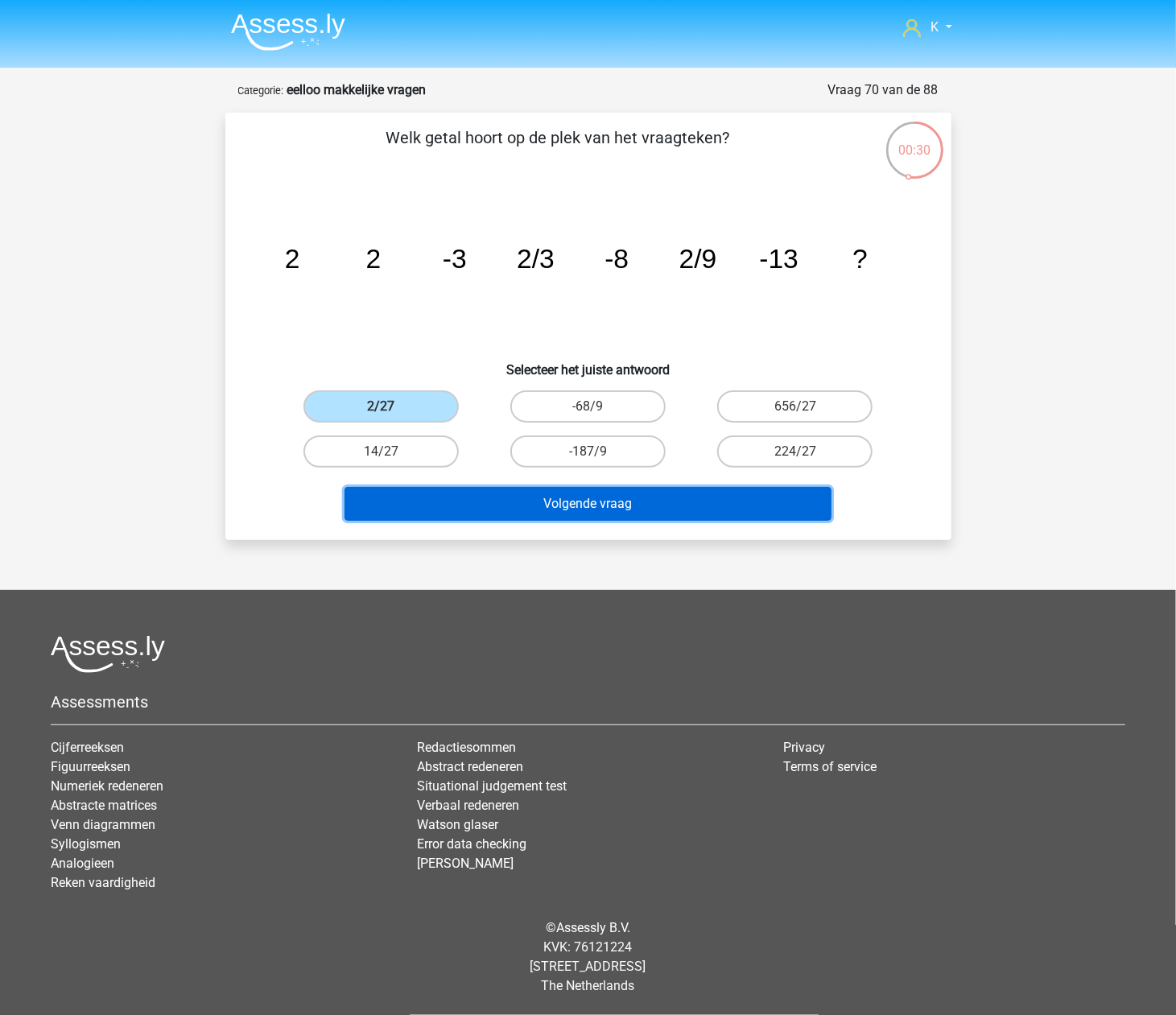
click at [504, 497] on button "Volgende vraag" at bounding box center [588, 504] width 487 height 34
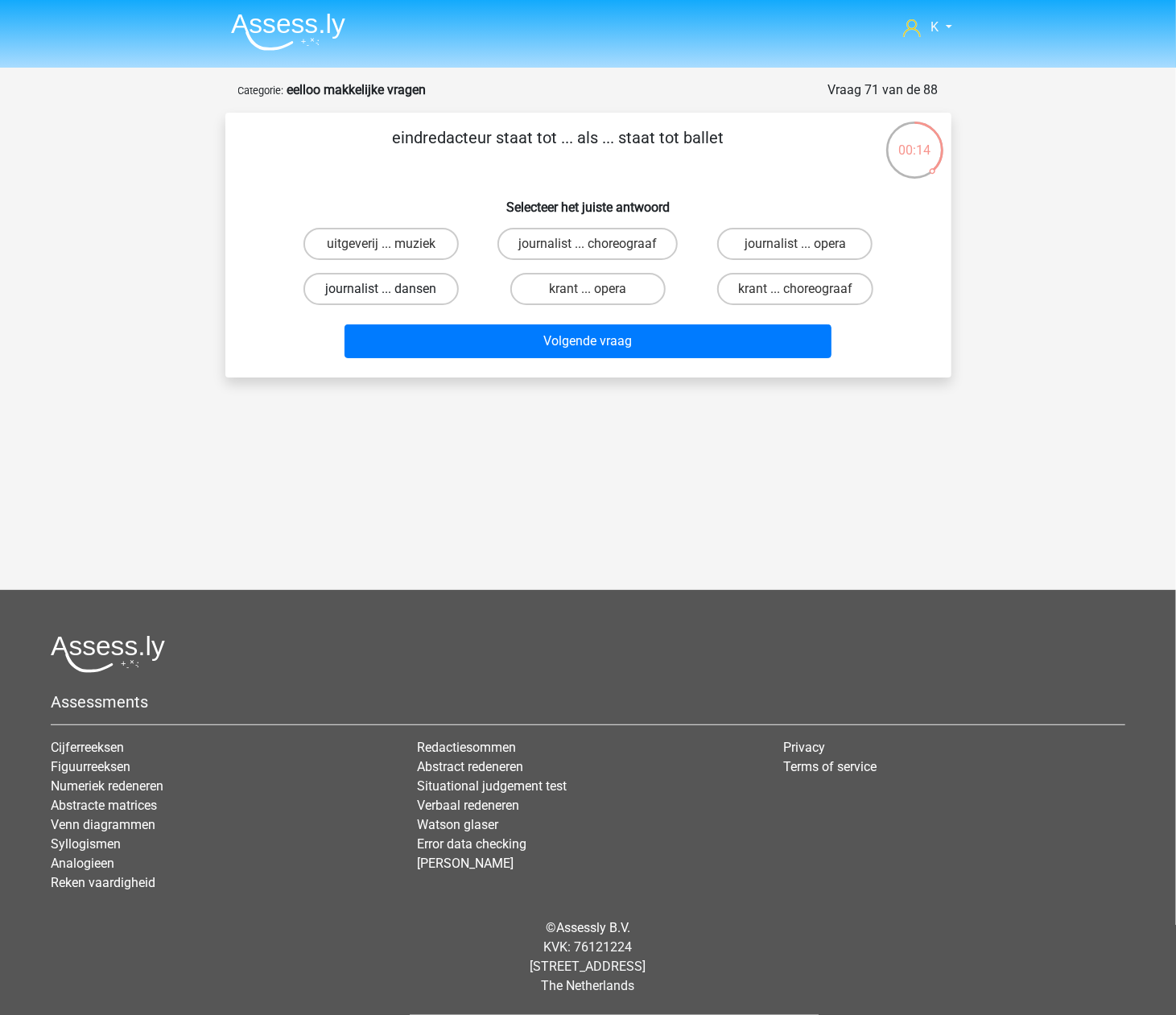
click at [442, 285] on label "journalist ... dansen" at bounding box center [381, 289] width 155 height 32
click at [391, 289] on input "journalist ... dansen" at bounding box center [386, 294] width 10 height 10
radio input "true"
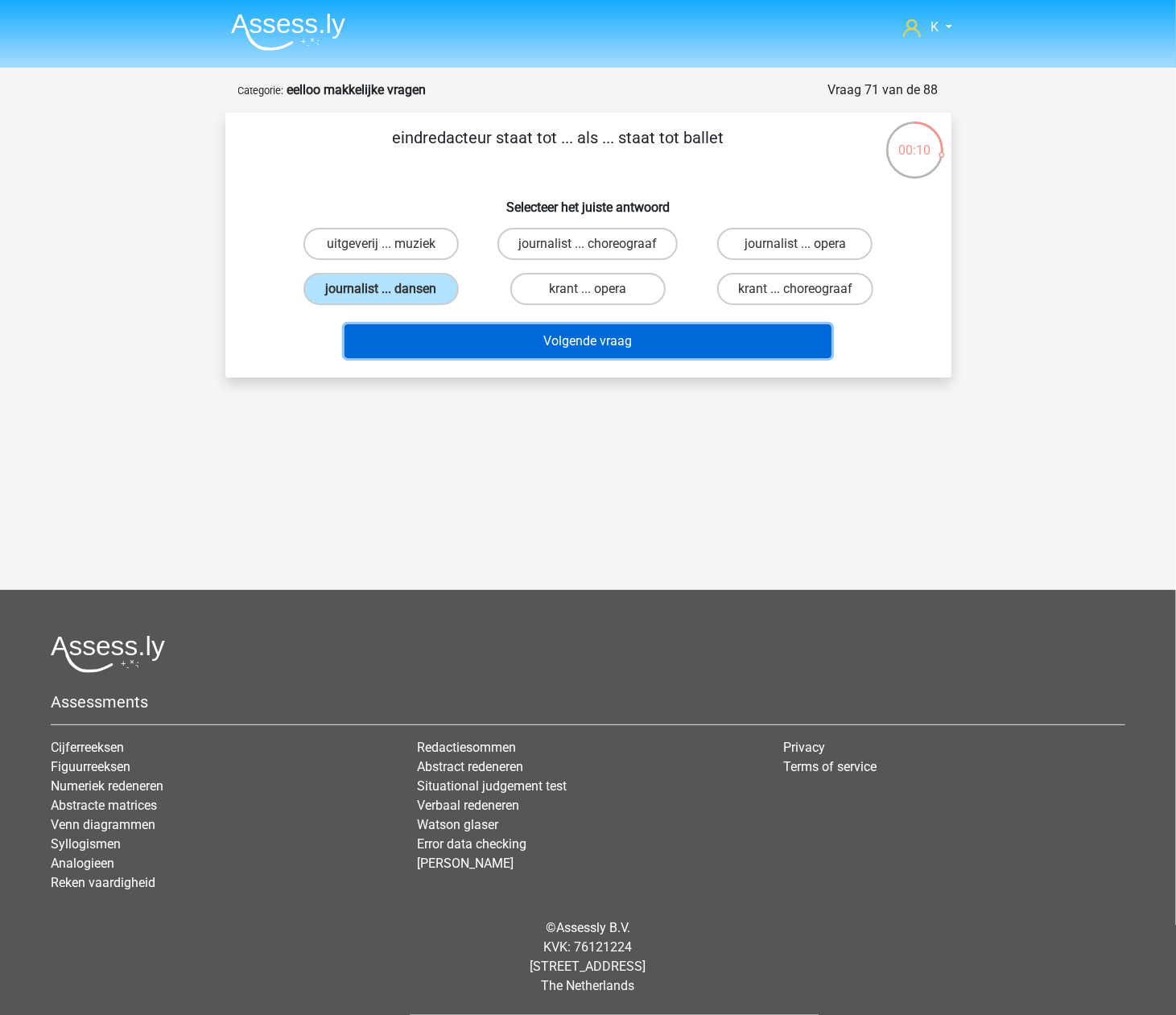
click at [442, 336] on button "Volgende vraag" at bounding box center [588, 341] width 487 height 34
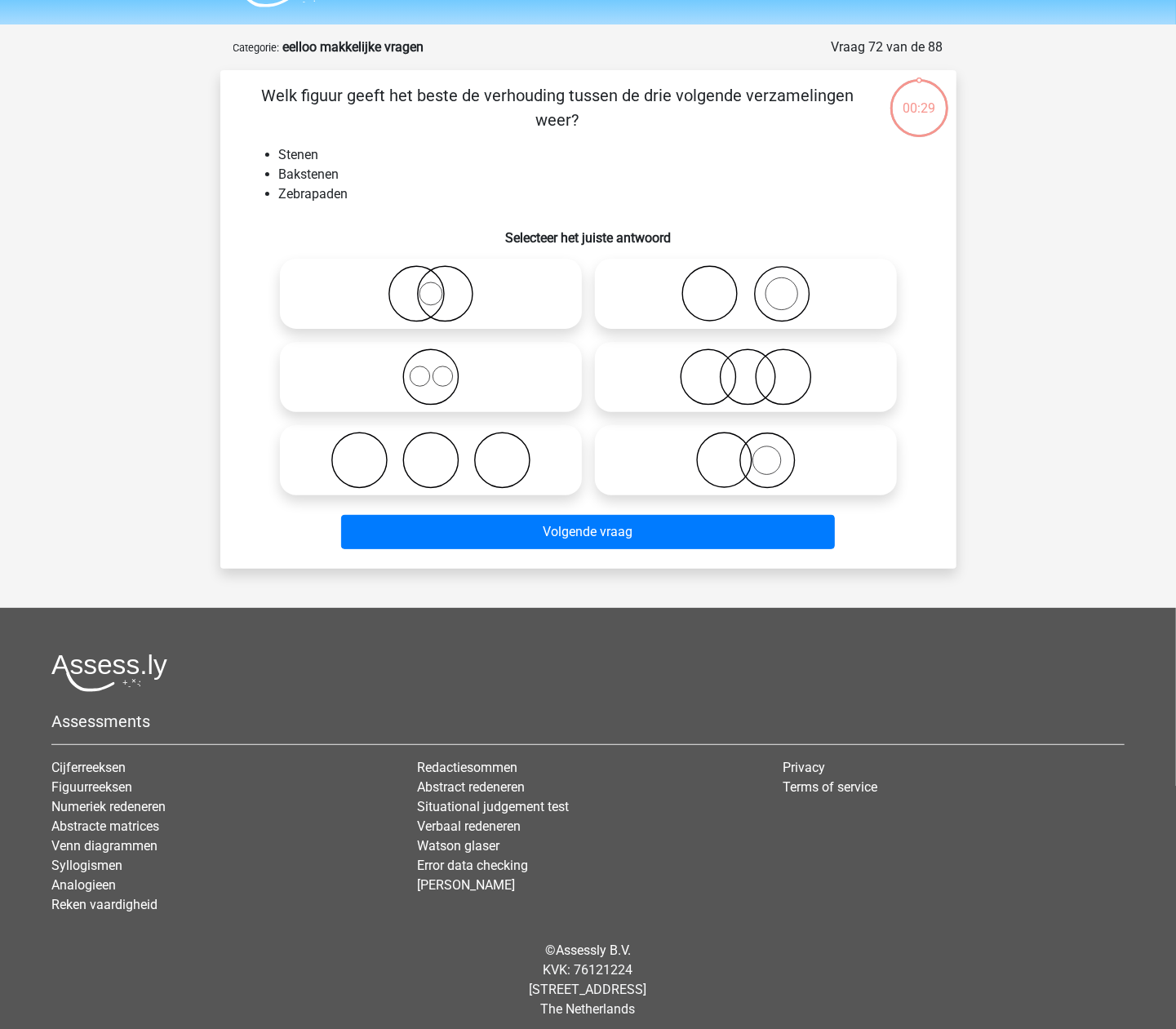
scroll to position [54, 0]
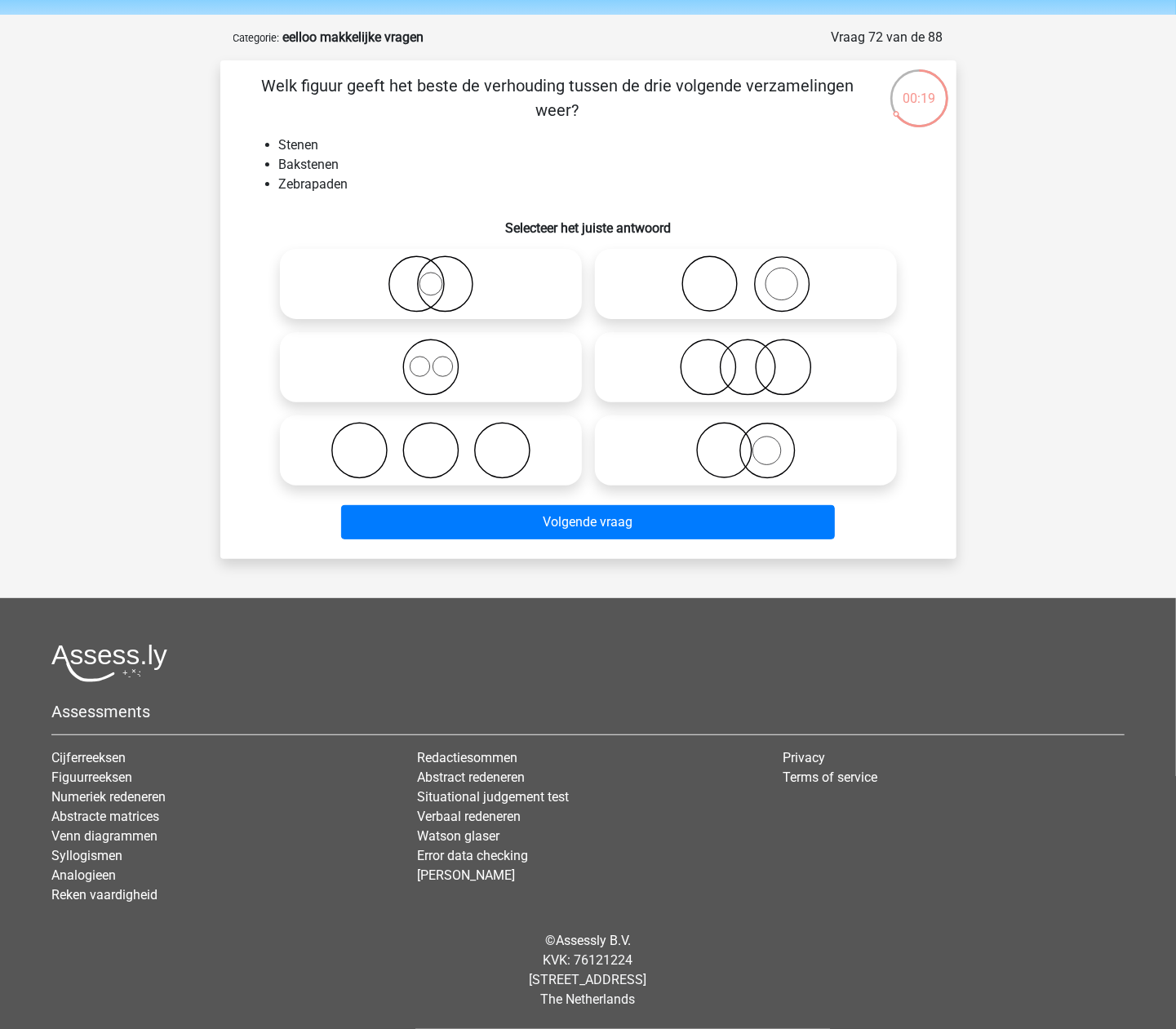
click at [781, 295] on icon at bounding box center [746, 283] width 289 height 57
click at [757, 276] on input "radio" at bounding box center [751, 271] width 10 height 10
radio input "true"
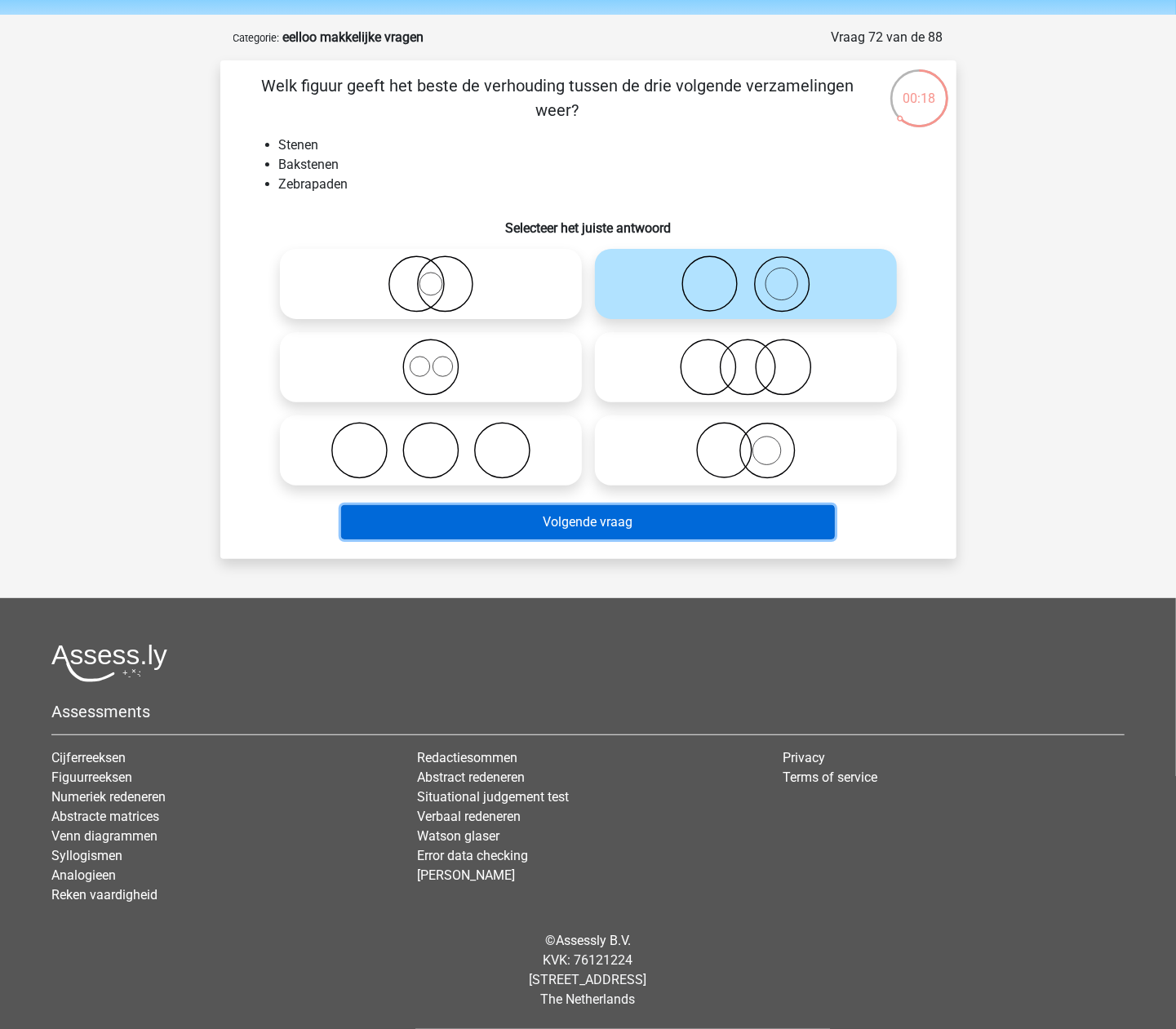
click at [702, 532] on button "Volgende vraag" at bounding box center [588, 522] width 494 height 34
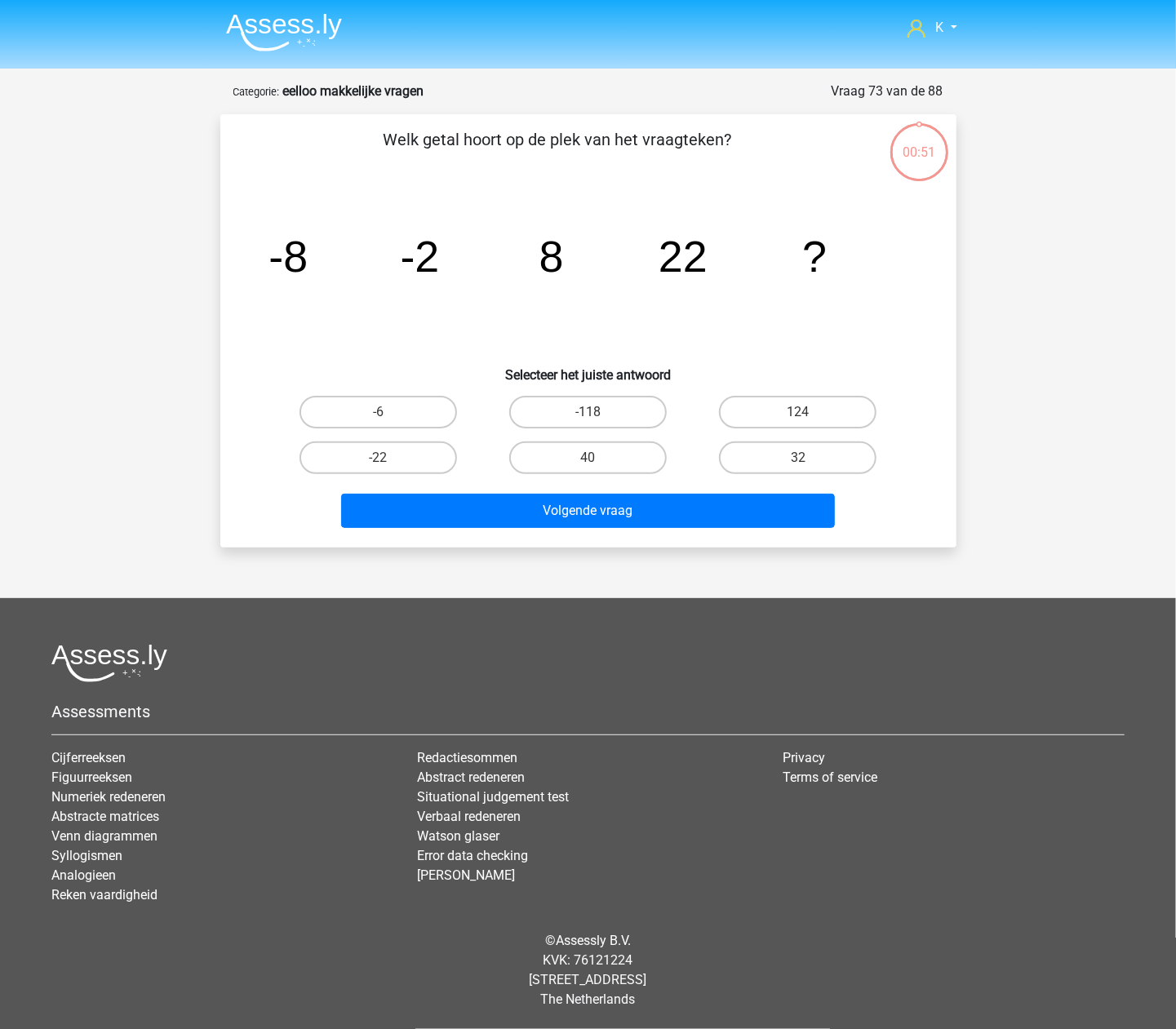
scroll to position [0, 0]
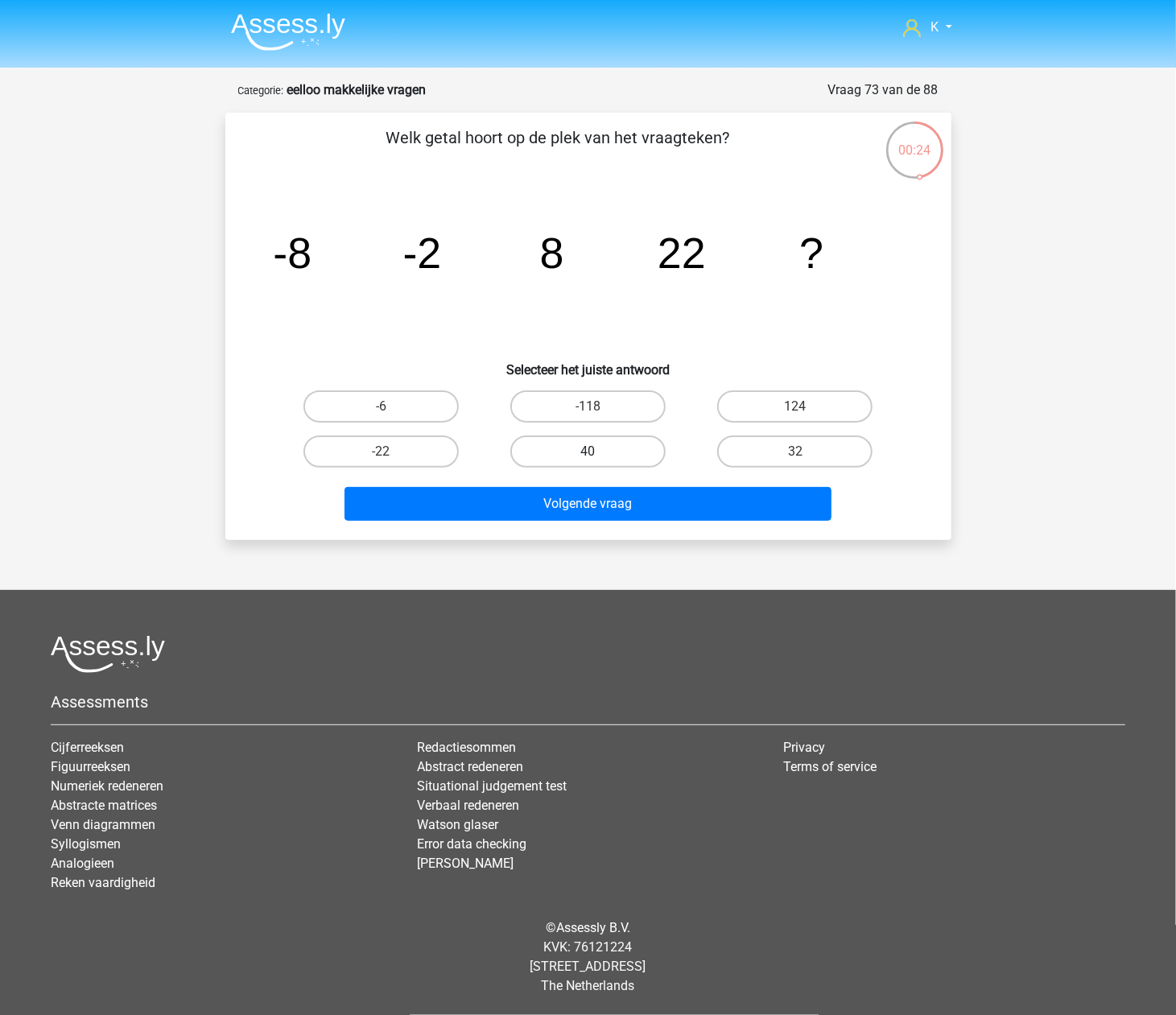
click at [629, 438] on label "40" at bounding box center [588, 452] width 155 height 32
click at [599, 452] on input "40" at bounding box center [593, 457] width 10 height 10
radio input "true"
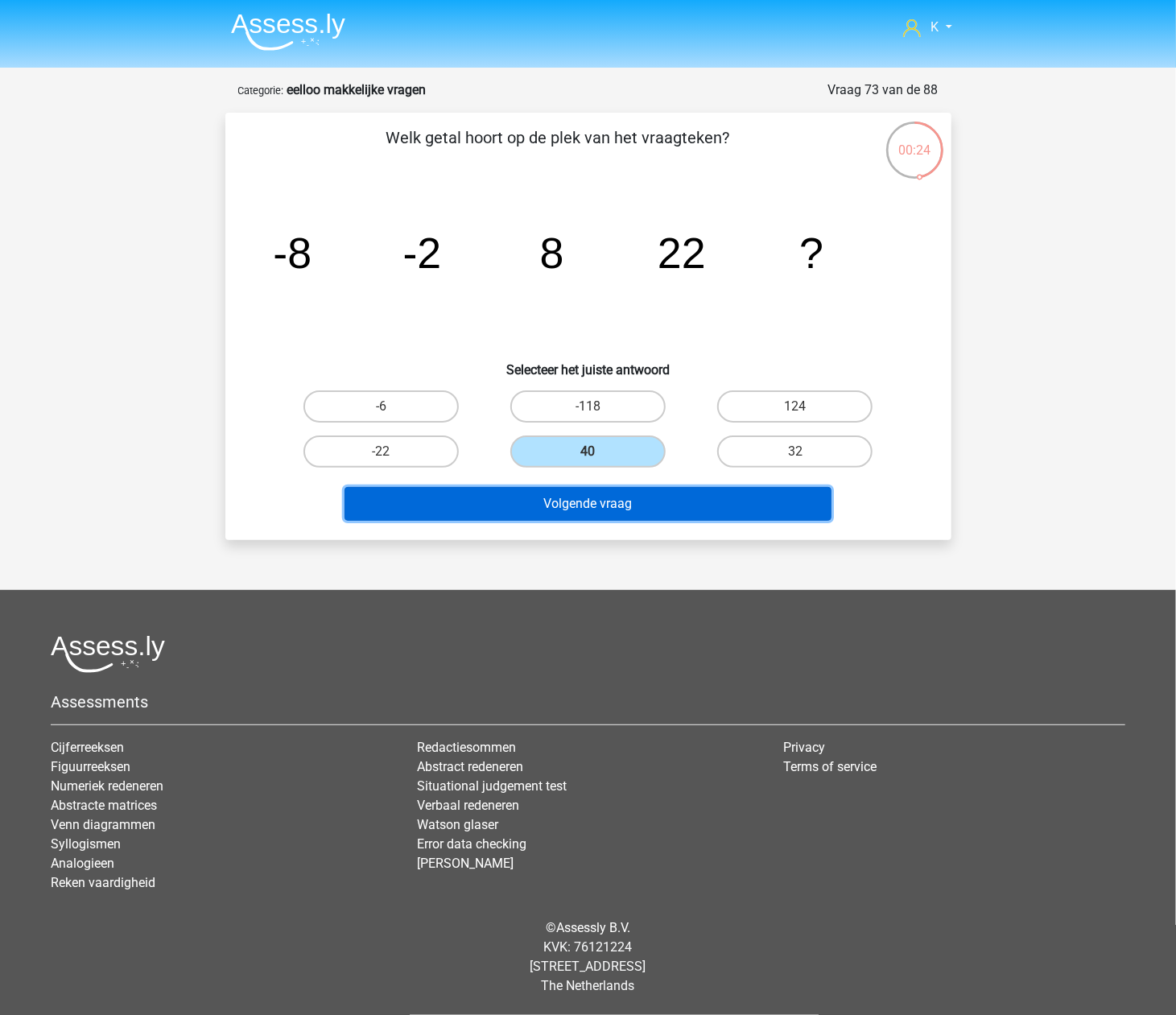
click at [626, 509] on button "Volgende vraag" at bounding box center [588, 504] width 487 height 34
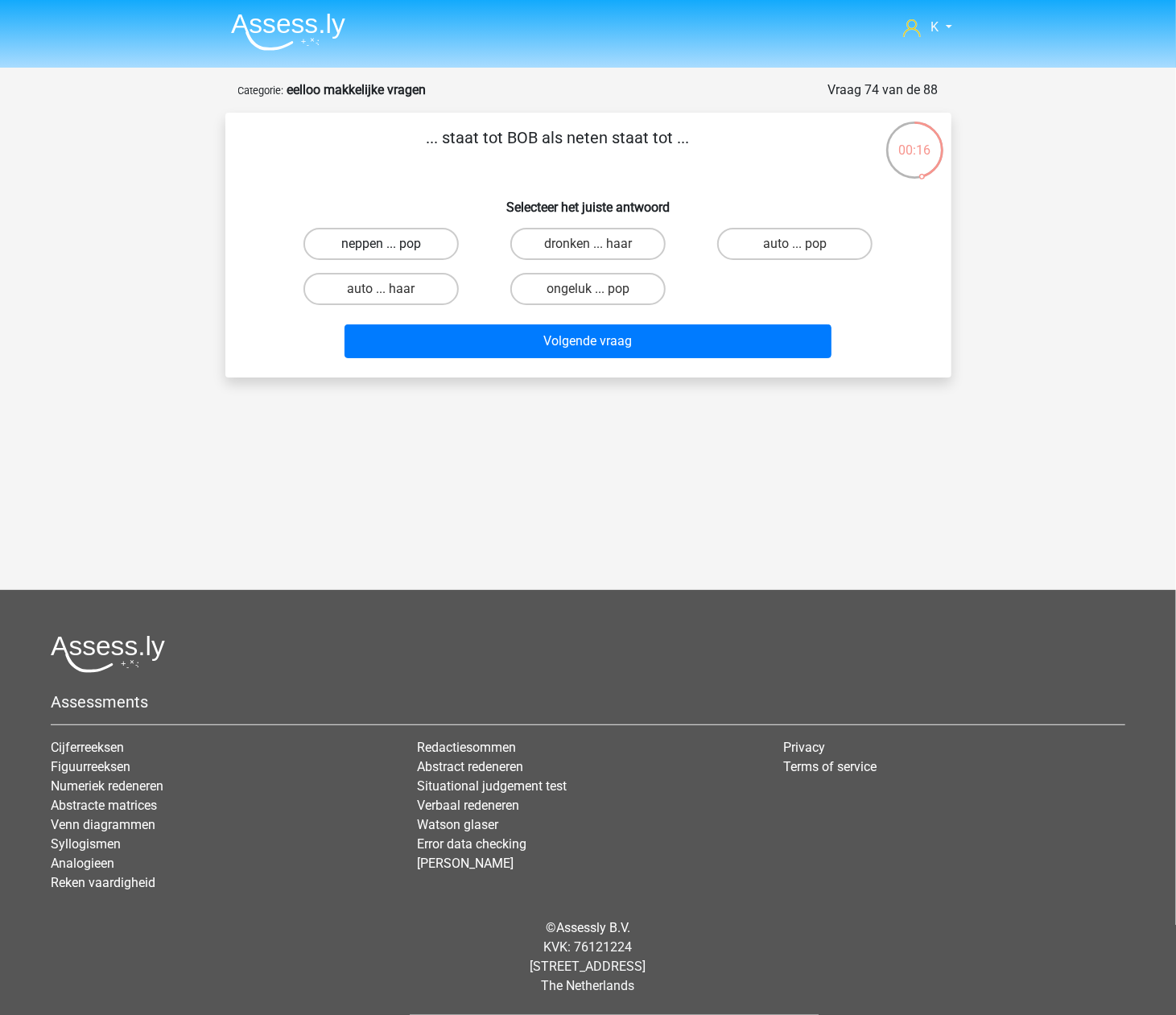
click at [422, 245] on label "neppen ... pop" at bounding box center [381, 244] width 155 height 32
click at [391, 245] on input "neppen ... pop" at bounding box center [386, 249] width 10 height 10
radio input "true"
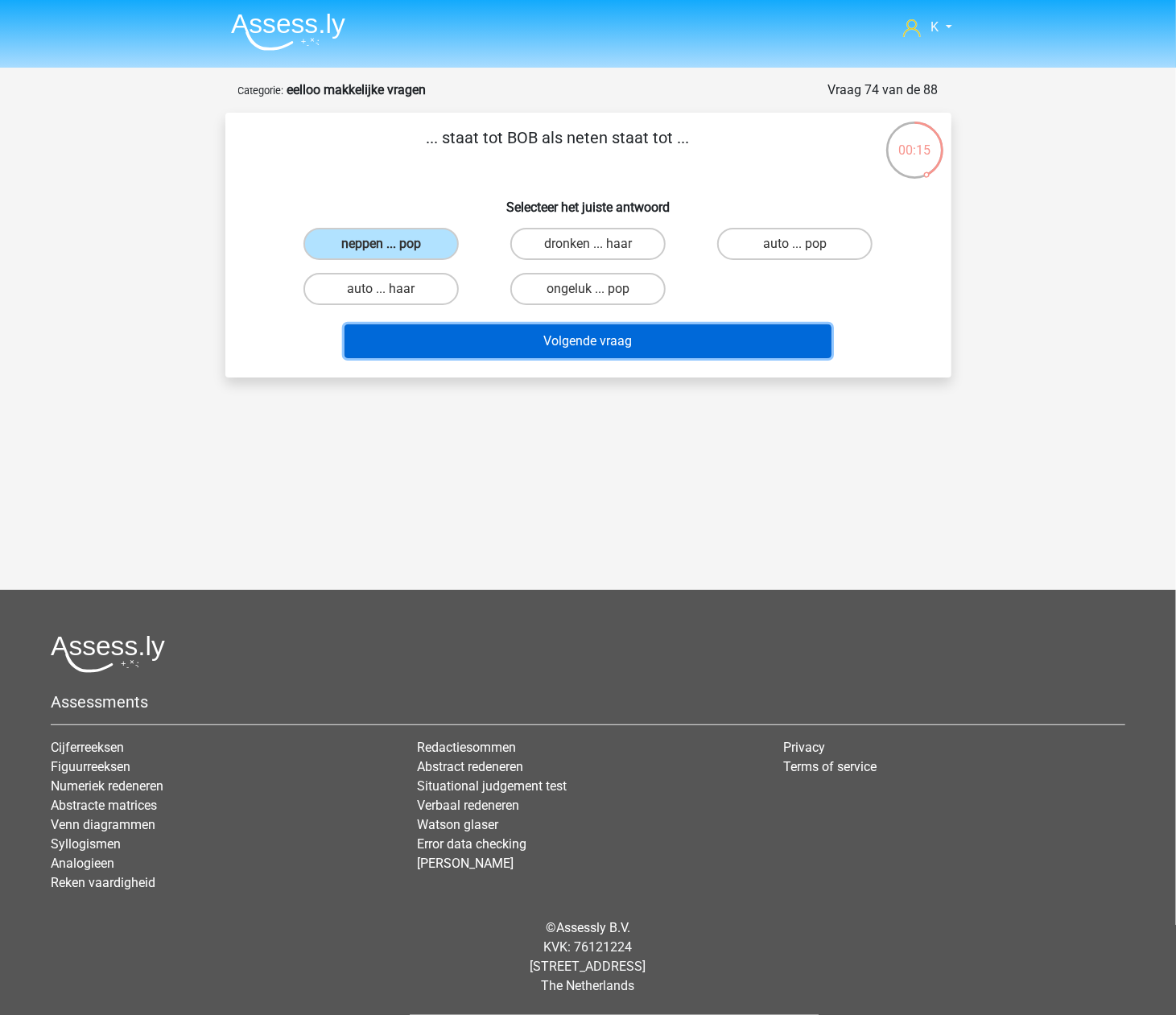
click at [451, 324] on button "Volgende vraag" at bounding box center [588, 341] width 487 height 34
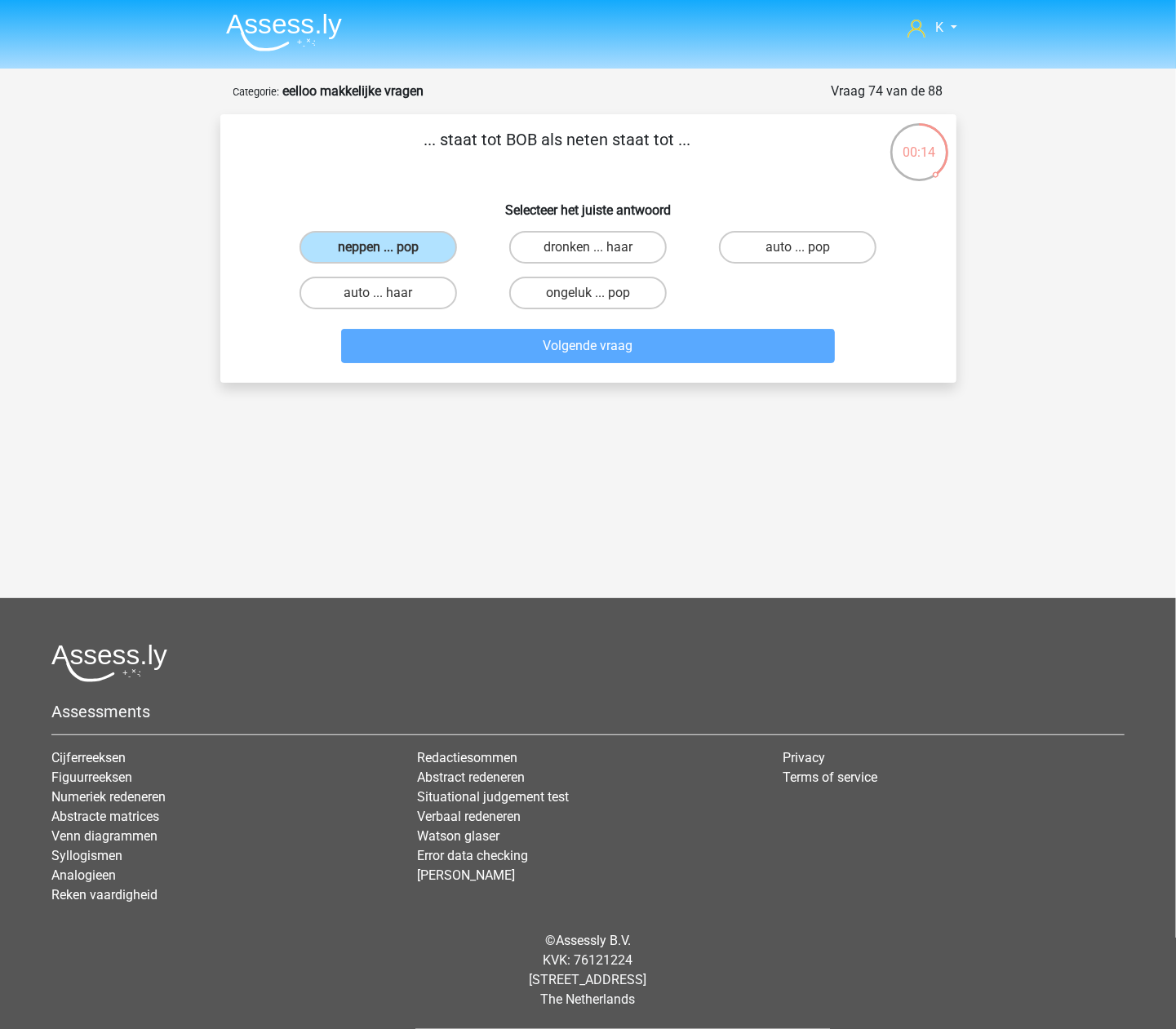
scroll to position [54, 0]
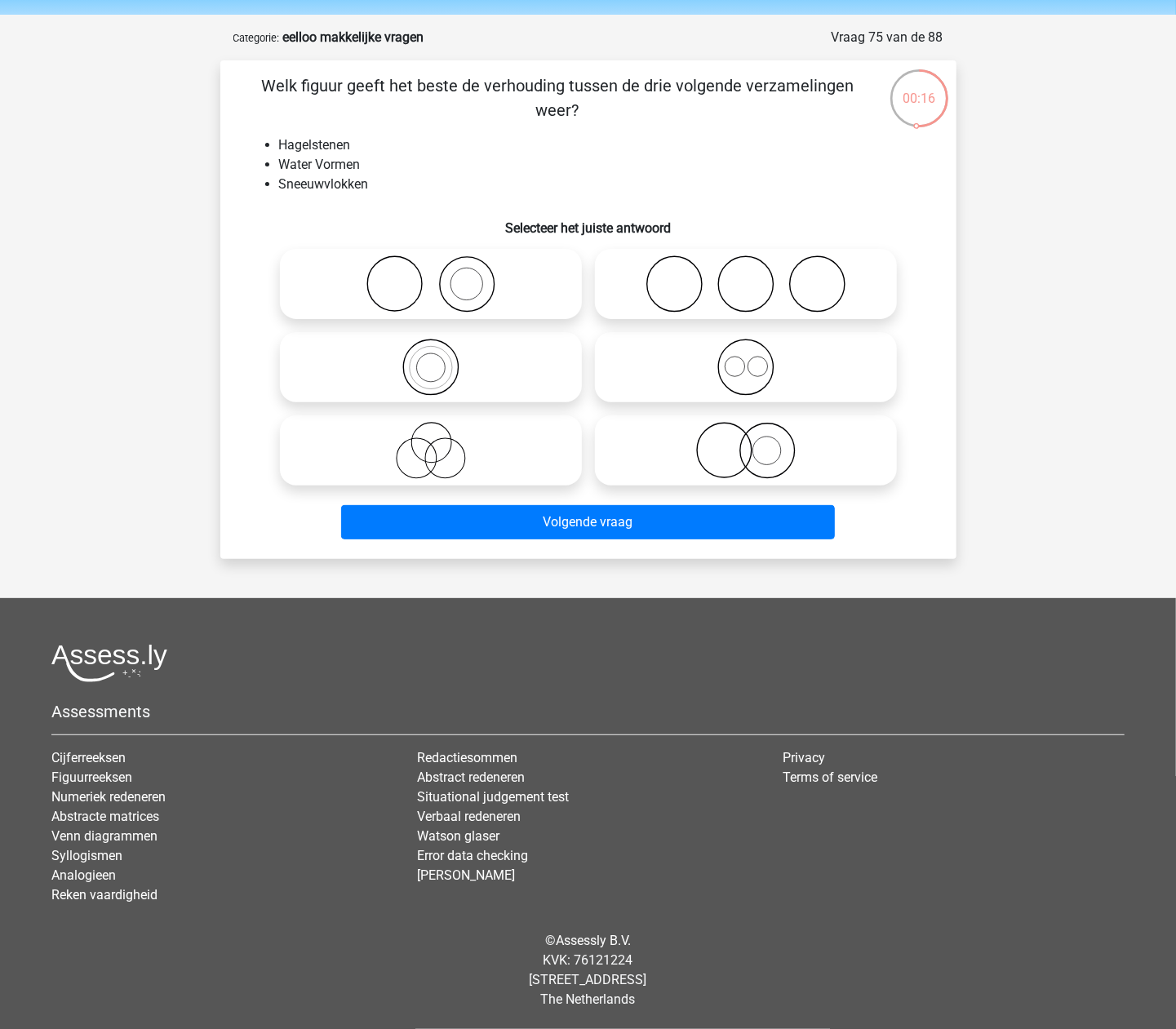
click at [847, 370] on icon at bounding box center [746, 367] width 289 height 57
click at [757, 360] on input "radio" at bounding box center [751, 354] width 10 height 10
radio input "true"
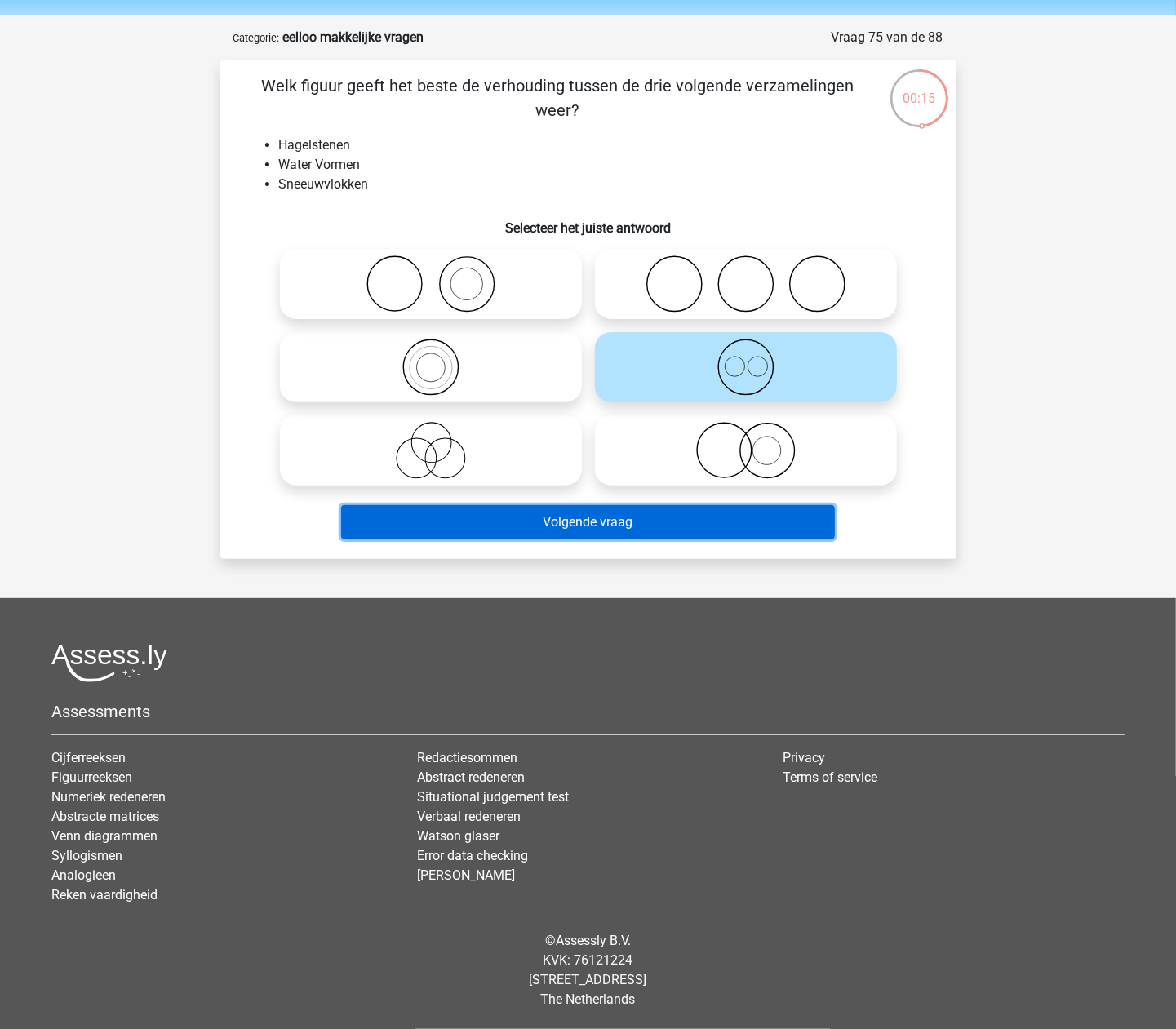
click at [769, 516] on button "Volgende vraag" at bounding box center [588, 522] width 494 height 34
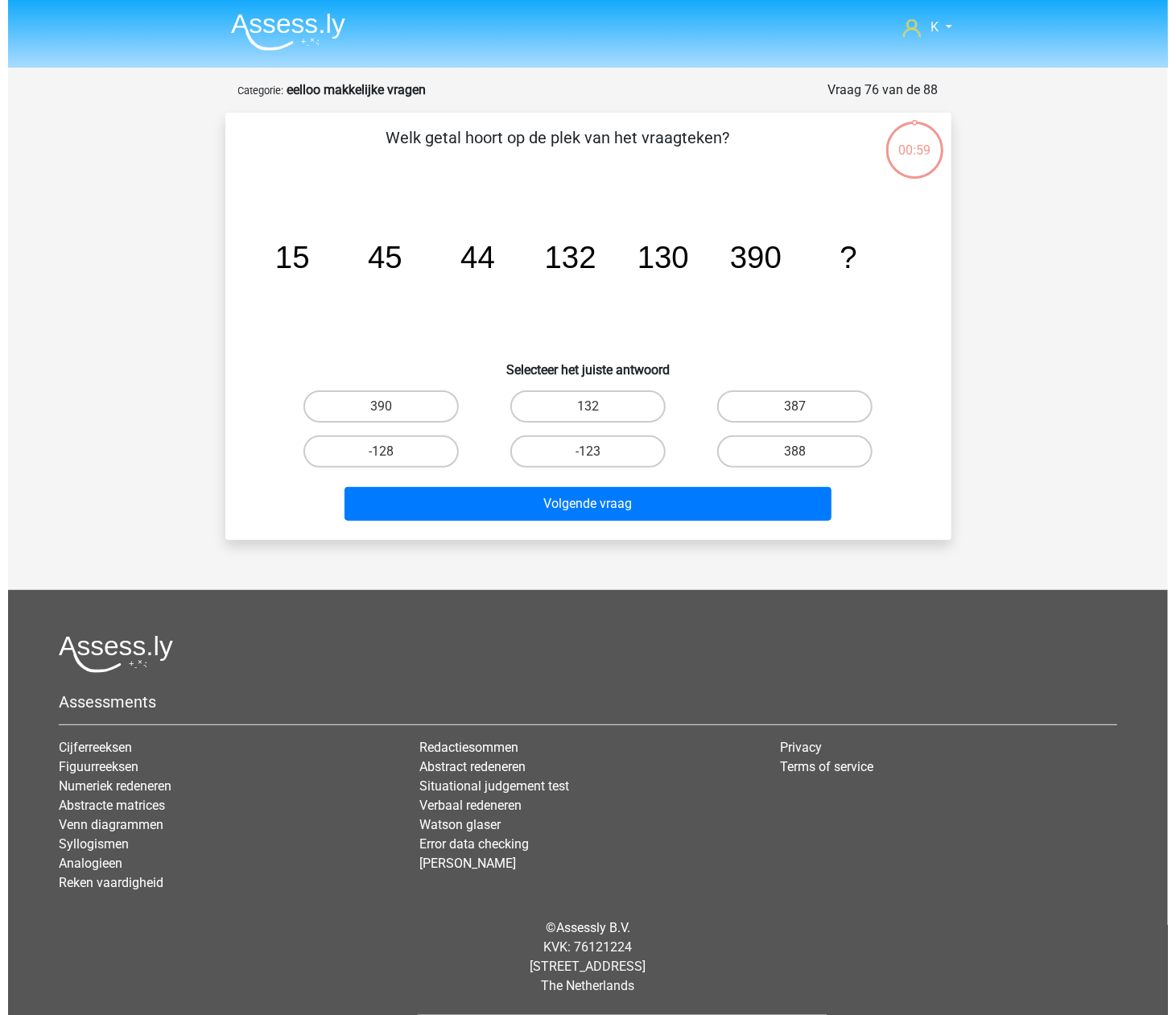
scroll to position [0, 0]
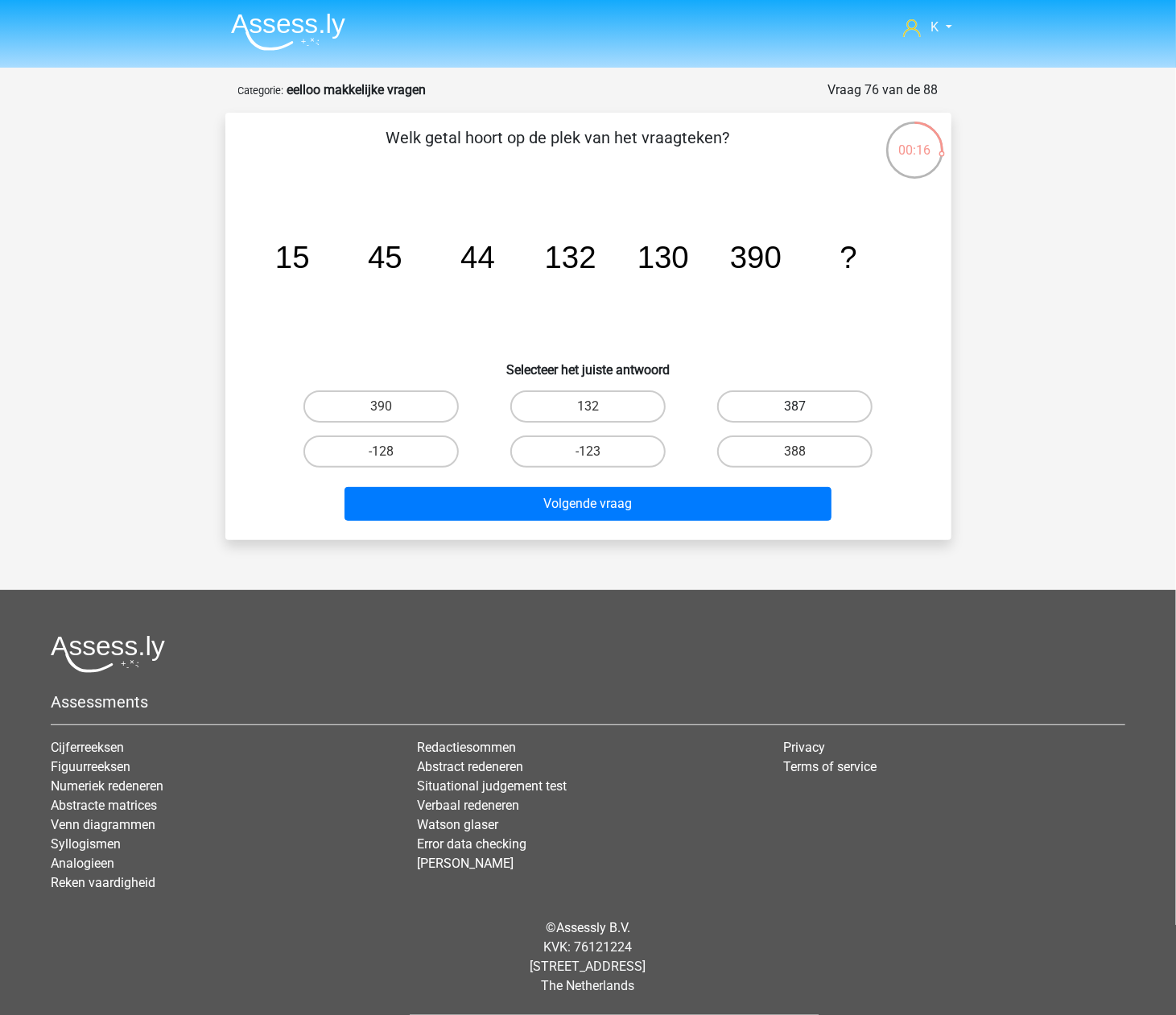
click at [824, 404] on label "387" at bounding box center [795, 406] width 155 height 32
click at [806, 407] on input "387" at bounding box center [800, 412] width 10 height 10
radio input "true"
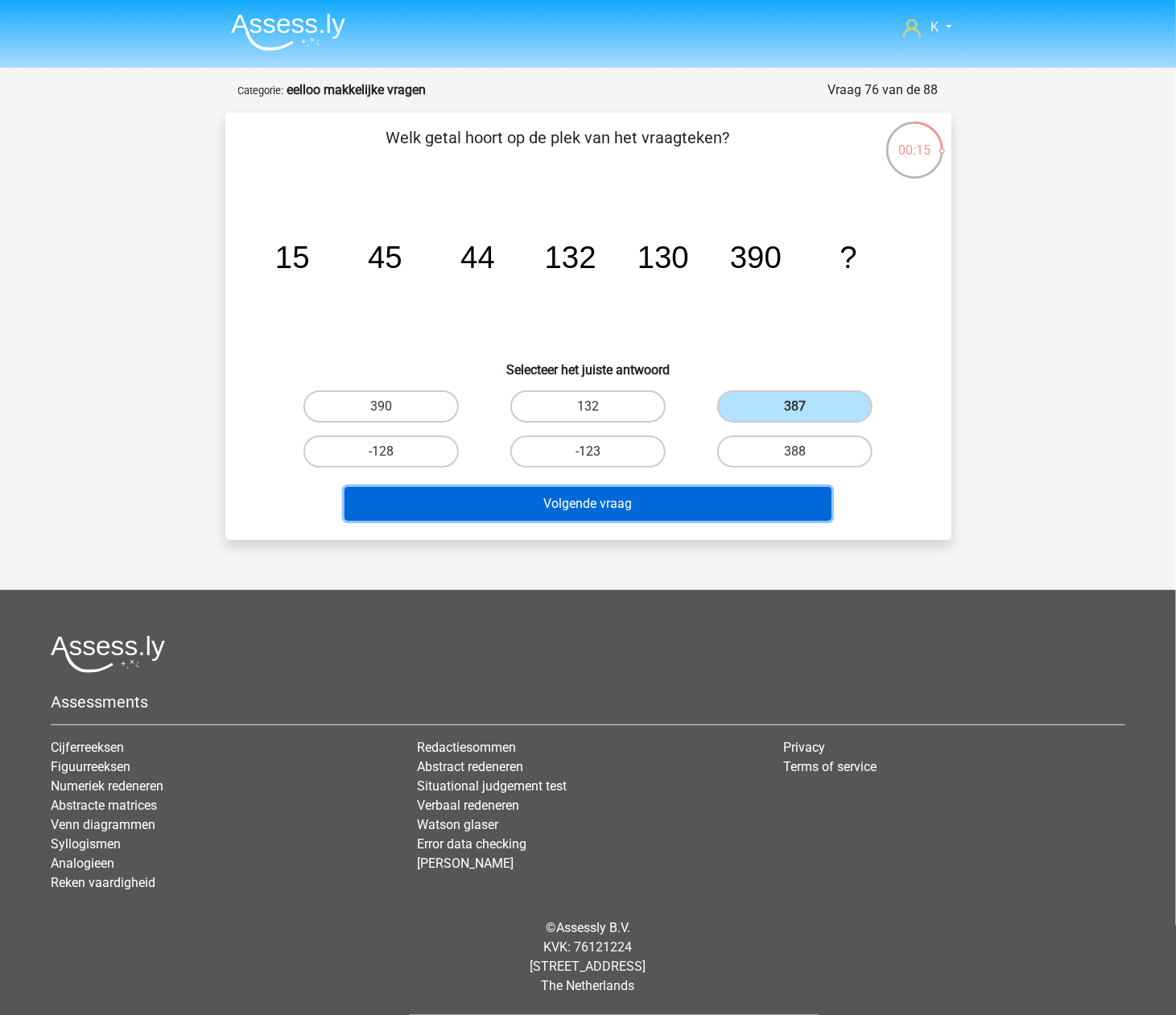
click at [783, 501] on button "Volgende vraag" at bounding box center [588, 504] width 487 height 34
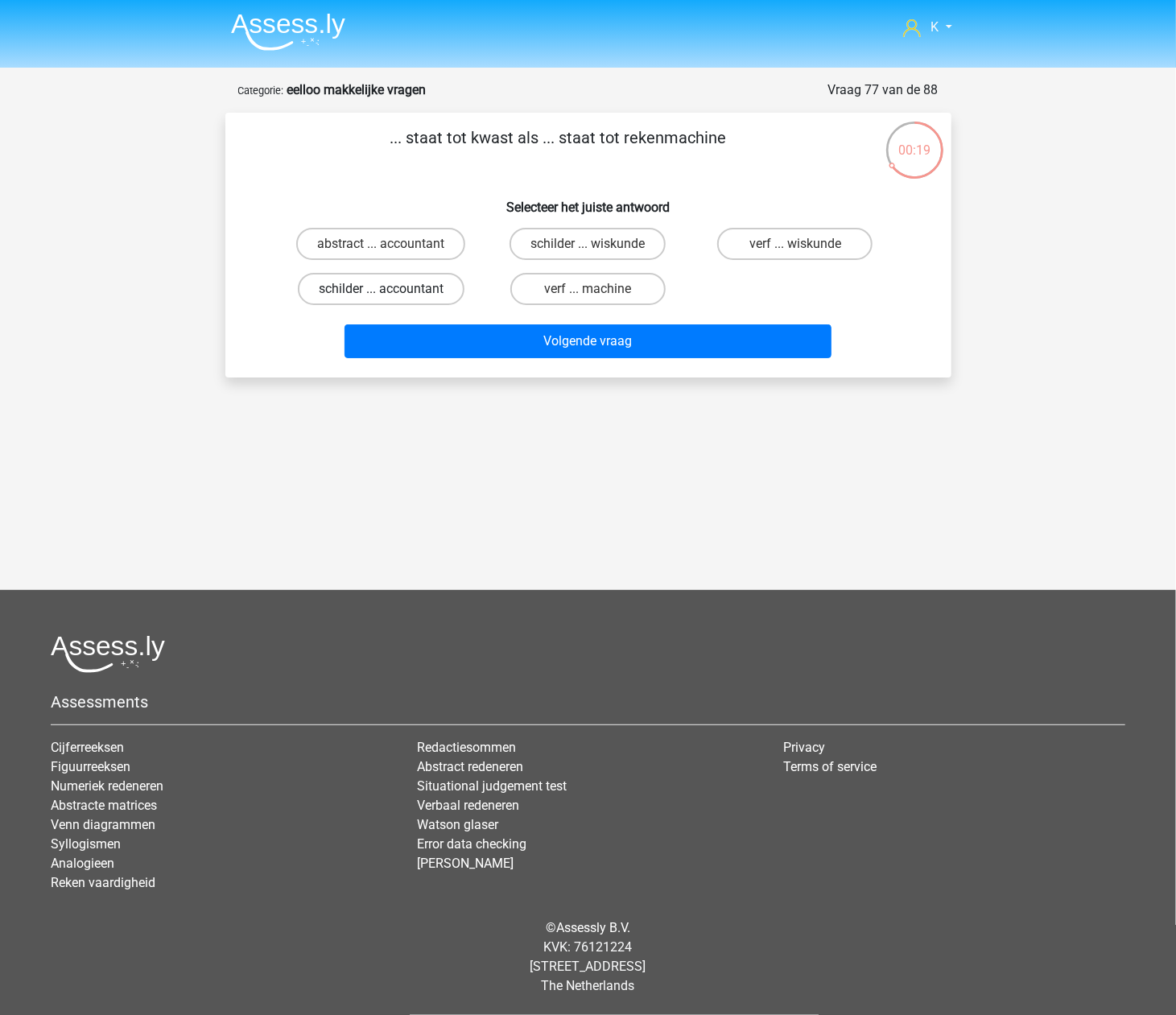
click at [398, 290] on label "schilder ... accountant" at bounding box center [381, 289] width 166 height 32
click at [391, 290] on input "schilder ... accountant" at bounding box center [386, 294] width 10 height 10
radio input "true"
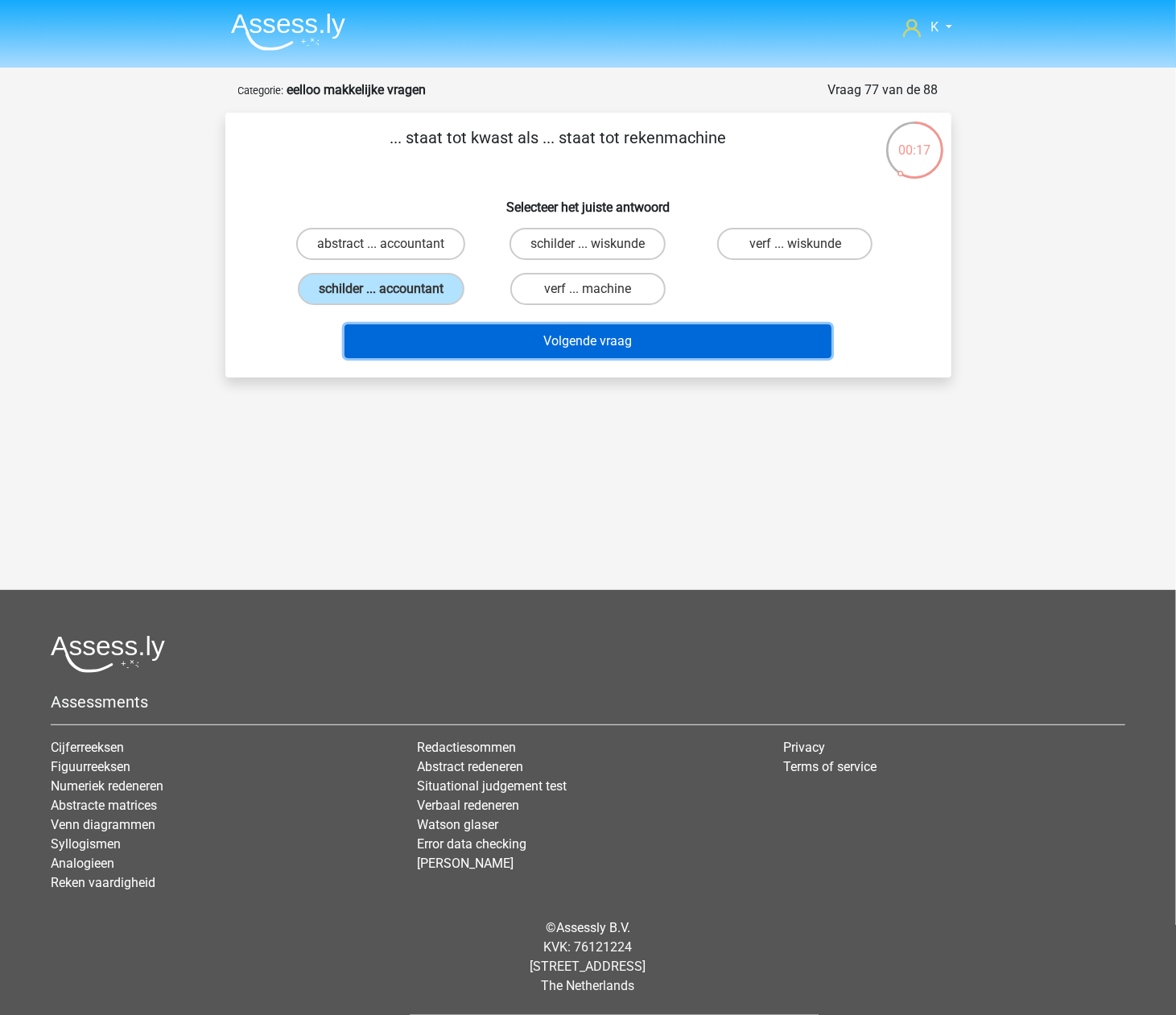
click at [480, 343] on button "Volgende vraag" at bounding box center [588, 341] width 487 height 34
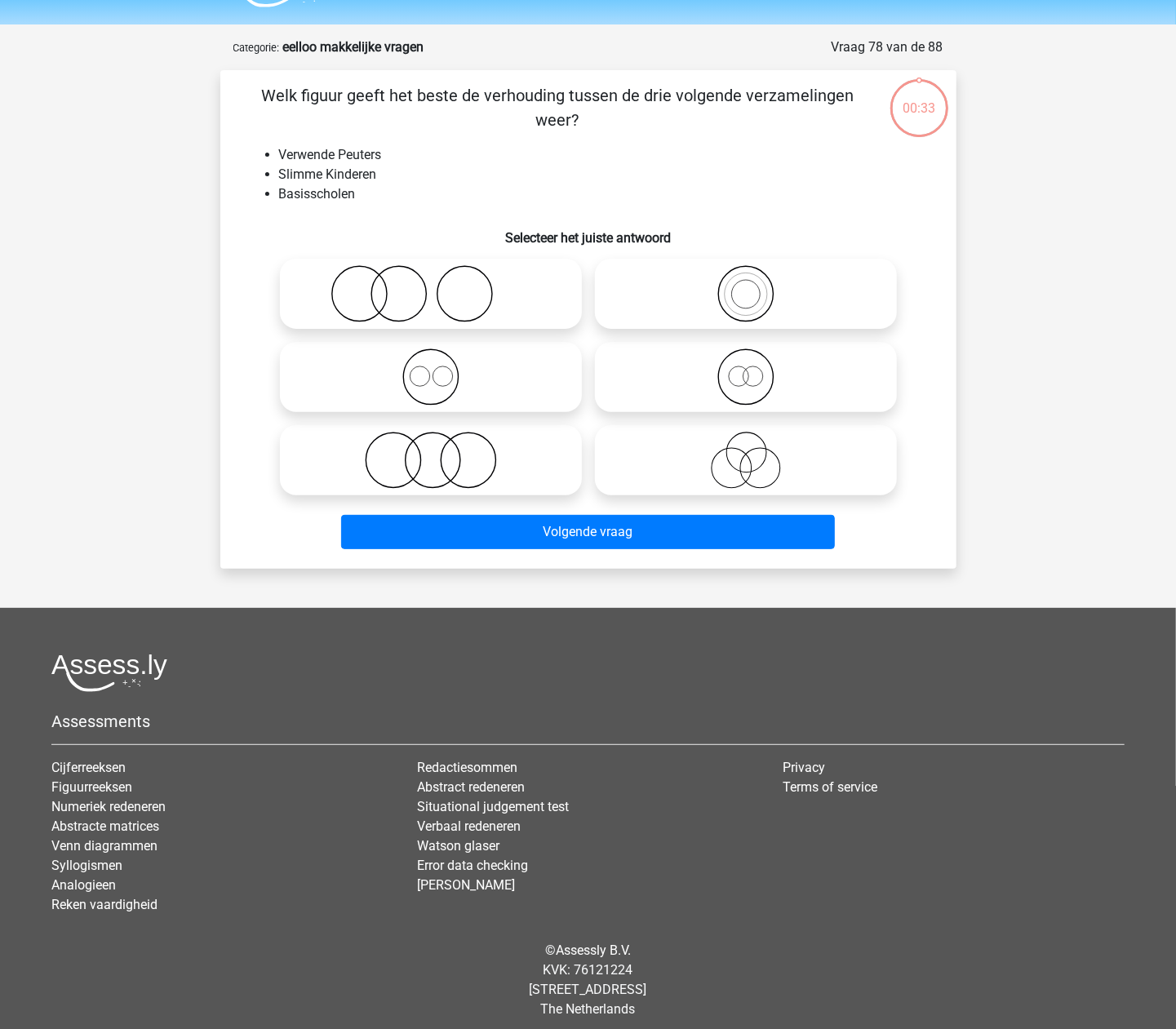
scroll to position [54, 0]
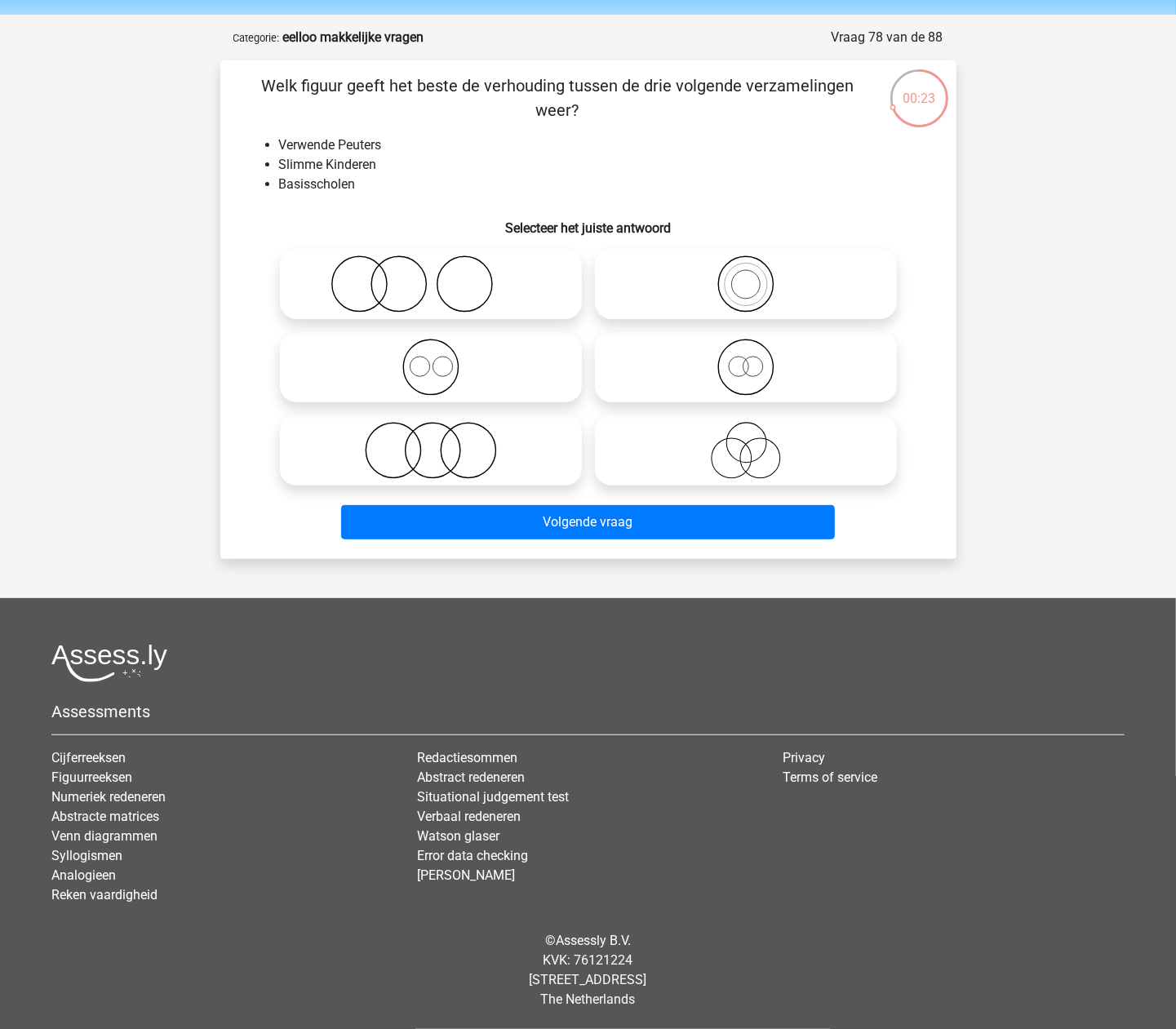
click at [478, 283] on icon at bounding box center [431, 283] width 289 height 57
click at [442, 276] on input "radio" at bounding box center [436, 271] width 10 height 10
radio input "true"
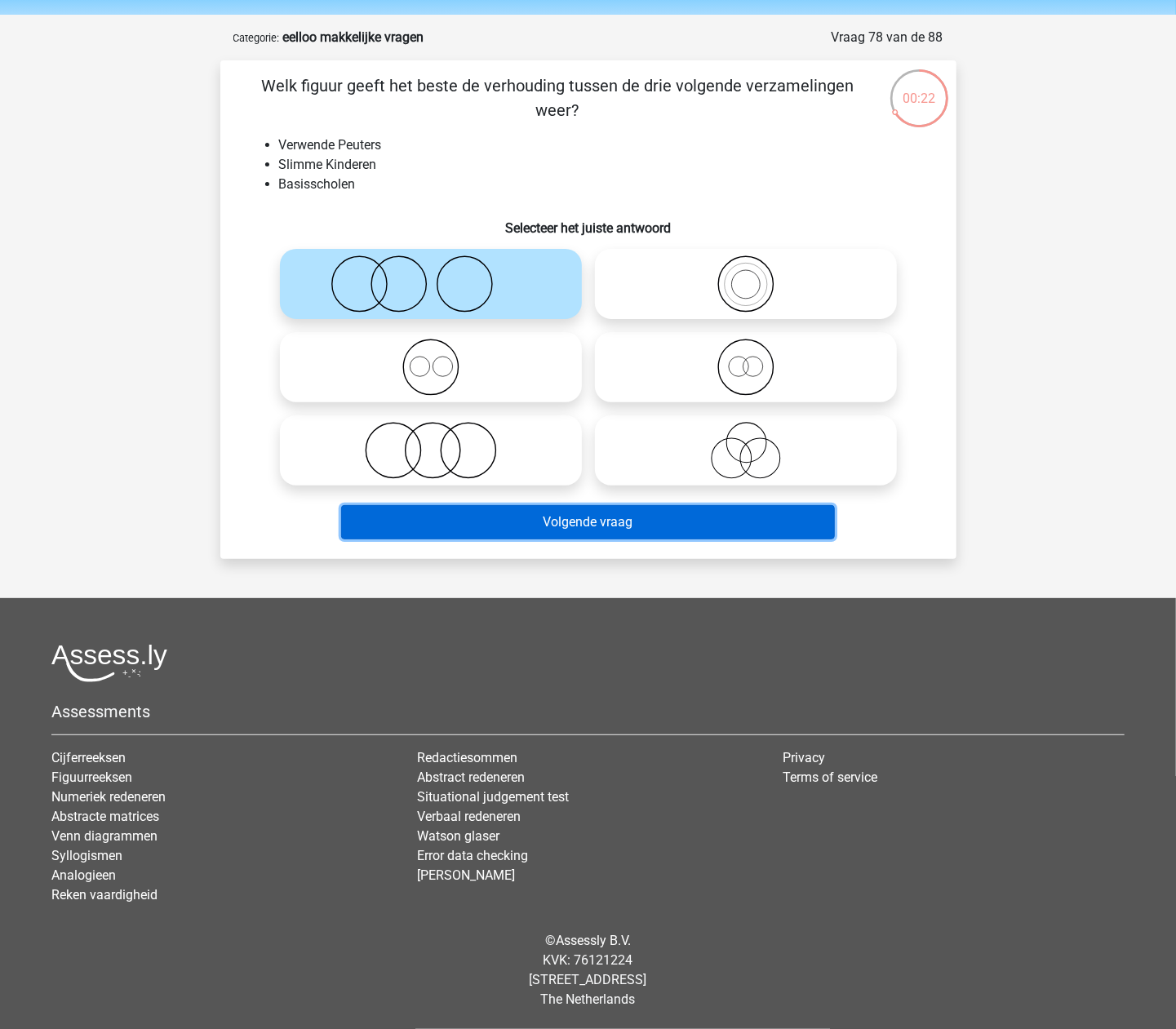
click at [553, 508] on button "Volgende vraag" at bounding box center [588, 522] width 494 height 34
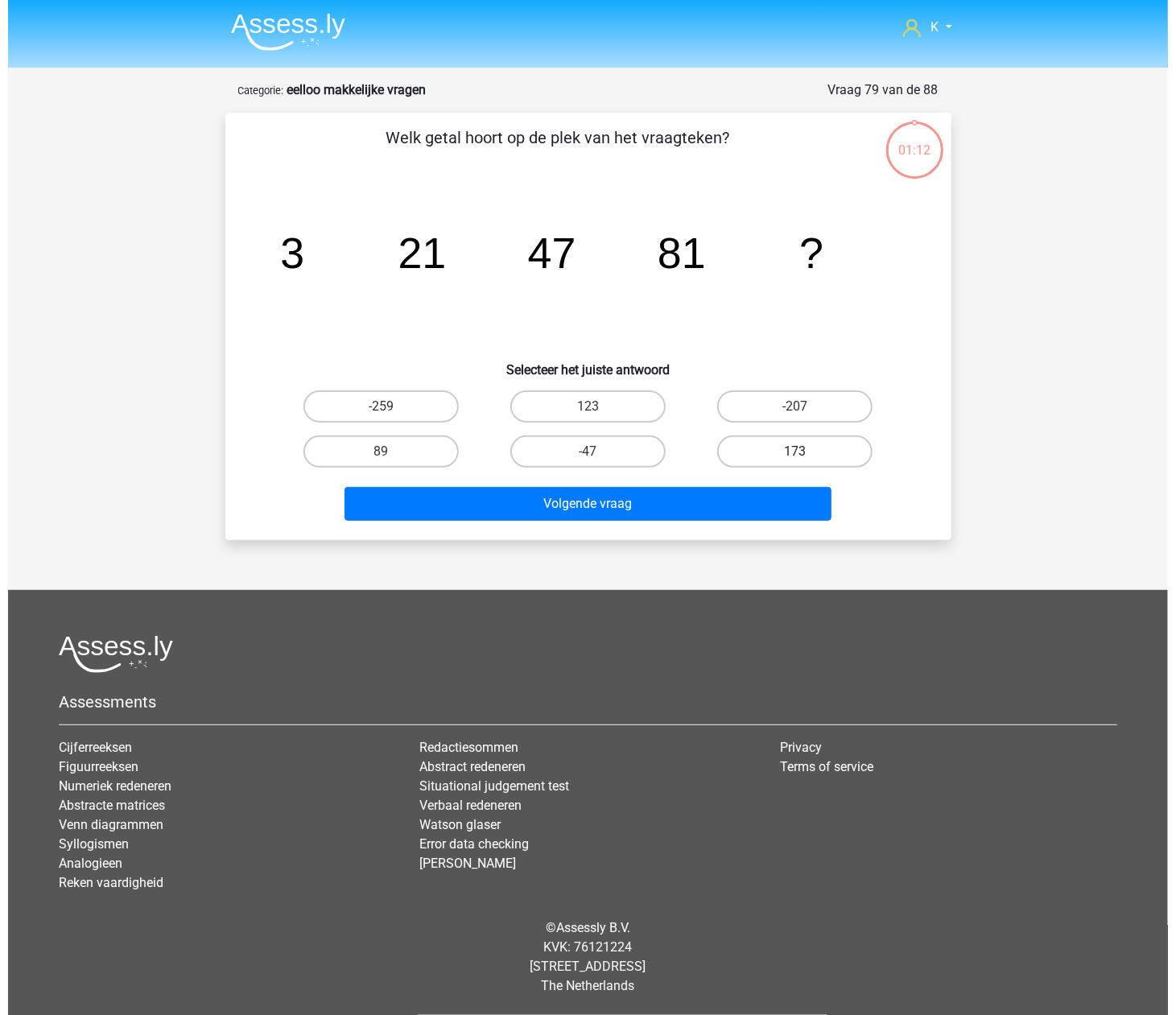
scroll to position [0, 0]
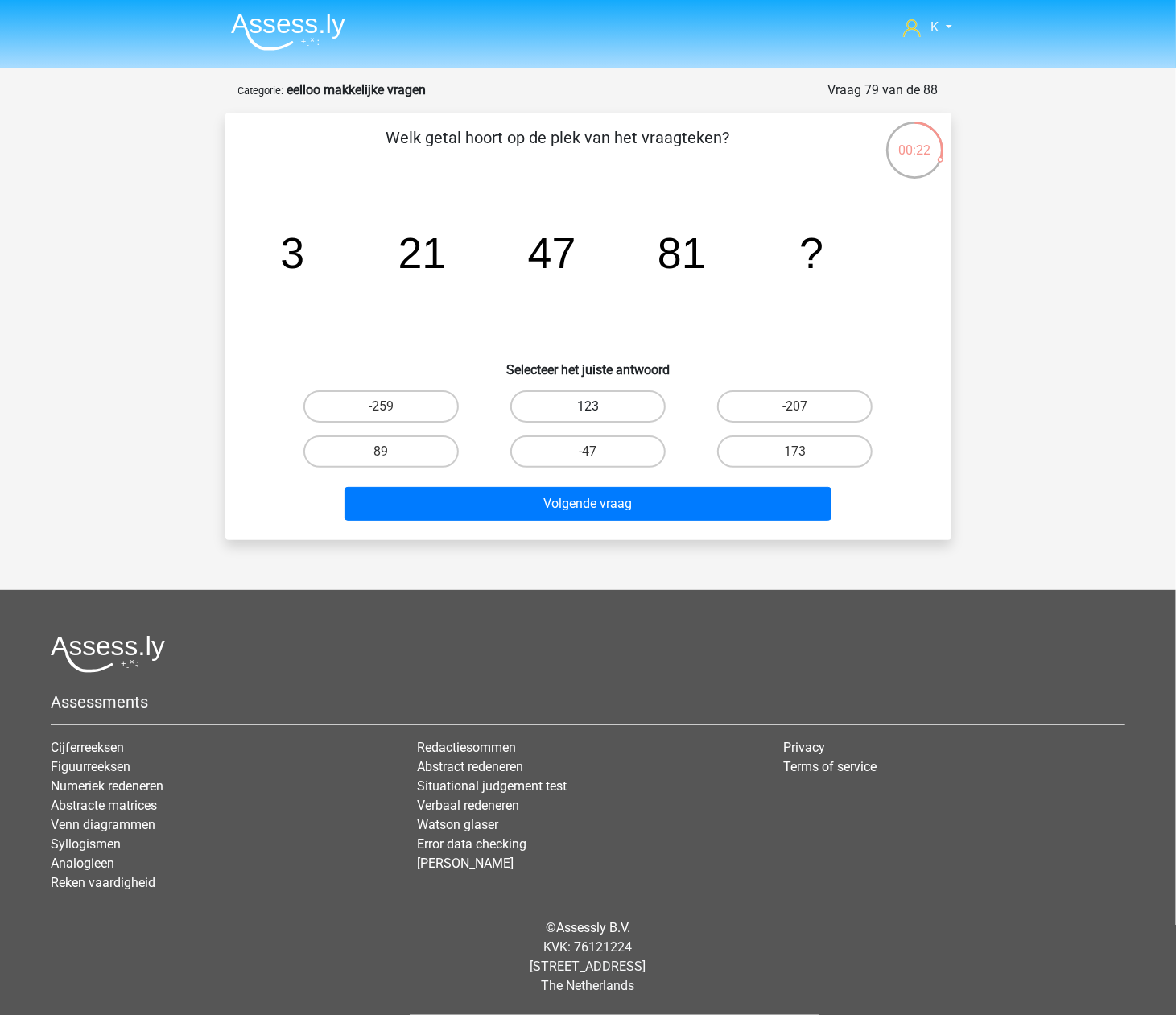
click at [599, 404] on label "123" at bounding box center [588, 406] width 155 height 32
click at [599, 407] on input "123" at bounding box center [593, 412] width 10 height 10
radio input "true"
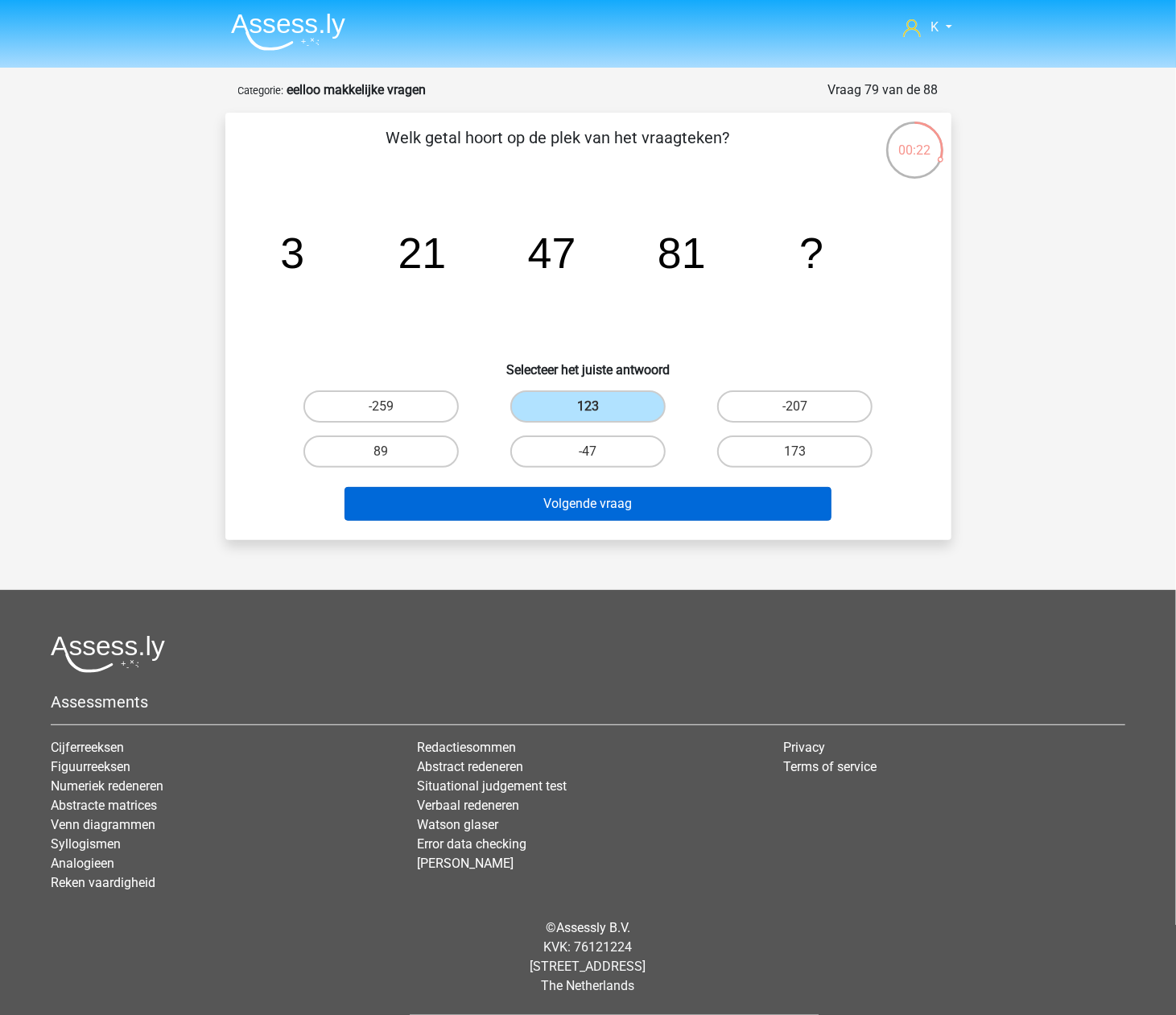
drag, startPoint x: 616, startPoint y: 483, endPoint x: 626, endPoint y: 494, distance: 14.9
click at [615, 483] on div "Volgende vraag" at bounding box center [588, 501] width 675 height 53
click at [629, 504] on button "Volgende vraag" at bounding box center [588, 504] width 487 height 34
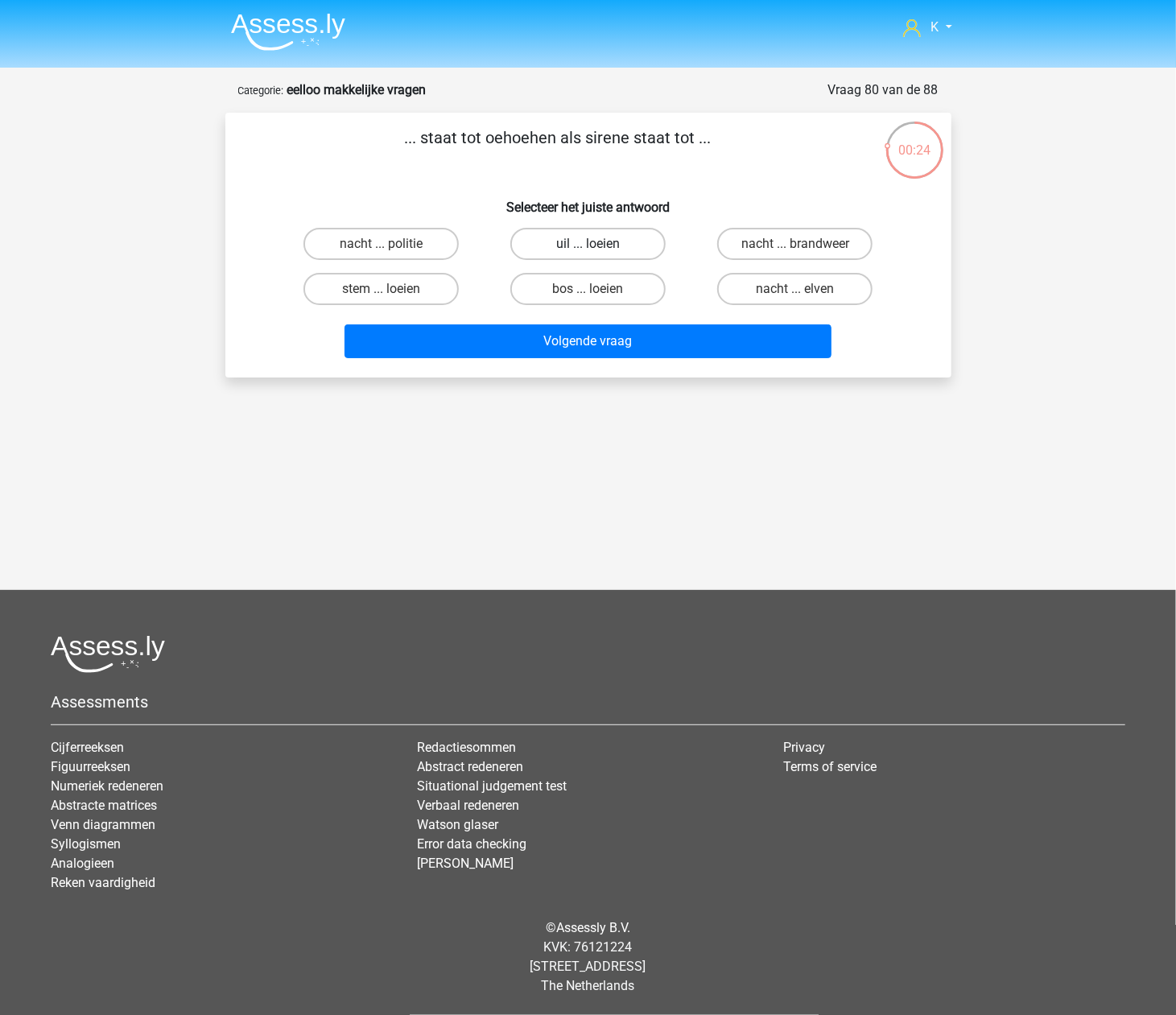
click at [641, 247] on label "uil ... loeien" at bounding box center [588, 244] width 155 height 32
click at [599, 247] on input "uil ... loeien" at bounding box center [593, 249] width 10 height 10
radio input "true"
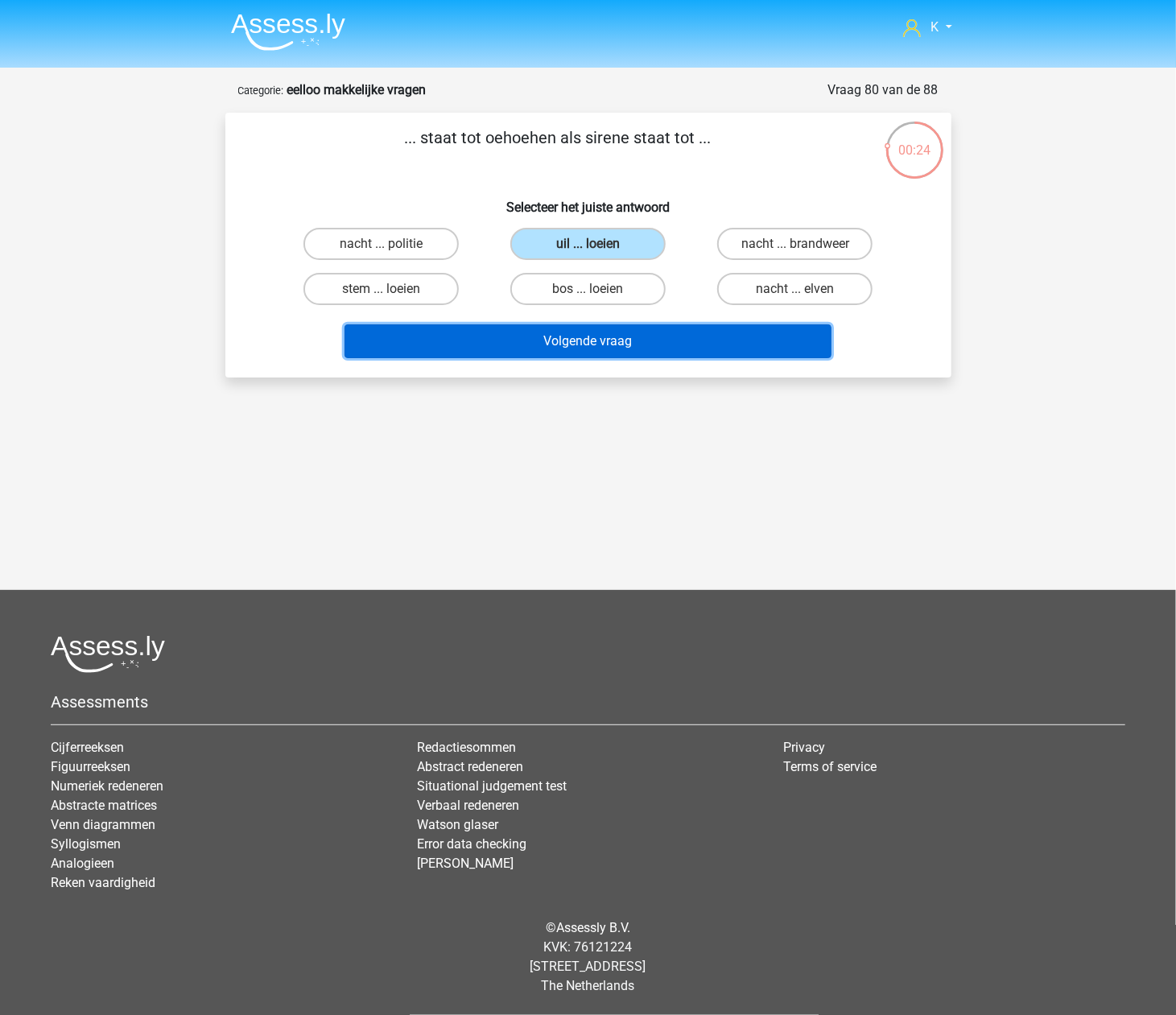
drag, startPoint x: 648, startPoint y: 341, endPoint x: 662, endPoint y: 341, distance: 14.0
click at [649, 341] on button "Volgende vraag" at bounding box center [588, 341] width 487 height 34
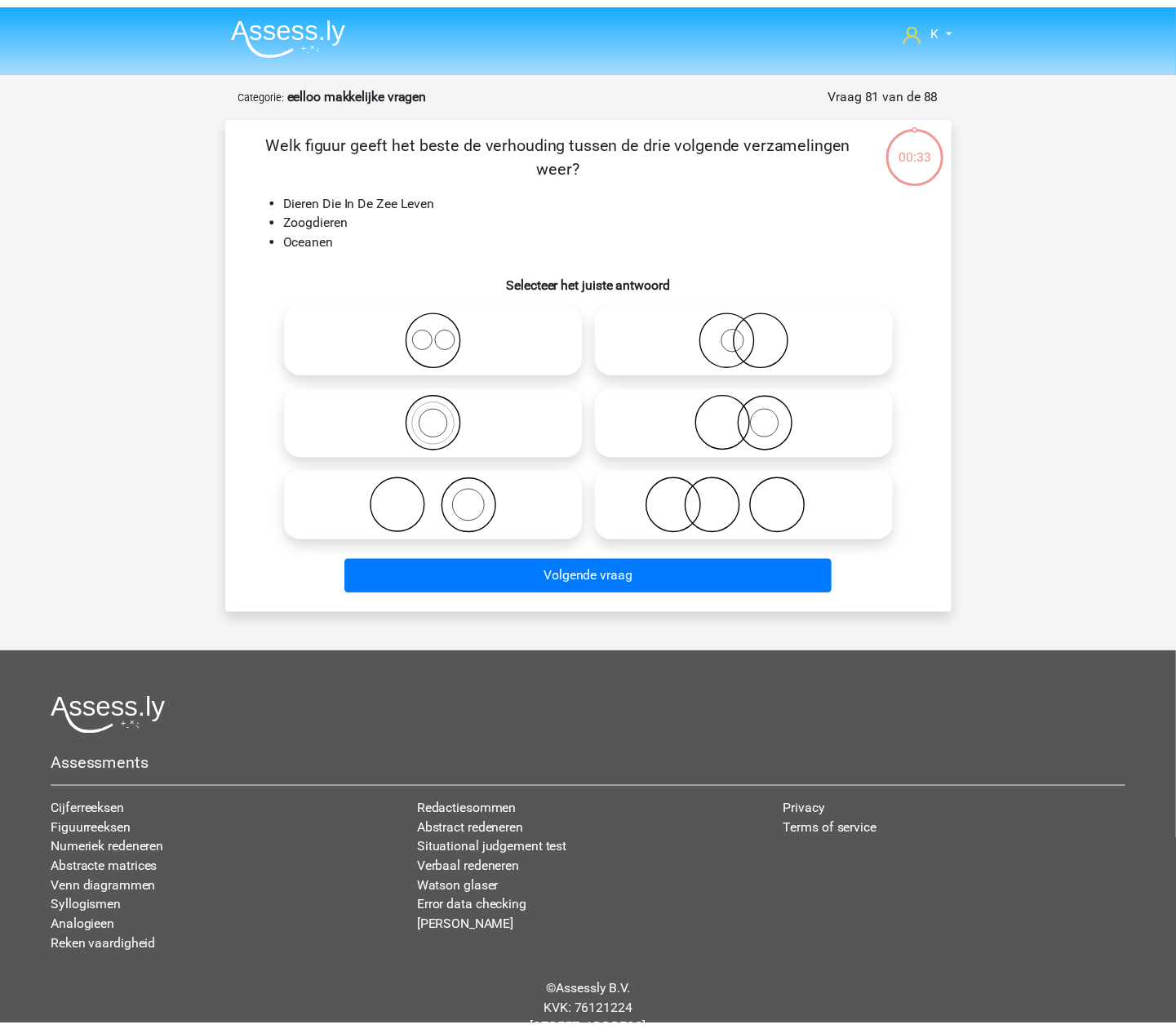
scroll to position [54, 0]
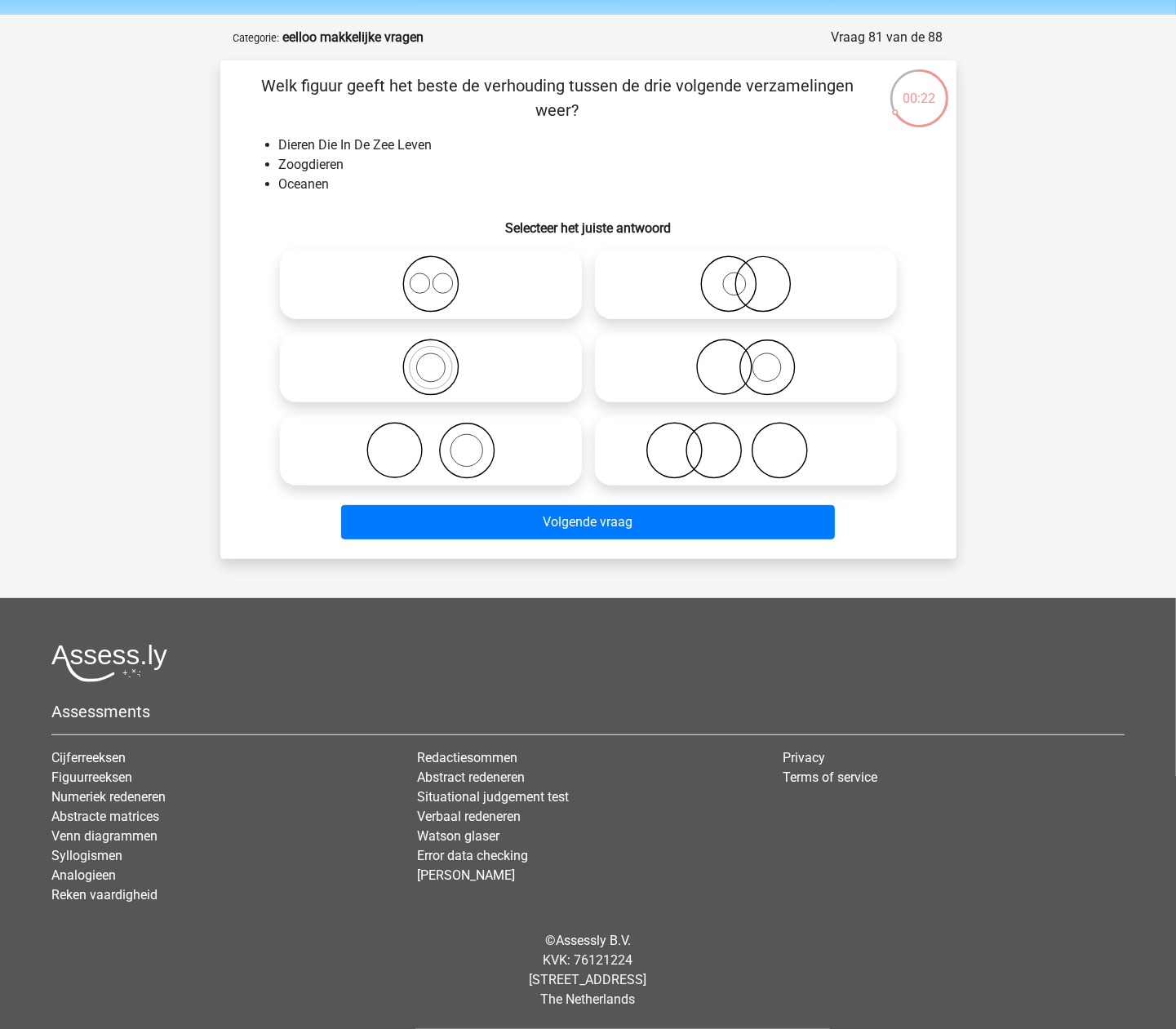
click at [497, 442] on icon at bounding box center [431, 450] width 289 height 57
click at [442, 442] on input "radio" at bounding box center [436, 437] width 10 height 10
radio input "true"
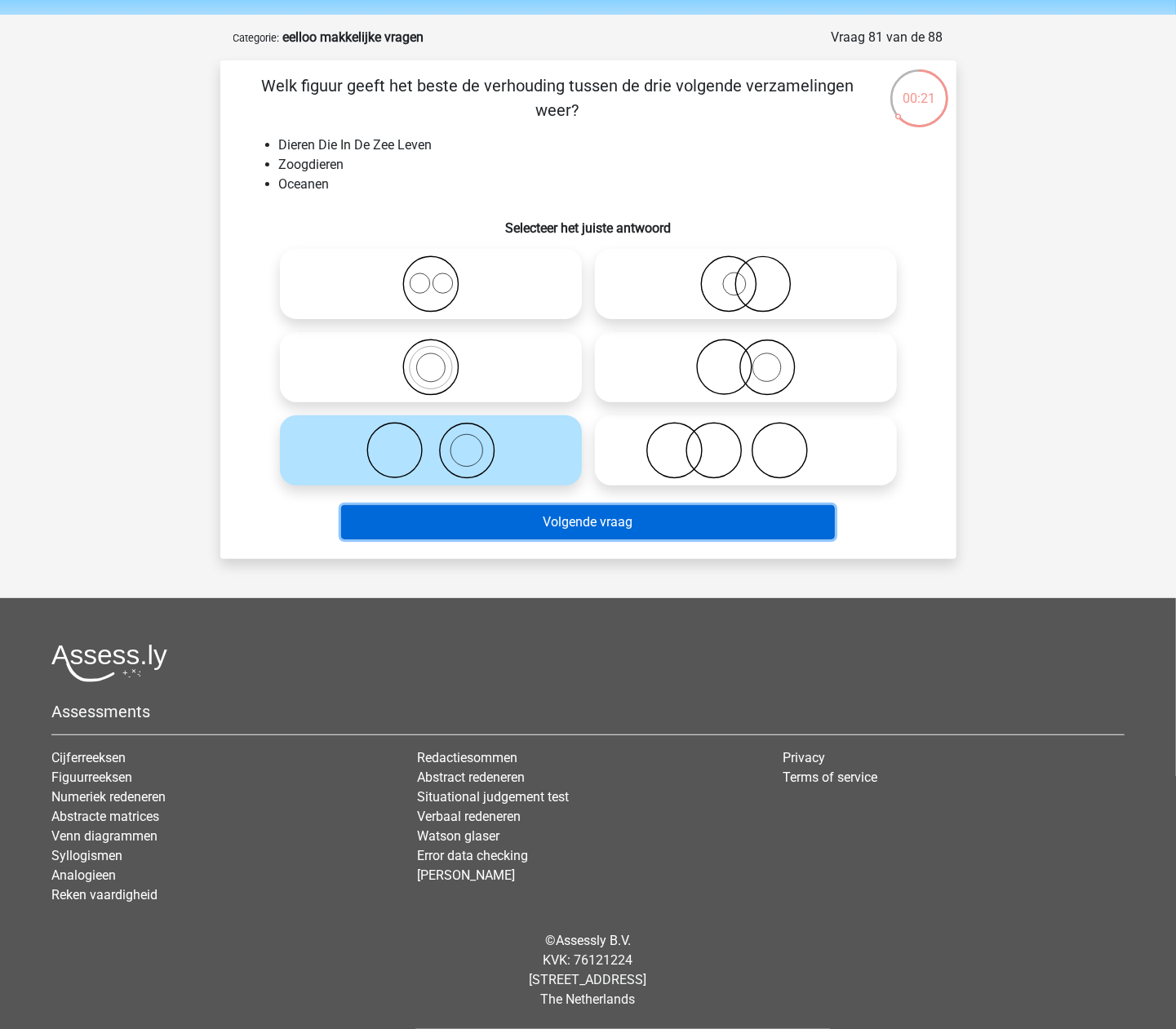
click at [540, 530] on button "Volgende vraag" at bounding box center [588, 522] width 494 height 34
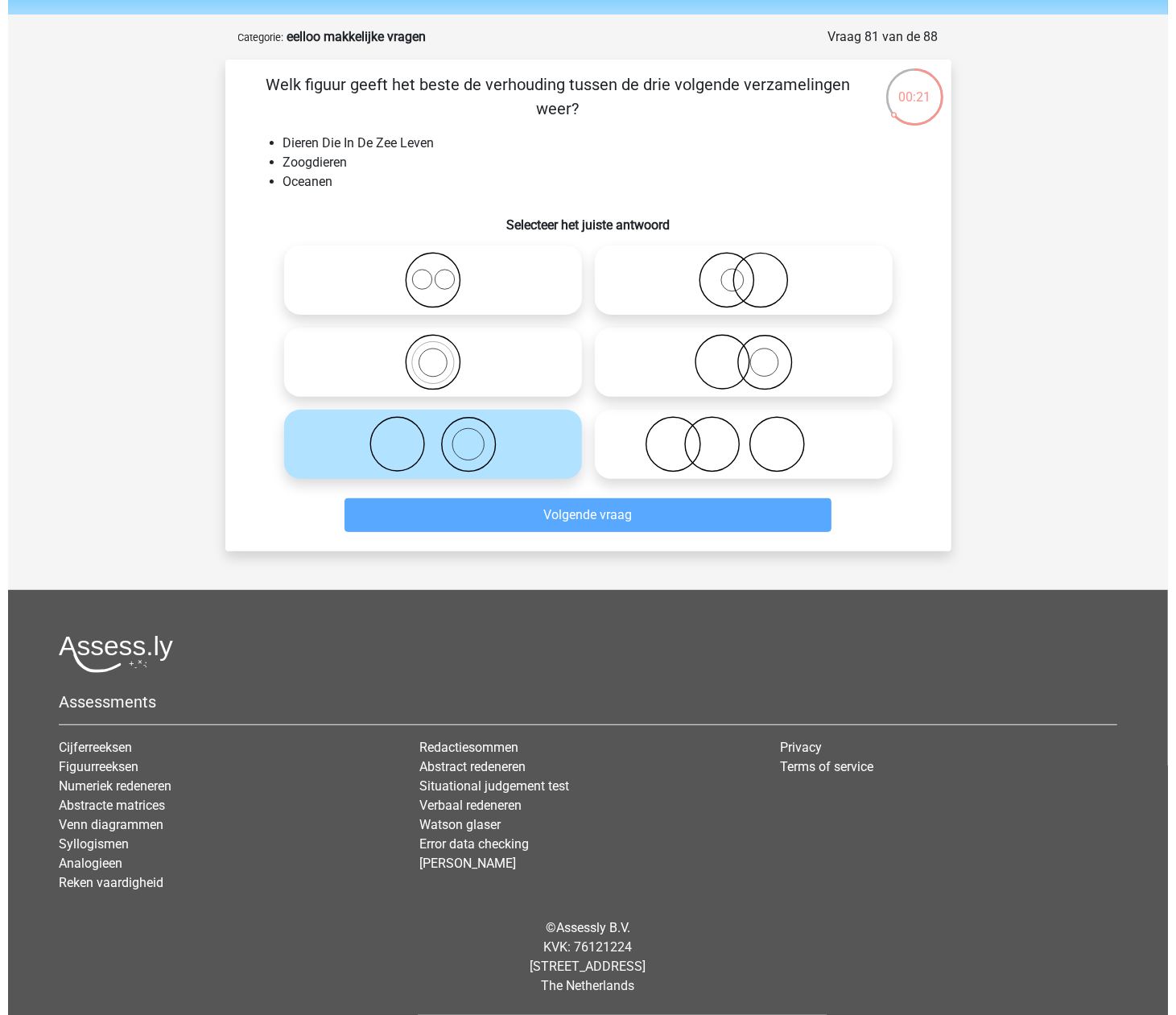
scroll to position [0, 0]
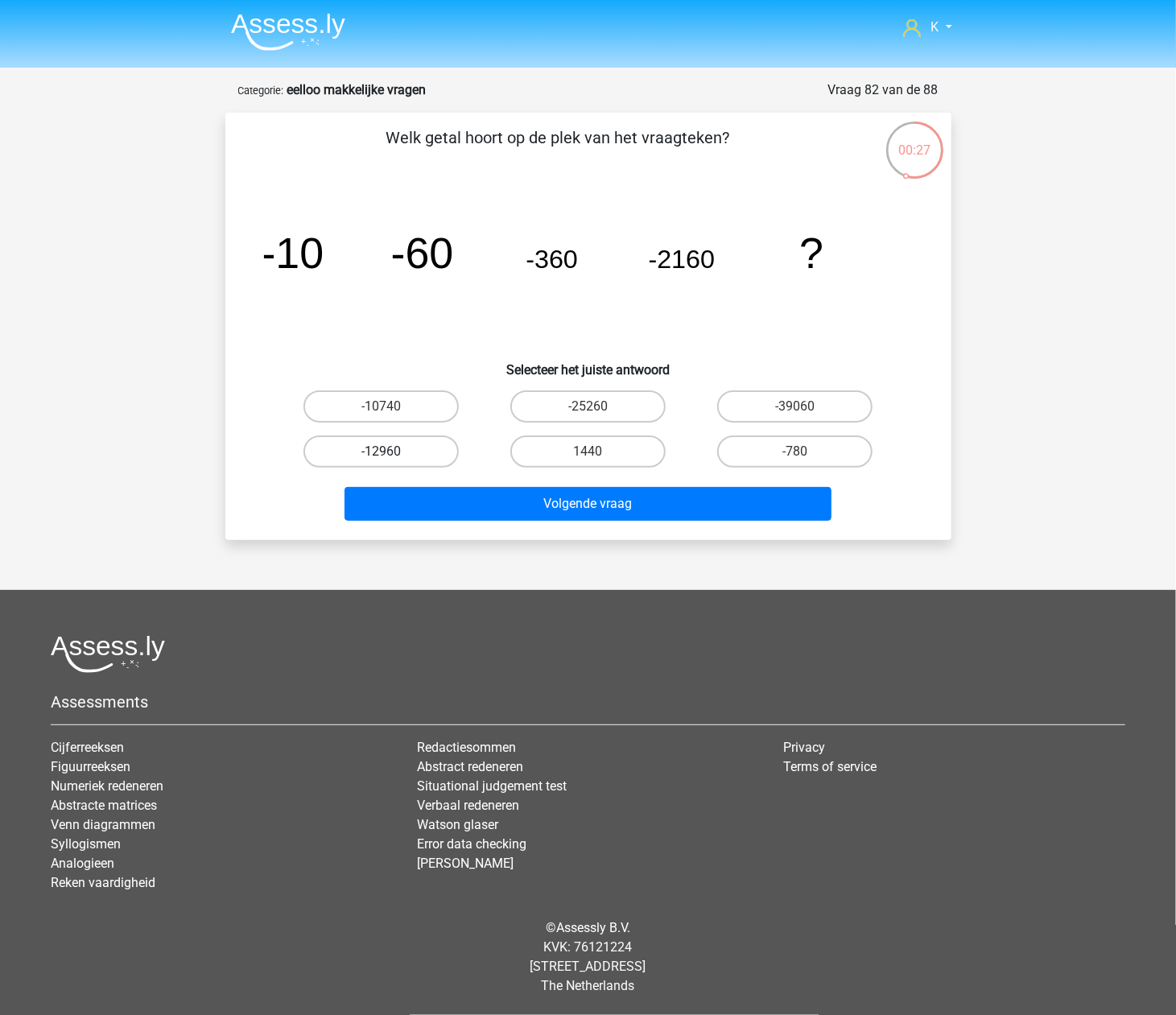
click at [432, 442] on label "-12960" at bounding box center [381, 452] width 155 height 32
click at [391, 452] on input "-12960" at bounding box center [386, 457] width 10 height 10
radio input "true"
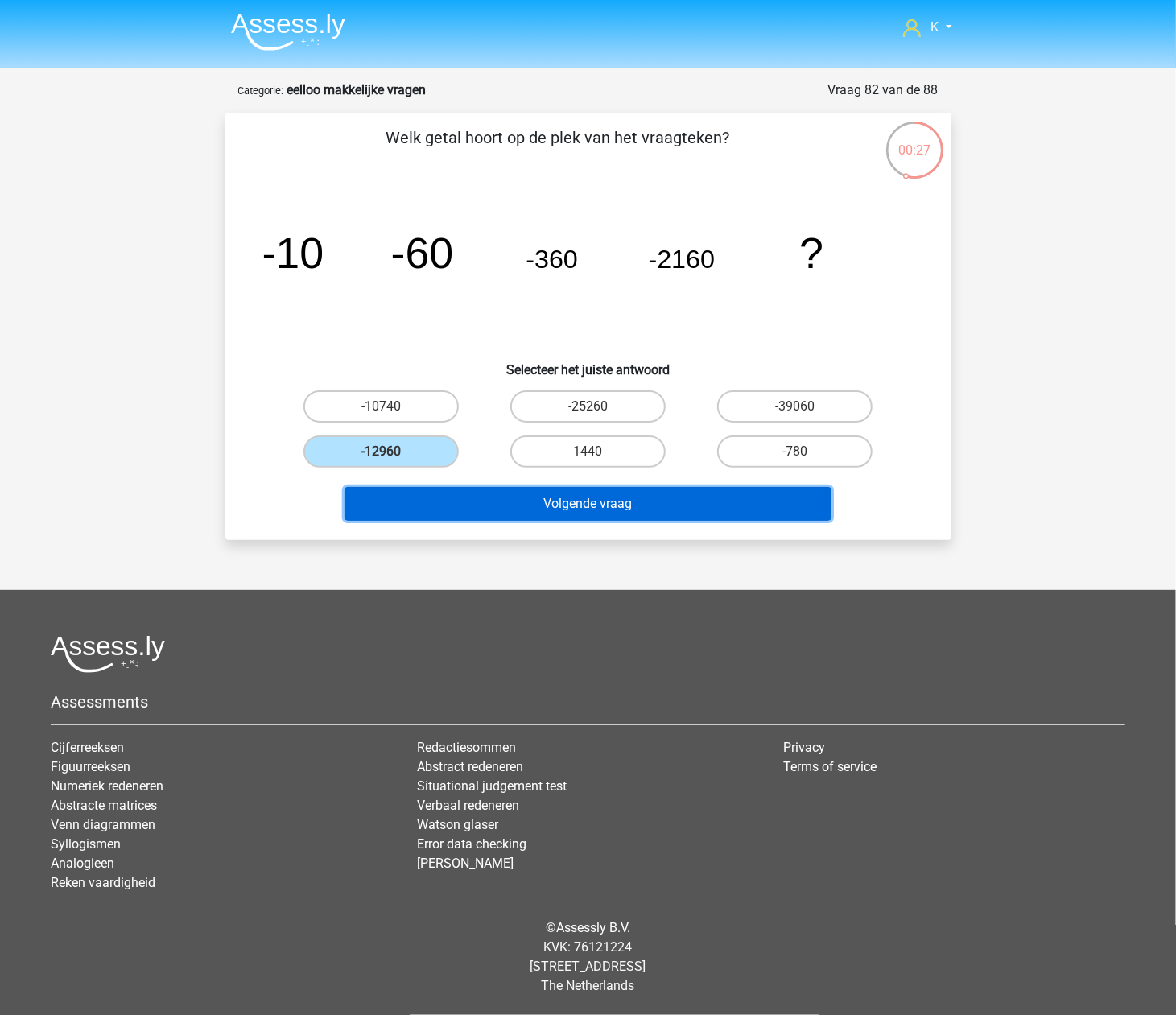
click at [467, 494] on button "Volgende vraag" at bounding box center [588, 504] width 487 height 34
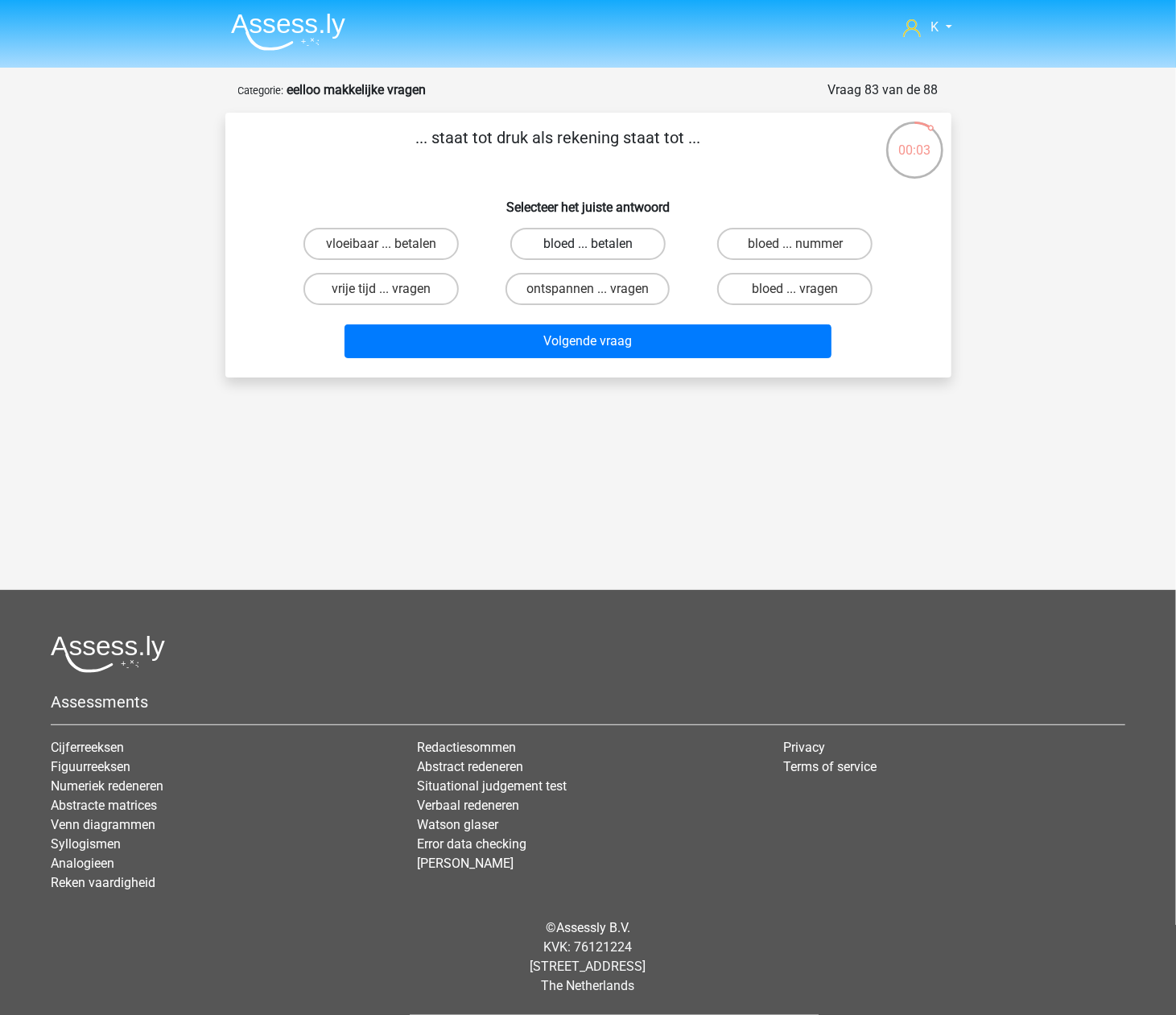
click at [577, 252] on label "bloed ... betalen" at bounding box center [588, 244] width 155 height 32
click at [588, 252] on input "bloed ... betalen" at bounding box center [593, 249] width 10 height 10
radio input "true"
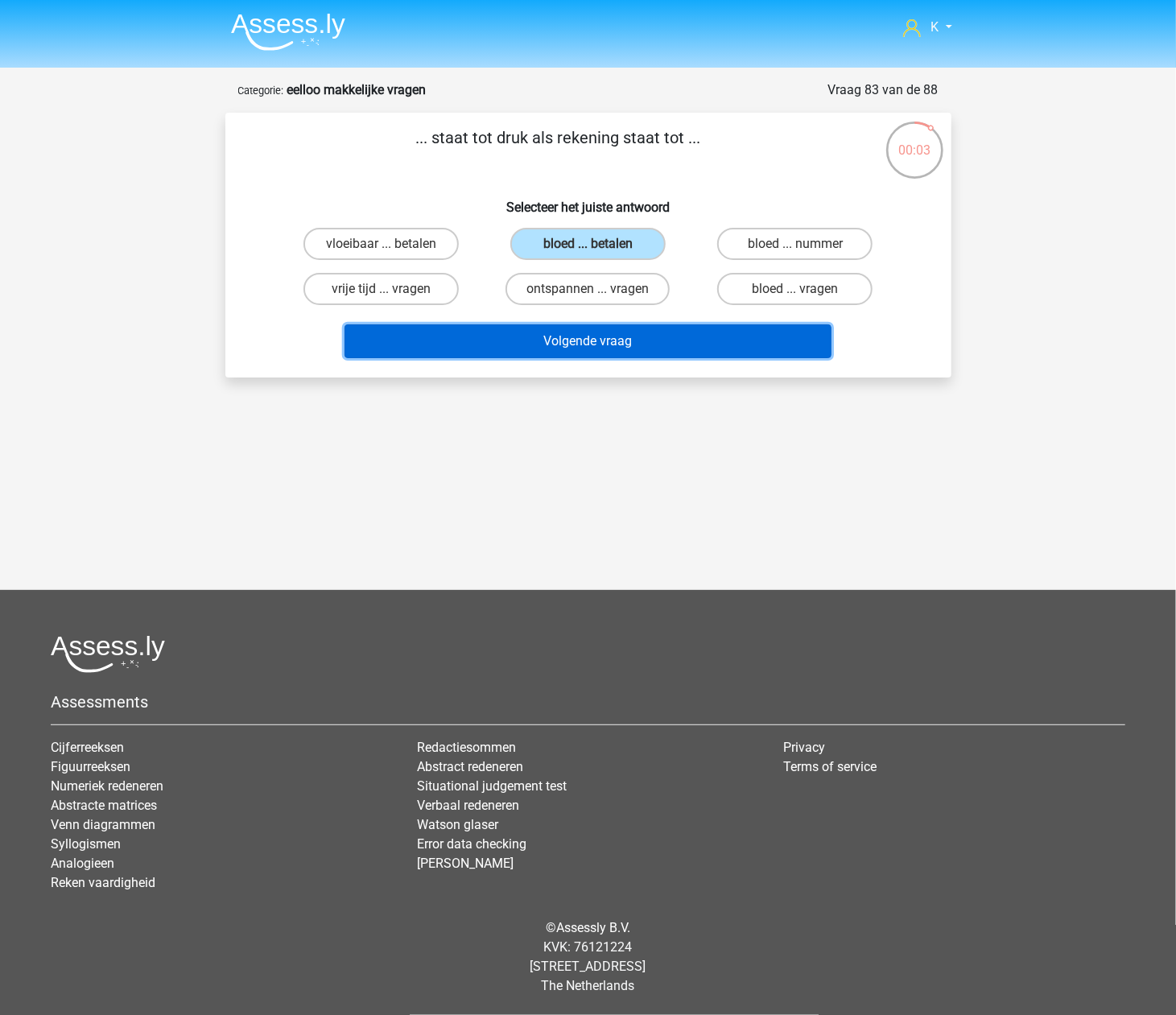
click at [607, 345] on button "Volgende vraag" at bounding box center [588, 341] width 487 height 34
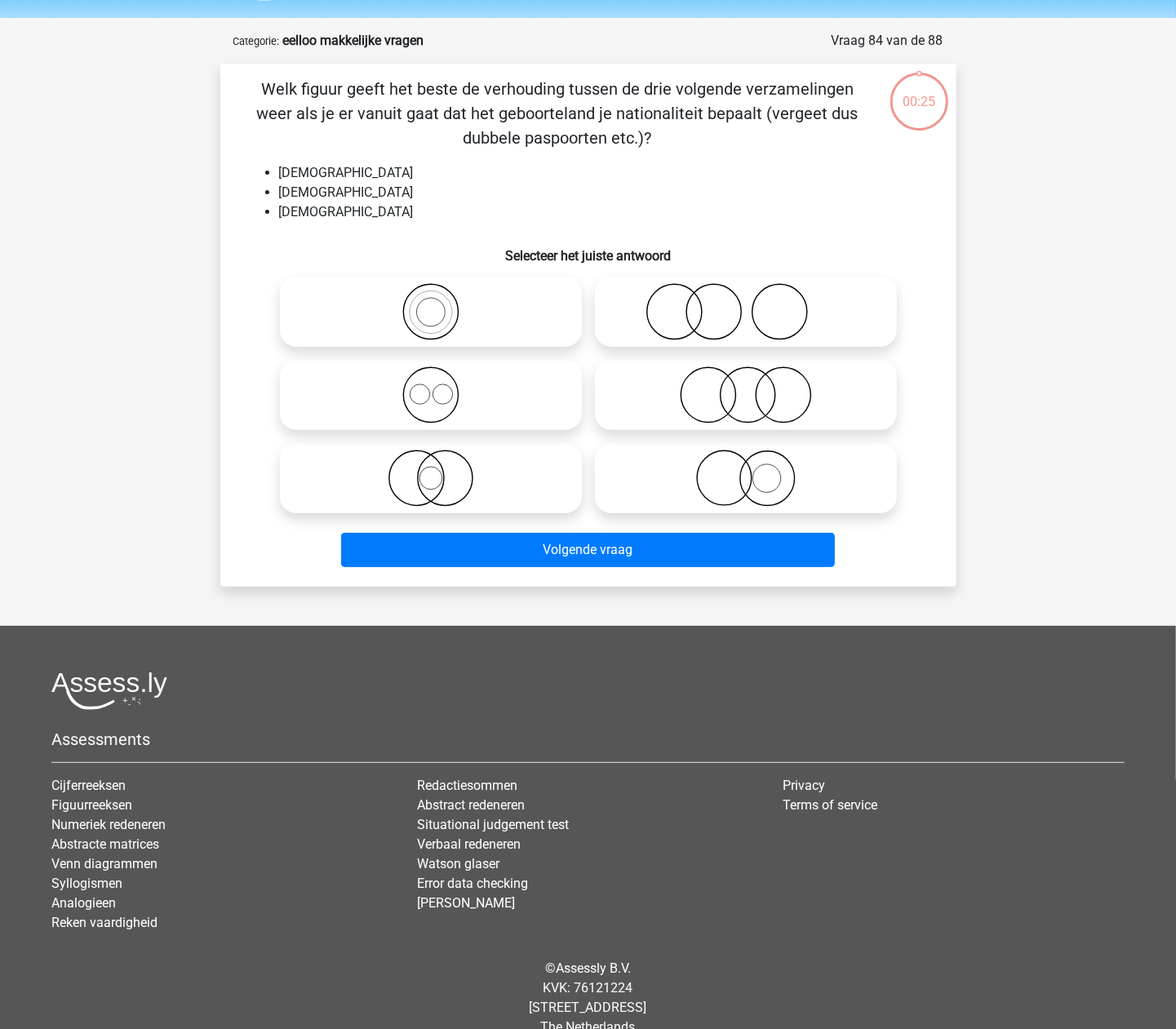
scroll to position [79, 0]
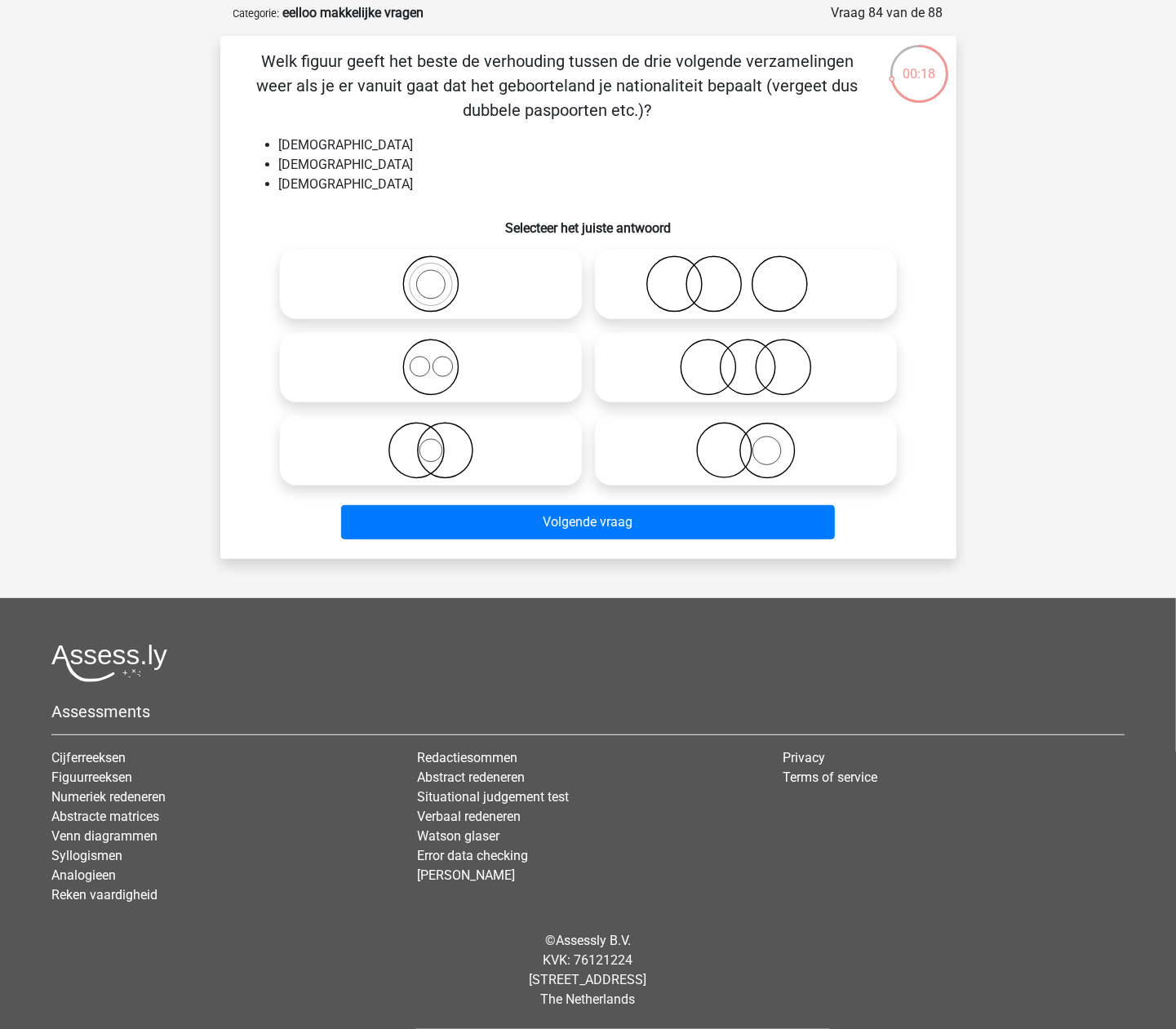
drag, startPoint x: 486, startPoint y: 392, endPoint x: 481, endPoint y: 398, distance: 7.8
click at [481, 398] on label at bounding box center [431, 367] width 302 height 70
click at [442, 360] on input "radio" at bounding box center [436, 354] width 10 height 10
radio input "true"
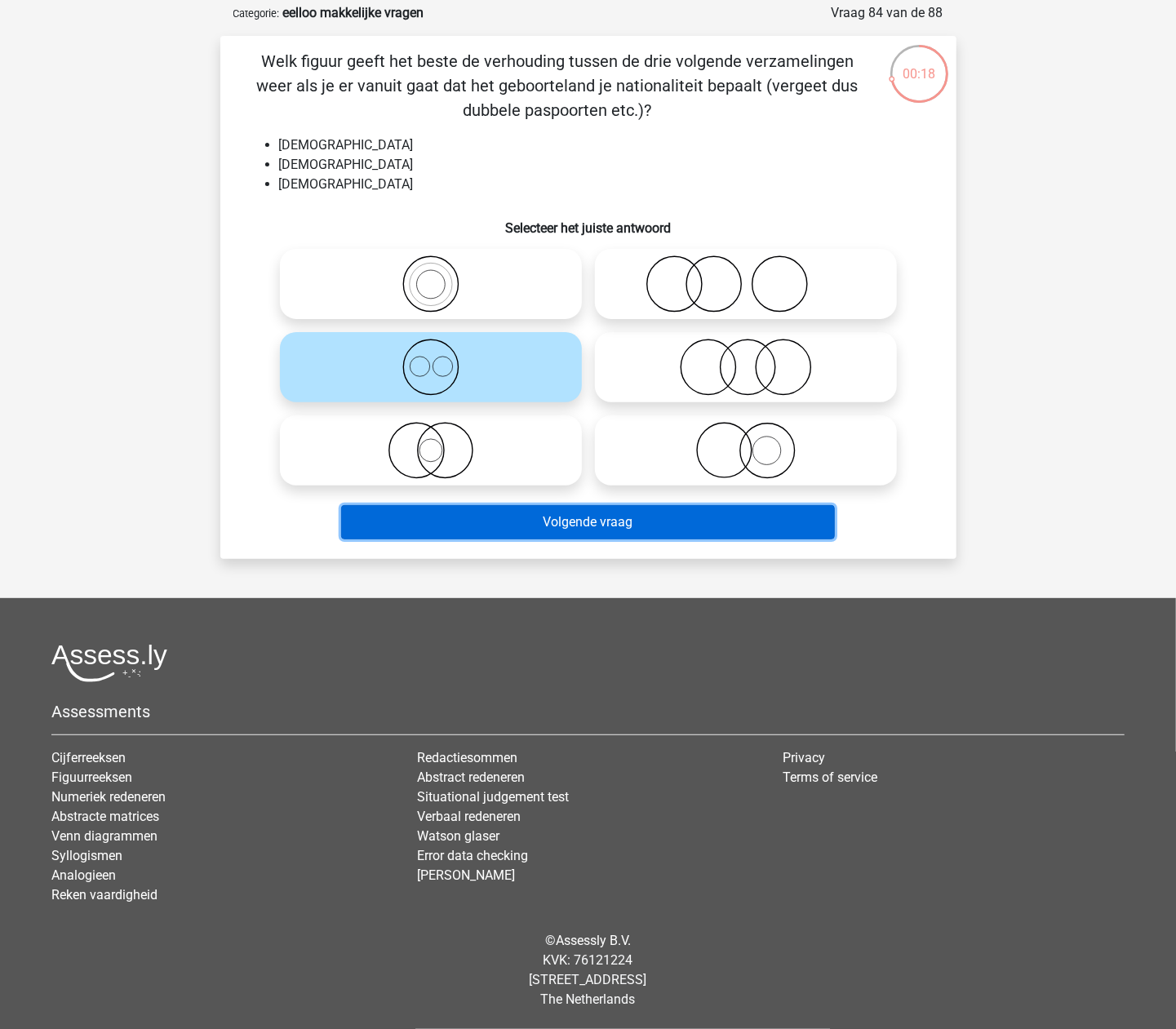
click at [576, 530] on button "Volgende vraag" at bounding box center [588, 522] width 494 height 34
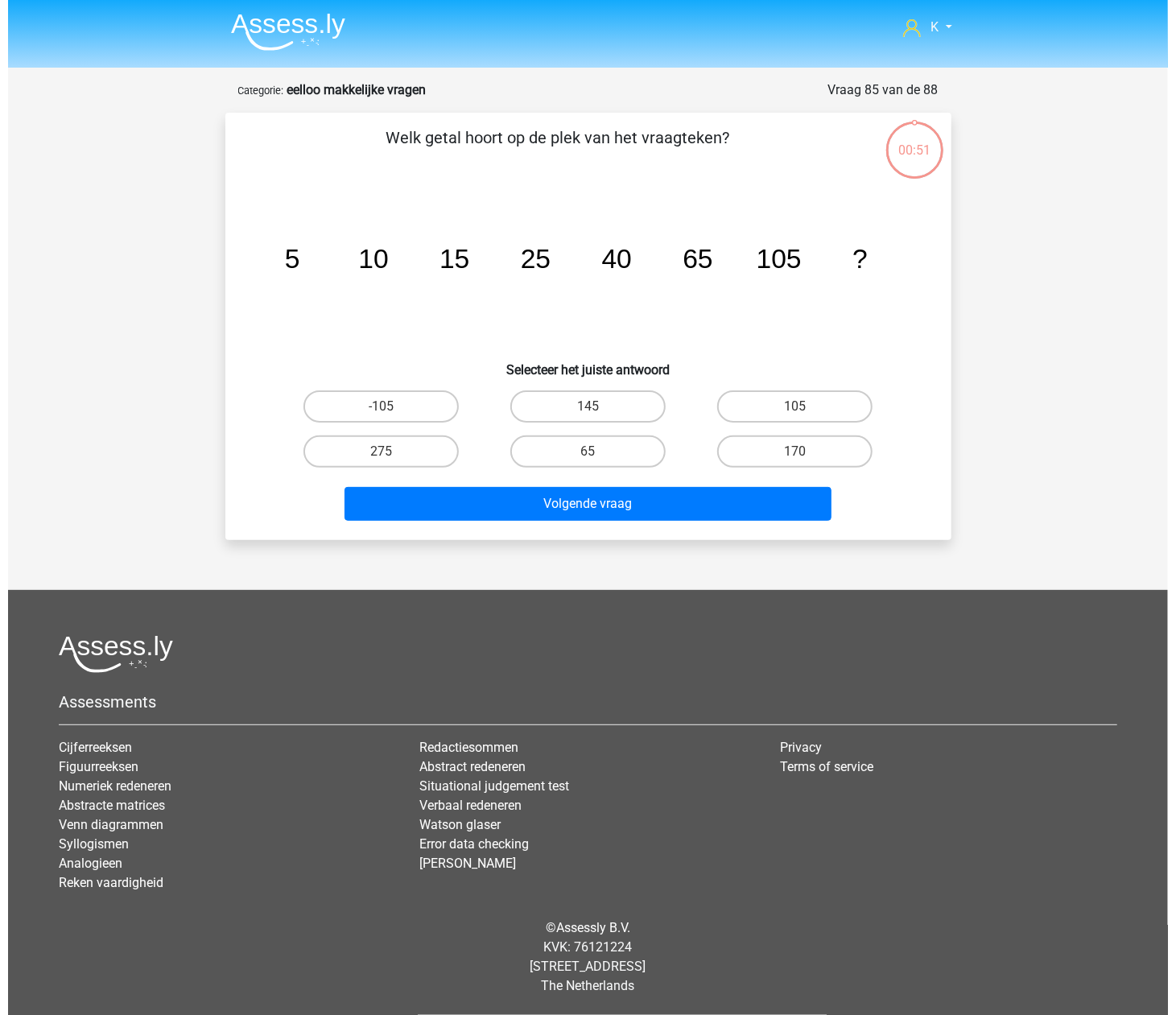
scroll to position [0, 0]
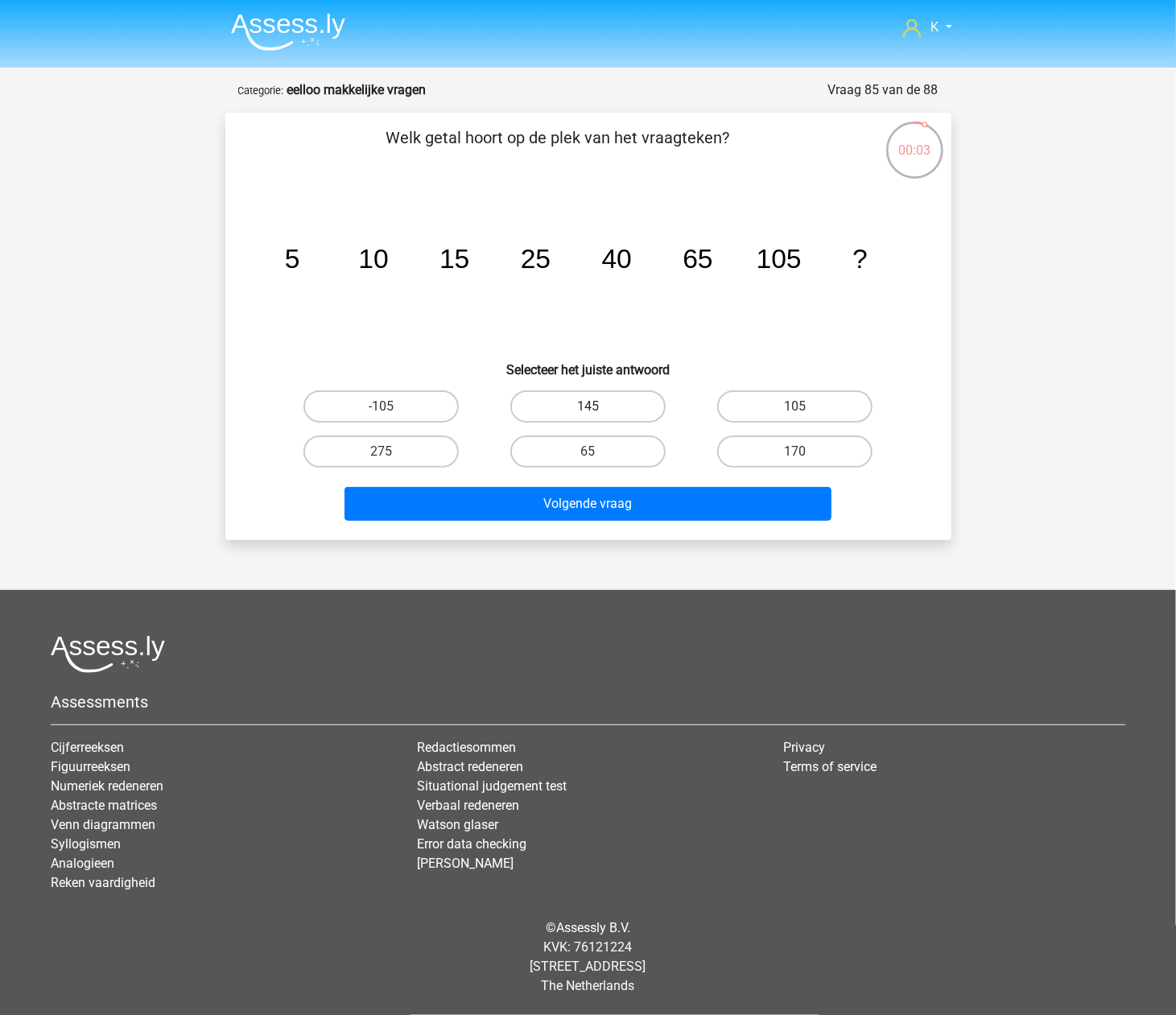
click at [615, 409] on label "145" at bounding box center [588, 406] width 155 height 32
click at [599, 409] on input "145" at bounding box center [593, 412] width 10 height 10
radio input "true"
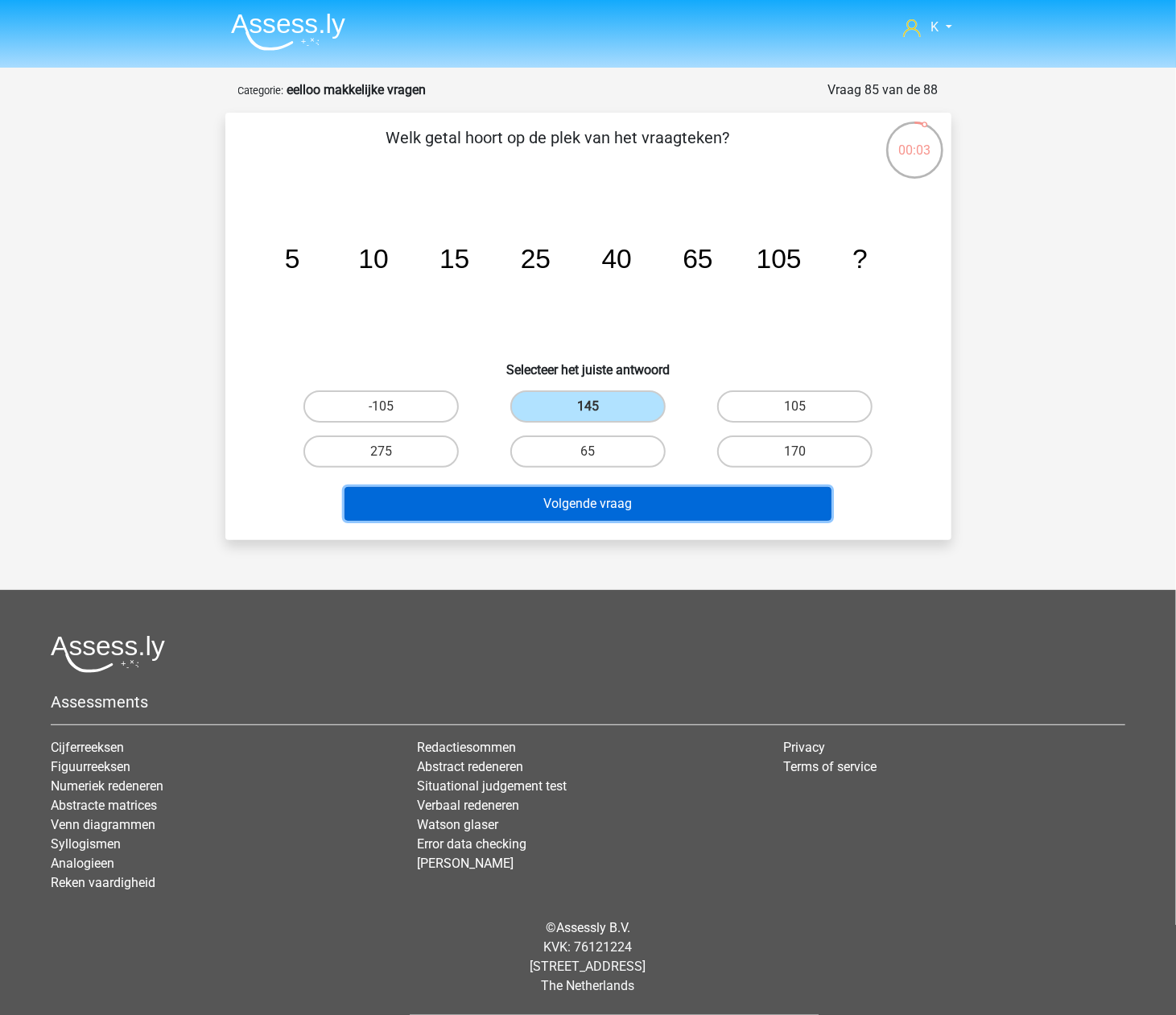
click at [633, 487] on button "Volgende vraag" at bounding box center [588, 504] width 487 height 34
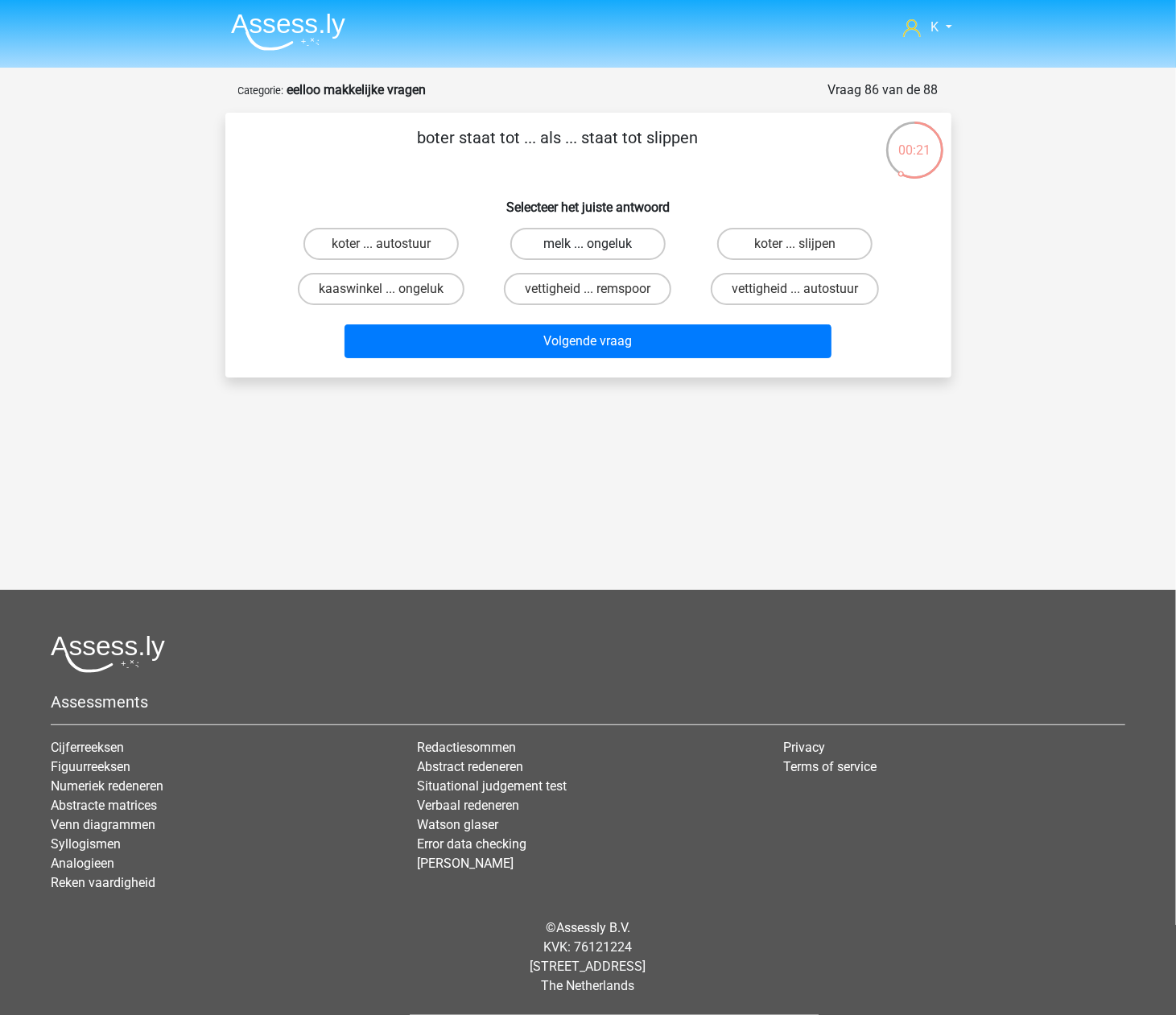
click at [632, 248] on label "melk ... ongeluk" at bounding box center [588, 244] width 155 height 32
click at [599, 248] on input "melk ... ongeluk" at bounding box center [593, 249] width 10 height 10
radio input "true"
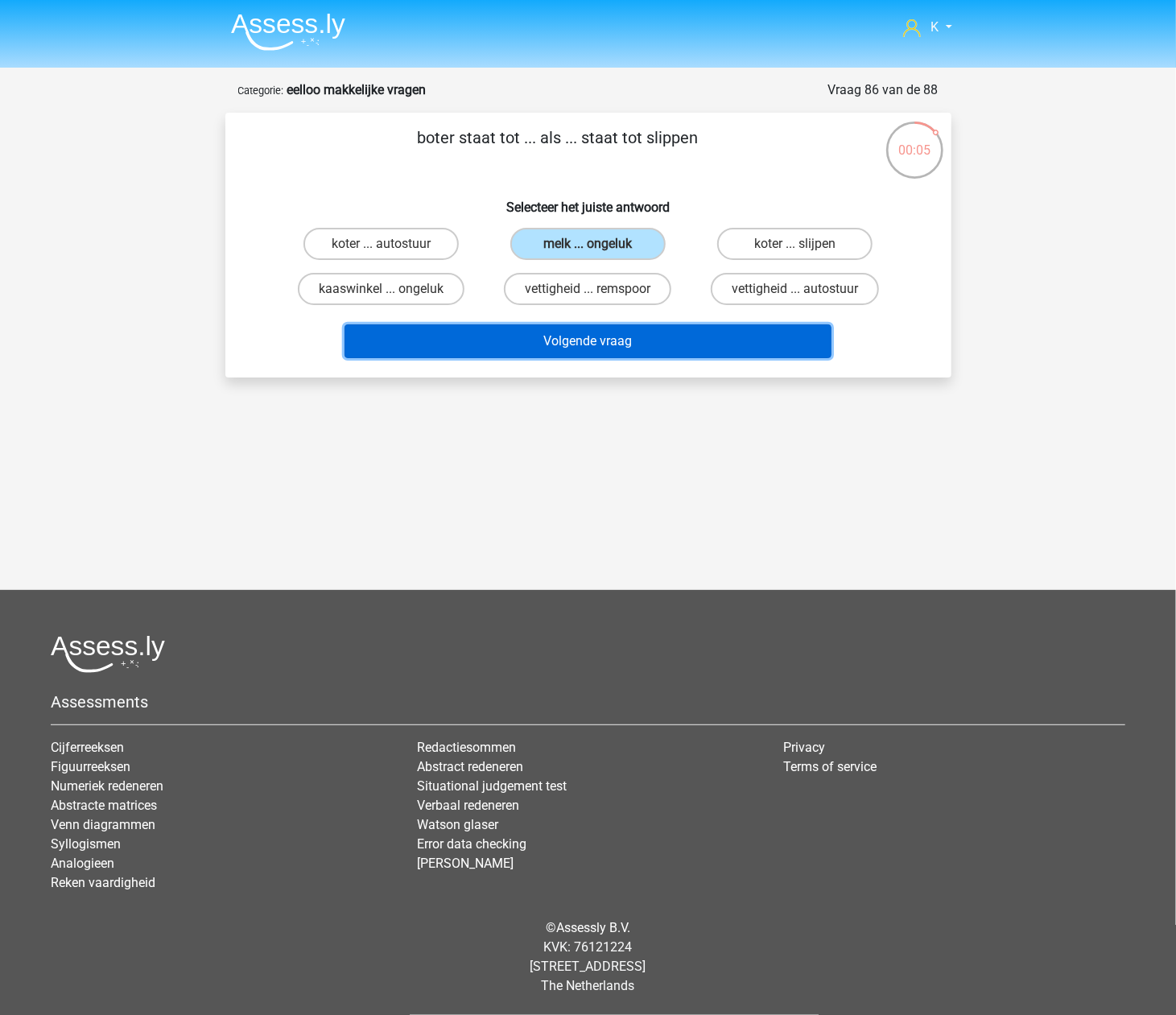
click at [478, 334] on button "Volgende vraag" at bounding box center [588, 341] width 487 height 34
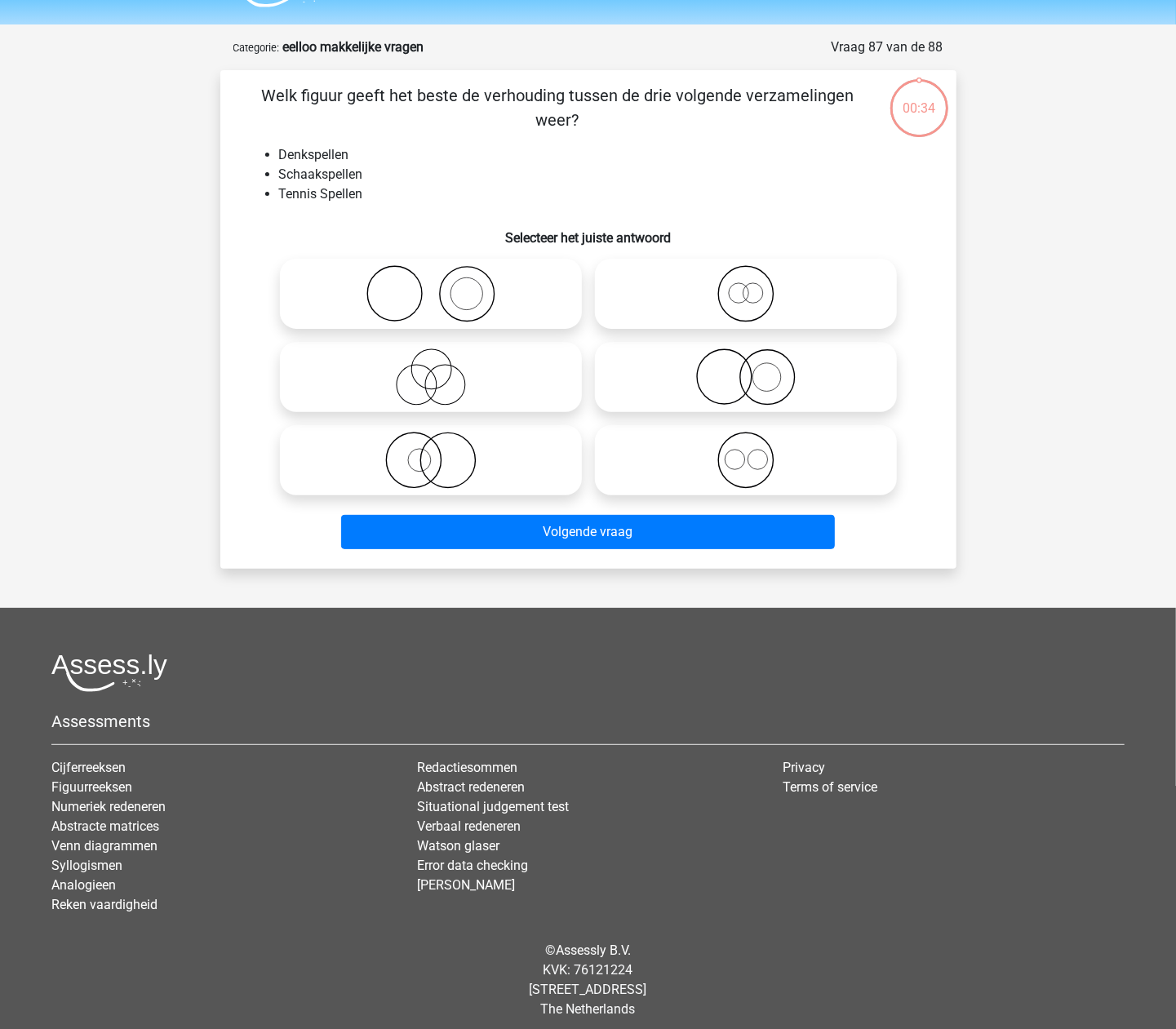
scroll to position [54, 0]
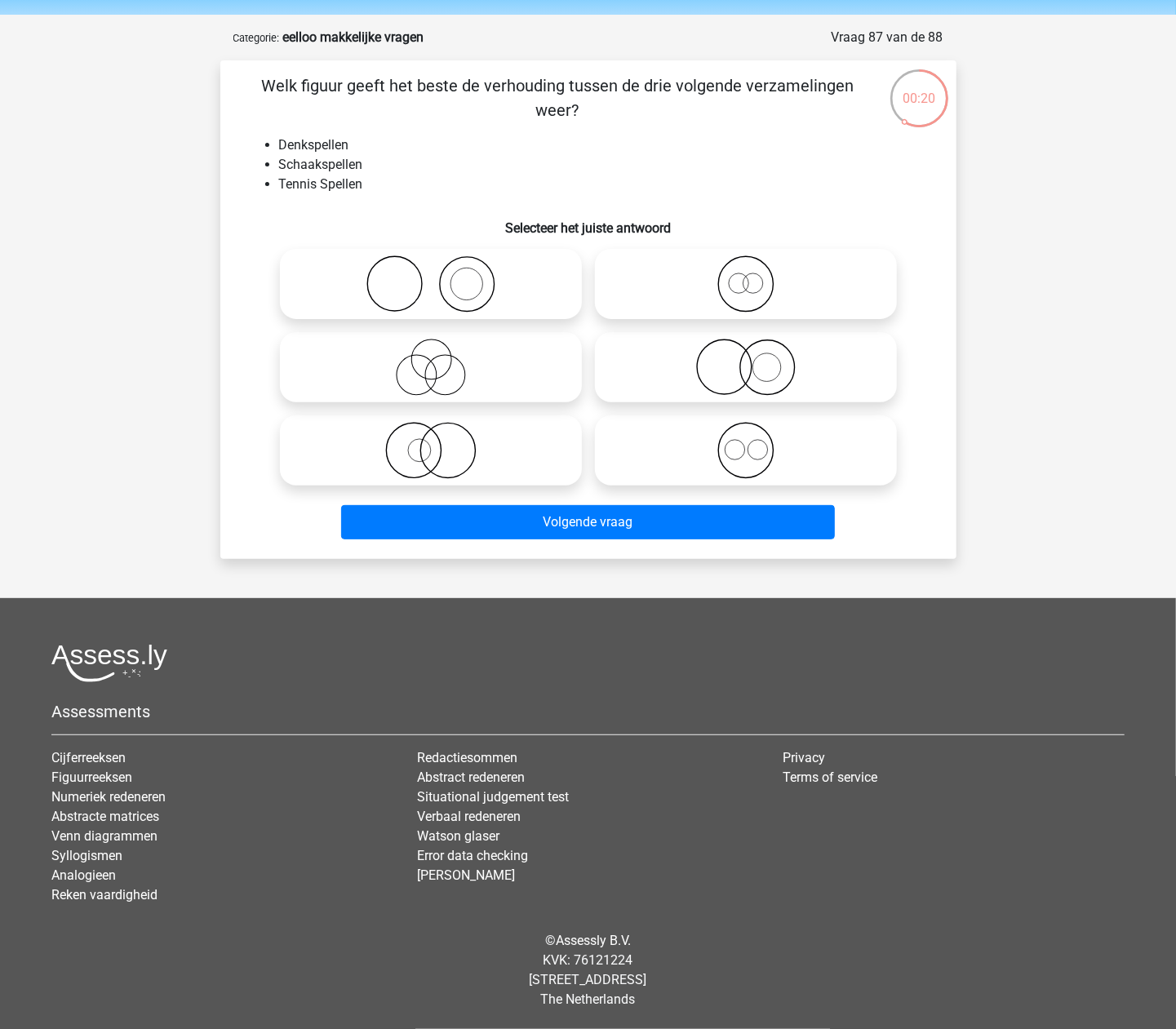
click at [524, 285] on icon at bounding box center [431, 283] width 289 height 57
click at [442, 276] on input "radio" at bounding box center [436, 271] width 10 height 10
radio input "true"
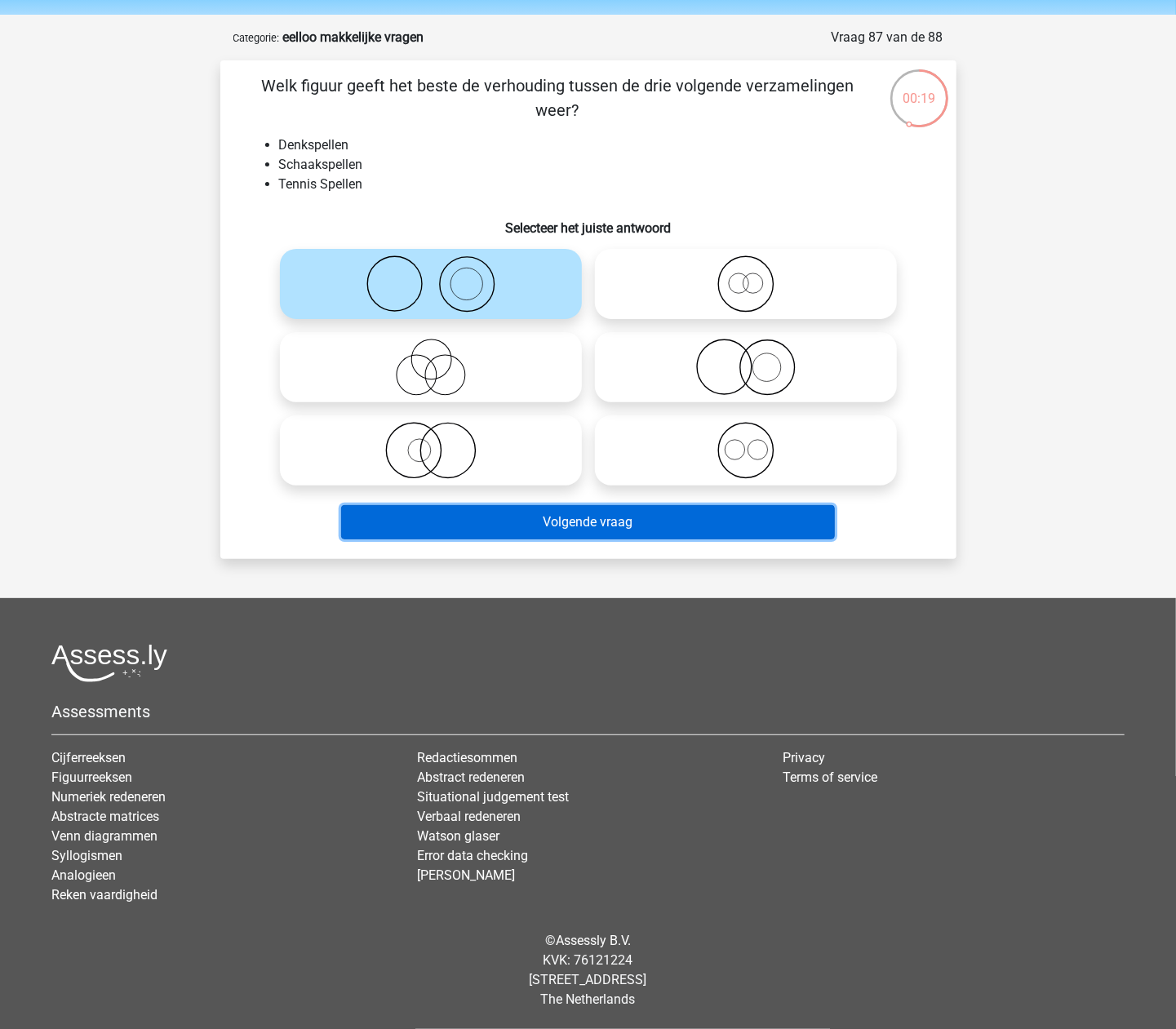
click at [630, 514] on button "Volgende vraag" at bounding box center [588, 522] width 494 height 34
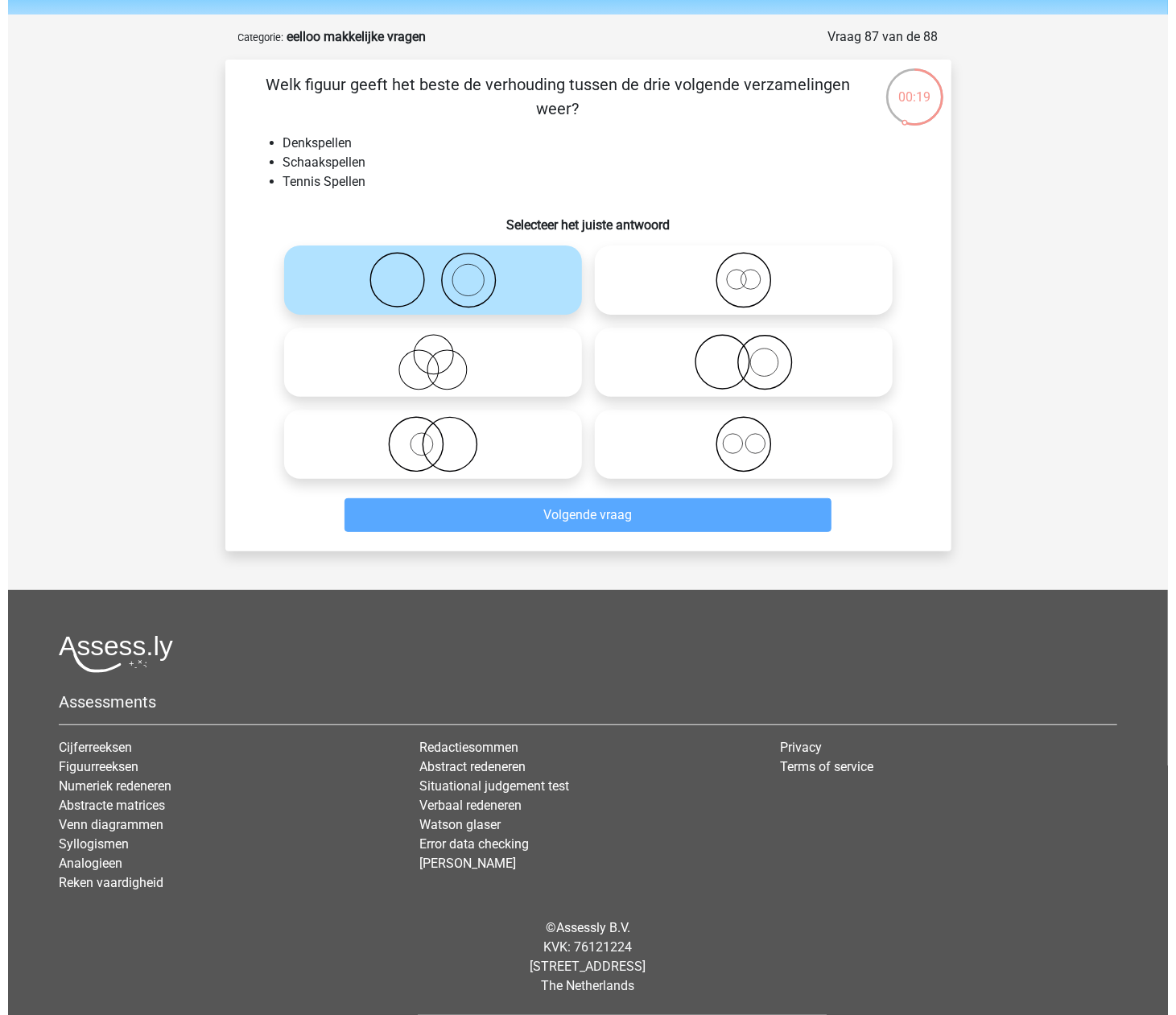
scroll to position [0, 0]
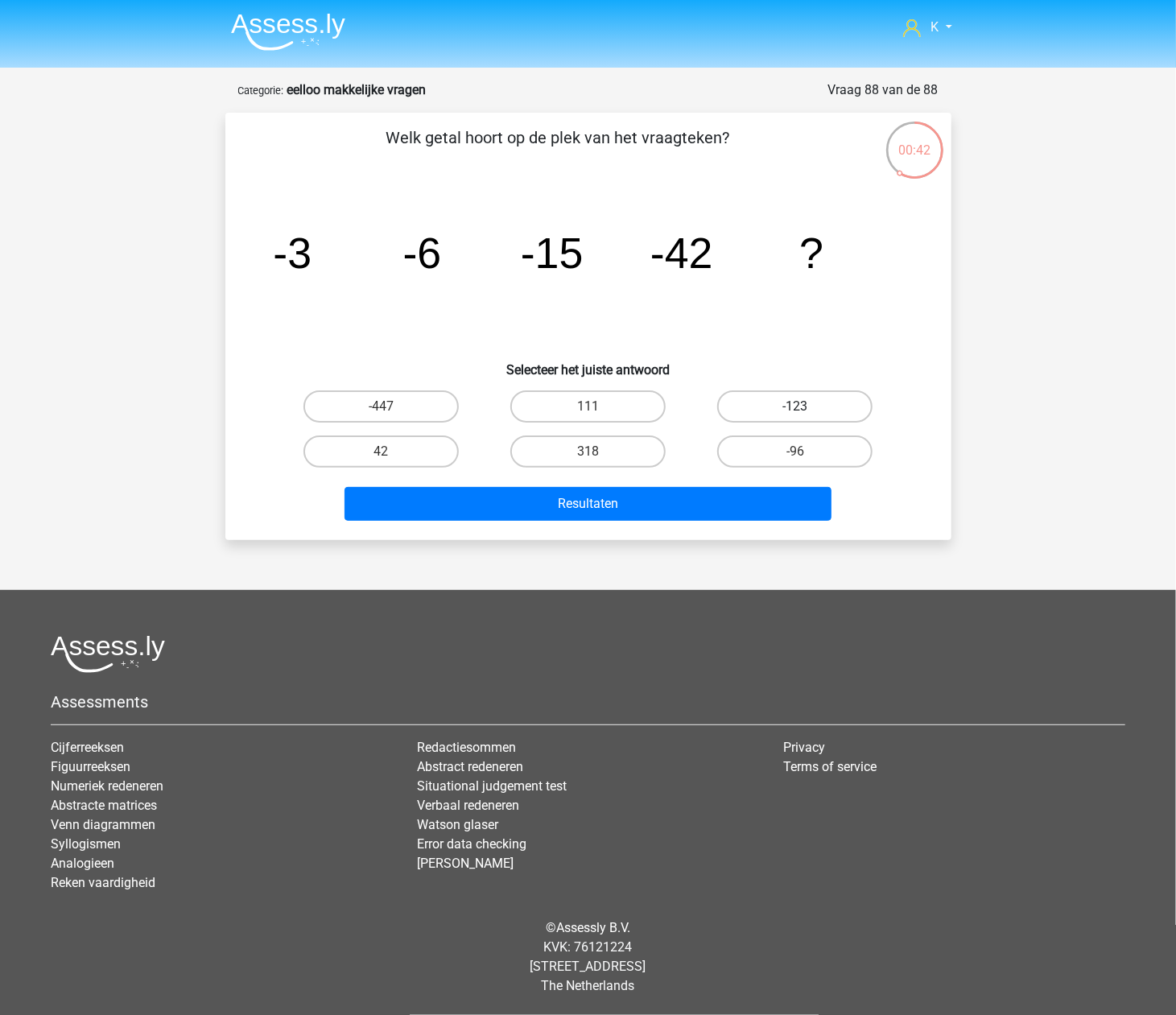
click at [841, 396] on label "-123" at bounding box center [795, 406] width 155 height 32
click at [806, 407] on input "-123" at bounding box center [800, 412] width 10 height 10
radio input "true"
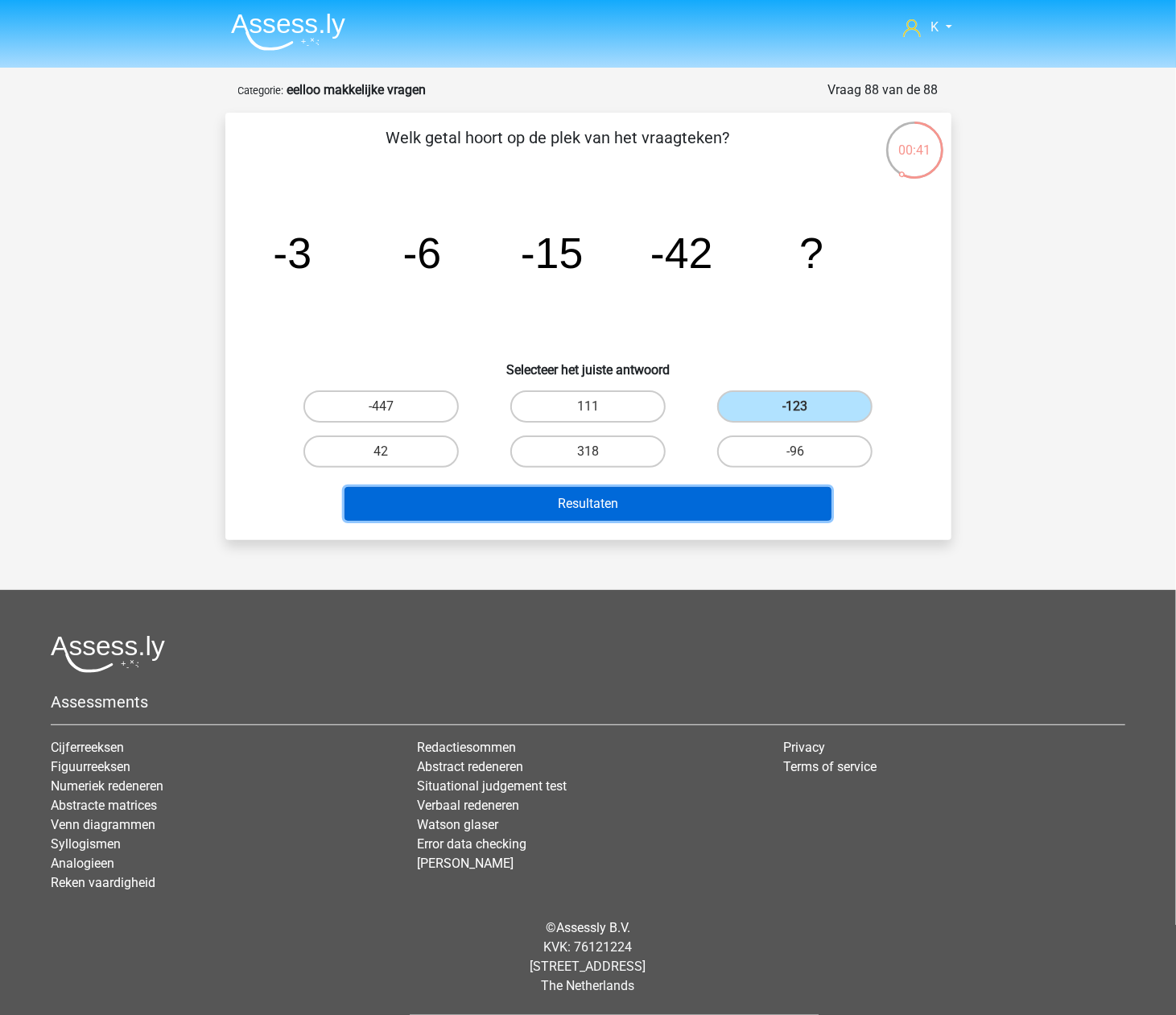
click at [761, 496] on button "Resultaten" at bounding box center [588, 504] width 487 height 34
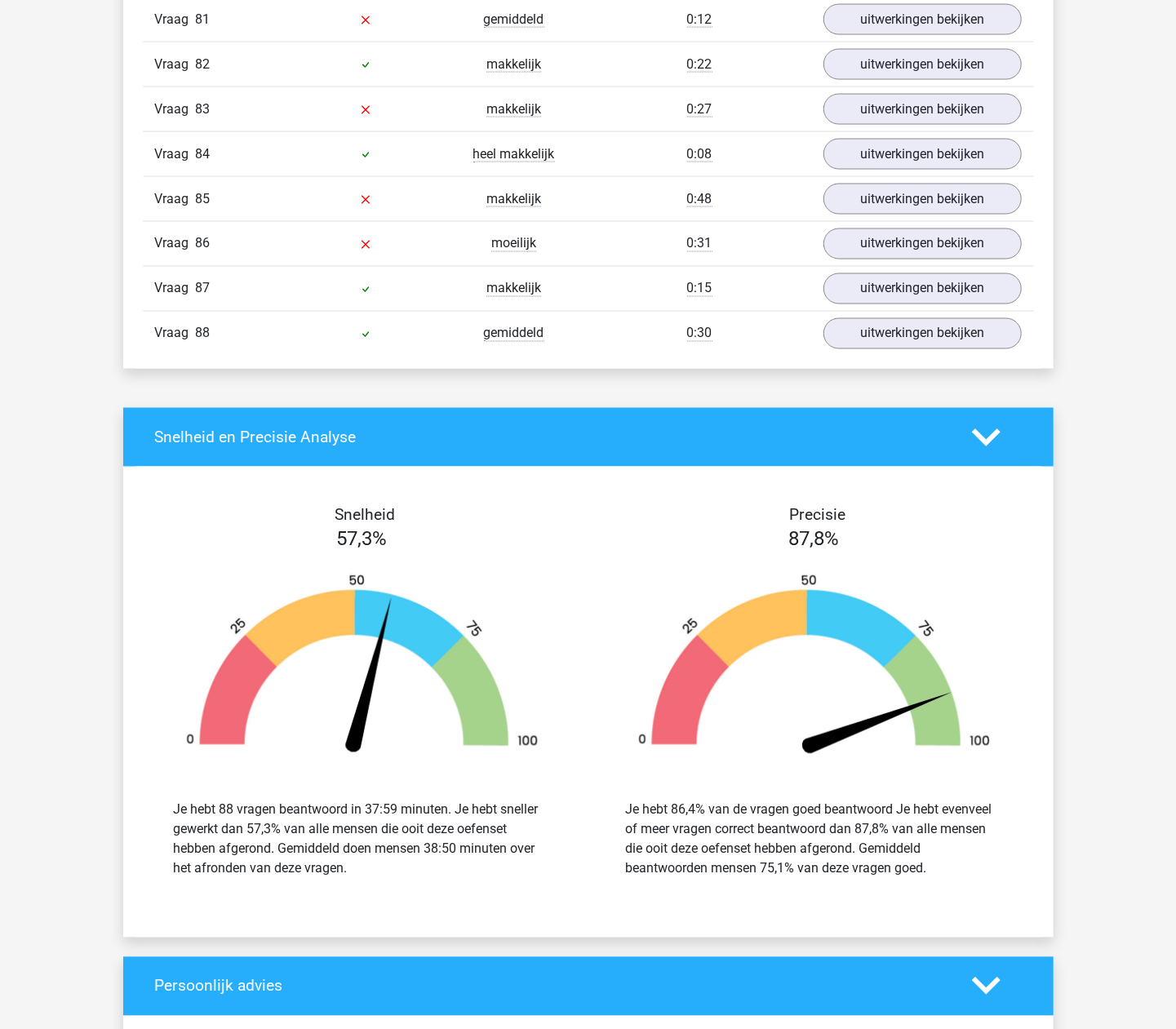
scroll to position [4680, 0]
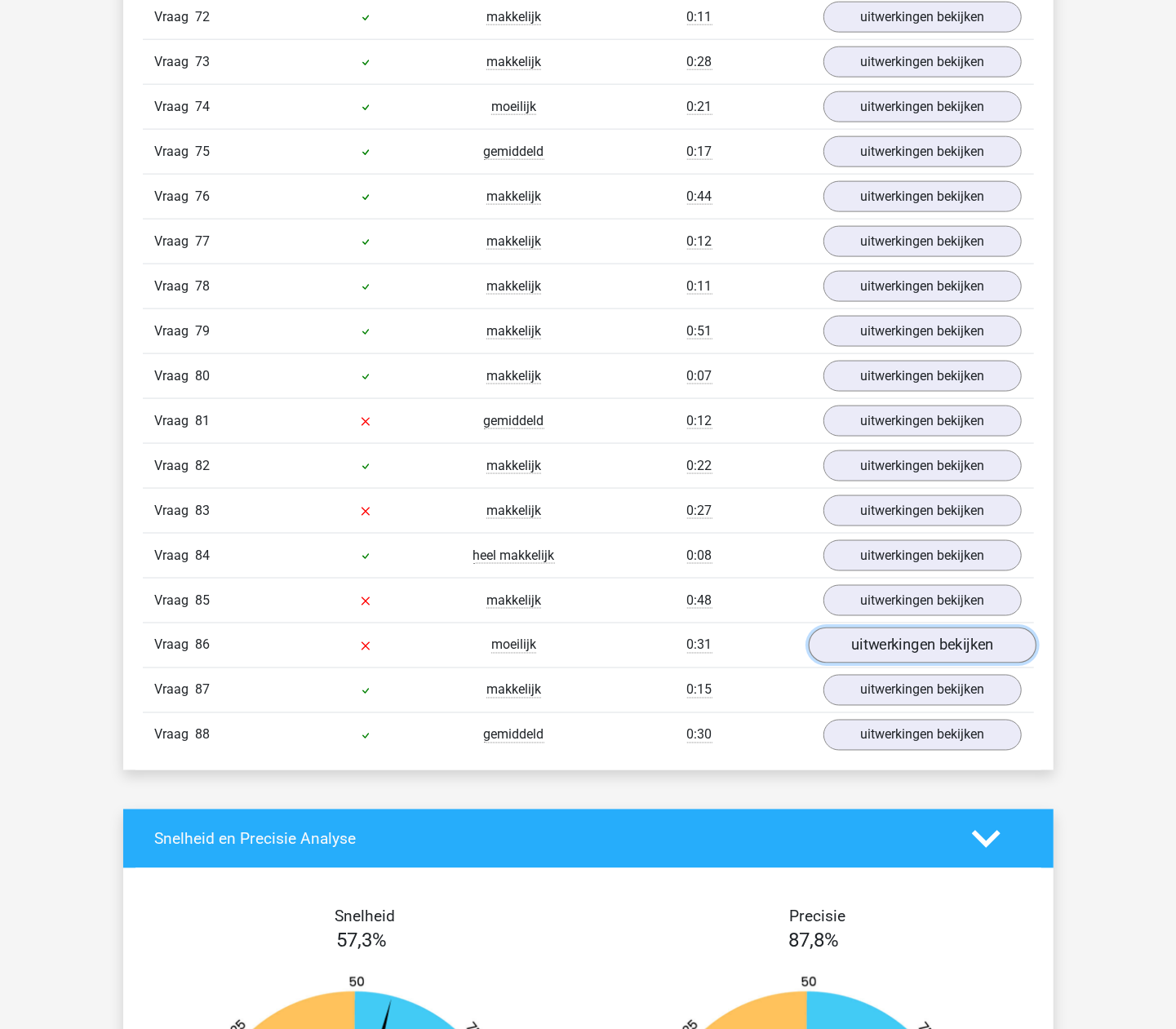
click at [852, 663] on link "uitwerkingen bekijken" at bounding box center [922, 645] width 228 height 36
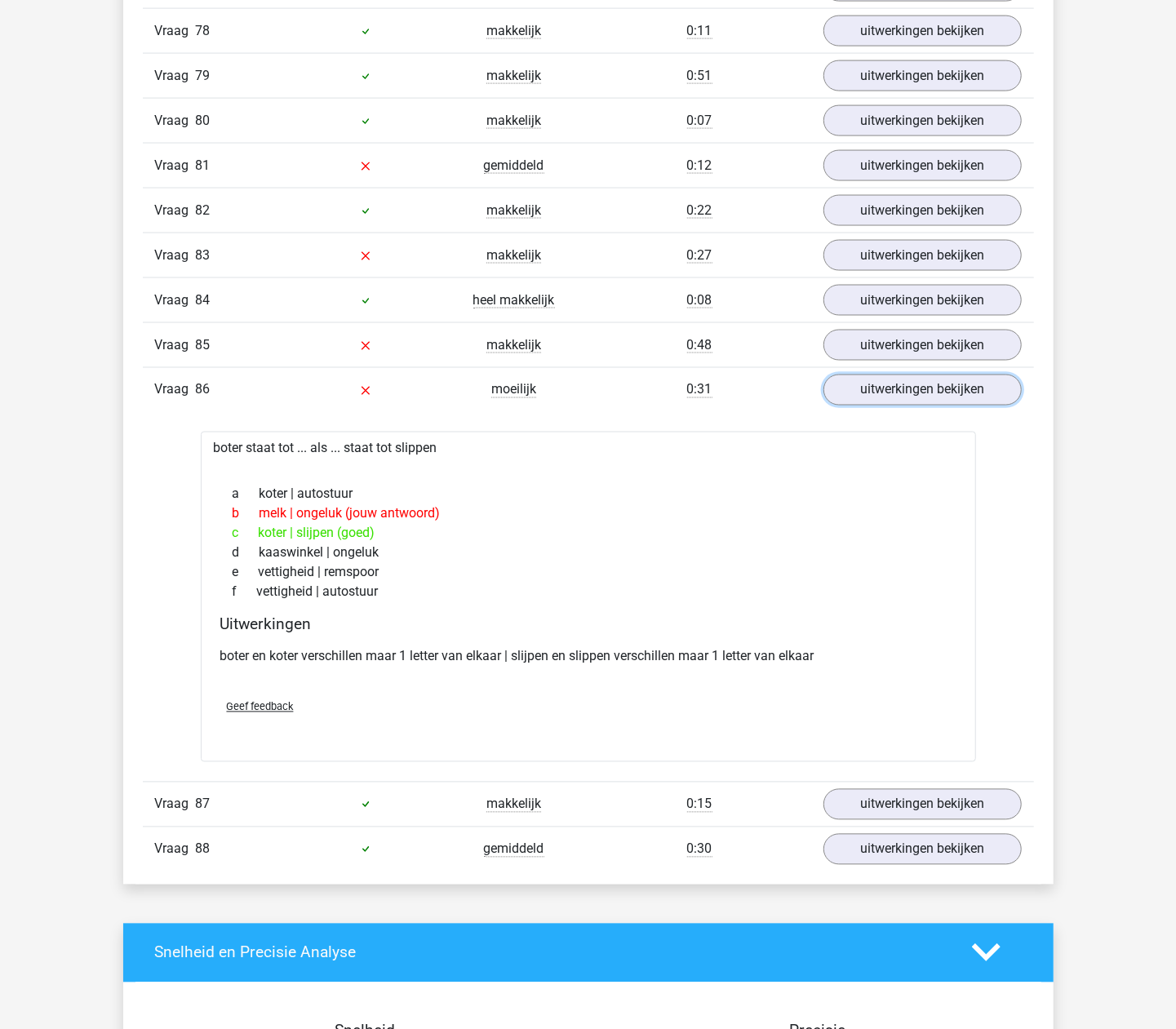
scroll to position [4898, 0]
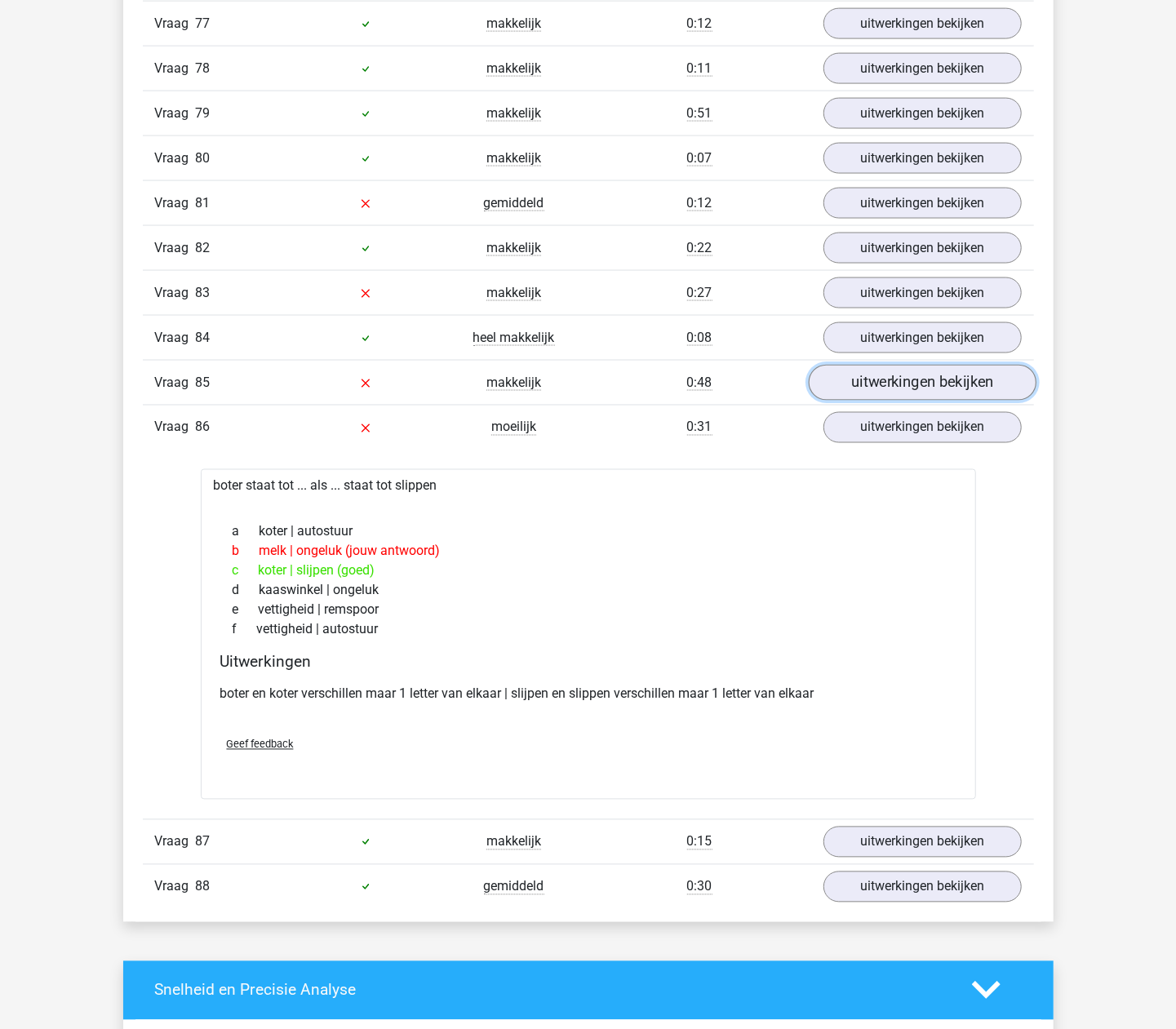
click at [855, 401] on link "uitwerkingen bekijken" at bounding box center [922, 383] width 228 height 36
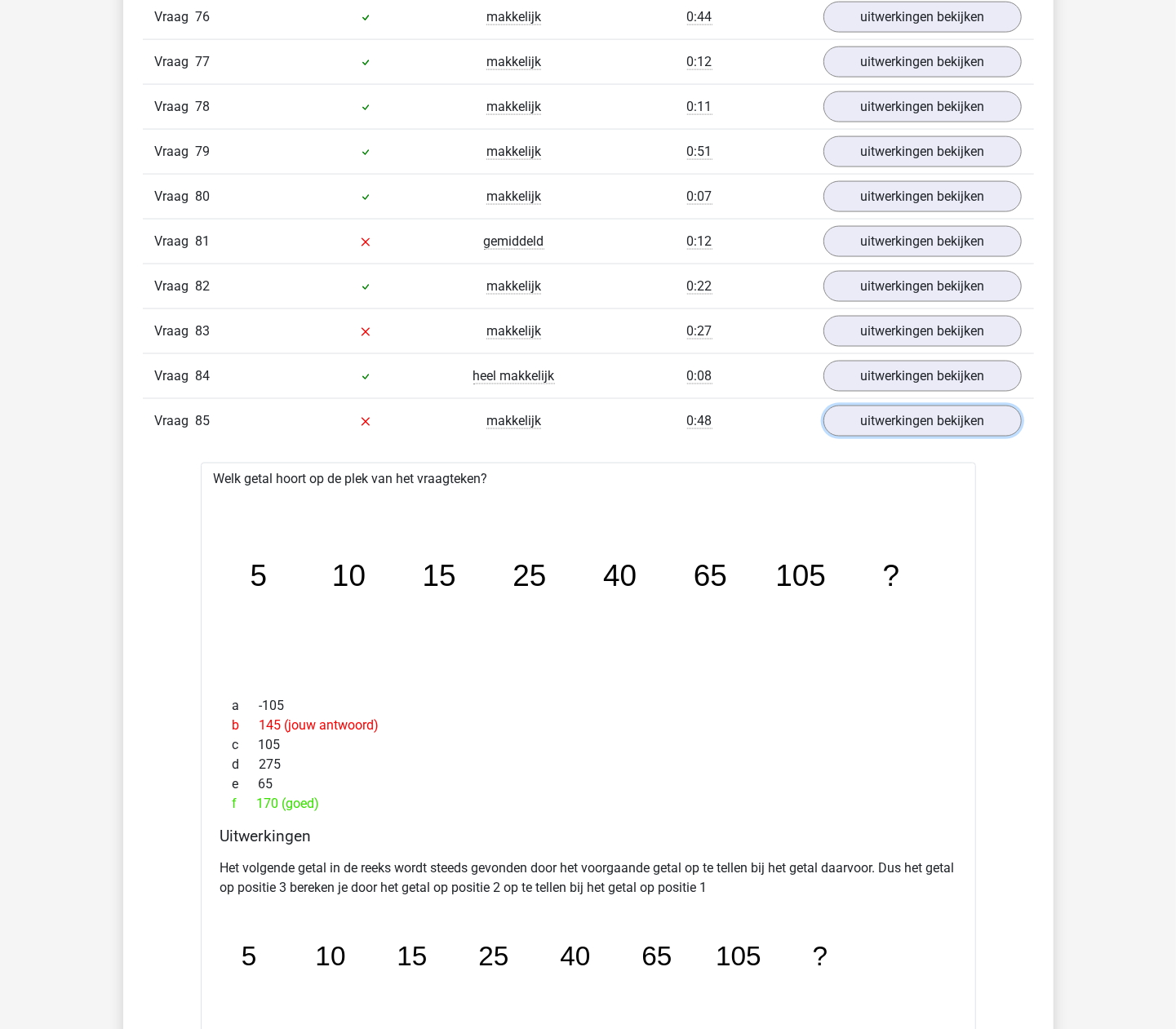
scroll to position [4789, 0]
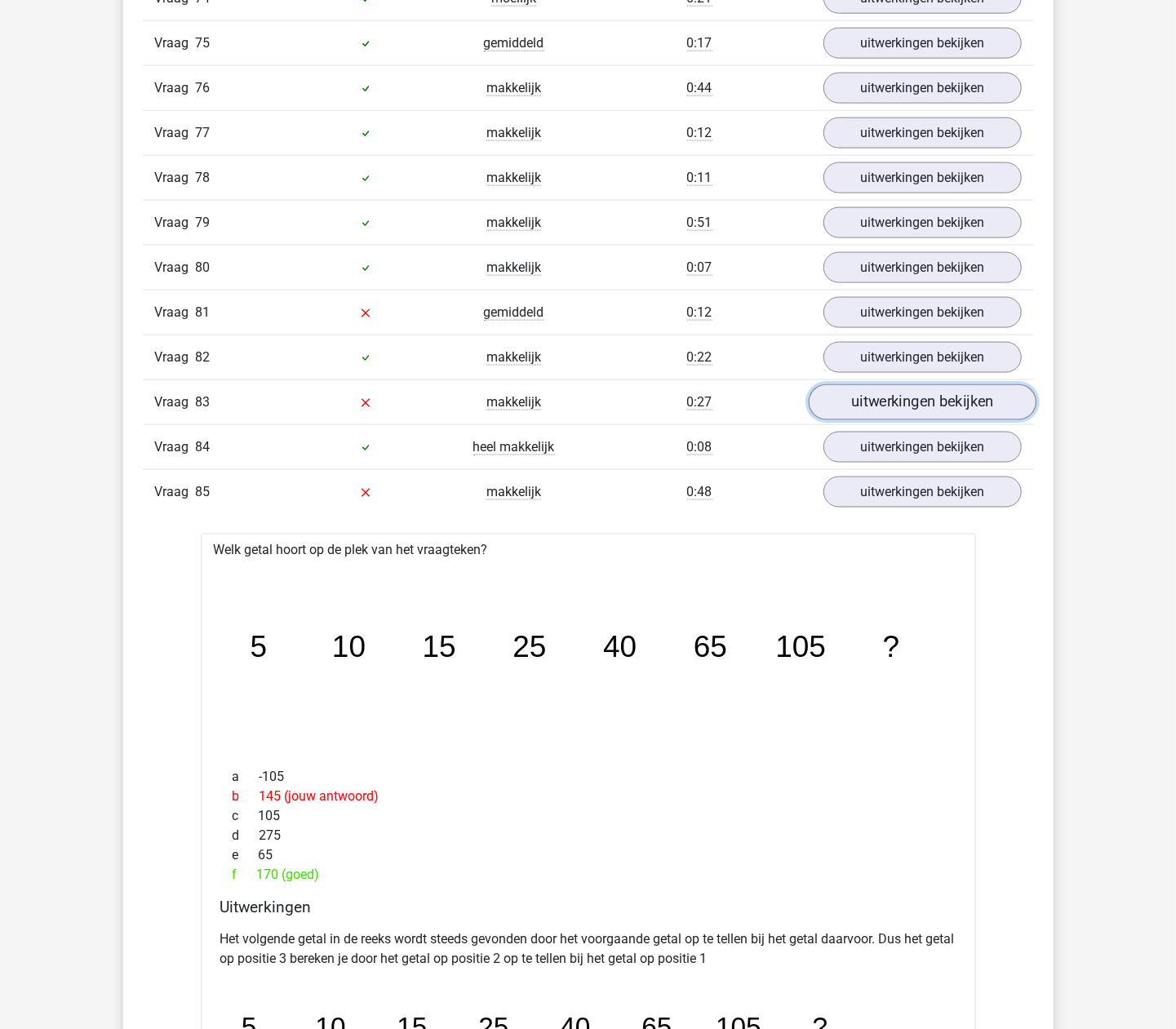
click at [875, 420] on link "uitwerkingen bekijken" at bounding box center [922, 402] width 228 height 36
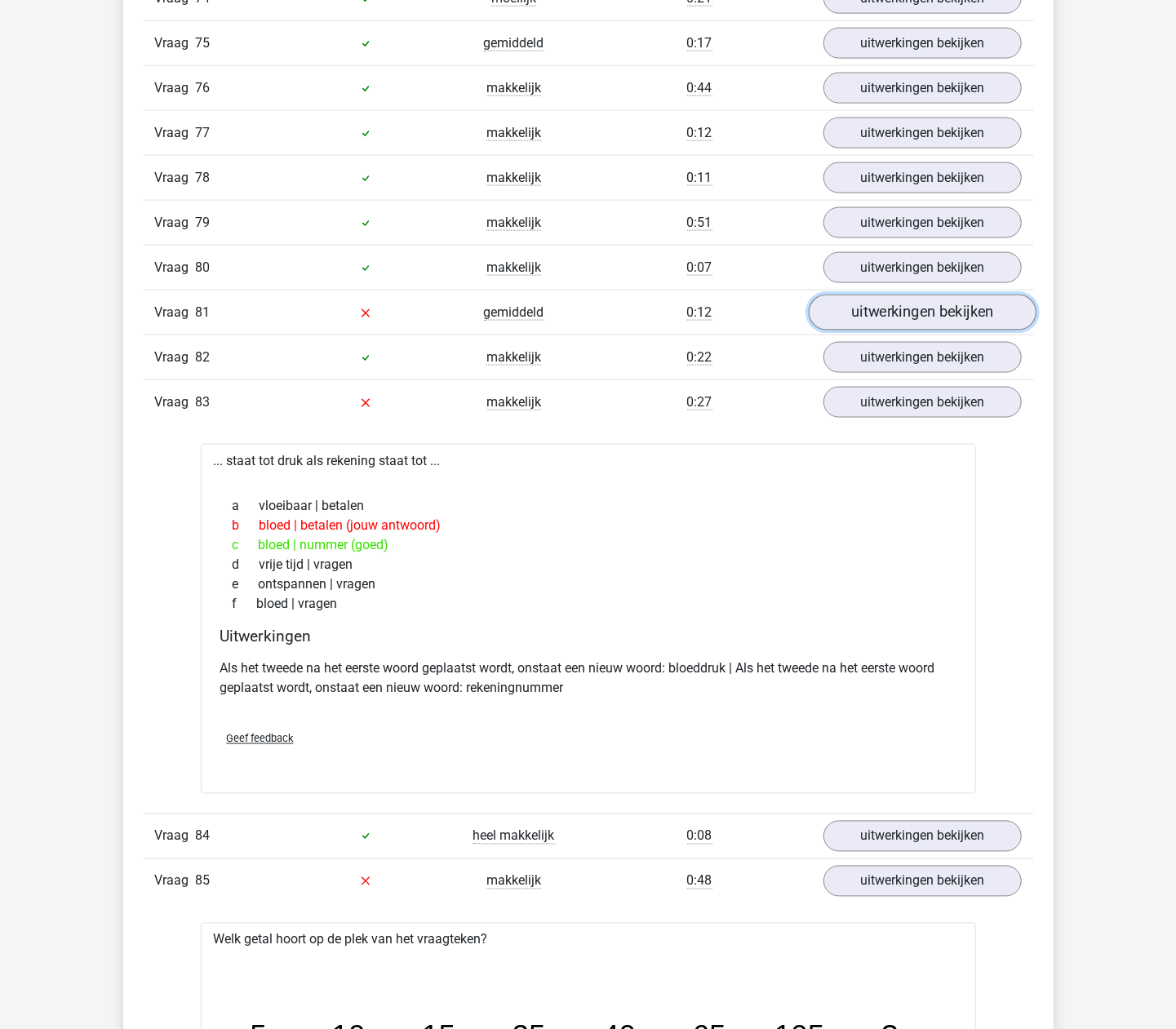
click at [853, 330] on link "uitwerkingen bekijken" at bounding box center [922, 312] width 228 height 36
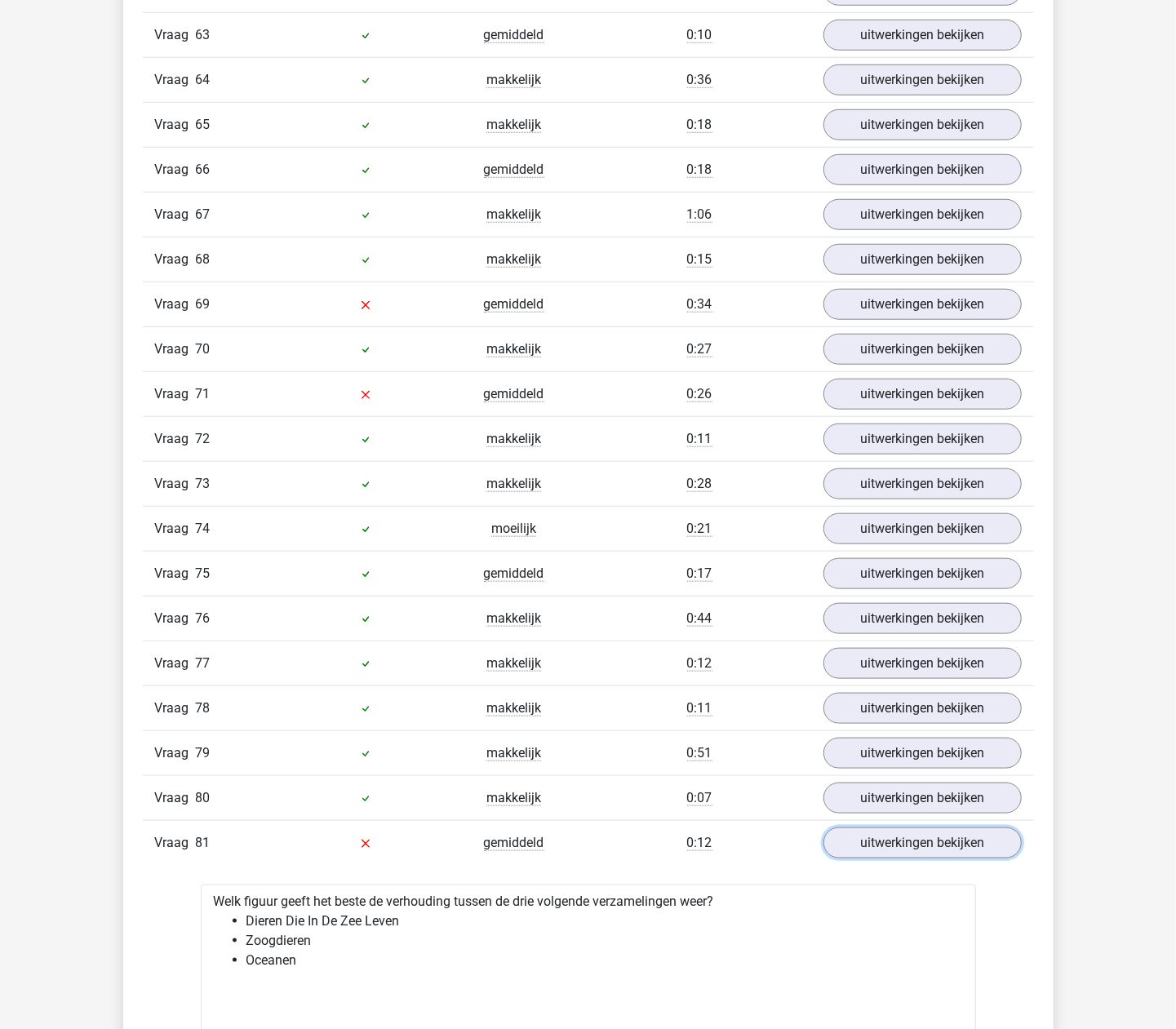
scroll to position [4136, 0]
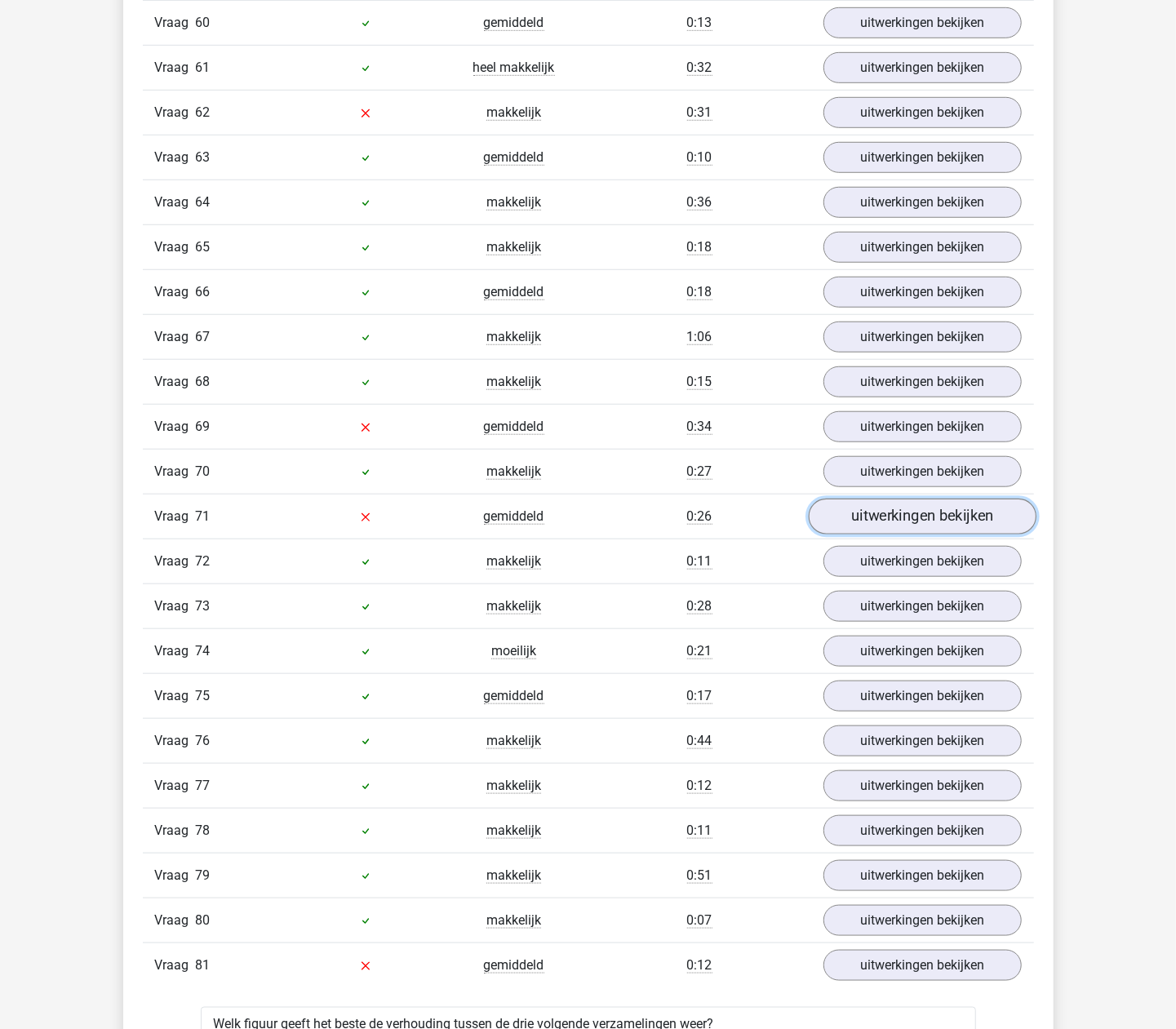
click at [859, 535] on link "uitwerkingen bekijken" at bounding box center [922, 517] width 228 height 36
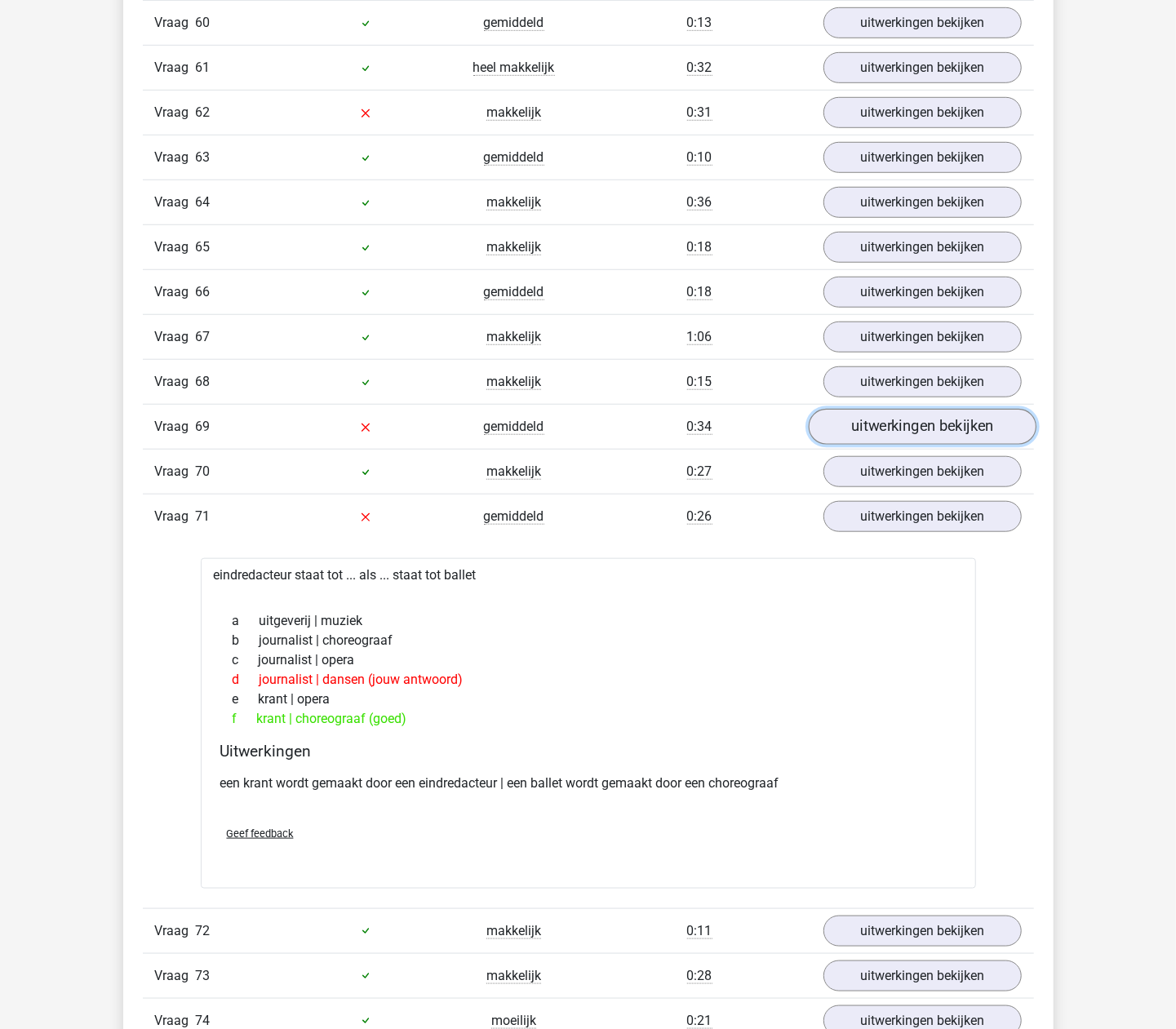
click at [869, 445] on link "uitwerkingen bekijken" at bounding box center [922, 427] width 228 height 36
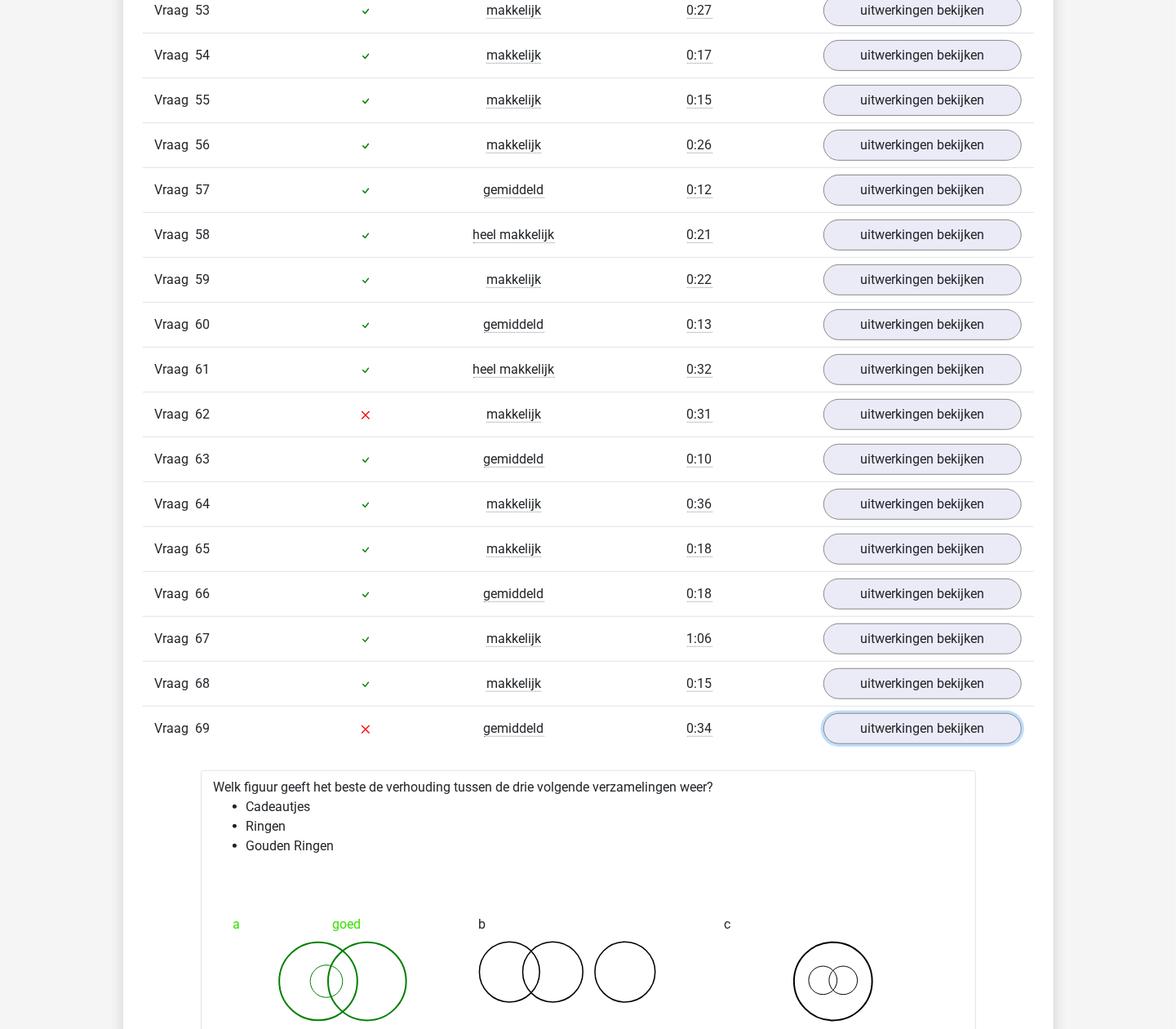
scroll to position [3809, 0]
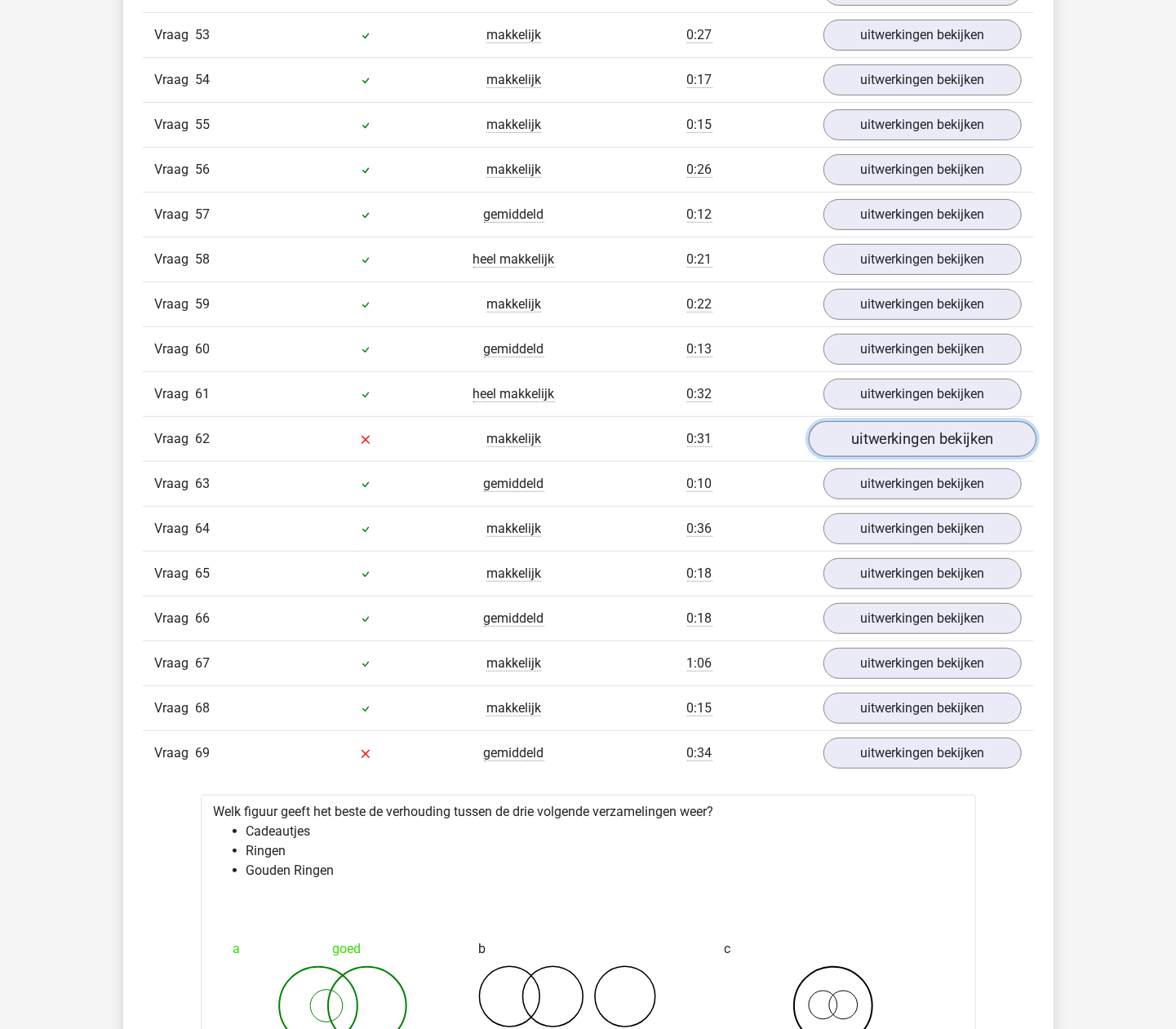
click at [882, 457] on link "uitwerkingen bekijken" at bounding box center [922, 439] width 228 height 36
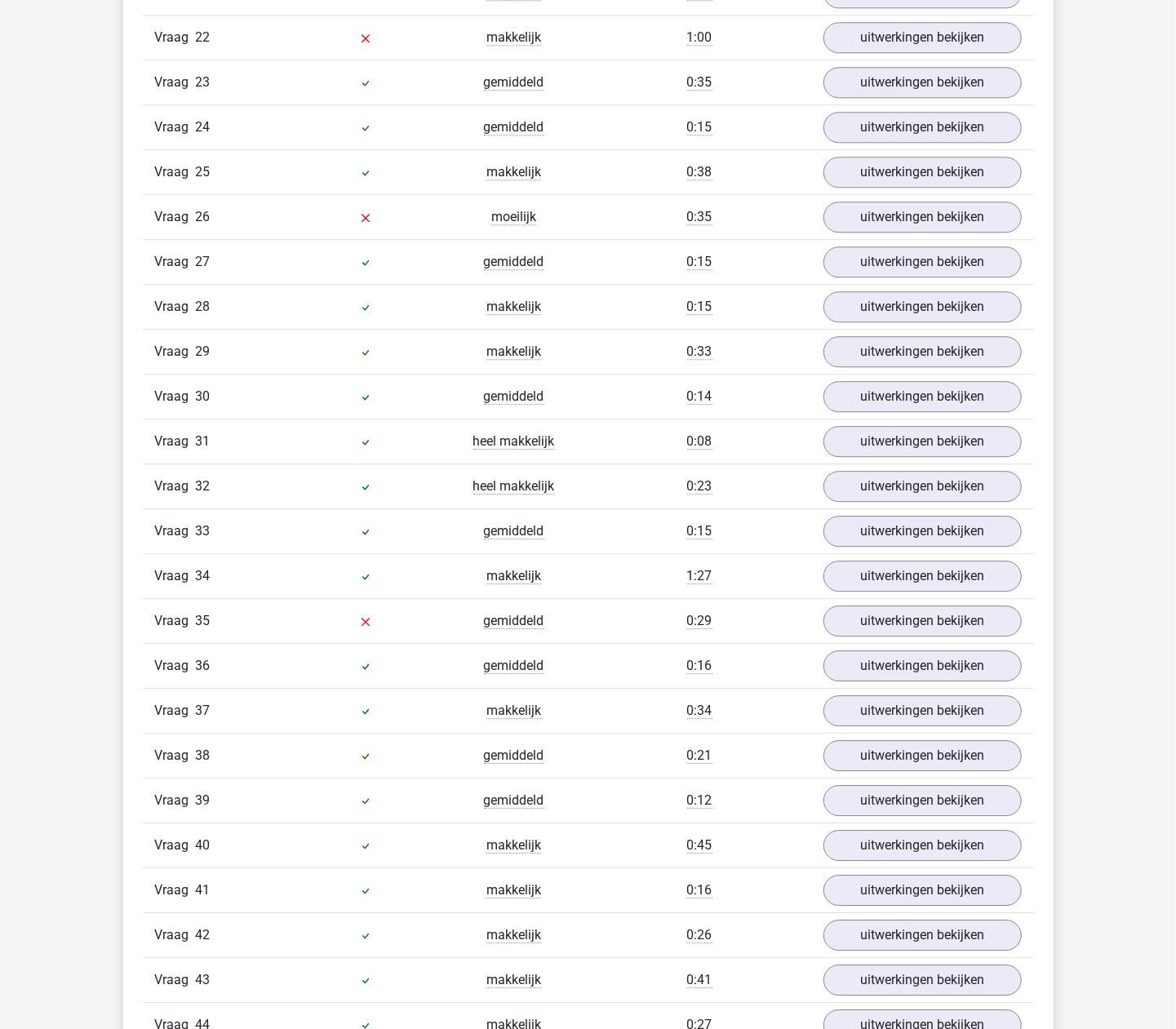
scroll to position [2394, 0]
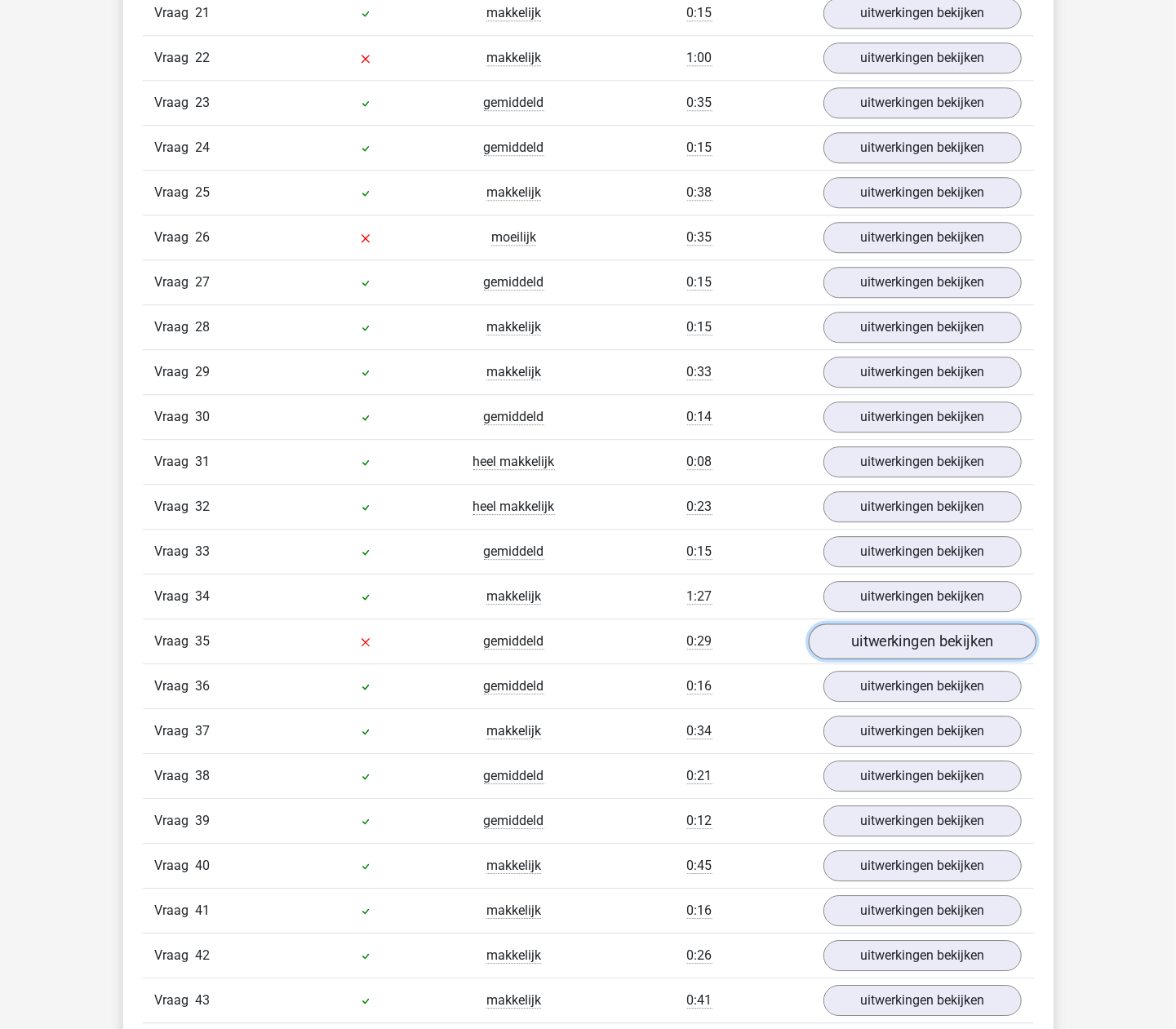
click at [860, 659] on link "uitwerkingen bekijken" at bounding box center [922, 642] width 228 height 36
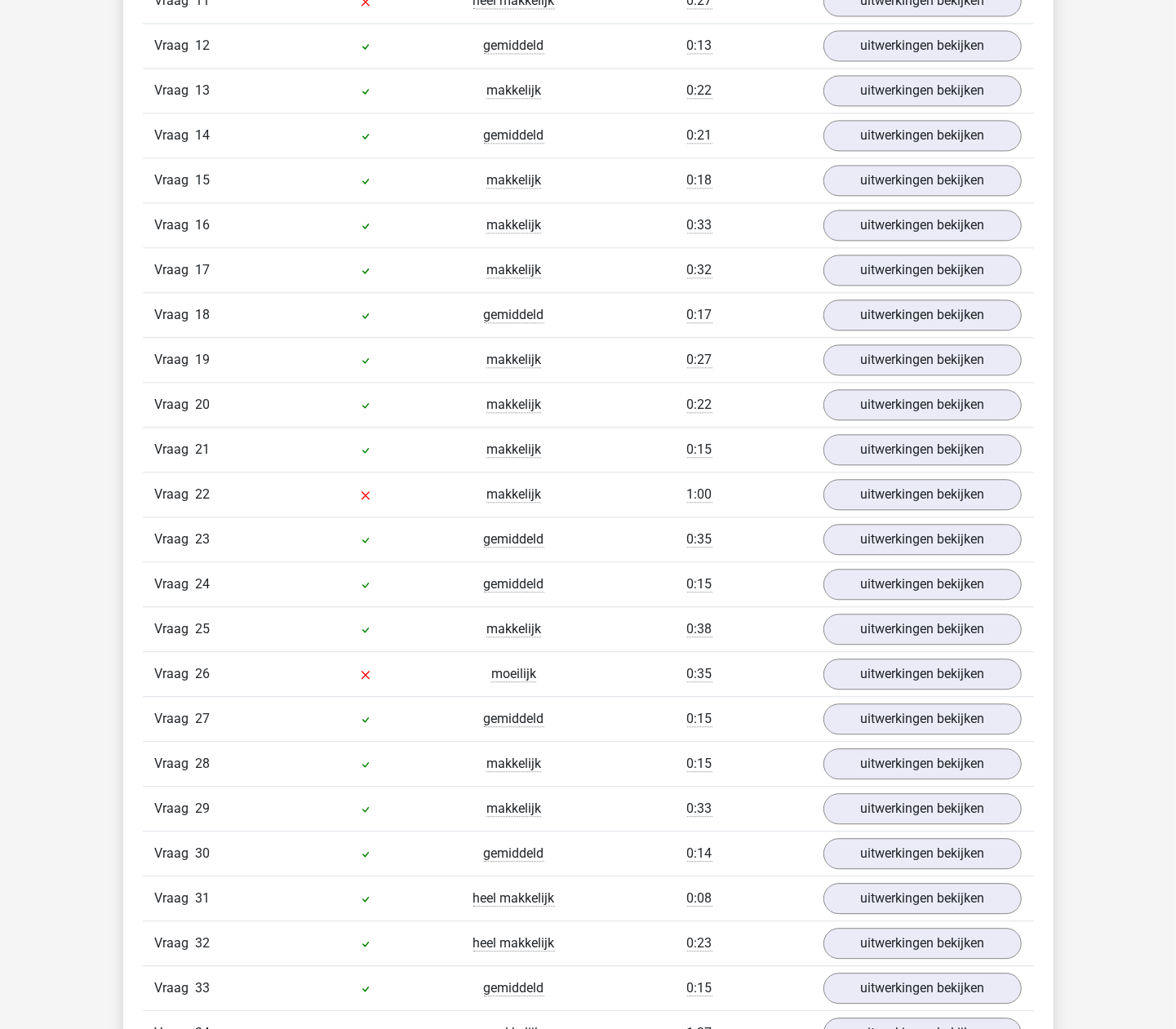
scroll to position [1960, 0]
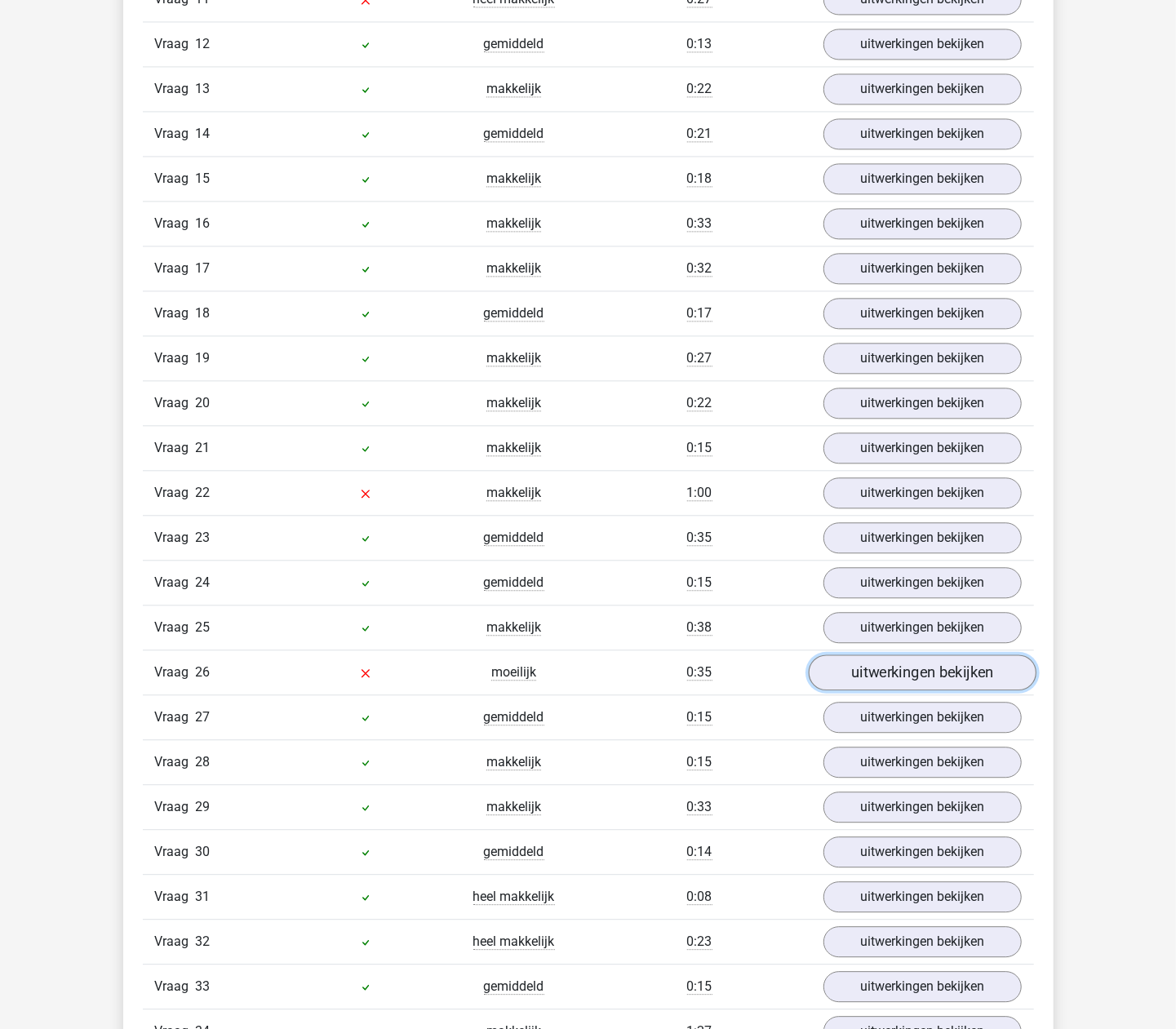
click at [849, 691] on link "uitwerkingen bekijken" at bounding box center [922, 673] width 228 height 36
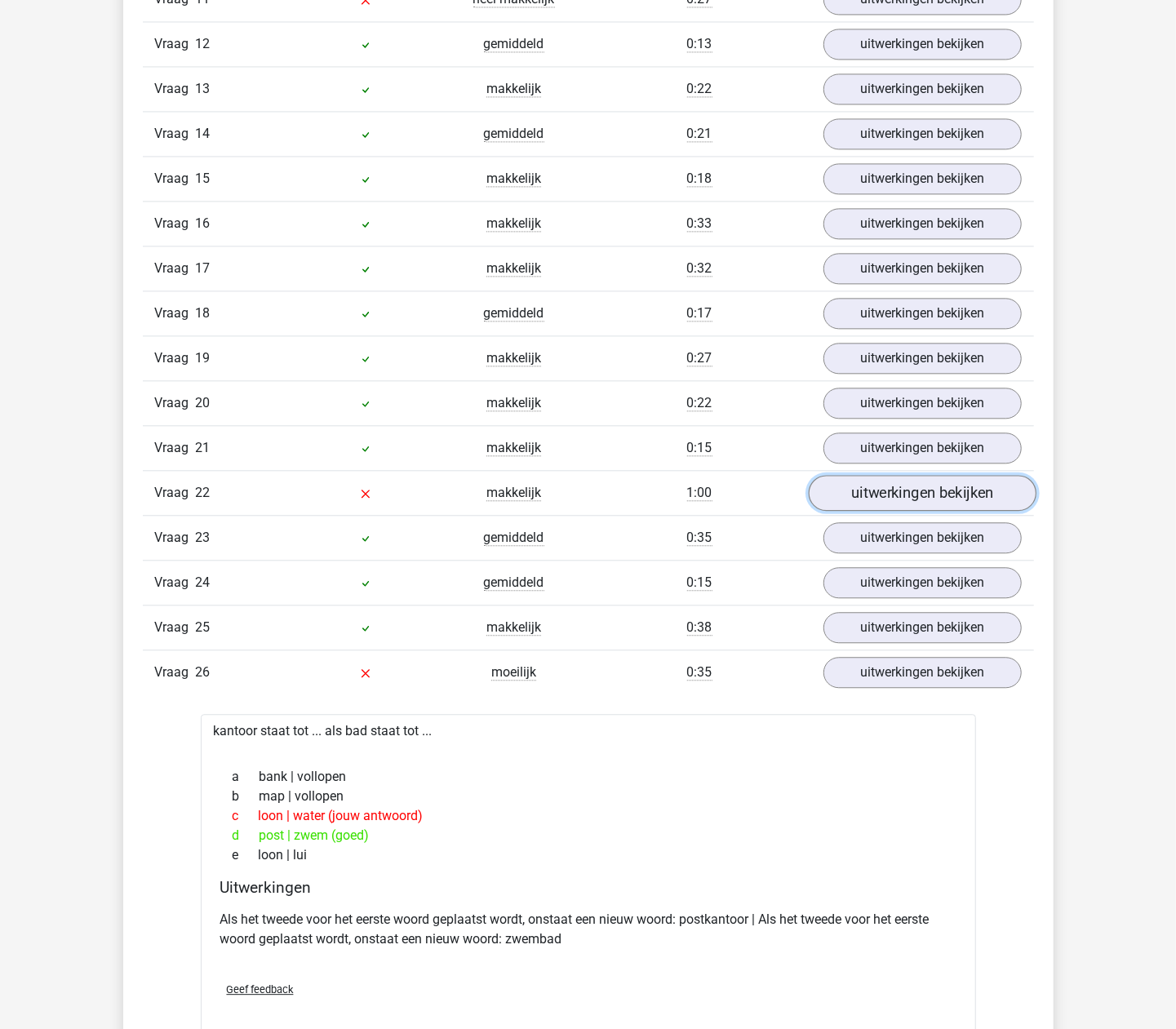
click at [859, 511] on link "uitwerkingen bekijken" at bounding box center [922, 493] width 228 height 36
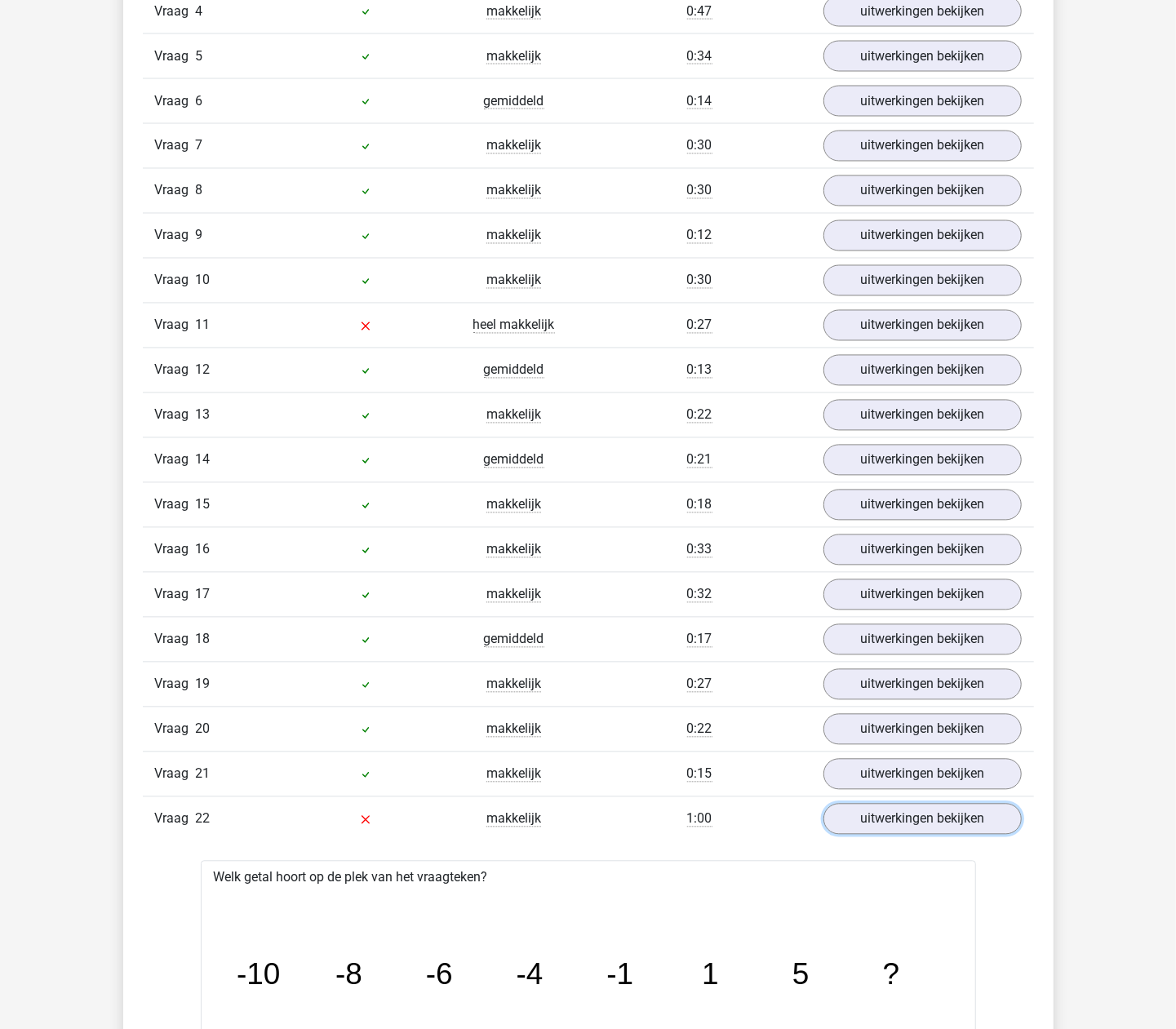
scroll to position [1415, 0]
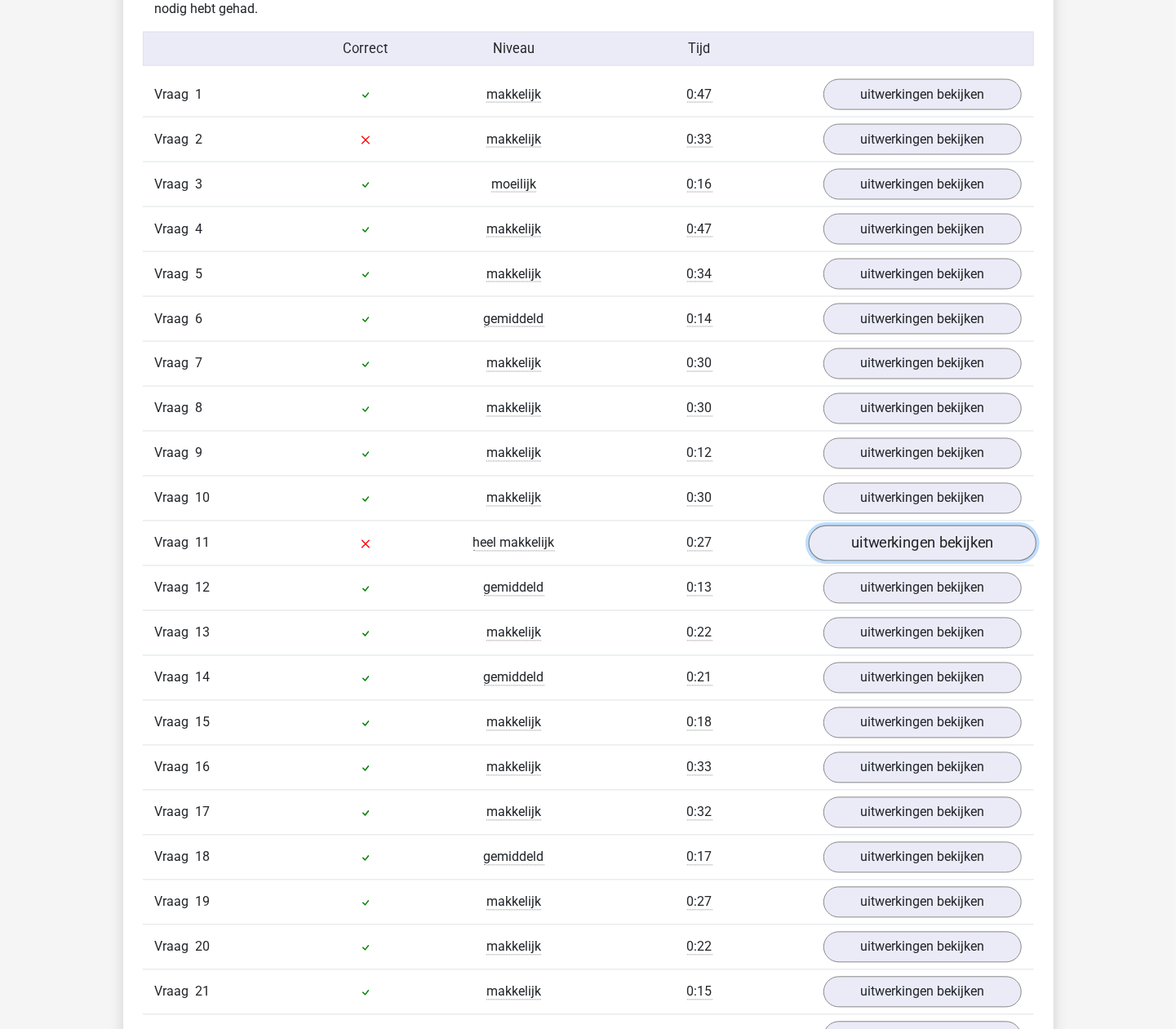
click at [834, 550] on link "uitwerkingen bekijken" at bounding box center [922, 544] width 228 height 36
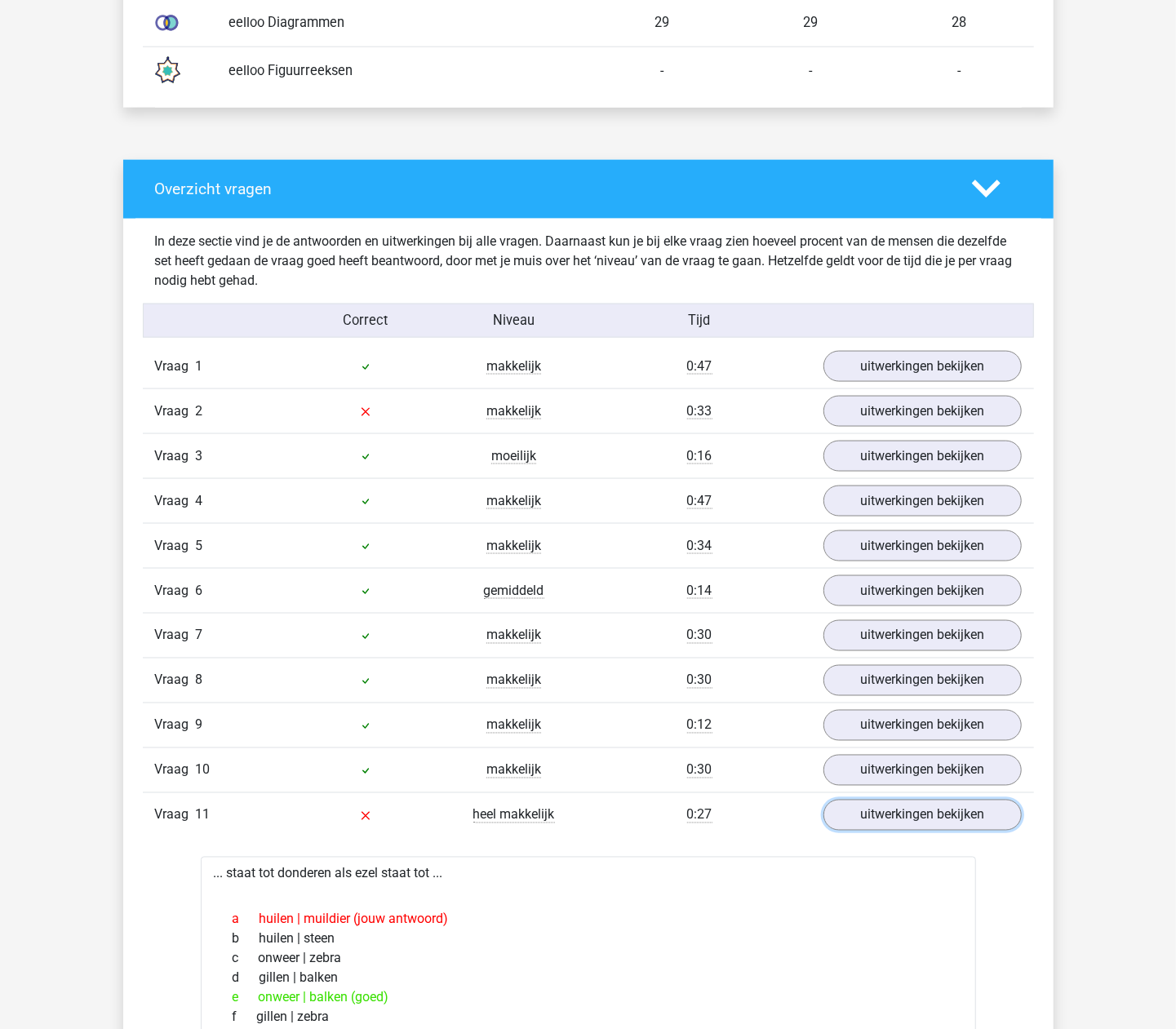
scroll to position [1088, 0]
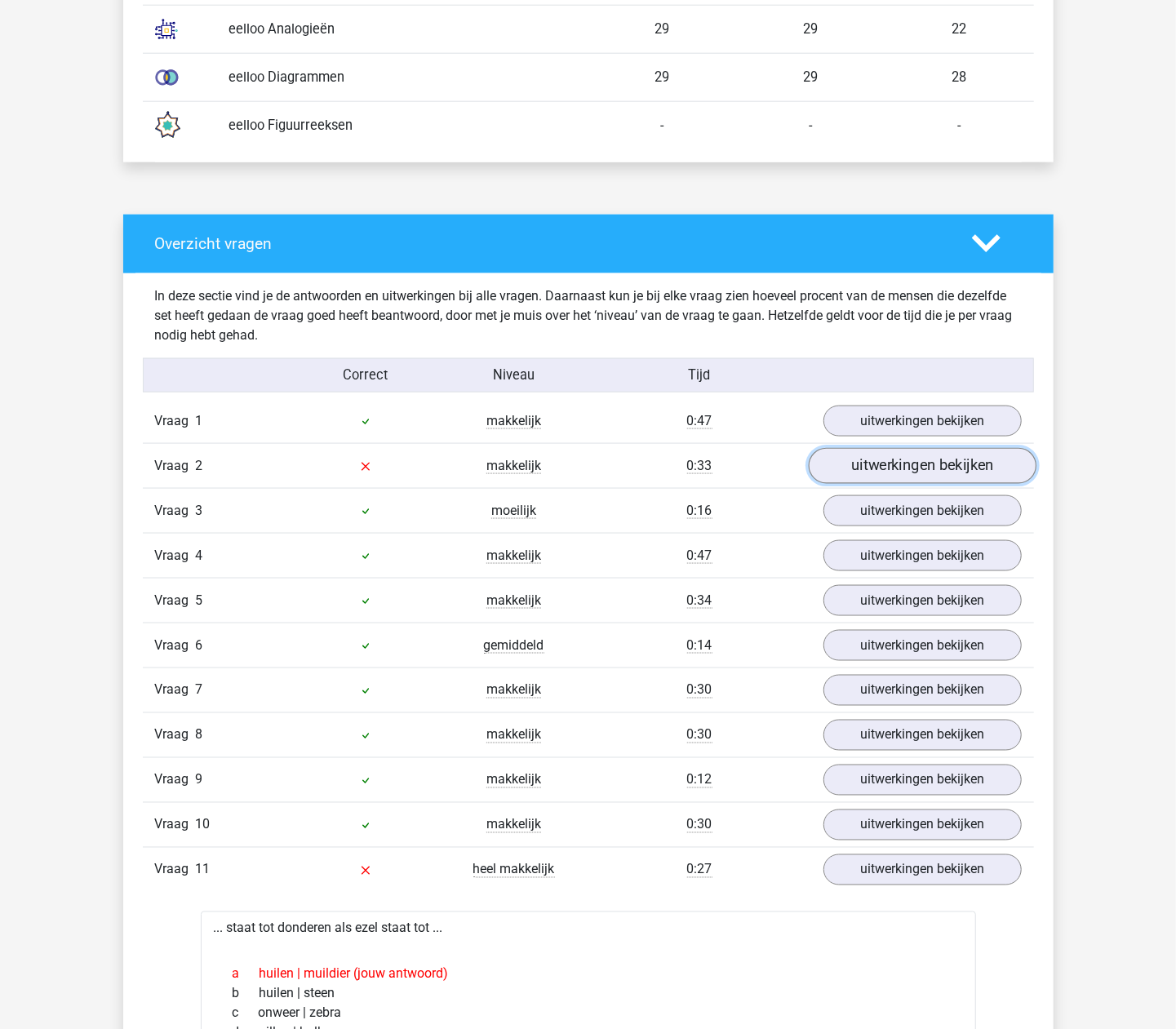
click at [860, 479] on link "uitwerkingen bekijken" at bounding box center [922, 467] width 228 height 36
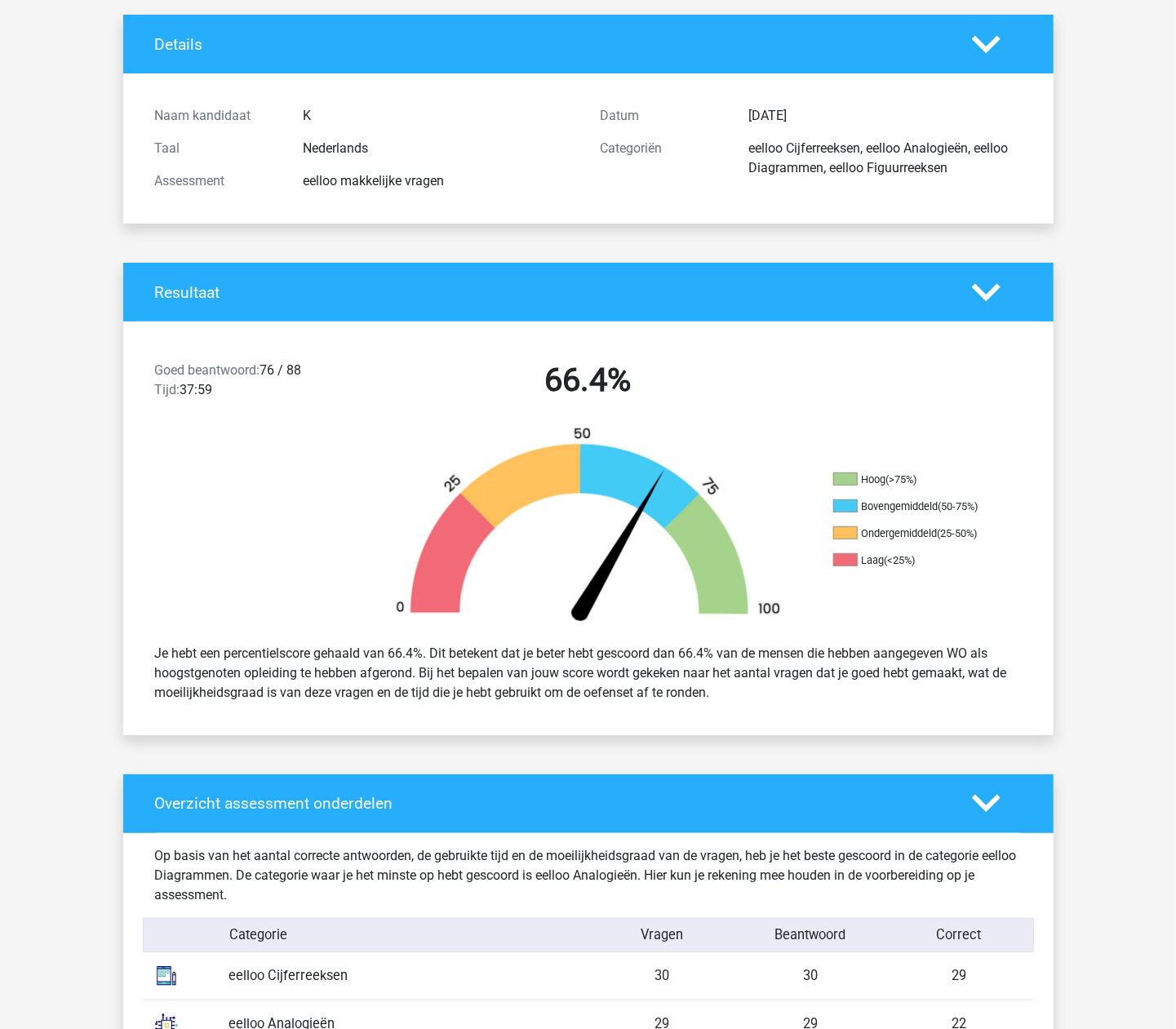
scroll to position [0, 0]
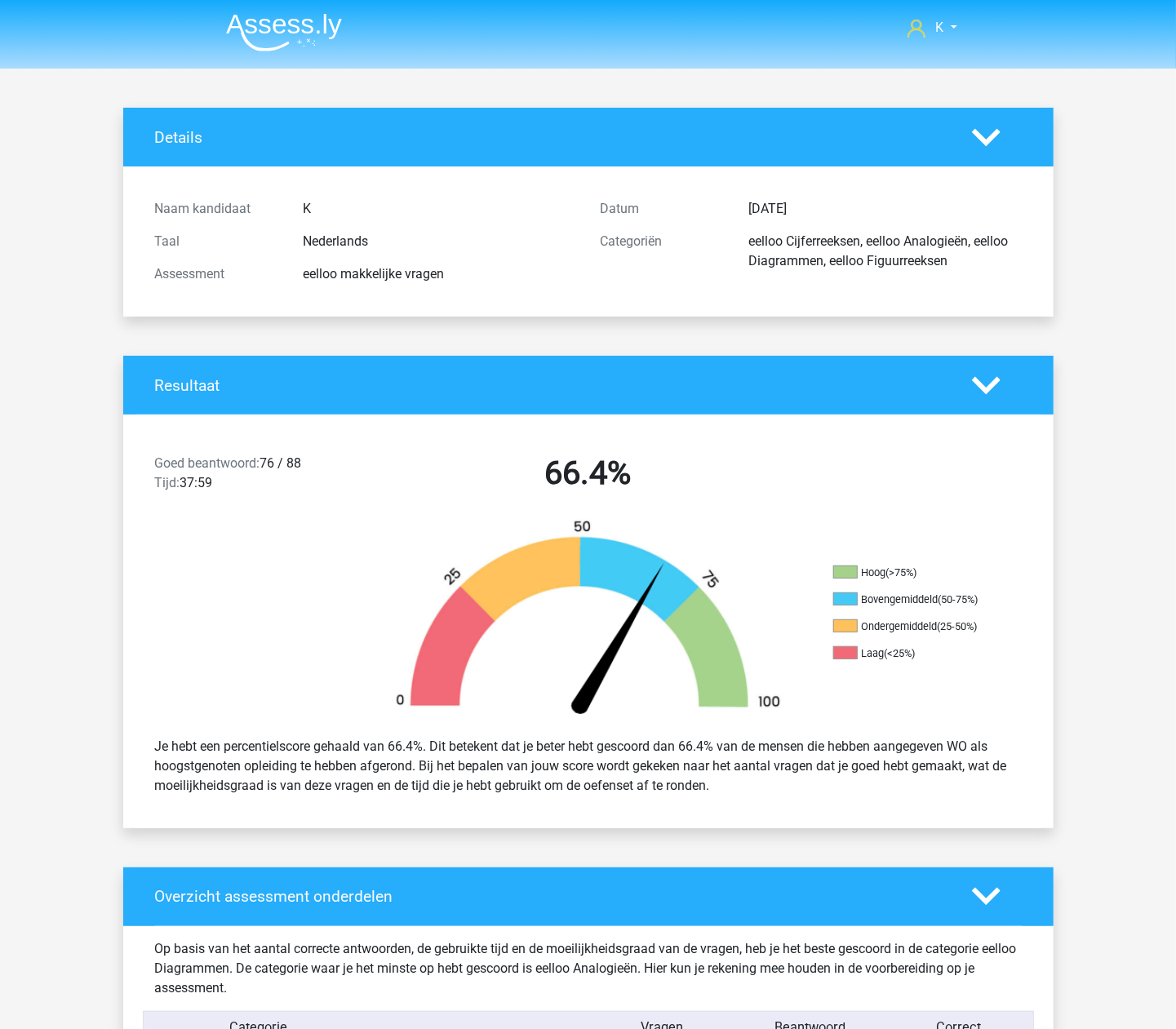
click at [991, 389] on polygon at bounding box center [986, 385] width 28 height 18
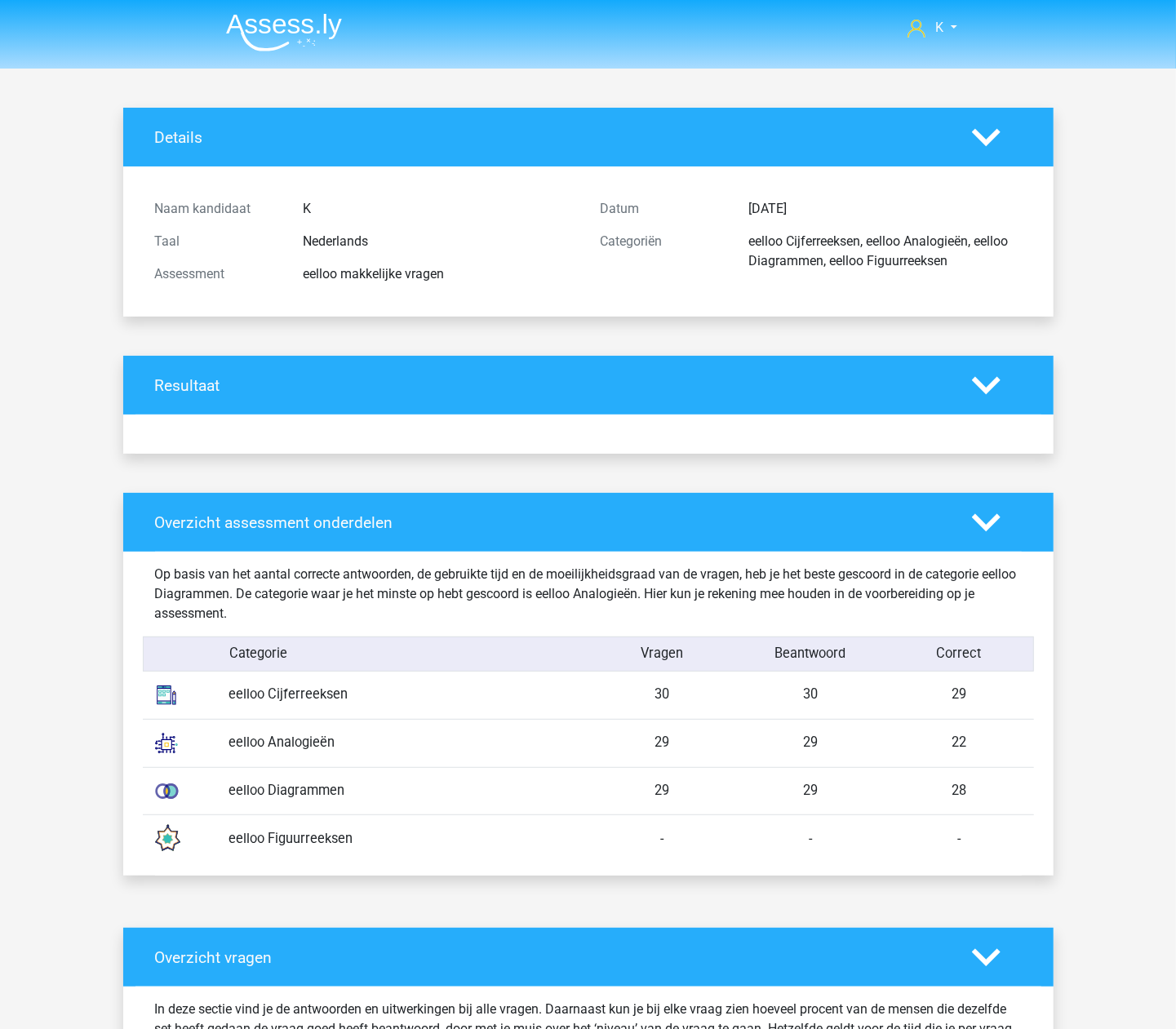
click at [981, 382] on icon at bounding box center [986, 385] width 28 height 28
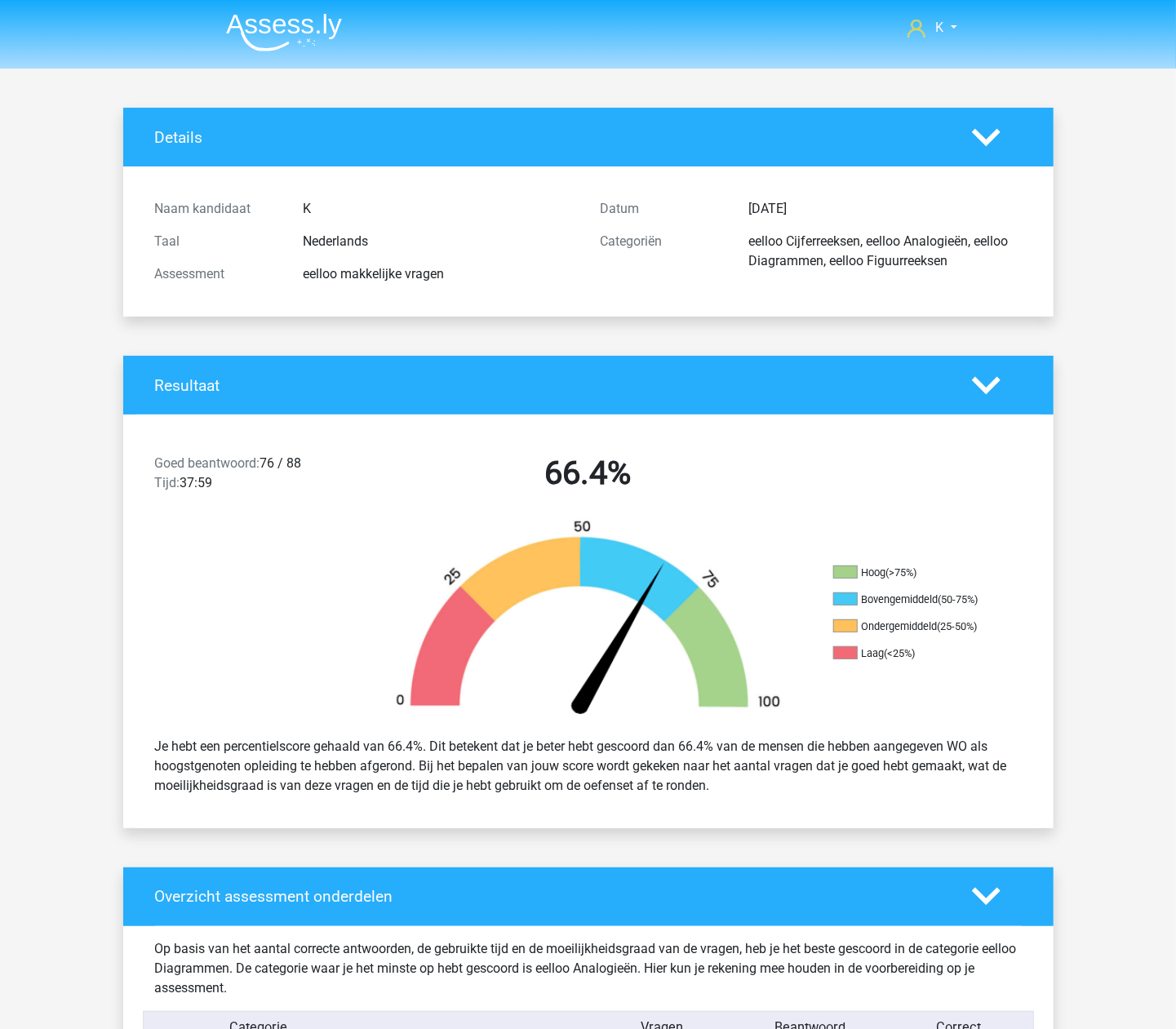
click at [291, 11] on li at bounding box center [277, 29] width 129 height 45
click at [291, 24] on img at bounding box center [283, 32] width 116 height 39
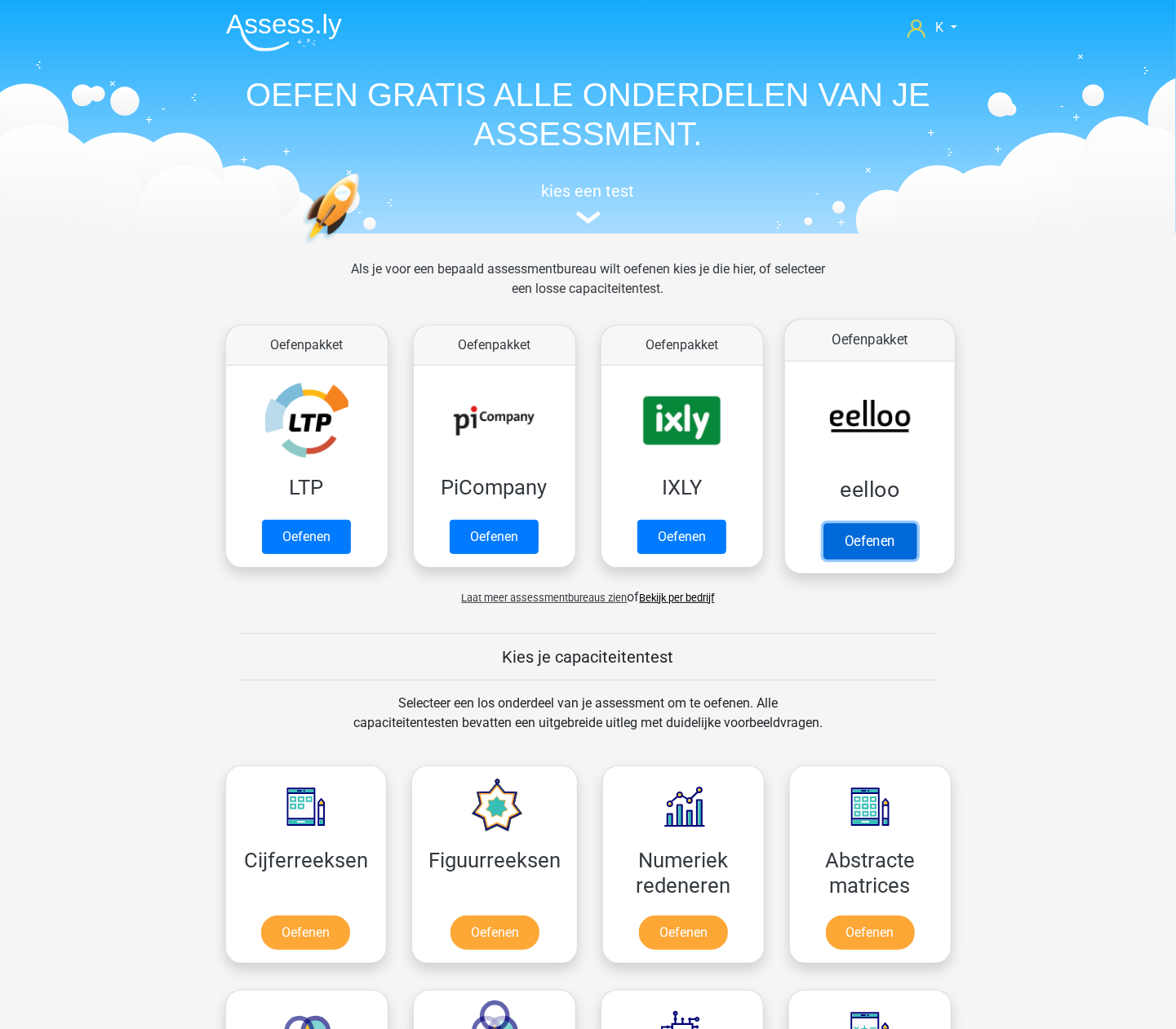
click at [916, 537] on link "Oefenen" at bounding box center [869, 541] width 93 height 36
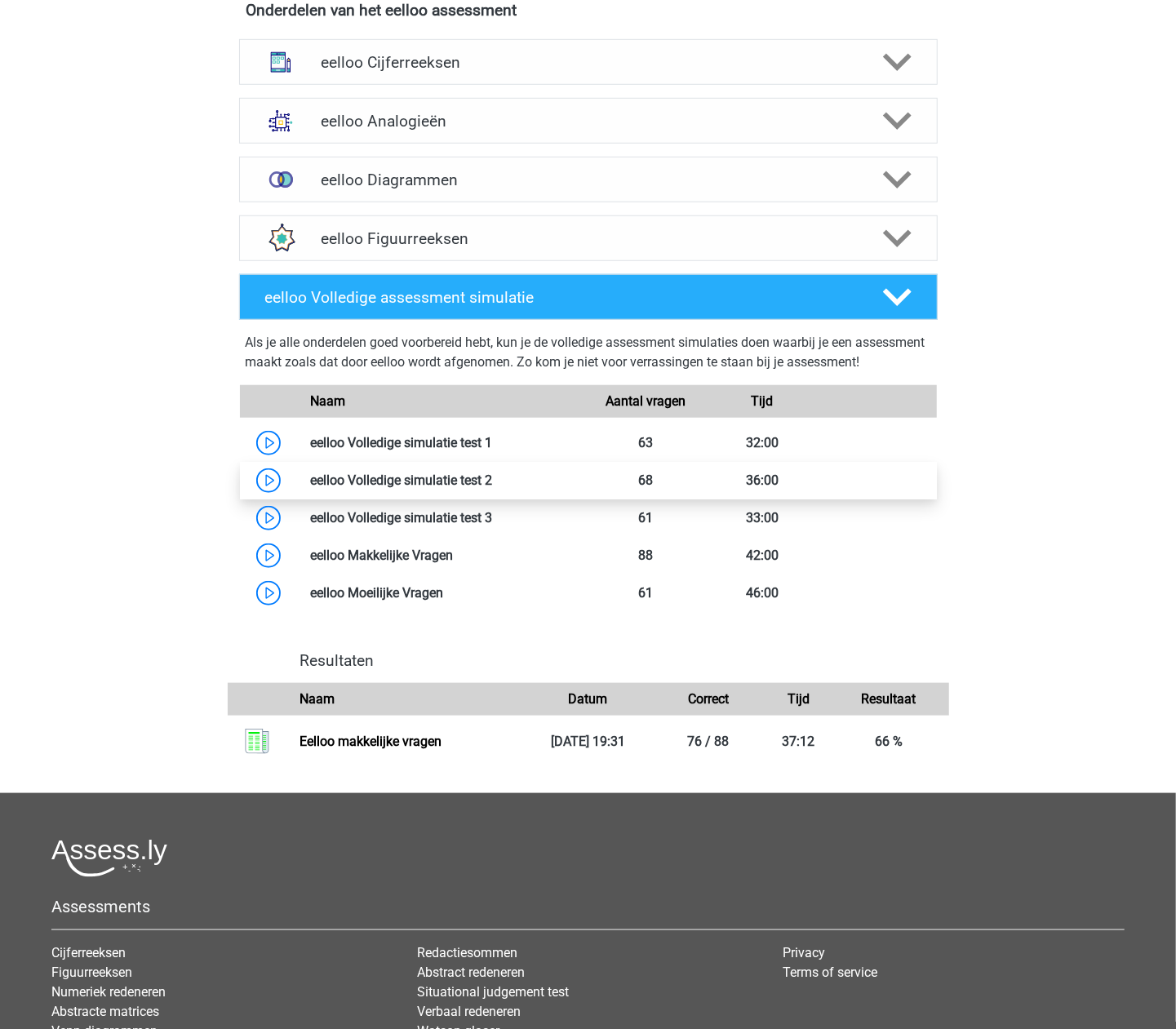
scroll to position [635, 0]
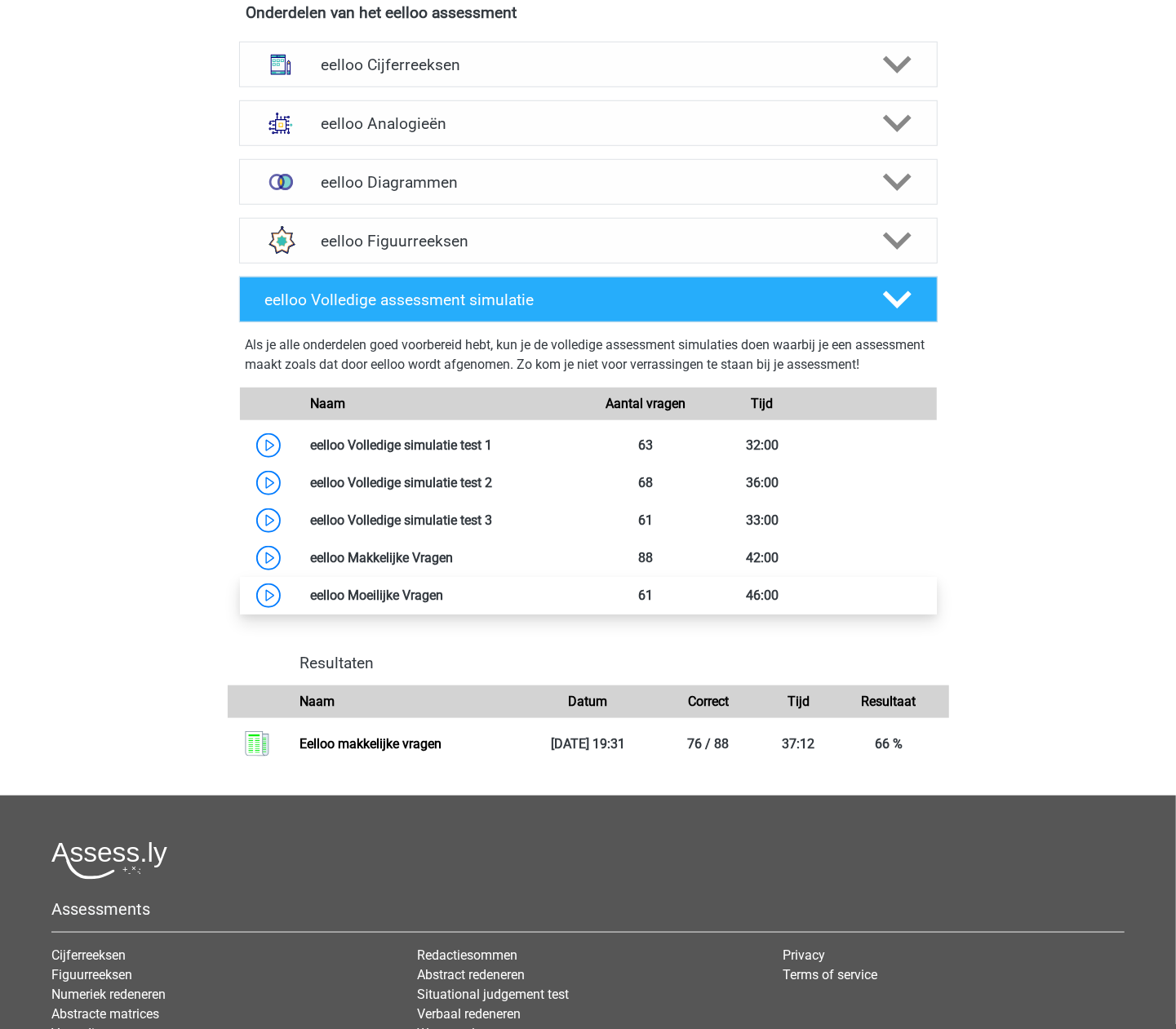
click at [443, 604] on link at bounding box center [443, 596] width 0 height 15
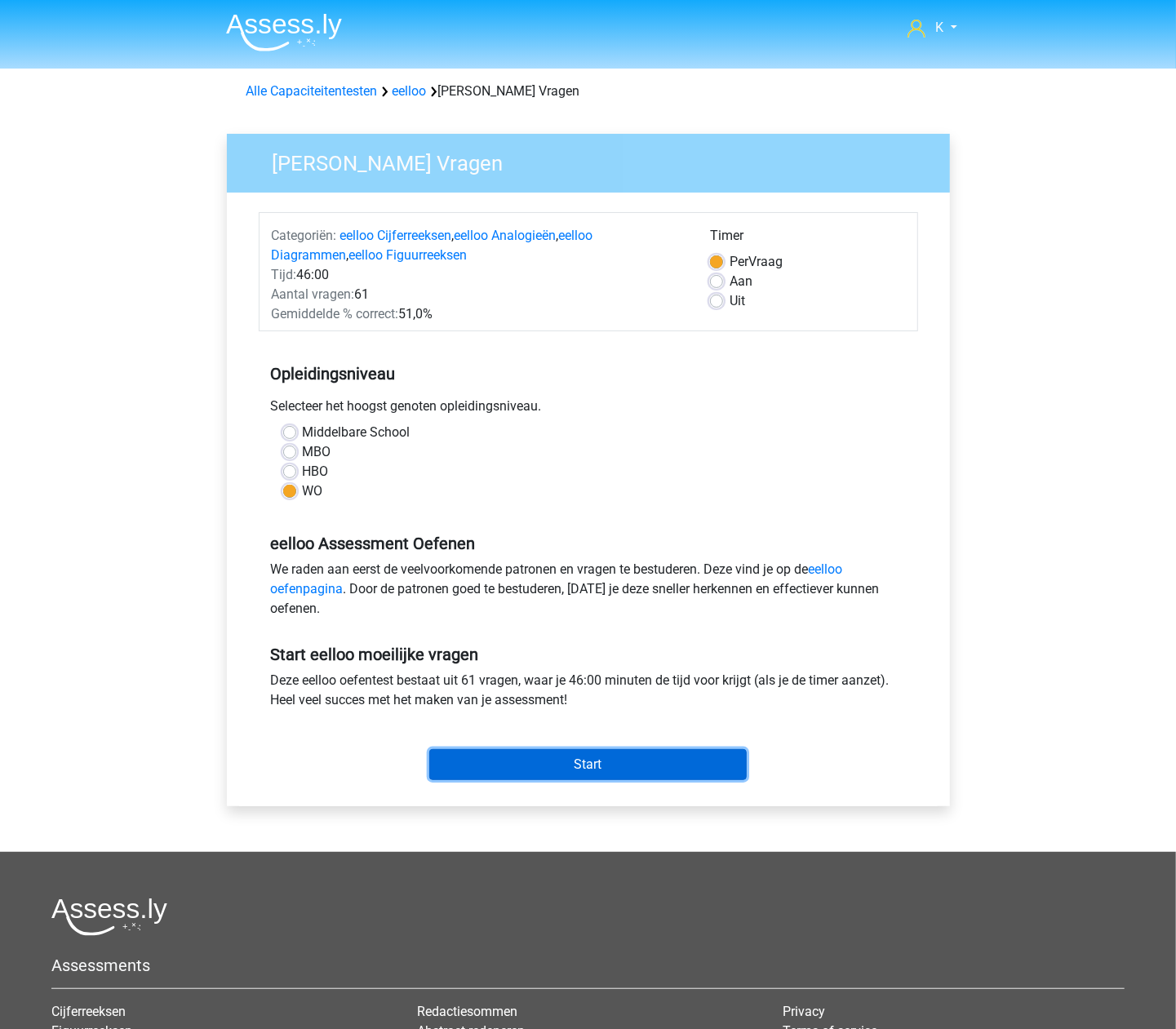
click at [576, 758] on input "Start" at bounding box center [588, 764] width 318 height 31
click at [322, 478] on label "HBO" at bounding box center [316, 472] width 27 height 20
click at [296, 478] on input "HBO" at bounding box center [289, 470] width 13 height 16
radio input "true"
